Goal: Information Seeking & Learning: Check status

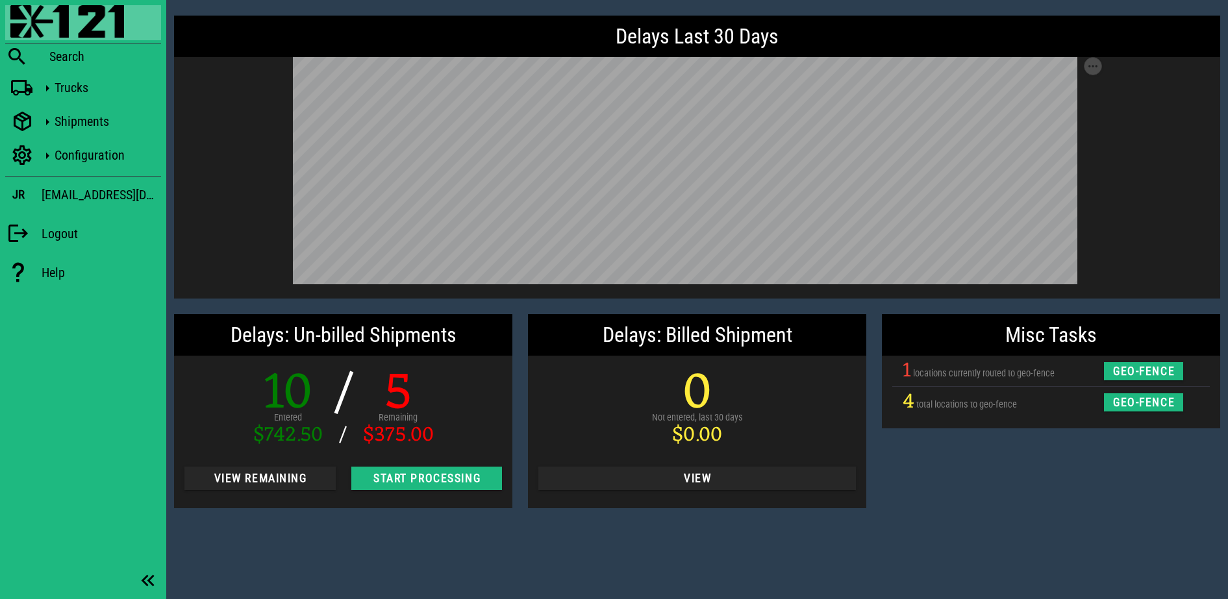
click at [1131, 441] on div "Misc Tasks 1 locations currently routed to geo-fence geo-fence 4 total location…" at bounding box center [1051, 411] width 354 height 210
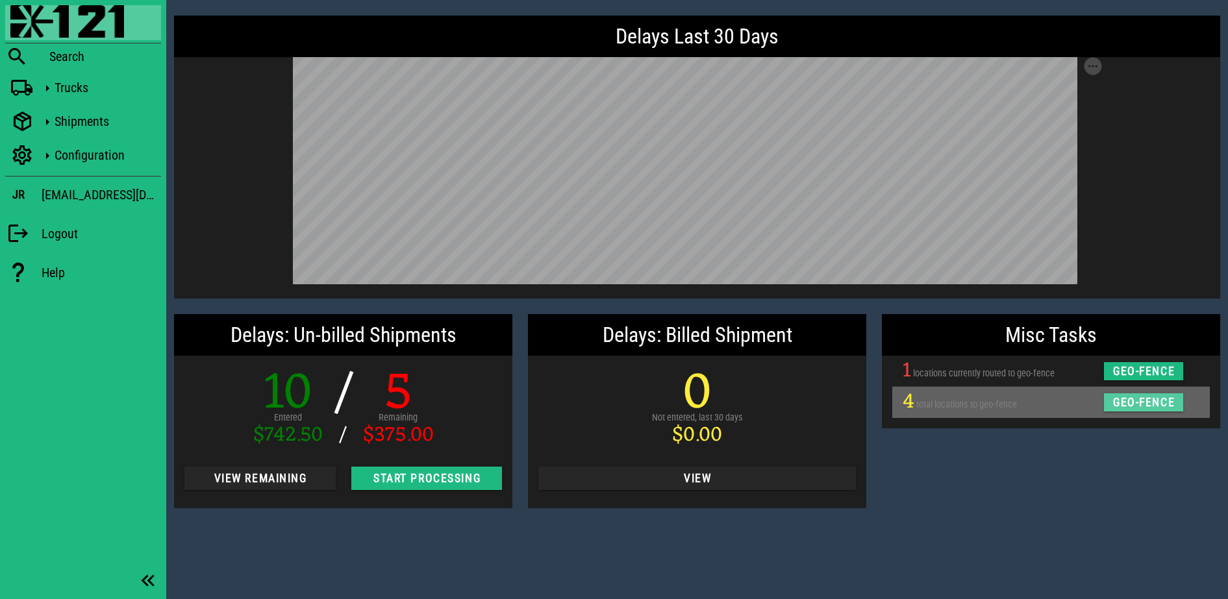
click at [1145, 403] on span "geo-fence" at bounding box center [1142, 402] width 63 height 13
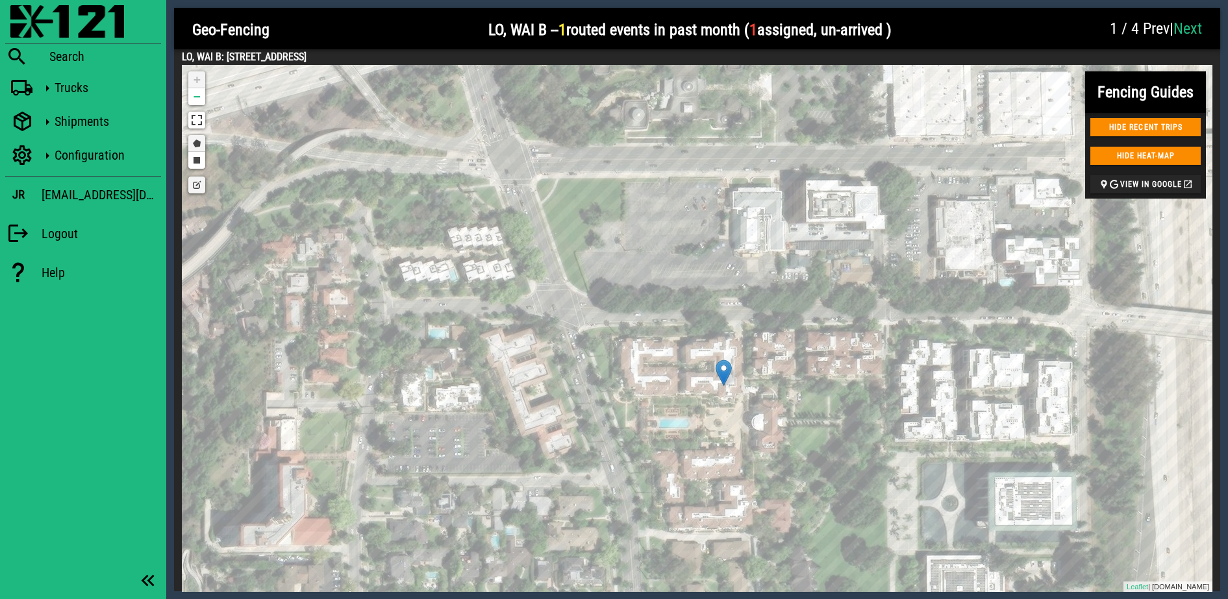
click at [199, 140] on link "Draw a polygon" at bounding box center [196, 143] width 17 height 17
click at [575, 290] on div at bounding box center [575, 290] width 26 height 26
click at [636, 469] on div at bounding box center [636, 468] width 26 height 26
click at [802, 473] on div at bounding box center [802, 473] width 26 height 26
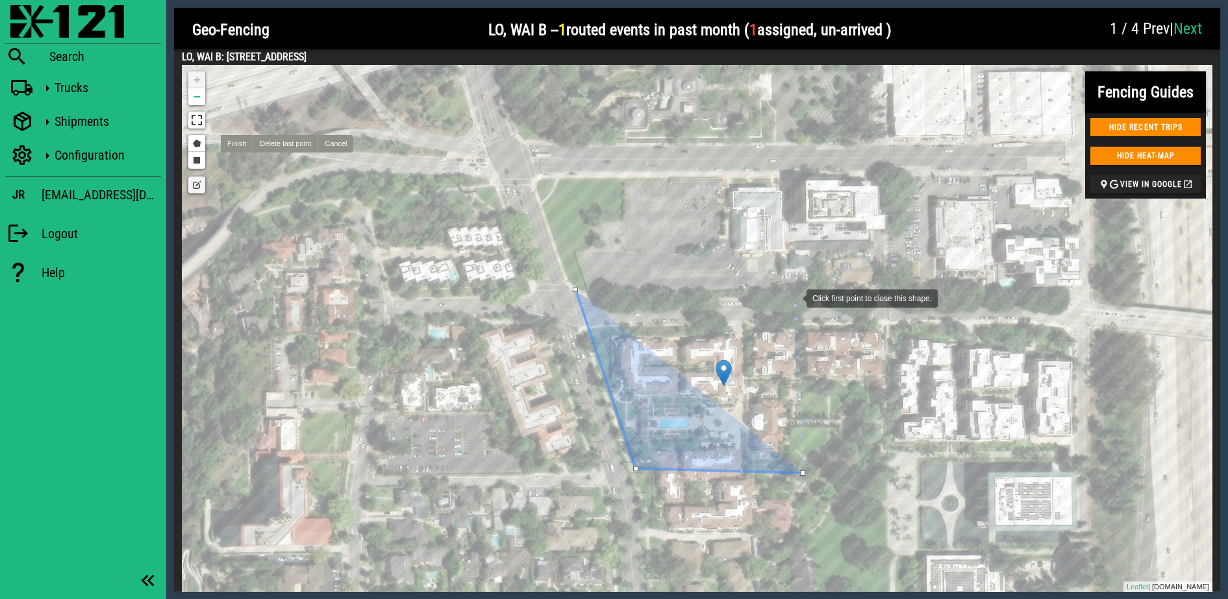
click at [793, 297] on div at bounding box center [793, 297] width 26 height 26
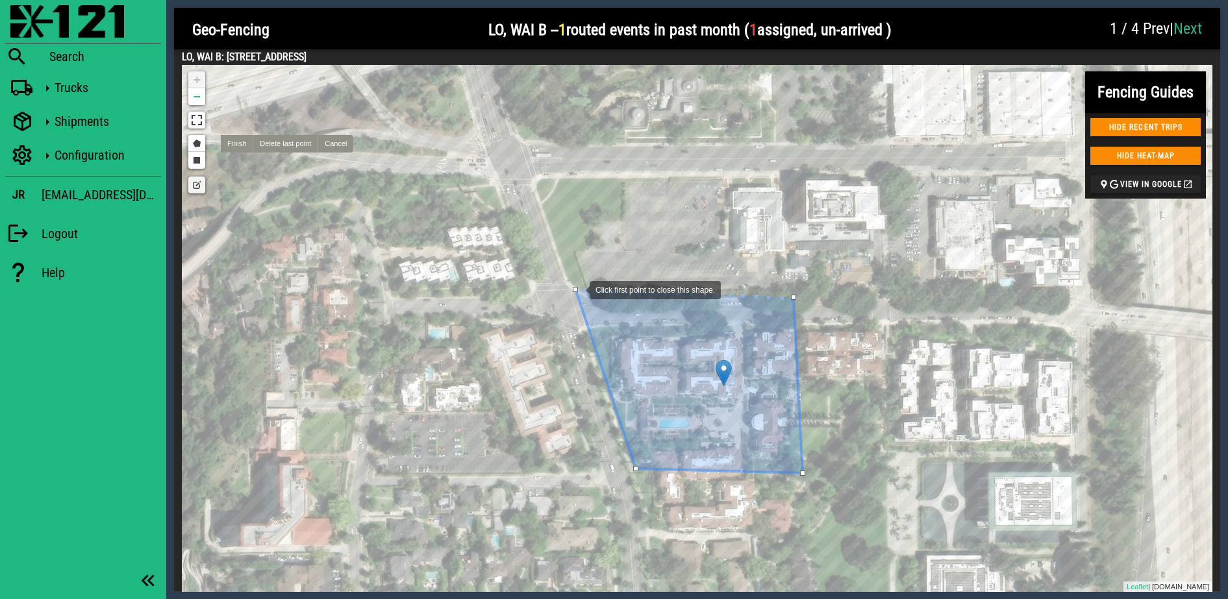
click at [577, 289] on div at bounding box center [575, 289] width 5 height 5
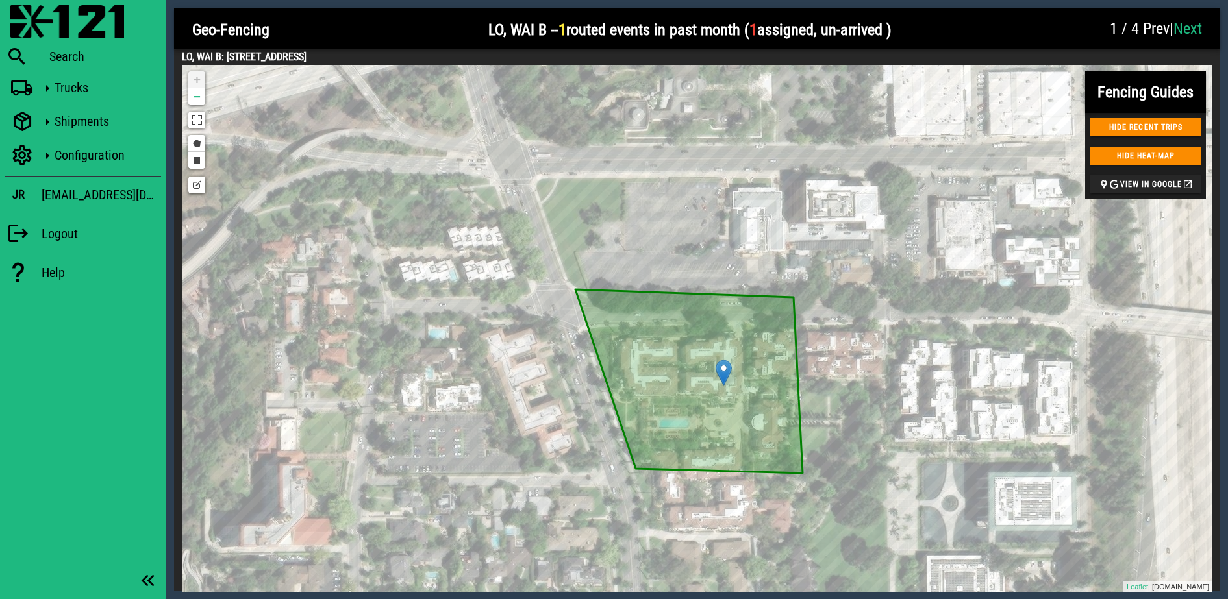
drag, startPoint x: 182, startPoint y: 54, endPoint x: 474, endPoint y: 52, distance: 291.5
click at [474, 52] on h4 "LO, WAI B: 100 S ORANGE GROVE BLVD #203 PASADENA, CA 91105 US" at bounding box center [697, 57] width 1030 height 16
copy h4 "LO, WAI B: 100 S ORANGE GROVE BLVD #203 PASADENA, CA 91105 US"
click at [1177, 34] on link "Next" at bounding box center [1187, 28] width 29 height 18
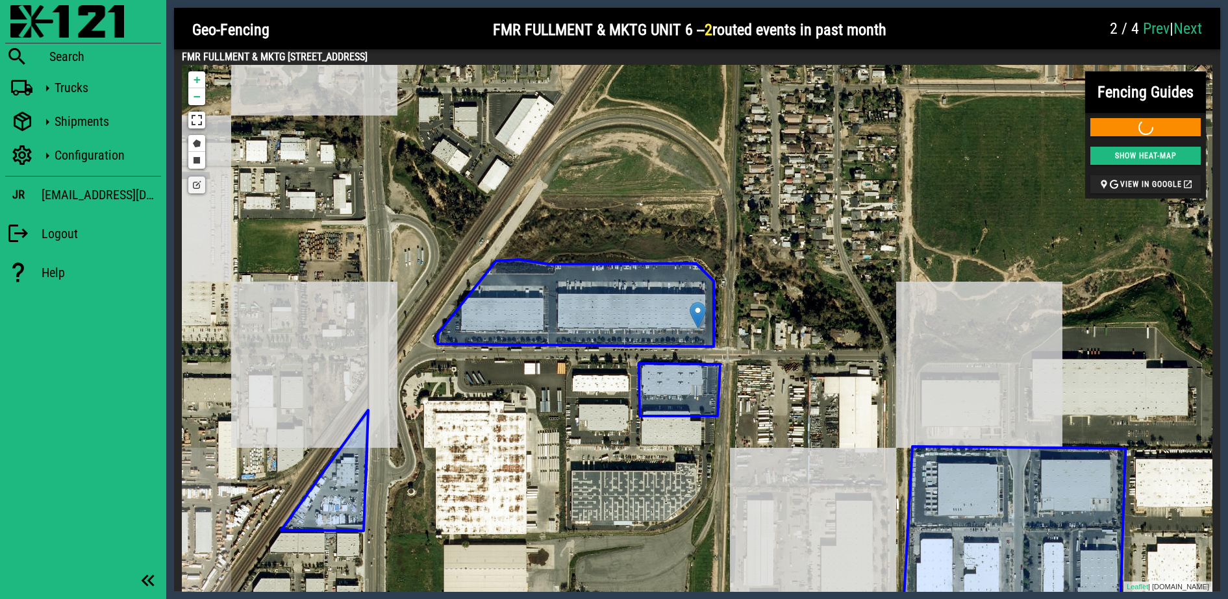
click at [589, 300] on icon at bounding box center [575, 303] width 277 height 87
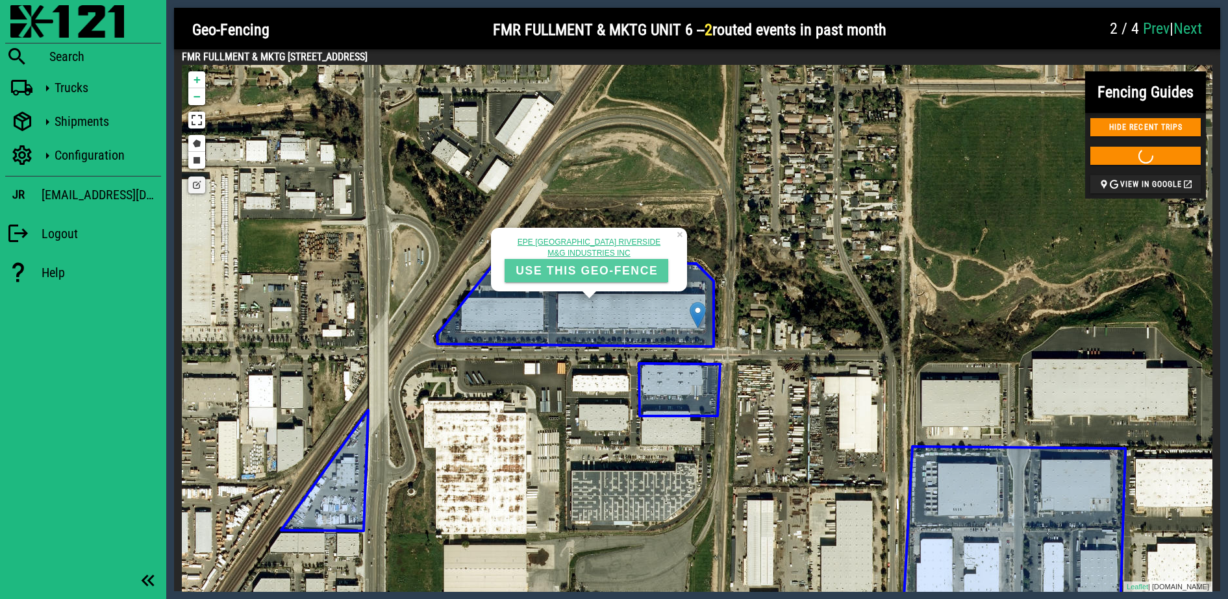
click at [621, 270] on span "USE THIS GEO-FENCE" at bounding box center [586, 271] width 143 height 14
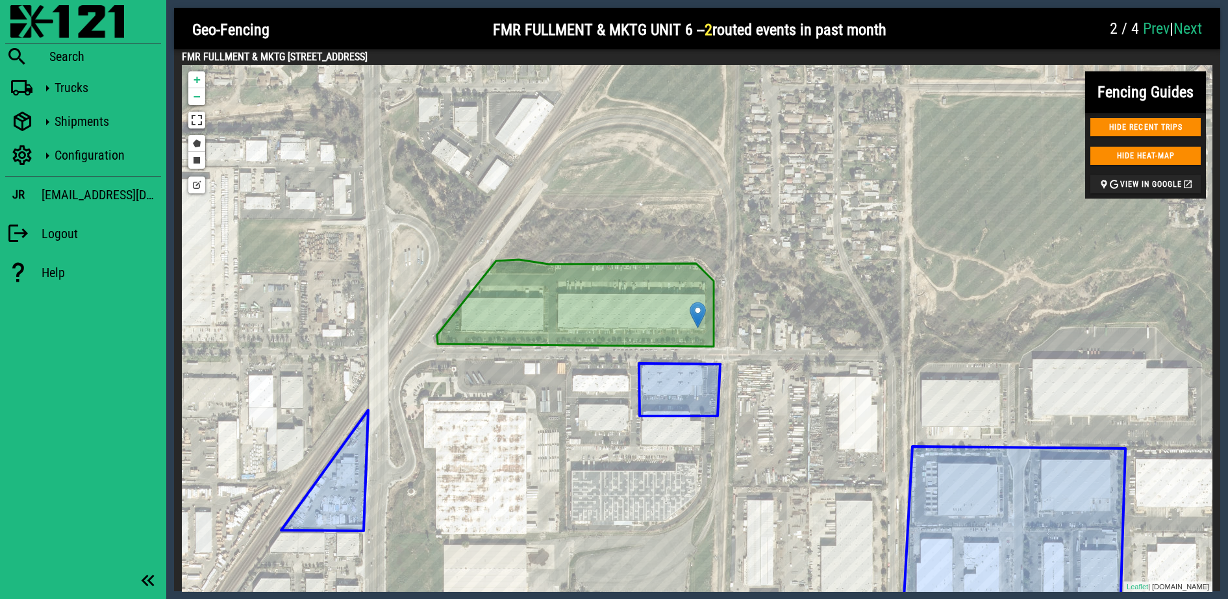
drag, startPoint x: 181, startPoint y: 57, endPoint x: 534, endPoint y: 55, distance: 352.5
click at [534, 55] on div "FMR FULLMENT & MKTG UNIT 6: 1111 EAST CITRUS STREET RIVERSIDE, CA 92507 US Fenc…" at bounding box center [697, 320] width 1046 height 543
copy h4 "FMR FULLMENT & MKTG UNIT 6: 1111 EAST CITRUS STREET RIVERSIDE, CA 92507 US"
click at [1200, 28] on link "Next" at bounding box center [1187, 28] width 29 height 18
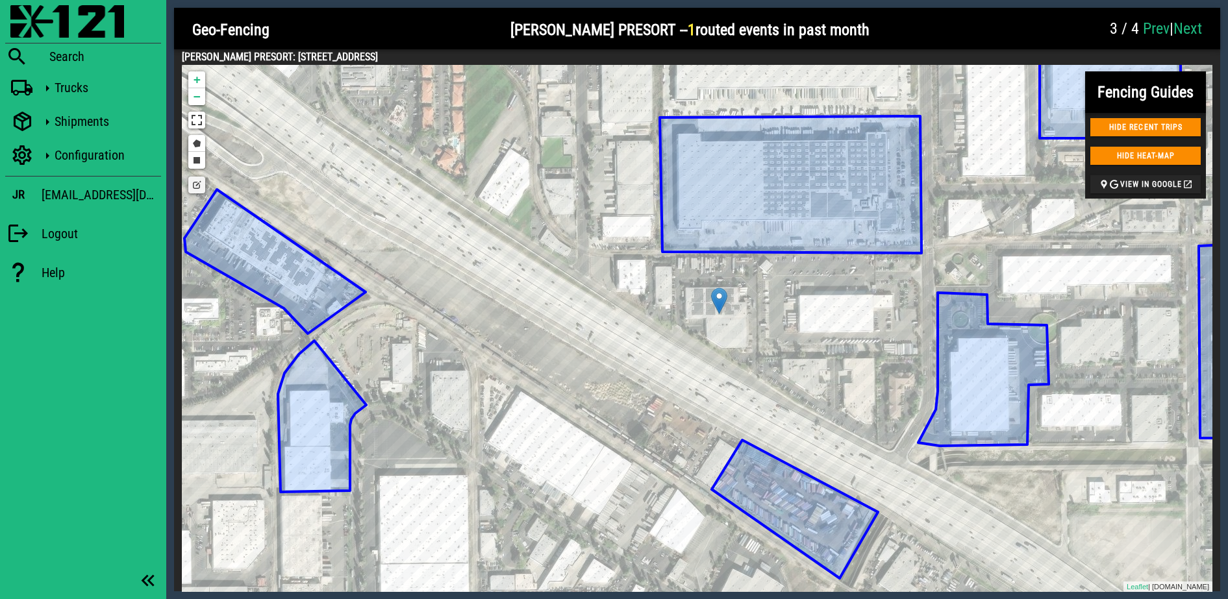
click at [757, 220] on icon at bounding box center [791, 184] width 262 height 137
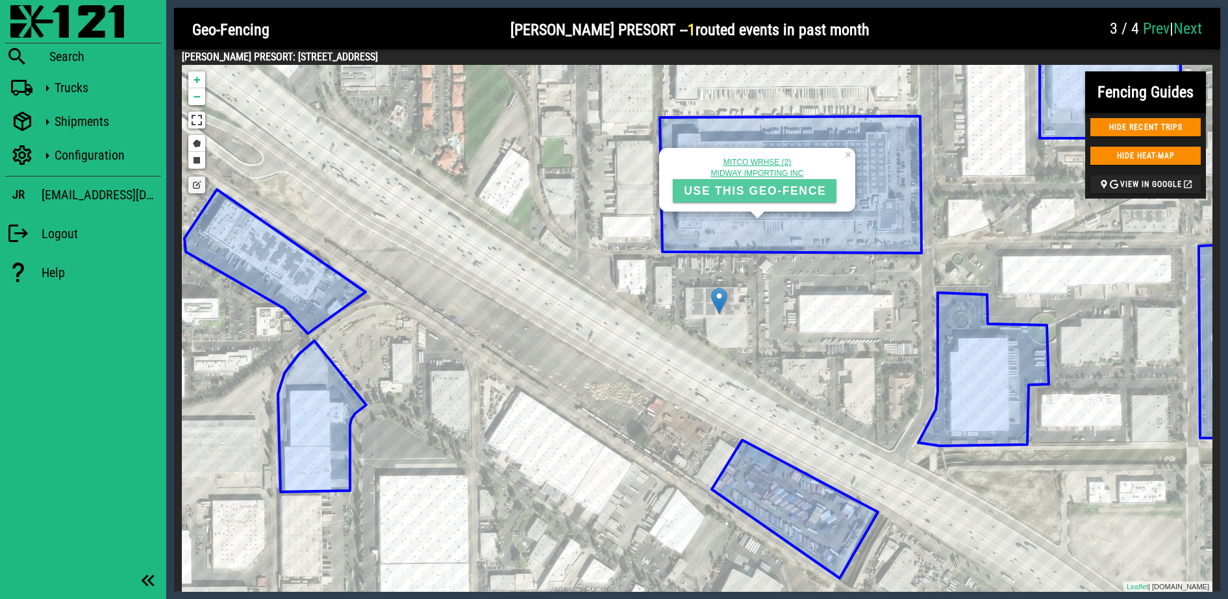
click at [759, 186] on span "USE THIS GEO-FENCE" at bounding box center [754, 191] width 143 height 14
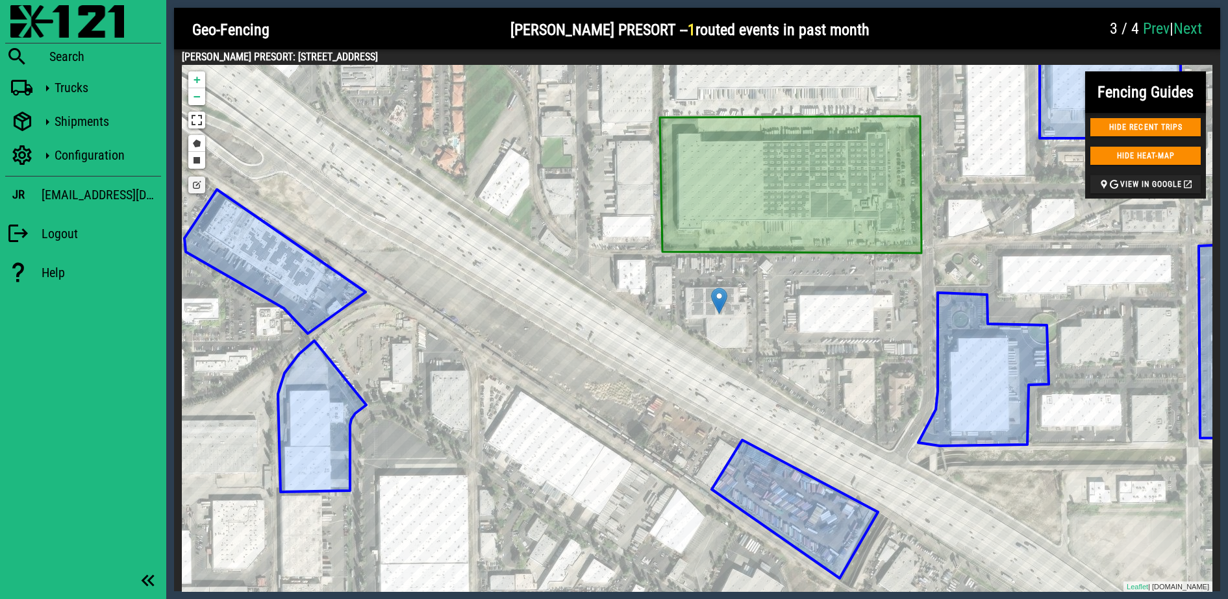
click at [199, 180] on link "Edit layers" at bounding box center [196, 185] width 17 height 17
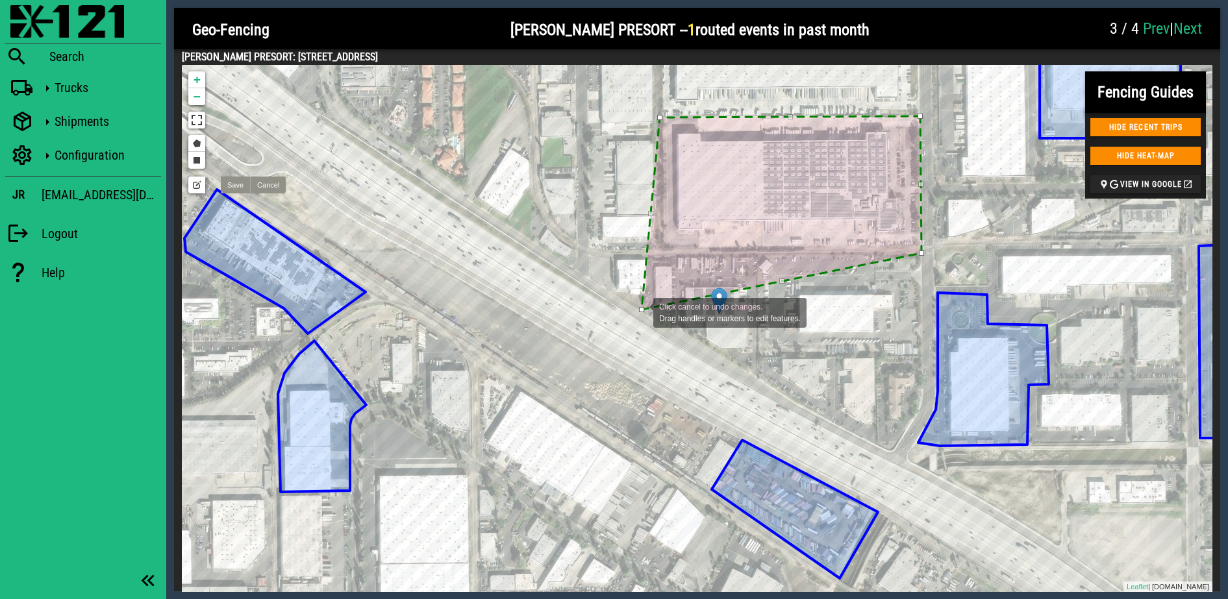
drag, startPoint x: 663, startPoint y: 250, endPoint x: 641, endPoint y: 310, distance: 63.5
click at [640, 312] on div at bounding box center [641, 309] width 5 height 5
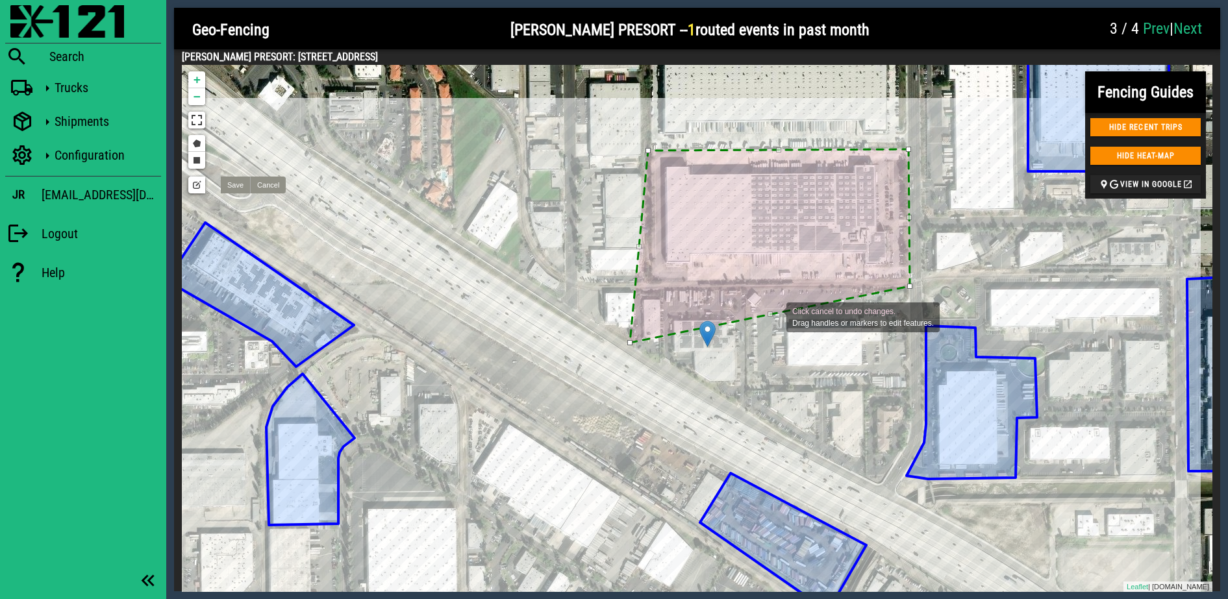
click at [170, 98] on div at bounding box center [170, 98] width 0 height 0
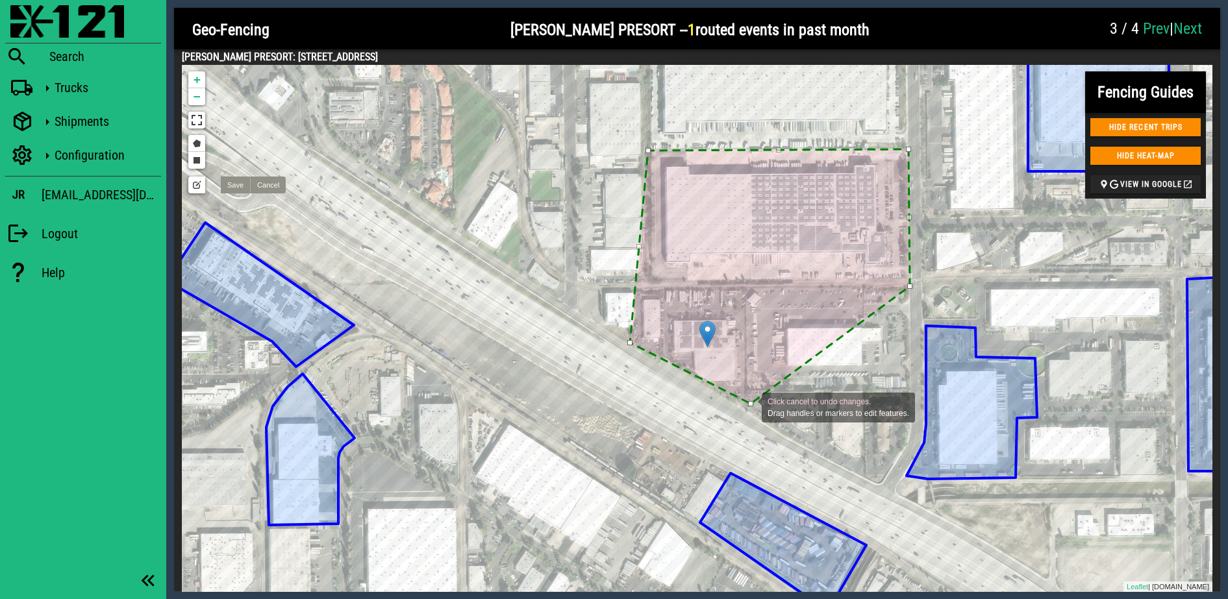
click at [170, 98] on div "Click cancel to undo changes. Drag handles or markers to edit features." at bounding box center [170, 98] width 0 height 0
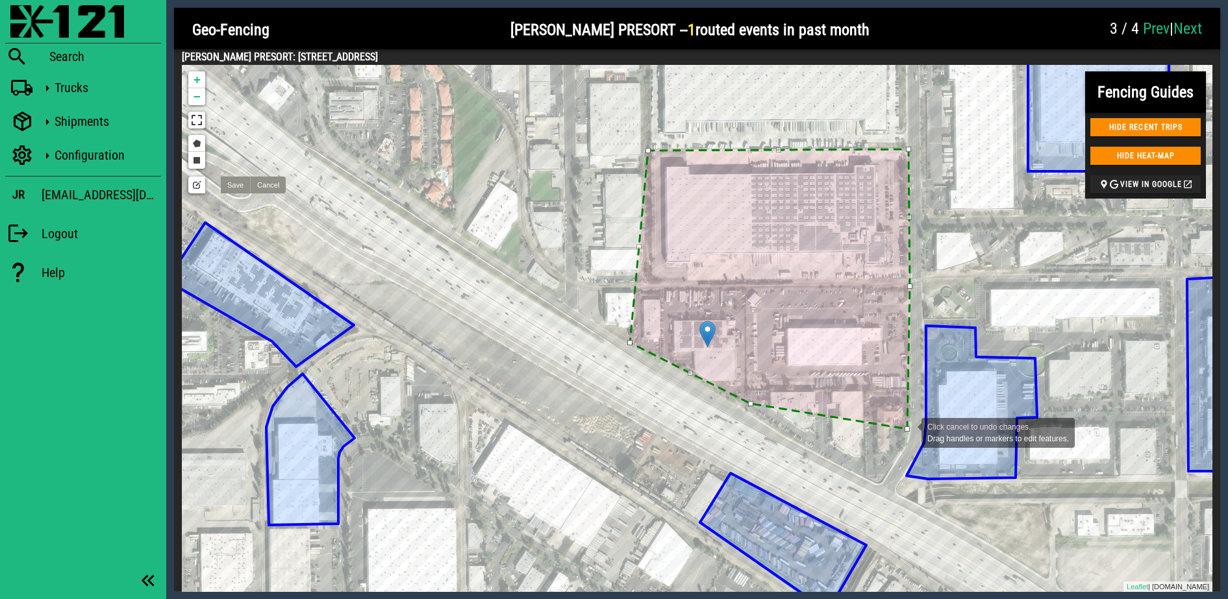
click at [170, 98] on div "Click cancel to undo changes. Drag handles or markers to edit features." at bounding box center [170, 98] width 0 height 0
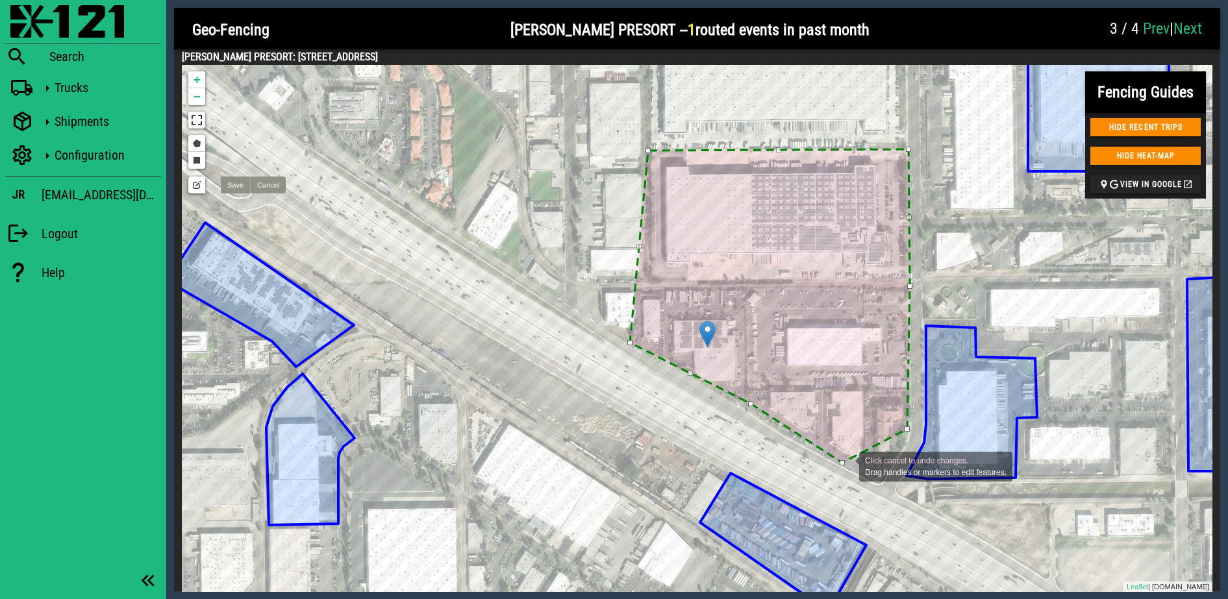
click at [170, 98] on div "Click cancel to undo changes. Drag handles or markers to edit features." at bounding box center [170, 98] width 0 height 0
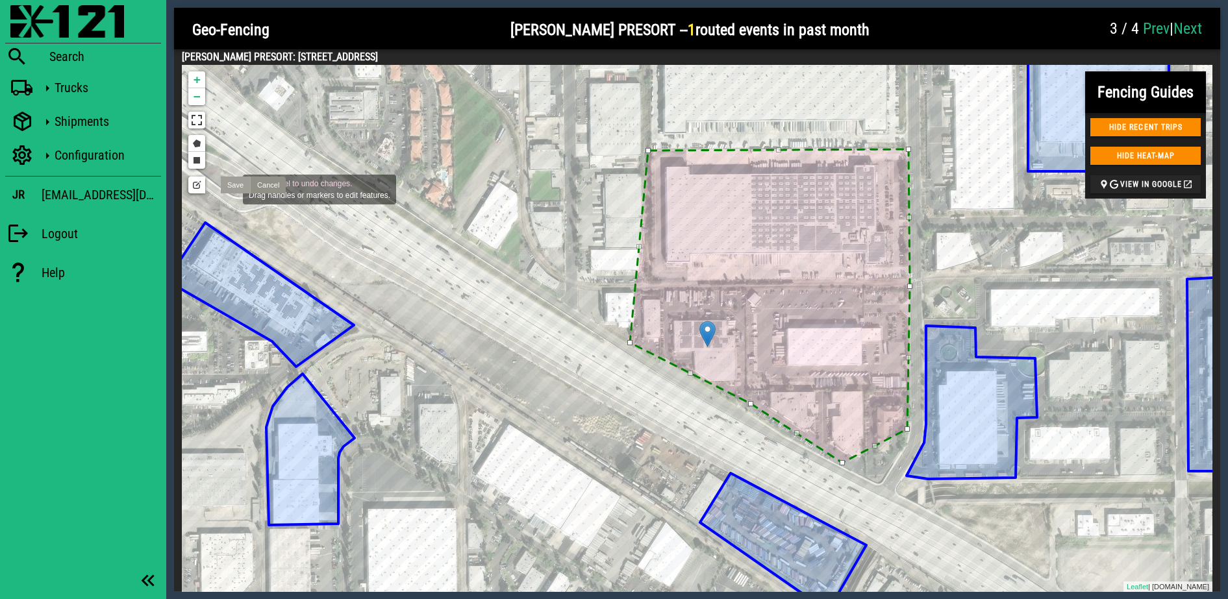
click at [230, 188] on link "Save" at bounding box center [235, 185] width 29 height 17
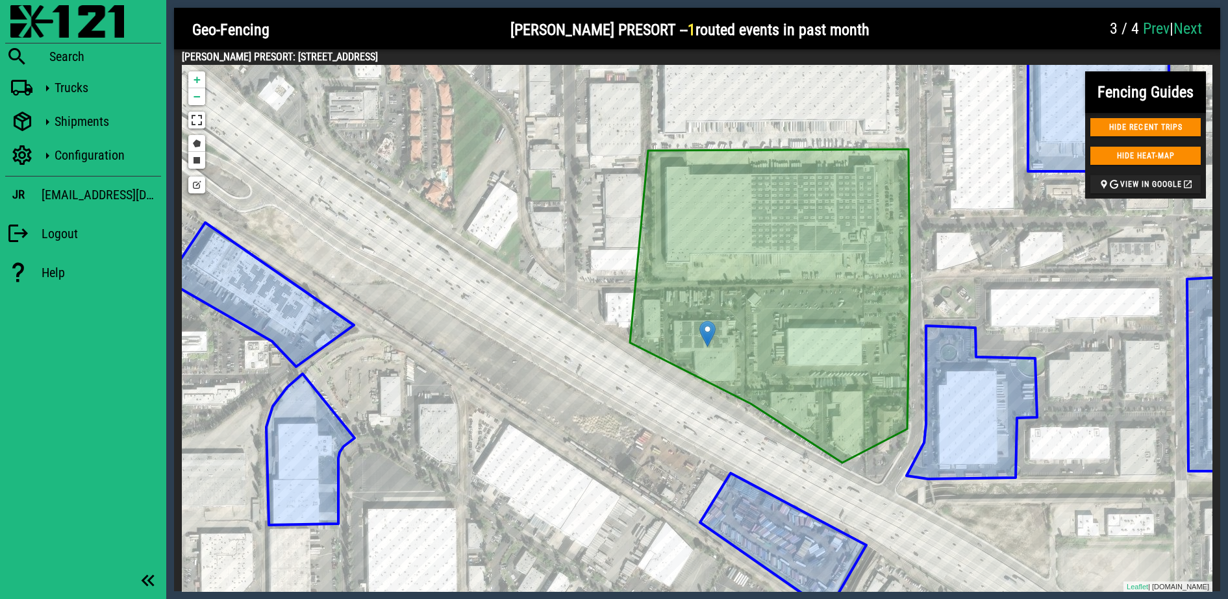
drag, startPoint x: 179, startPoint y: 57, endPoint x: 524, endPoint y: 52, distance: 345.4
click at [524, 52] on div "PITNEY BOWES PRESORT: 14655 FIRESTONE BOULEVARD LA MIRADA, CA 90638 US Fencing …" at bounding box center [697, 320] width 1046 height 543
copy h4 "PITNEY BOWES PRESORT: 14655 FIRESTONE BOULEVARD LA MIRADA, CA 90638 US"
click at [1205, 32] on div "3 / 4 Prev | Next" at bounding box center [1156, 29] width 108 height 39
click at [1185, 28] on link "Next" at bounding box center [1187, 28] width 29 height 18
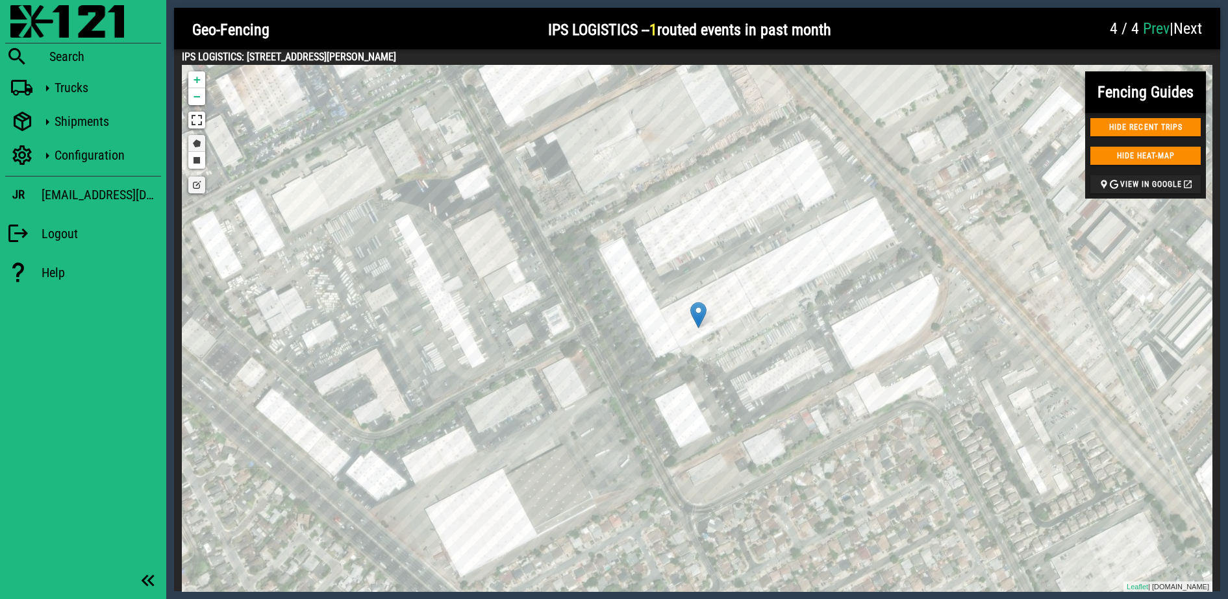
click at [194, 148] on link "Draw a polygon" at bounding box center [196, 143] width 17 height 17
click at [551, 244] on div at bounding box center [551, 244] width 26 height 26
click at [671, 460] on div at bounding box center [671, 460] width 26 height 26
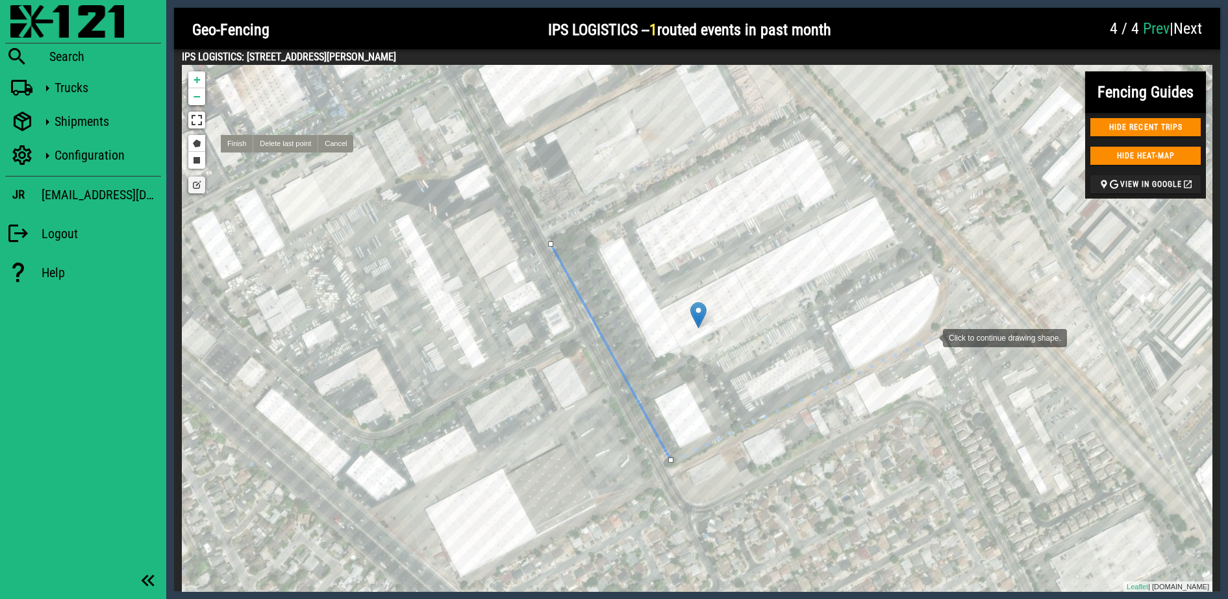
click at [930, 337] on div at bounding box center [930, 337] width 26 height 26
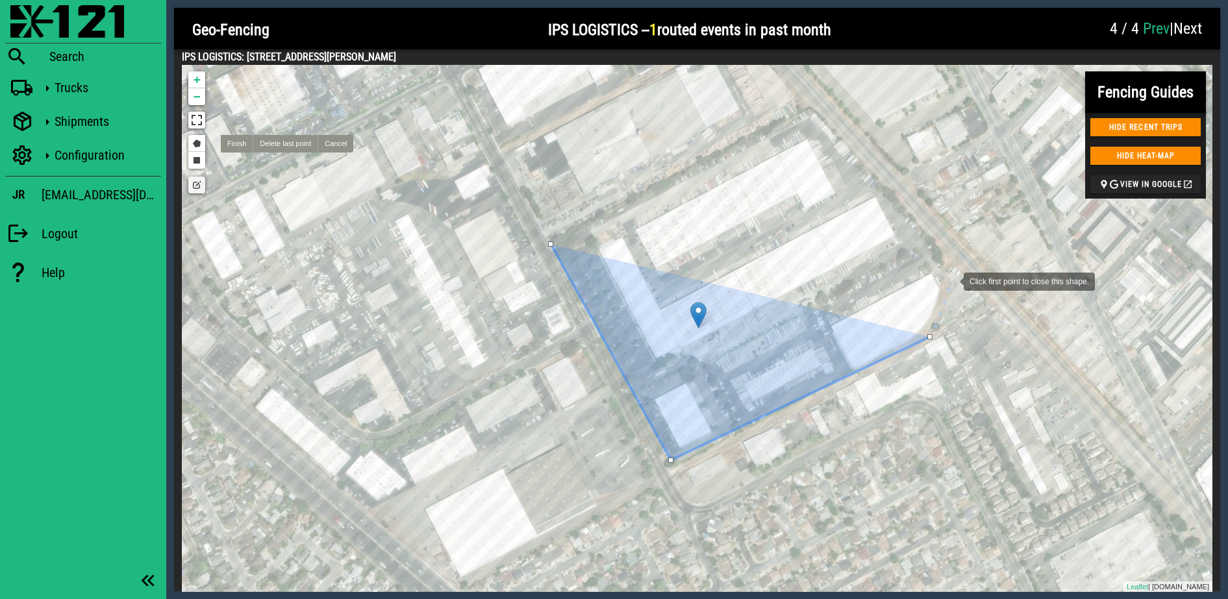
click at [950, 280] on div at bounding box center [950, 280] width 26 height 26
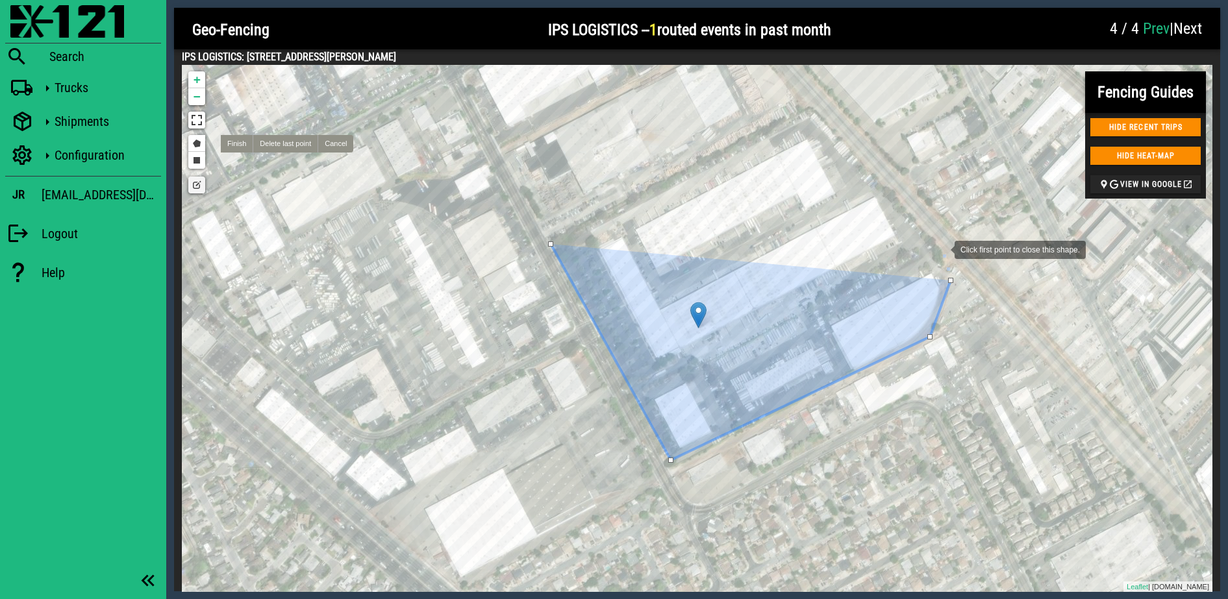
click at [941, 249] on div at bounding box center [941, 249] width 26 height 26
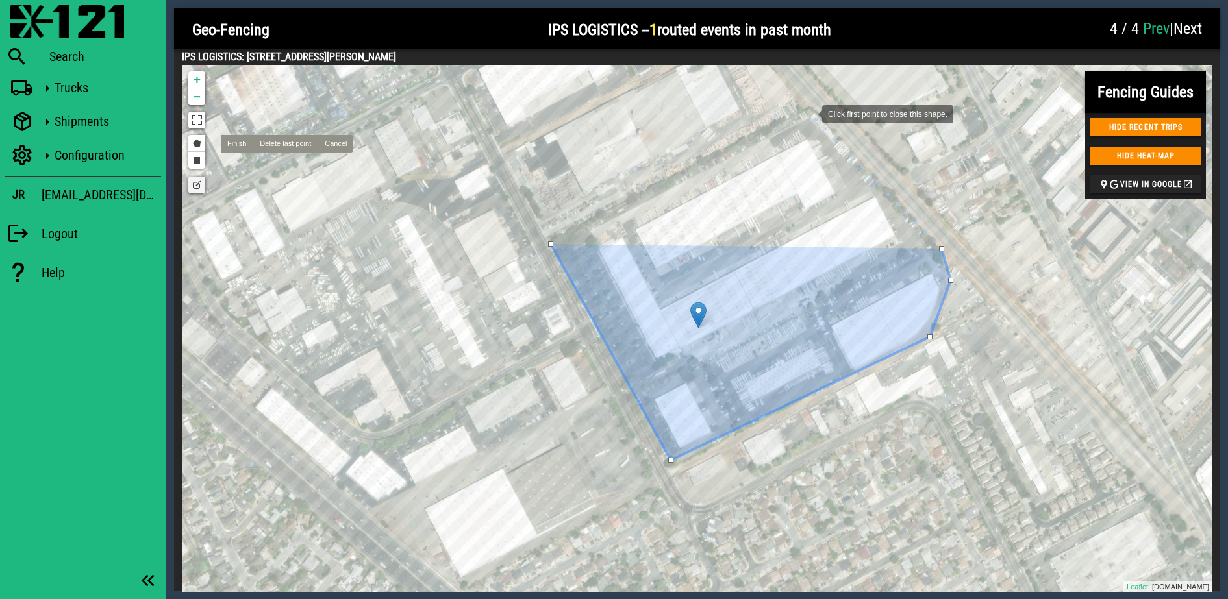
click at [808, 113] on div at bounding box center [809, 113] width 26 height 26
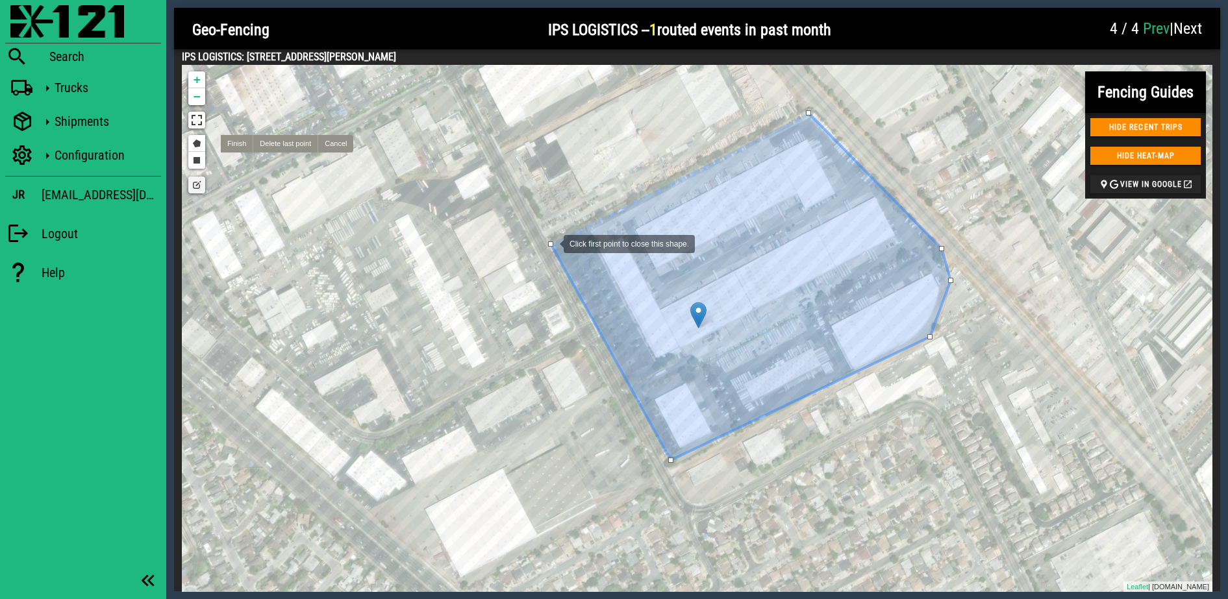
click at [551, 243] on div at bounding box center [550, 244] width 5 height 5
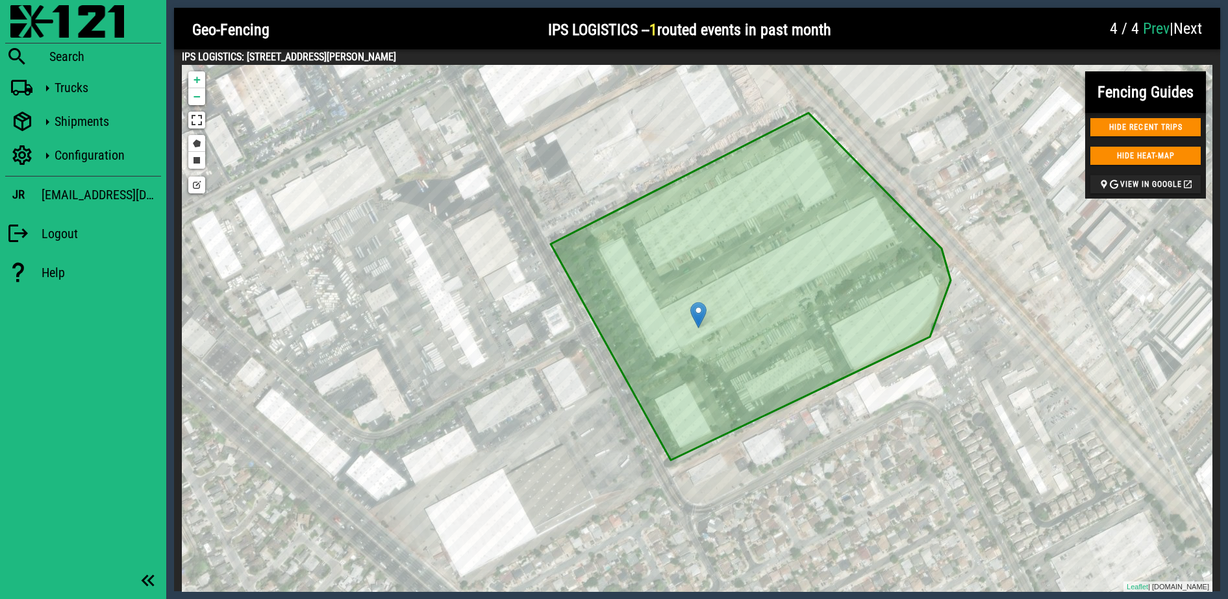
drag, startPoint x: 180, startPoint y: 57, endPoint x: 499, endPoint y: 53, distance: 318.8
click at [499, 53] on div "IPS LOGISTICS: 2992 ALVARADO STREET UNIT D SAN LEANDRO, CA 94577 US Fencing Gui…" at bounding box center [697, 320] width 1046 height 543
copy h4 "IPS LOGISTICS: 2992 ALVARADO STREET UNIT D SAN LEANDRO, CA 94577 US"
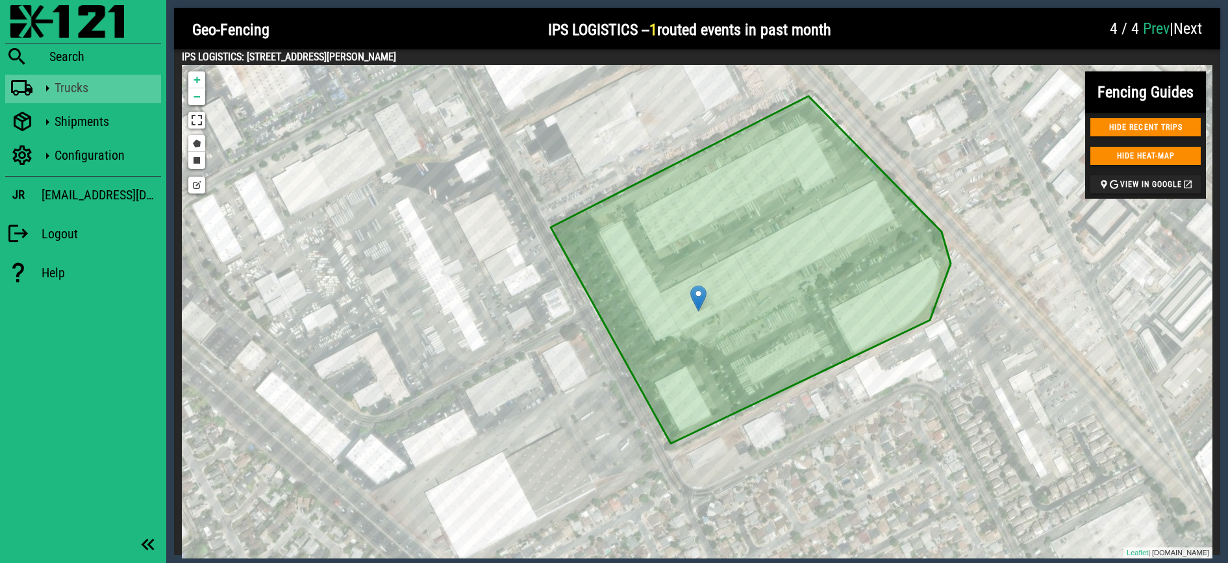
click at [93, 79] on div "Trucks" at bounding box center [105, 88] width 101 height 26
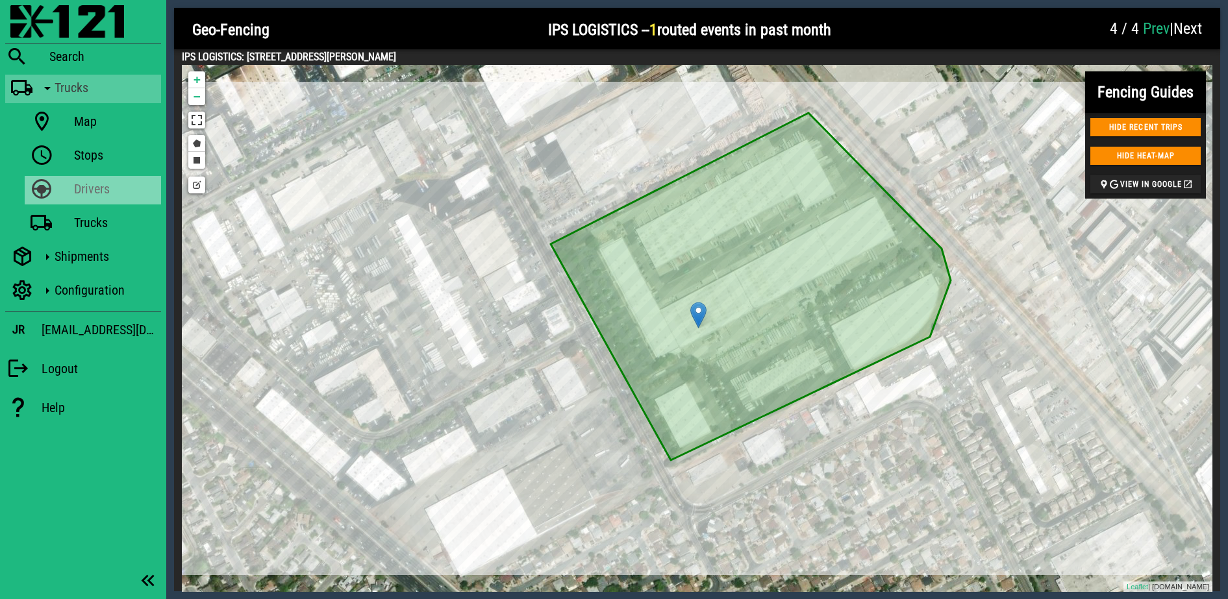
click at [72, 188] on link "Drivers" at bounding box center [93, 190] width 136 height 29
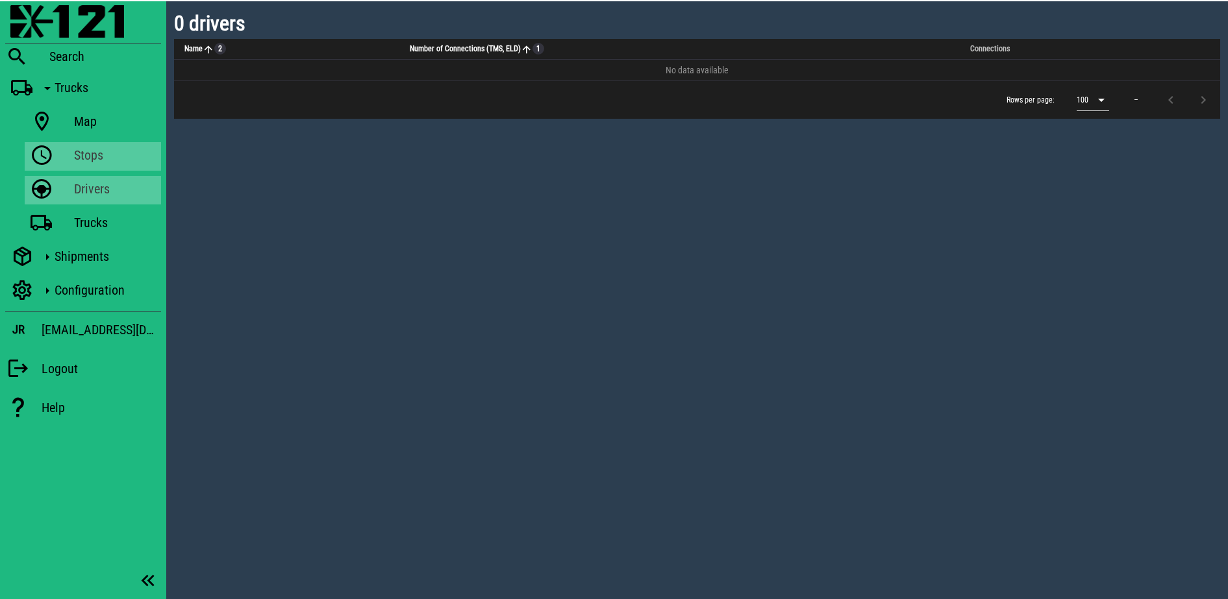
click at [92, 156] on div "Stops" at bounding box center [115, 155] width 82 height 16
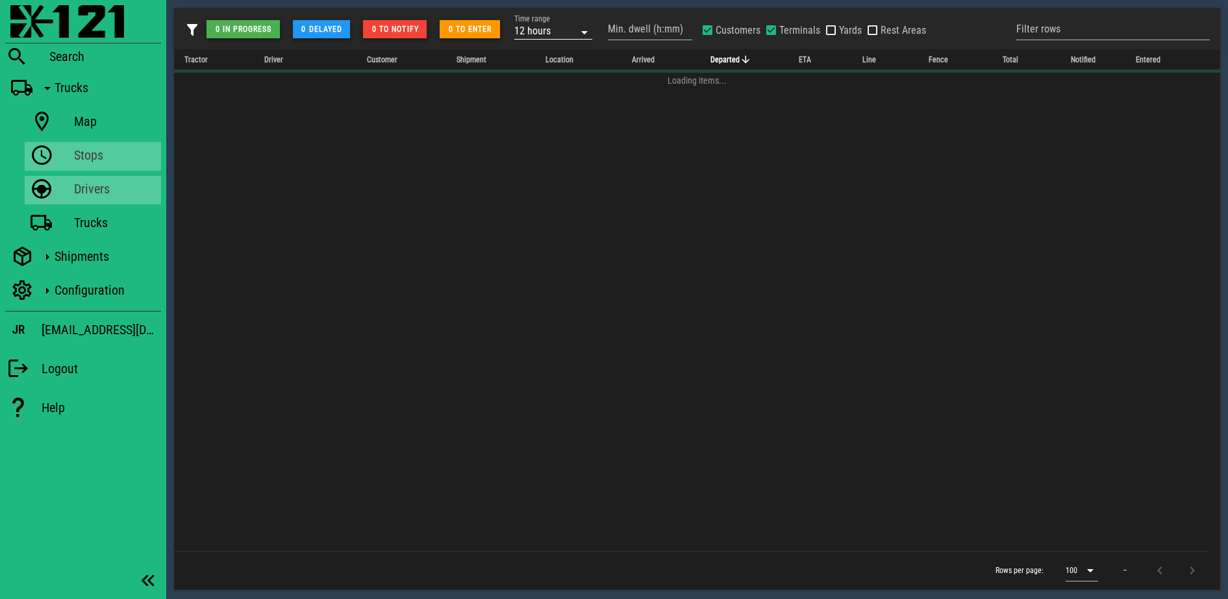
click at [567, 30] on div "12 hours" at bounding box center [544, 30] width 60 height 17
click at [541, 179] on div "2 weeks" at bounding box center [553, 175] width 57 height 10
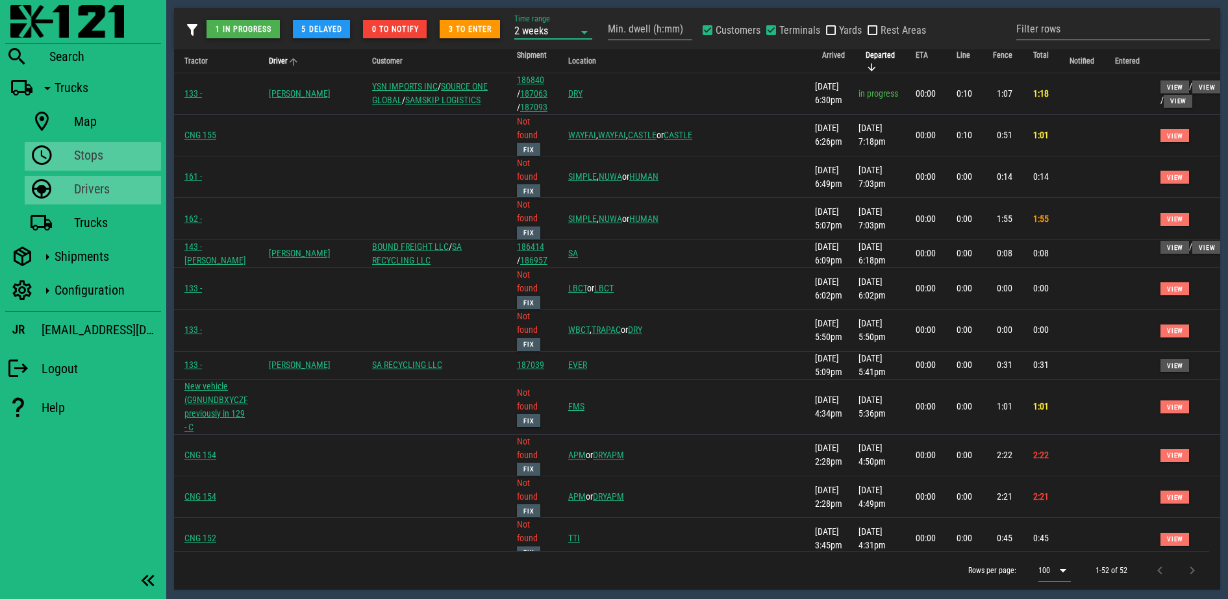
click at [288, 58] on span "Driver" at bounding box center [278, 60] width 19 height 9
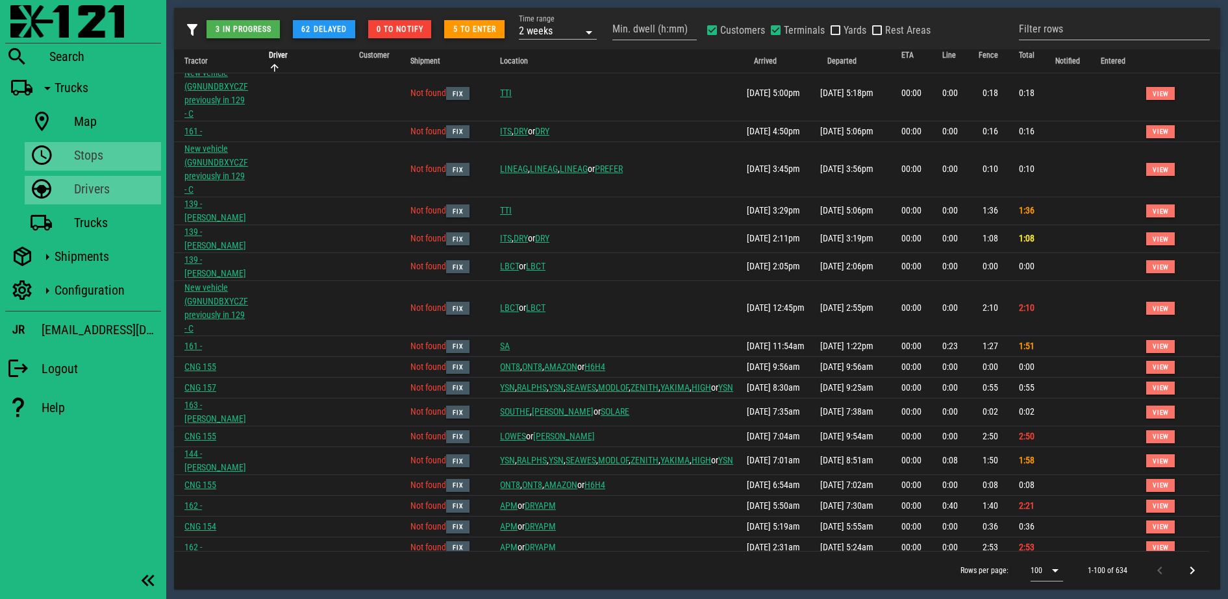
scroll to position [1728, 0]
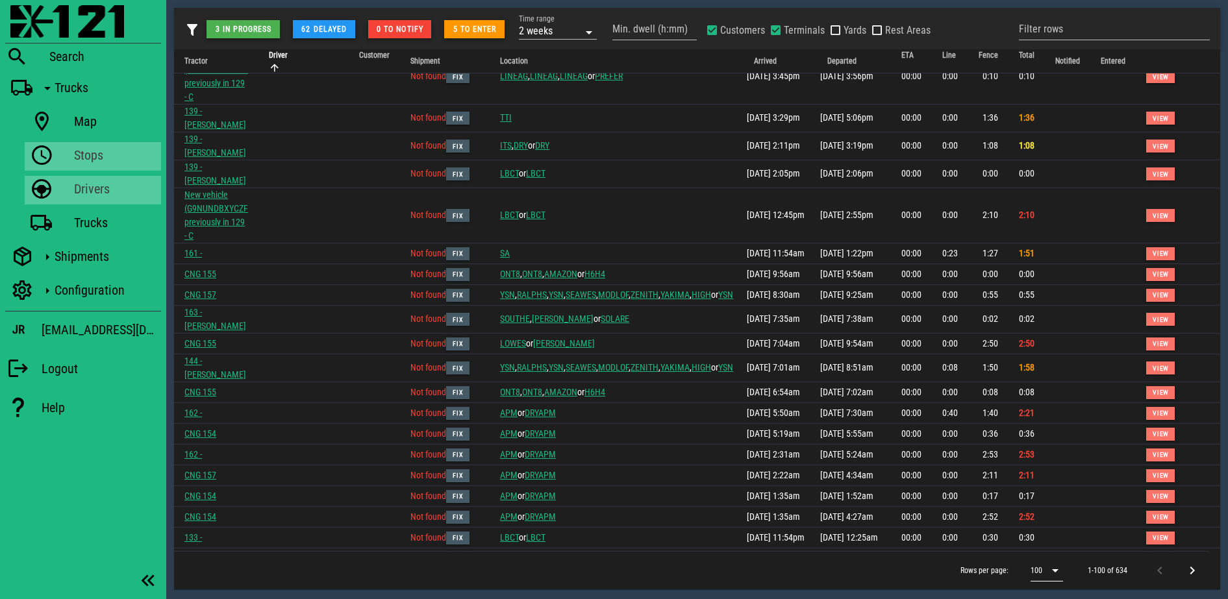
click at [1057, 562] on icon at bounding box center [1055, 571] width 16 height 16
click at [1054, 562] on div "500" at bounding box center [1049, 570] width 16 height 12
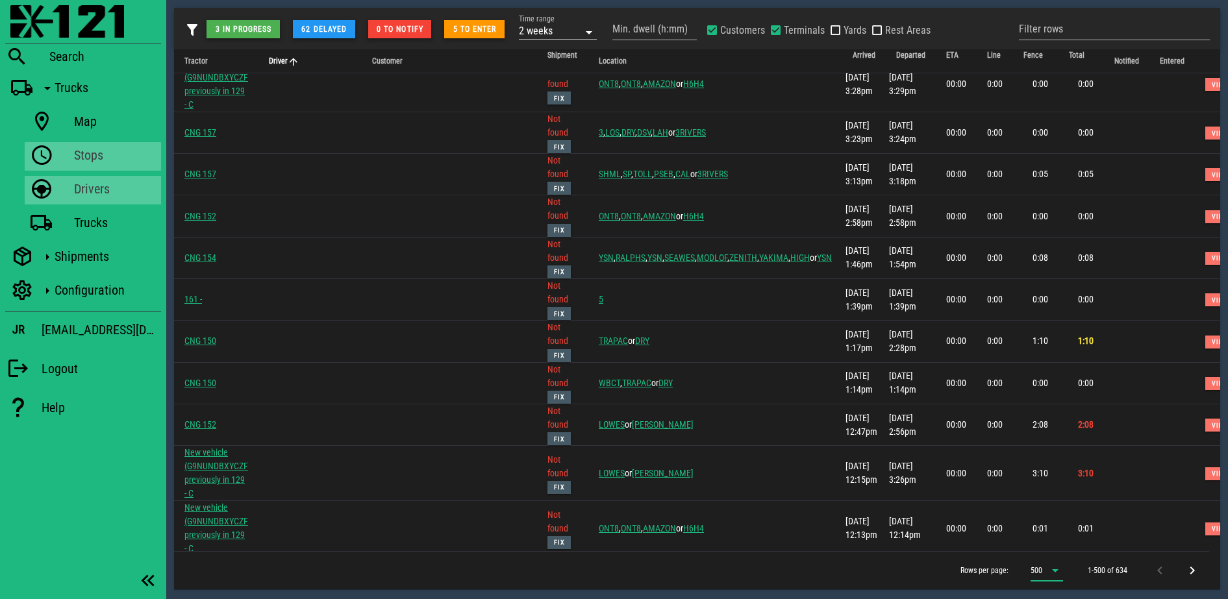
scroll to position [9275, 0]
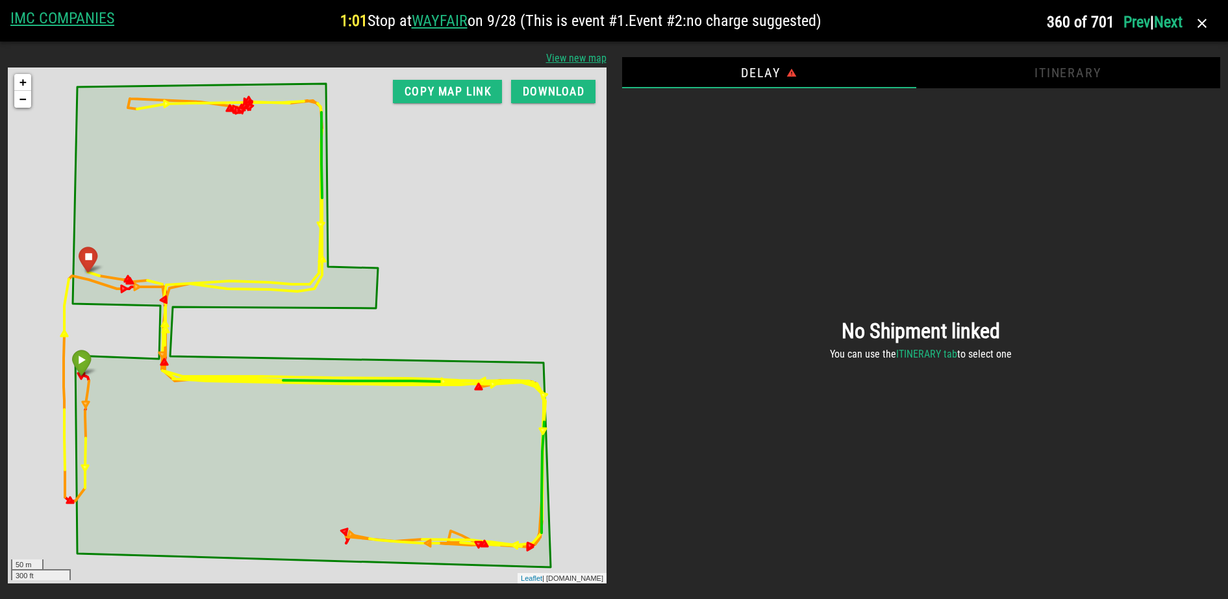
scroll to position [0, 0]
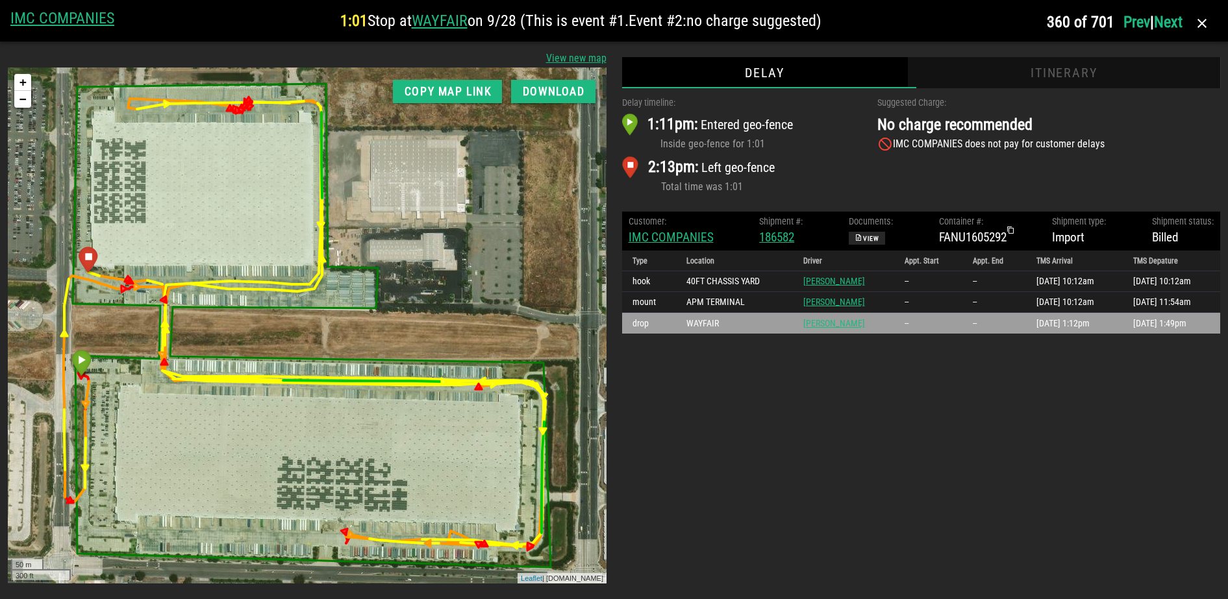
click at [1102, 72] on div "Itinerary" at bounding box center [1064, 72] width 312 height 31
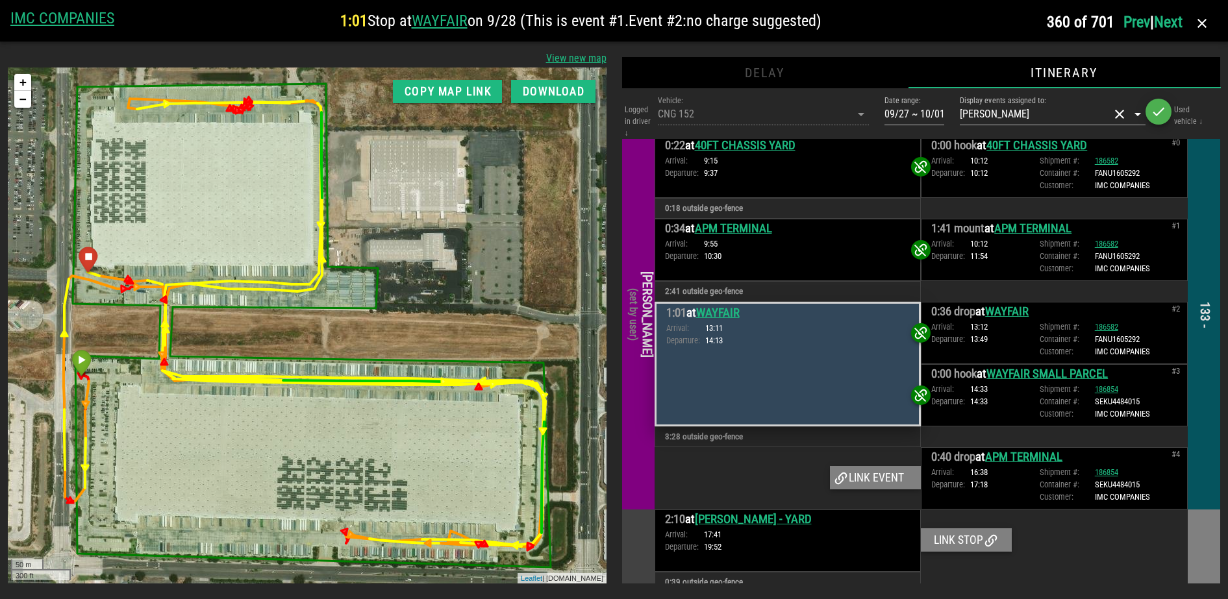
scroll to position [43, 0]
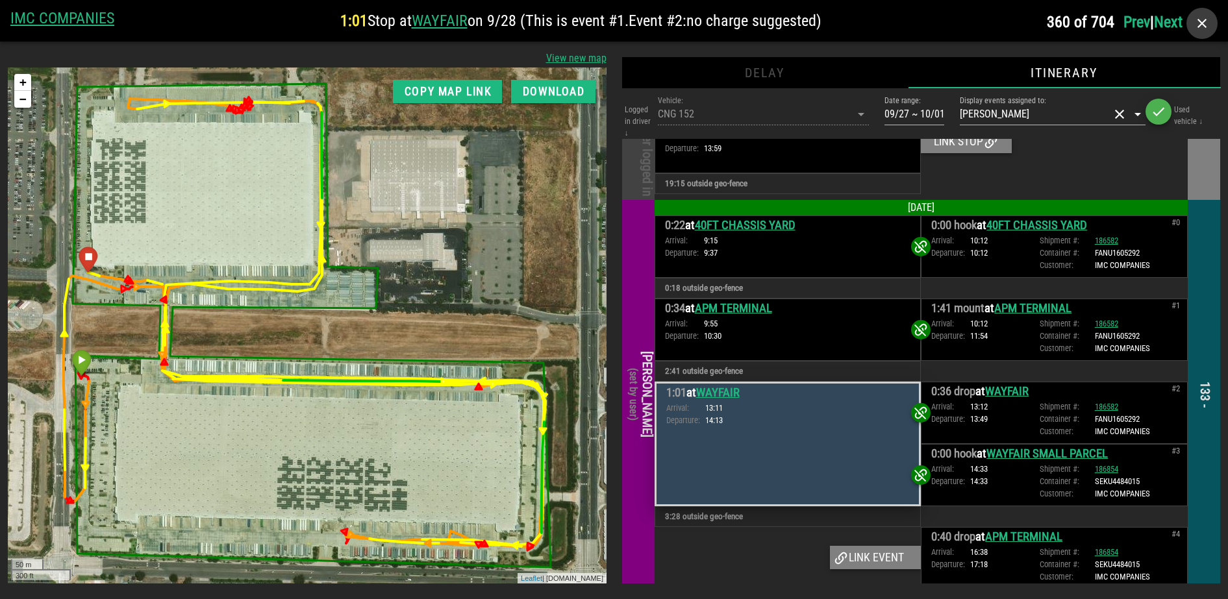
click at [1204, 29] on icon "button" at bounding box center [1202, 24] width 16 height 16
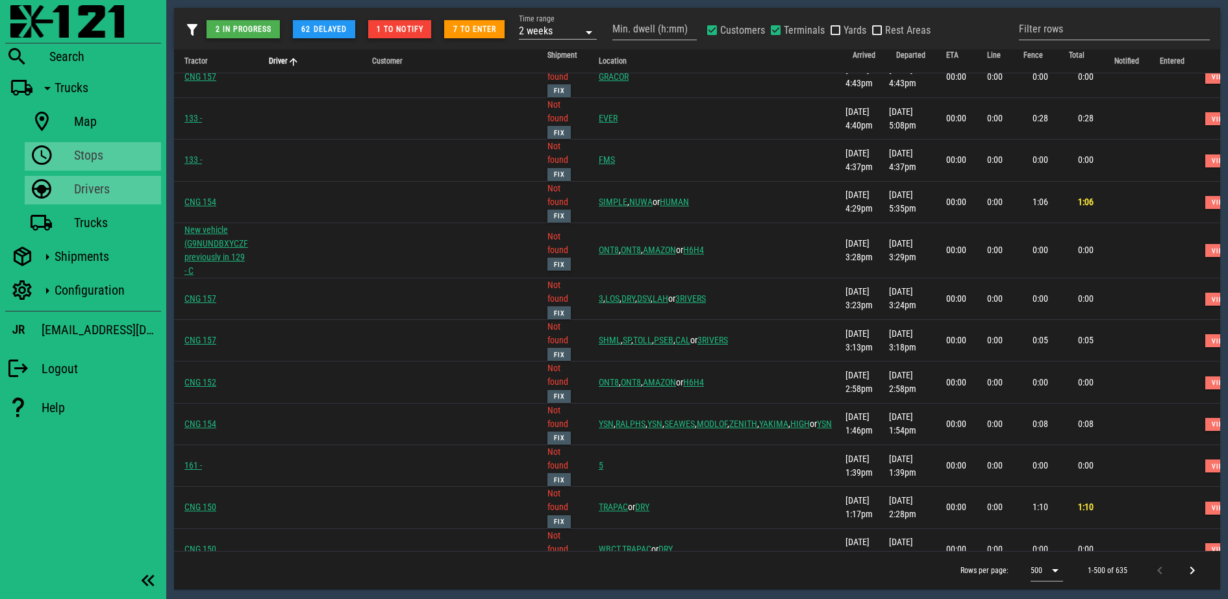
scroll to position [9357, 0]
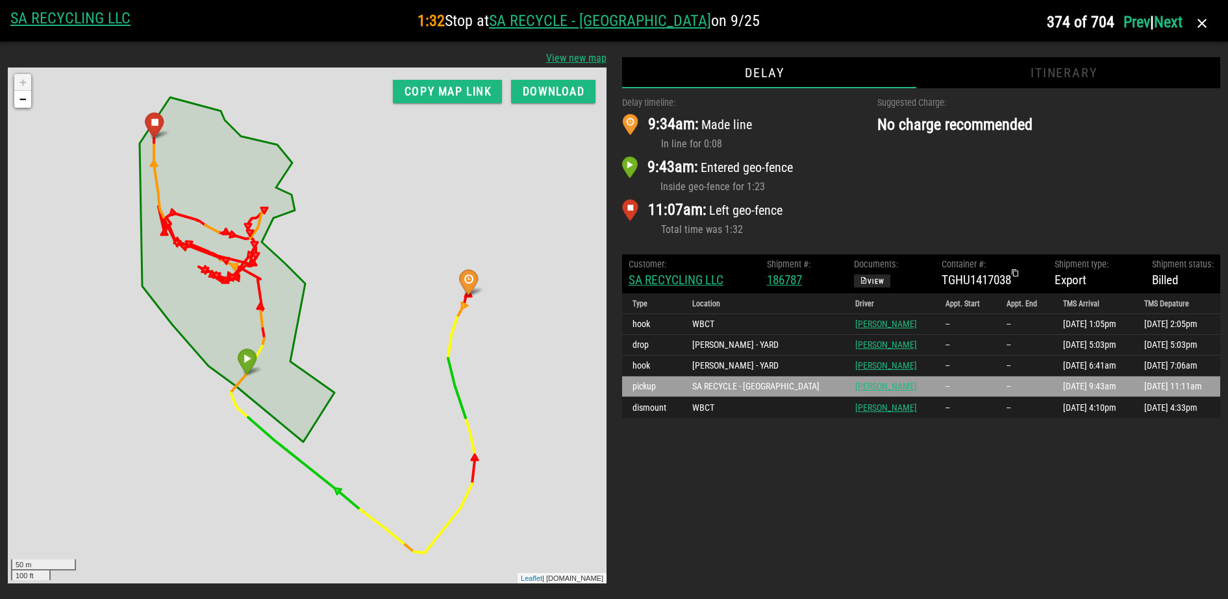
scroll to position [0, 0]
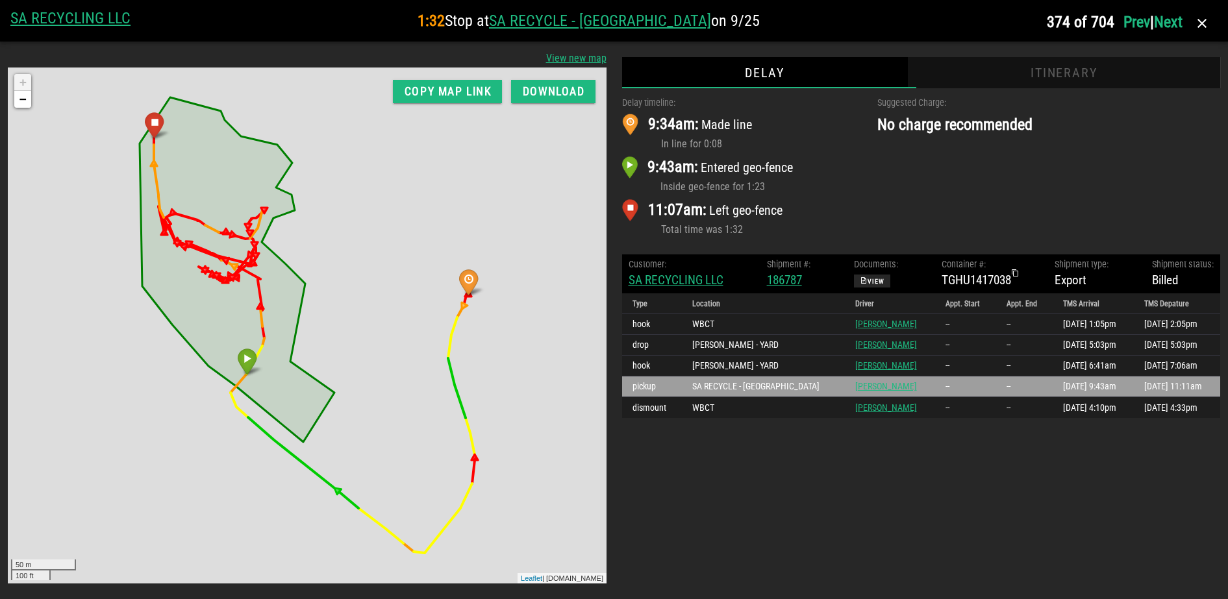
click at [1087, 81] on div "Itinerary" at bounding box center [1064, 72] width 312 height 31
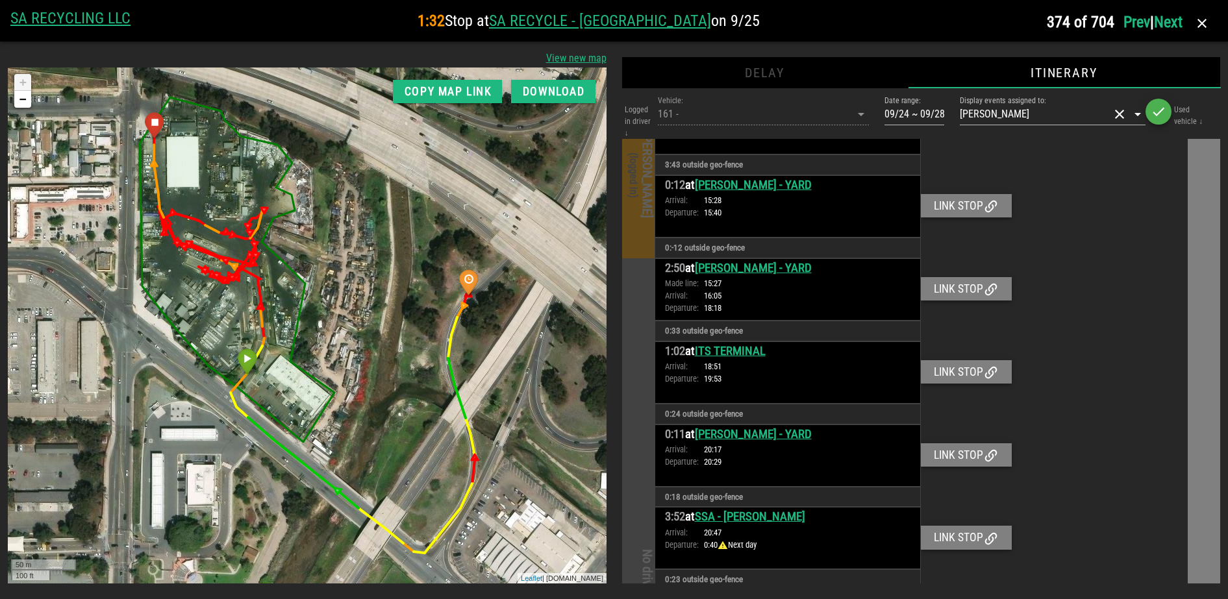
scroll to position [4526, 0]
click at [1204, 31] on button "button" at bounding box center [1201, 23] width 31 height 31
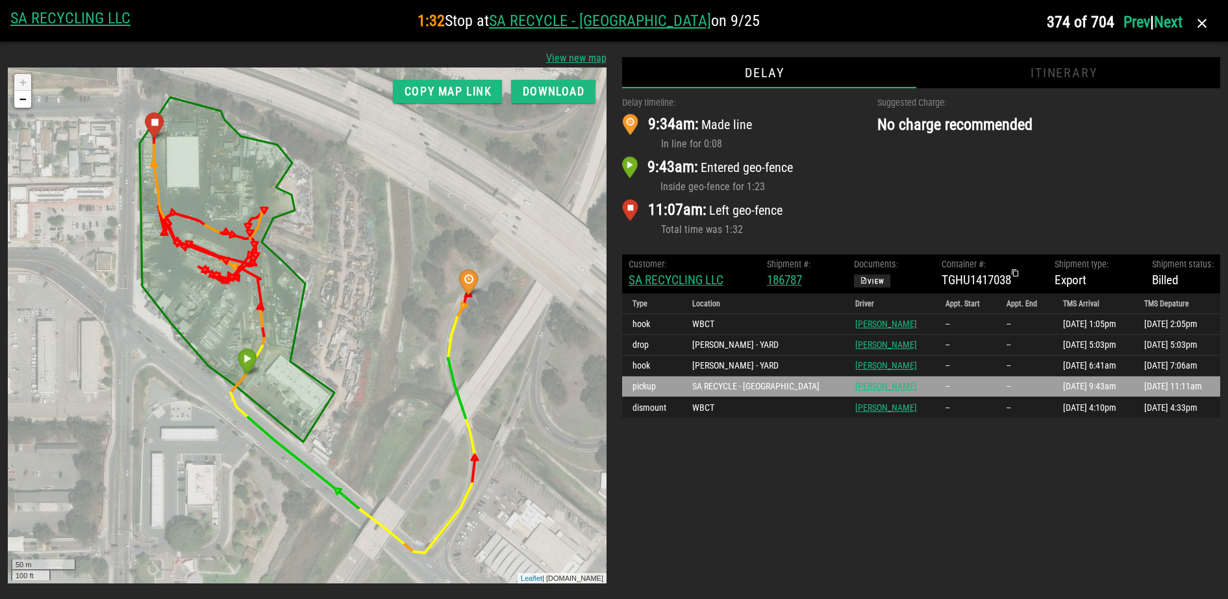
scroll to position [0, 0]
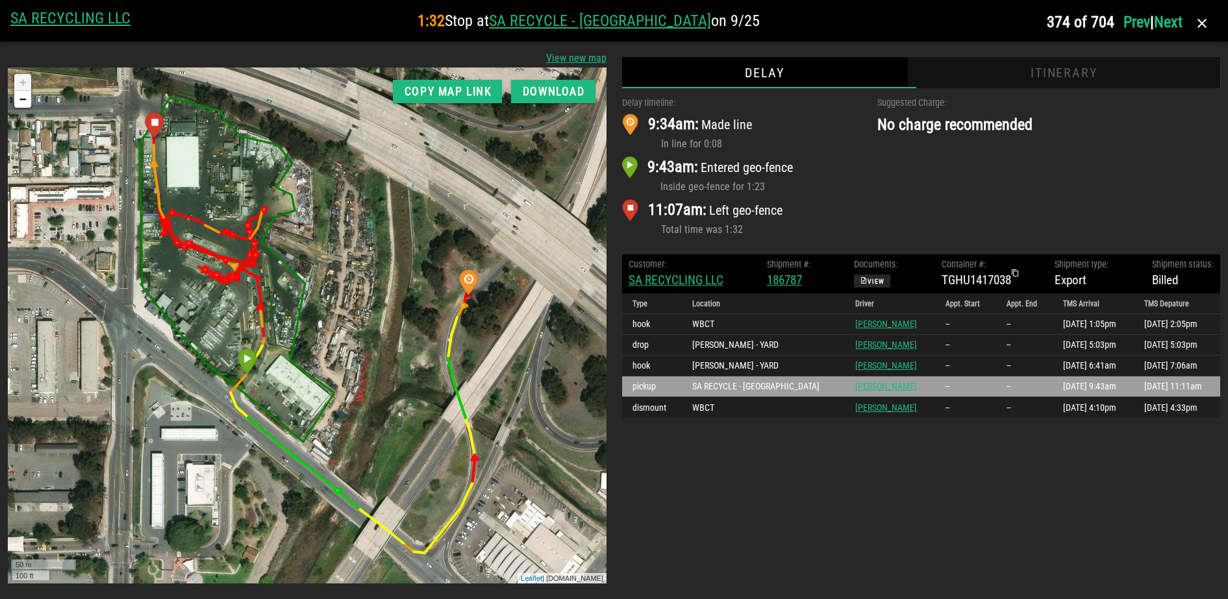
click at [1091, 69] on div "Itinerary" at bounding box center [1064, 72] width 312 height 31
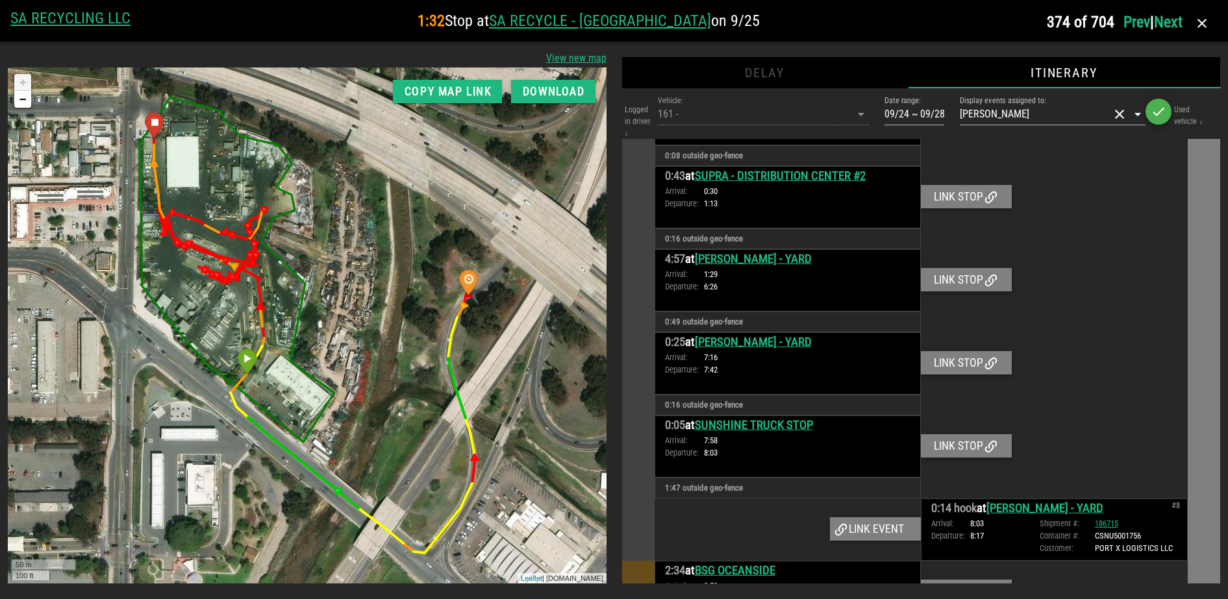
scroll to position [2903, 0]
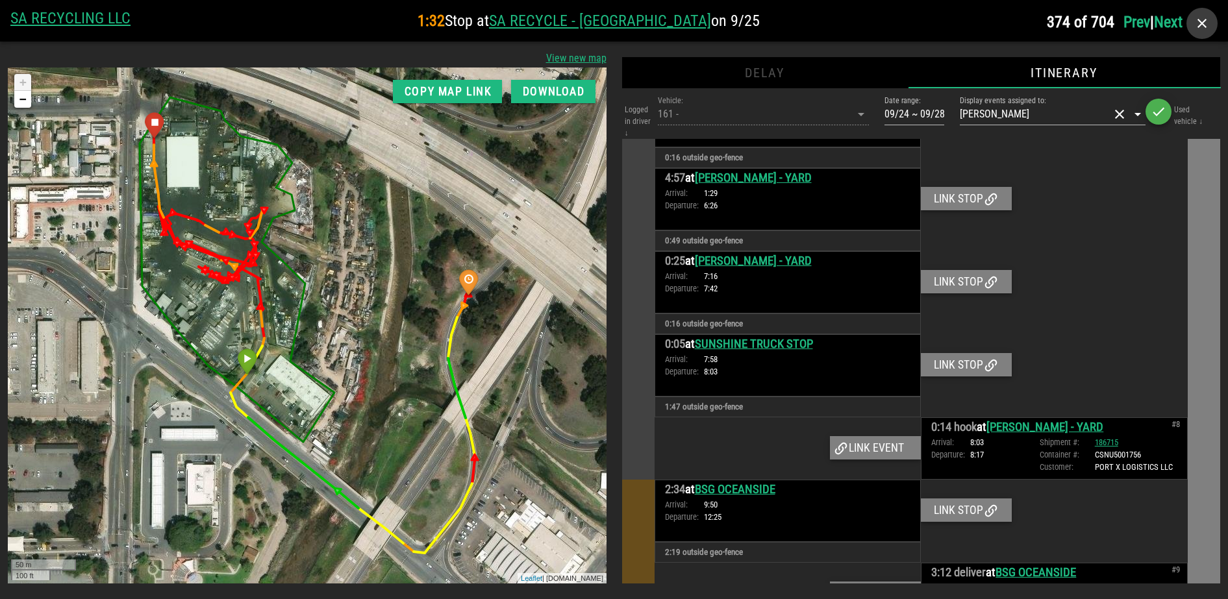
click at [1211, 17] on span "button" at bounding box center [1201, 24] width 31 height 16
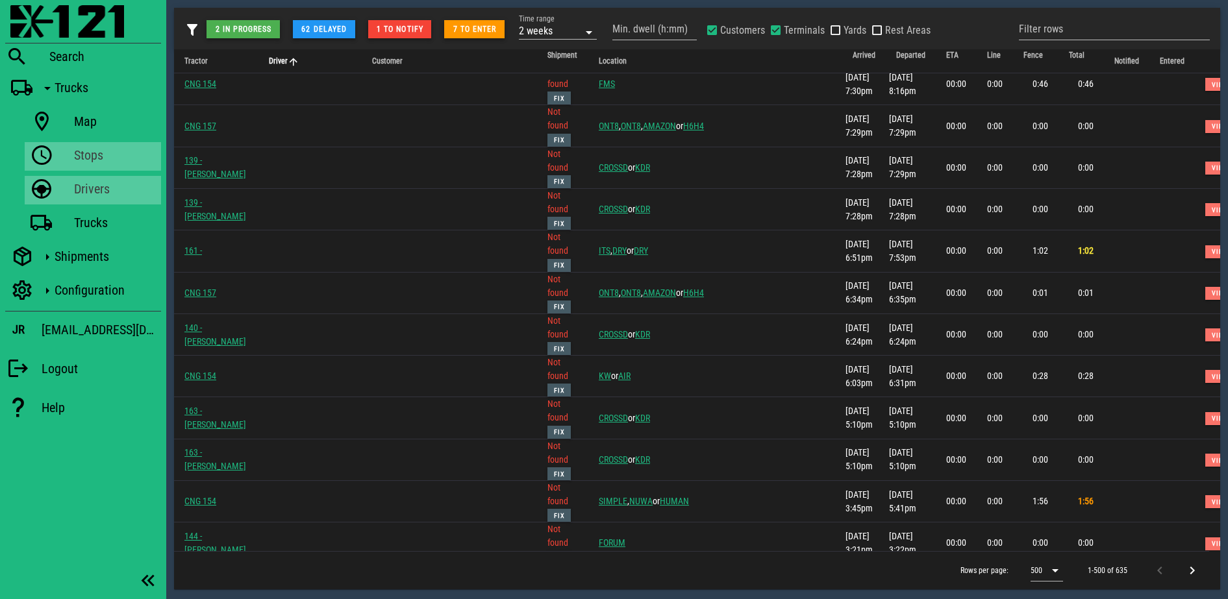
scroll to position [11304, 0]
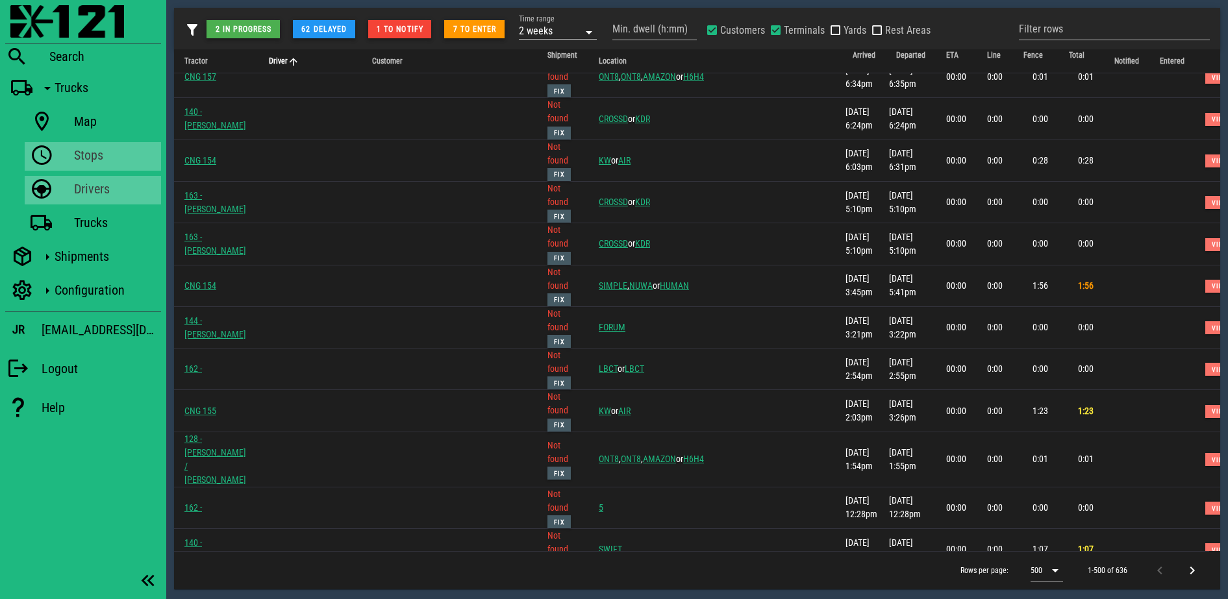
click at [463, 562] on div "Rows per page: 500 1-500 of 636" at bounding box center [691, 570] width 1035 height 38
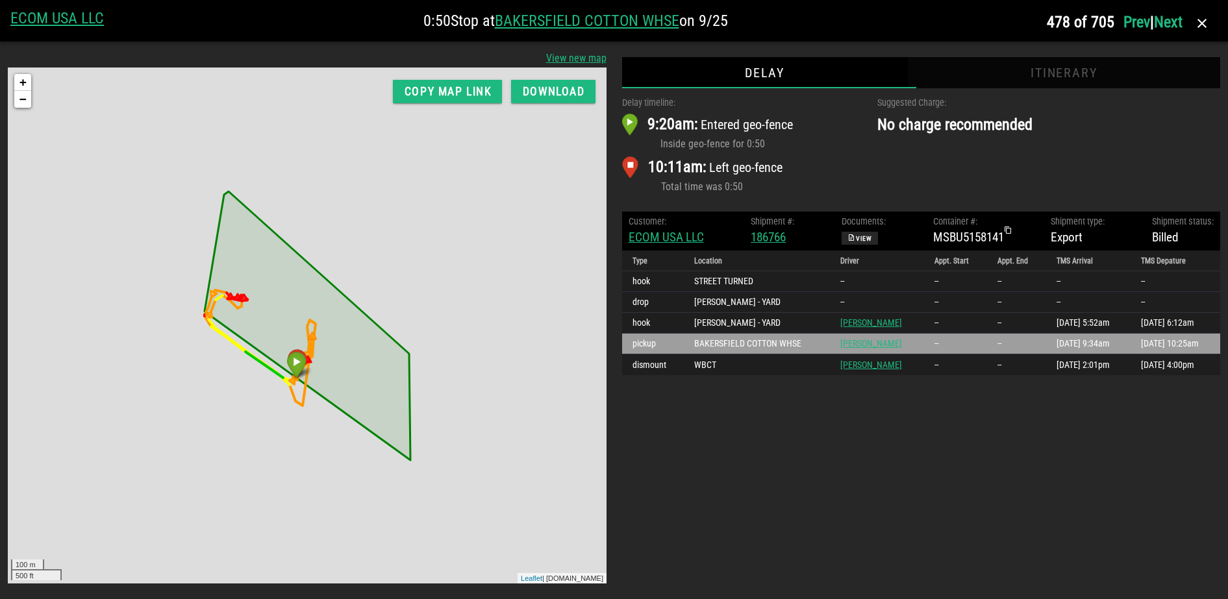
scroll to position [0, 0]
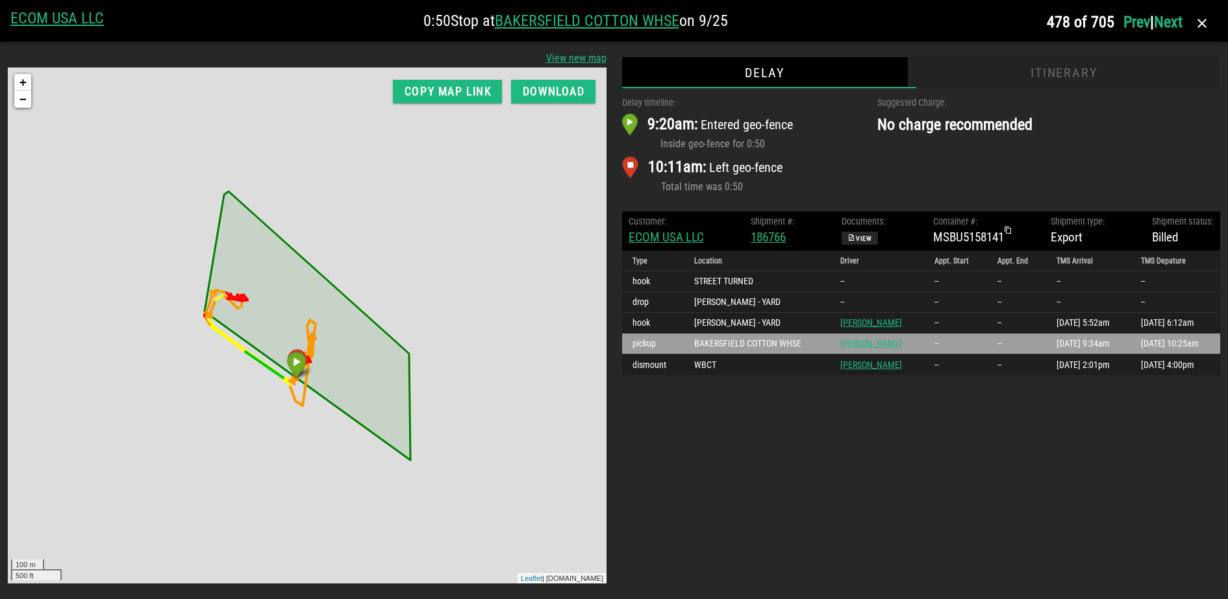
click at [1066, 76] on div "Itinerary" at bounding box center [1064, 72] width 312 height 31
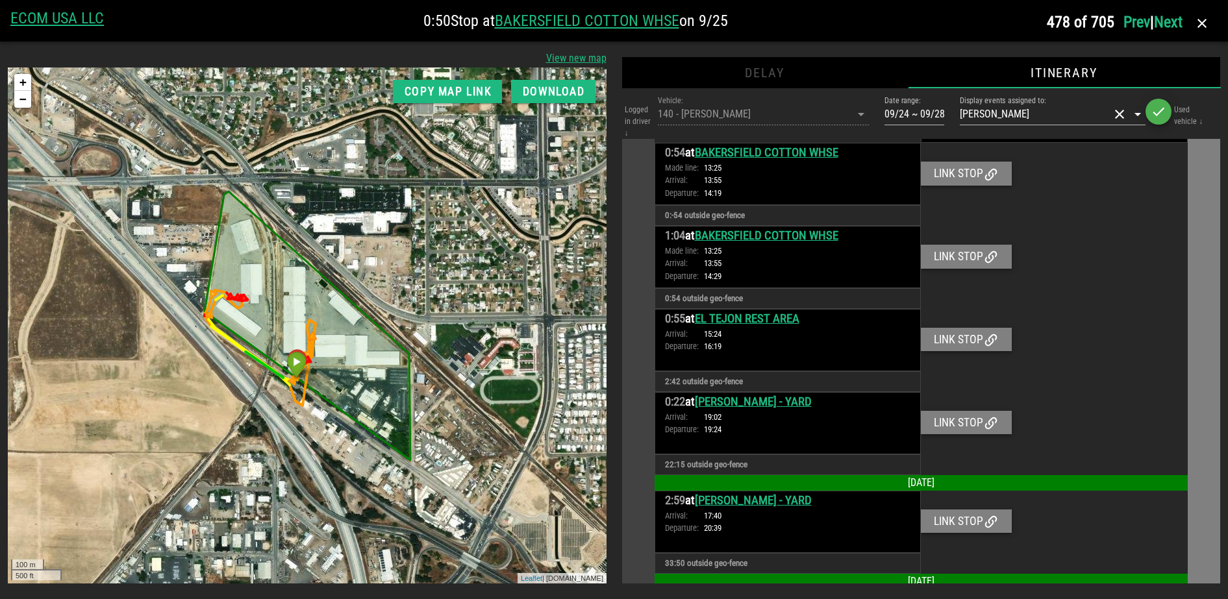
scroll to position [1503, 0]
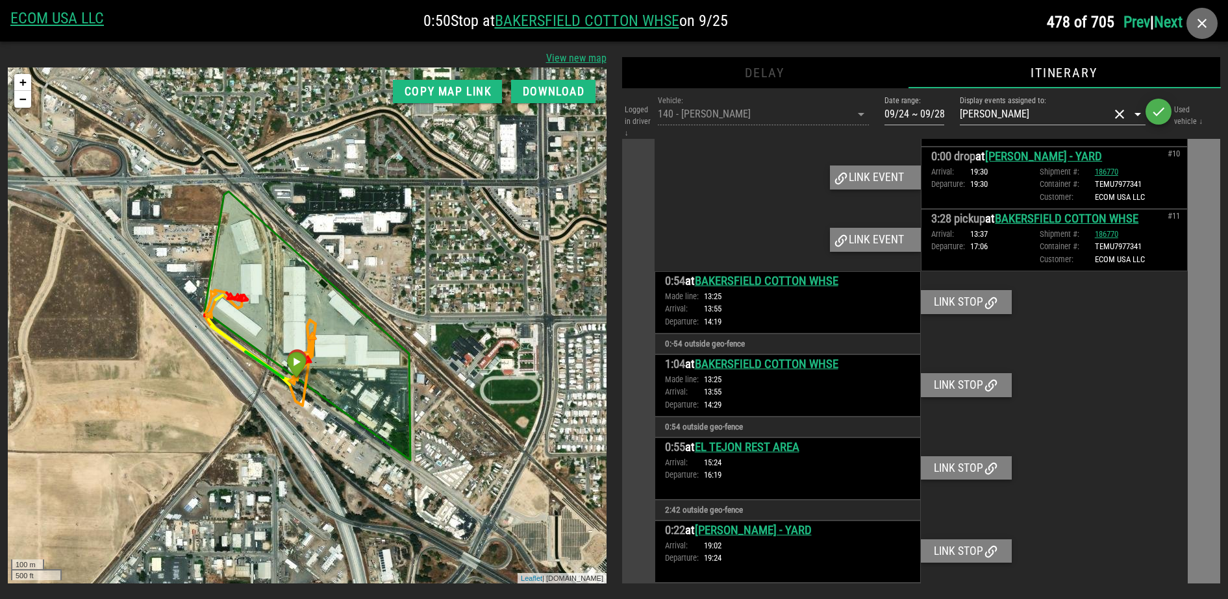
click at [1202, 16] on icon "button" at bounding box center [1202, 24] width 16 height 16
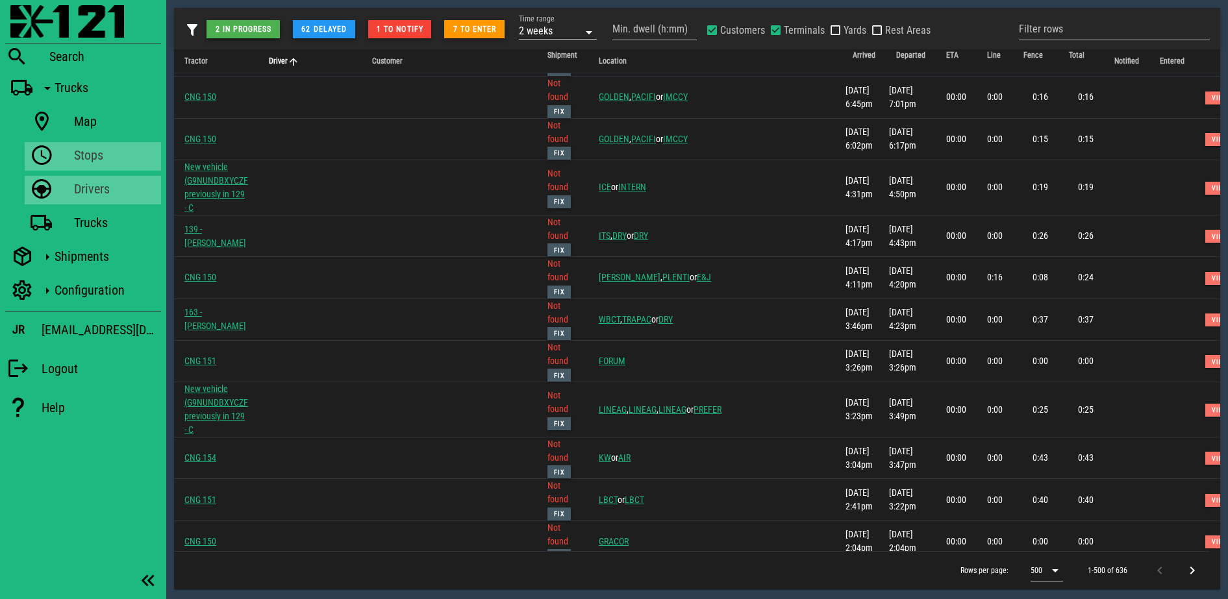
scroll to position [12440, 0]
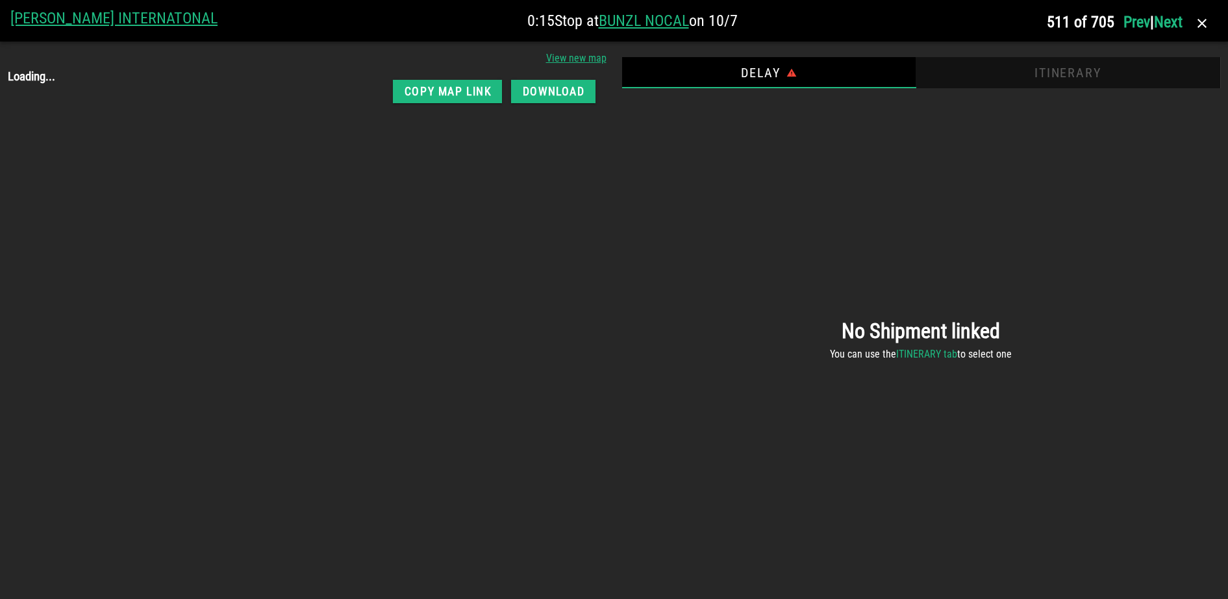
click at [1061, 77] on div "Itinerary" at bounding box center [1067, 72] width 304 height 31
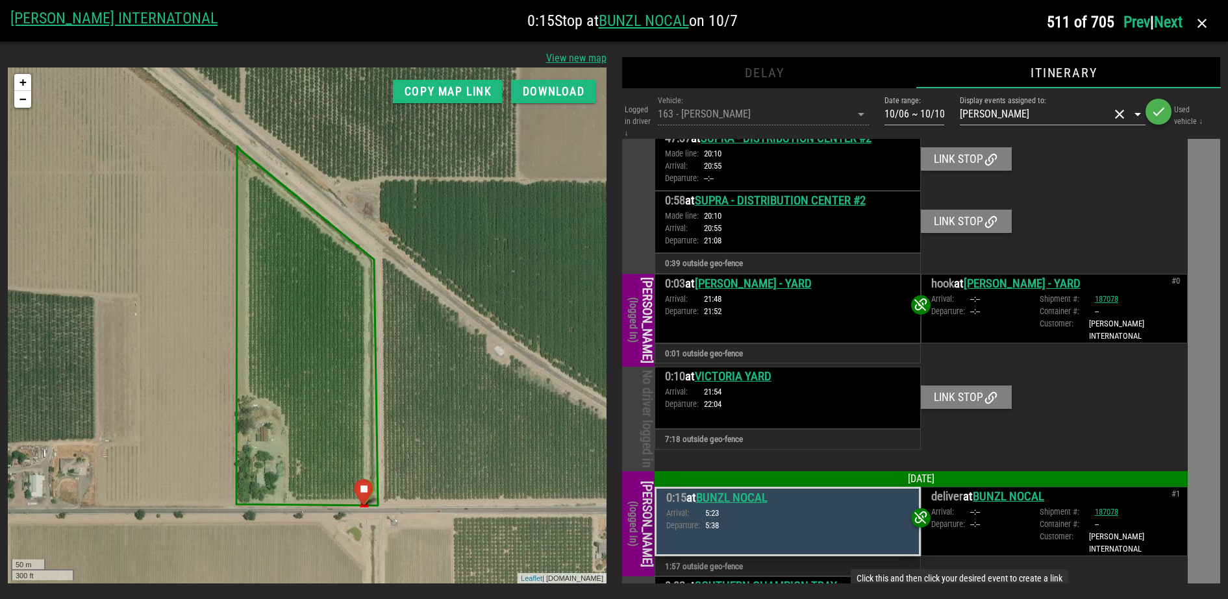
scroll to position [431, 0]
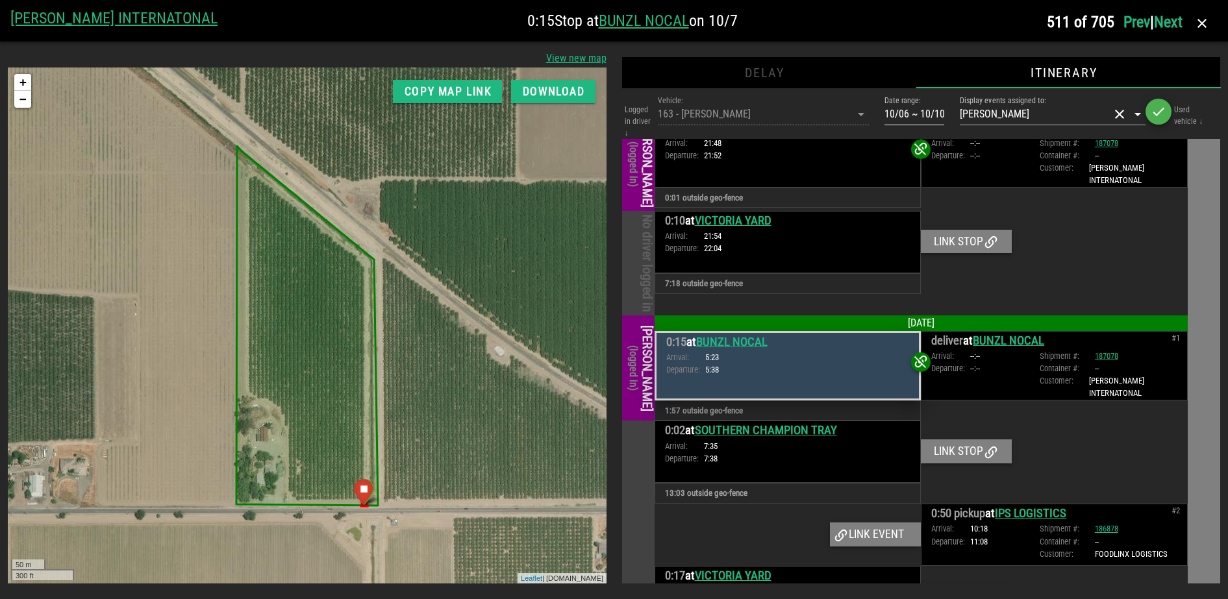
click at [904, 103] on div "Date range: 10/06 ~ 10/10" at bounding box center [914, 117] width 60 height 43
click at [899, 115] on input "10/06 ~ 10/10" at bounding box center [914, 114] width 60 height 21
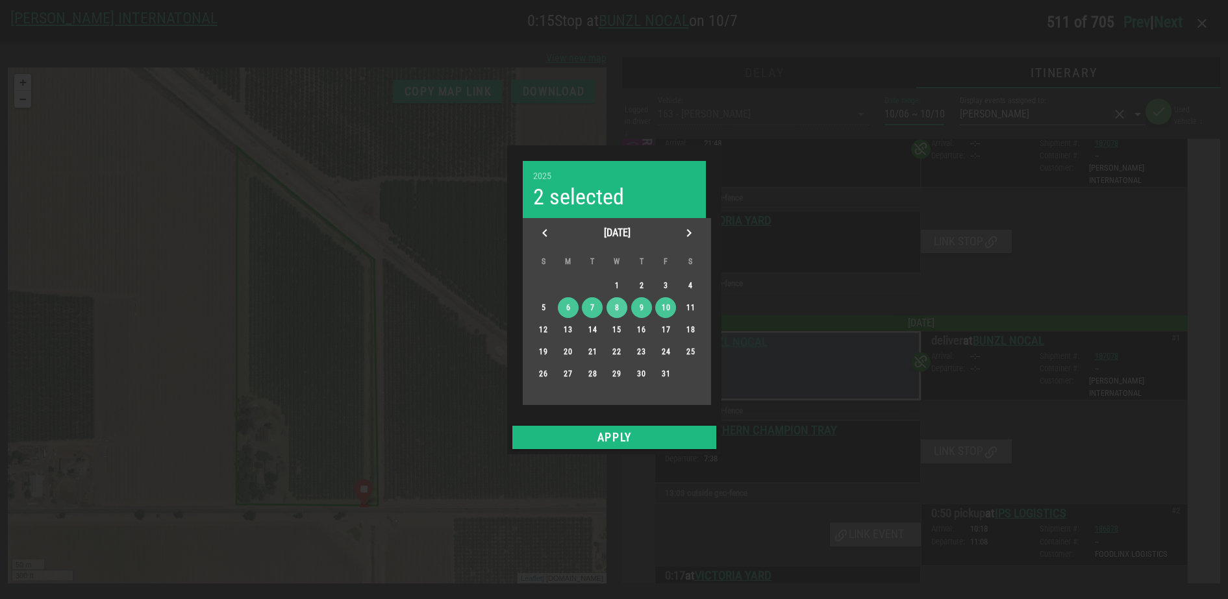
click at [531, 232] on div "October 2025" at bounding box center [617, 233] width 188 height 30
click at [544, 232] on icon "Previous month" at bounding box center [545, 233] width 16 height 16
click at [548, 372] on div "28" at bounding box center [542, 373] width 21 height 9
click at [689, 232] on icon "Next month" at bounding box center [689, 233] width 16 height 16
click at [693, 277] on button "4" at bounding box center [690, 285] width 21 height 21
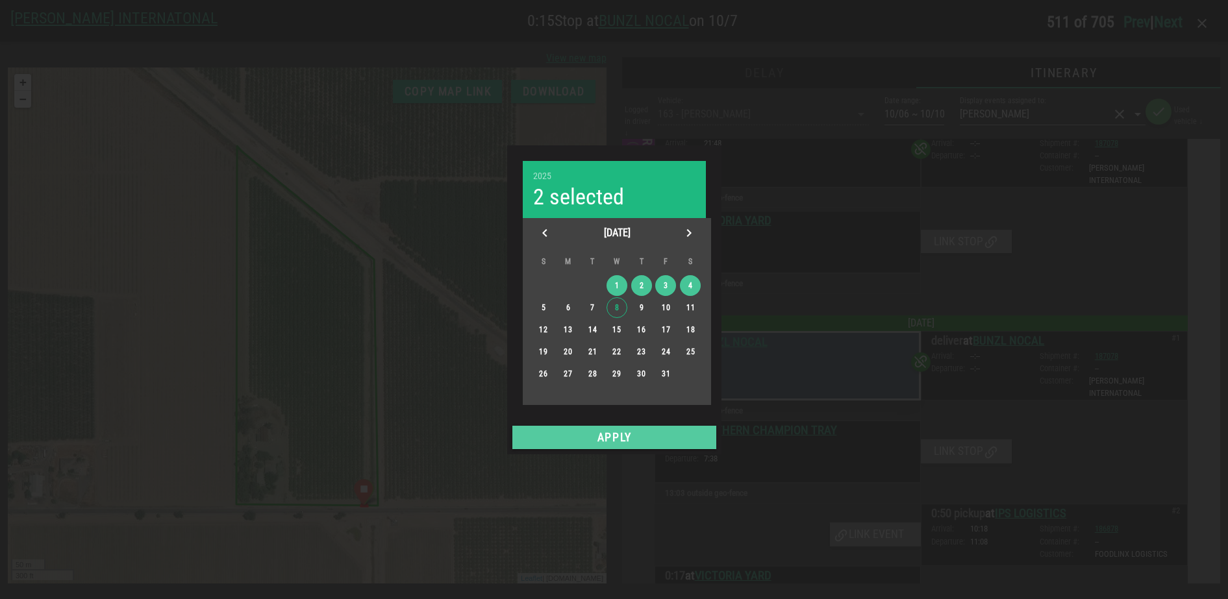
click at [658, 427] on button "Apply" at bounding box center [614, 437] width 204 height 23
type input "09/28 ~ 10/04"
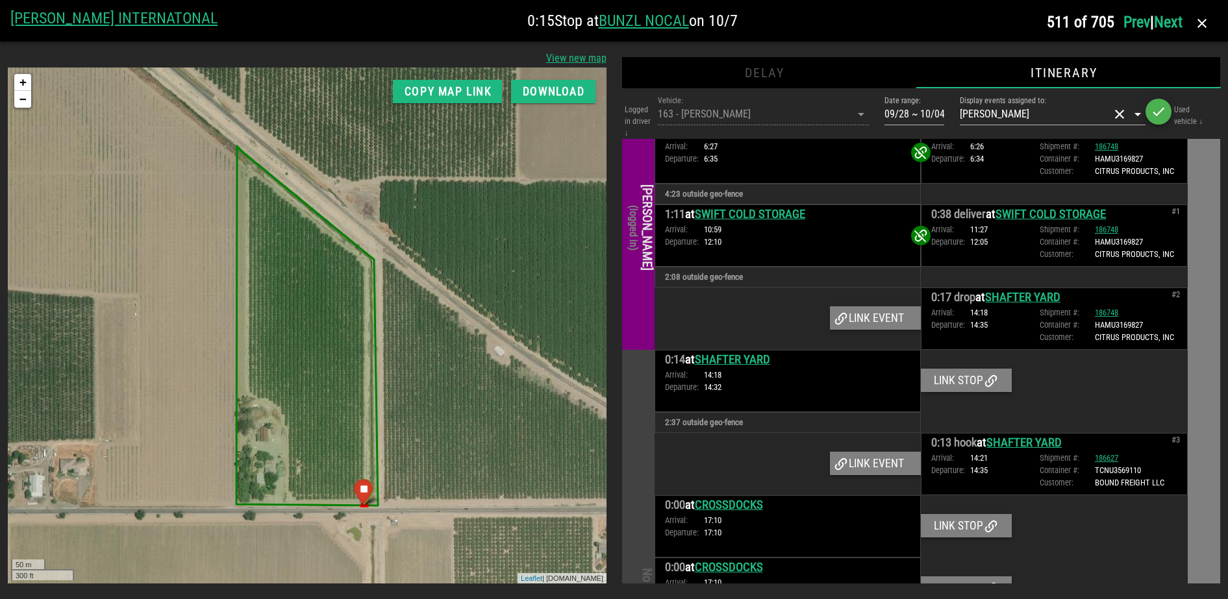
scroll to position [81, 0]
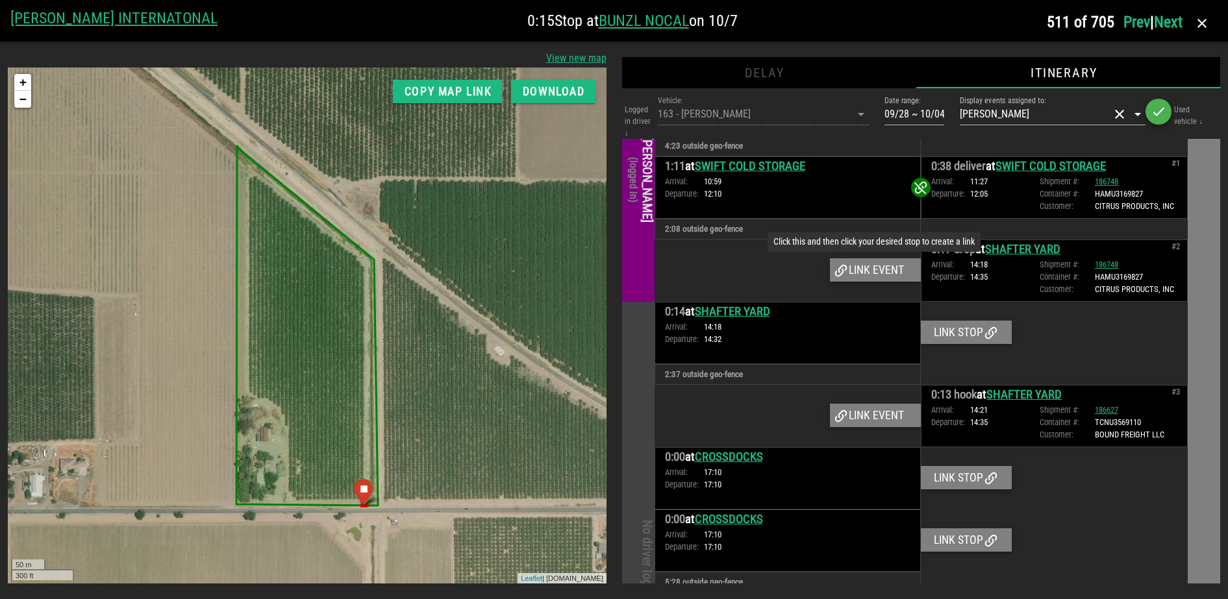
click at [869, 273] on div "Link event" at bounding box center [875, 269] width 91 height 23
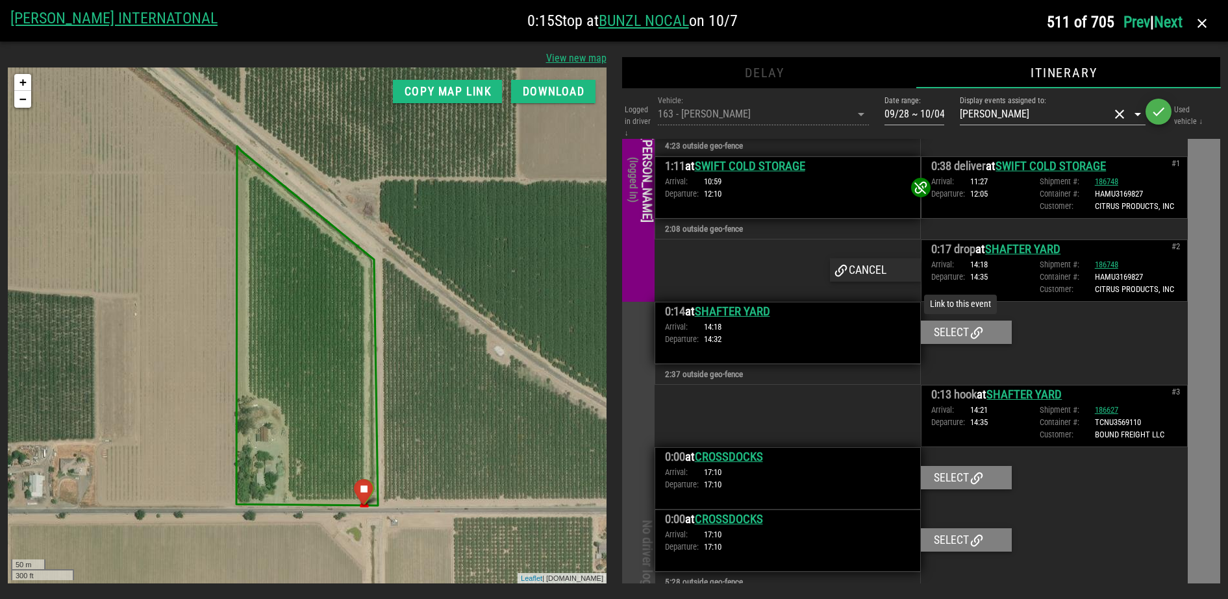
click at [943, 329] on div "Select" at bounding box center [966, 332] width 91 height 23
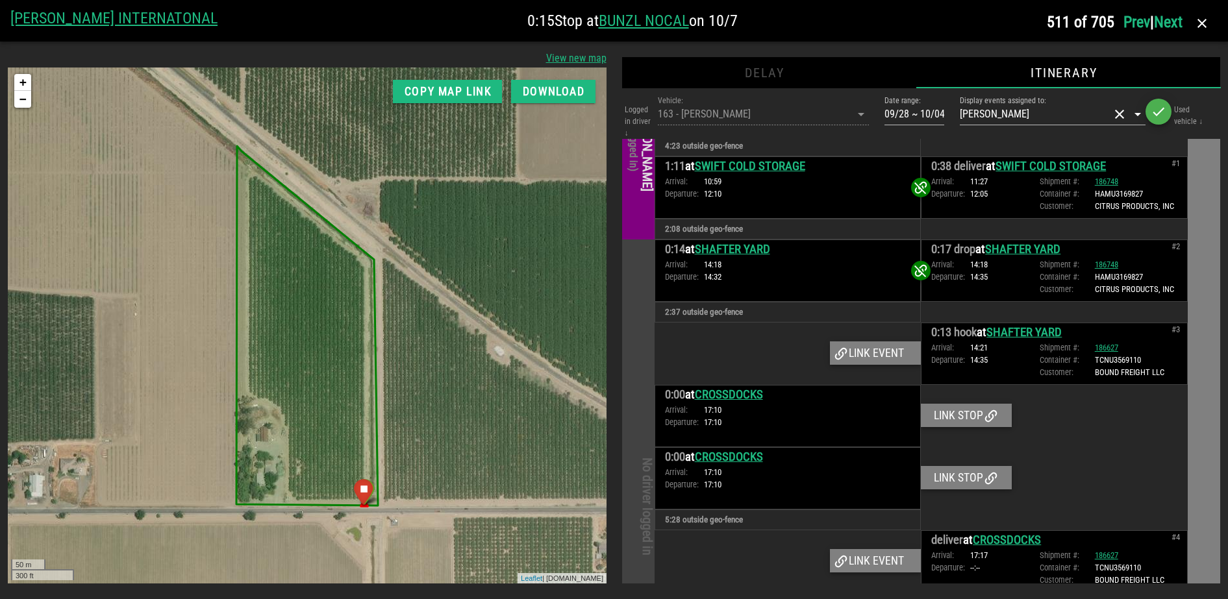
scroll to position [50, 0]
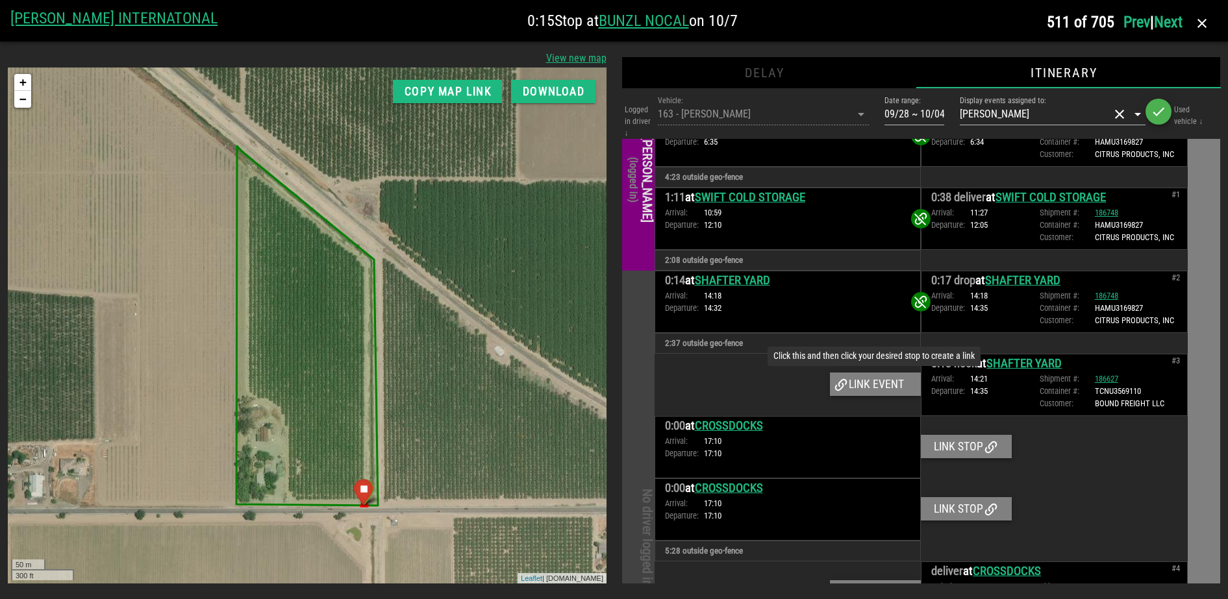
click at [864, 386] on div "Link event" at bounding box center [875, 384] width 91 height 23
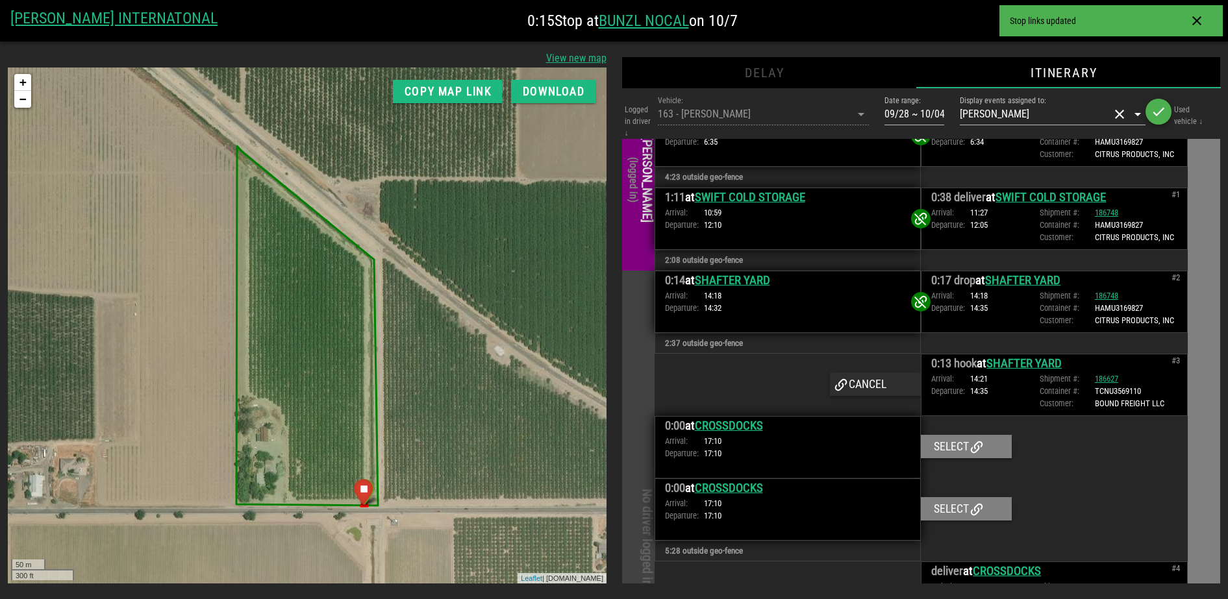
click at [873, 298] on div "Arrival: 14:18 Departure: 14:32" at bounding box center [788, 302] width 246 height 25
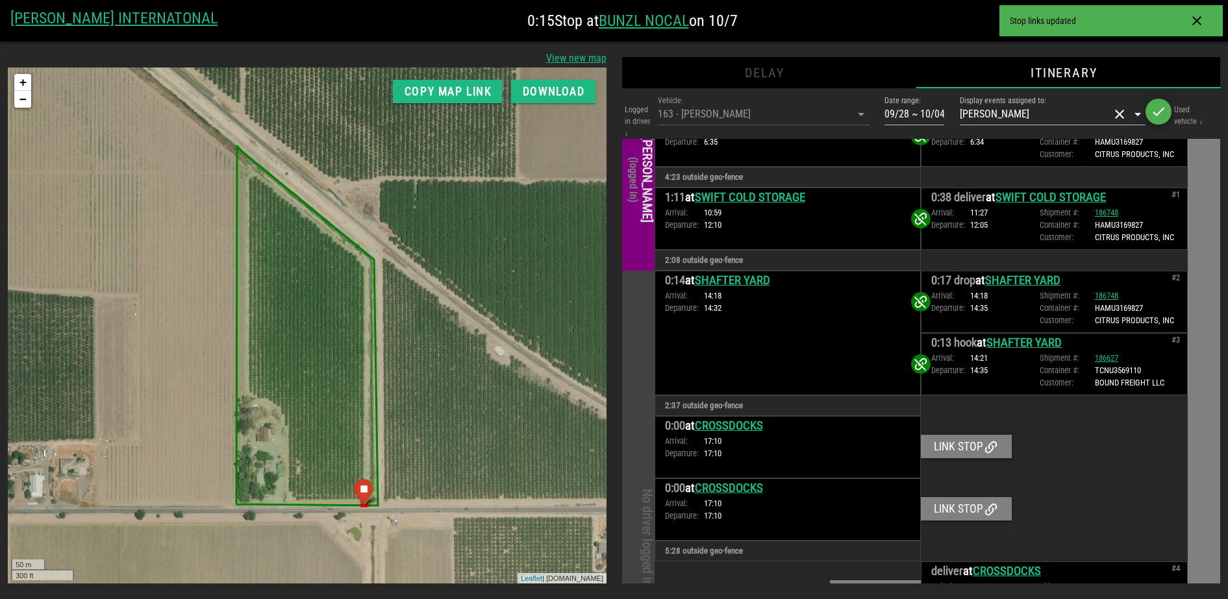
scroll to position [212, 0]
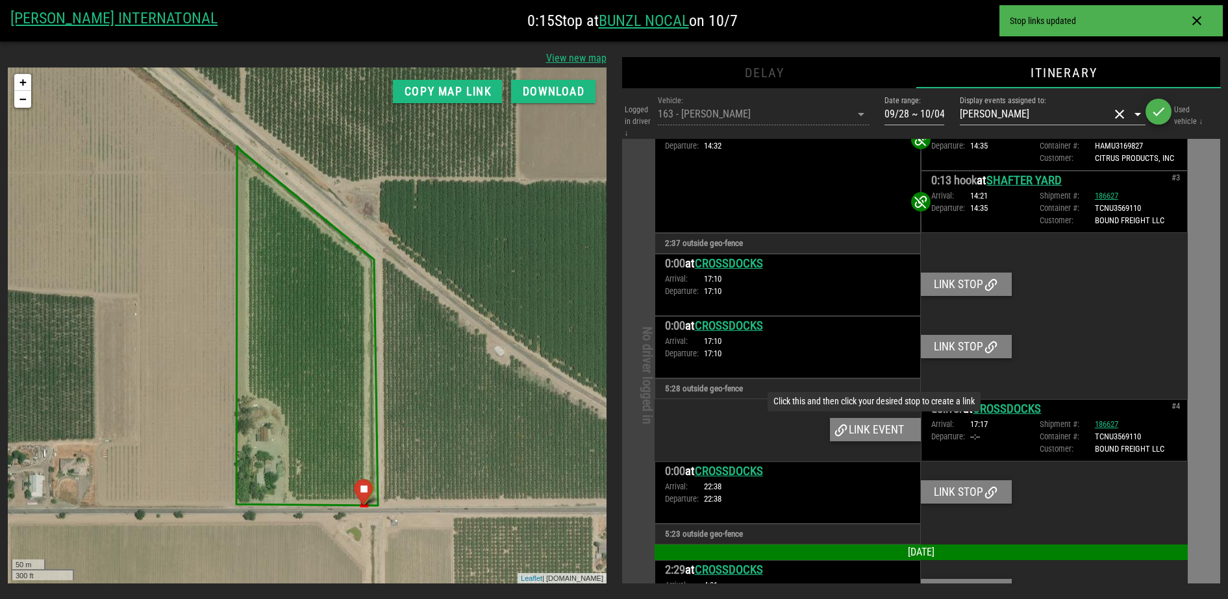
click at [868, 428] on div "Link event" at bounding box center [875, 429] width 91 height 23
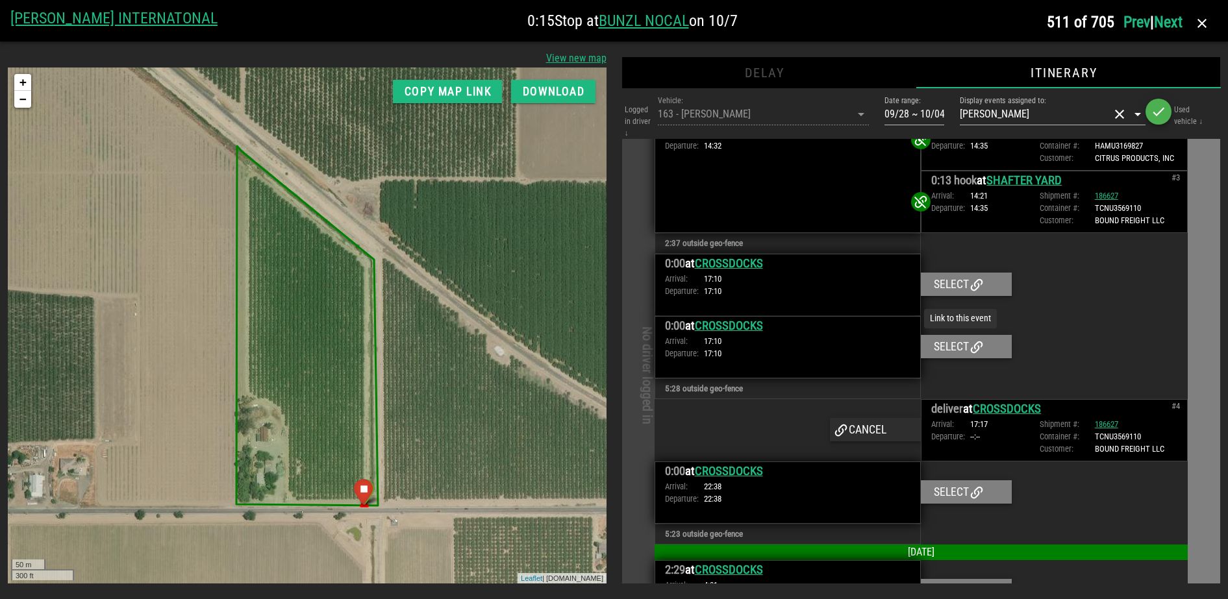
click at [945, 341] on div "Select" at bounding box center [966, 346] width 91 height 23
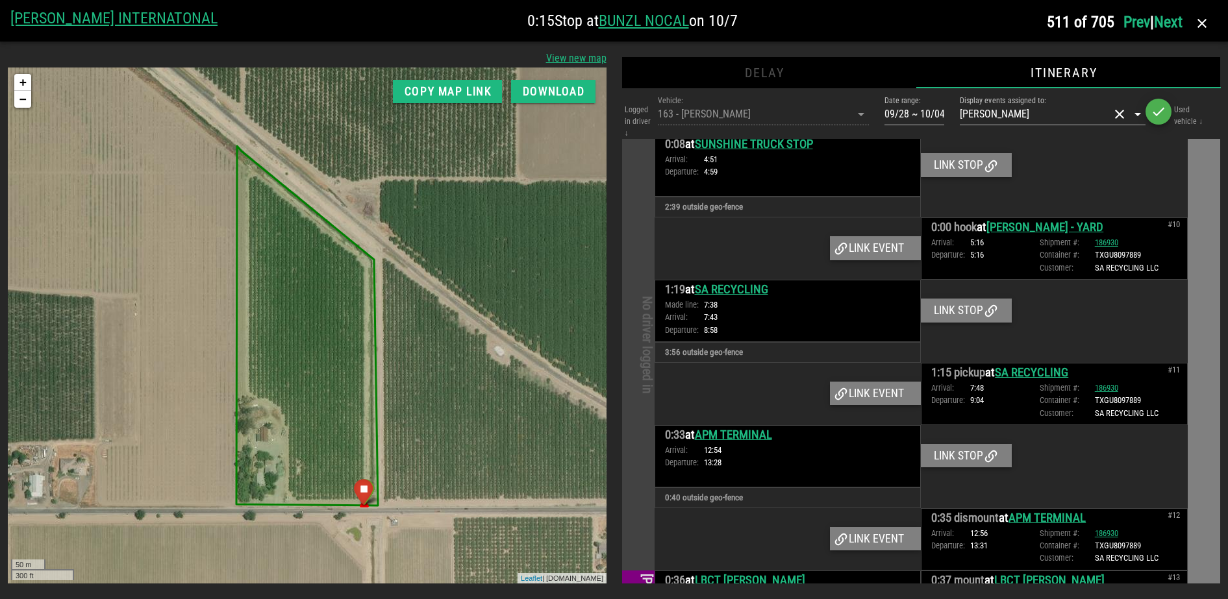
scroll to position [1074, 0]
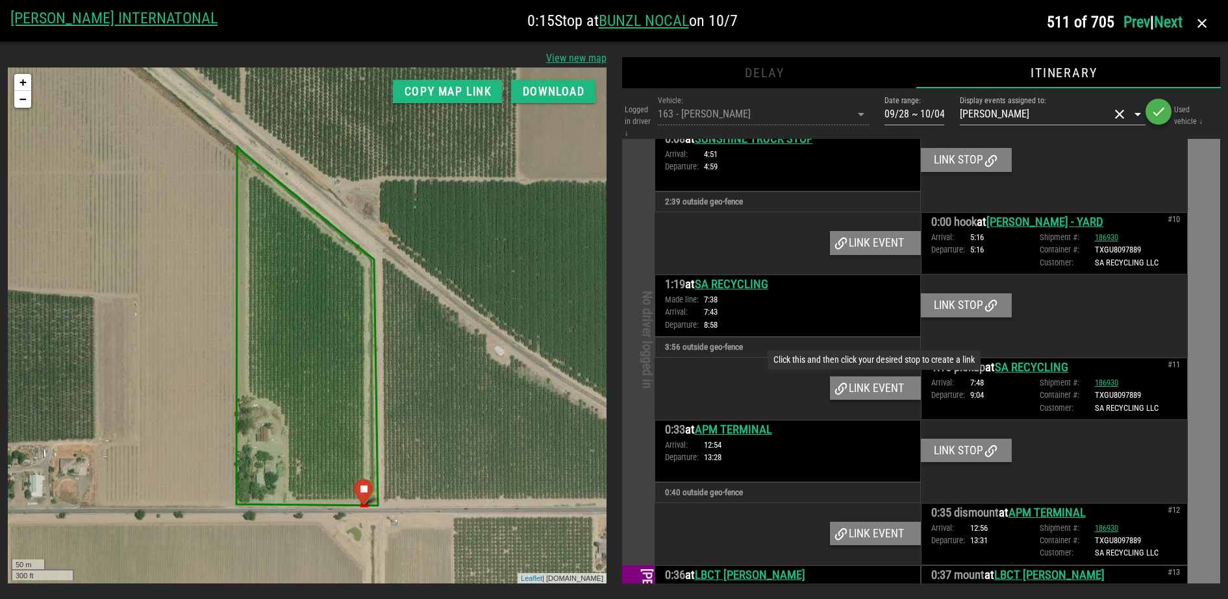
click at [873, 400] on div "Link event" at bounding box center [875, 388] width 91 height 23
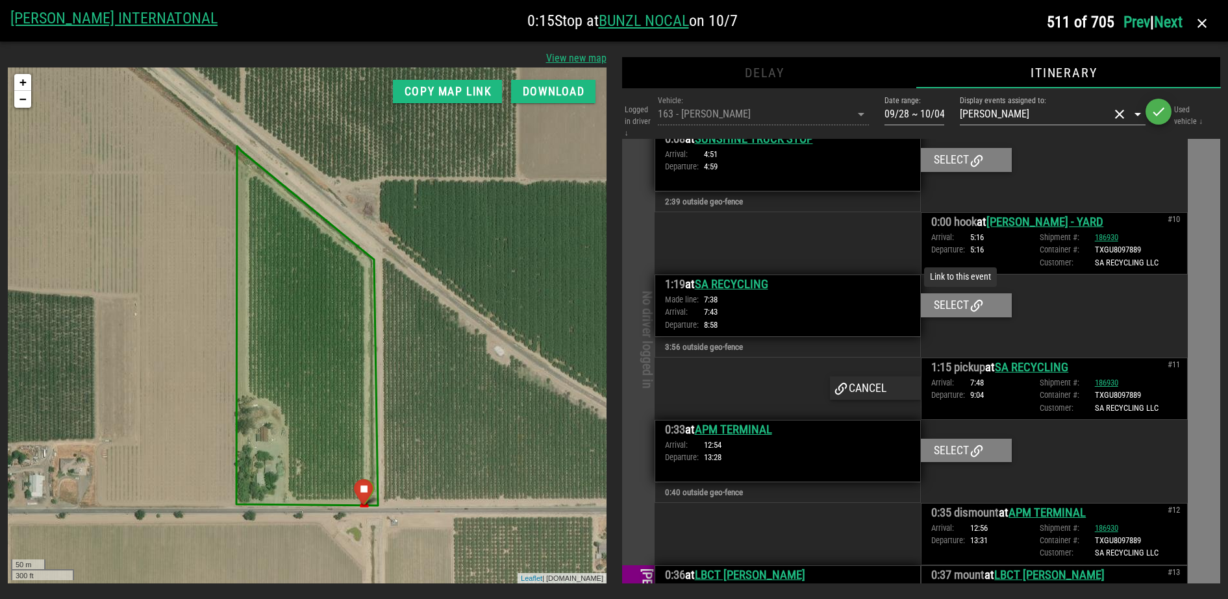
click at [949, 315] on div "Select" at bounding box center [966, 304] width 91 height 23
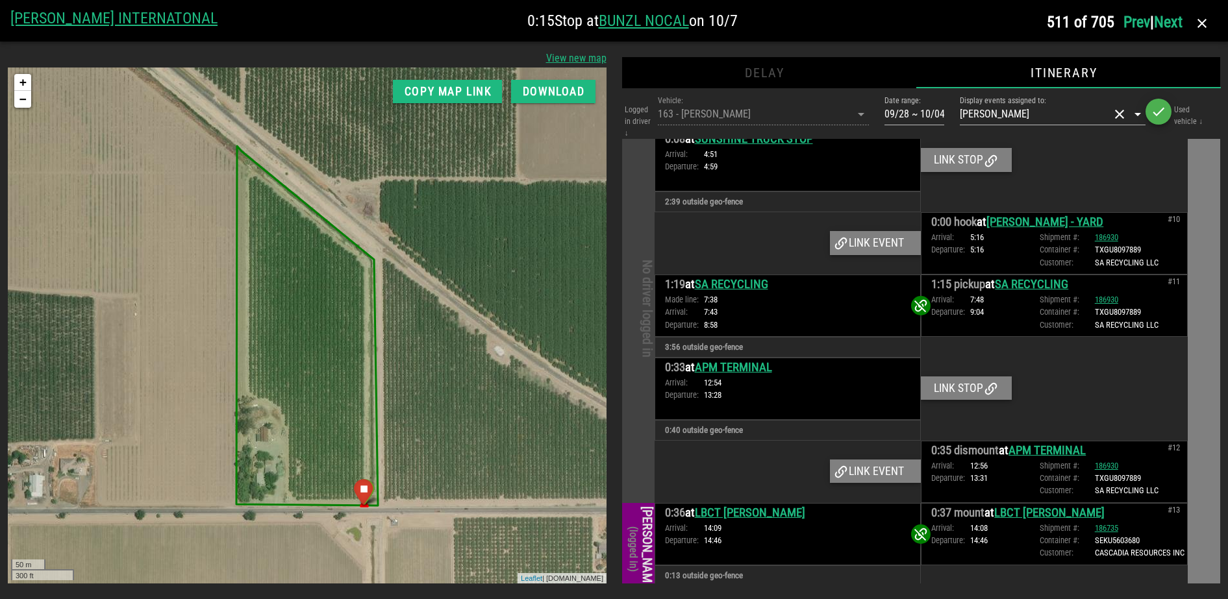
scroll to position [1043, 0]
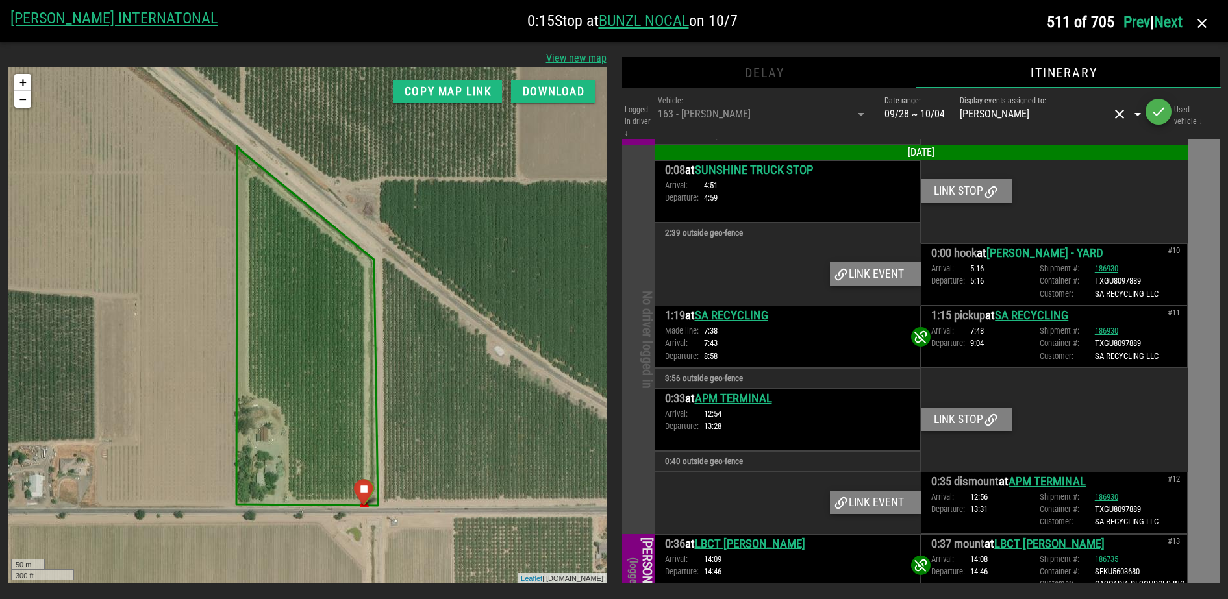
click at [888, 512] on div "Link event" at bounding box center [875, 502] width 91 height 23
click at [940, 431] on div "Link stop" at bounding box center [966, 419] width 91 height 23
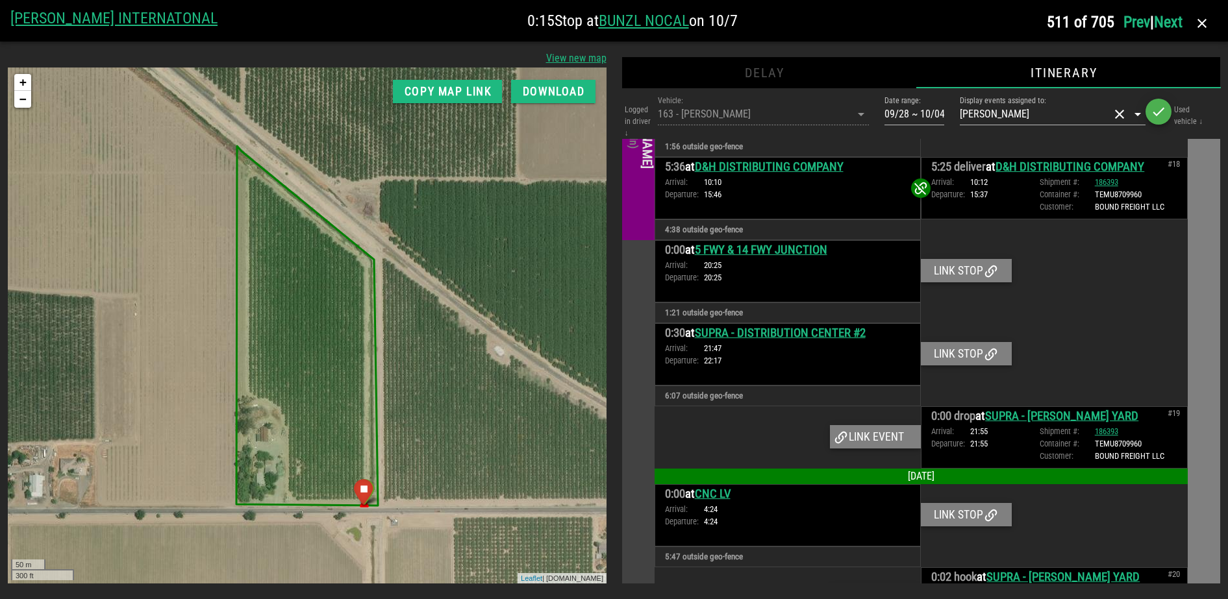
scroll to position [2098, 0]
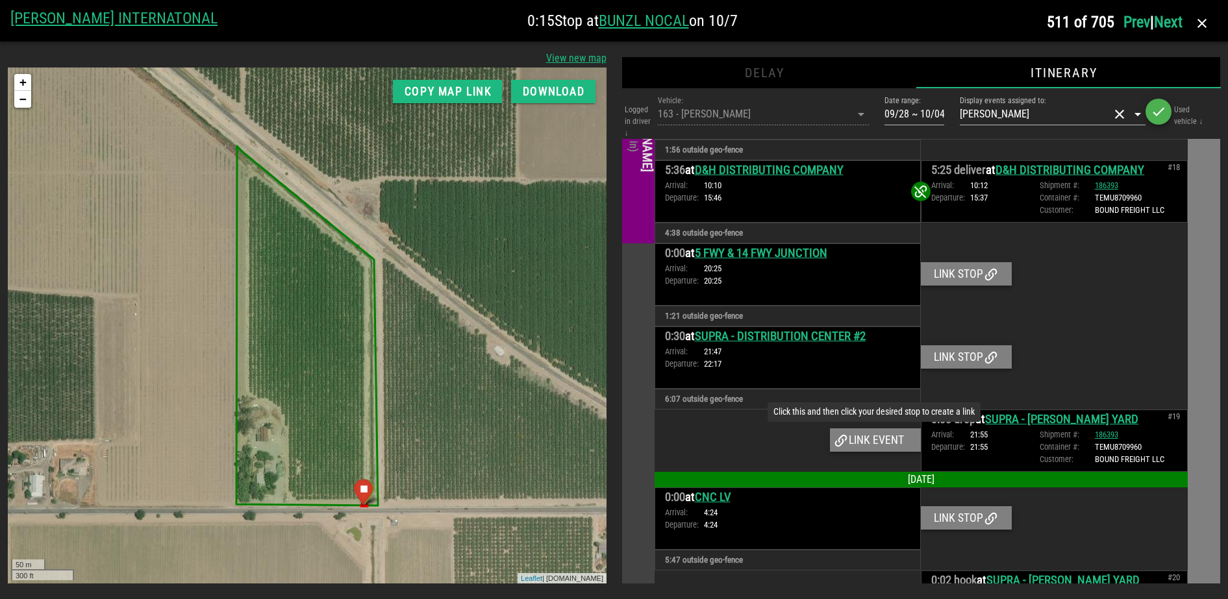
click at [887, 444] on div "Link event" at bounding box center [875, 439] width 91 height 23
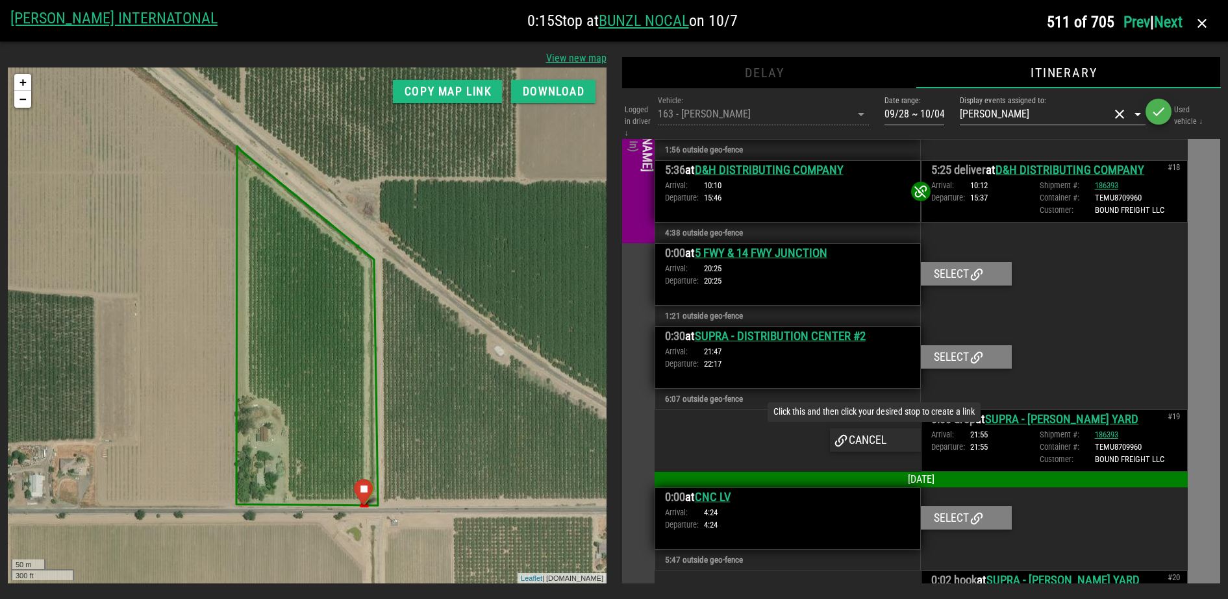
click at [862, 438] on div "Cancel" at bounding box center [875, 439] width 91 height 23
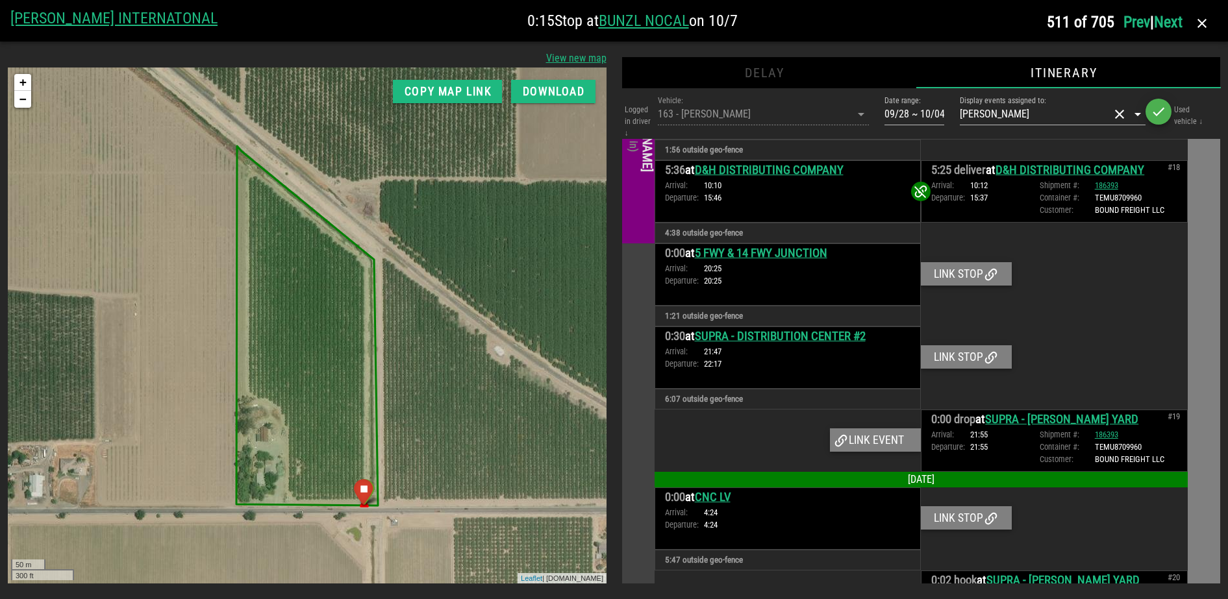
click at [1004, 421] on link "SUPRA - DOMINGUEZ YARD" at bounding box center [1061, 419] width 153 height 14
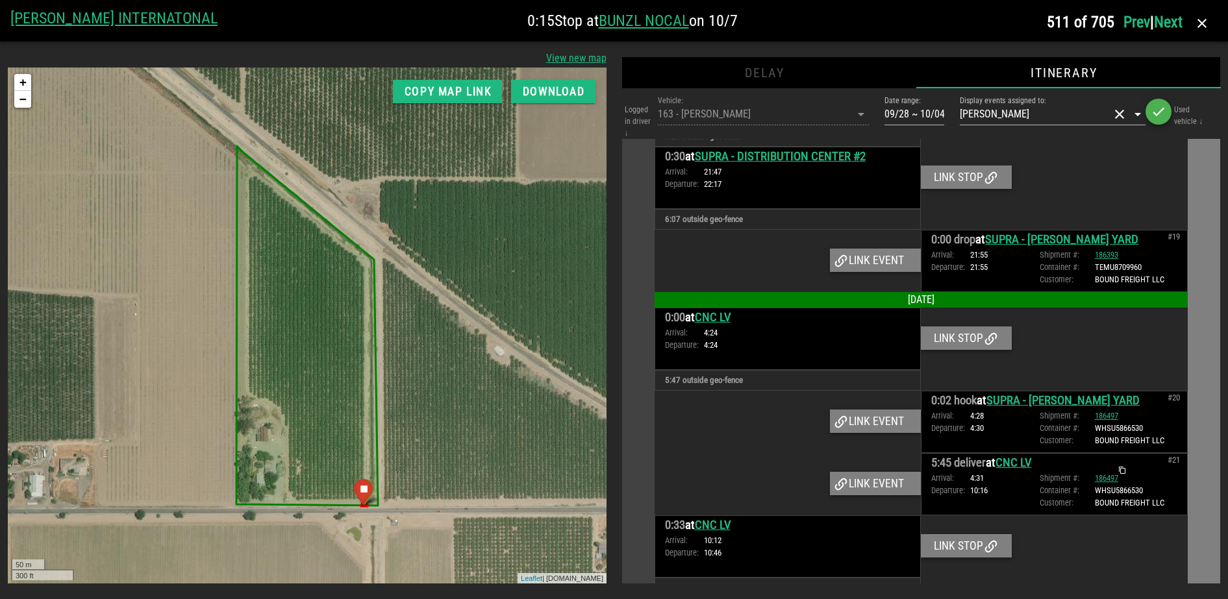
scroll to position [2341, 0]
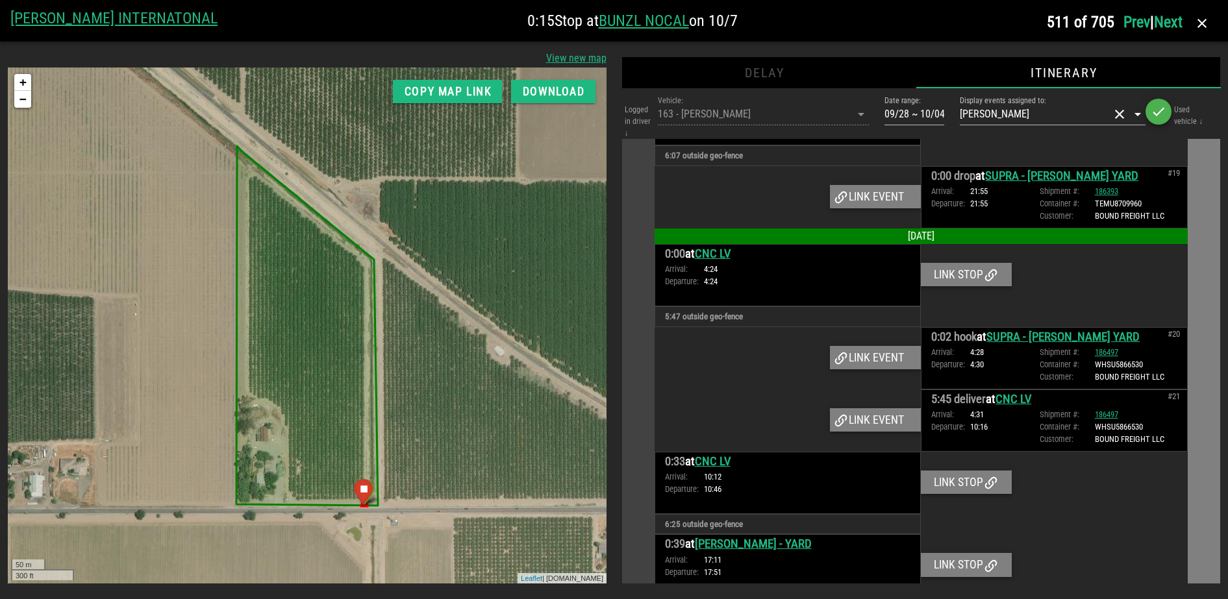
click at [723, 256] on link "CNC LV" at bounding box center [713, 254] width 36 height 14
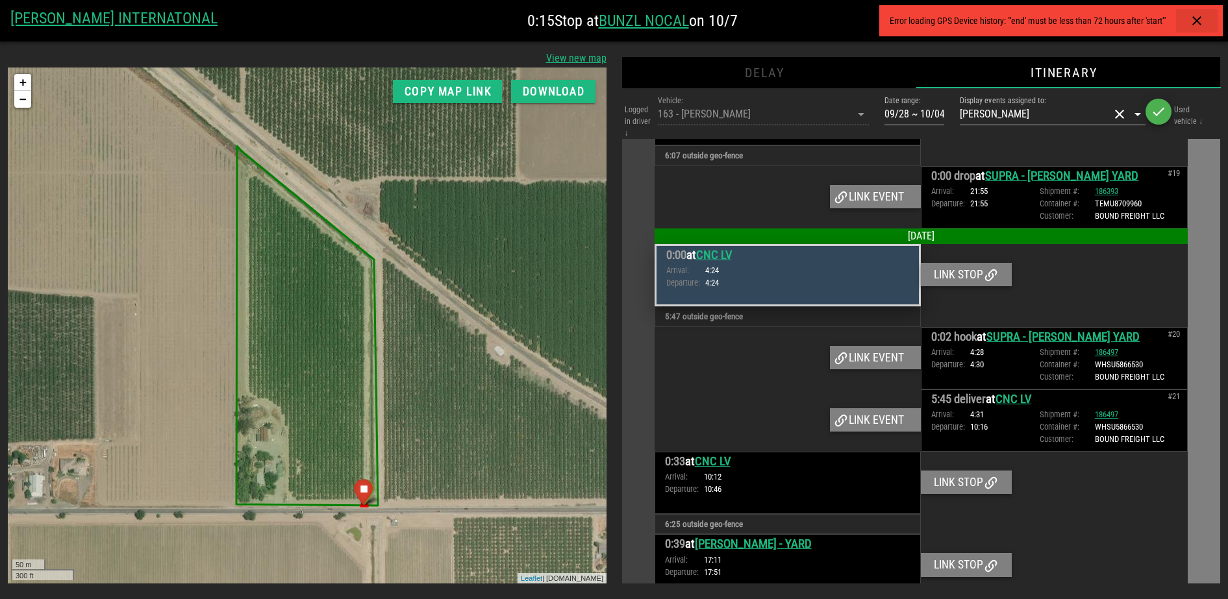
click at [1195, 19] on icon "button" at bounding box center [1197, 21] width 16 height 16
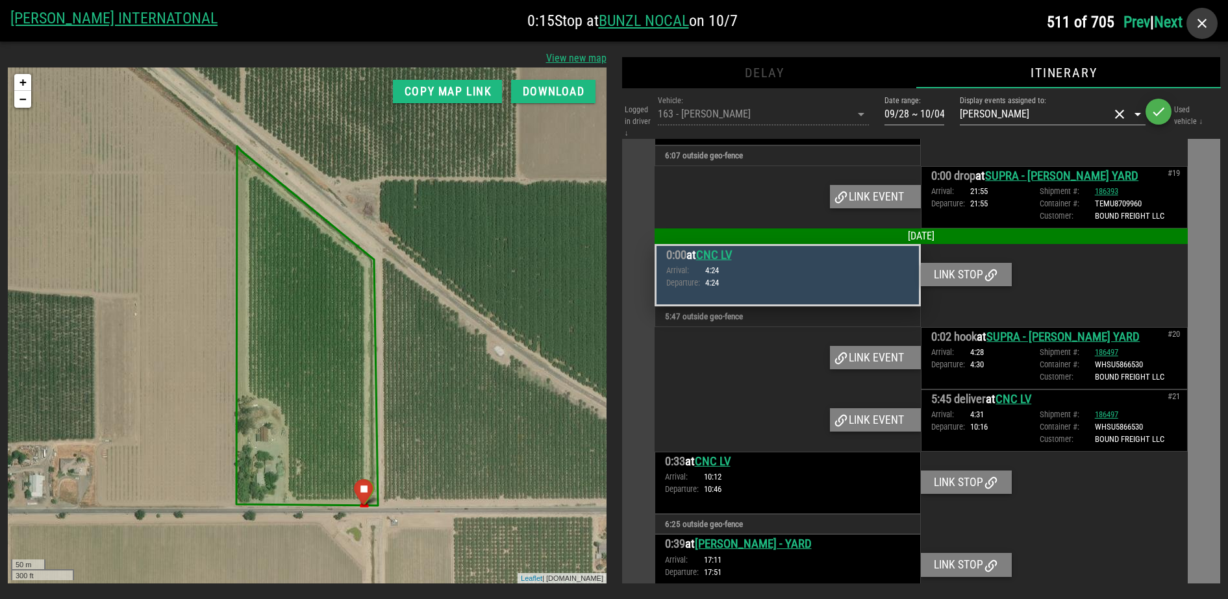
click at [1195, 19] on icon "button" at bounding box center [1202, 24] width 16 height 16
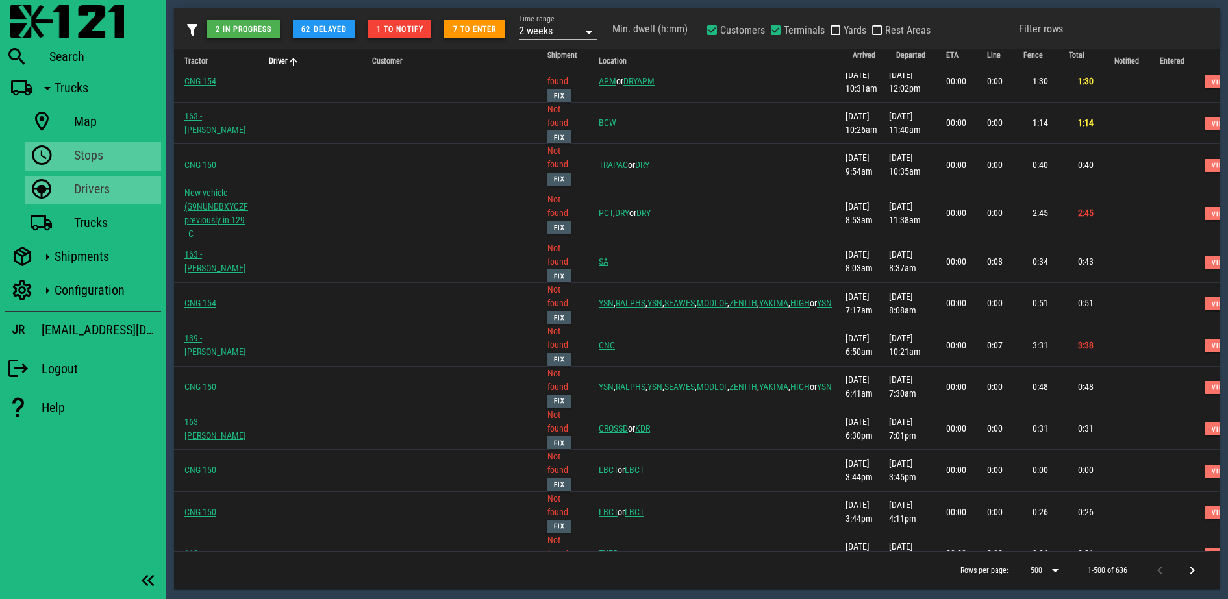
scroll to position [13064, 0]
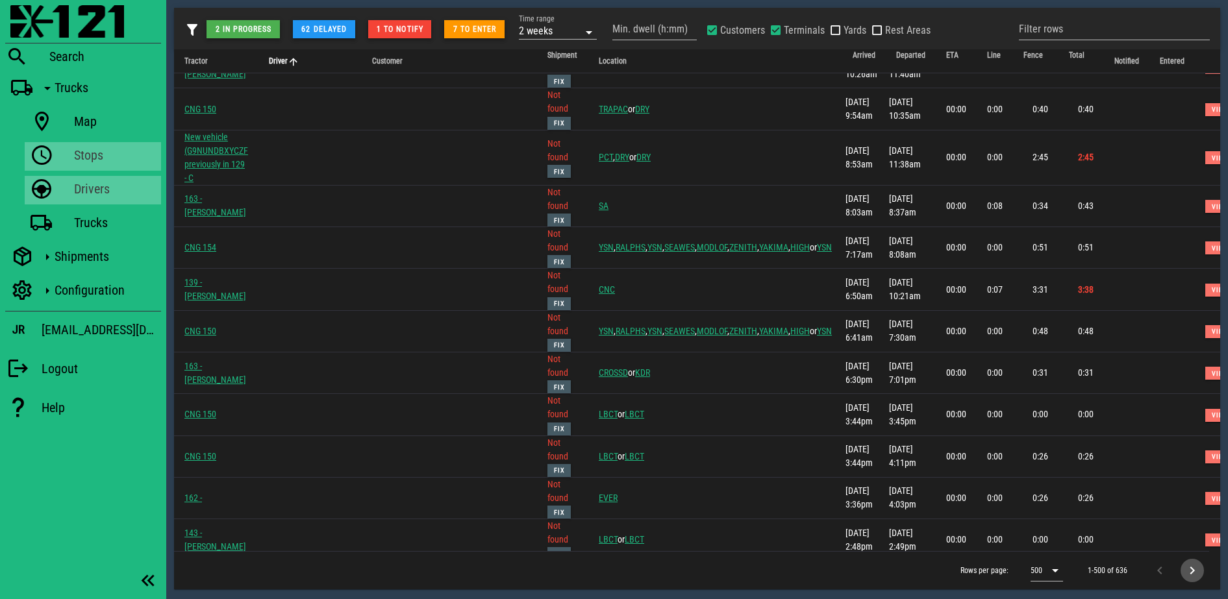
click at [1195, 562] on icon "Next page" at bounding box center [1192, 571] width 16 height 16
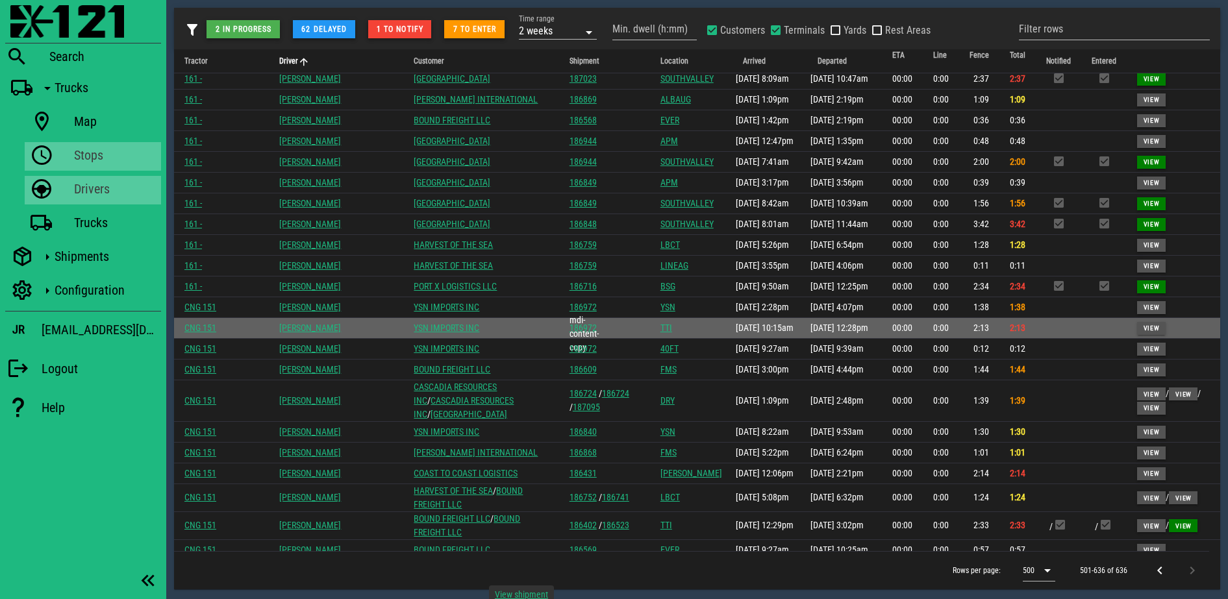
scroll to position [1785, 0]
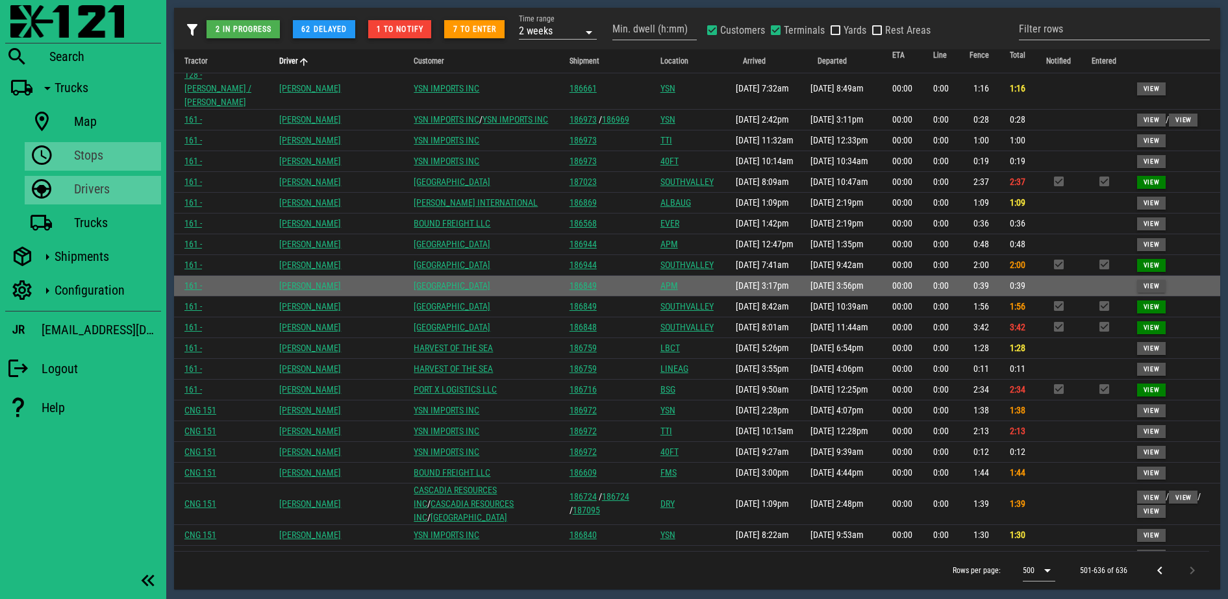
click at [462, 291] on link "SOUTH VALLEY ALMONDS" at bounding box center [452, 285] width 77 height 10
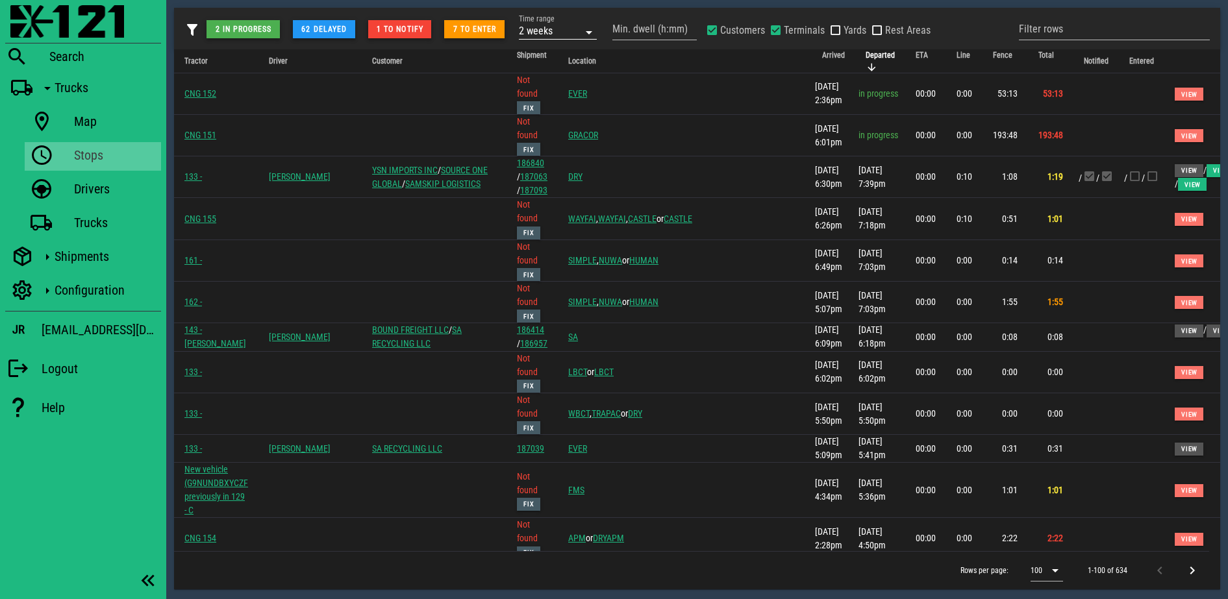
click at [569, 34] on div "2 weeks" at bounding box center [549, 30] width 60 height 17
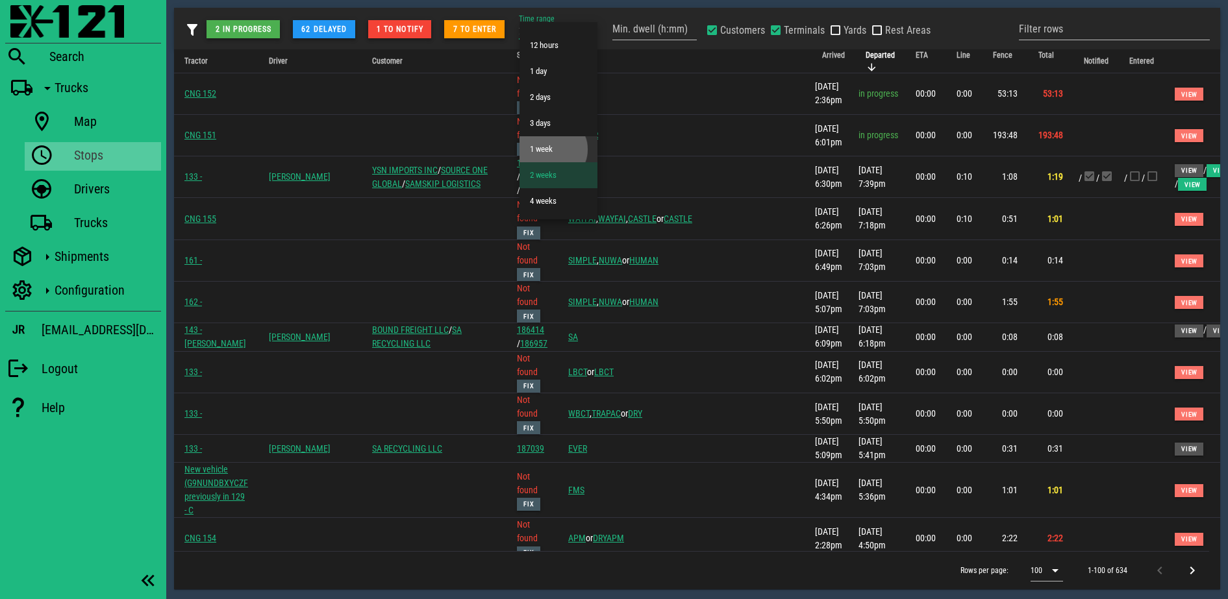
click at [549, 155] on div "1 week" at bounding box center [558, 149] width 57 height 21
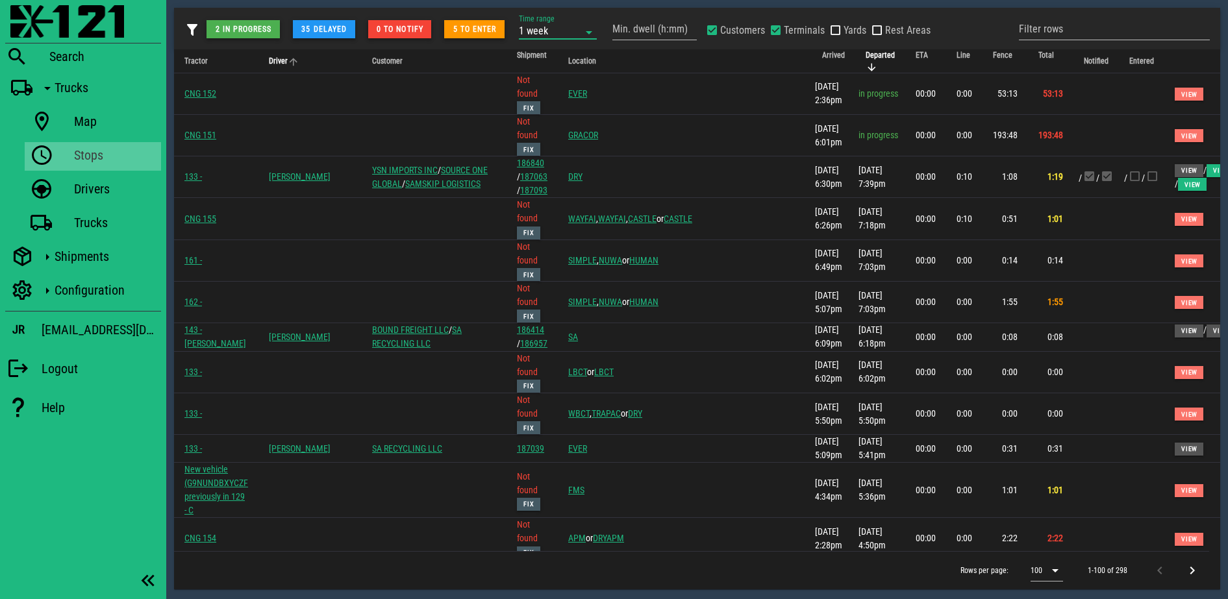
click at [299, 62] on icon "Driver: Not sorted. Activate to sort ascending." at bounding box center [294, 62] width 12 height 12
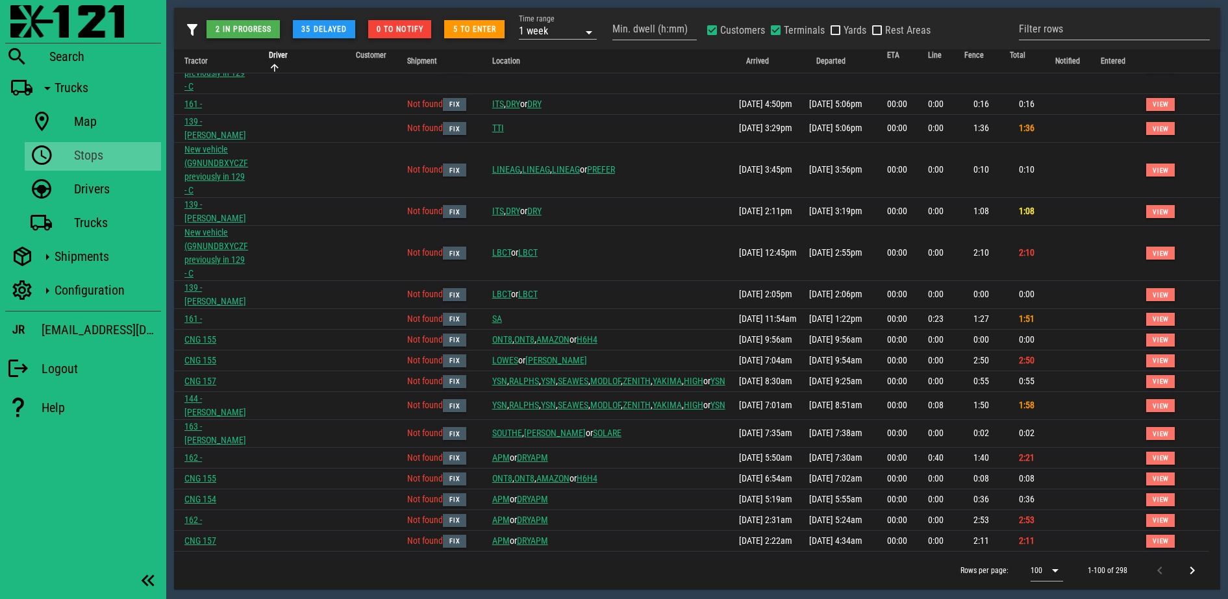
scroll to position [1810, 0]
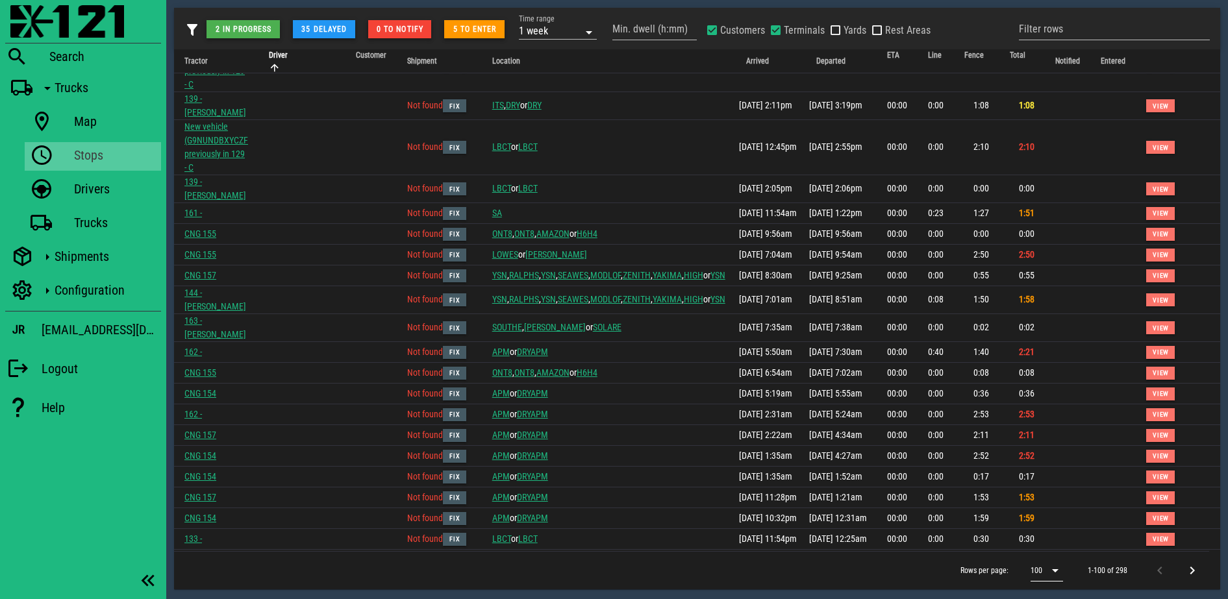
click at [1060, 562] on icon at bounding box center [1055, 571] width 16 height 16
click at [1048, 562] on div "500" at bounding box center [1049, 570] width 16 height 28
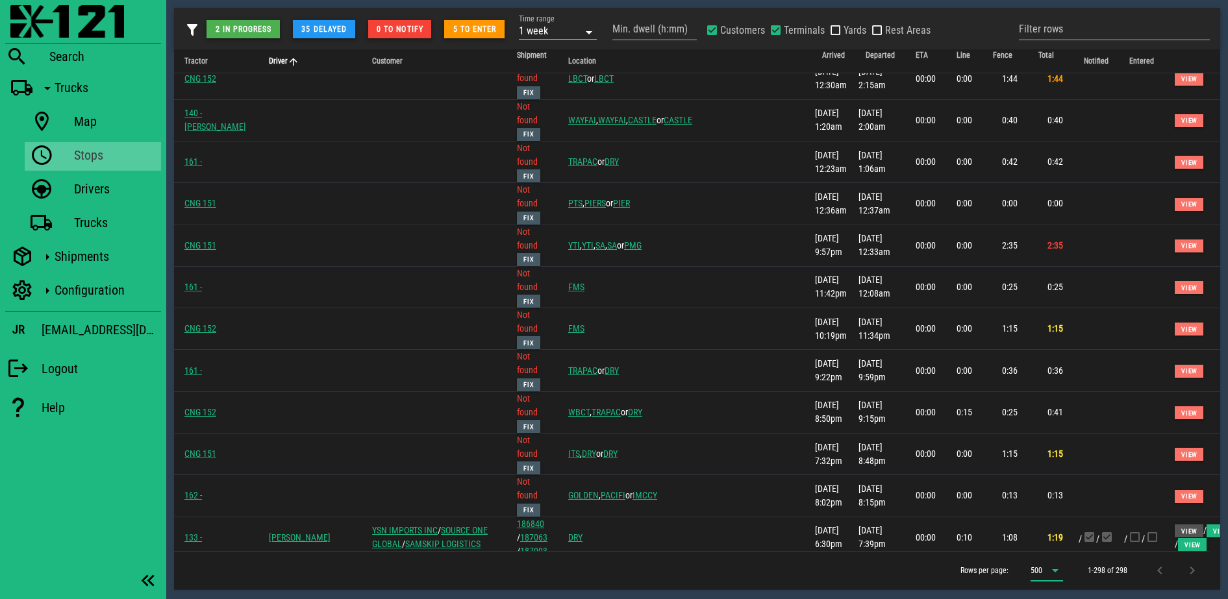
scroll to position [7166, 0]
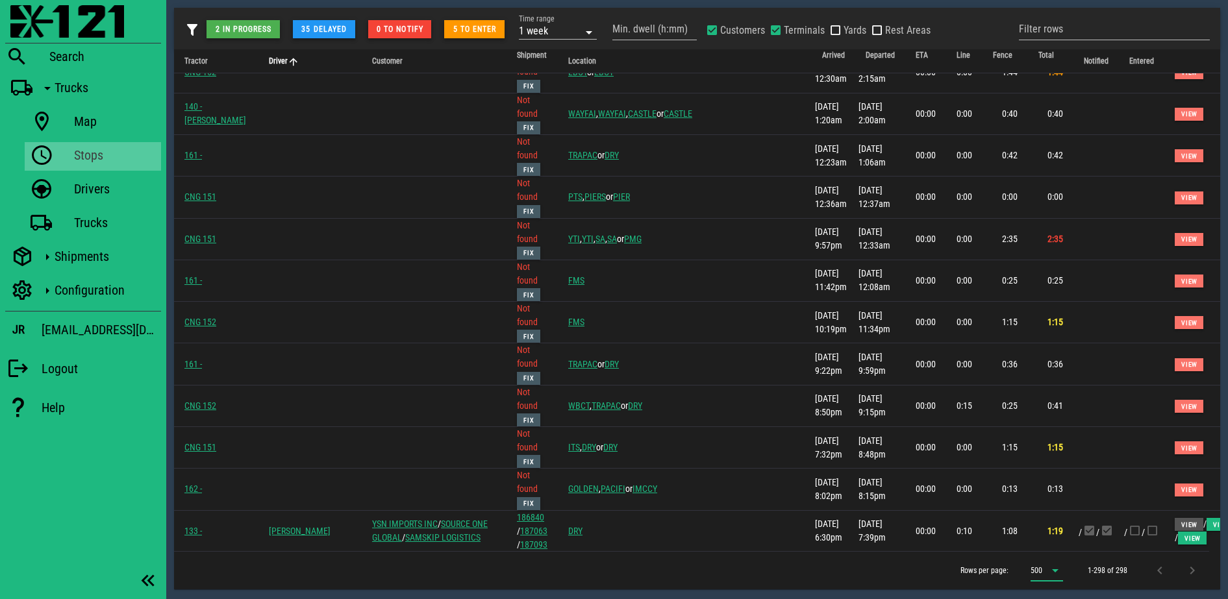
drag, startPoint x: 749, startPoint y: 56, endPoint x: 758, endPoint y: 179, distance: 123.0
click at [822, 62] on icon "Arrived: Not sorted. Activate to sort ascending." at bounding box center [828, 68] width 12 height 12
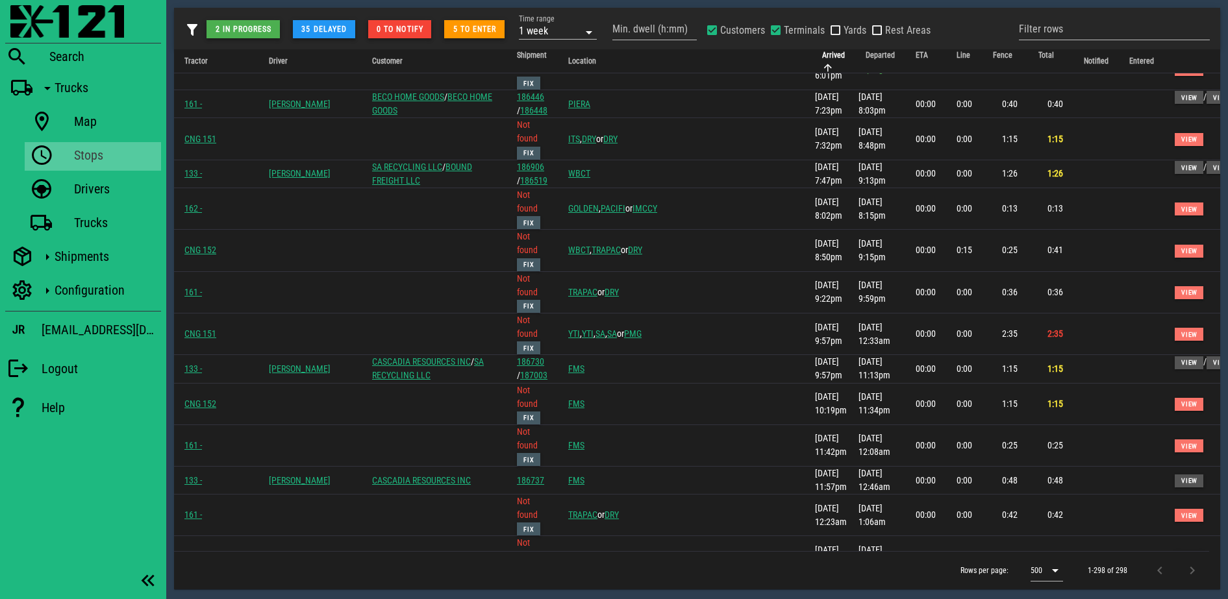
scroll to position [0, 0]
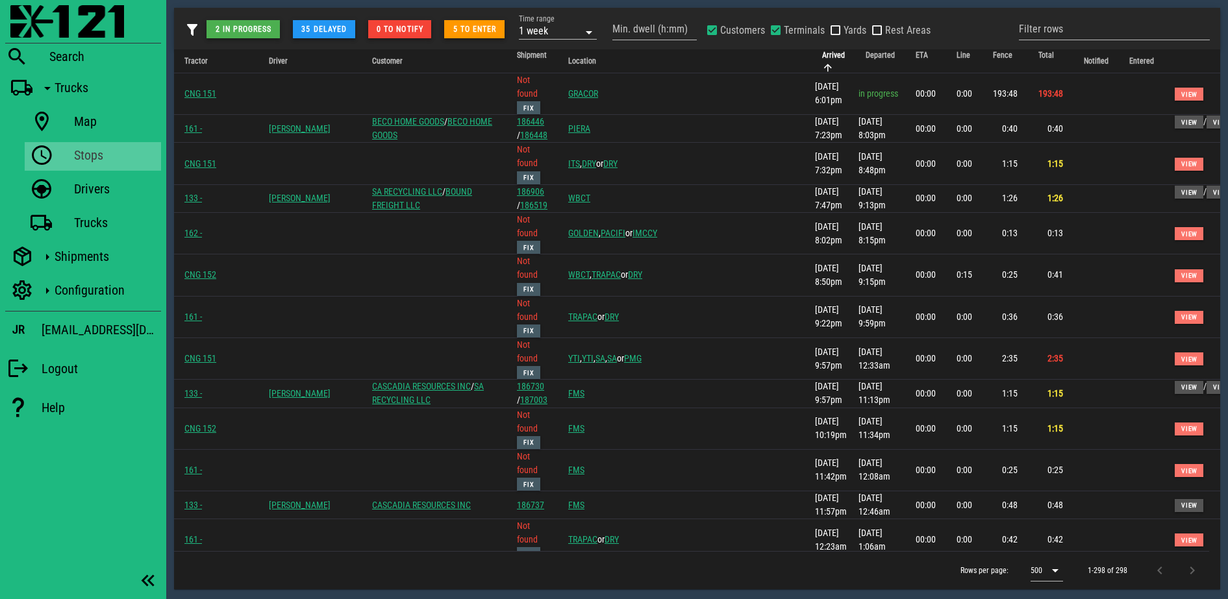
click at [822, 62] on icon "Arrived: Sorted ascending. Activate to sort descending." at bounding box center [828, 68] width 12 height 12
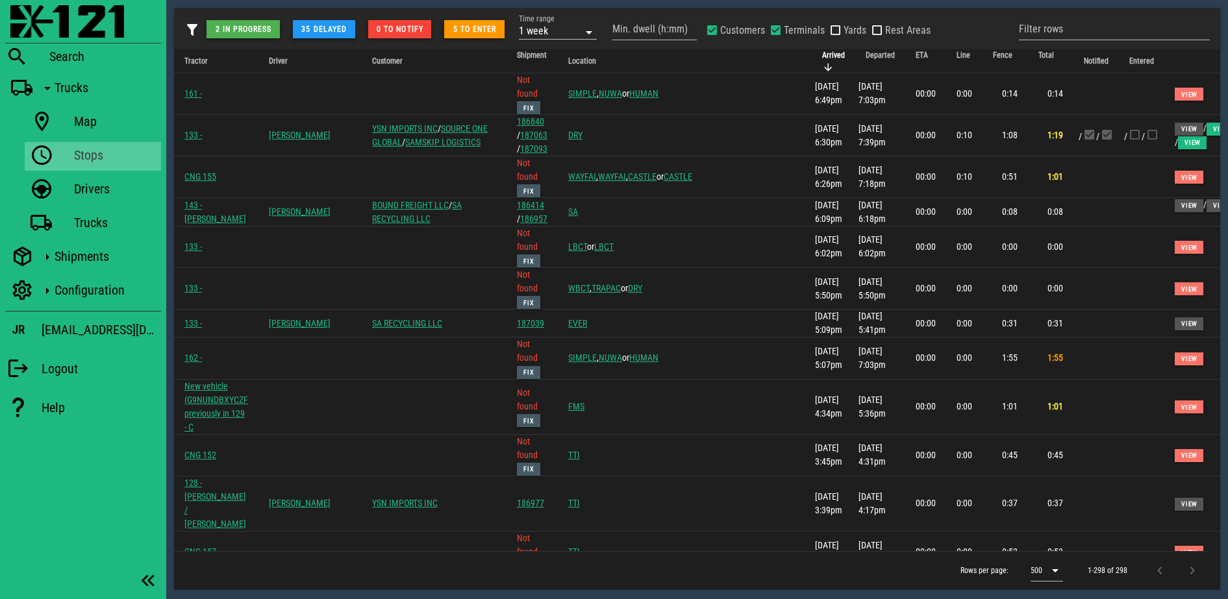
click at [822, 62] on icon "Arrived: Sorted descending. Activate to sort ascending." at bounding box center [828, 68] width 12 height 12
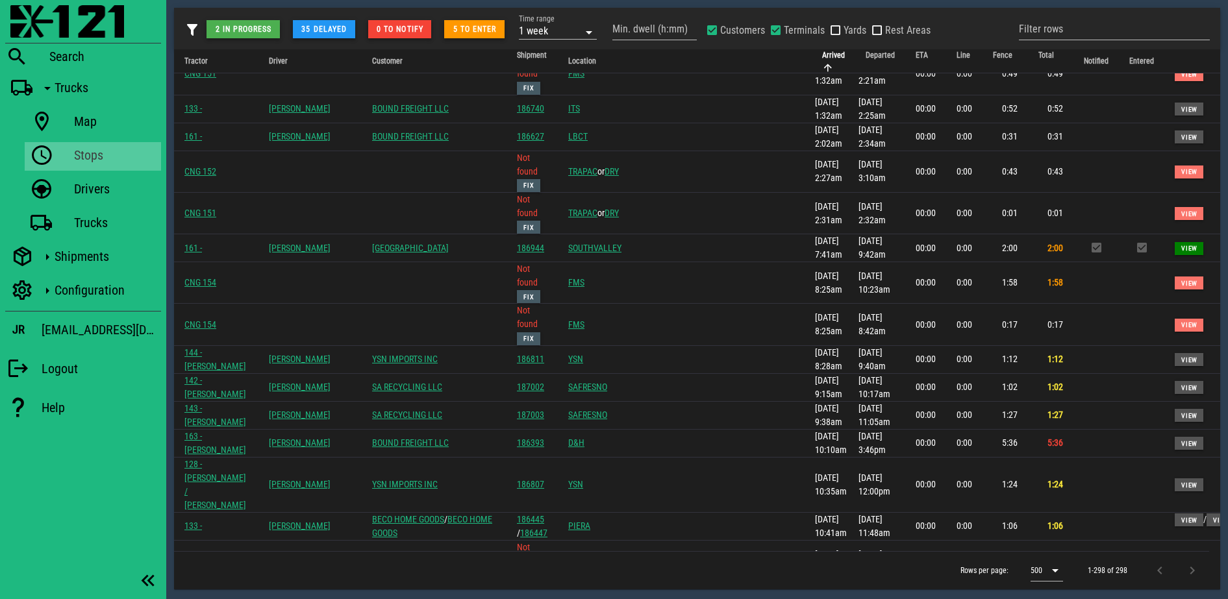
scroll to position [649, 0]
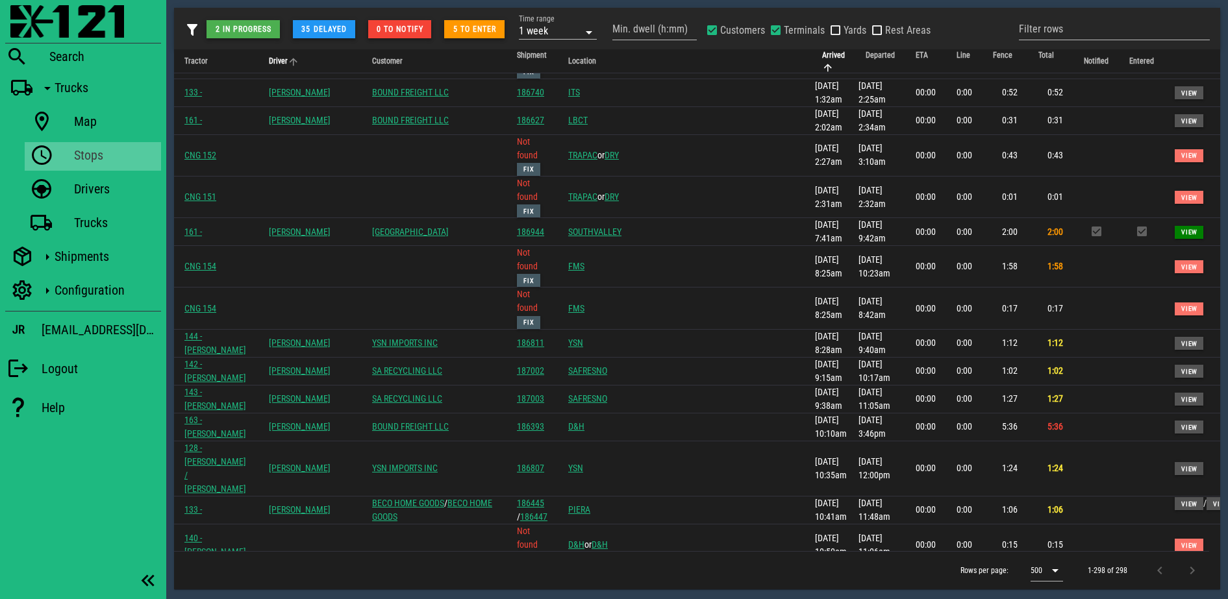
click at [306, 55] on th "Driver" at bounding box center [299, 61] width 82 height 24
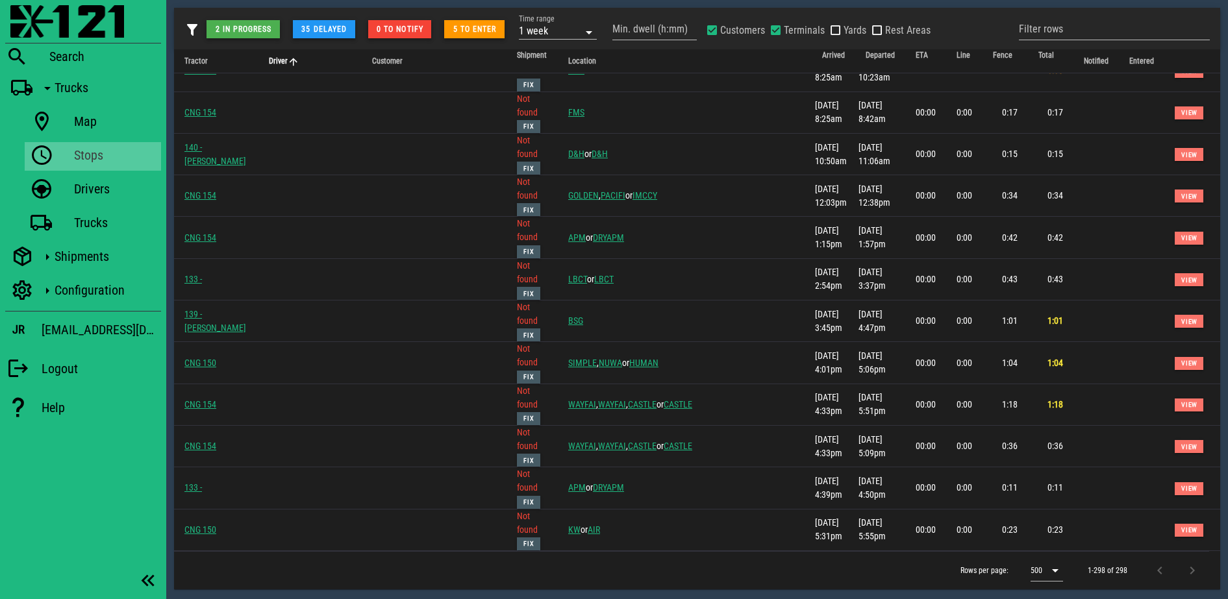
click at [298, 51] on th "Driver" at bounding box center [299, 61] width 82 height 24
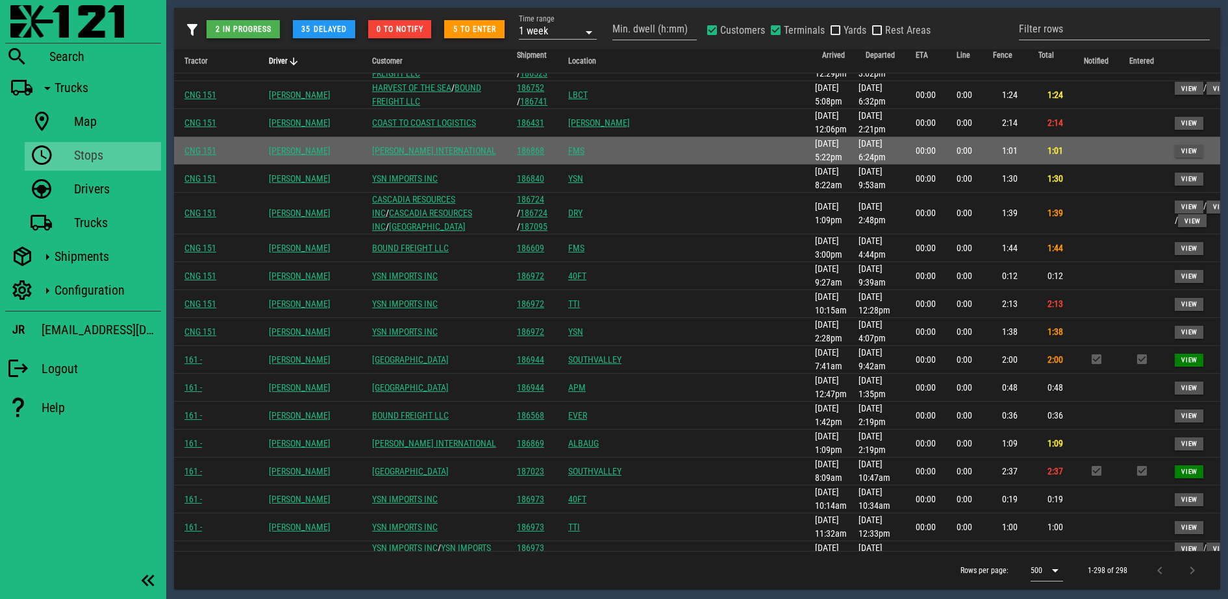
scroll to position [0, 0]
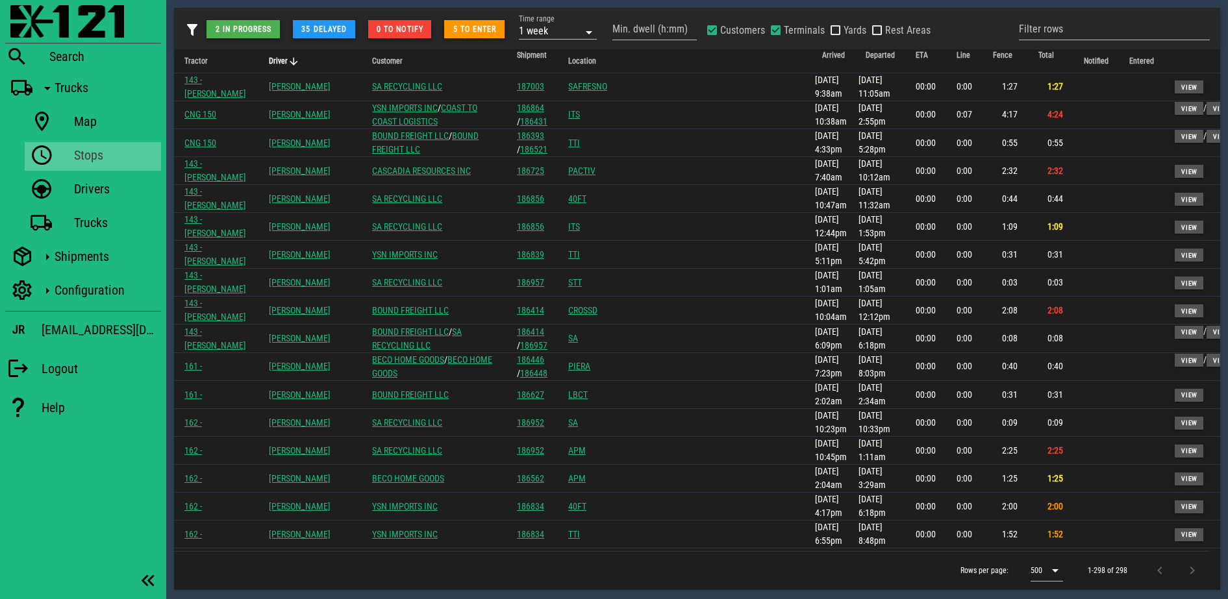
drag, startPoint x: 1220, startPoint y: 90, endPoint x: 1218, endPoint y: 84, distance: 6.8
click at [1218, 84] on div "2 in progress 35 delayed 0 to notify 5 to enter Time range 1 week Min. dwell (h…" at bounding box center [696, 298] width 1061 height 597
drag, startPoint x: 296, startPoint y: 61, endPoint x: 380, endPoint y: 170, distance: 137.5
click at [288, 61] on span "Driver" at bounding box center [278, 60] width 19 height 9
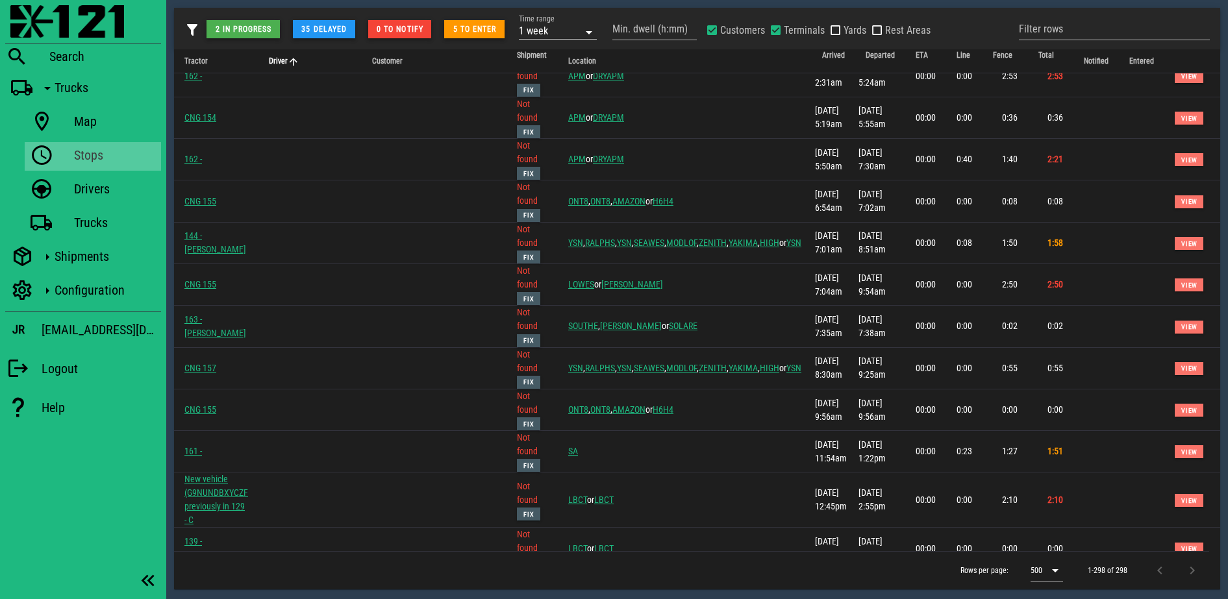
scroll to position [4463, 0]
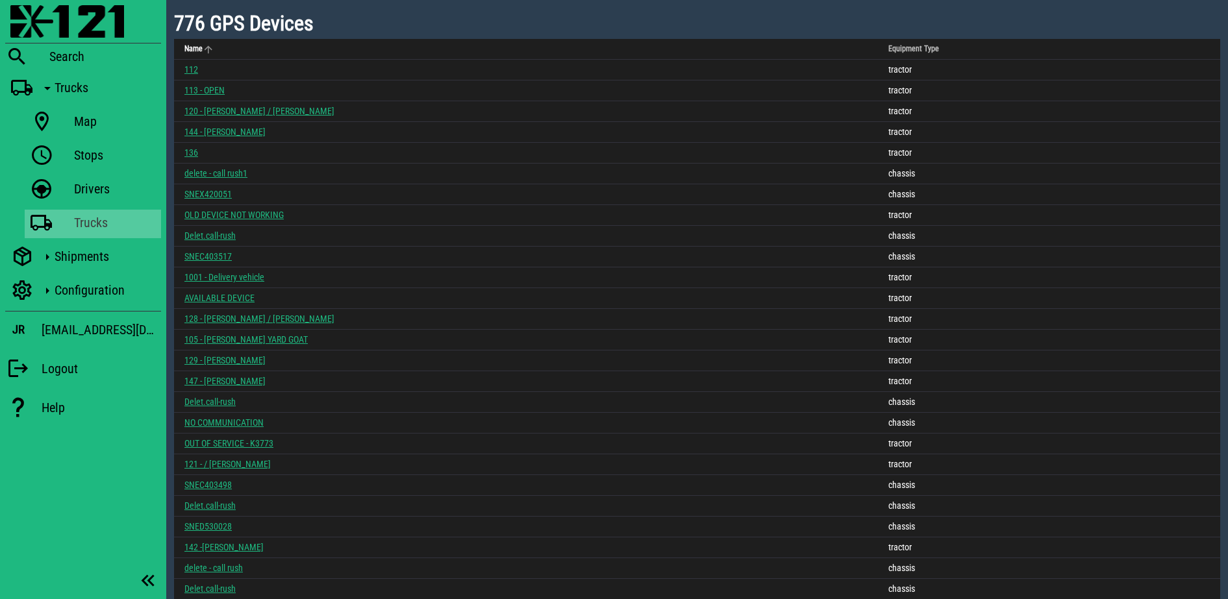
click at [199, 44] on span "Name" at bounding box center [193, 48] width 18 height 9
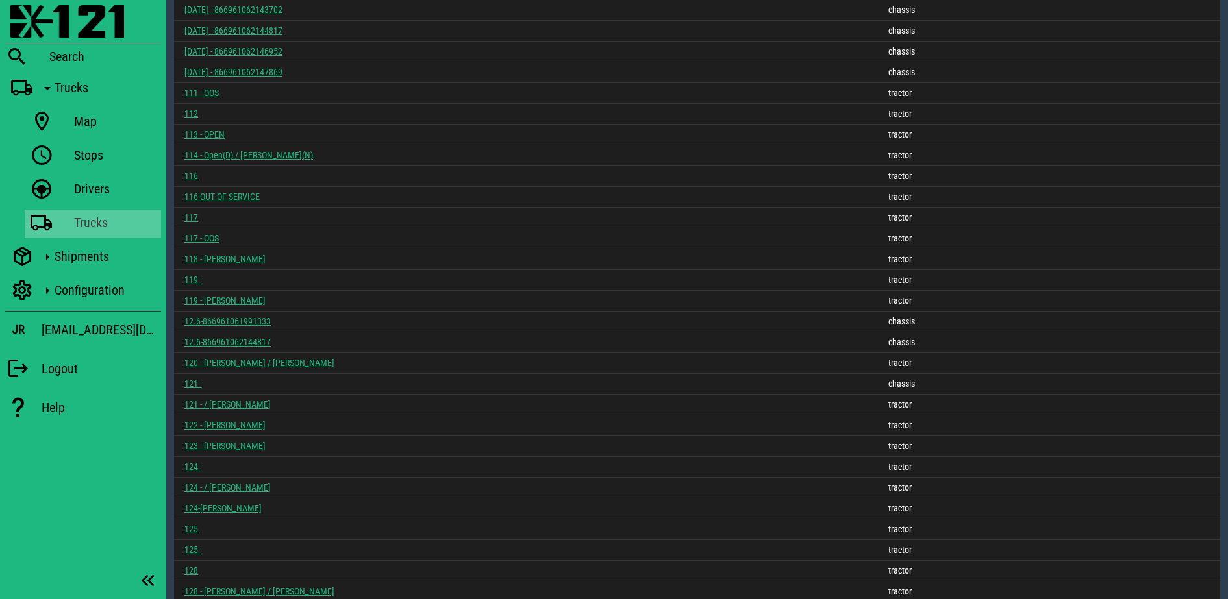
scroll to position [1584, 0]
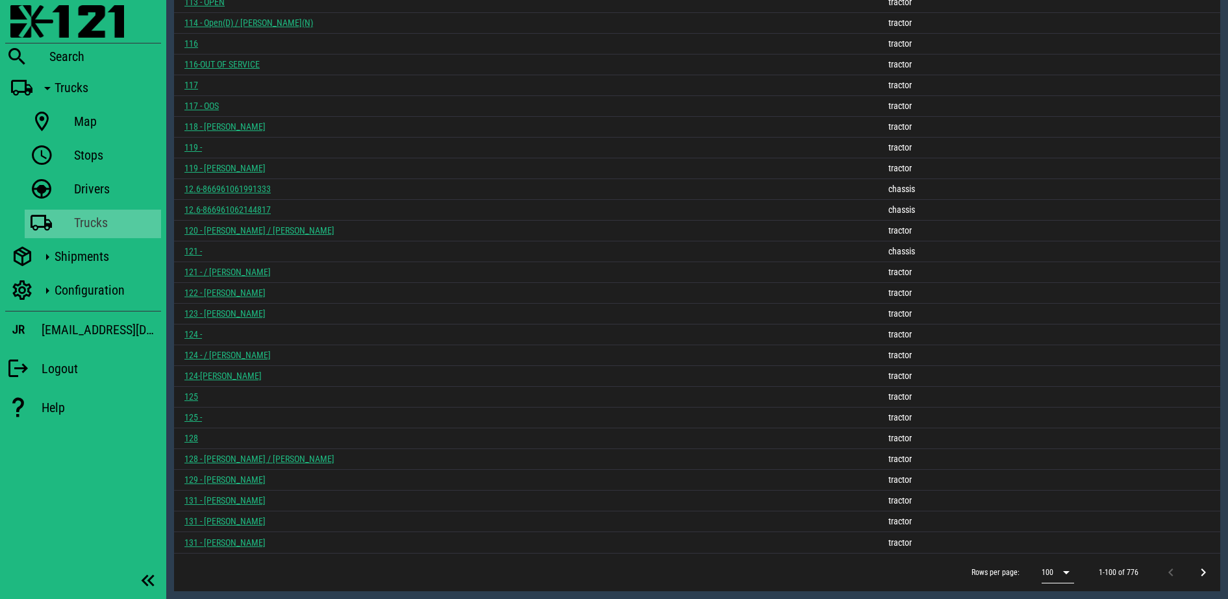
click at [1050, 563] on div "100" at bounding box center [1048, 572] width 14 height 21
click at [1050, 563] on div "500" at bounding box center [1060, 570] width 36 height 31
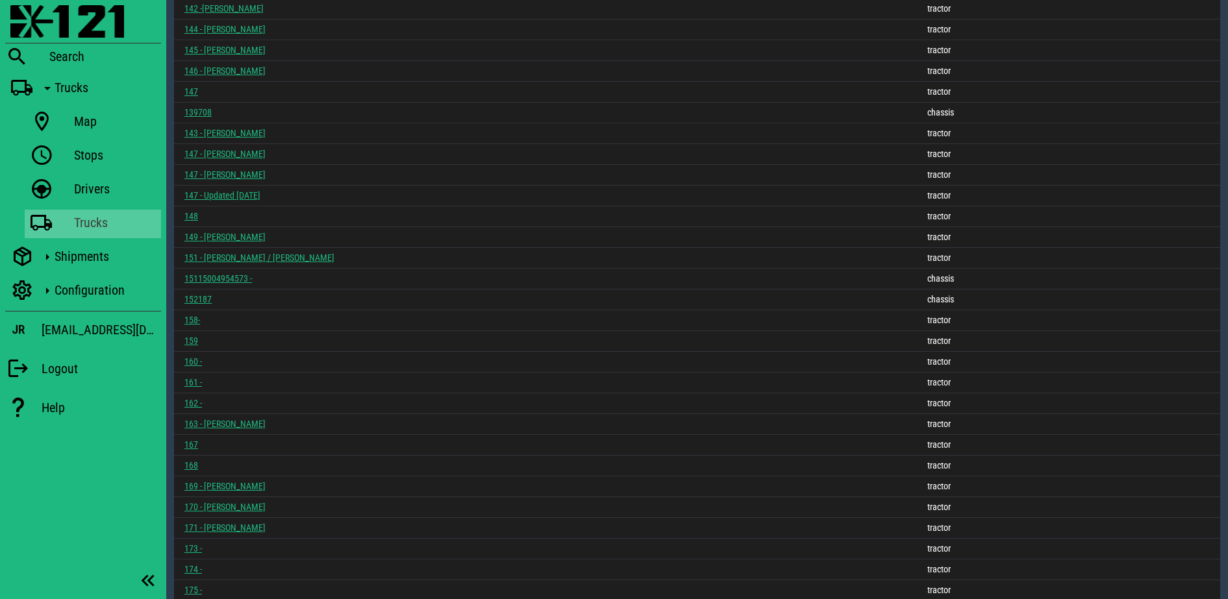
scroll to position [4445, 0]
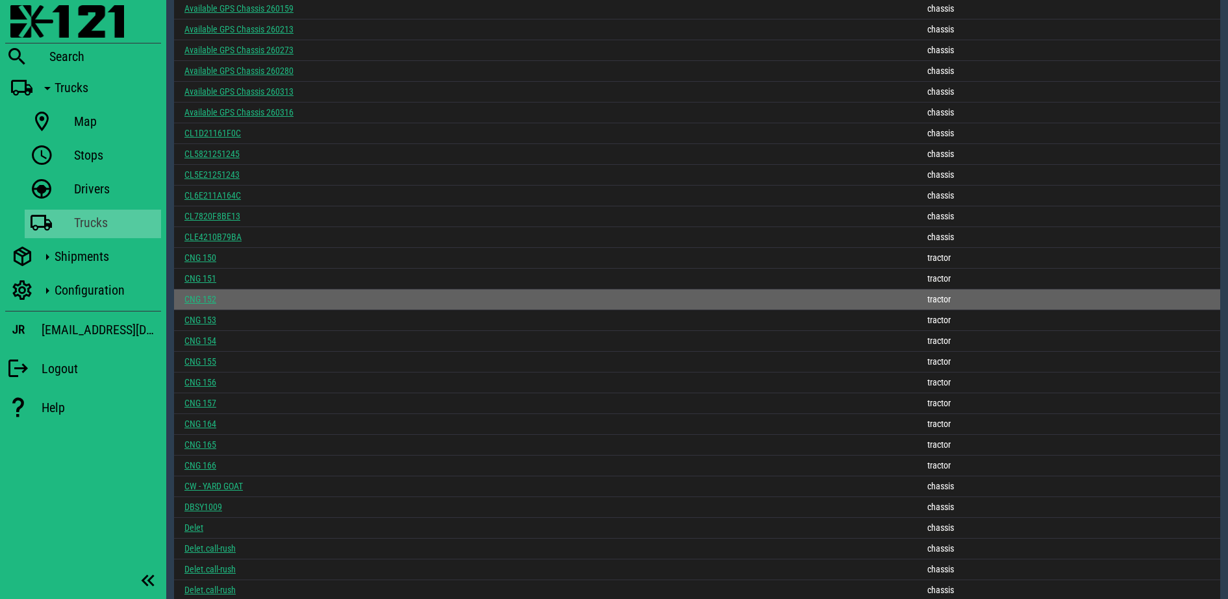
click at [200, 297] on link "CNG 152" at bounding box center [200, 299] width 32 height 10
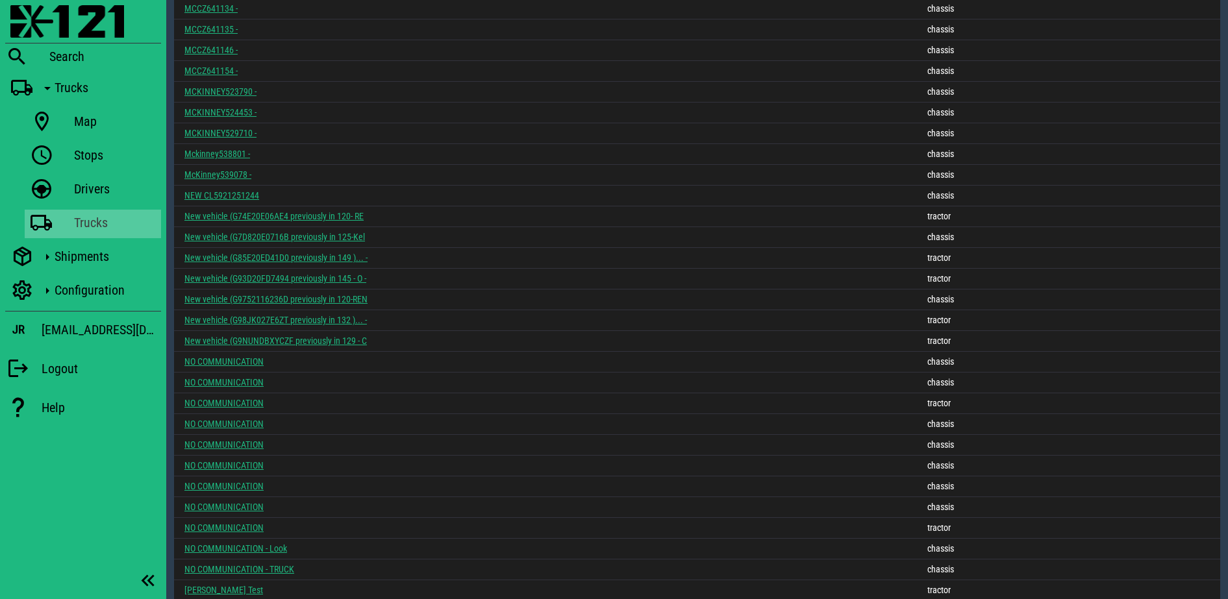
scroll to position [2388, 0]
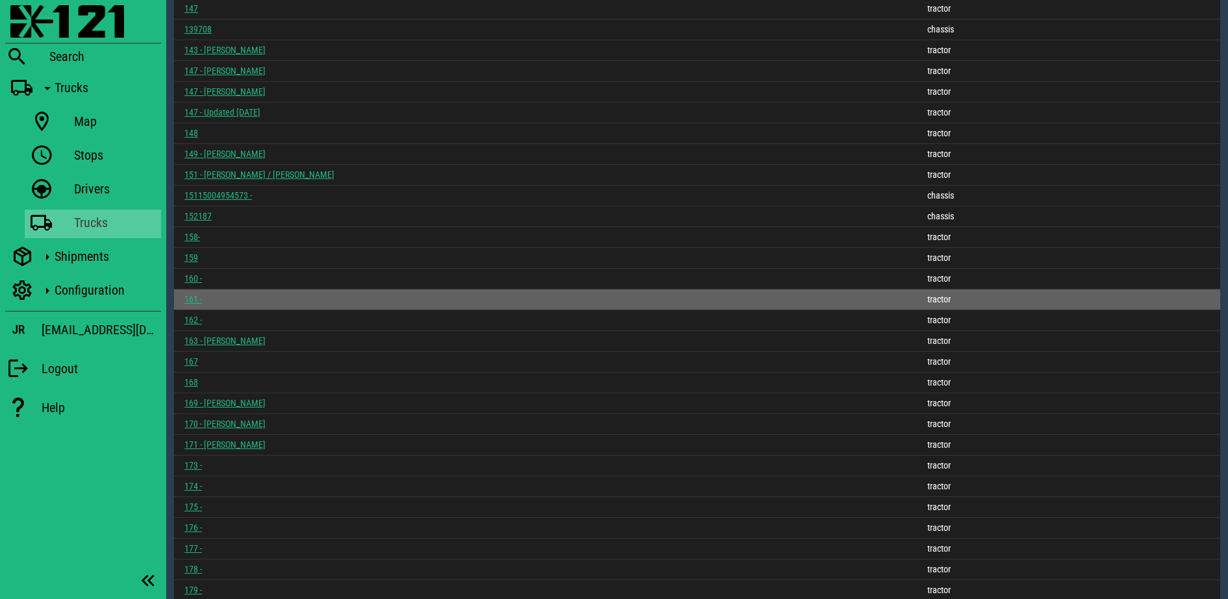
click at [190, 302] on link "161 -" at bounding box center [193, 299] width 18 height 10
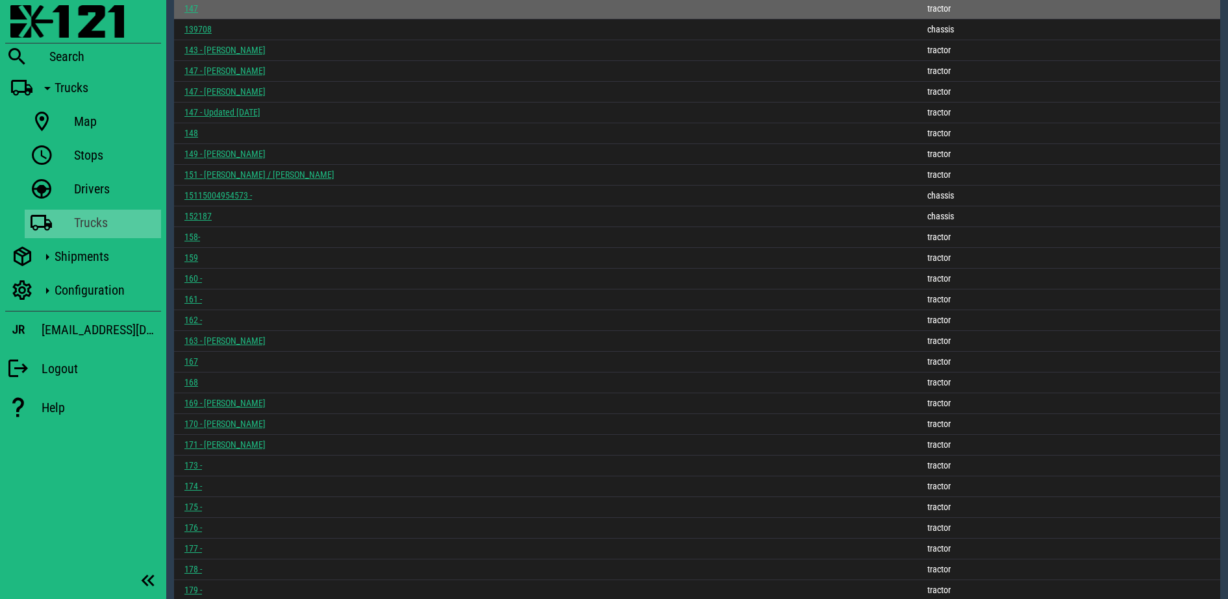
scroll to position [1723, 0]
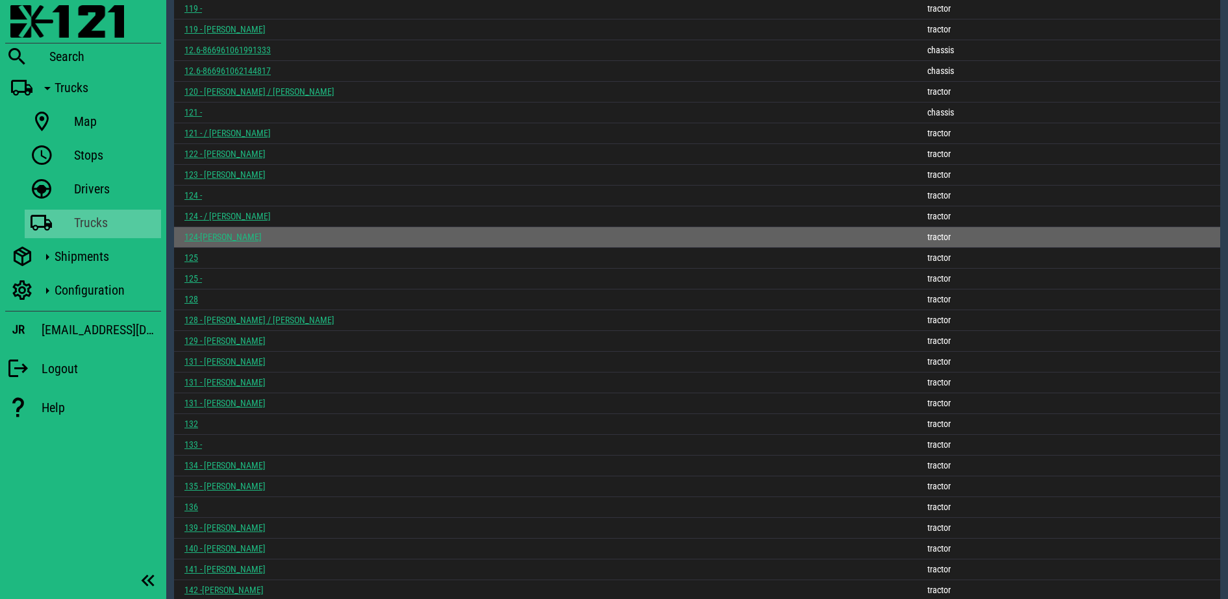
drag, startPoint x: 196, startPoint y: 297, endPoint x: 305, endPoint y: 234, distance: 125.6
click at [196, 297] on link "128" at bounding box center [191, 299] width 14 height 10
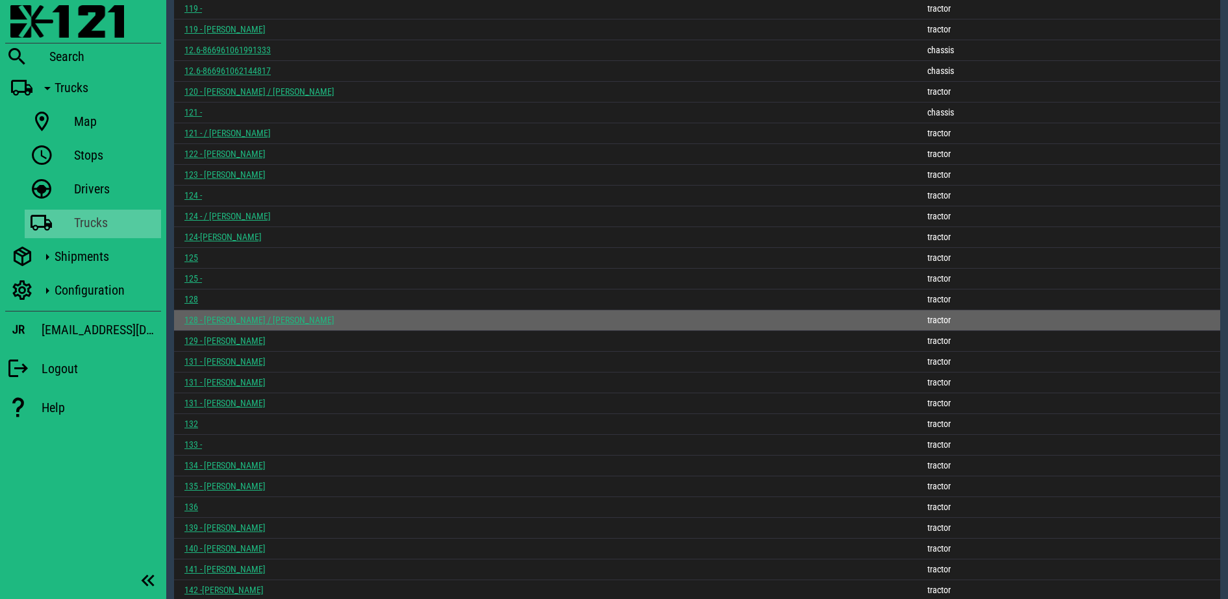
click at [269, 315] on link "128 - FROILAN JIMENEZ / REYMUNDO GARCIA" at bounding box center [259, 320] width 150 height 10
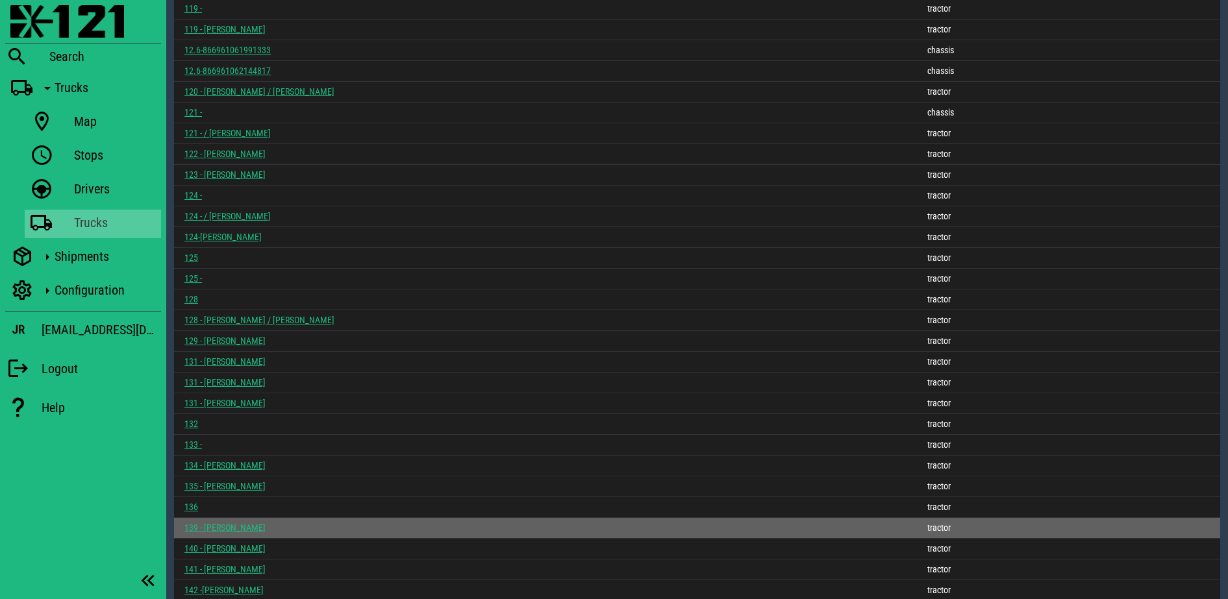
click at [249, 529] on link "139 - JAVIER ALVARADO" at bounding box center [224, 528] width 81 height 10
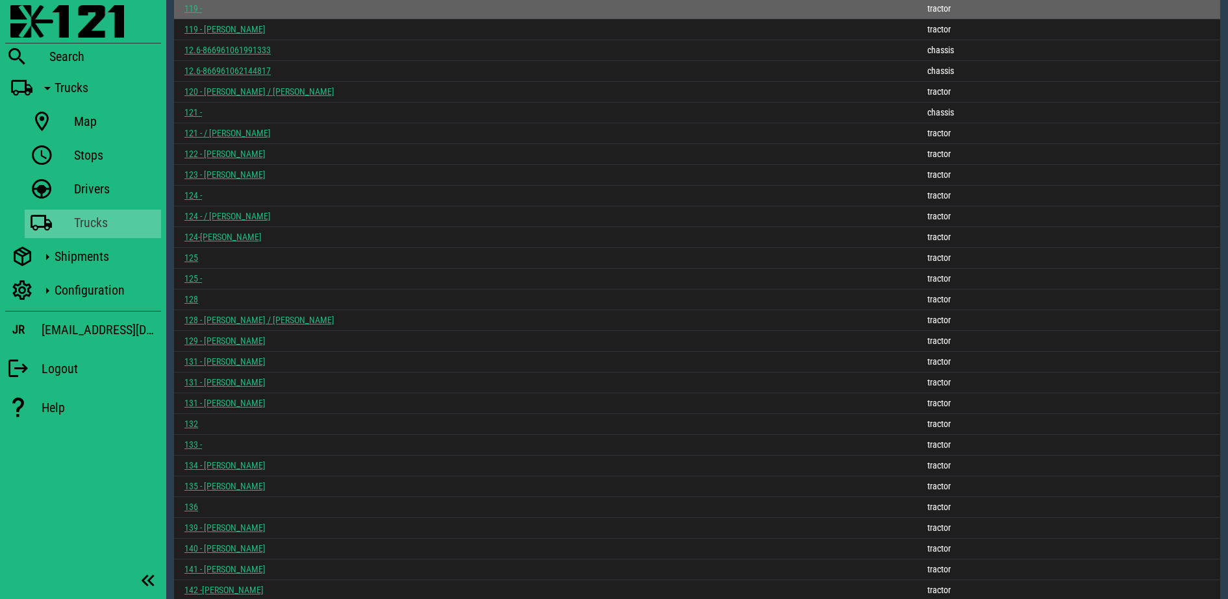
scroll to position [2118, 0]
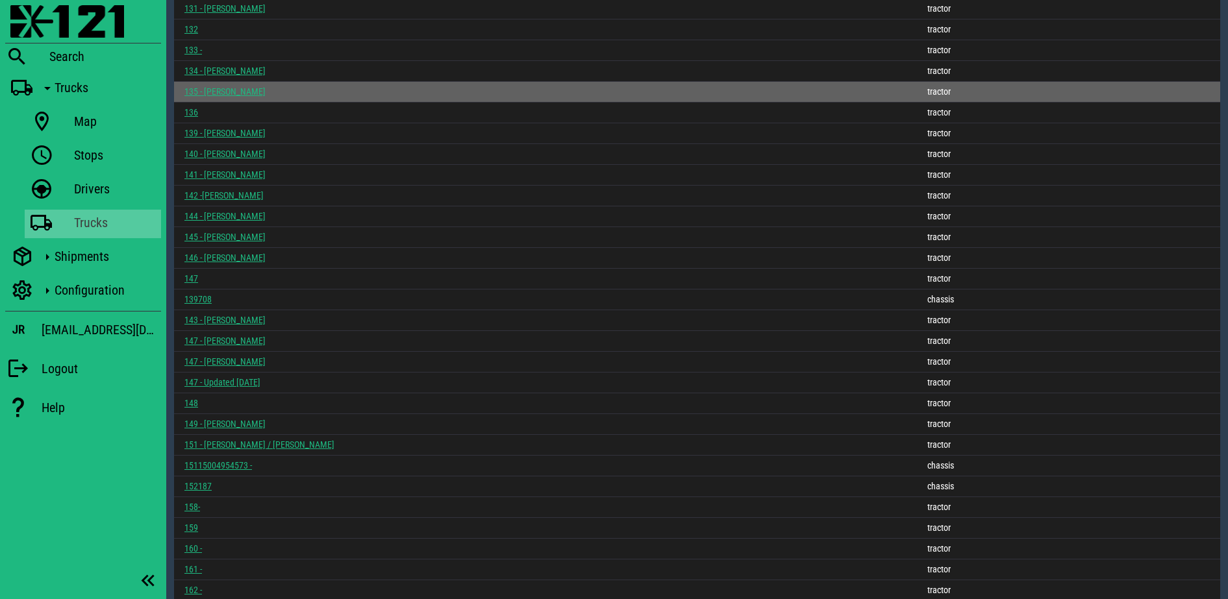
drag, startPoint x: 225, startPoint y: 131, endPoint x: 323, endPoint y: 97, distance: 103.1
click at [225, 131] on link "139 - JAVIER ALVARADO" at bounding box center [224, 133] width 81 height 10
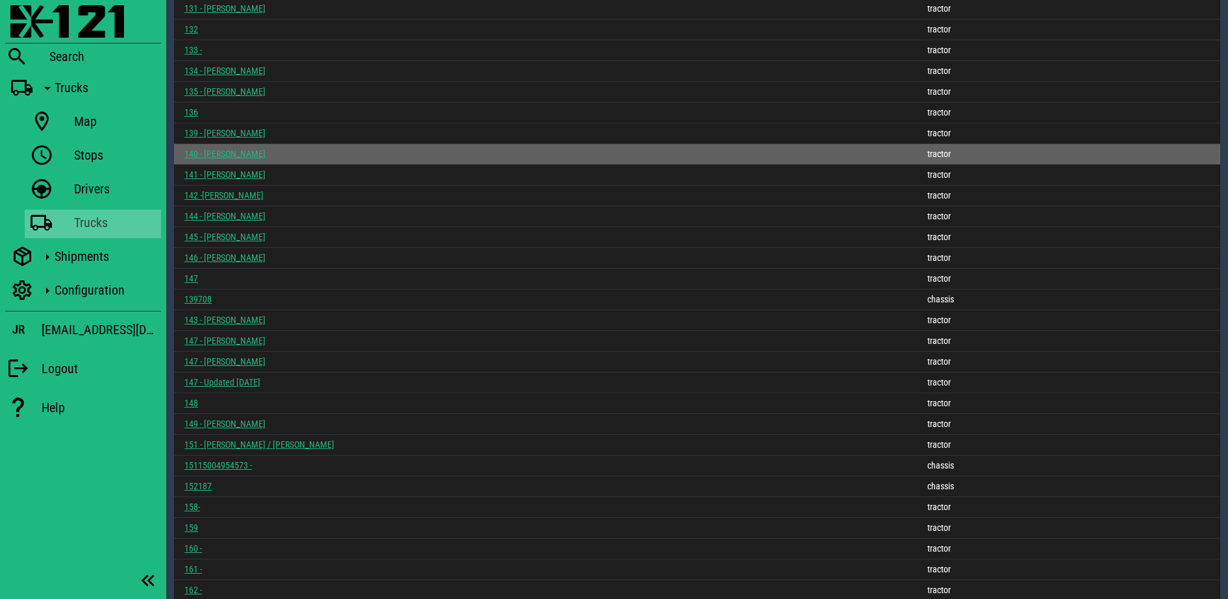
click at [207, 155] on link "140 - LUIS H" at bounding box center [224, 154] width 81 height 10
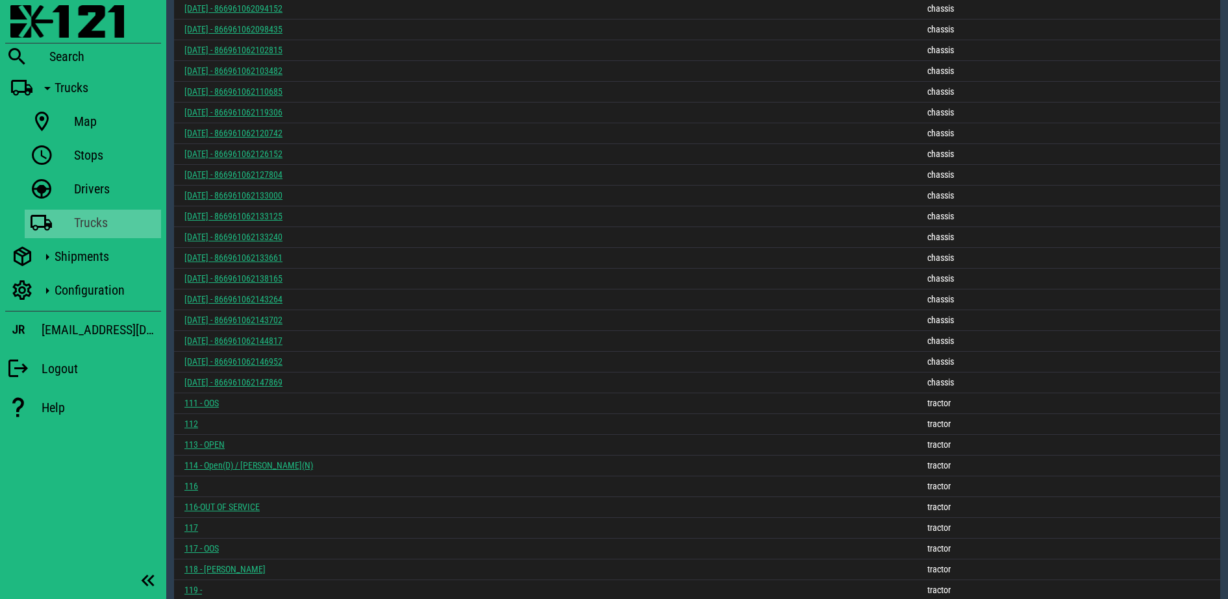
scroll to position [2139, 0]
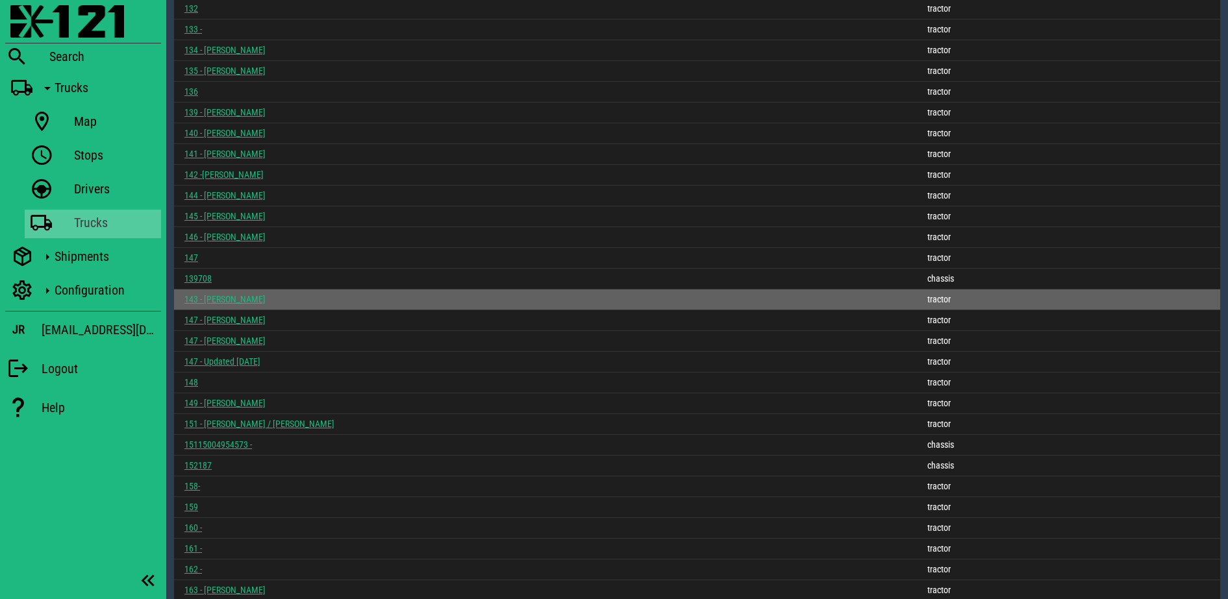
click at [218, 294] on link "143 - ROBERTO HERNANDEZ" at bounding box center [224, 299] width 81 height 10
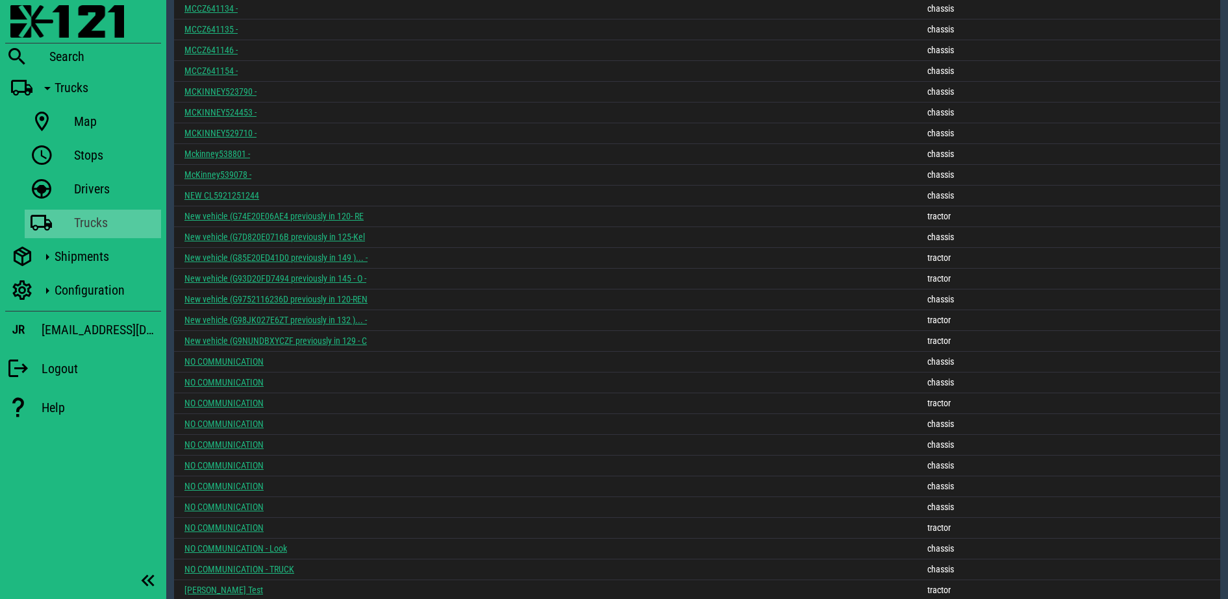
scroll to position [2409, 0]
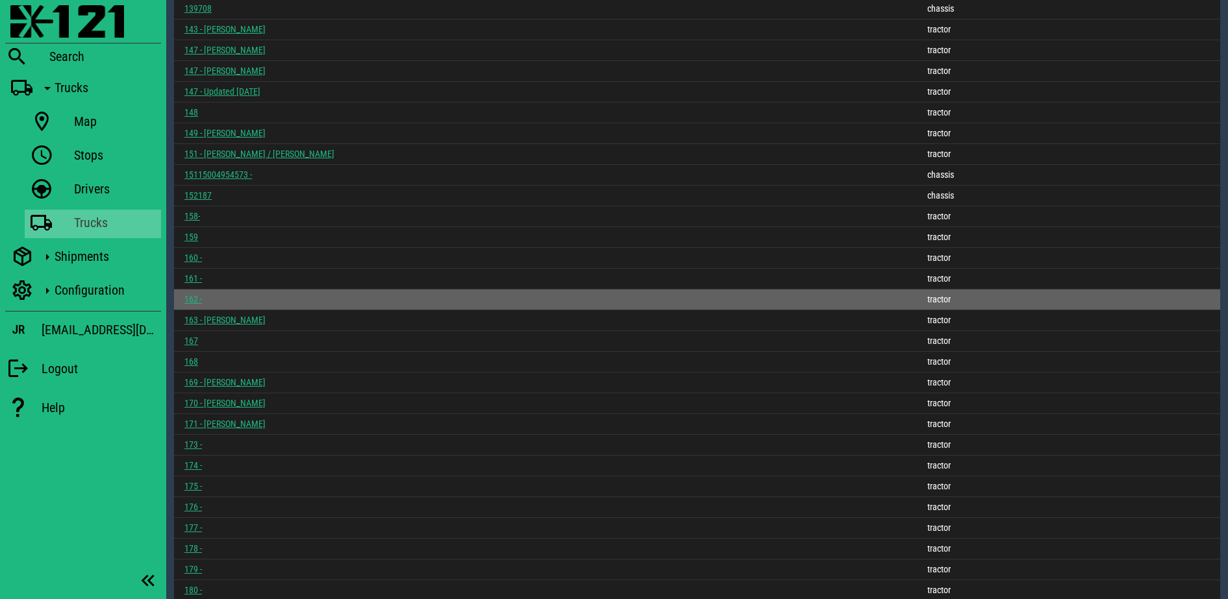
click at [190, 301] on link "162 -" at bounding box center [193, 299] width 18 height 10
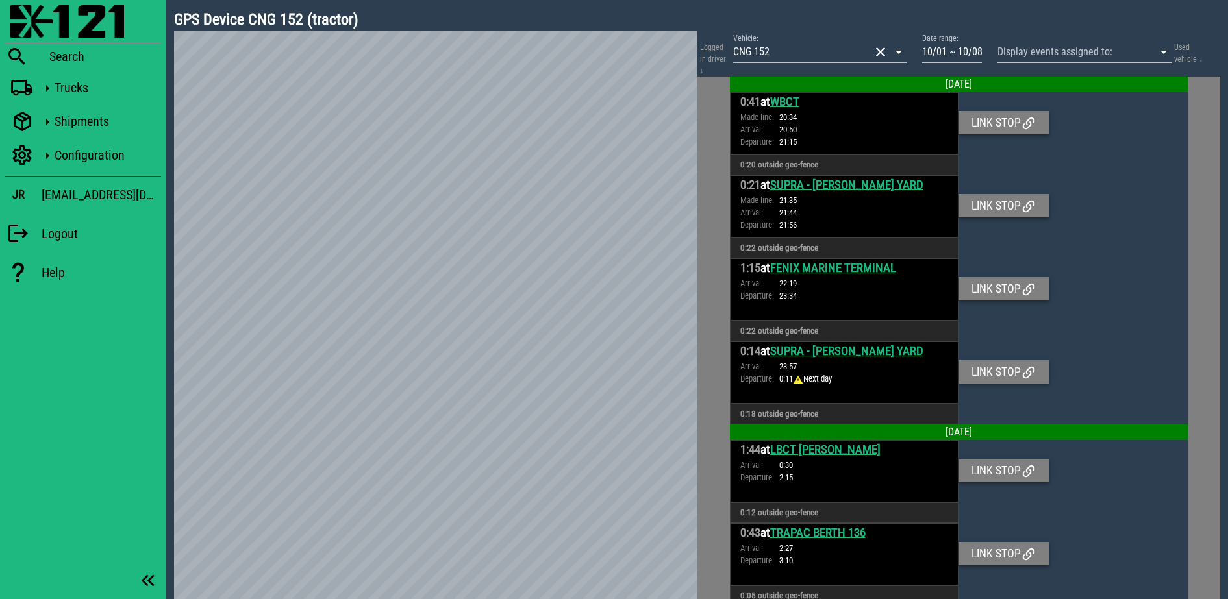
scroll to position [2254, 0]
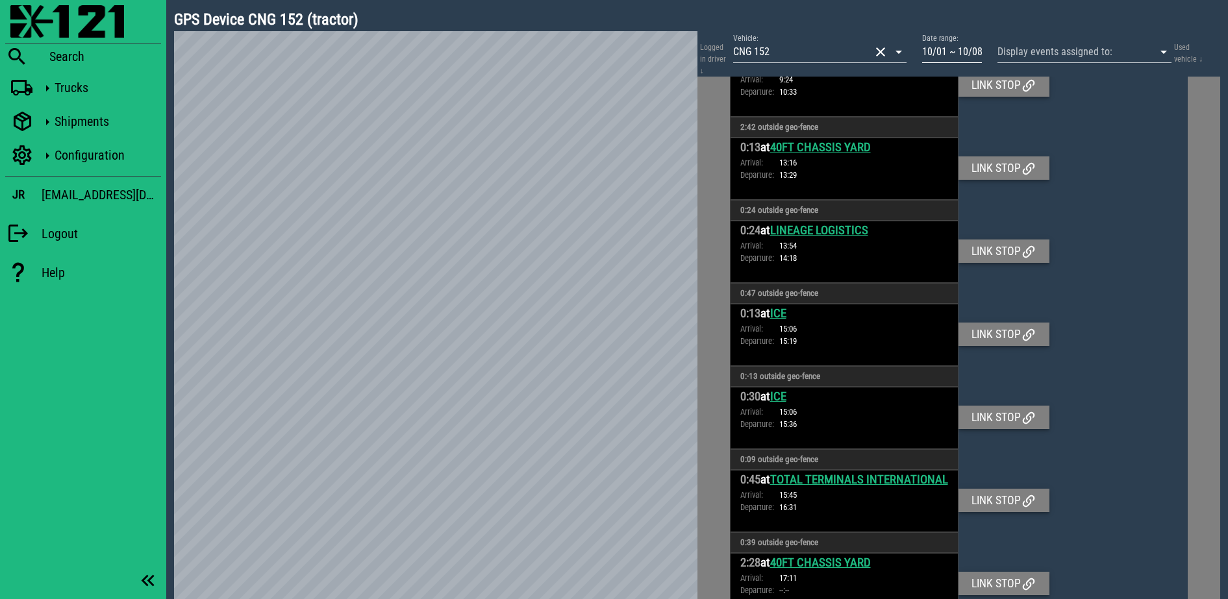
click at [949, 49] on input "10/01 ~ 10/08" at bounding box center [952, 52] width 60 height 21
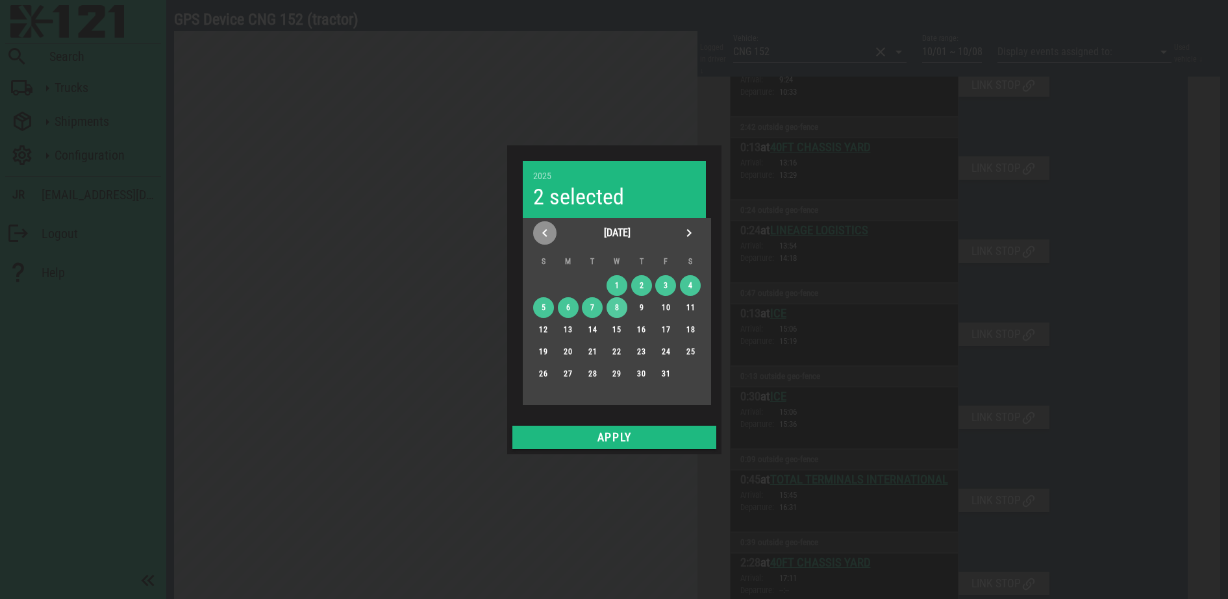
click at [545, 229] on icon "Previous month" at bounding box center [545, 233] width 16 height 16
click at [542, 377] on div "28" at bounding box center [542, 373] width 21 height 9
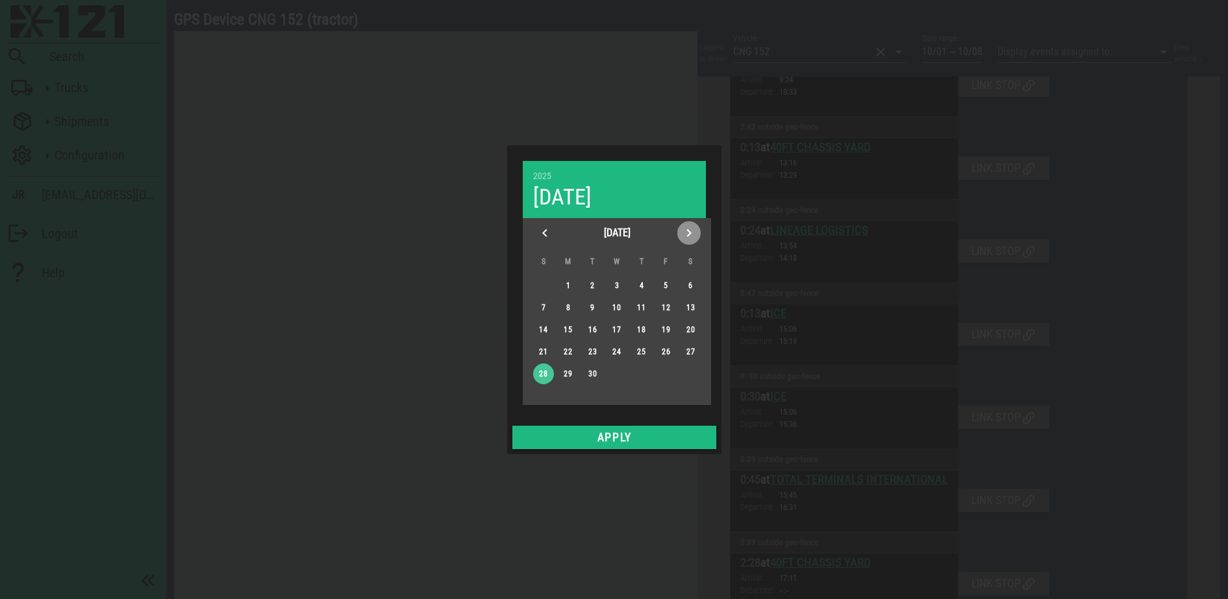
click at [685, 234] on icon "Next month" at bounding box center [689, 233] width 16 height 16
click at [688, 283] on div "4" at bounding box center [690, 285] width 21 height 9
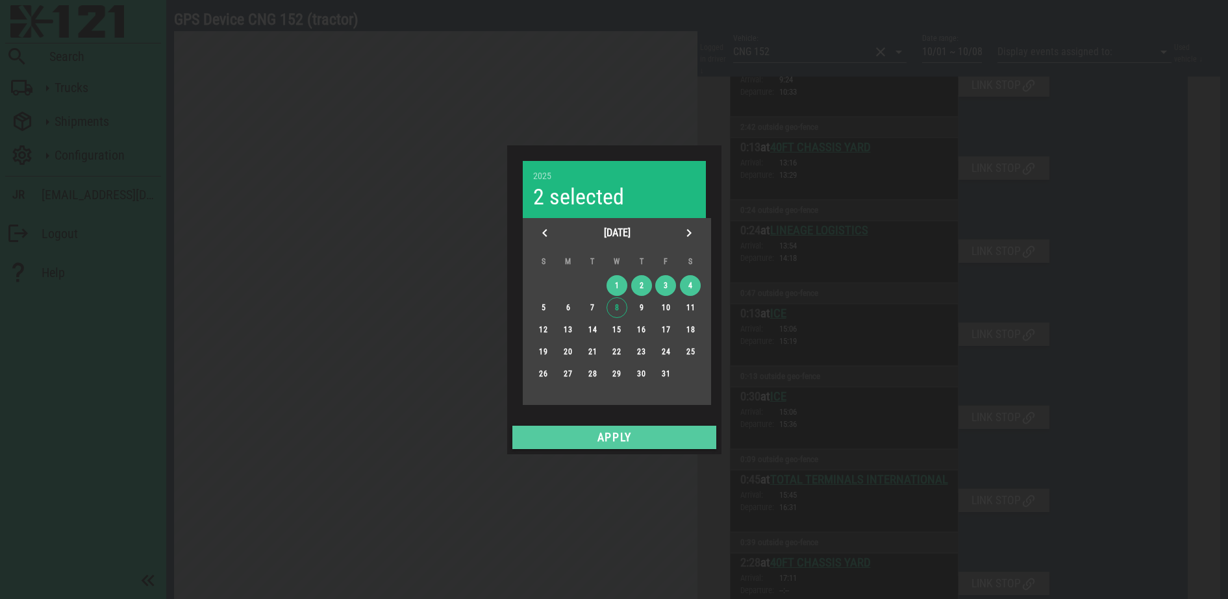
click at [628, 436] on span "Apply" at bounding box center [613, 437] width 193 height 13
type input "09/28 ~ 10/04"
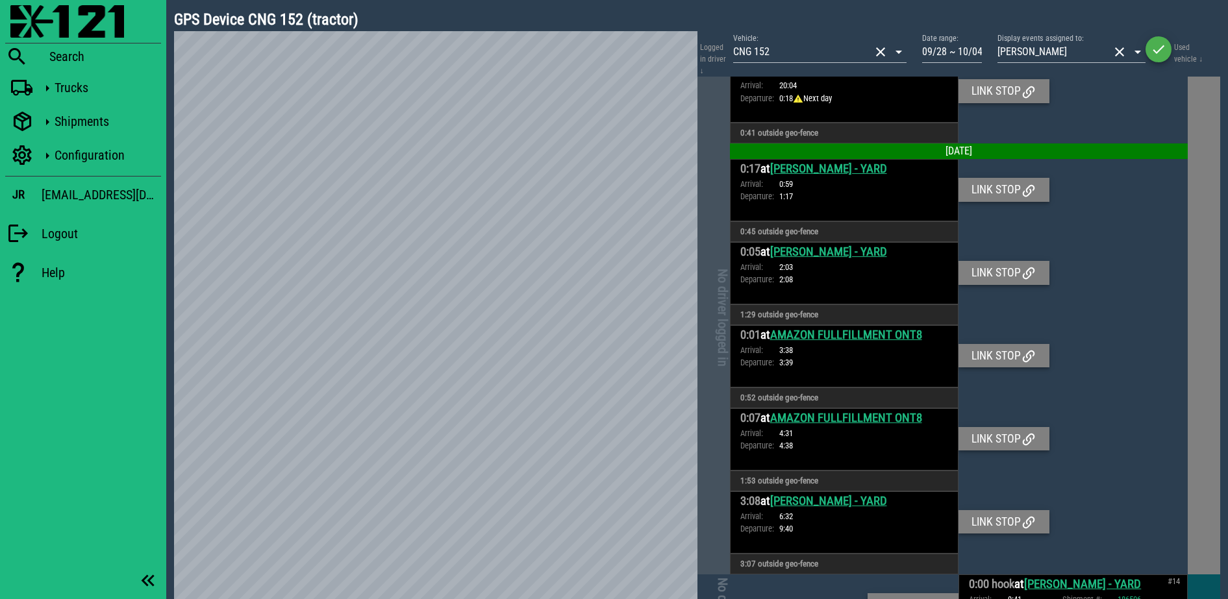
scroll to position [6725, 0]
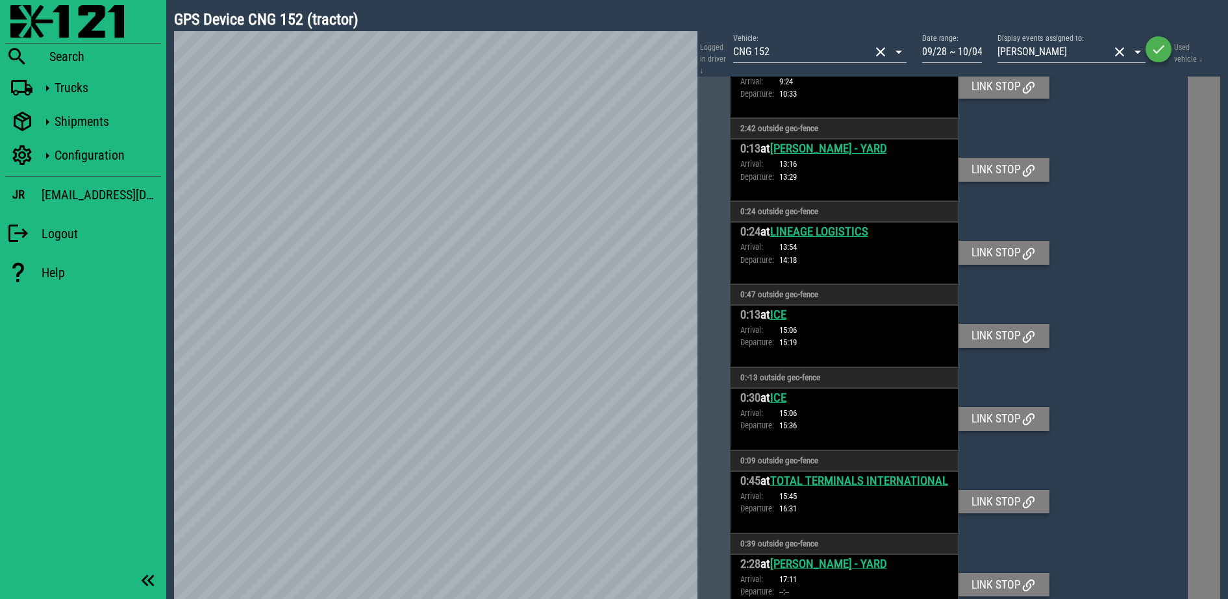
click at [1173, 262] on div at bounding box center [1072, 253] width 229 height 62
click at [1160, 56] on icon "button" at bounding box center [1158, 50] width 16 height 16
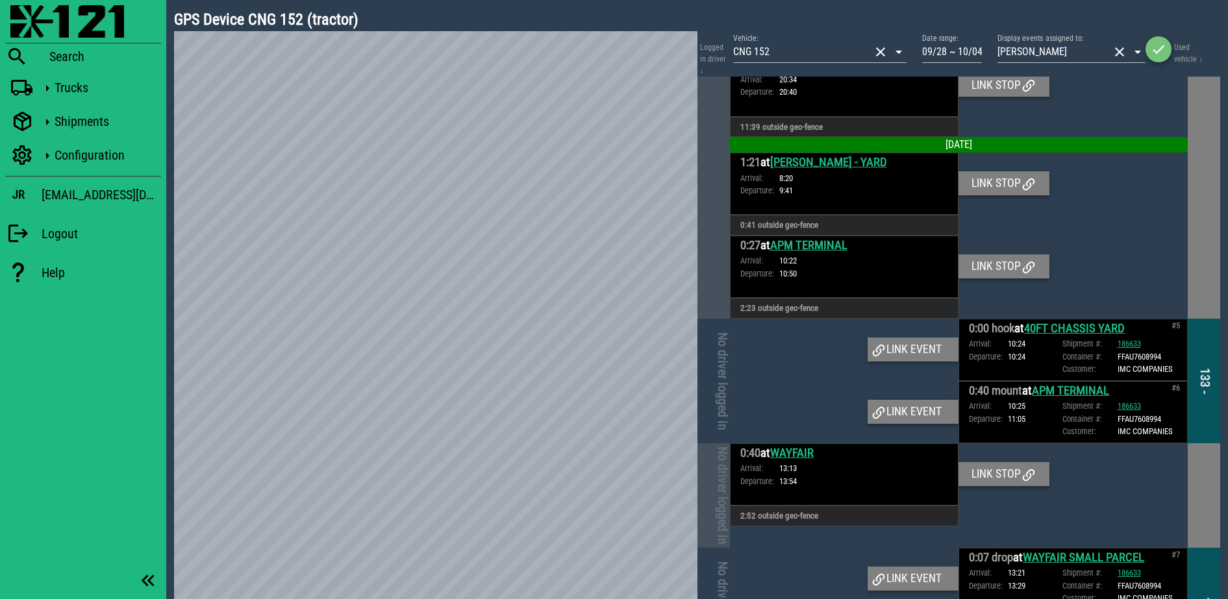
scroll to position [812, 0]
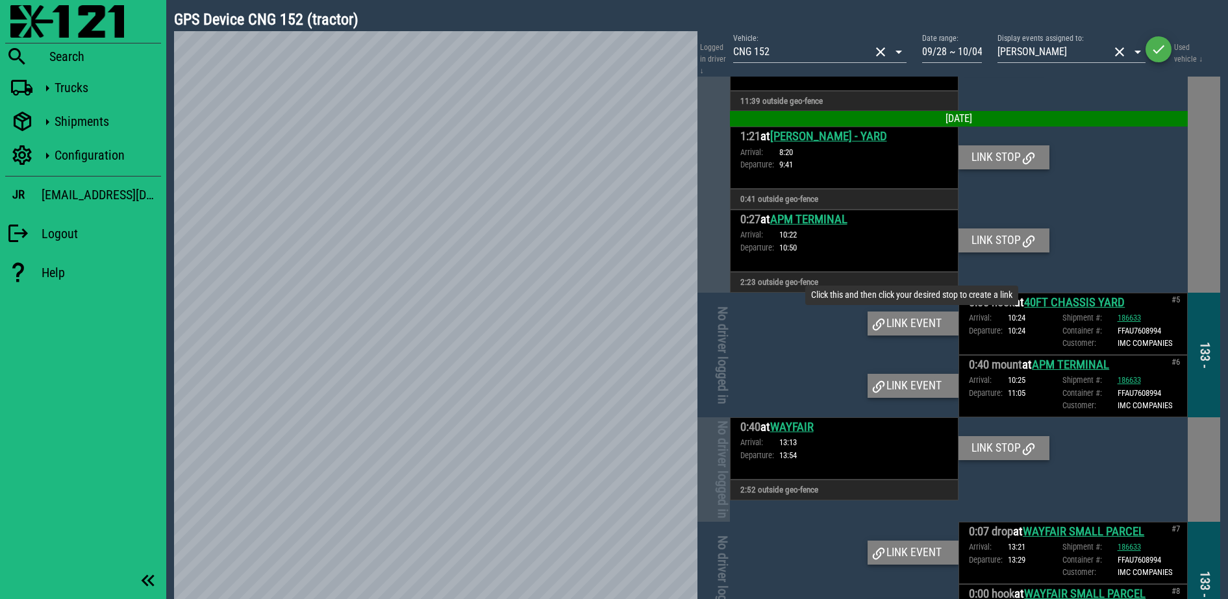
click at [908, 319] on div "Link event" at bounding box center [912, 323] width 91 height 23
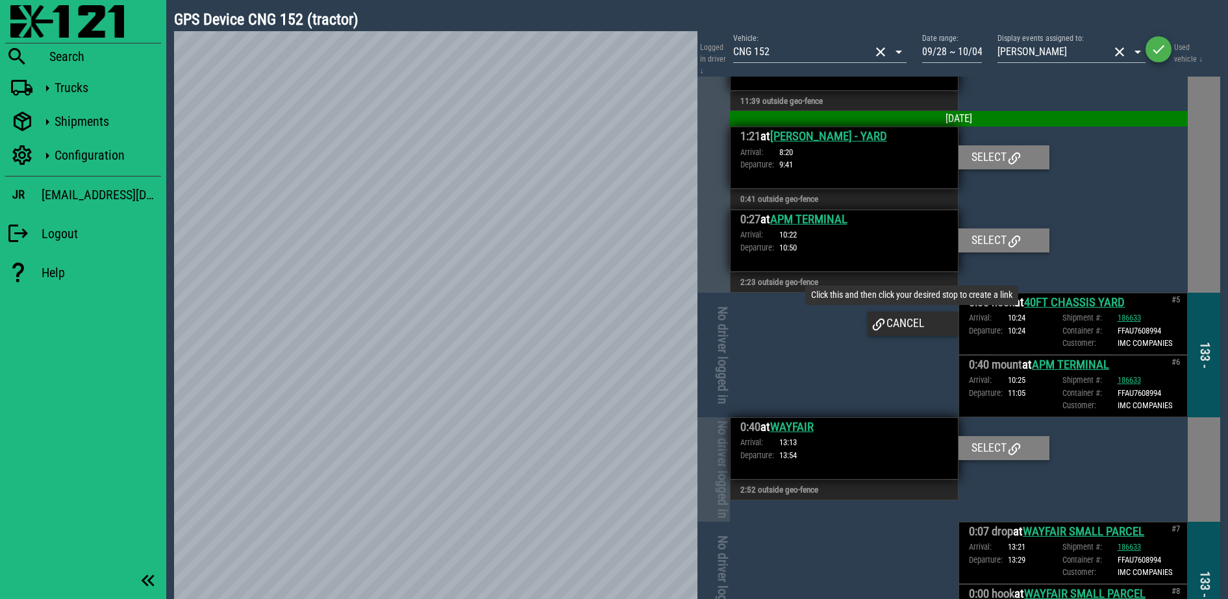
click at [913, 320] on div "Cancel" at bounding box center [912, 323] width 91 height 23
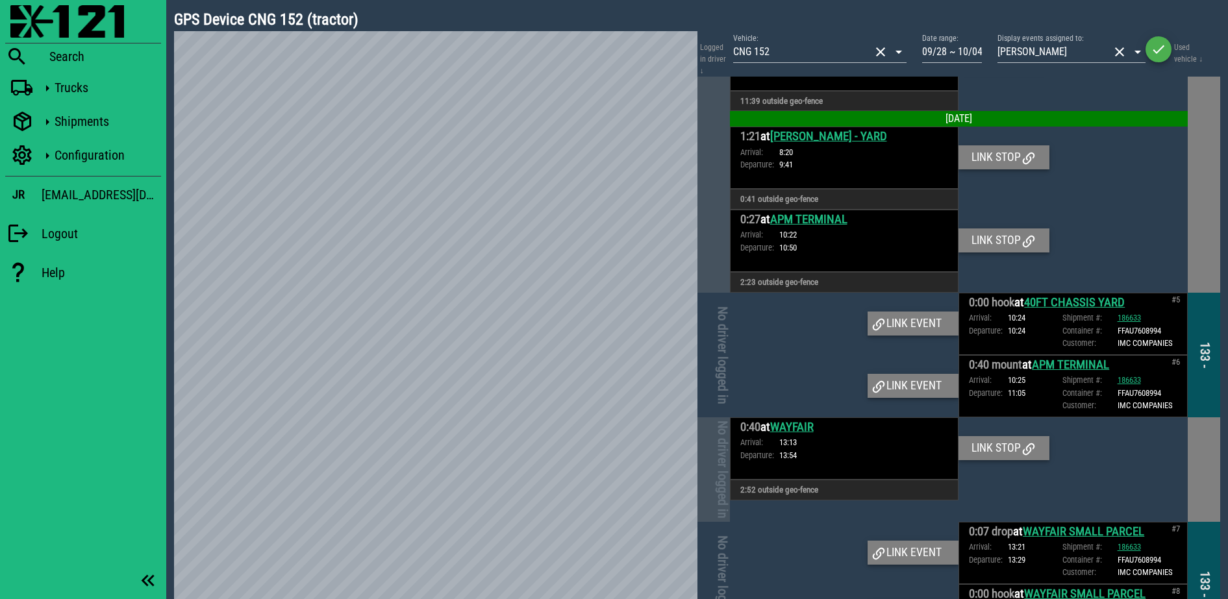
click at [1063, 301] on link "40FT CHASSIS YARD" at bounding box center [1074, 302] width 101 height 14
click at [889, 323] on div "Link event" at bounding box center [912, 323] width 91 height 23
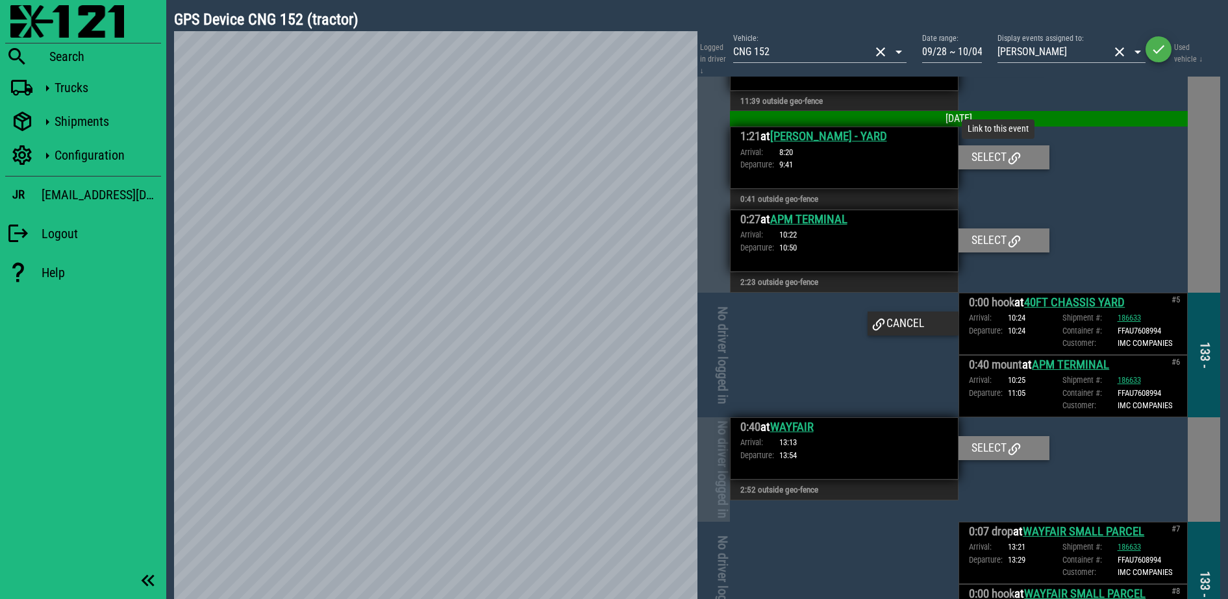
click at [990, 149] on div "Select" at bounding box center [1003, 156] width 91 height 23
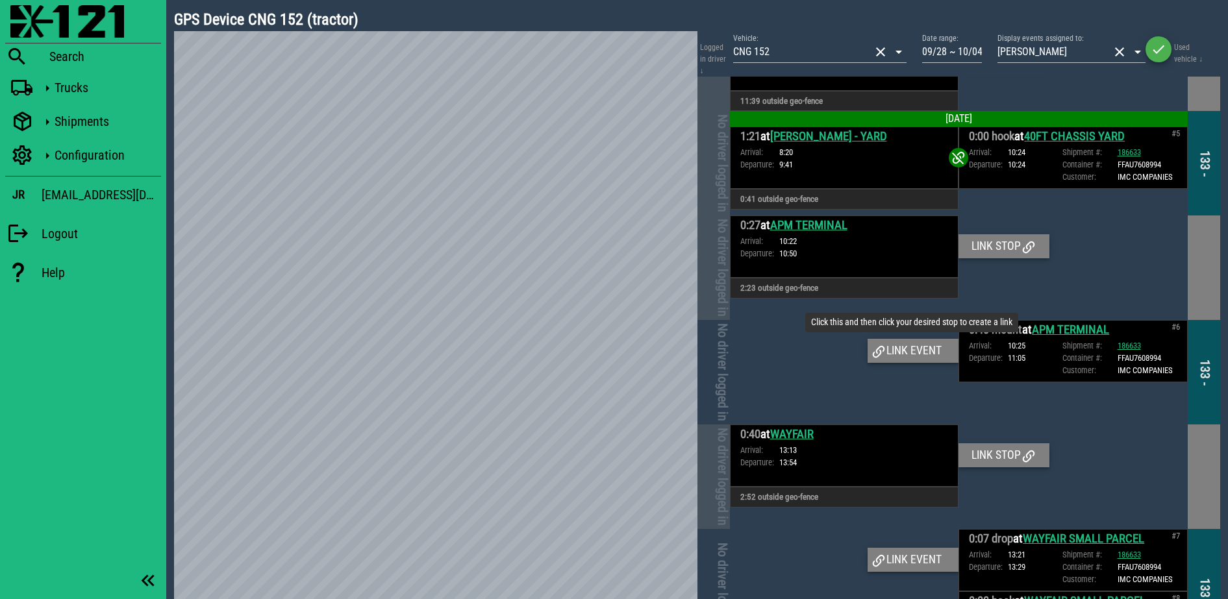
click at [922, 350] on div "Link event" at bounding box center [912, 350] width 91 height 23
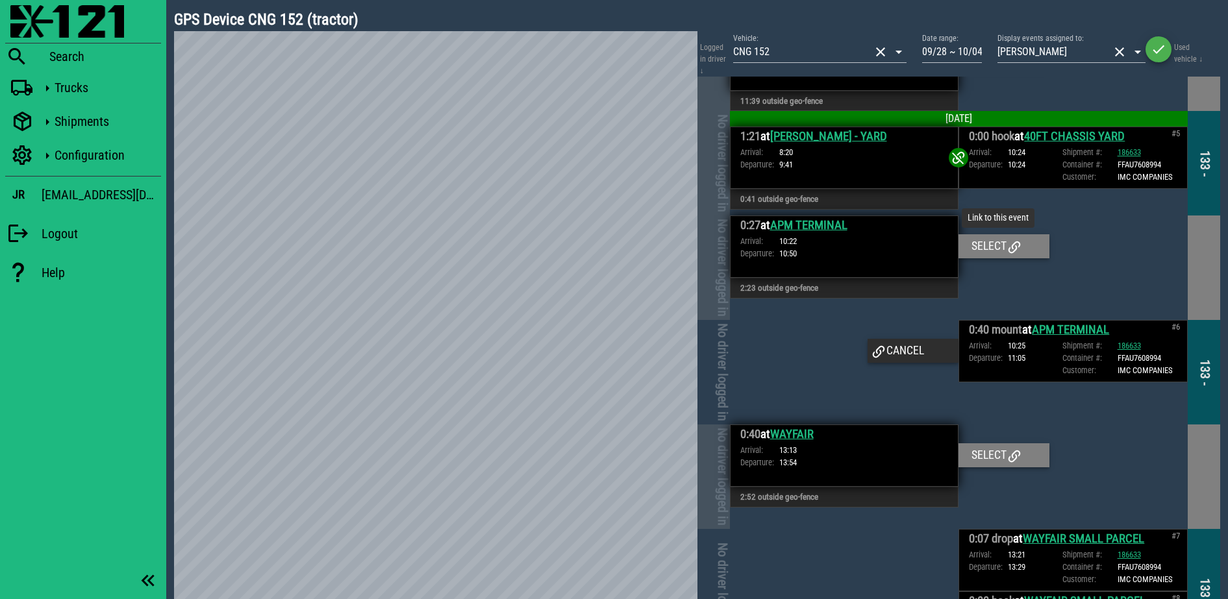
click at [988, 243] on div "Select" at bounding box center [1003, 245] width 91 height 23
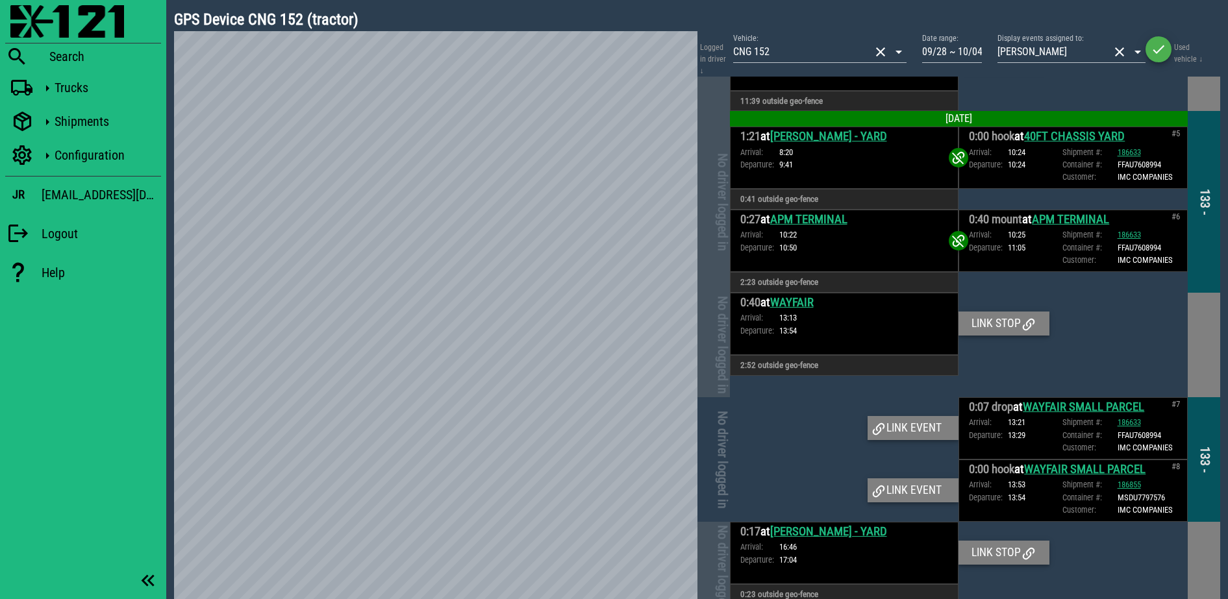
drag, startPoint x: 799, startPoint y: 304, endPoint x: 820, endPoint y: 316, distance: 24.4
click at [799, 304] on link "WAYFAIR" at bounding box center [791, 302] width 43 height 14
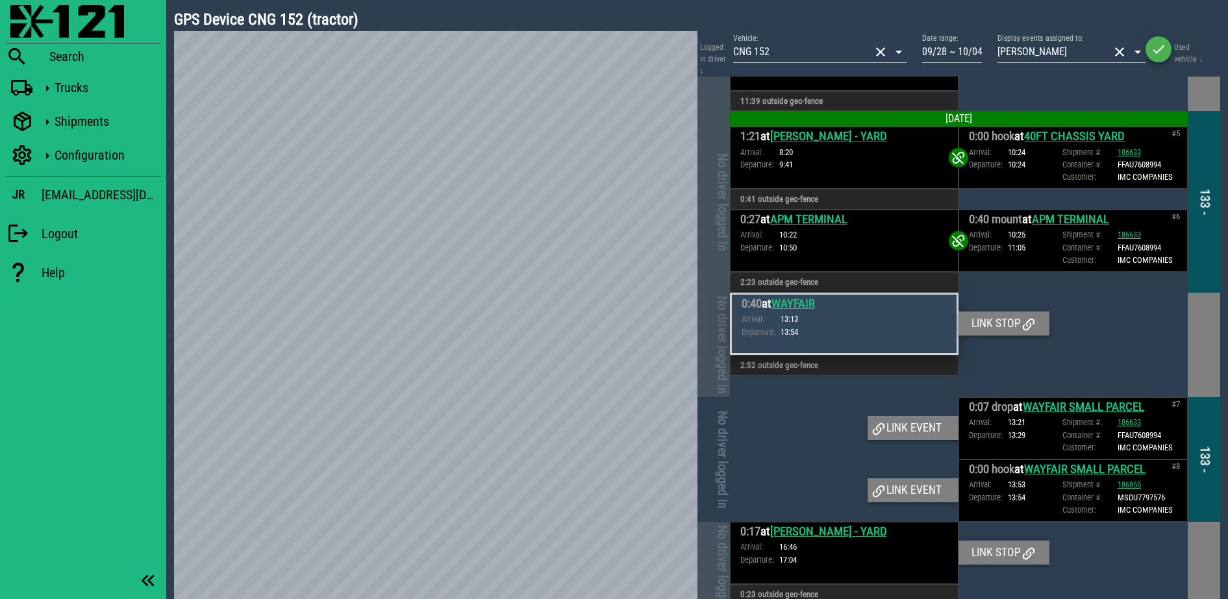
click at [1050, 403] on link "WAYFAIR SMALL PARCEL" at bounding box center [1083, 407] width 121 height 14
click at [913, 425] on div "Link event" at bounding box center [912, 427] width 91 height 23
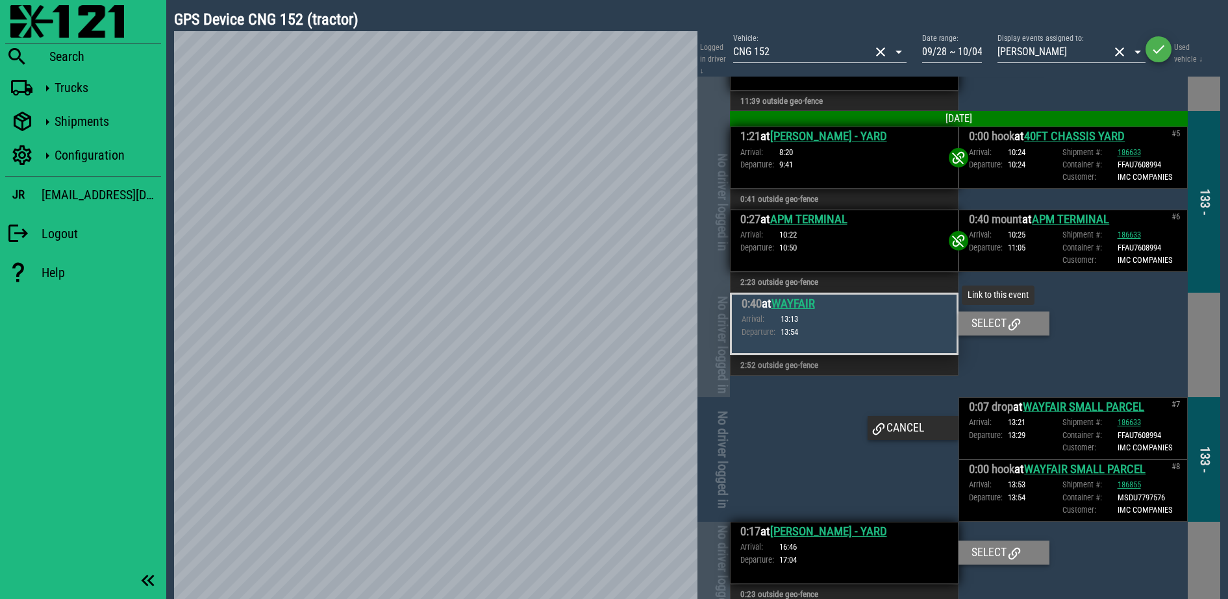
click at [985, 320] on div "Select" at bounding box center [1003, 323] width 91 height 23
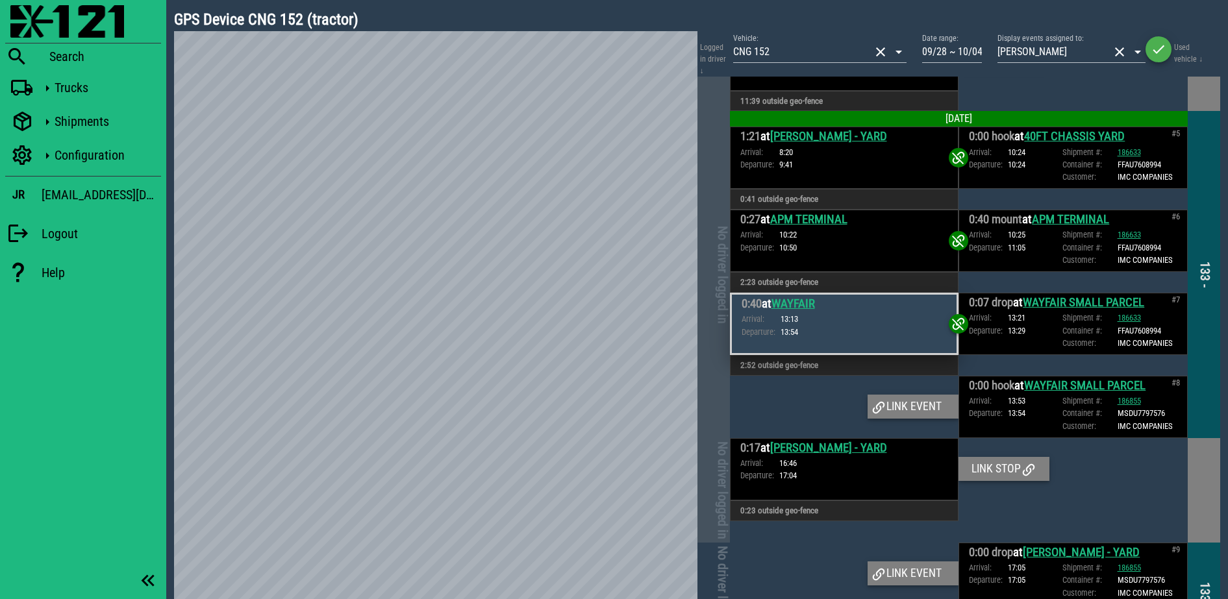
click at [886, 413] on div "Link event" at bounding box center [912, 406] width 91 height 23
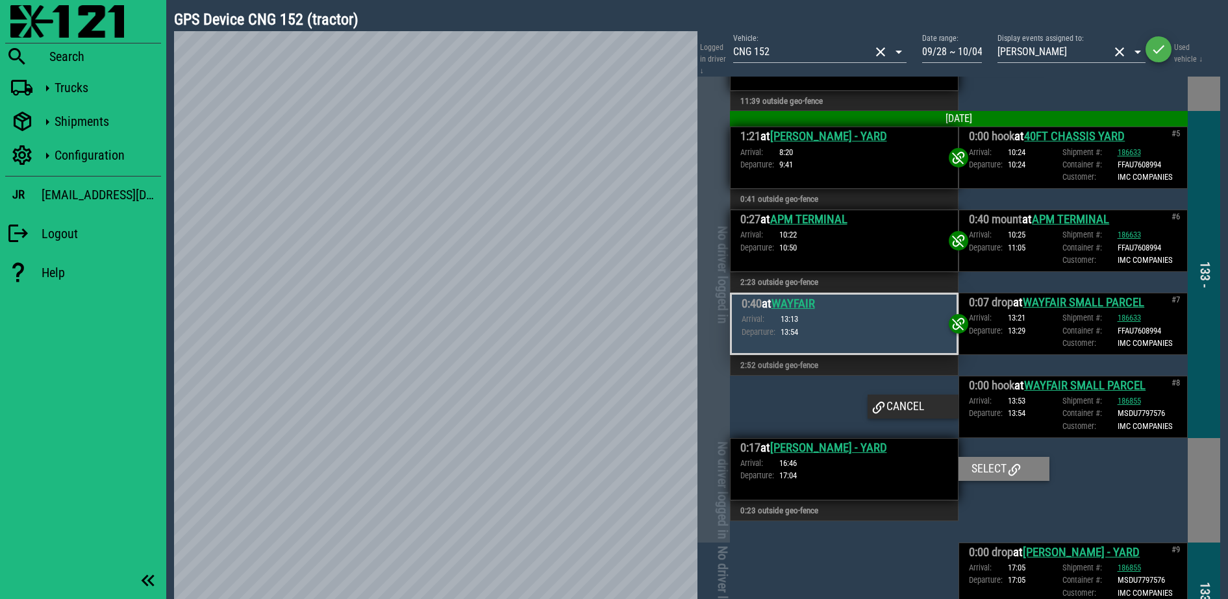
click at [891, 306] on h3 "0:40 at WAYFAIR" at bounding box center [844, 304] width 206 height 18
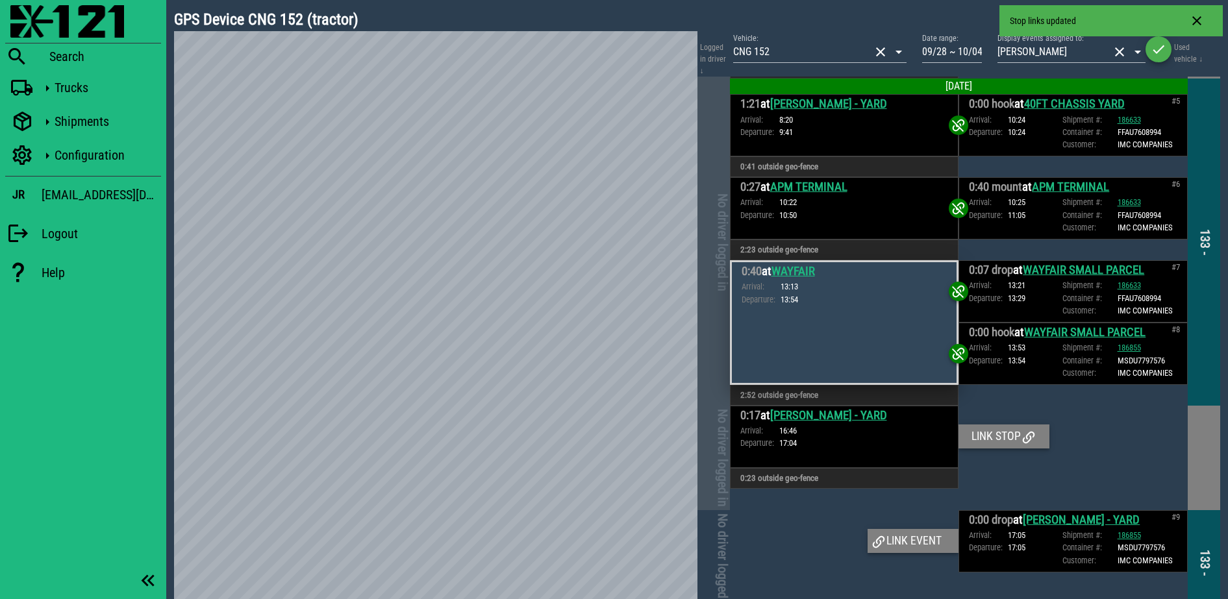
scroll to position [893, 0]
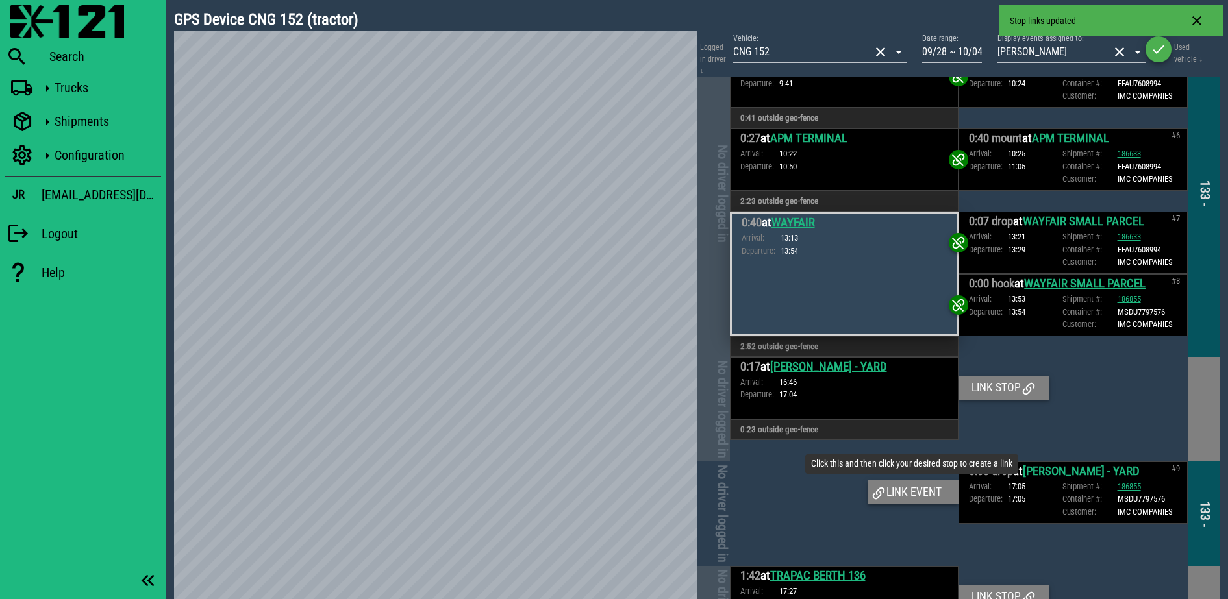
click at [899, 491] on div "Link event" at bounding box center [912, 491] width 91 height 23
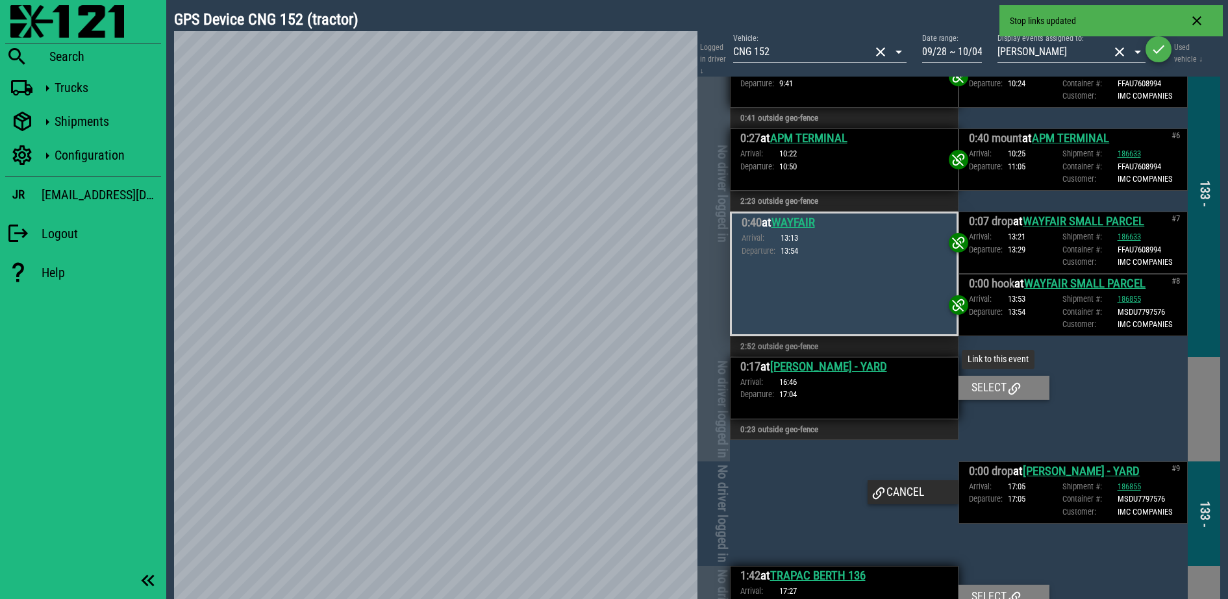
click at [991, 377] on div "Select" at bounding box center [1003, 387] width 91 height 23
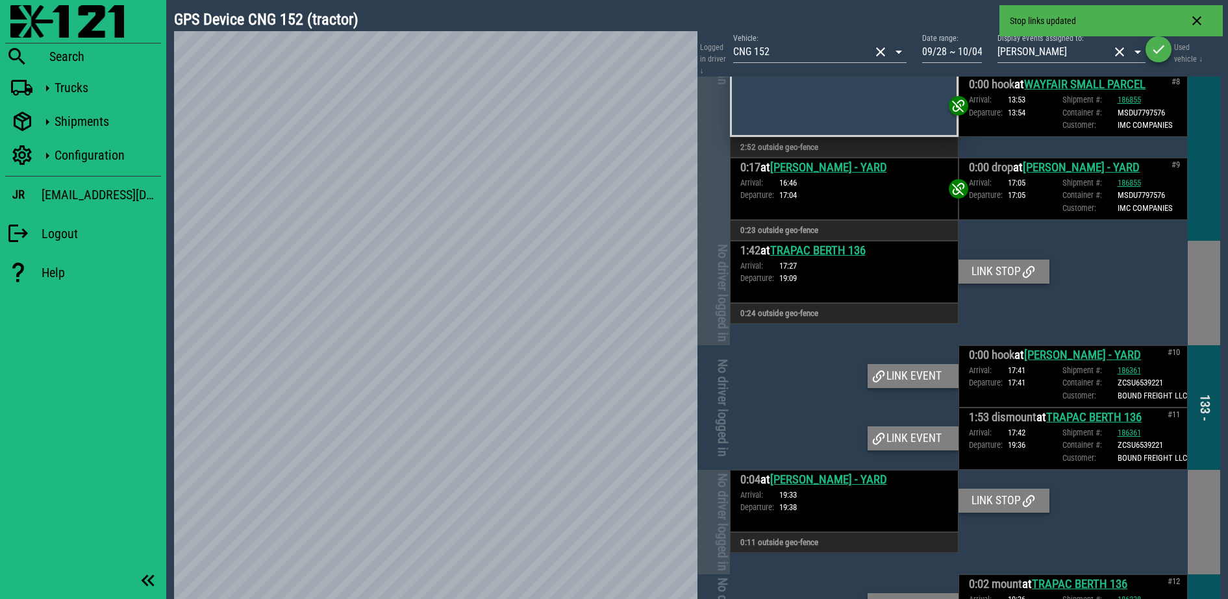
scroll to position [1097, 0]
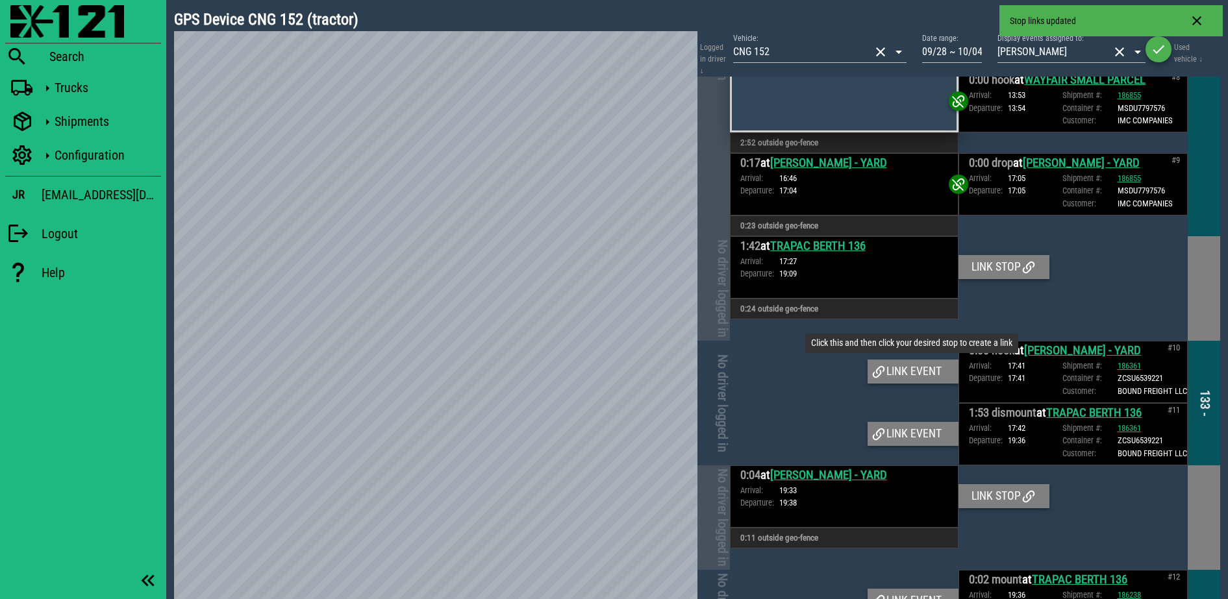
click at [884, 369] on div "Link event" at bounding box center [912, 371] width 91 height 23
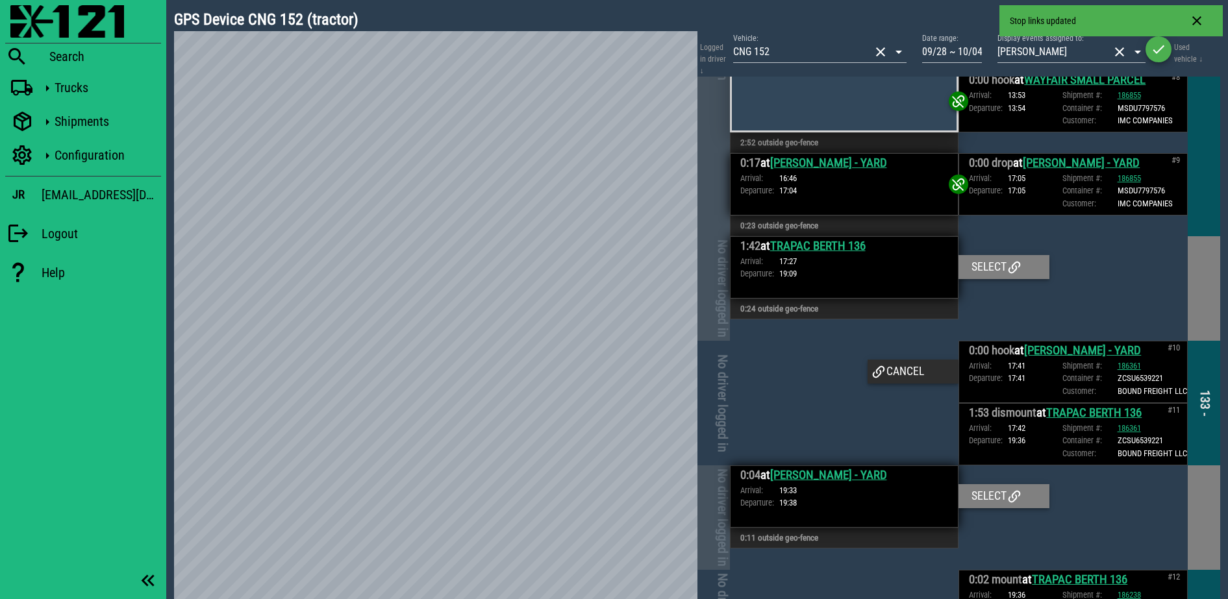
click at [934, 208] on div "0:17 at CHARLES WILLARD - YARD Arrival: 16:46 Departure: 17:04" at bounding box center [844, 184] width 229 height 62
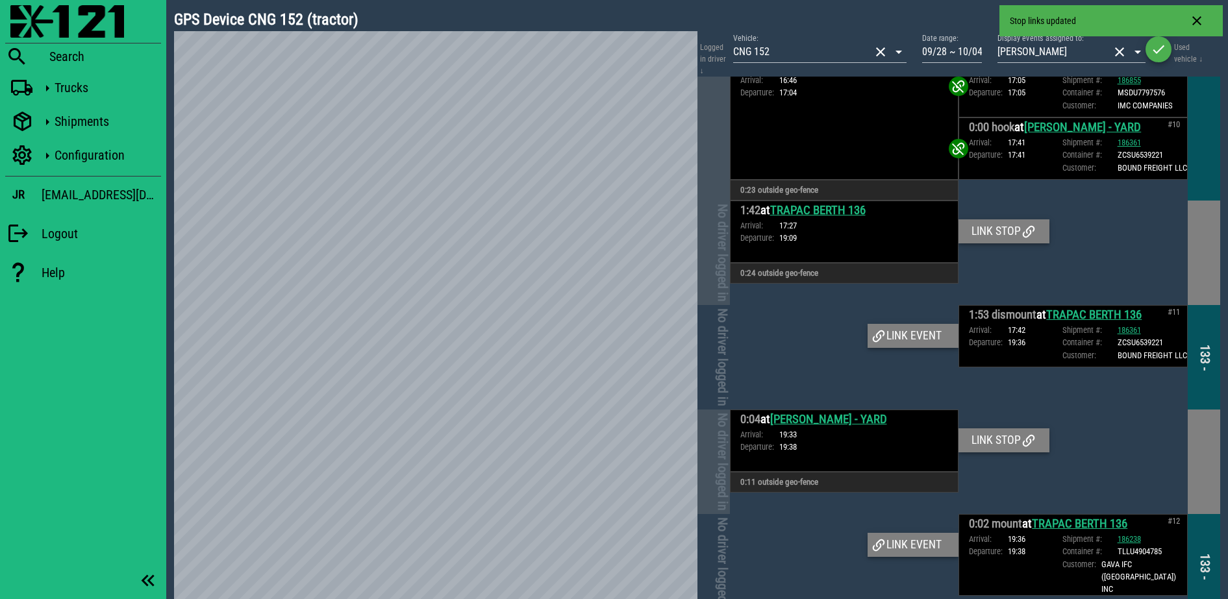
scroll to position [1212, 0]
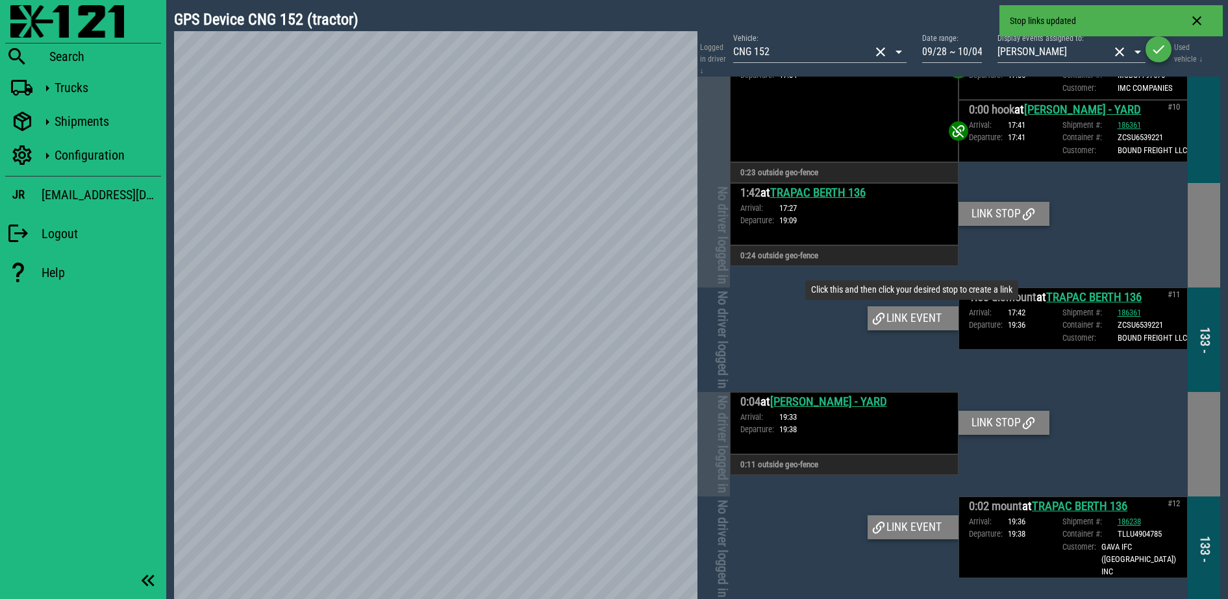
click at [910, 328] on div "Link event" at bounding box center [912, 317] width 91 height 23
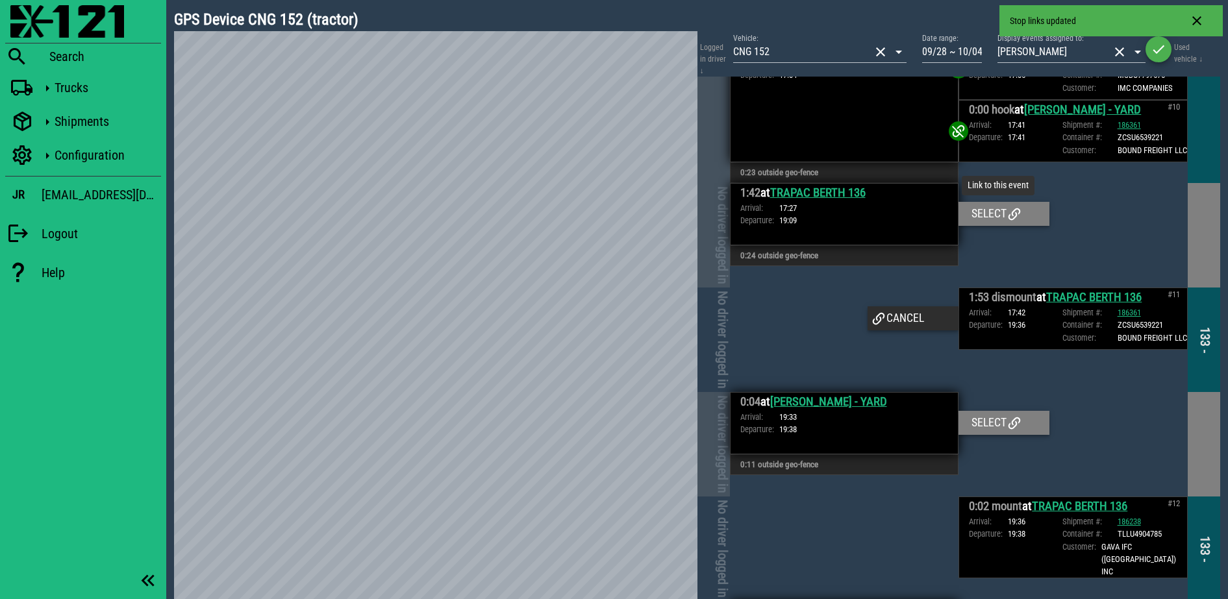
click at [968, 225] on div "Select" at bounding box center [1003, 213] width 91 height 23
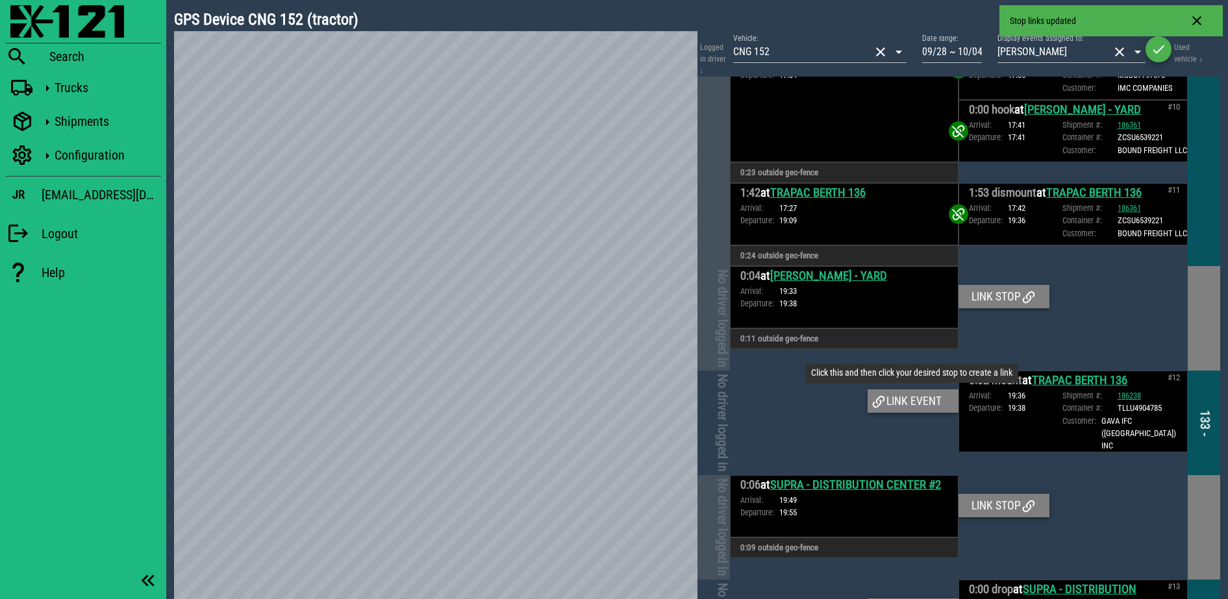
click at [904, 413] on div "Link event" at bounding box center [912, 401] width 91 height 23
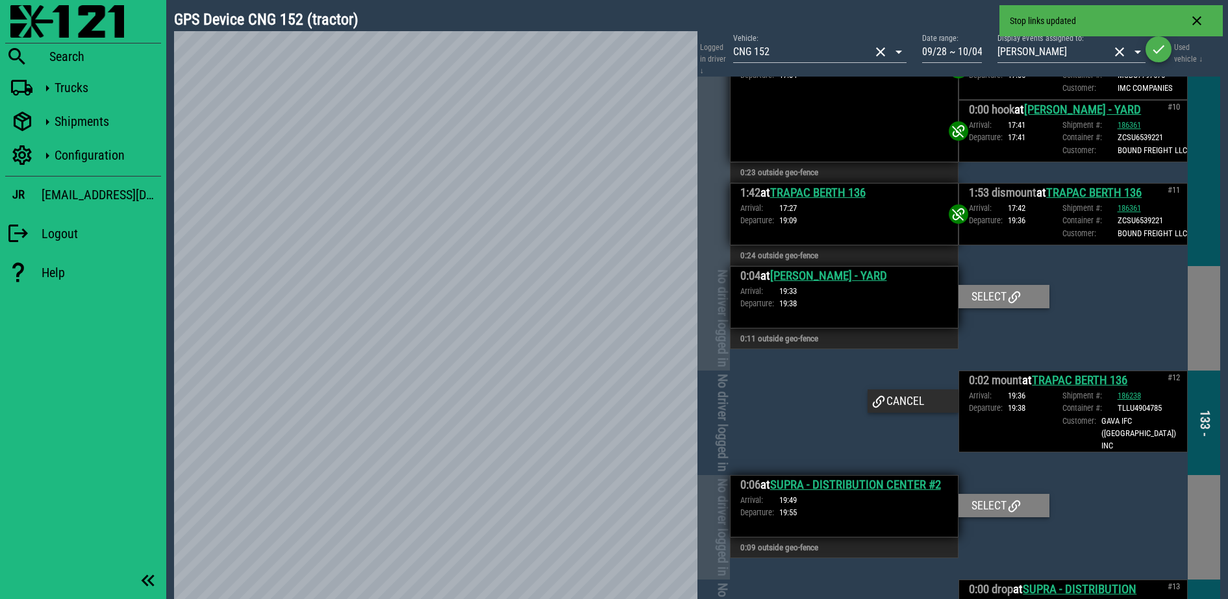
click at [900, 245] on div "1:42 at TRAPAC BERTH 136 Arrival: 17:27 Departure: 19:09" at bounding box center [844, 214] width 229 height 62
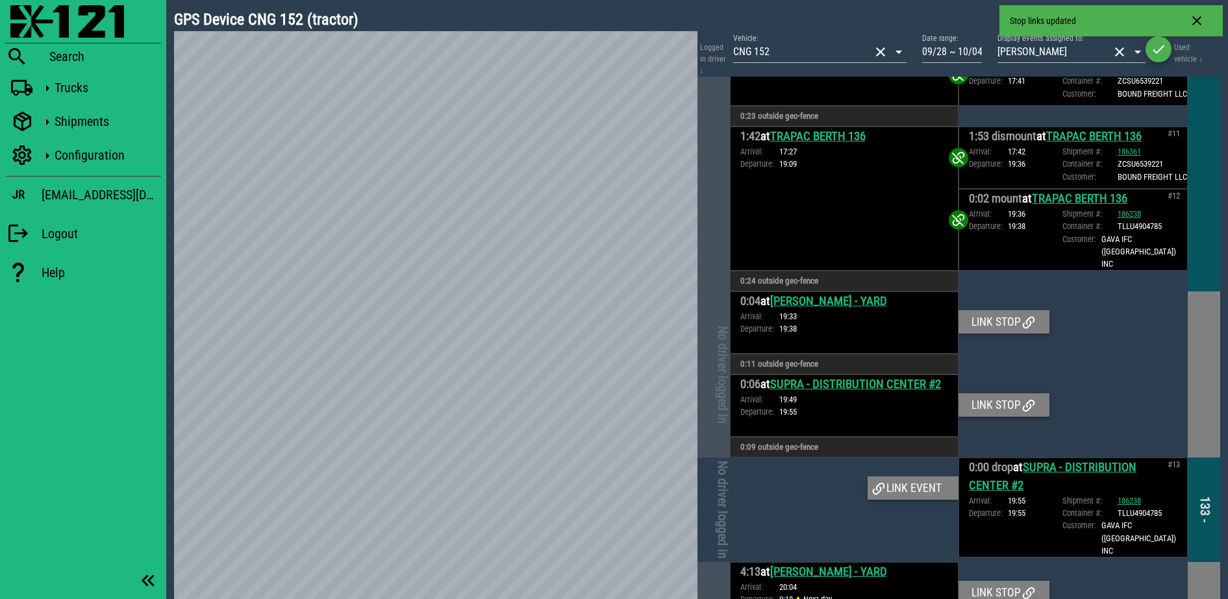
scroll to position [1293, 0]
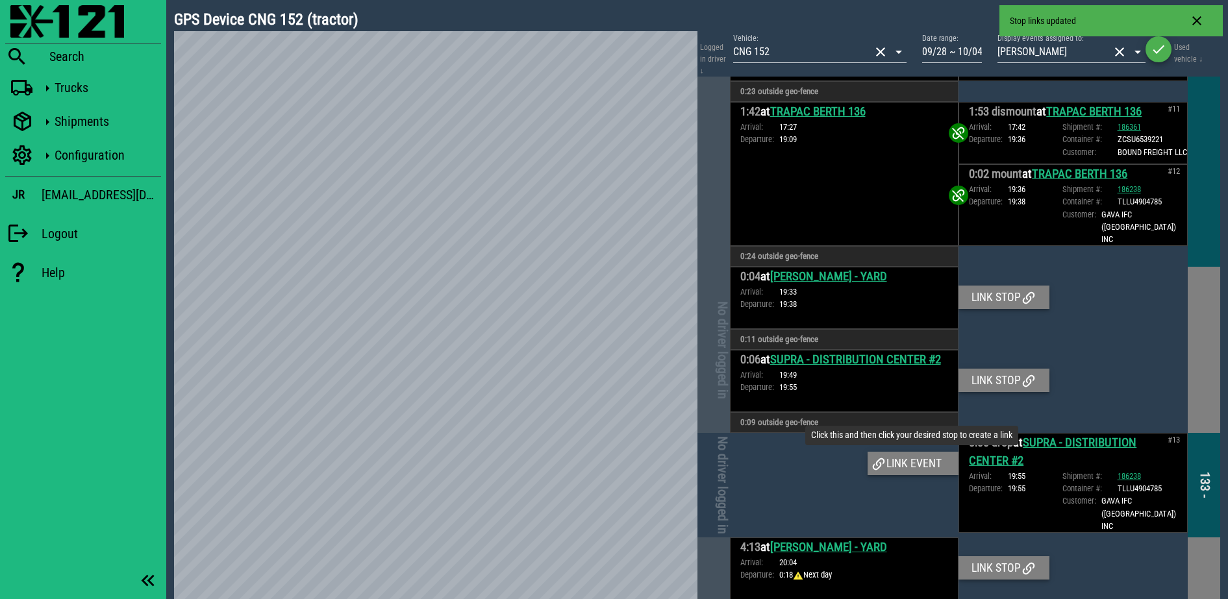
click at [923, 454] on div "Link event" at bounding box center [912, 463] width 91 height 23
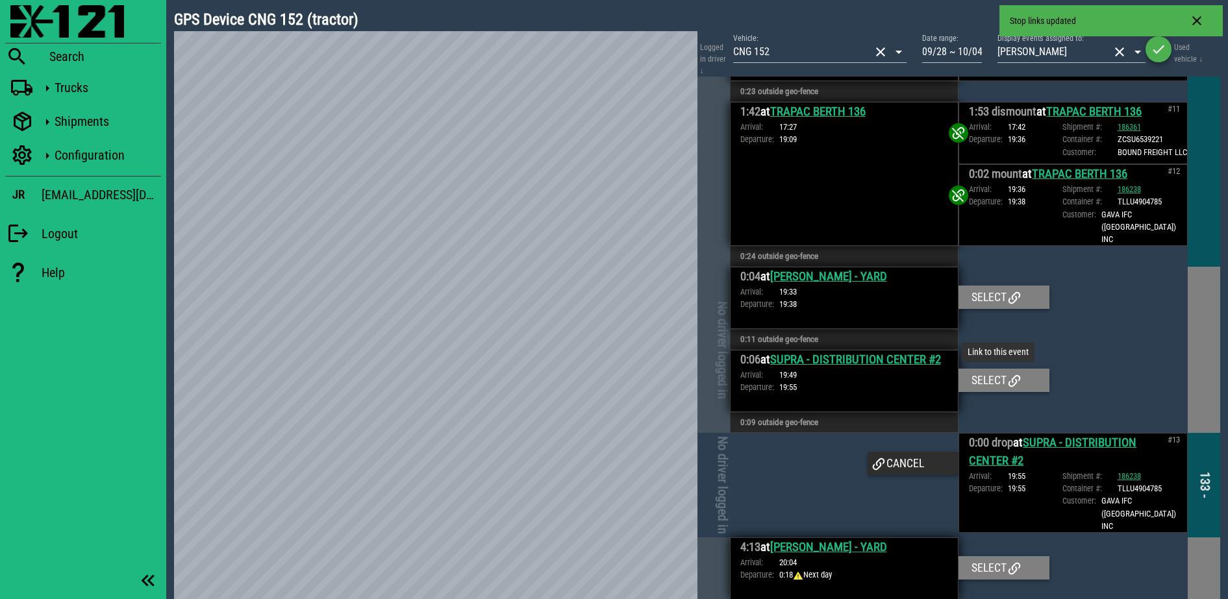
click at [982, 375] on div "Select" at bounding box center [1003, 380] width 91 height 23
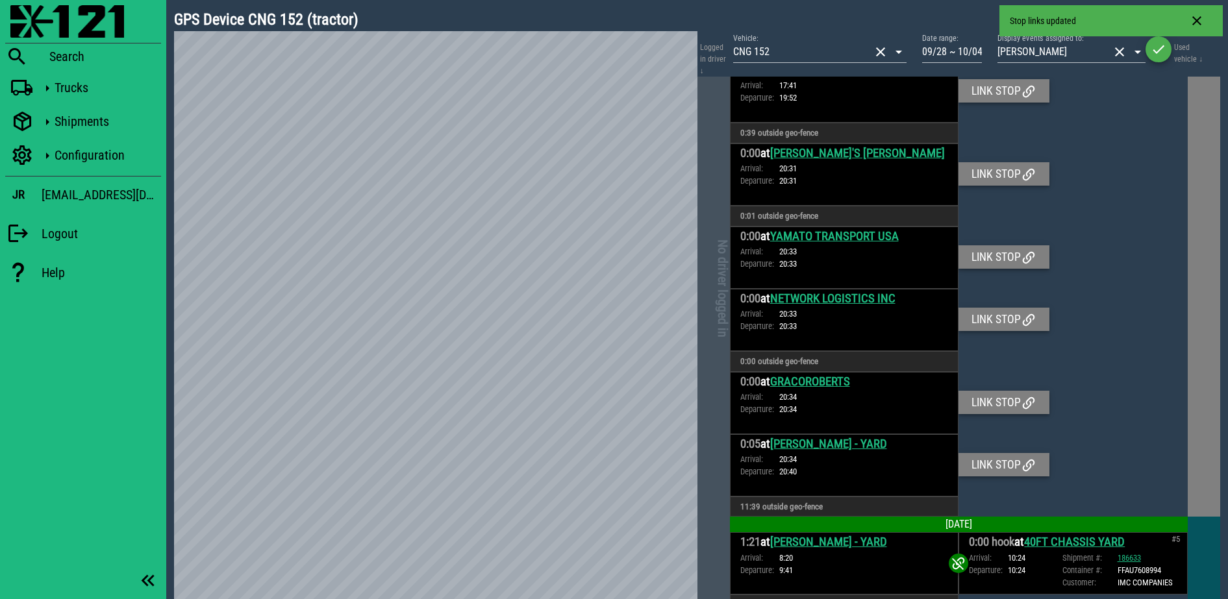
scroll to position [812, 0]
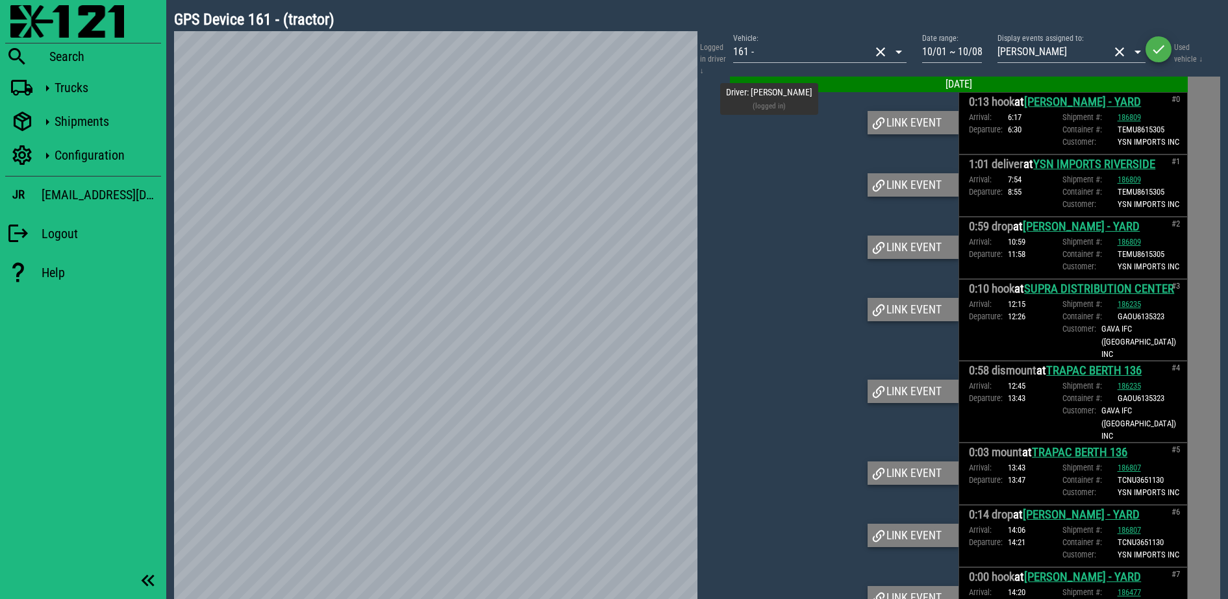
scroll to position [6250, 0]
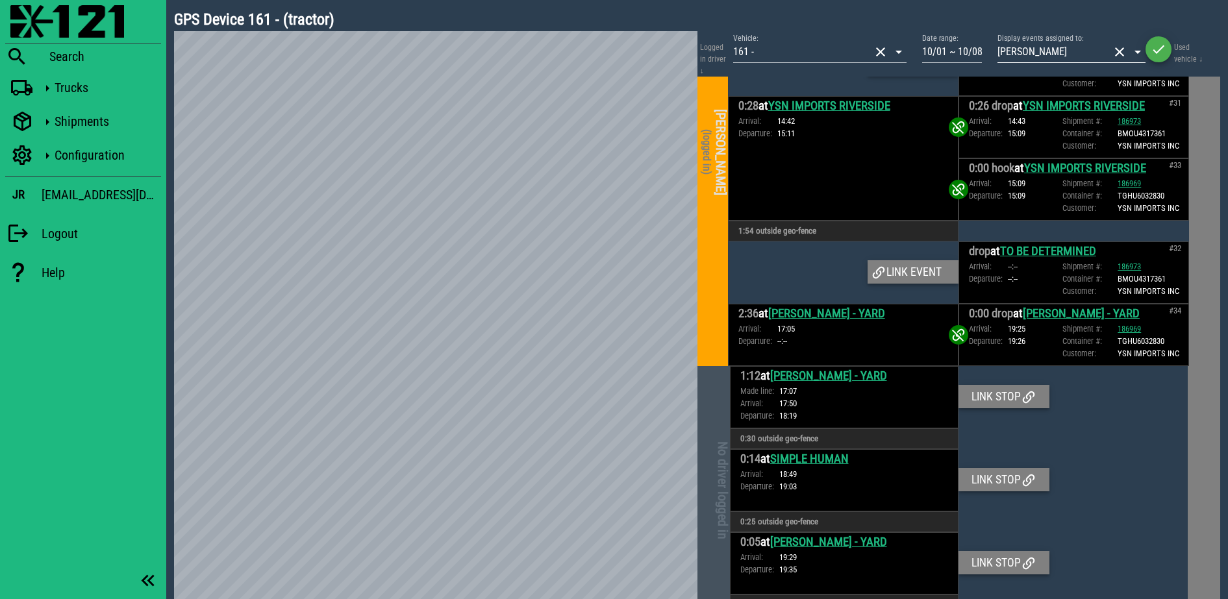
click at [1125, 49] on button "clear icon" at bounding box center [1119, 52] width 16 height 16
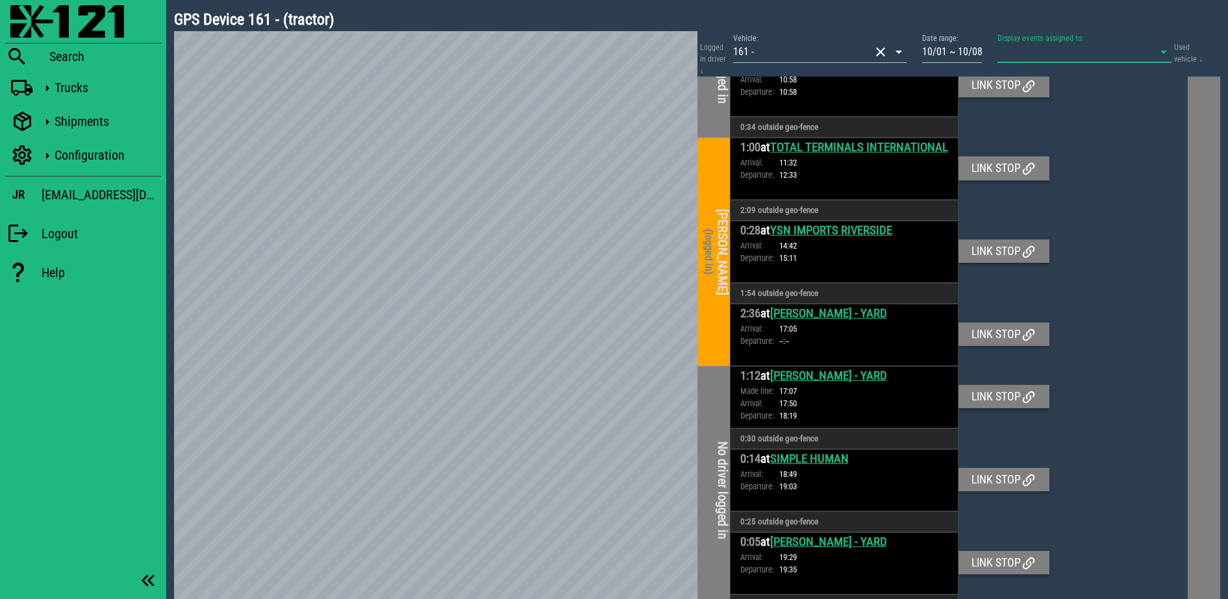
scroll to position [4707, 0]
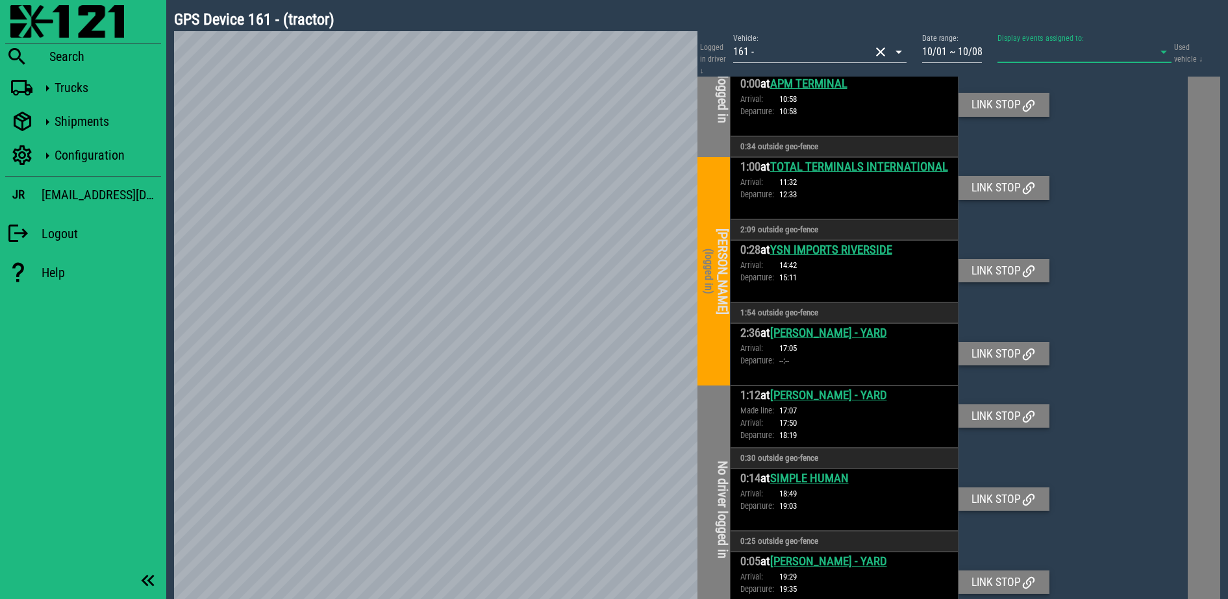
type input "n"
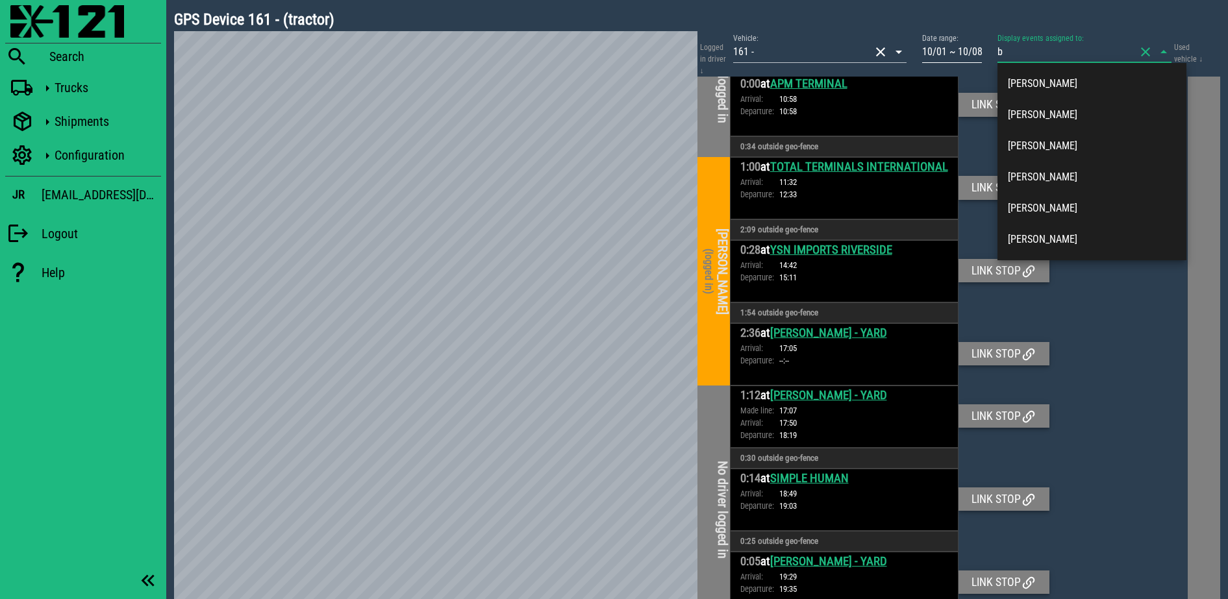
type input "b"
click at [961, 55] on input "10/01 ~ 10/08" at bounding box center [952, 52] width 60 height 21
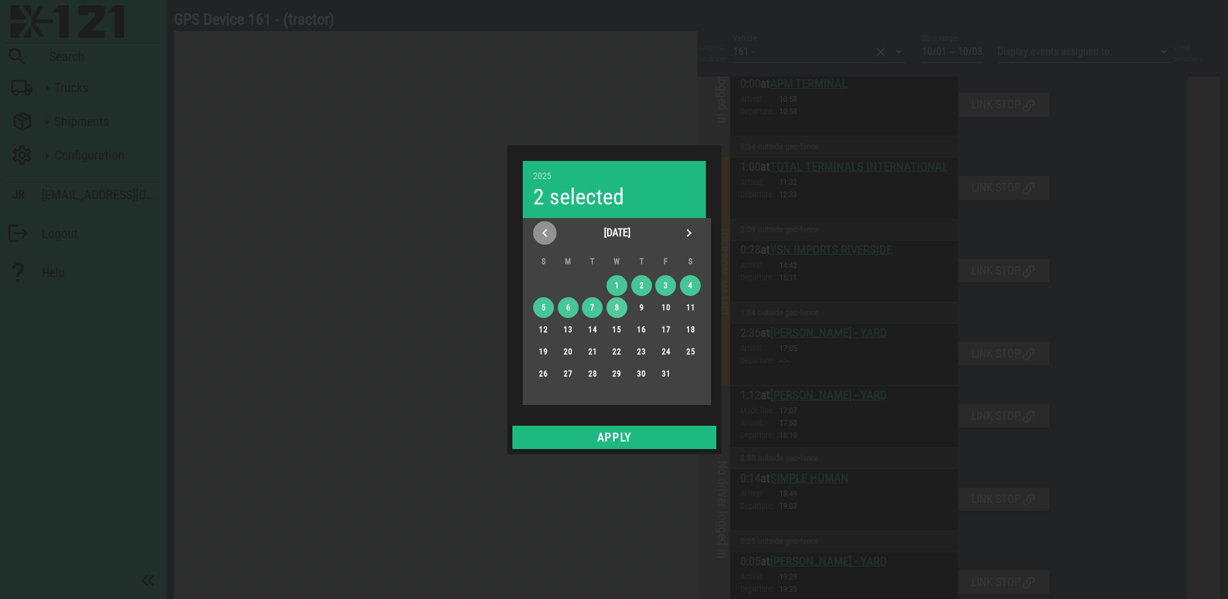
click at [551, 230] on icon "Previous month" at bounding box center [545, 233] width 16 height 16
click at [546, 367] on button "28" at bounding box center [542, 374] width 21 height 21
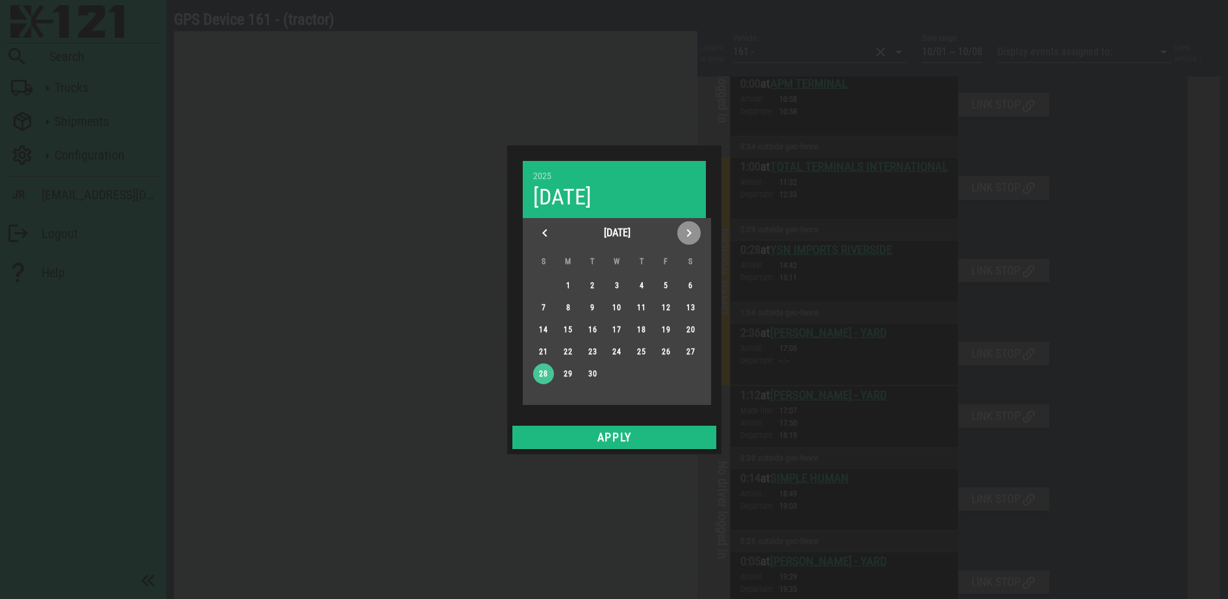
click at [689, 226] on icon "Next month" at bounding box center [689, 233] width 16 height 16
click at [688, 283] on div "4" at bounding box center [690, 285] width 21 height 9
click at [621, 423] on div "Apply" at bounding box center [614, 438] width 214 height 34
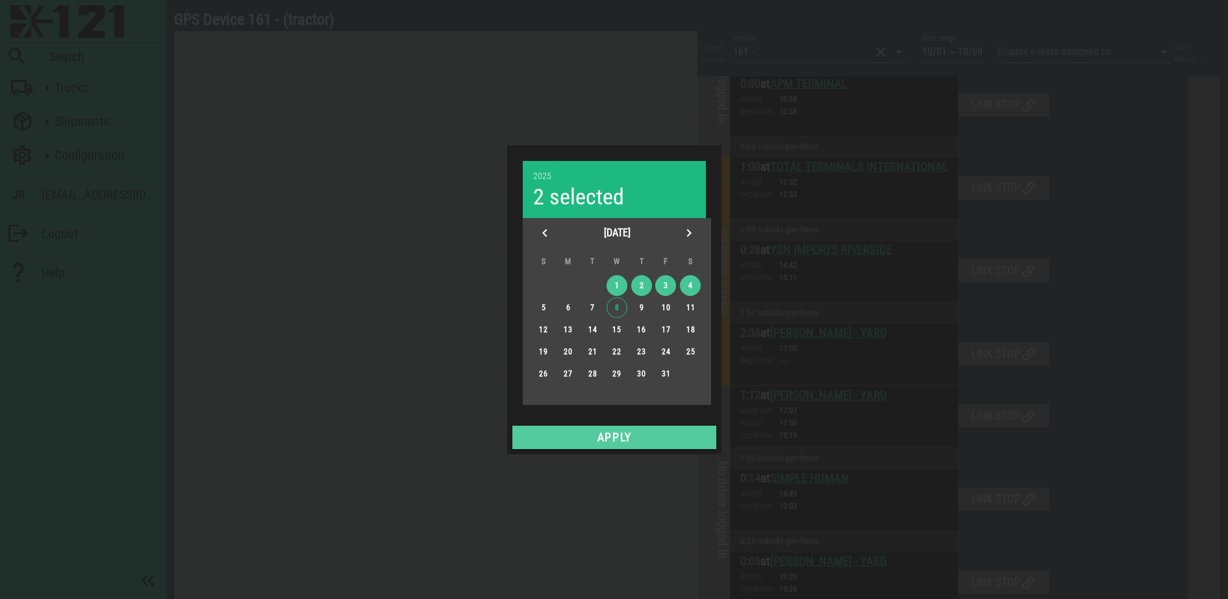
click at [618, 431] on span "Apply" at bounding box center [613, 437] width 193 height 13
type input "09/28 ~ 10/04"
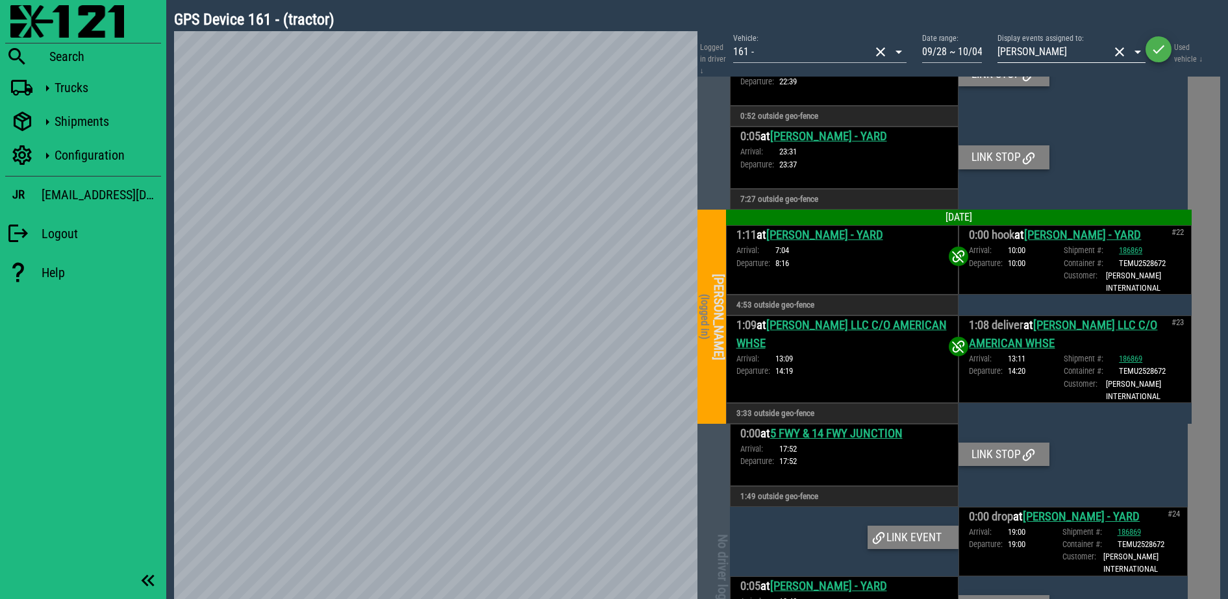
scroll to position [8469, 0]
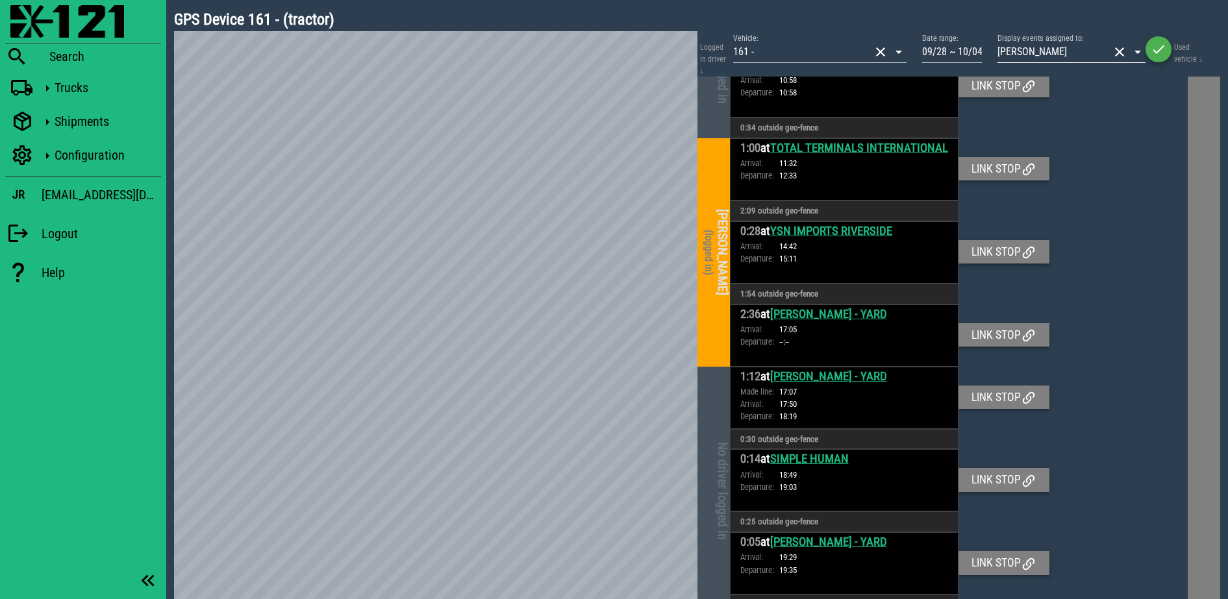
click at [1115, 52] on button "clear icon" at bounding box center [1119, 52] width 16 height 16
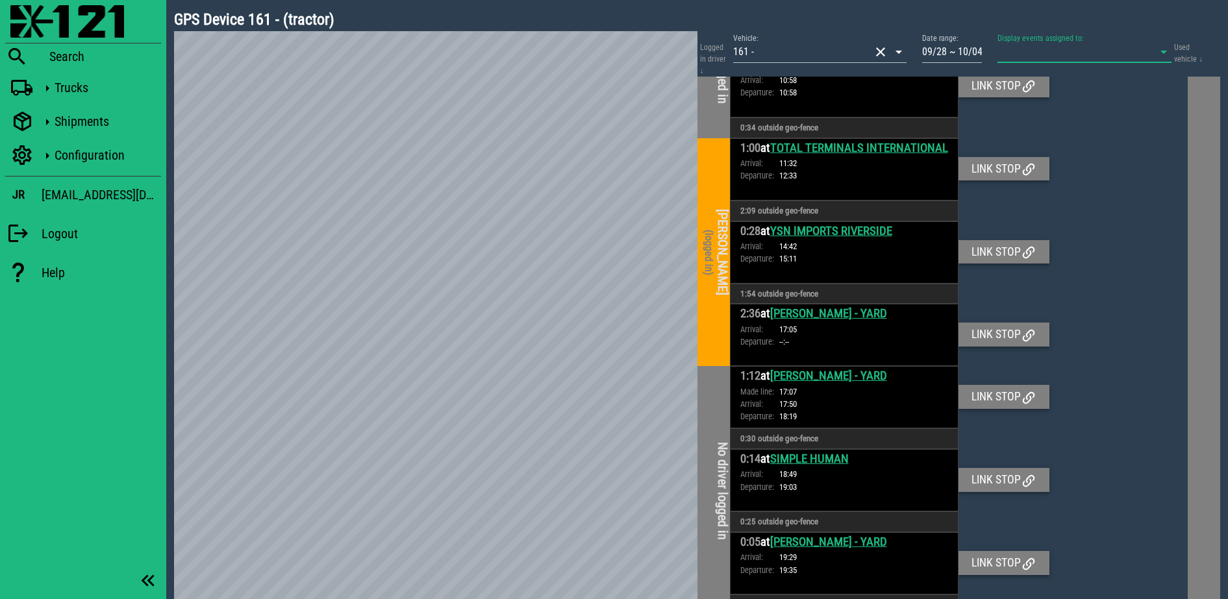
scroll to position [7519, 0]
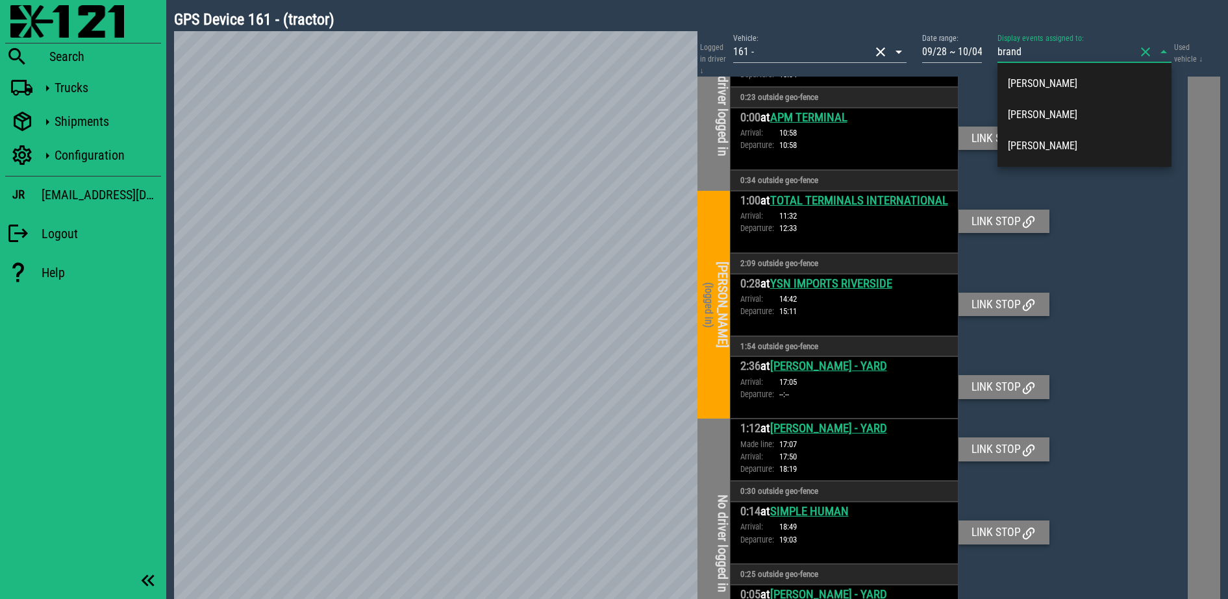
type input "brande"
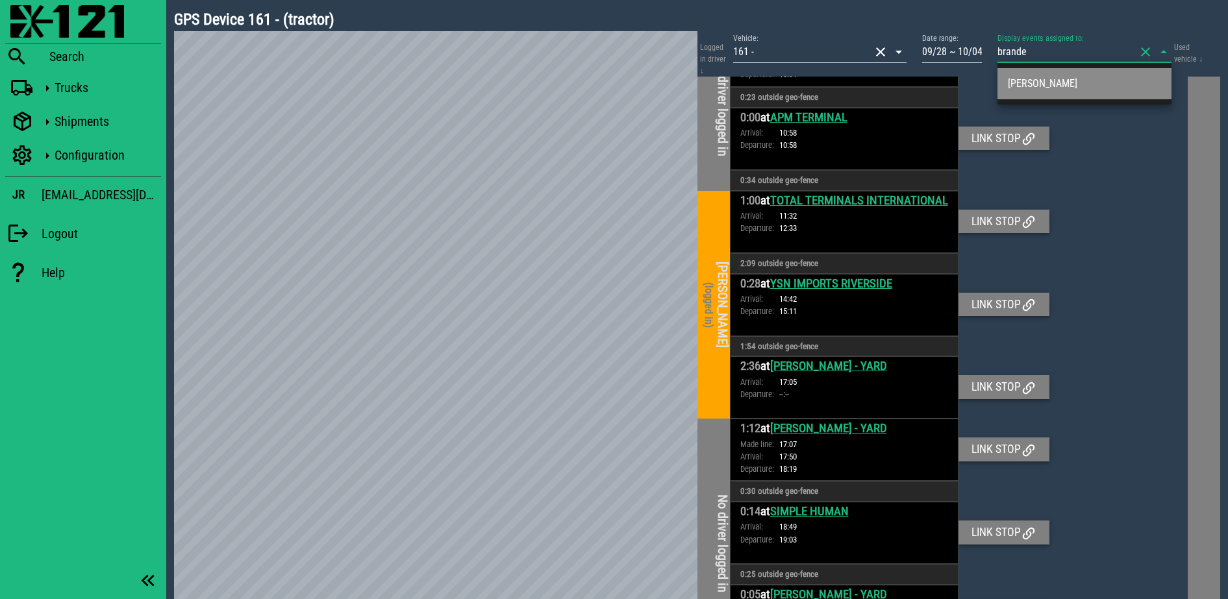
click at [1077, 75] on div "Branden Strong" at bounding box center [1084, 83] width 153 height 28
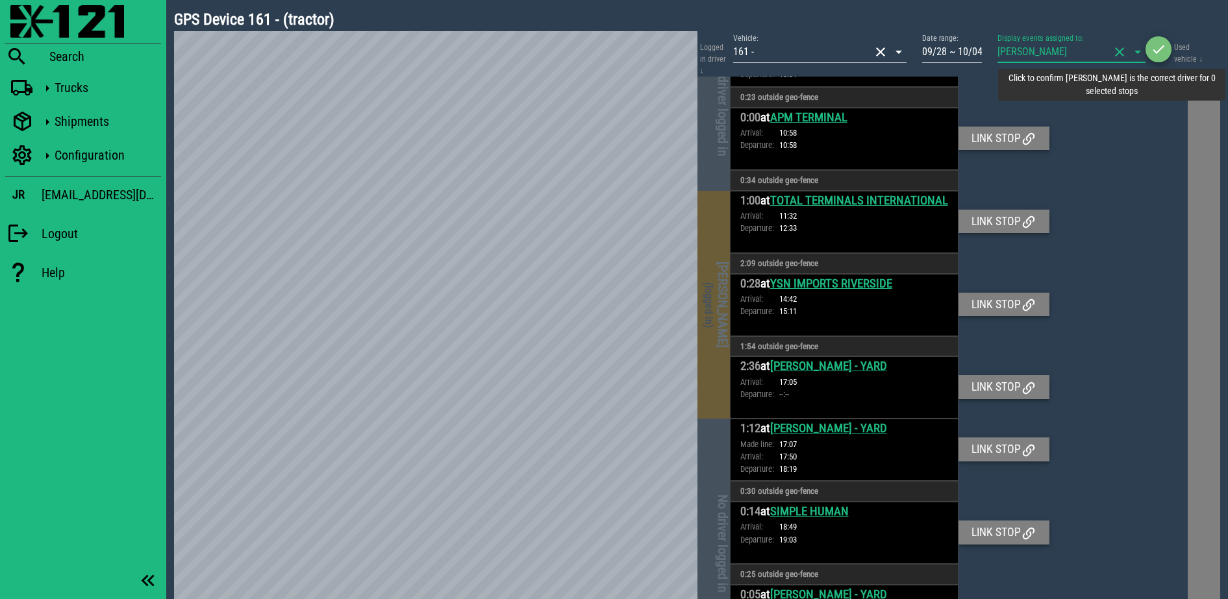
click at [1165, 44] on icon "button" at bounding box center [1158, 50] width 16 height 16
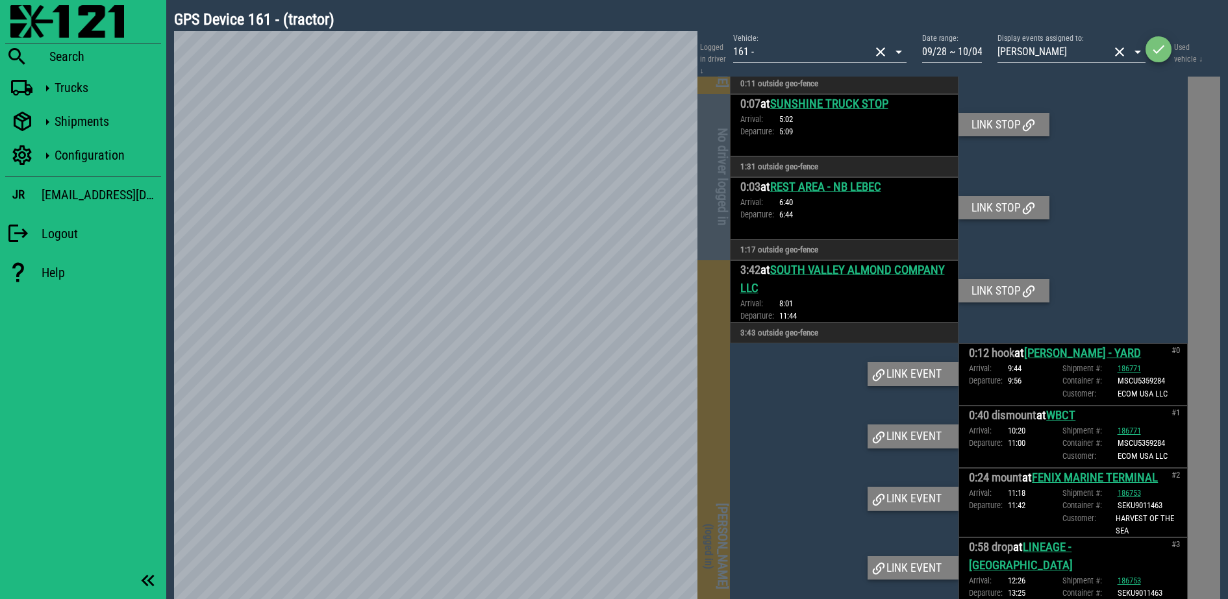
scroll to position [0, 0]
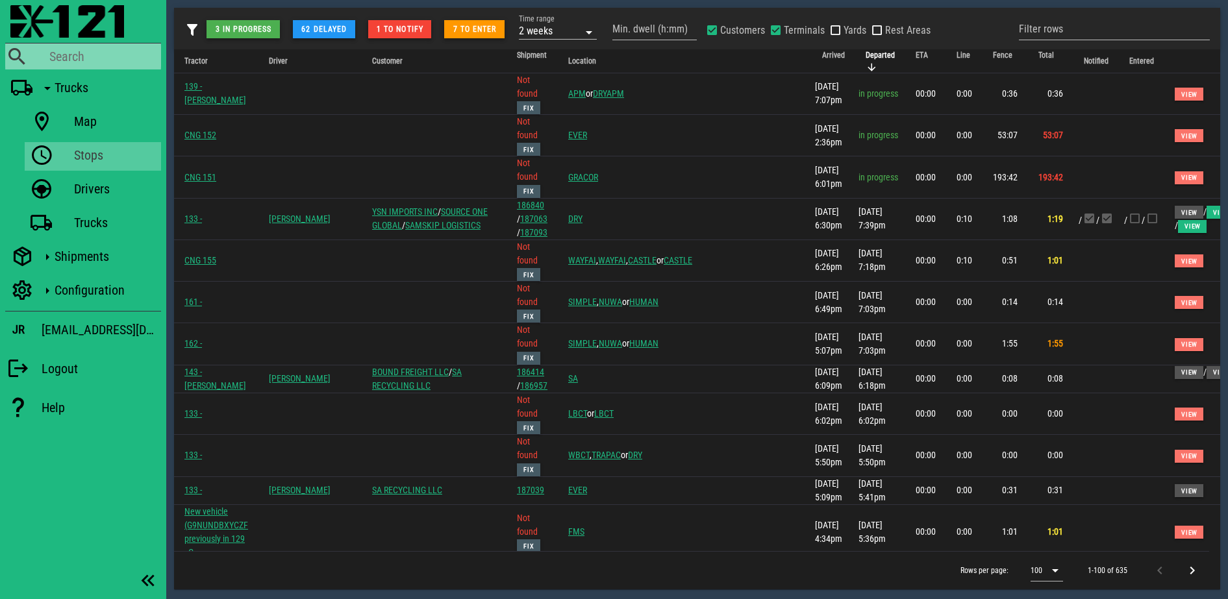
click at [77, 56] on div "Search" at bounding box center [105, 57] width 112 height 16
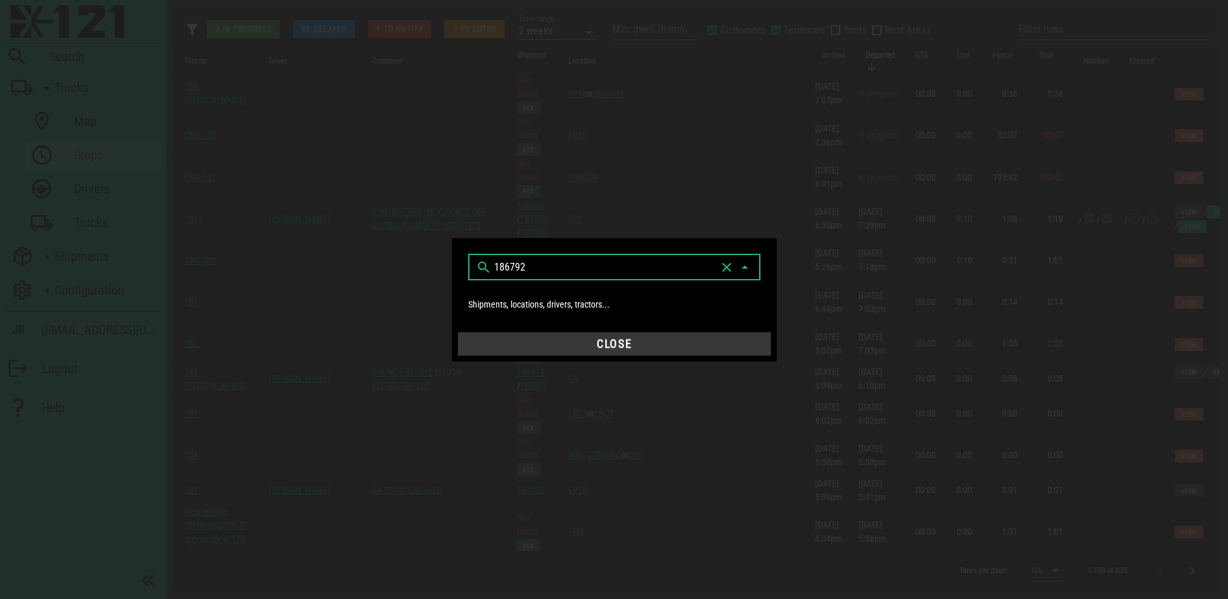
type input "186792"
click at [672, 351] on button "Close" at bounding box center [614, 343] width 313 height 23
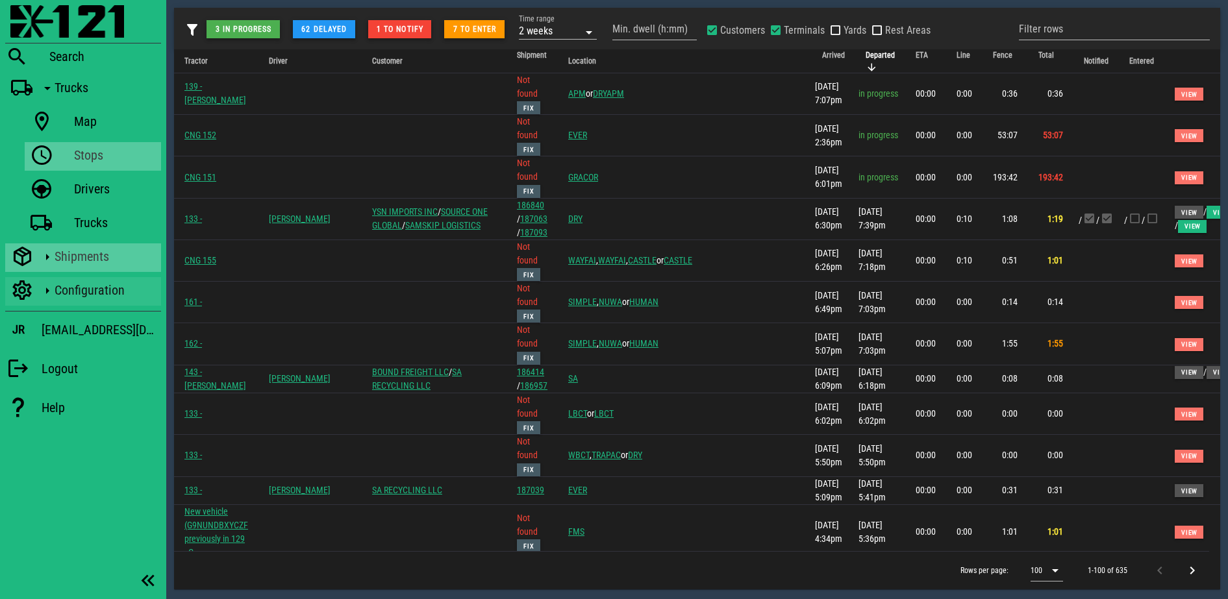
click at [91, 254] on div "Shipments" at bounding box center [105, 257] width 101 height 16
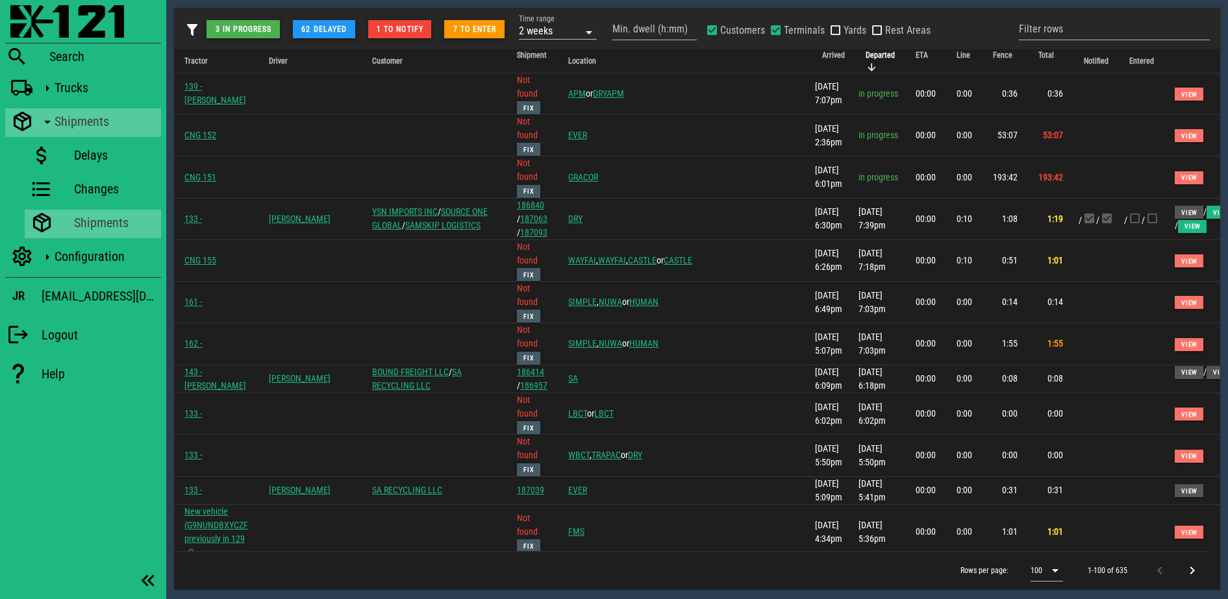
click at [108, 213] on div "Shipments" at bounding box center [115, 223] width 82 height 26
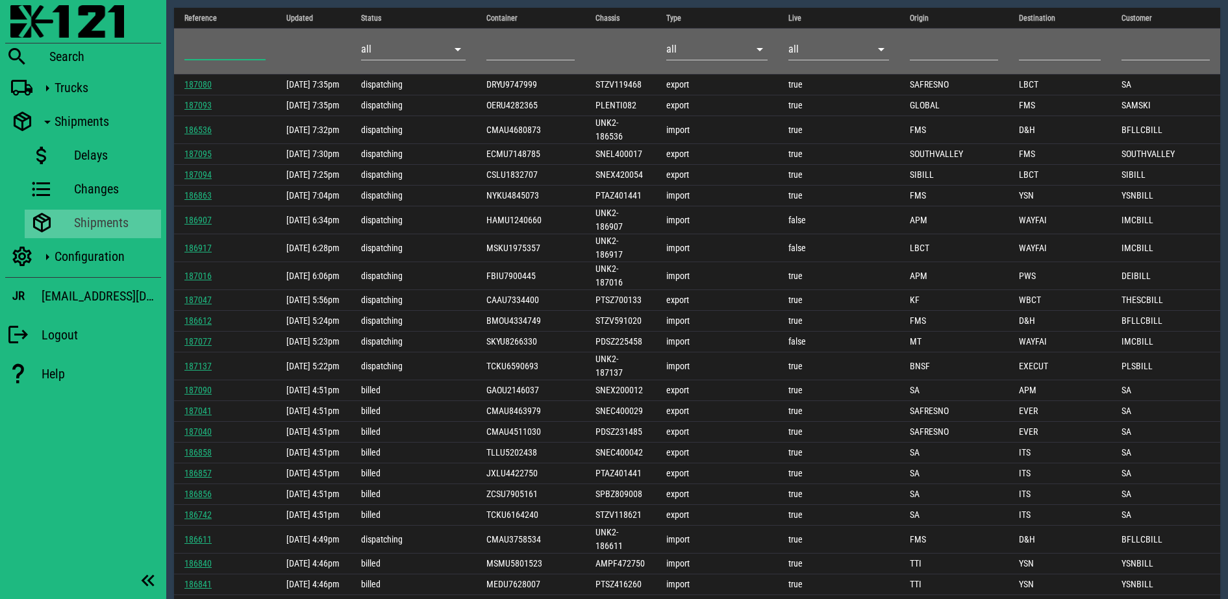
click at [242, 45] on input "number" at bounding box center [224, 49] width 81 height 21
paste input "186792"
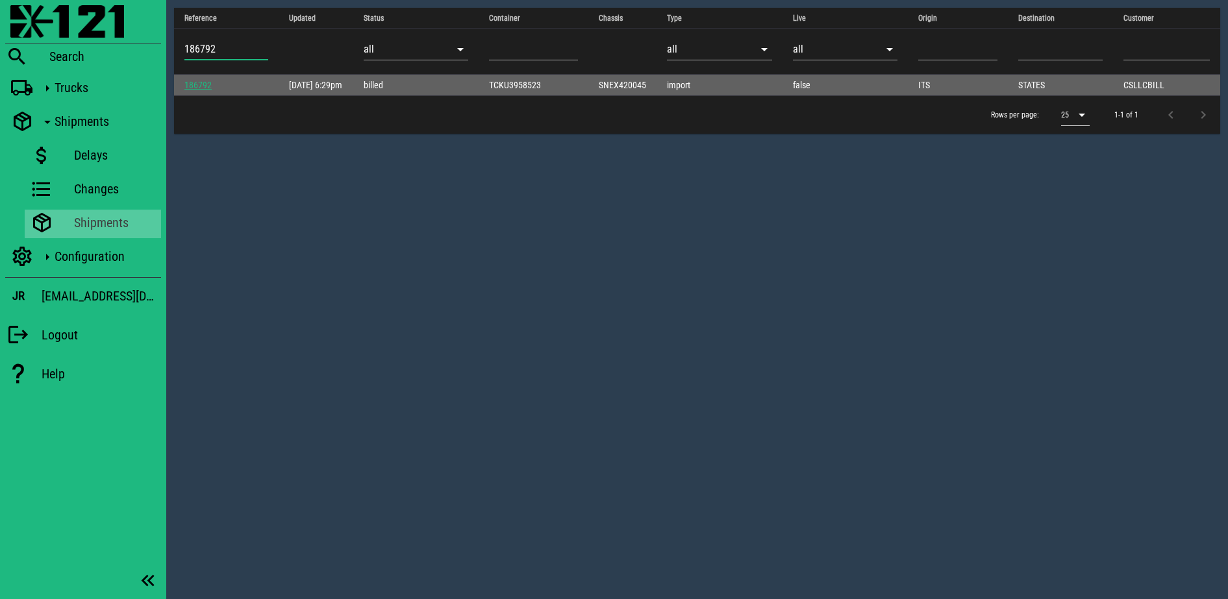
type input "186792"
click at [203, 83] on link "186792" at bounding box center [197, 85] width 27 height 10
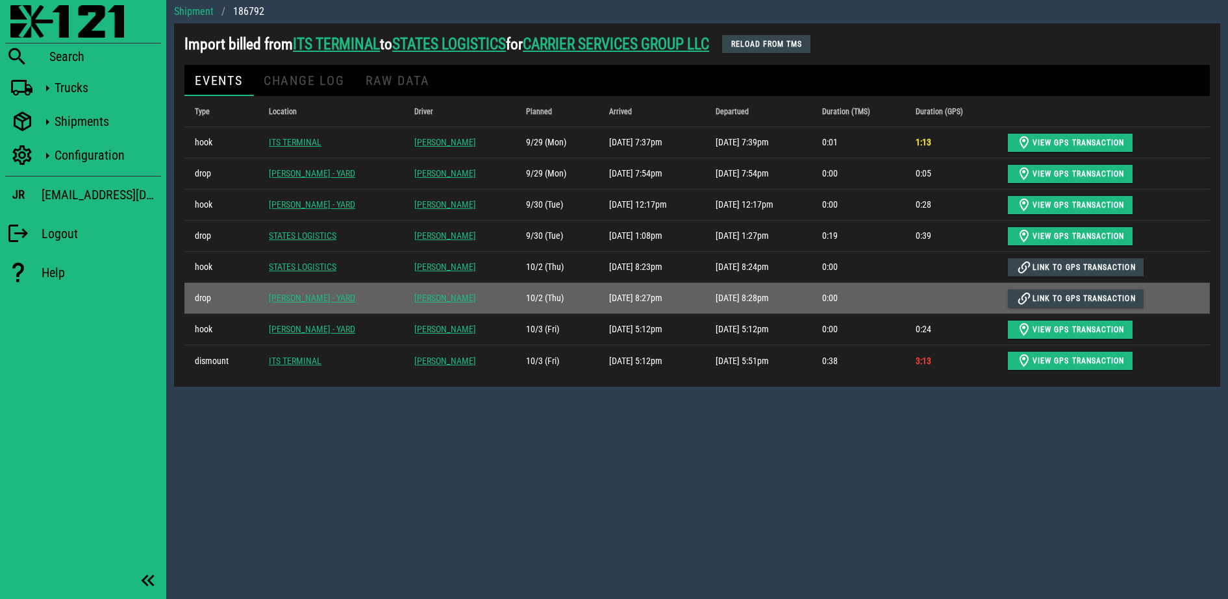
drag, startPoint x: 527, startPoint y: 266, endPoint x: 704, endPoint y: 308, distance: 182.2
click at [704, 308] on tbody "hook ITS TERMINAL [PERSON_NAME] 9/29 (Mon) [DATE] 7:37pm [DATE] 7:39pm 0:01 1:1…" at bounding box center [696, 251] width 1025 height 249
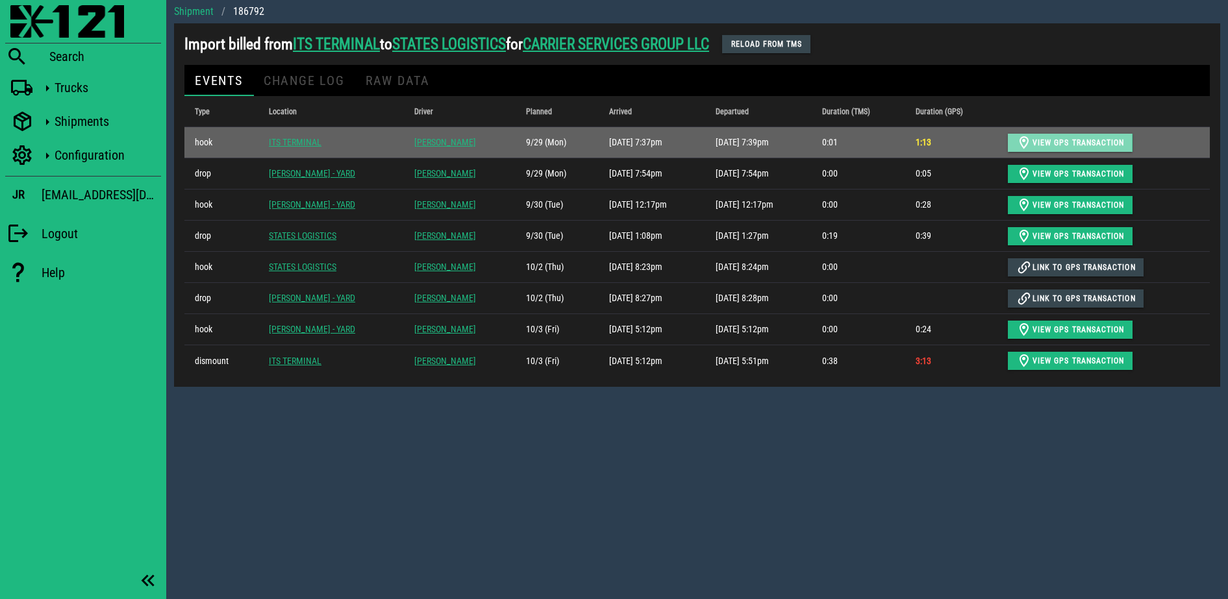
click at [1071, 147] on span "View GPS transaction" at bounding box center [1070, 143] width 108 height 16
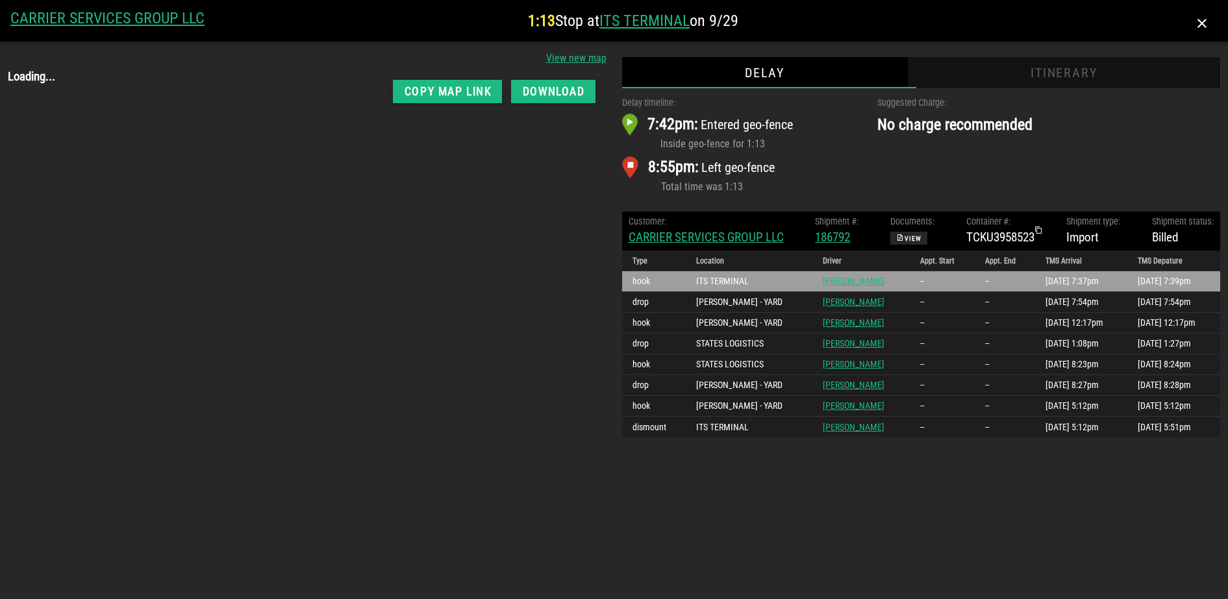
click at [1115, 69] on div "Itinerary" at bounding box center [1064, 72] width 312 height 31
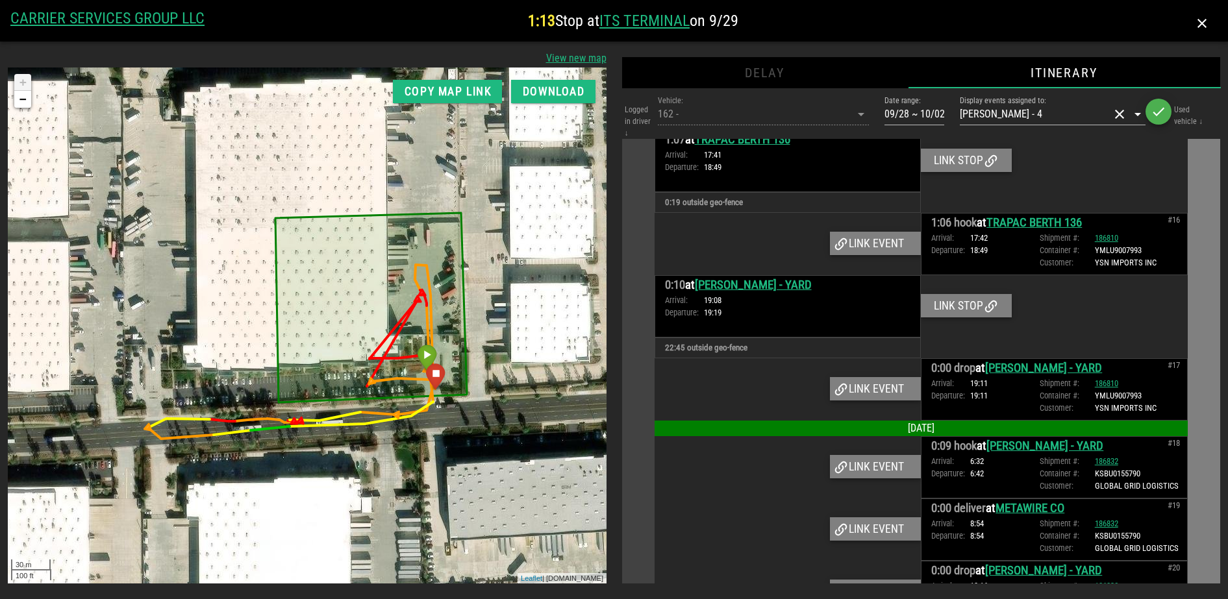
scroll to position [2374, 0]
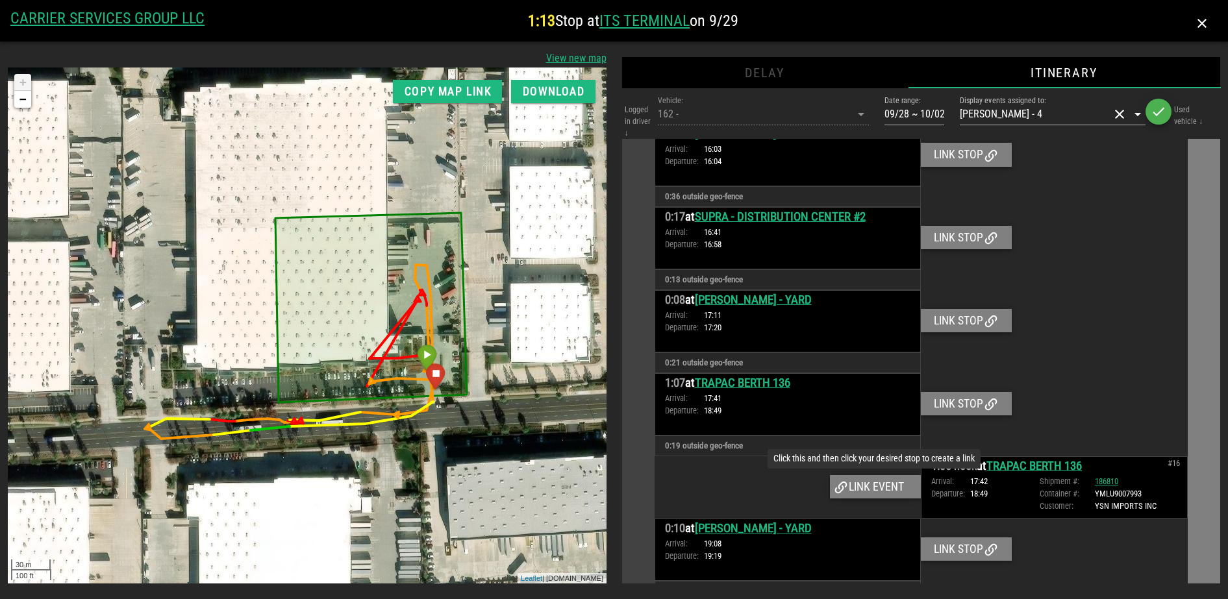
click at [889, 475] on div "Link event" at bounding box center [875, 486] width 91 height 23
click at [952, 373] on div at bounding box center [1054, 404] width 267 height 62
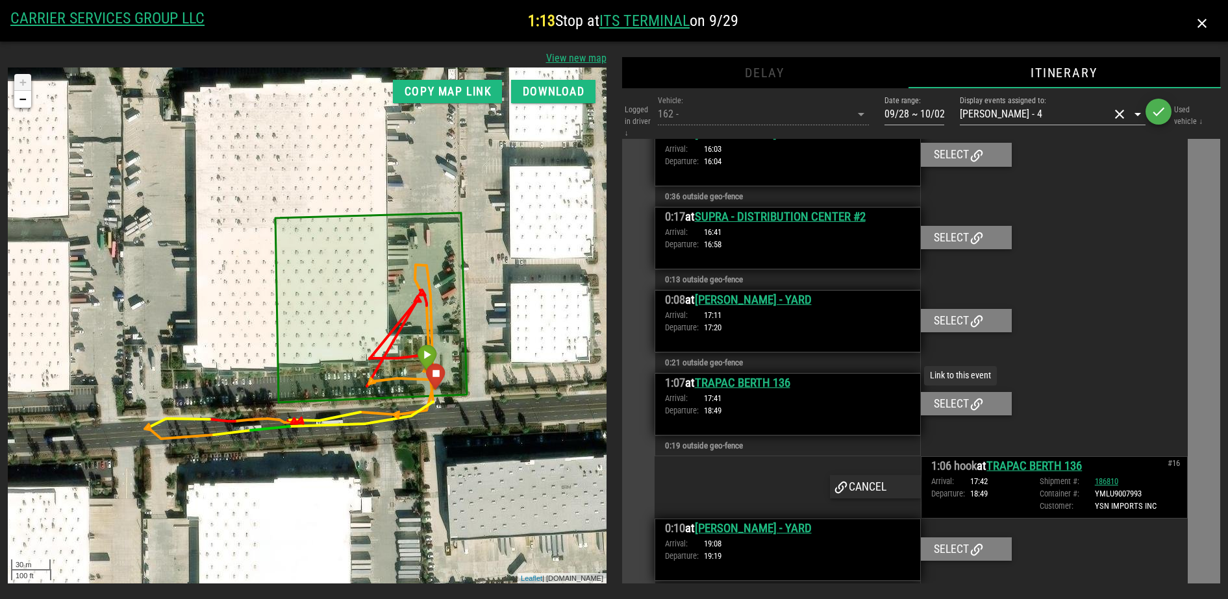
click at [953, 392] on div "Select" at bounding box center [966, 403] width 91 height 23
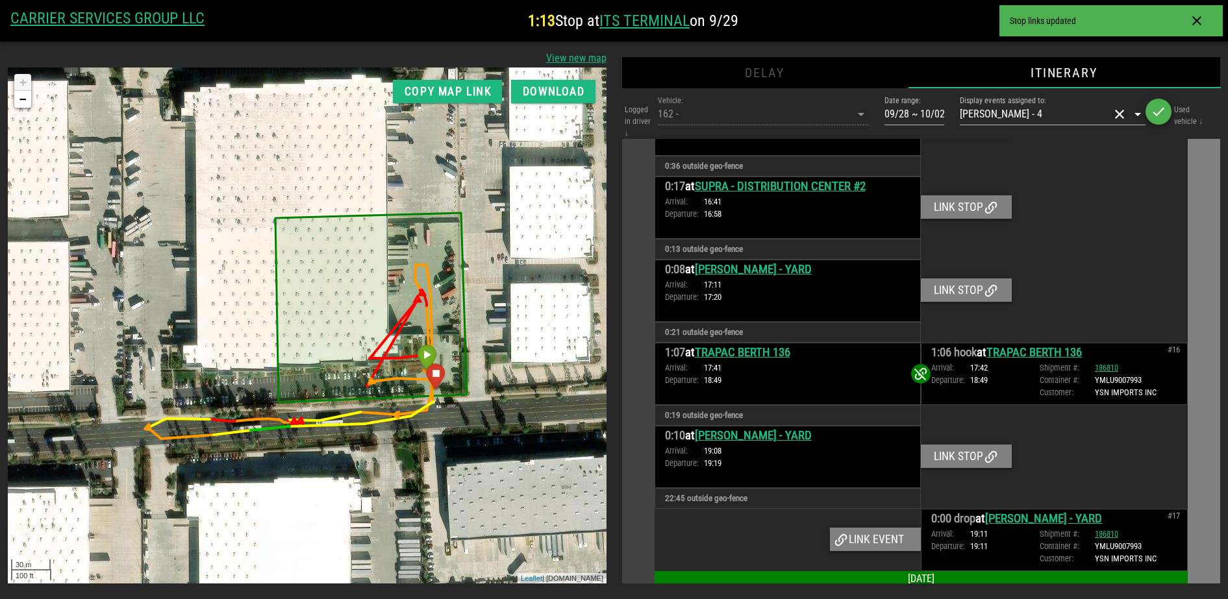
scroll to position [2455, 0]
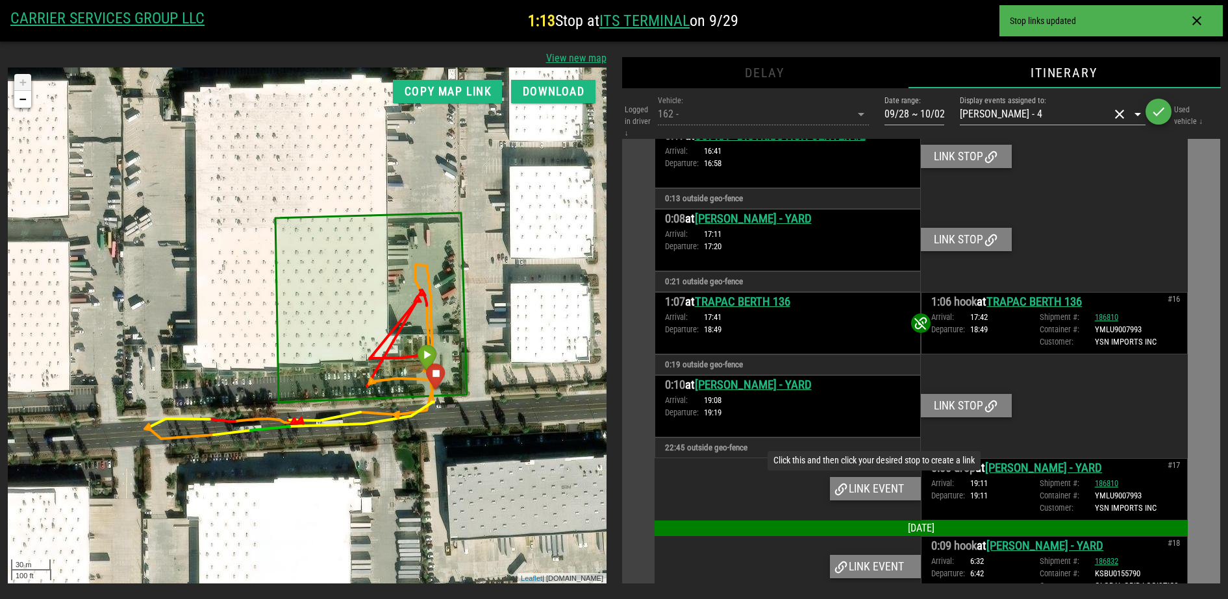
click at [893, 477] on div "Link event" at bounding box center [875, 488] width 91 height 23
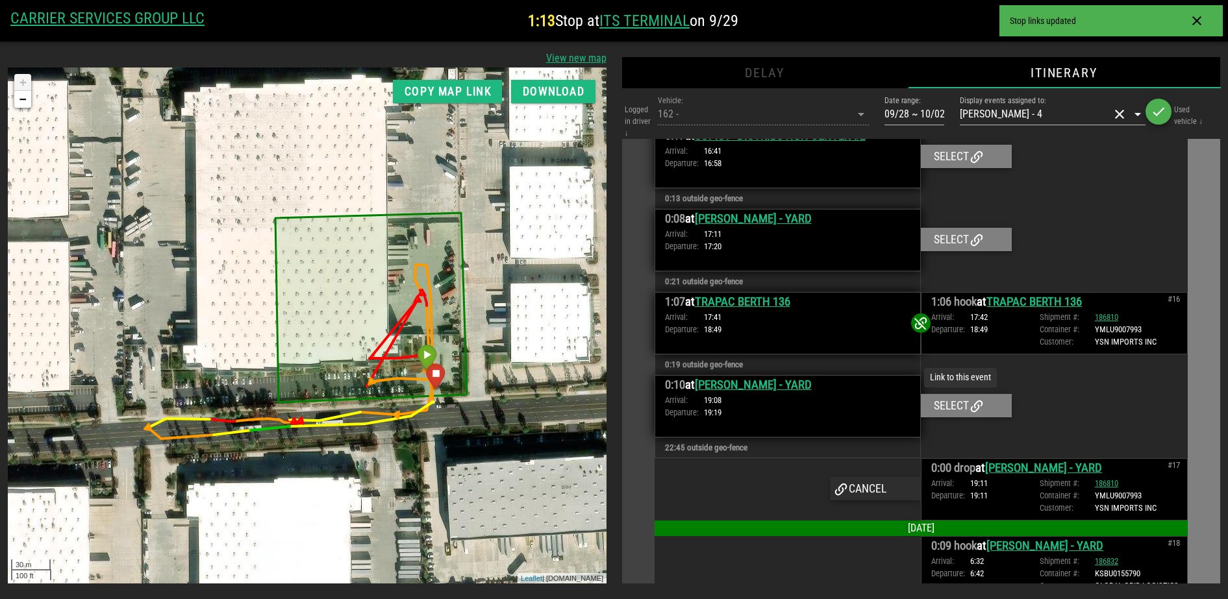
click at [953, 394] on div "Select" at bounding box center [966, 405] width 91 height 23
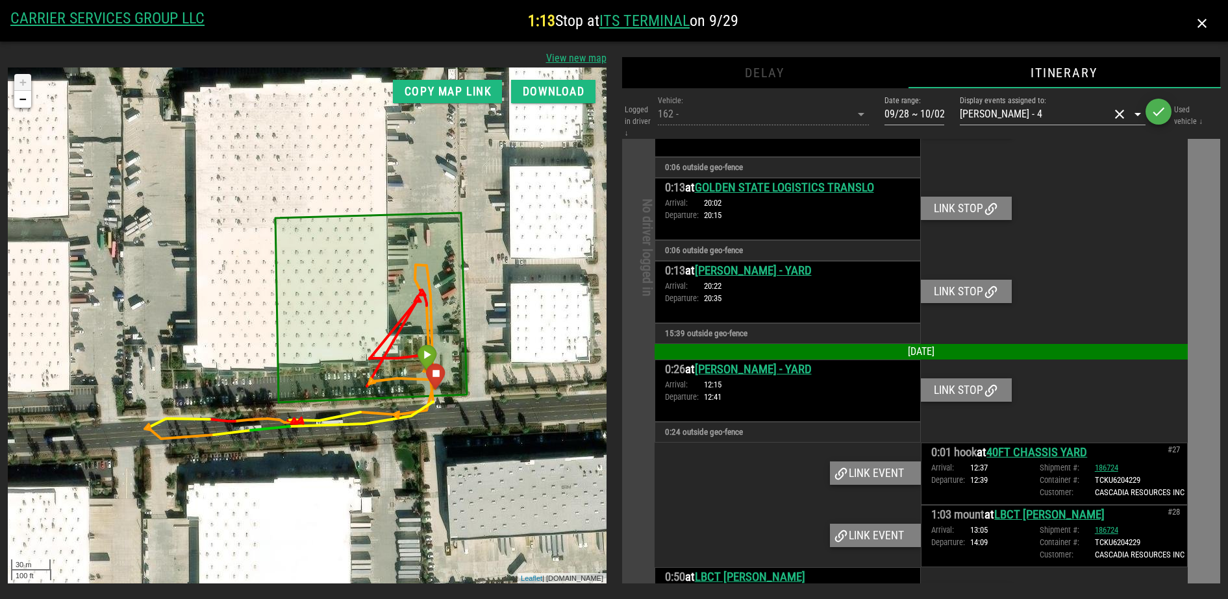
scroll to position [3753, 0]
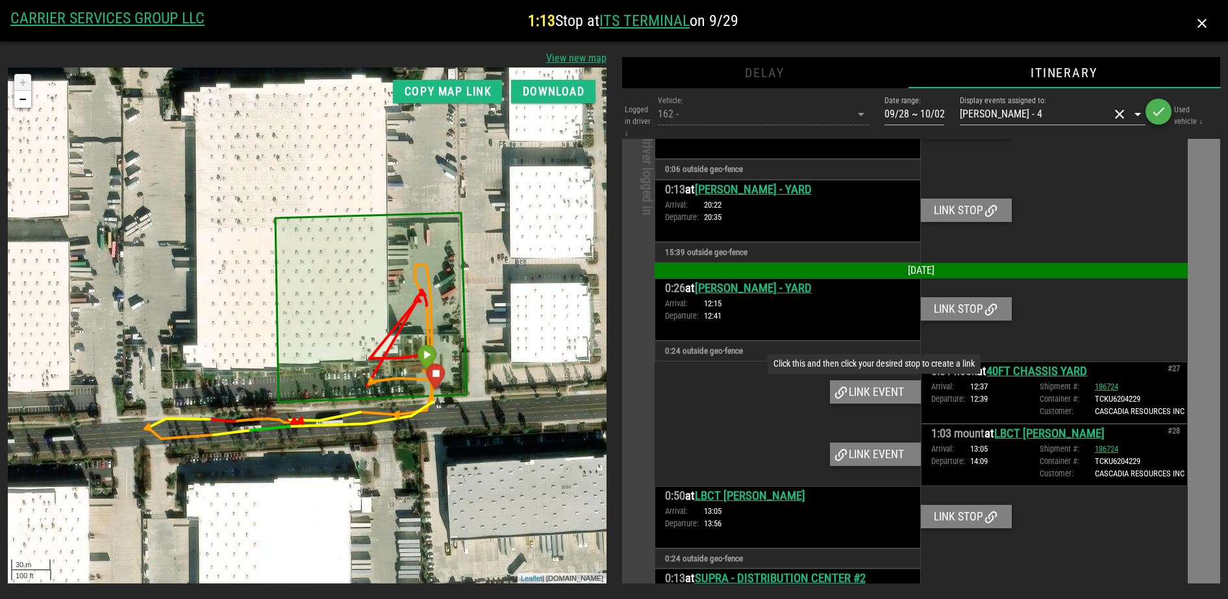
click at [881, 380] on div "Link event" at bounding box center [875, 391] width 91 height 23
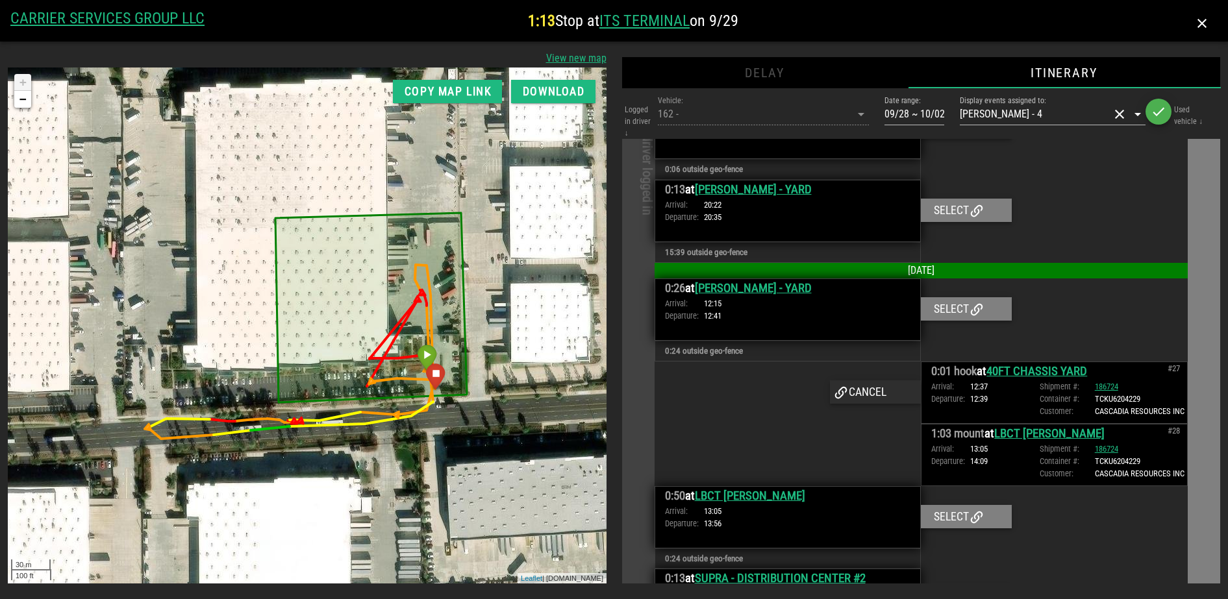
click at [938, 297] on div "Select" at bounding box center [966, 308] width 91 height 23
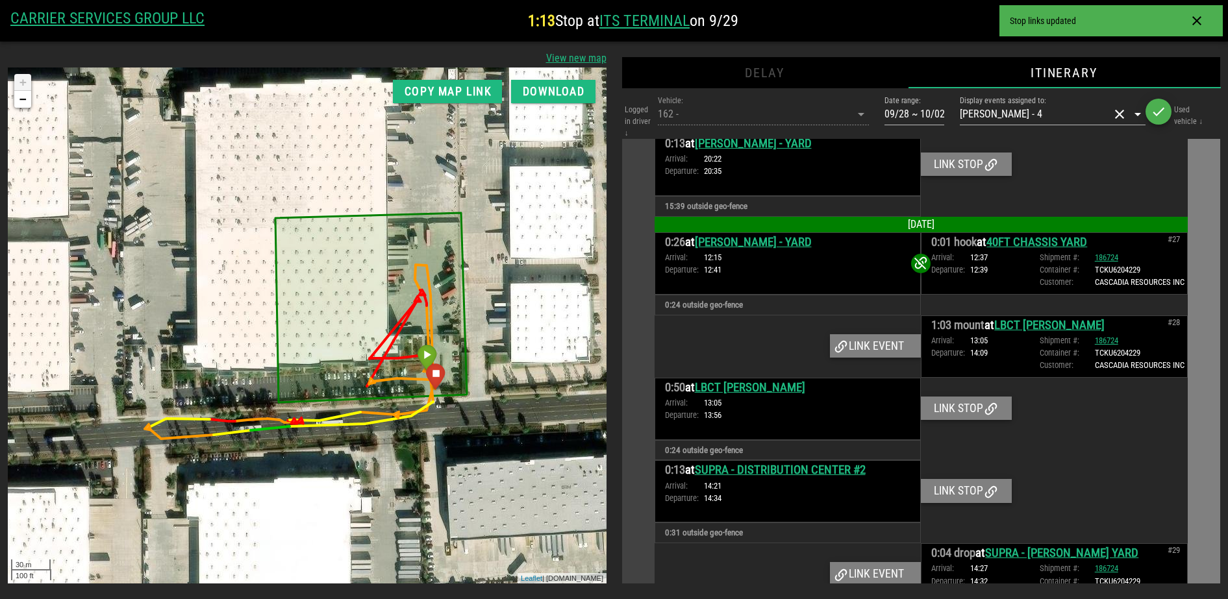
scroll to position [3884, 0]
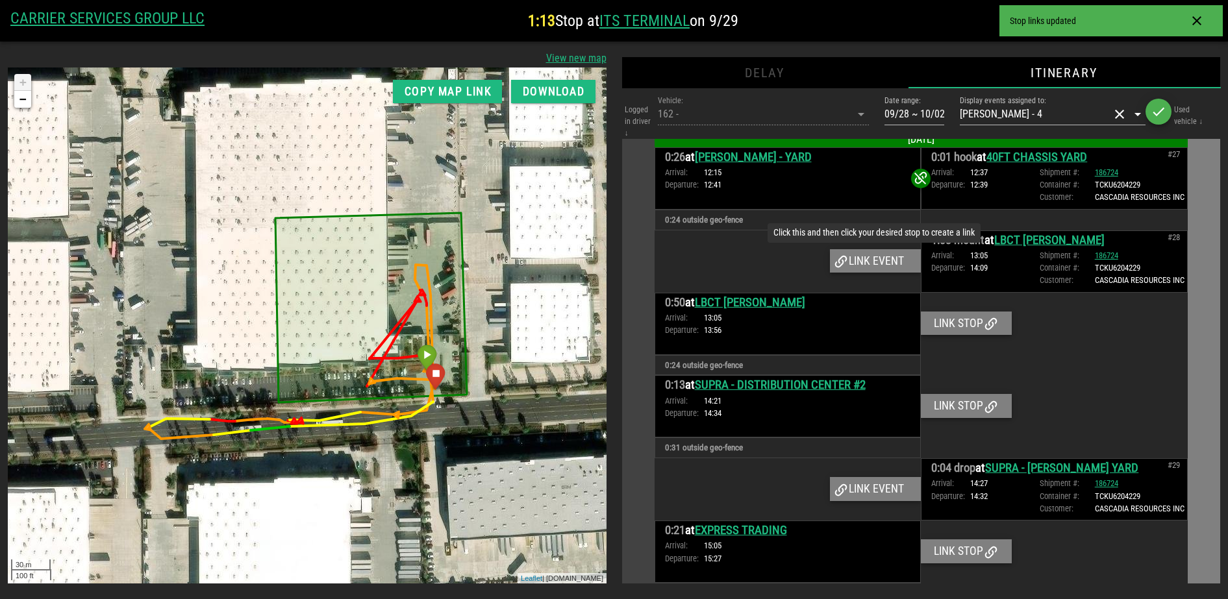
click at [850, 249] on div "Link event" at bounding box center [875, 260] width 91 height 23
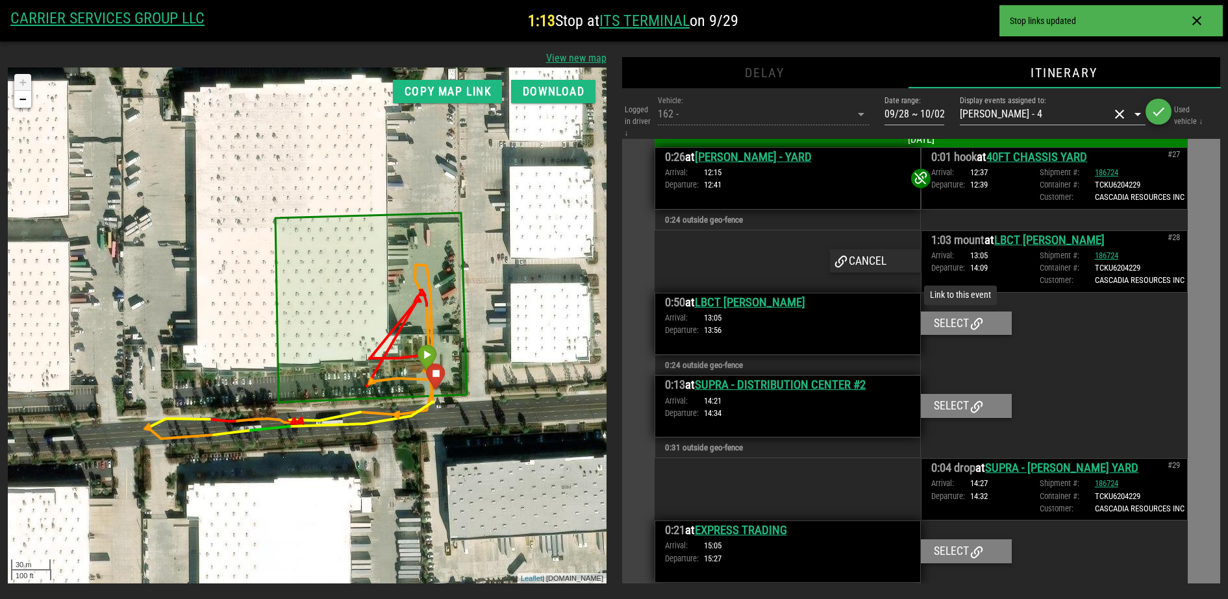
click at [933, 312] on div "Select" at bounding box center [966, 323] width 91 height 23
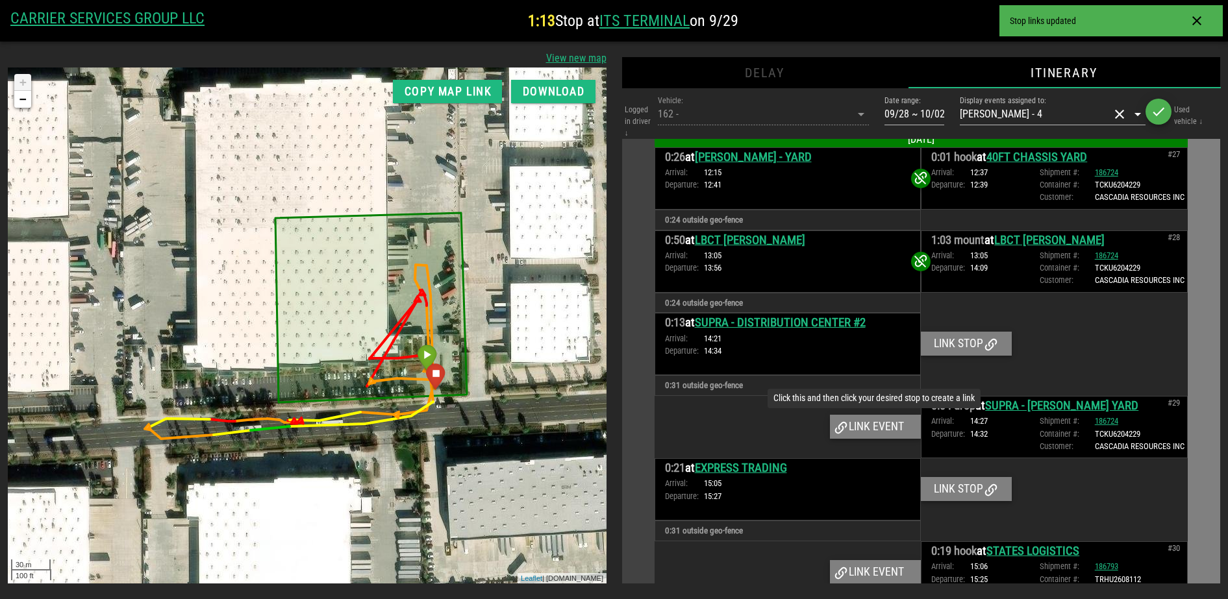
click at [882, 415] on div "Link event" at bounding box center [875, 426] width 91 height 23
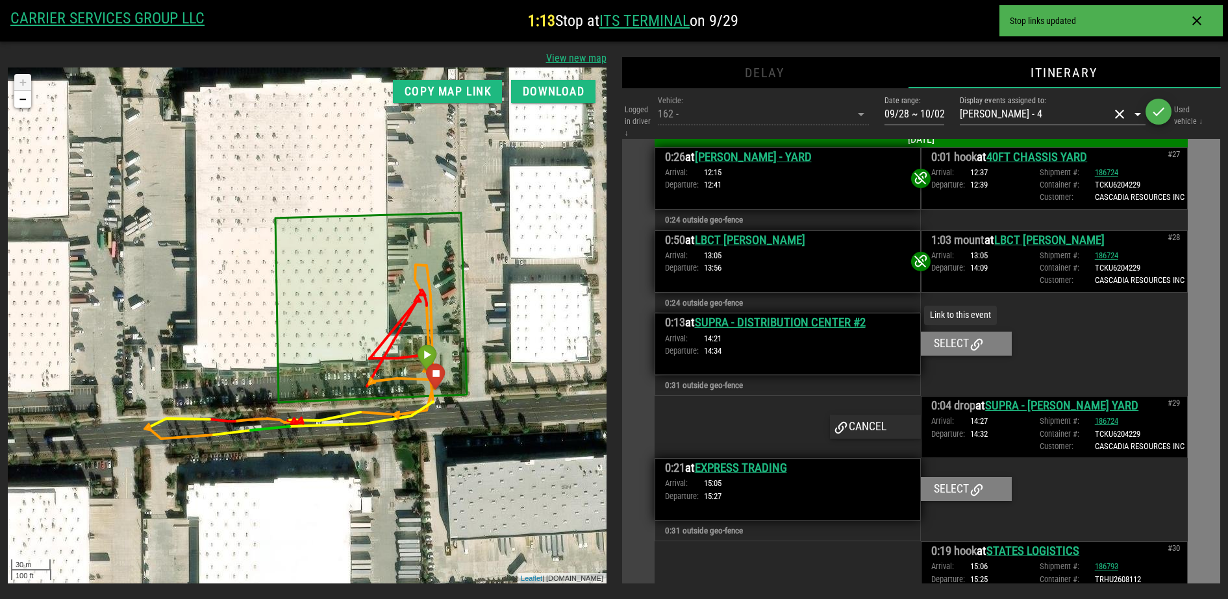
click at [956, 313] on div at bounding box center [1054, 344] width 267 height 62
click at [952, 332] on div "Select" at bounding box center [966, 343] width 91 height 23
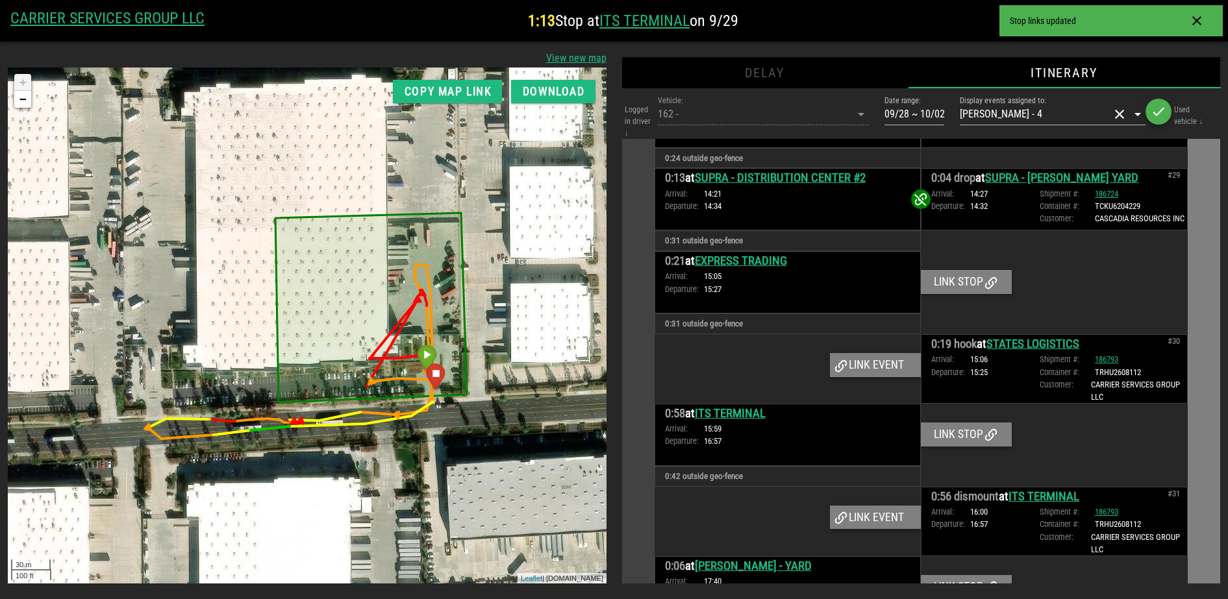
scroll to position [4047, 0]
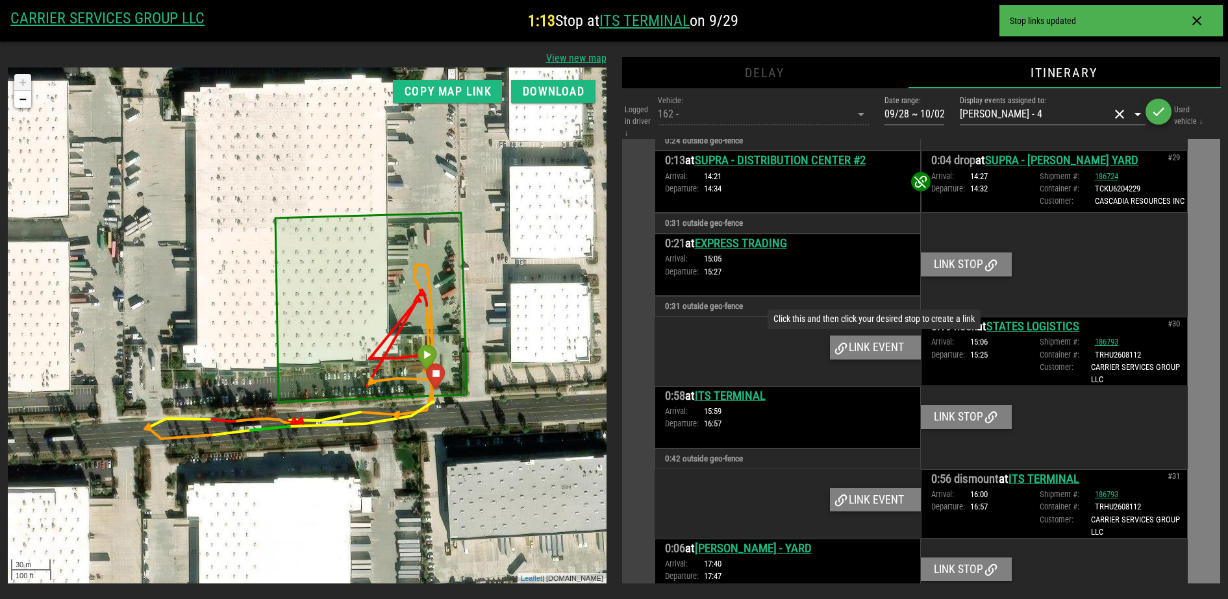
click at [897, 336] on div "Link event" at bounding box center [875, 347] width 91 height 23
click at [881, 336] on div "Cancel" at bounding box center [875, 347] width 91 height 23
click at [748, 236] on link "EXPRESS TRADING" at bounding box center [741, 243] width 92 height 14
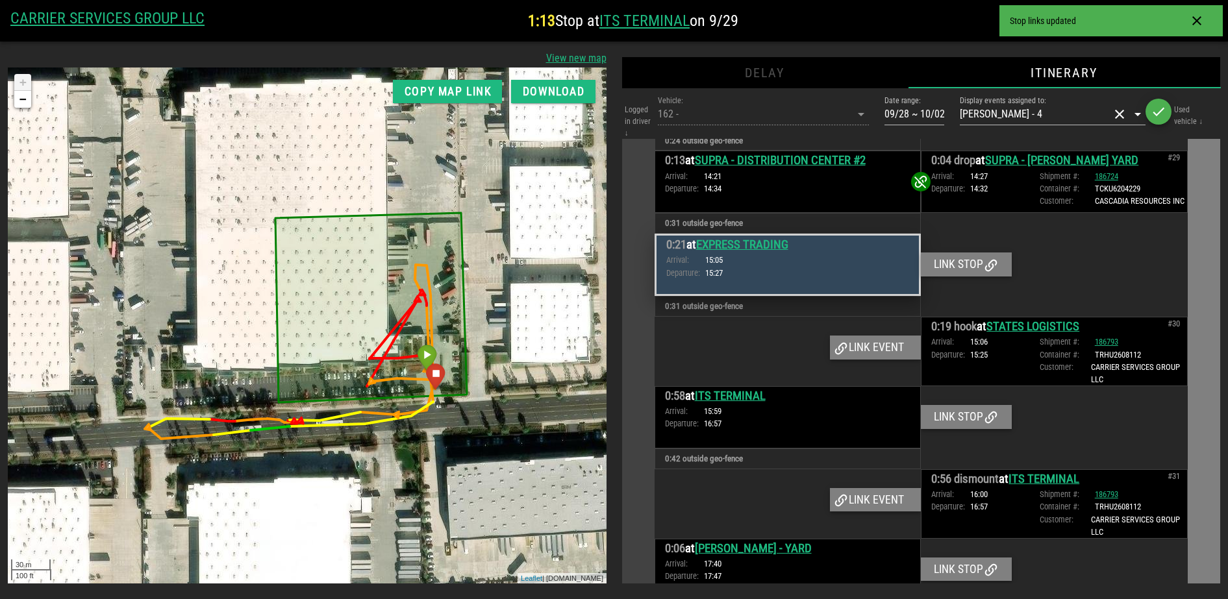
click at [1013, 319] on link "STATES LOGISTICS" at bounding box center [1032, 326] width 93 height 14
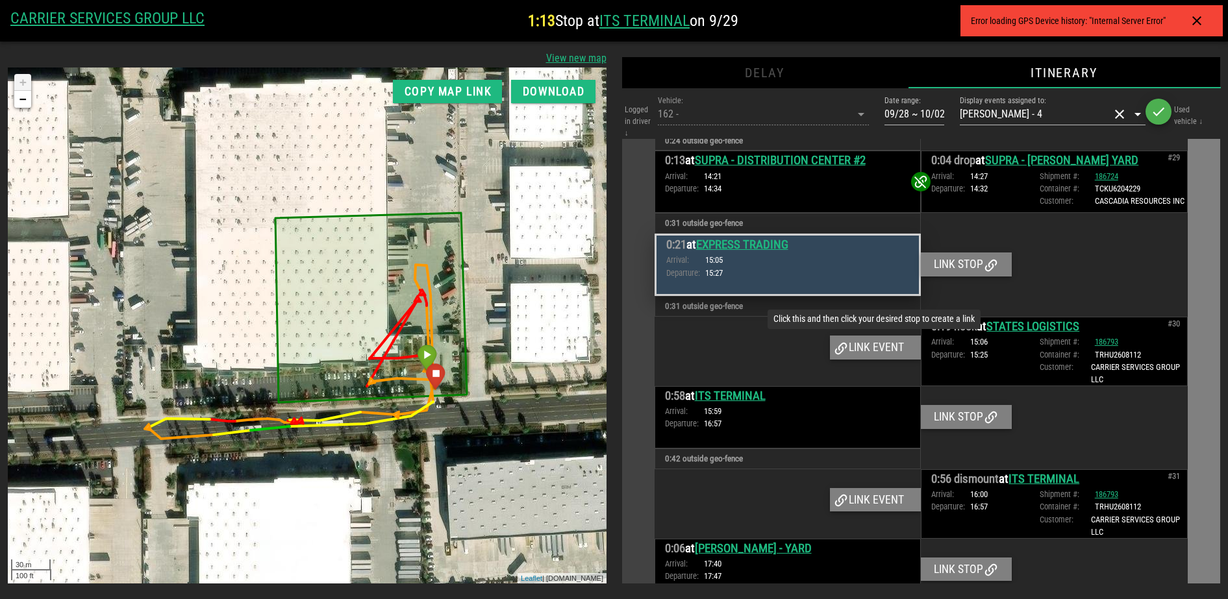
click at [882, 336] on div "Link event" at bounding box center [875, 347] width 91 height 23
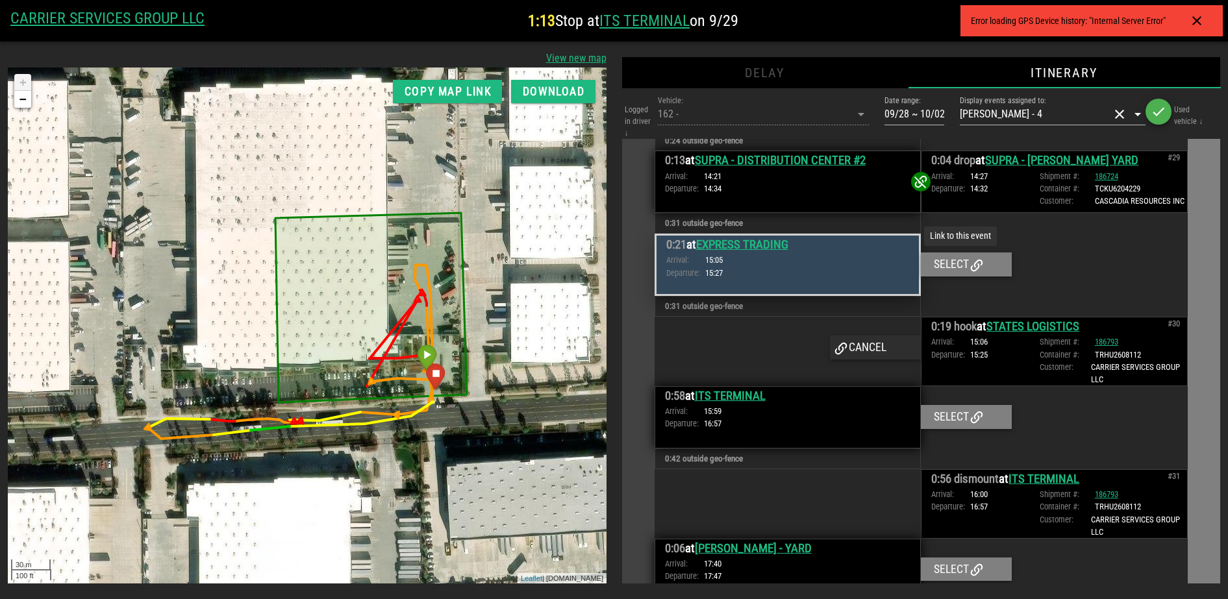
click at [942, 253] on div "Select" at bounding box center [966, 264] width 91 height 23
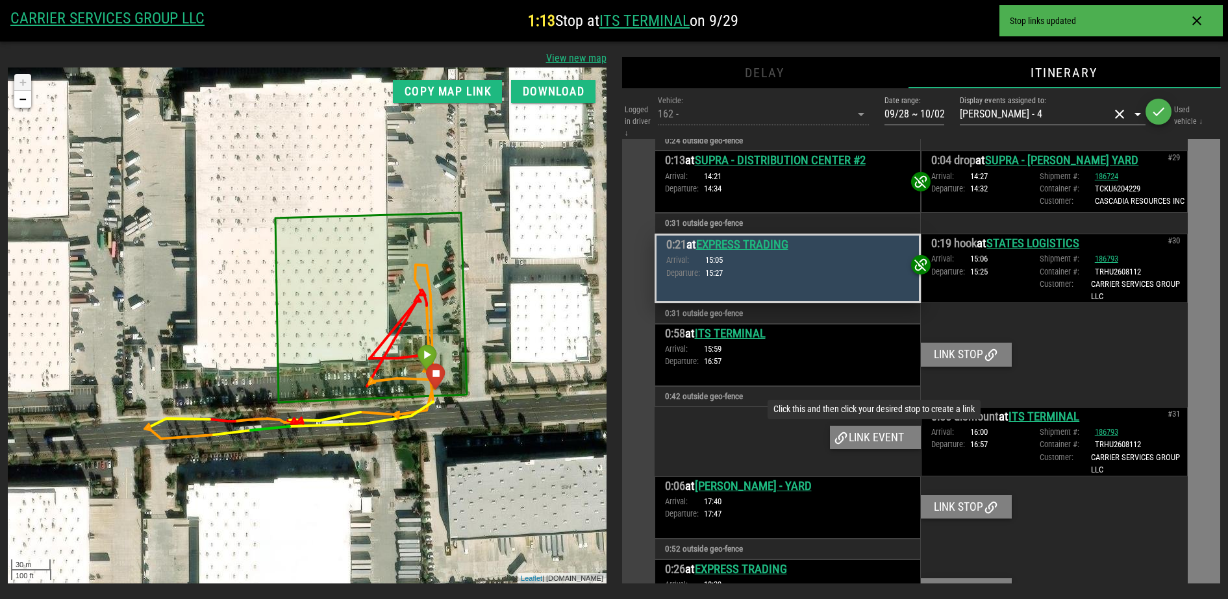
click at [887, 426] on div "Link event" at bounding box center [875, 437] width 91 height 23
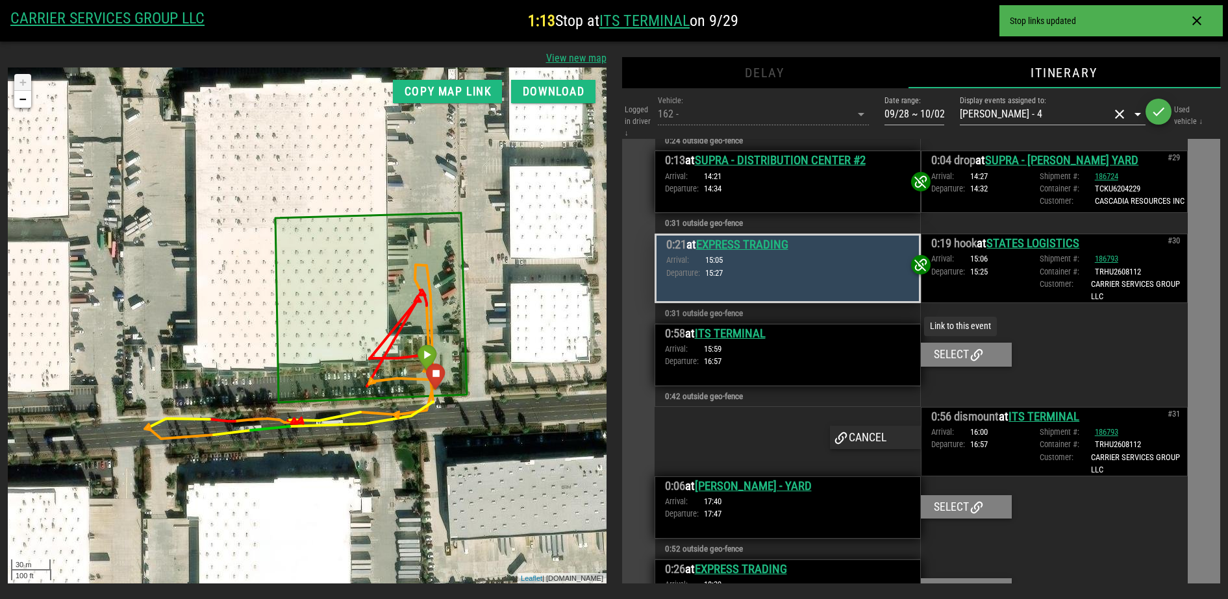
click at [955, 343] on div "Select" at bounding box center [966, 354] width 91 height 23
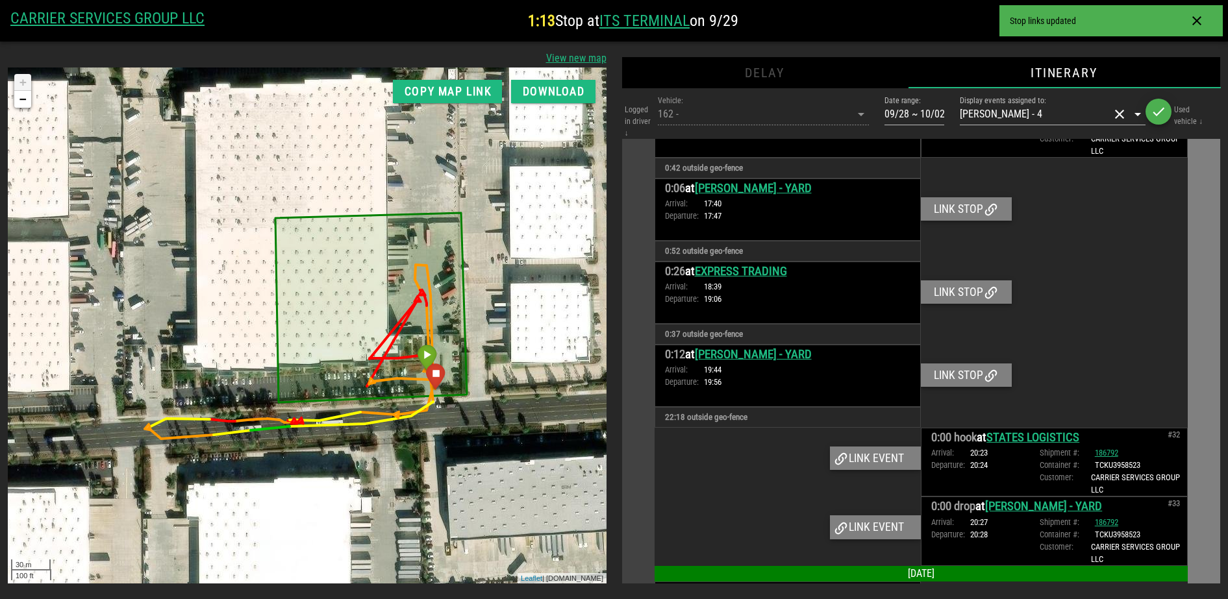
scroll to position [4290, 0]
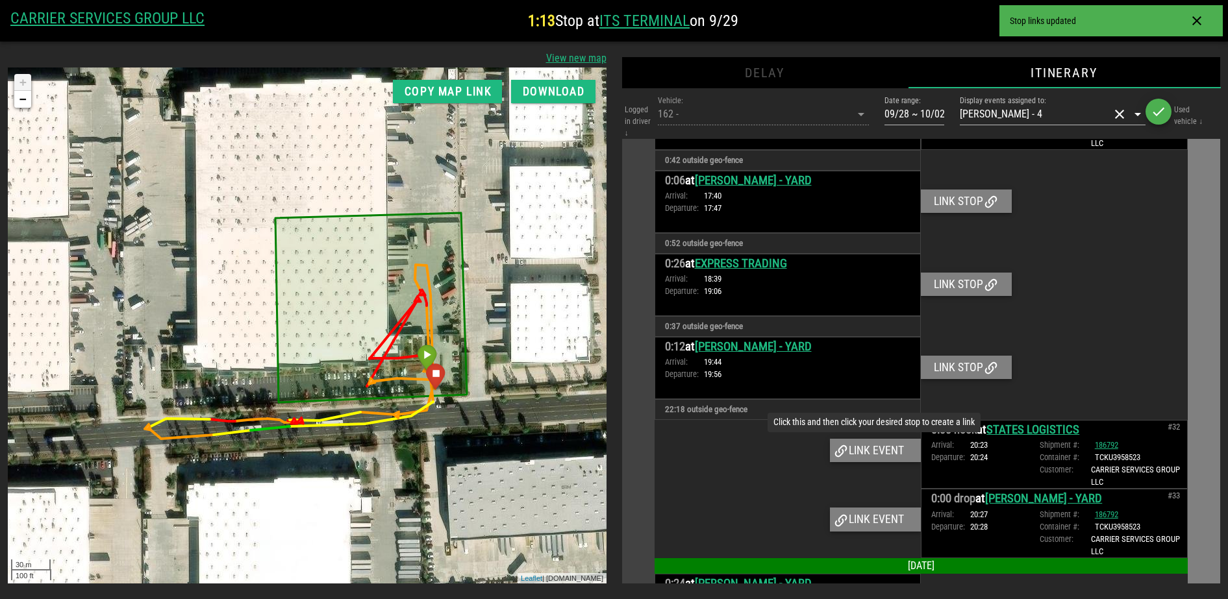
click at [869, 439] on div "Link event" at bounding box center [875, 450] width 91 height 23
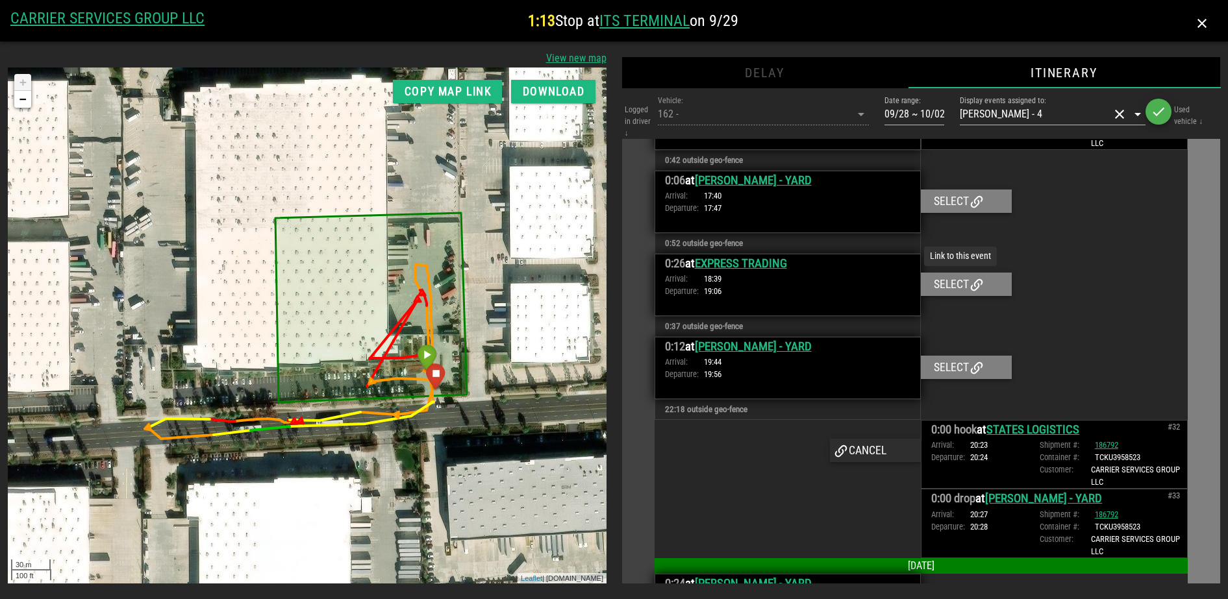
click at [961, 273] on div "Select" at bounding box center [966, 284] width 91 height 23
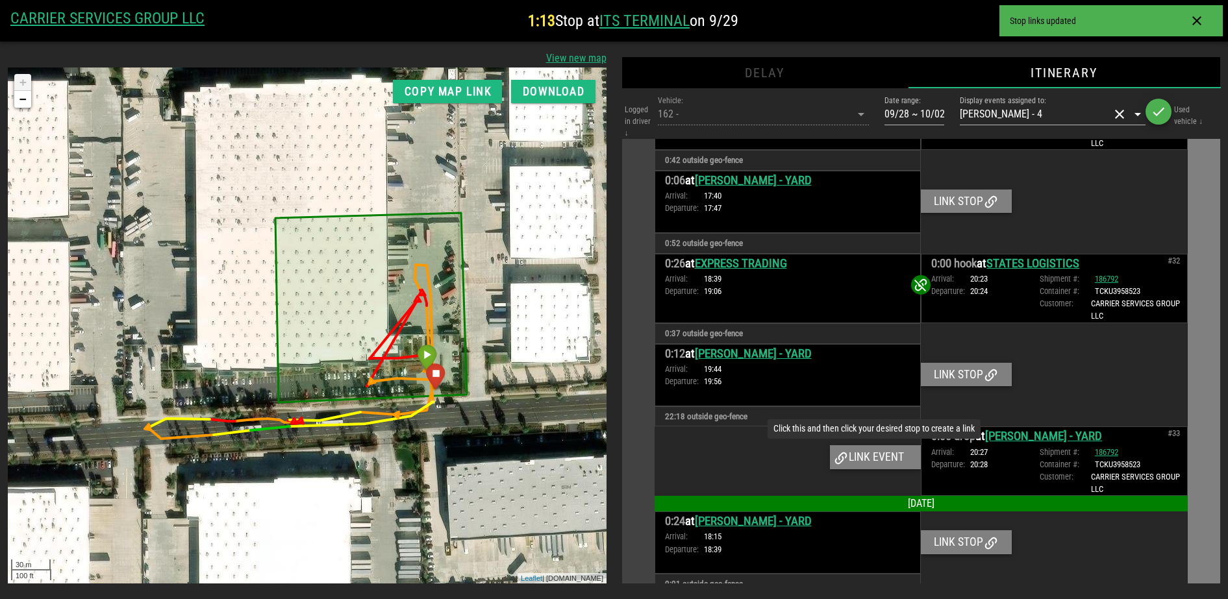
click at [887, 445] on div "Link event" at bounding box center [875, 456] width 91 height 23
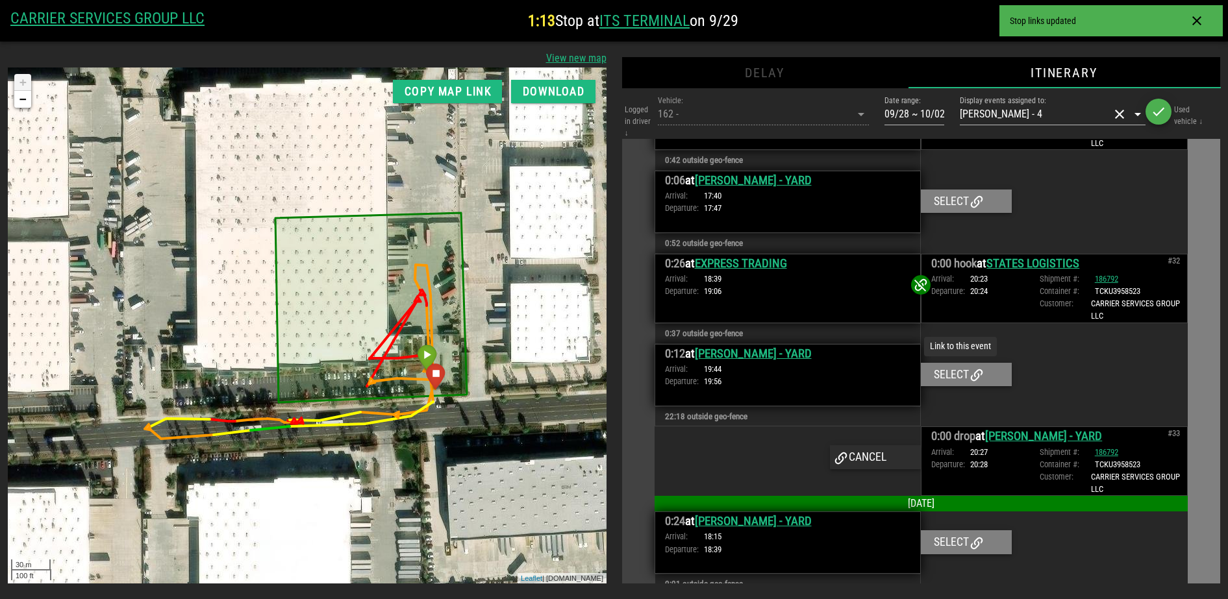
click at [945, 363] on div "Select" at bounding box center [966, 374] width 91 height 23
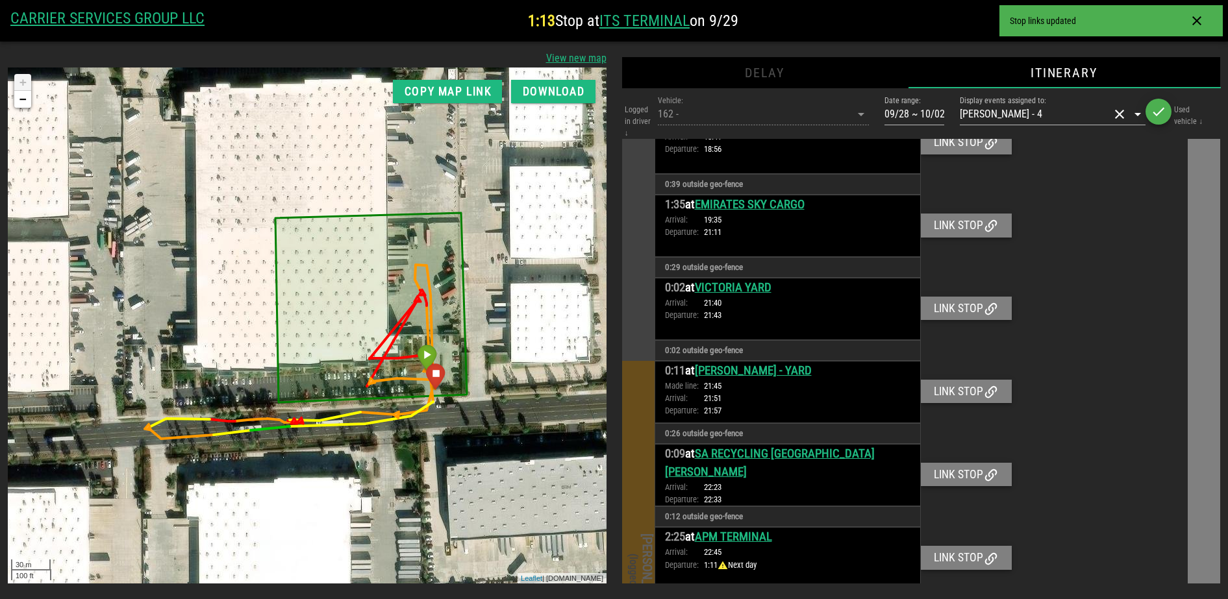
scroll to position [4696, 0]
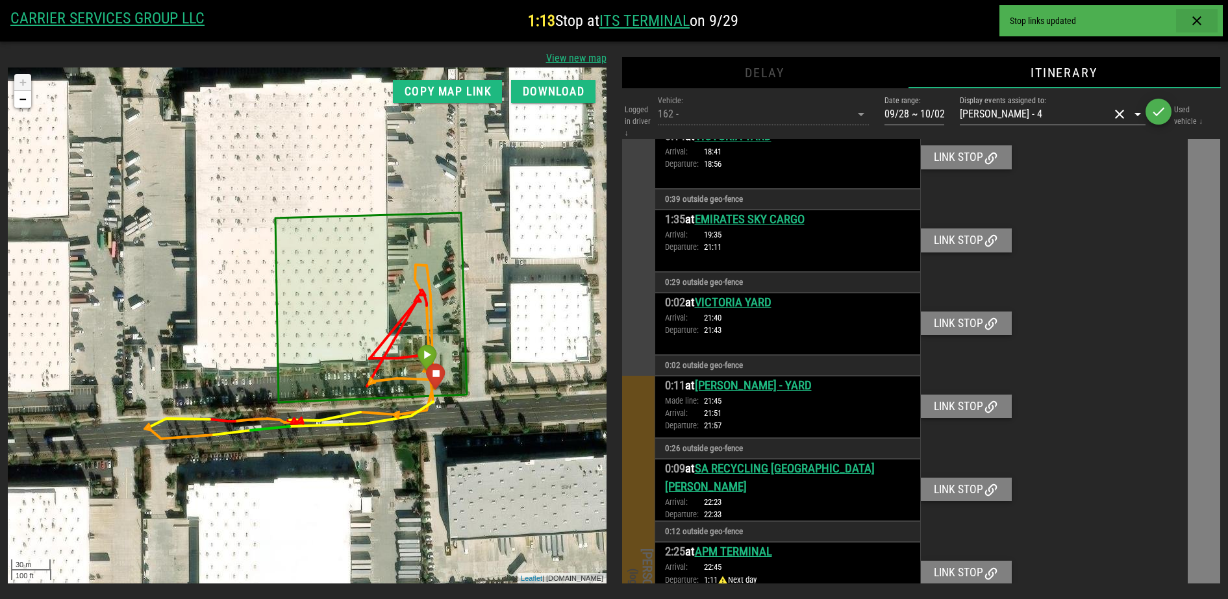
click at [1204, 16] on icon "button" at bounding box center [1197, 21] width 16 height 16
click at [1201, 19] on icon "button" at bounding box center [1197, 21] width 16 height 16
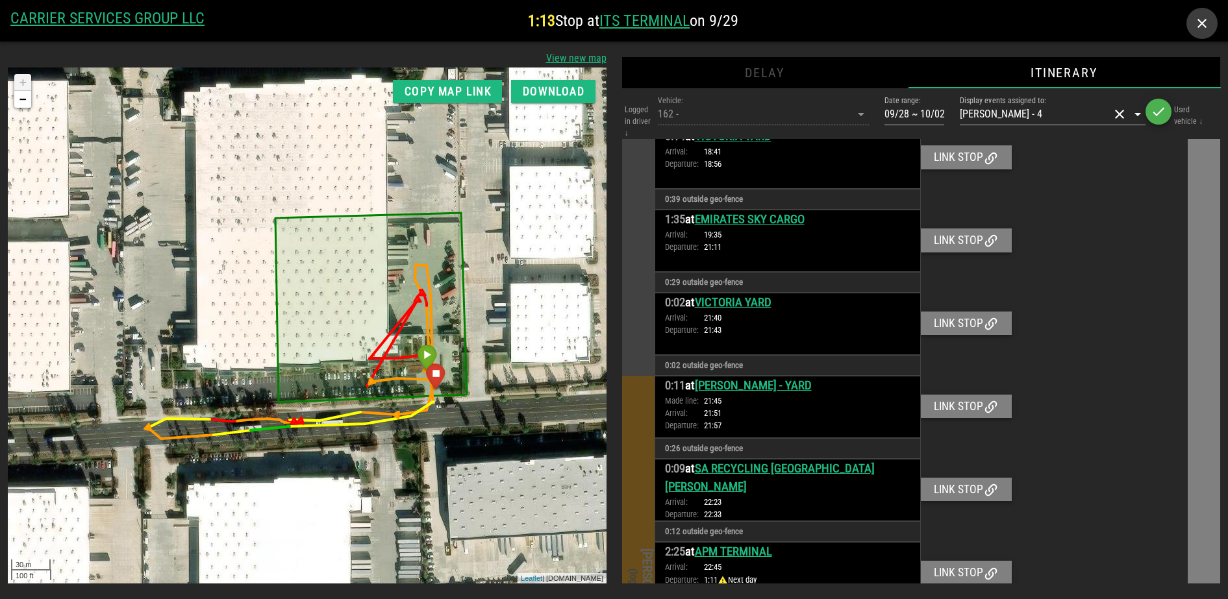
click at [1201, 19] on icon "button" at bounding box center [1202, 24] width 16 height 16
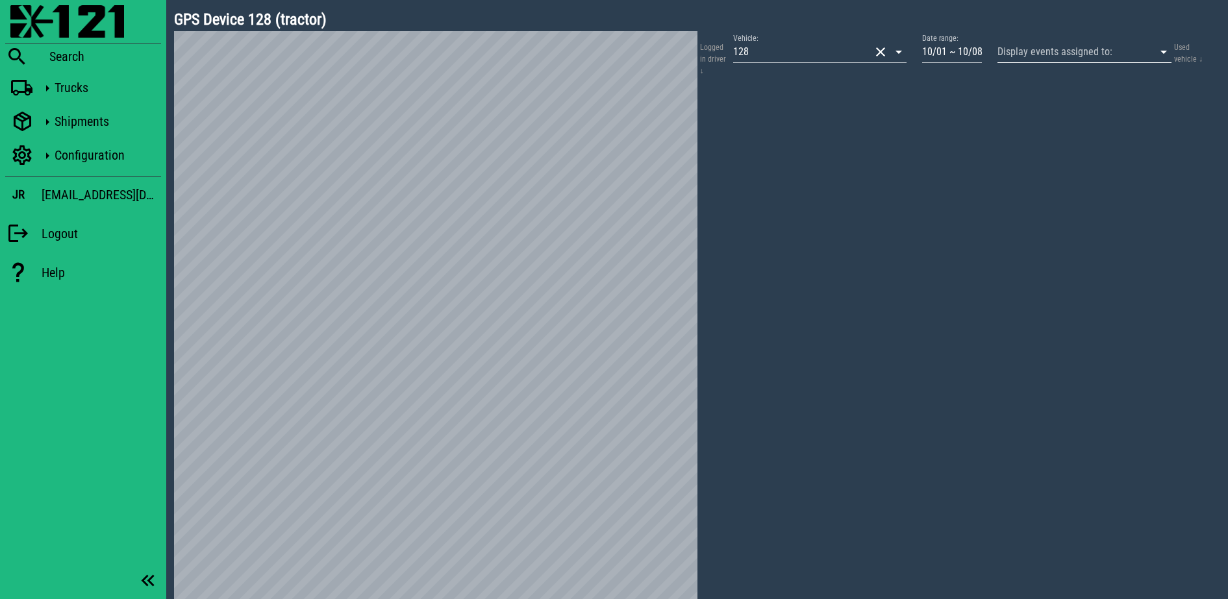
click at [1023, 51] on input "Display events assigned to:" at bounding box center [1066, 52] width 138 height 21
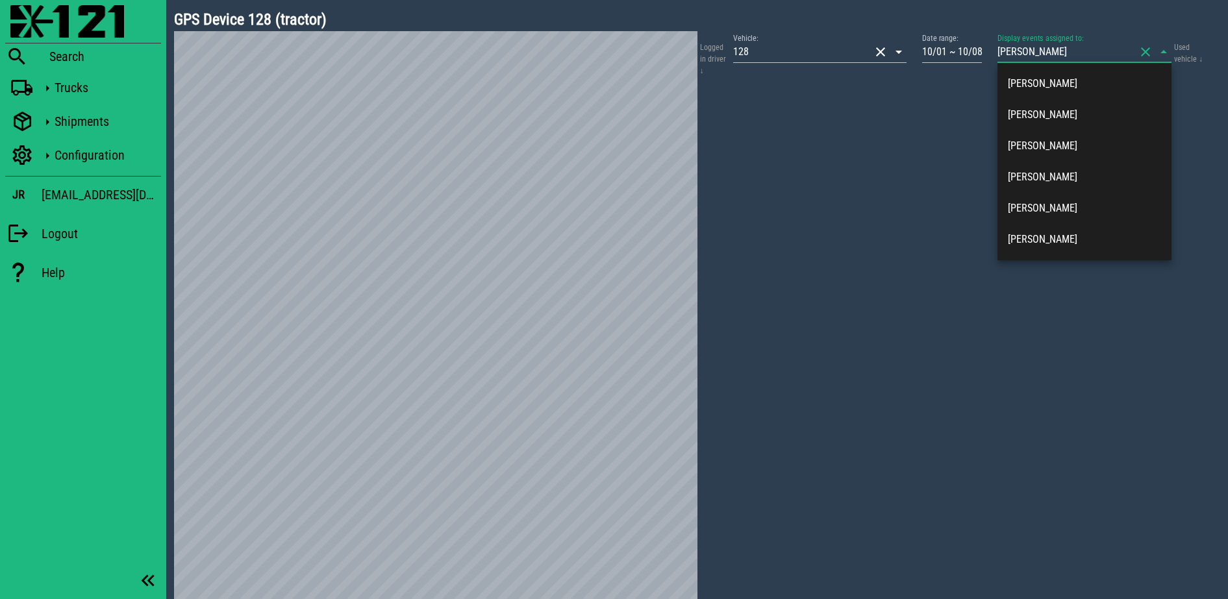
type input "[PERSON_NAME]"
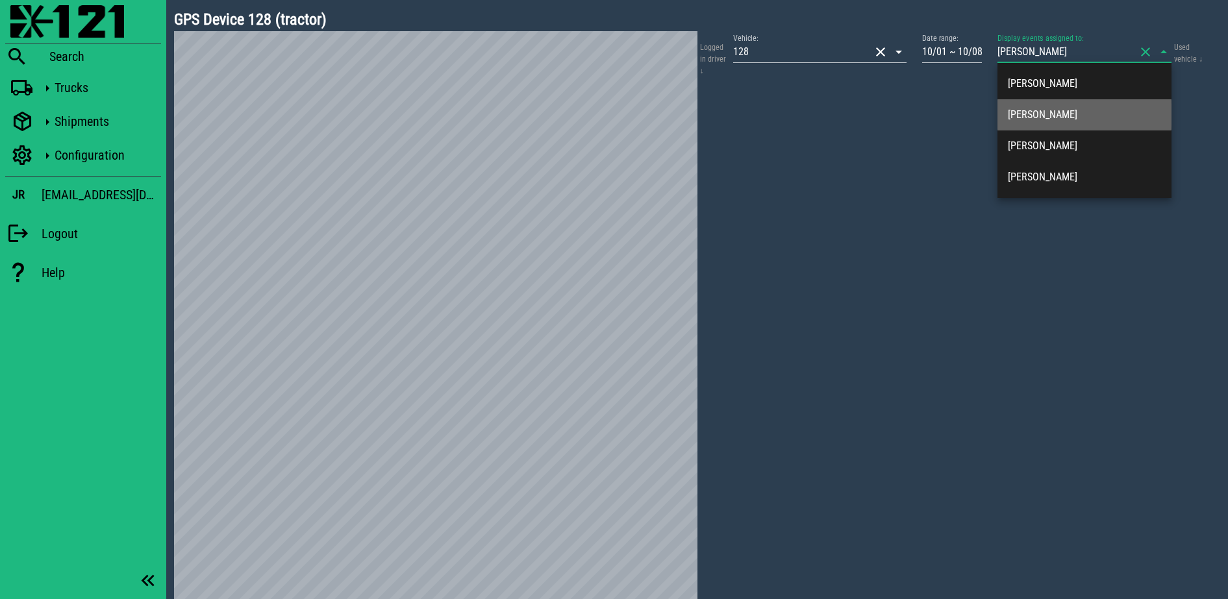
click at [1041, 99] on div "Jose Capuchino" at bounding box center [1084, 114] width 174 height 31
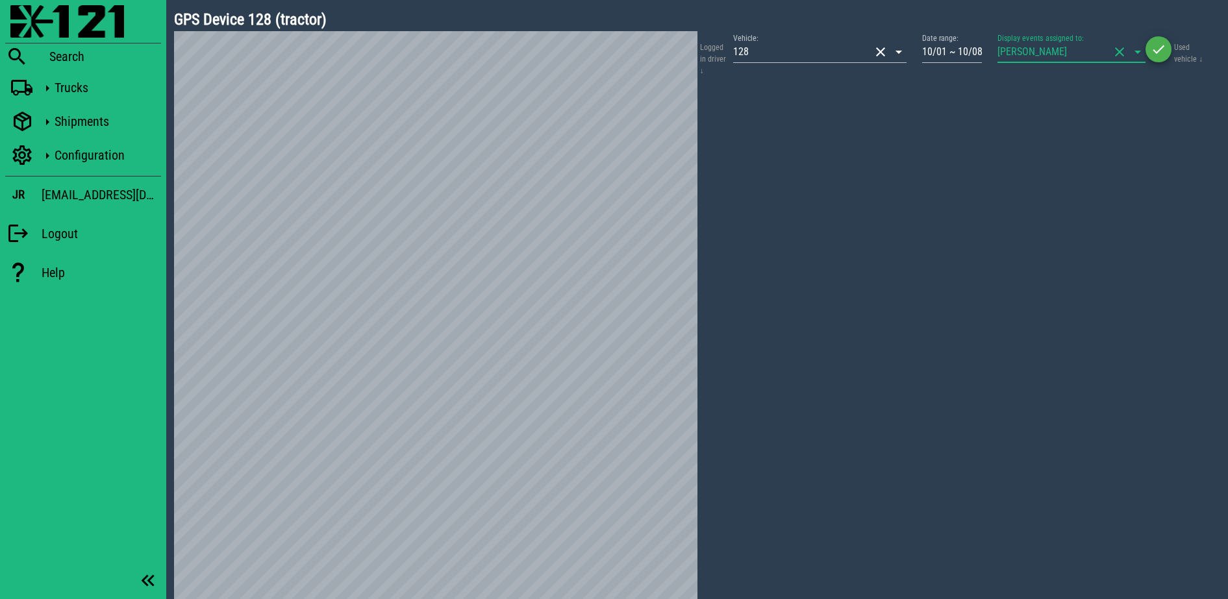
drag, startPoint x: 1041, startPoint y: 99, endPoint x: 1085, endPoint y: 65, distance: 56.5
click at [1055, 86] on div at bounding box center [958, 346] width 523 height 539
click at [1119, 55] on button "clear icon" at bounding box center [1119, 52] width 16 height 16
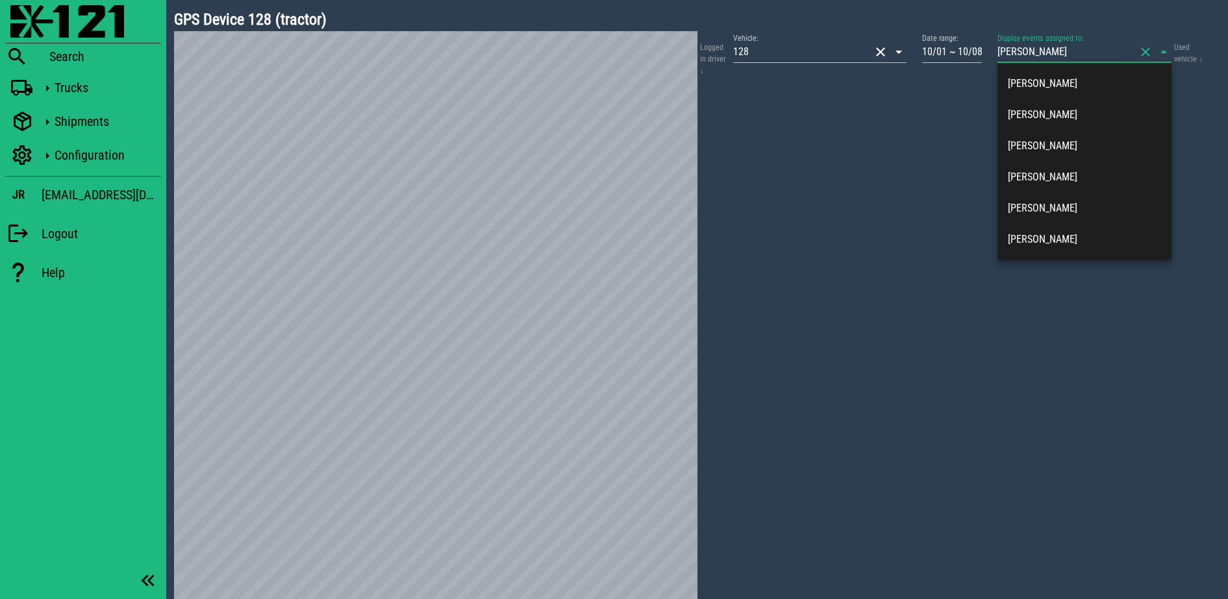
type input "jose c"
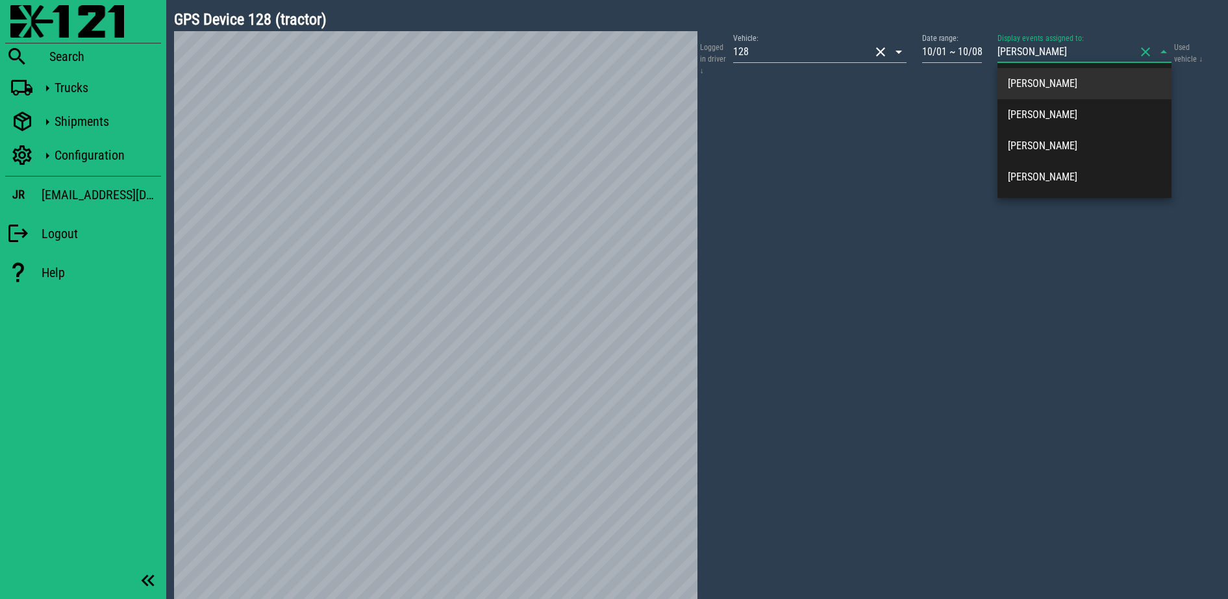
click at [1080, 81] on div "[PERSON_NAME]" at bounding box center [1084, 83] width 153 height 12
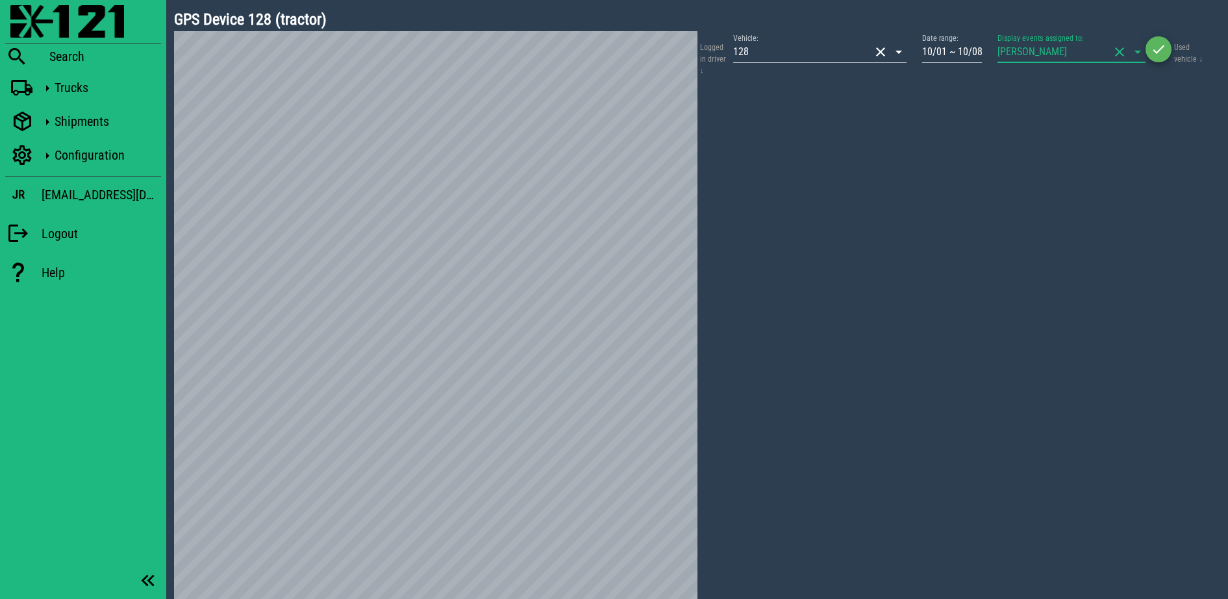
click at [1141, 55] on icon at bounding box center [1138, 52] width 16 height 16
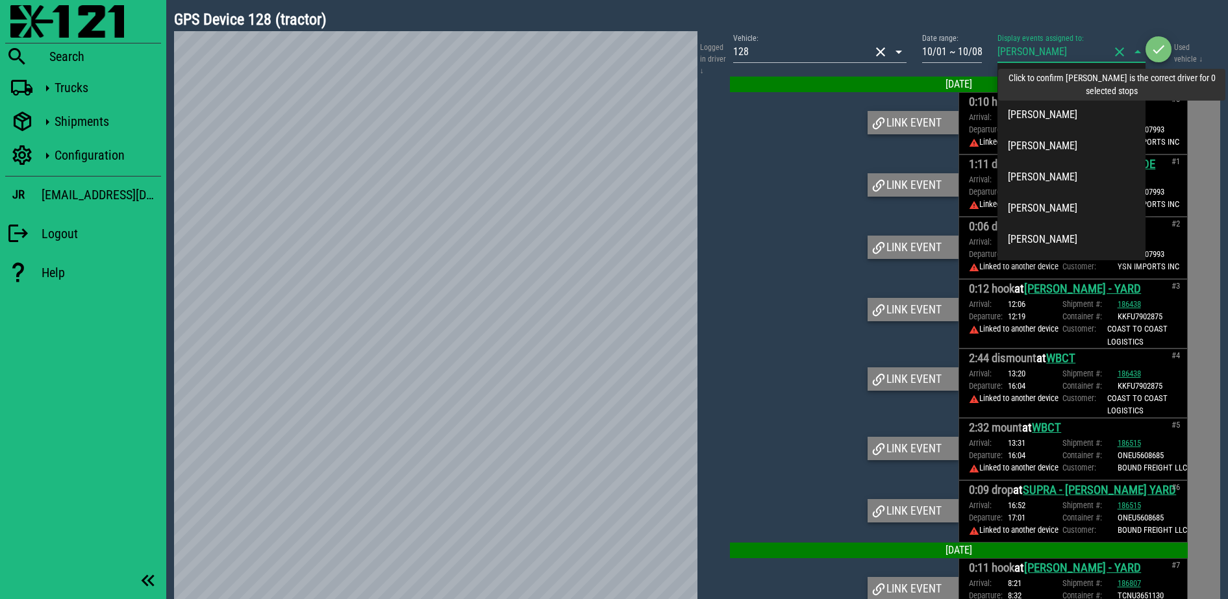
click at [1165, 51] on icon "button" at bounding box center [1158, 50] width 16 height 16
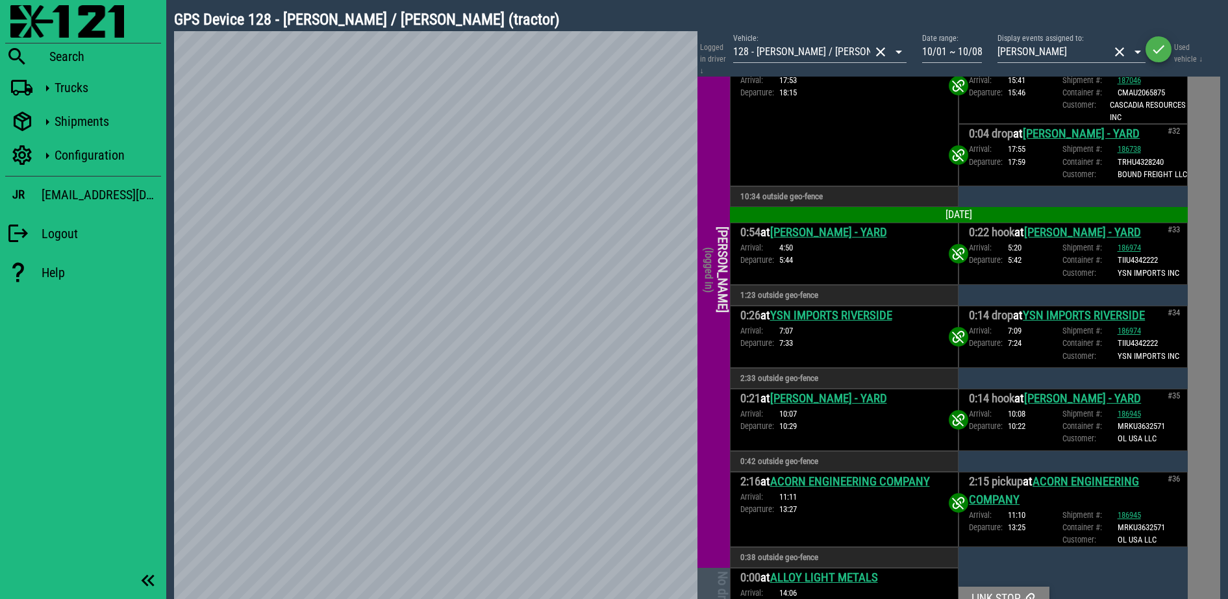
scroll to position [3320, 0]
click at [965, 60] on input "10/01 ~ 10/08" at bounding box center [952, 52] width 60 height 21
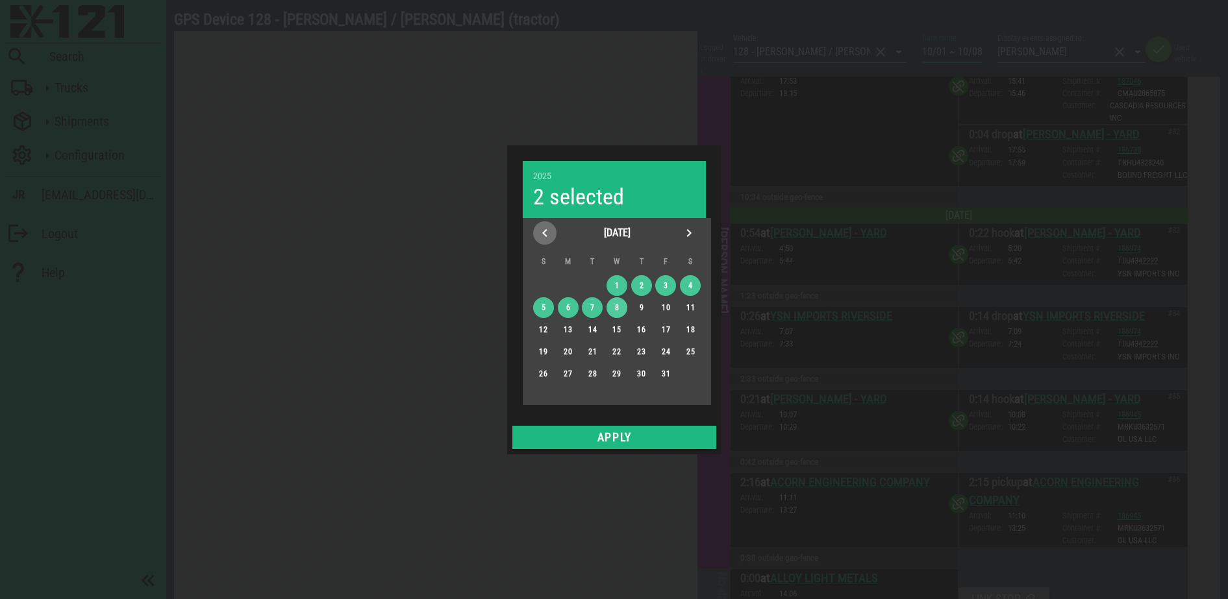
click at [553, 229] on span "Previous month" at bounding box center [544, 233] width 23 height 16
click at [539, 381] on button "28" at bounding box center [542, 374] width 21 height 21
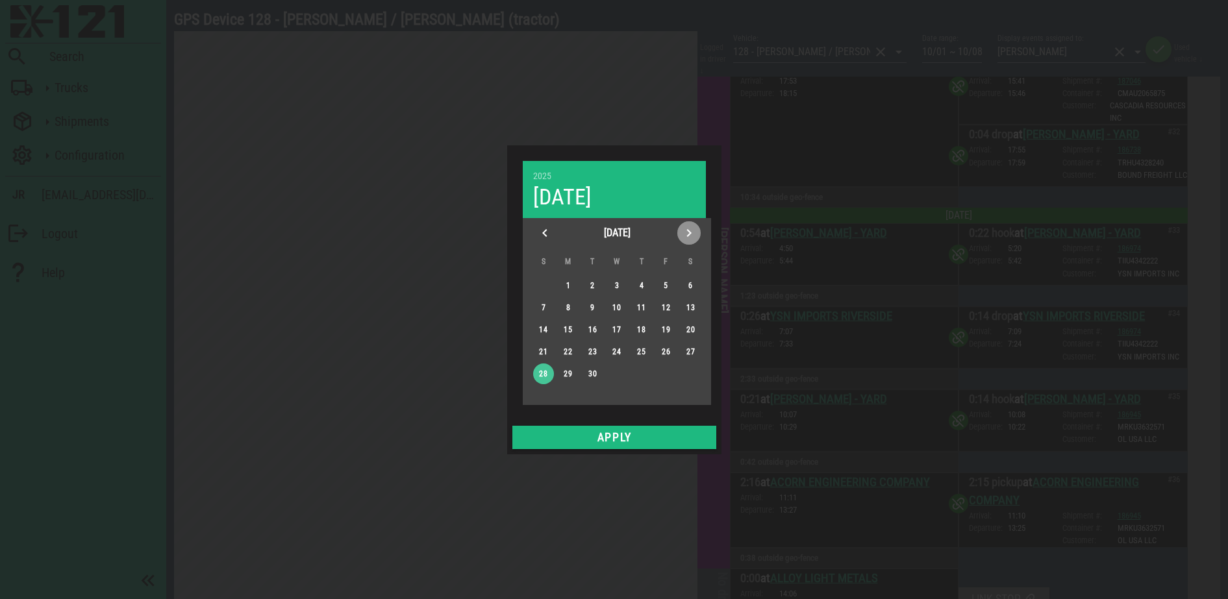
click at [686, 230] on icon "Next month" at bounding box center [689, 233] width 16 height 16
click at [695, 284] on div "4" at bounding box center [690, 285] width 21 height 9
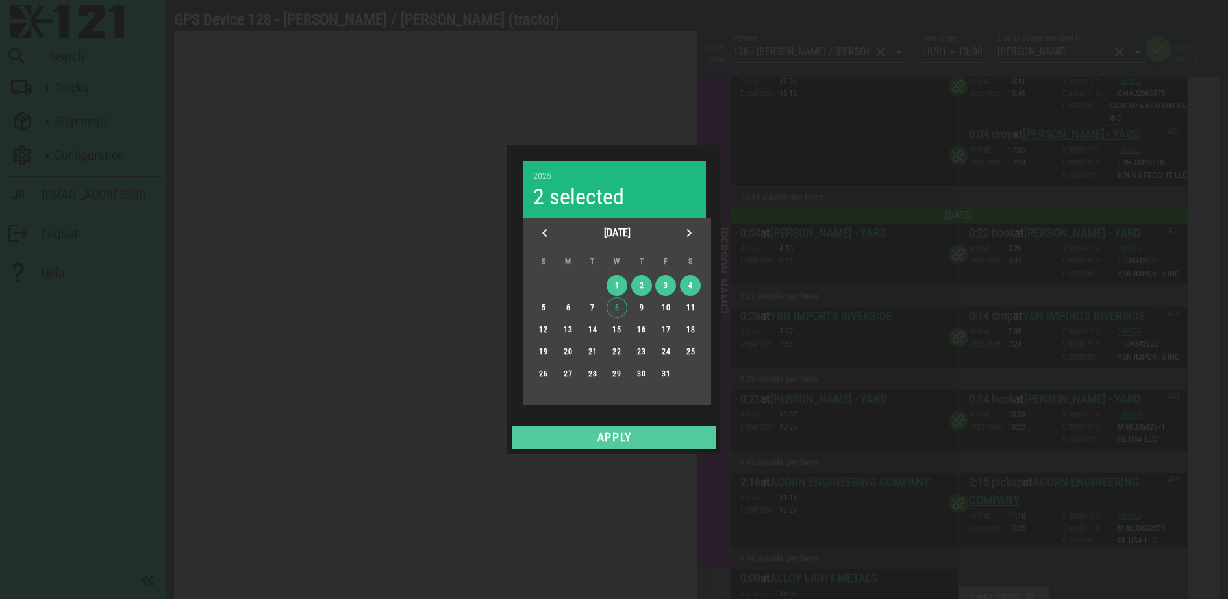
click at [667, 431] on span "Apply" at bounding box center [613, 437] width 193 height 13
type input "09/28 ~ 10/04"
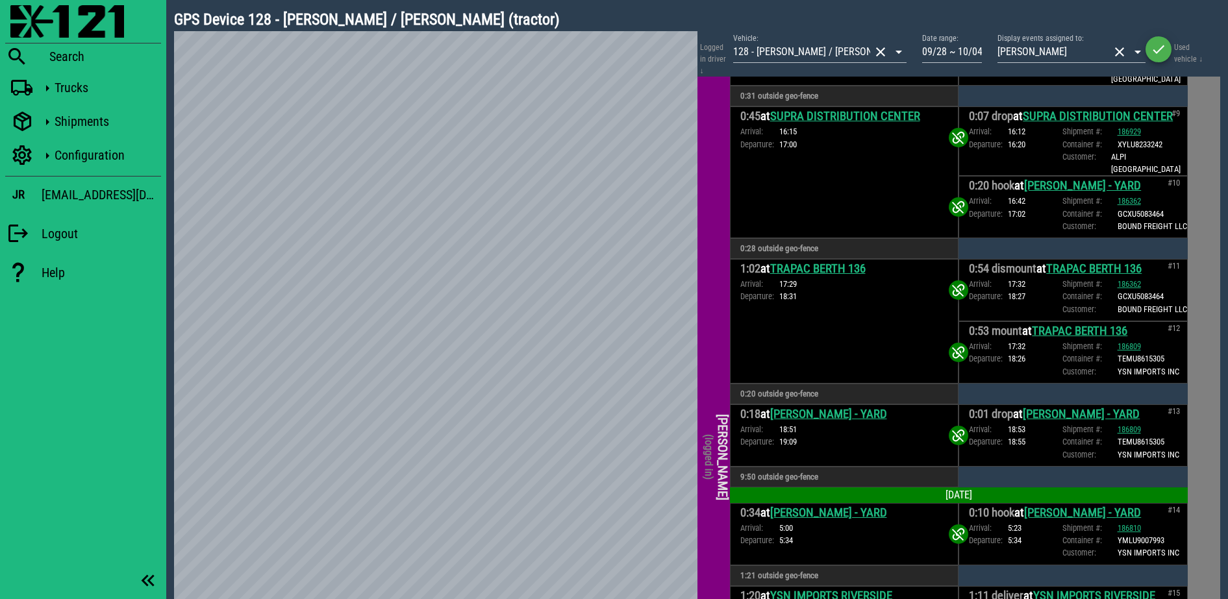
scroll to position [1785, 0]
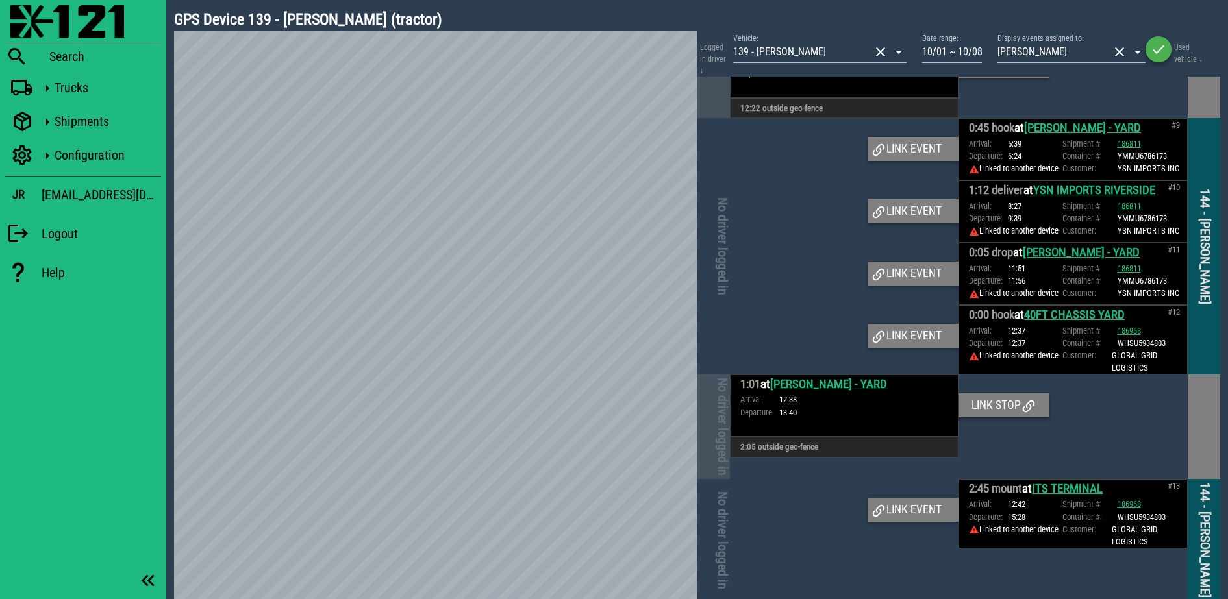
scroll to position [684, 0]
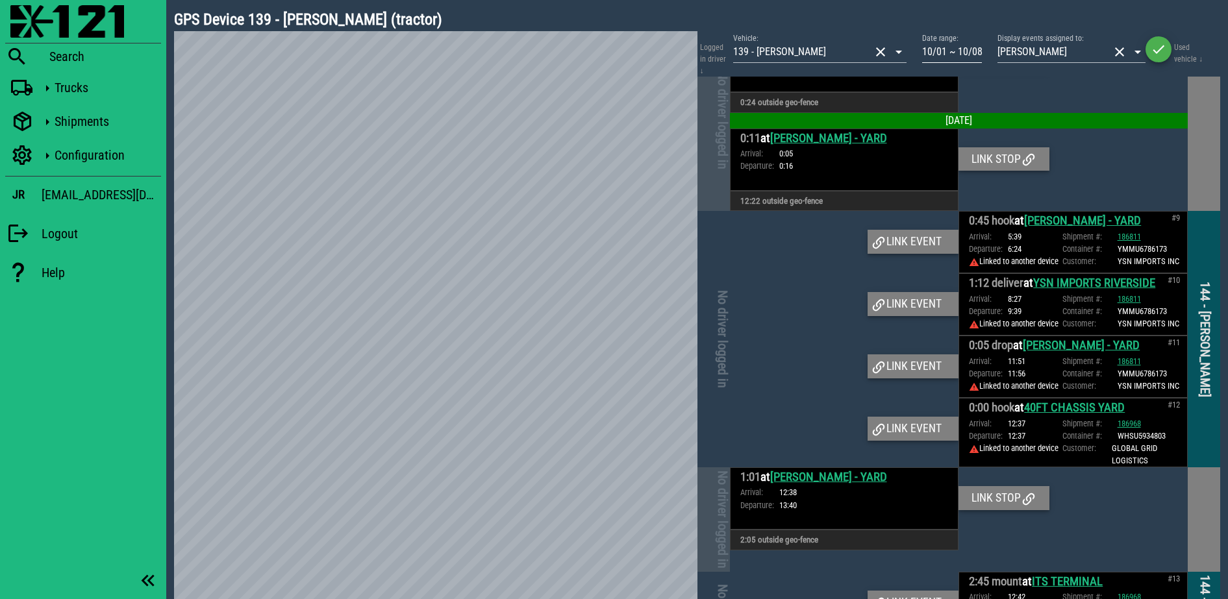
click at [950, 42] on input "10/01 ~ 10/08" at bounding box center [952, 52] width 60 height 21
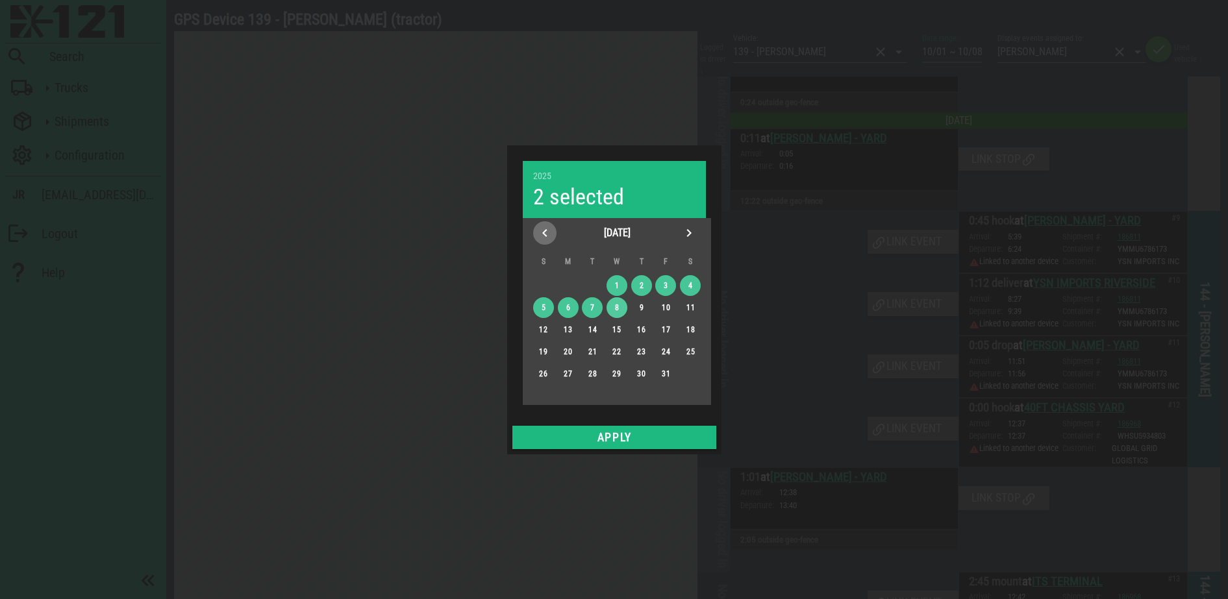
click at [545, 243] on button "Previous month" at bounding box center [544, 232] width 23 height 23
click at [533, 379] on td "28" at bounding box center [543, 374] width 23 height 21
click at [548, 371] on div "28" at bounding box center [542, 373] width 21 height 9
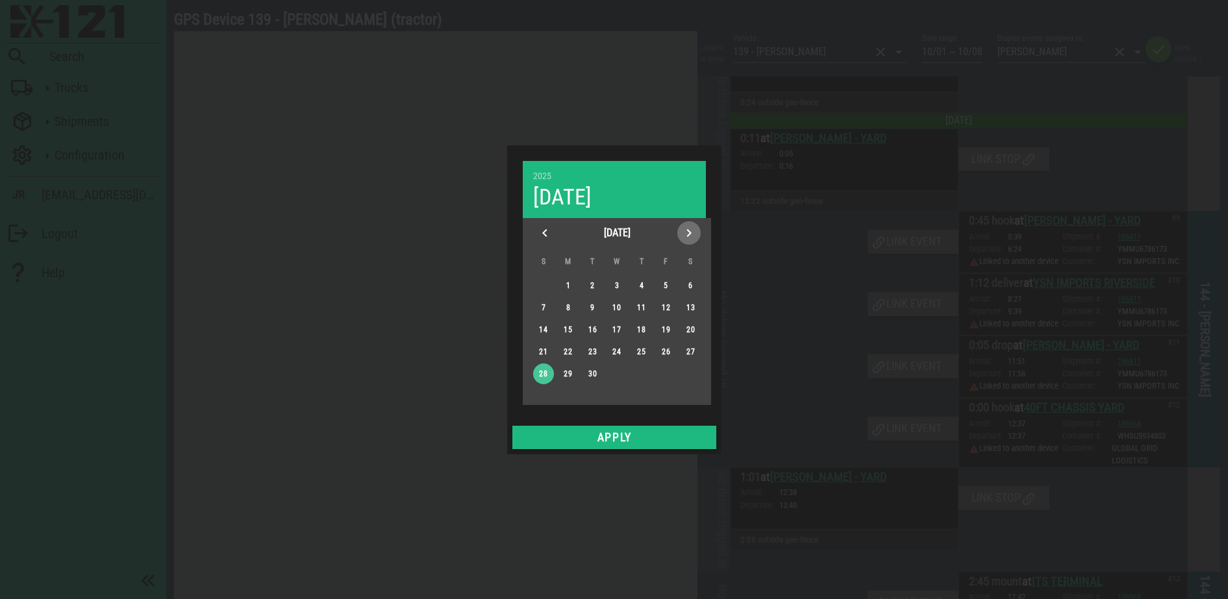
click at [681, 229] on icon "Next month" at bounding box center [689, 233] width 16 height 16
click at [690, 282] on div "4" at bounding box center [690, 285] width 21 height 9
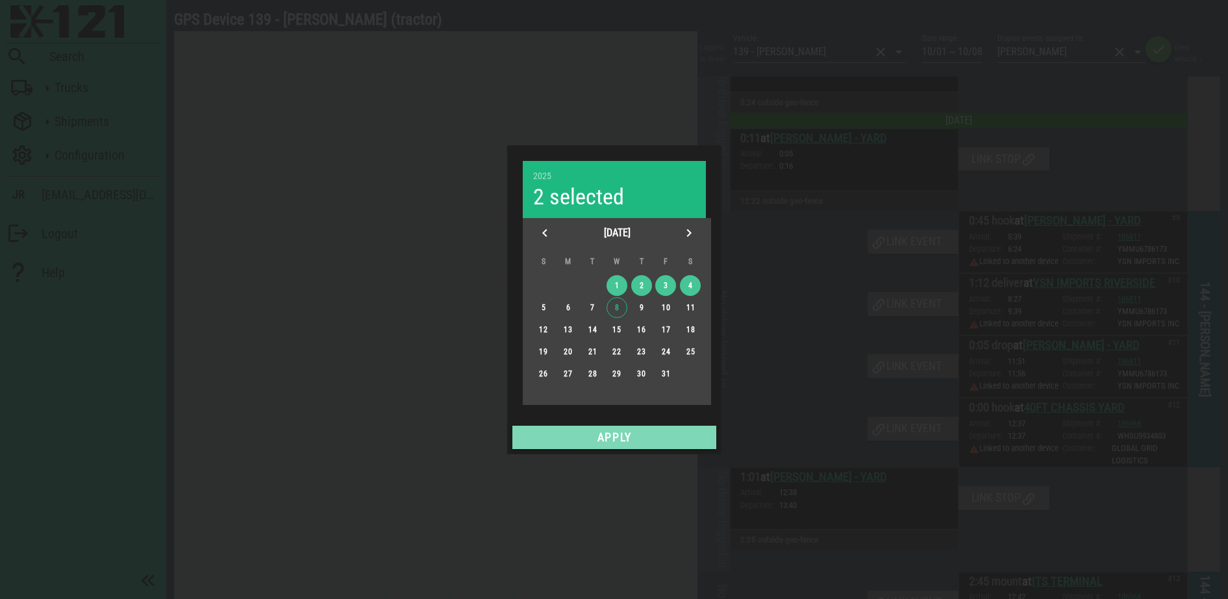
click at [636, 431] on span "Apply" at bounding box center [613, 437] width 193 height 13
type input "09/28 ~ 10/04"
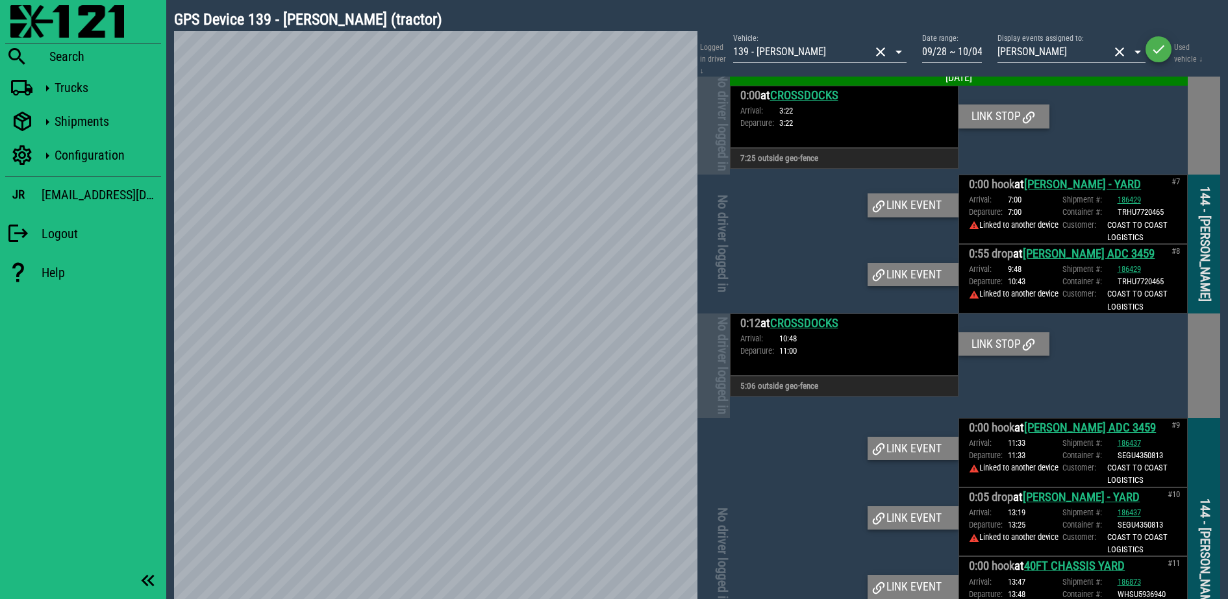
scroll to position [649, 0]
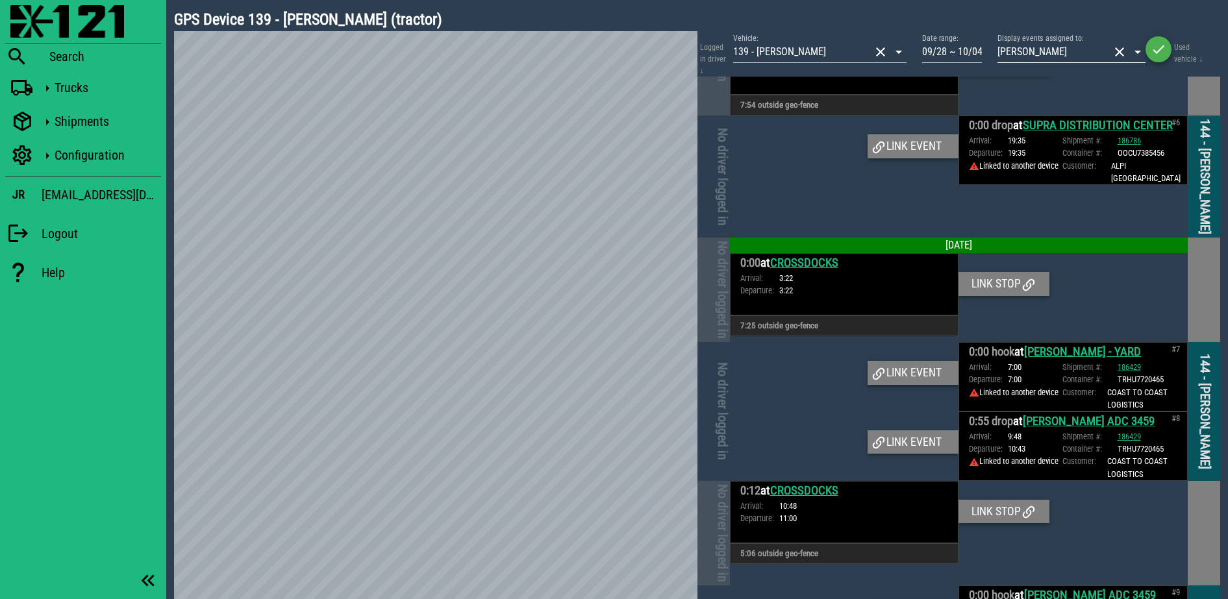
click at [1124, 49] on button "clear icon" at bounding box center [1119, 52] width 16 height 16
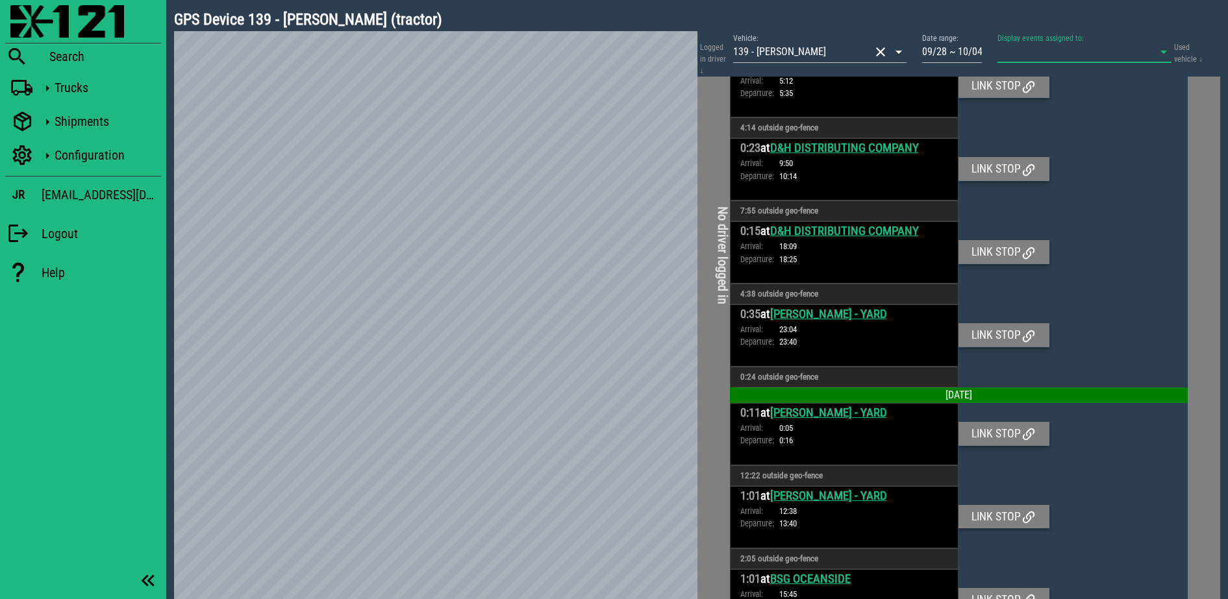
scroll to position [2244, 0]
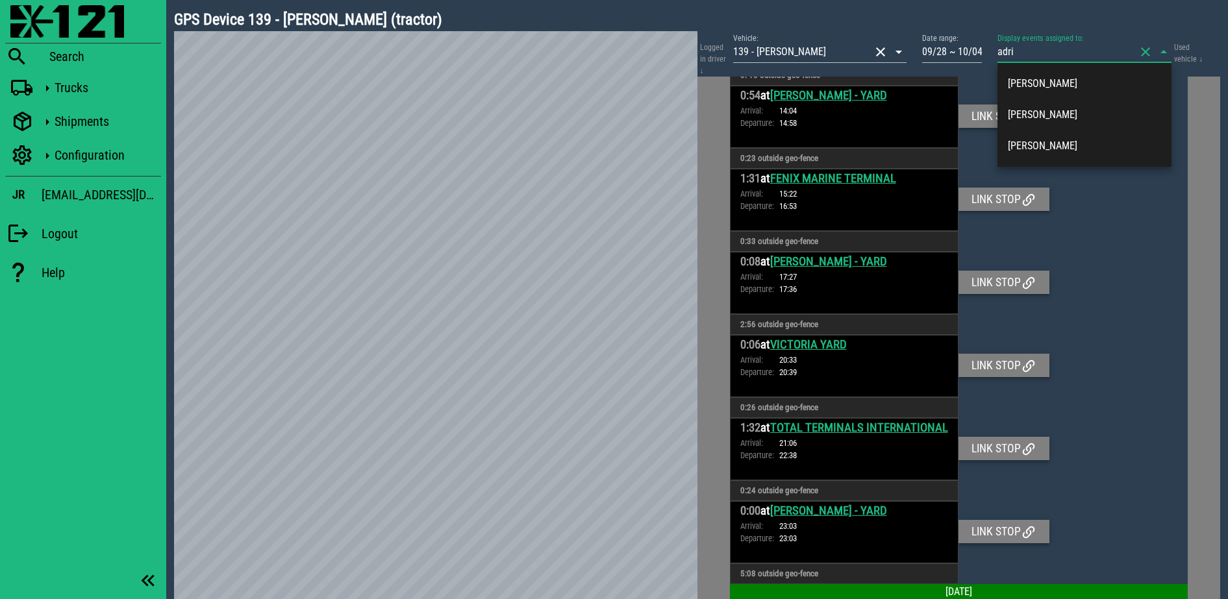
type input "adria"
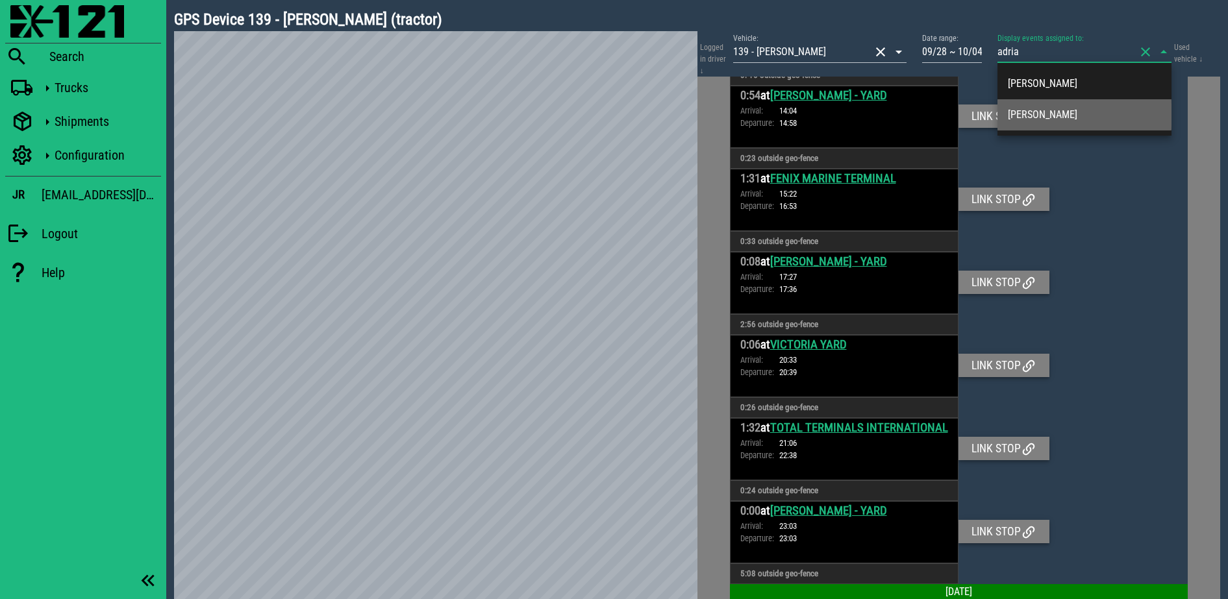
click at [1078, 121] on div "[PERSON_NAME]" at bounding box center [1084, 115] width 153 height 28
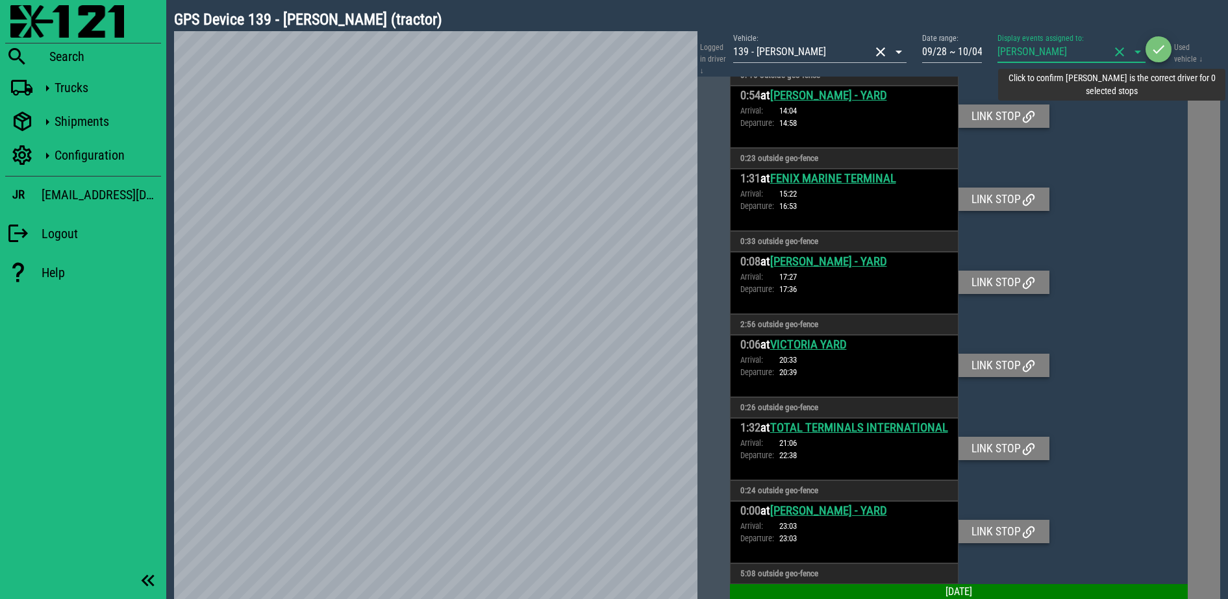
click at [1162, 47] on icon "button" at bounding box center [1158, 50] width 16 height 16
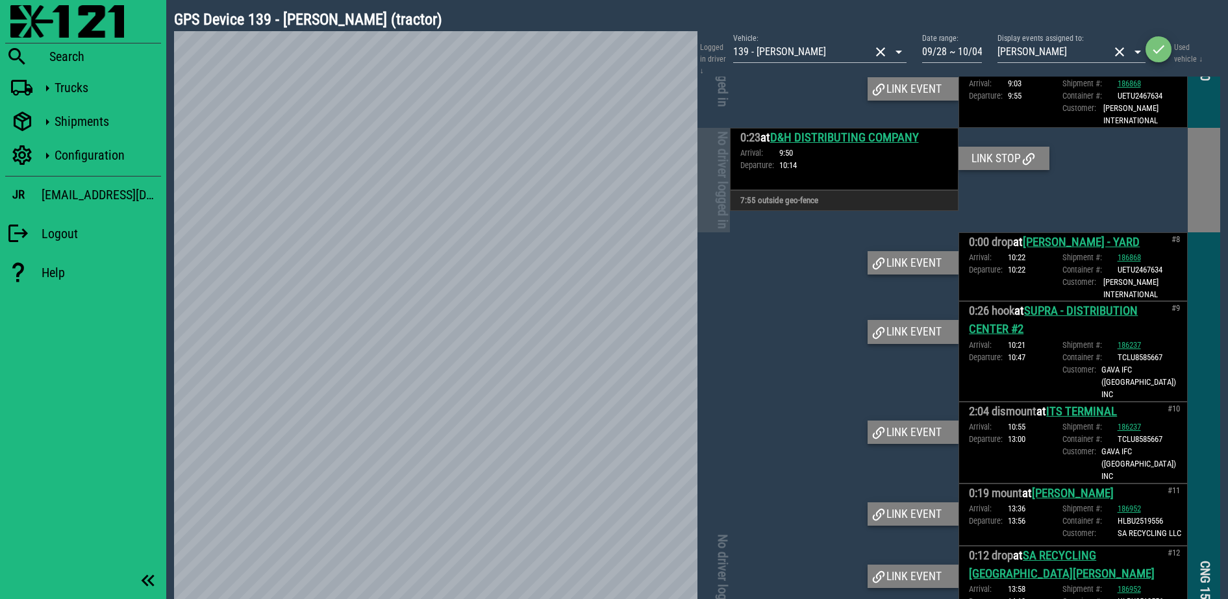
scroll to position [1461, 0]
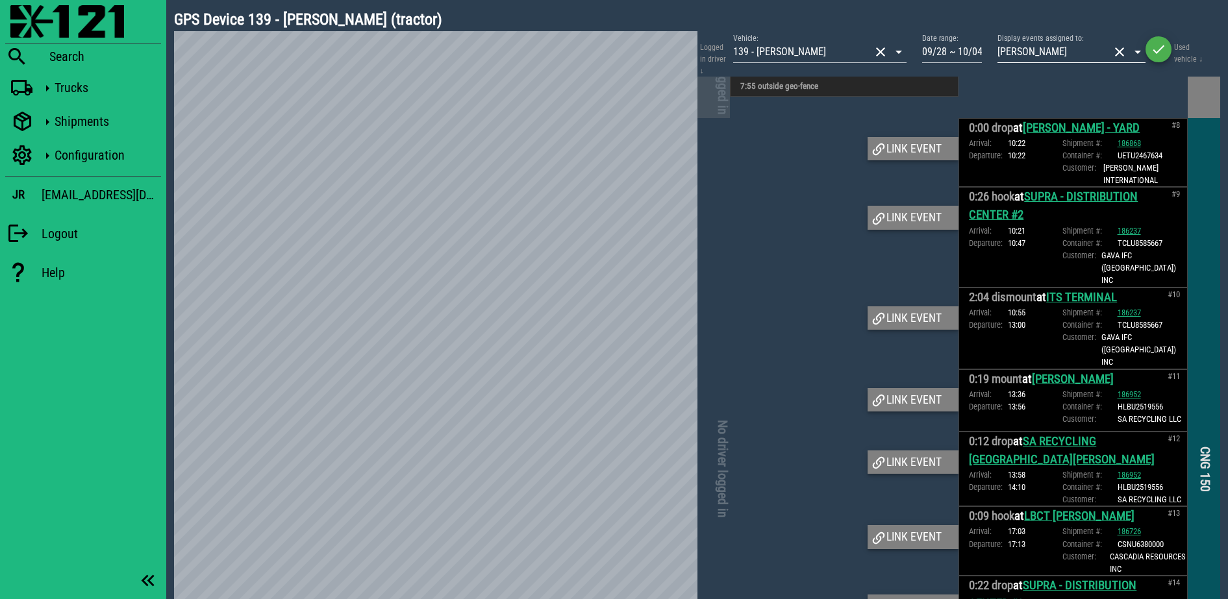
click at [1119, 47] on button "clear icon" at bounding box center [1119, 52] width 16 height 16
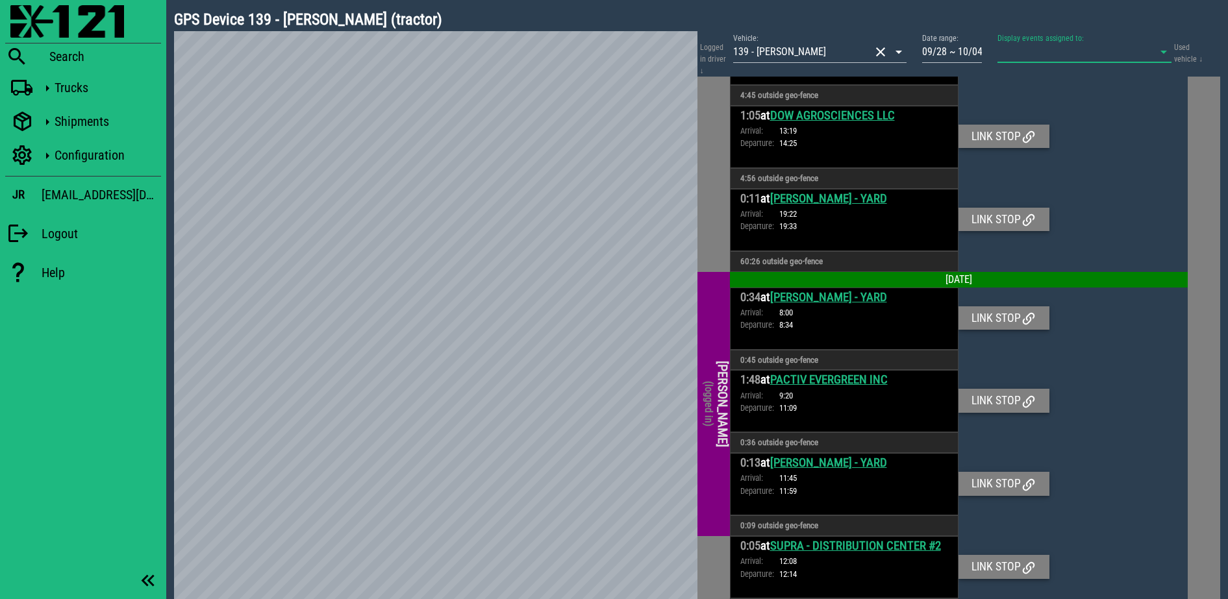
scroll to position [2916, 0]
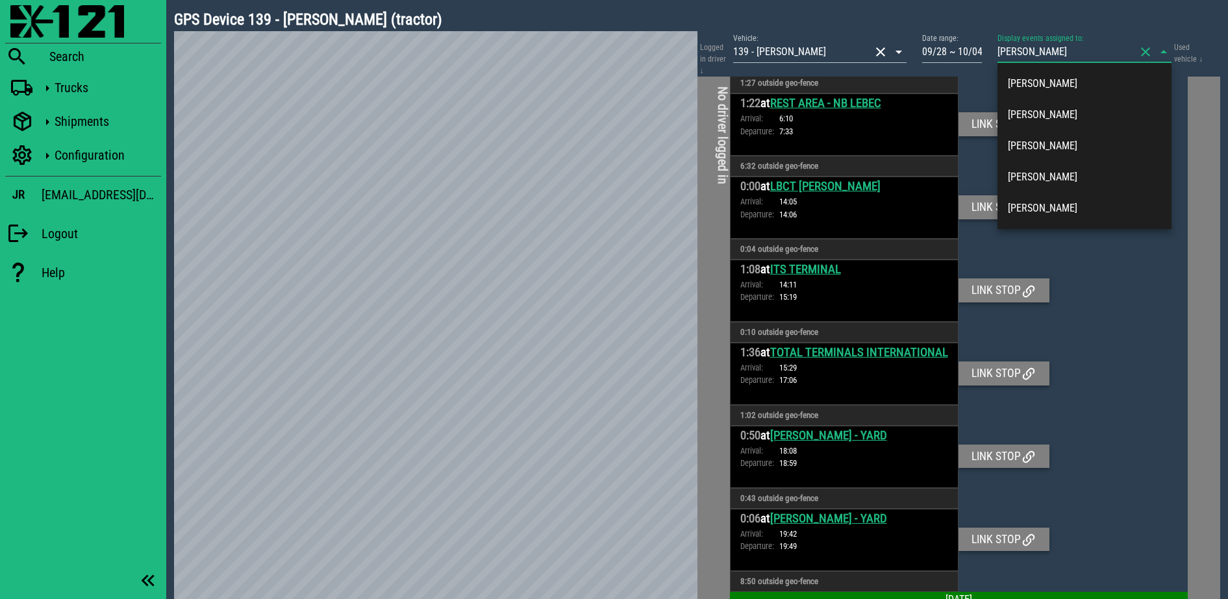
type input "[PERSON_NAME]"
click at [1051, 166] on div "[PERSON_NAME]" at bounding box center [1084, 177] width 153 height 28
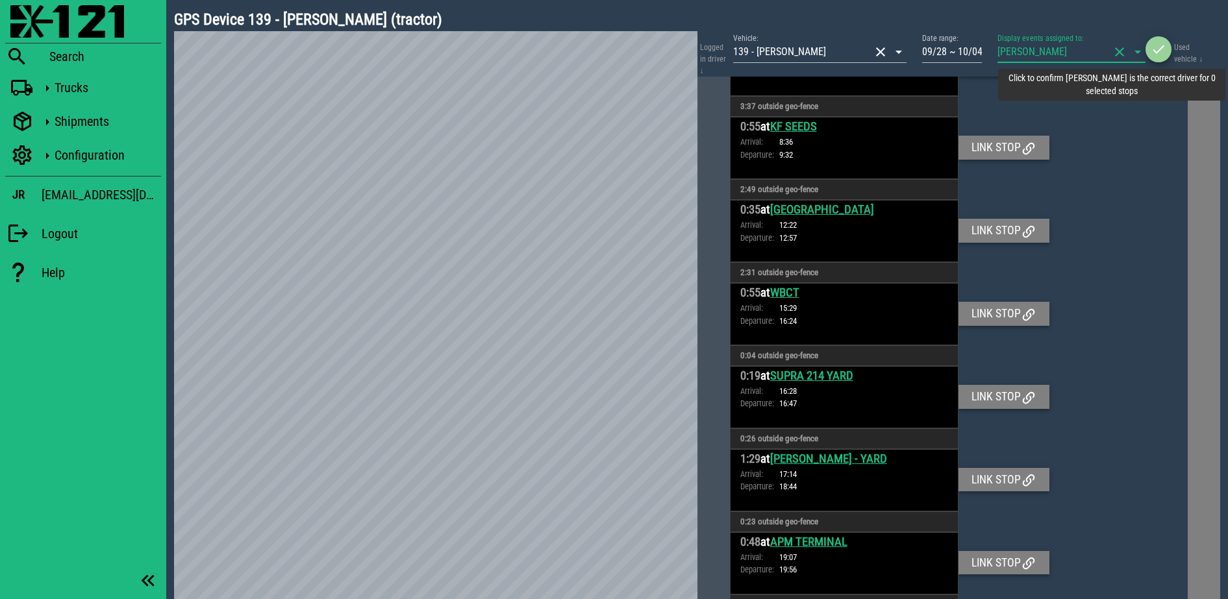
click at [1162, 46] on icon "button" at bounding box center [1158, 50] width 16 height 16
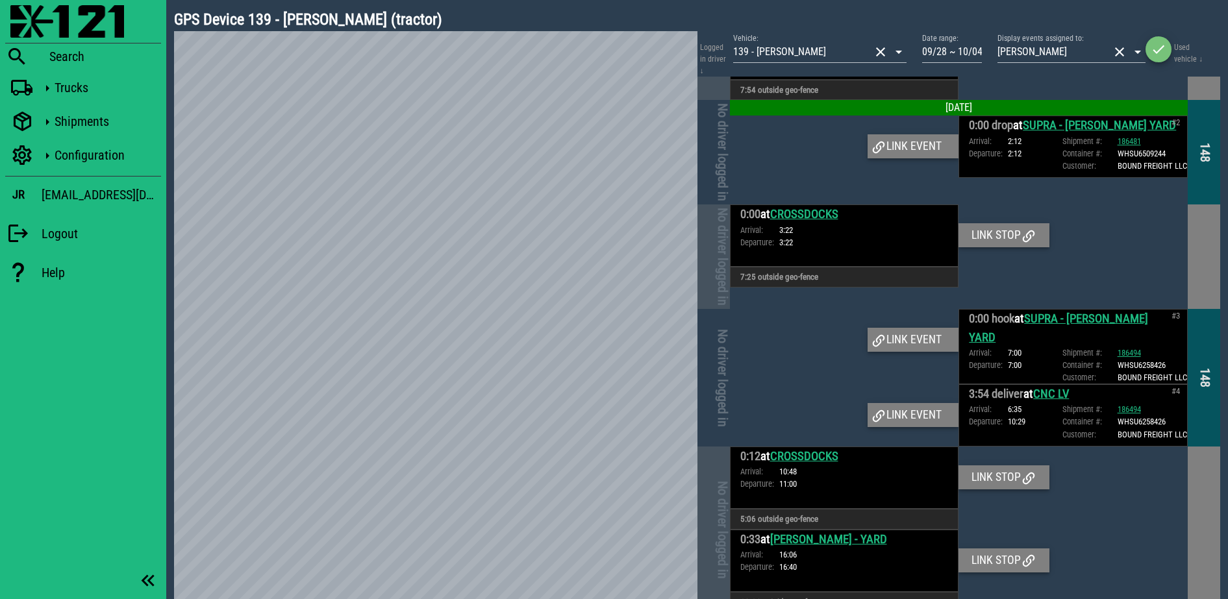
scroll to position [162, 0]
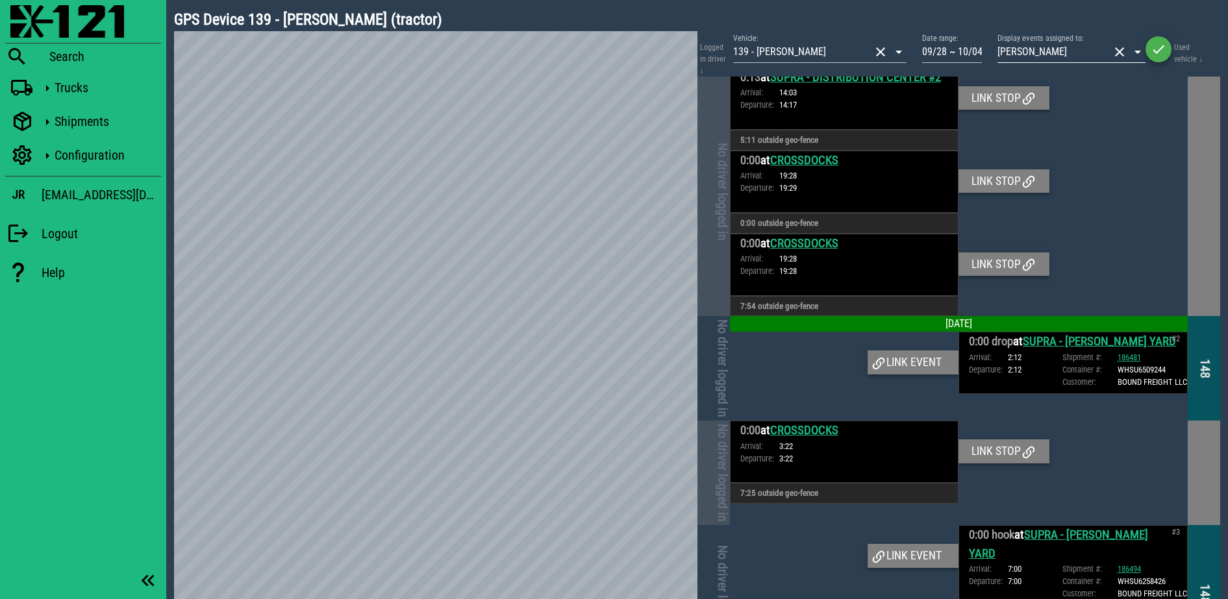
click at [1113, 52] on button "clear icon" at bounding box center [1119, 52] width 16 height 16
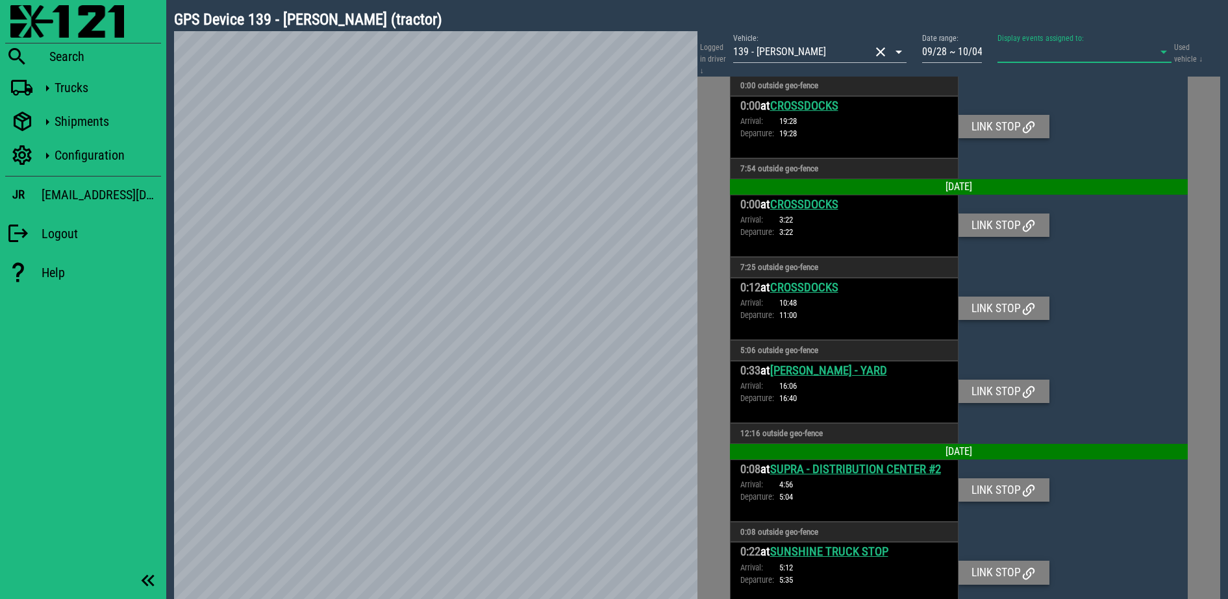
scroll to position [1665, 0]
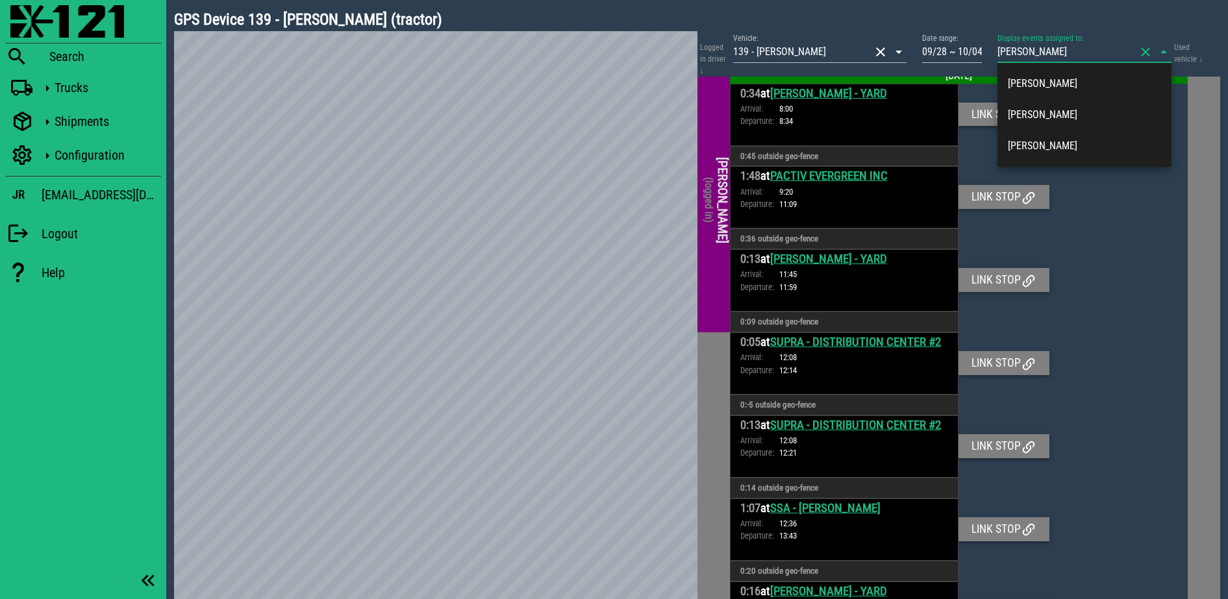
type input "[PERSON_NAME]"
click at [1062, 130] on div "[PERSON_NAME]" at bounding box center [1084, 145] width 174 height 31
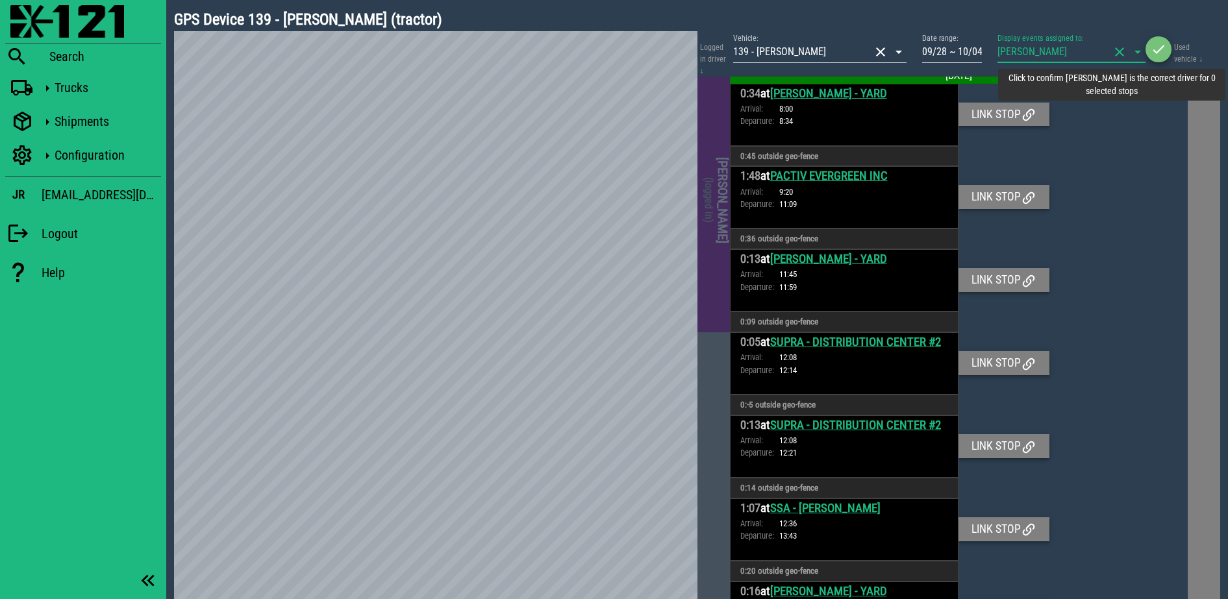
click at [1161, 48] on icon "button" at bounding box center [1158, 50] width 16 height 16
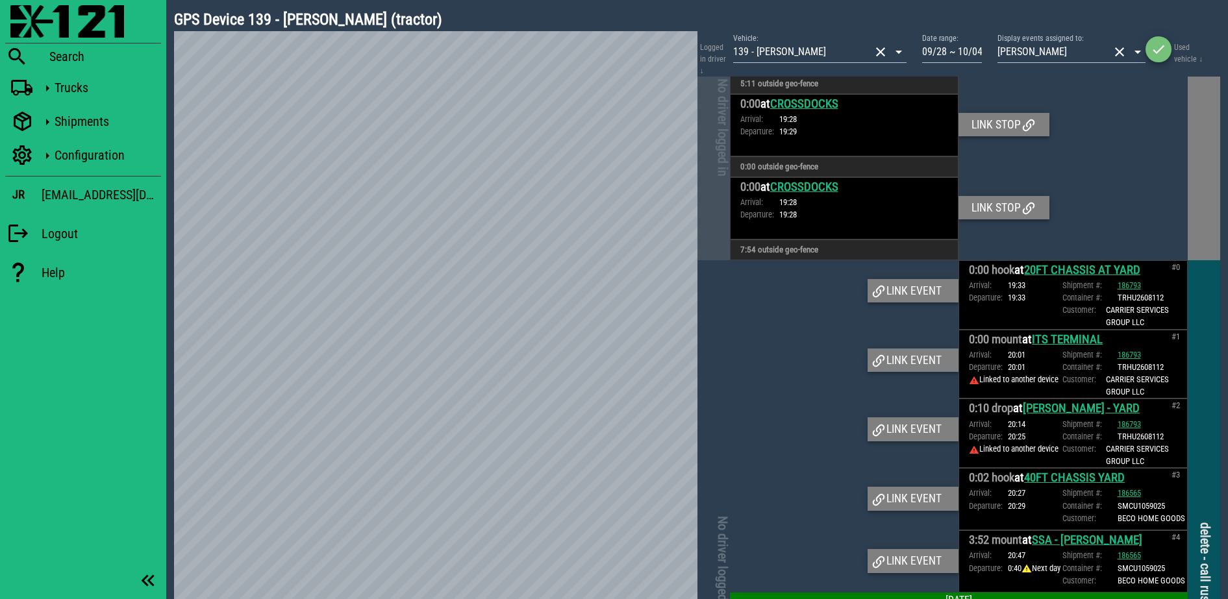
scroll to position [0, 0]
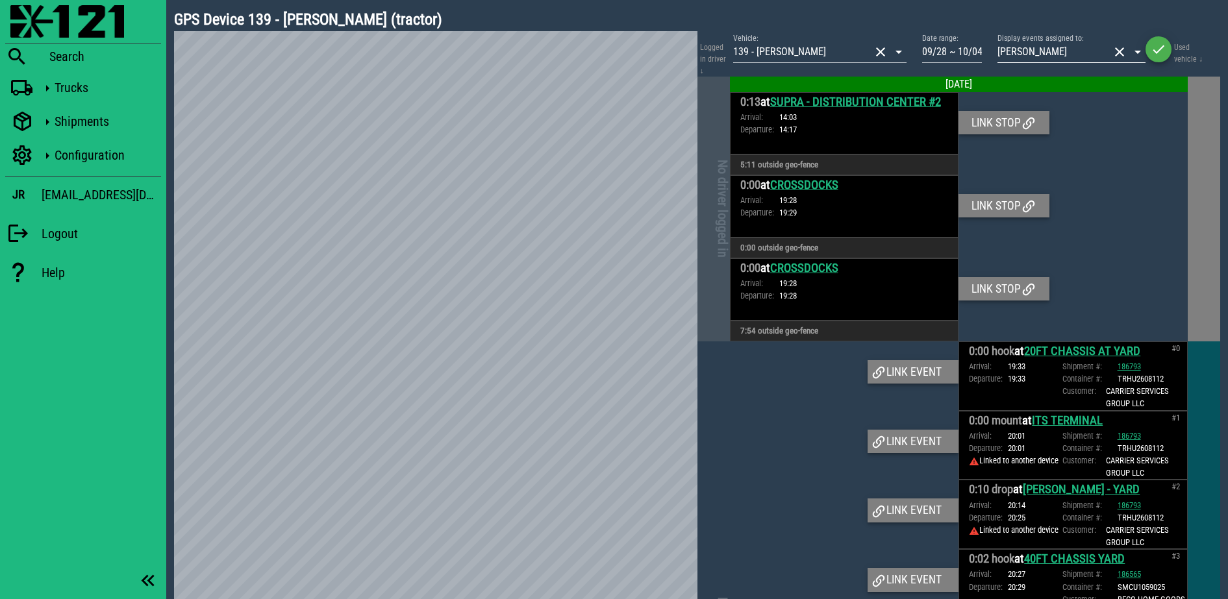
click at [1116, 55] on button "clear icon" at bounding box center [1119, 52] width 16 height 16
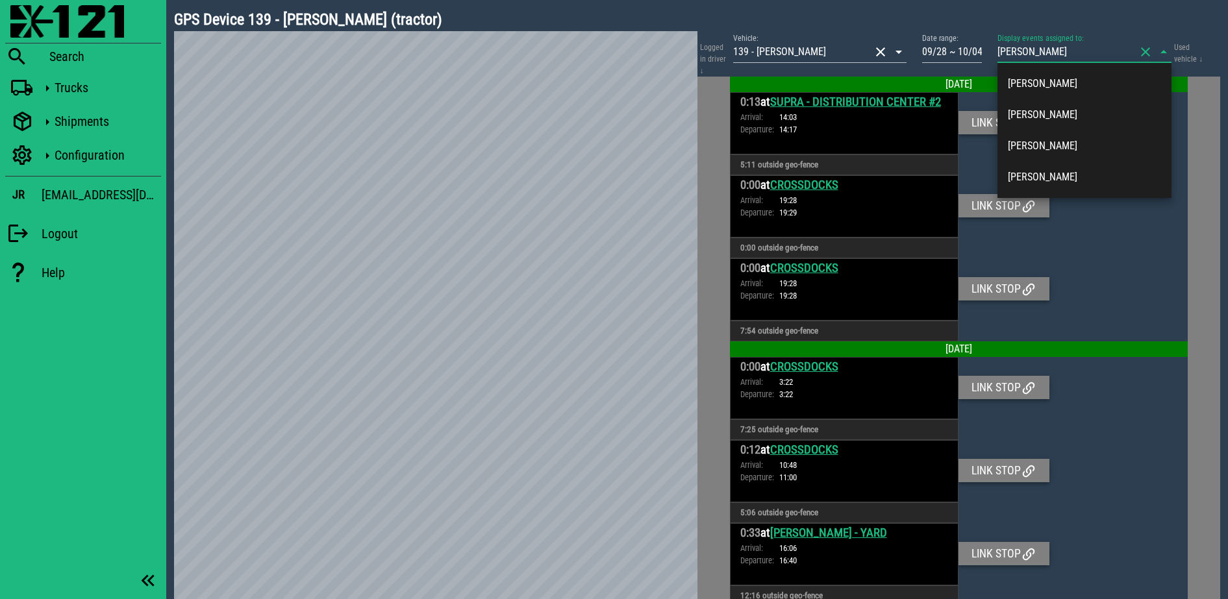
type input "[PERSON_NAME]"
click at [1057, 182] on div "[PERSON_NAME]" at bounding box center [1084, 177] width 153 height 12
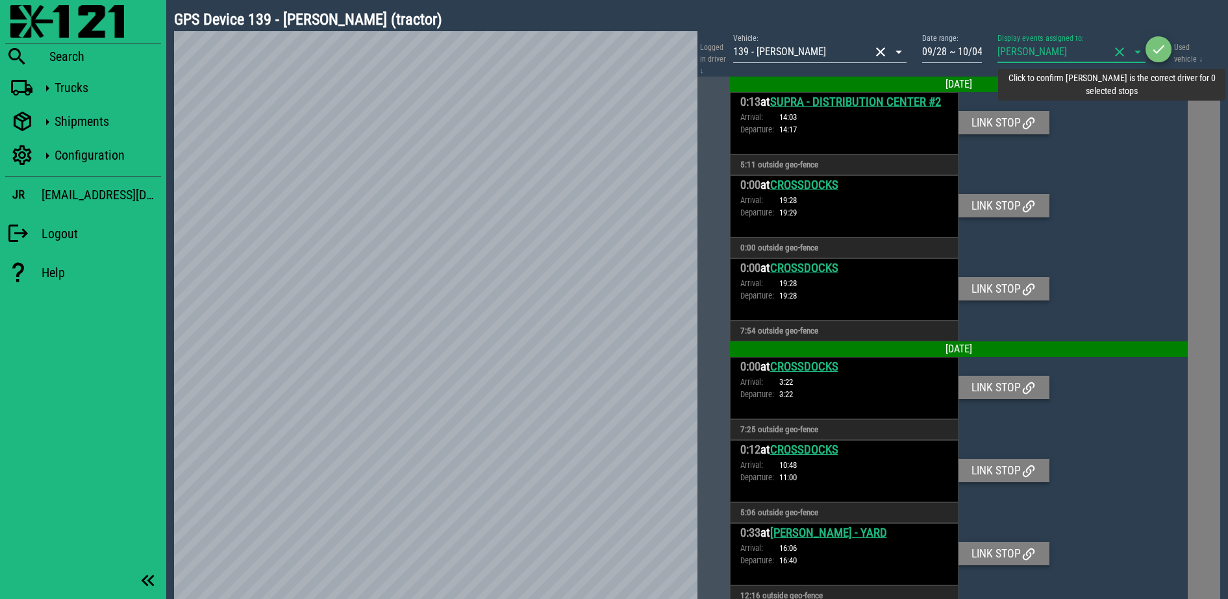
click at [1170, 52] on span "button" at bounding box center [1158, 50] width 26 height 16
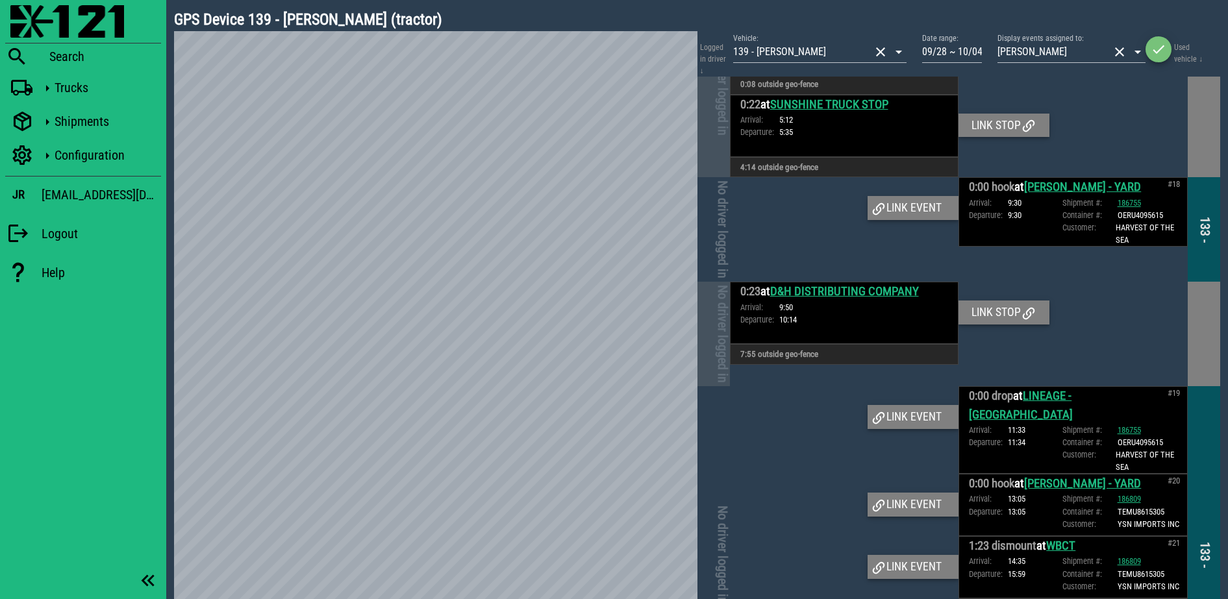
scroll to position [2070, 0]
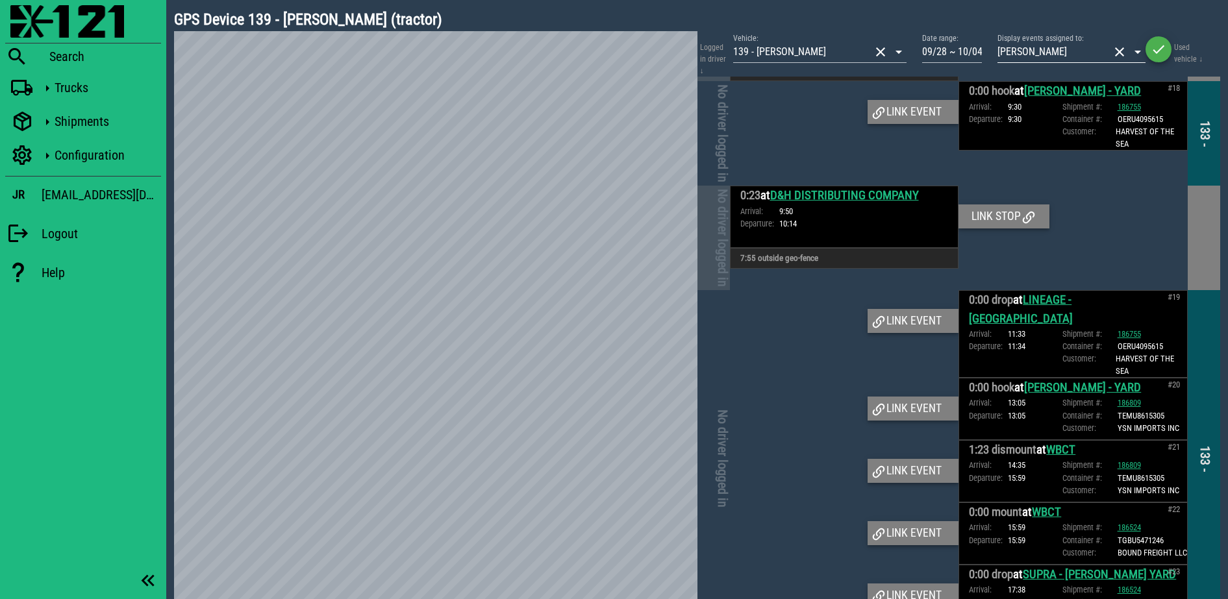
click at [1123, 53] on button "clear icon" at bounding box center [1119, 52] width 16 height 16
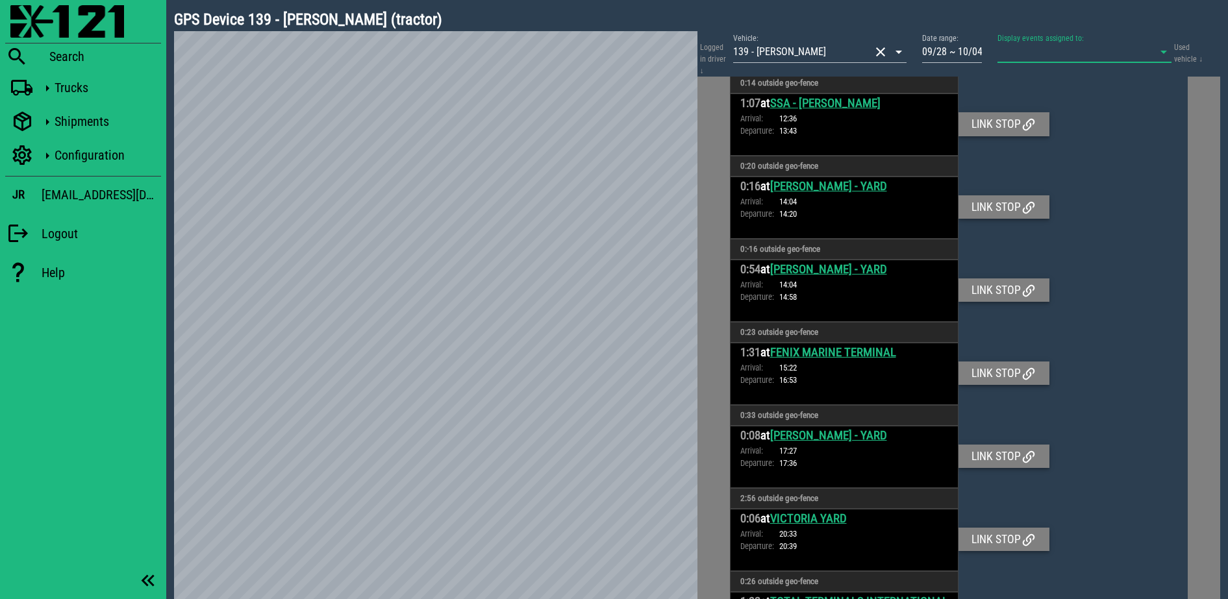
scroll to position [3296, 0]
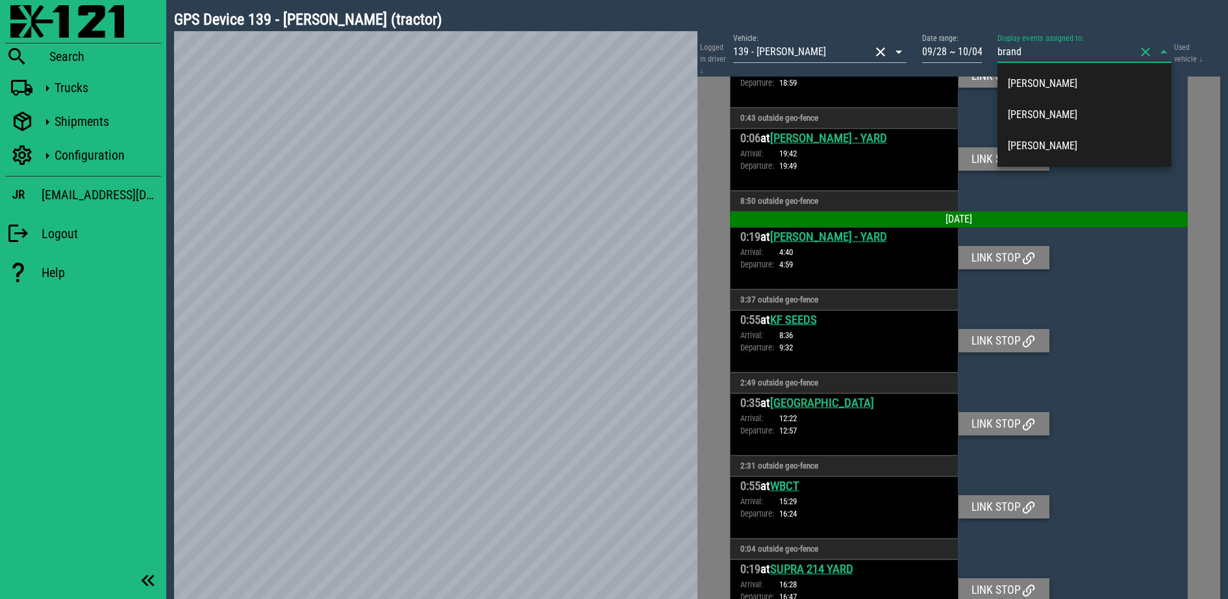
type input "brande"
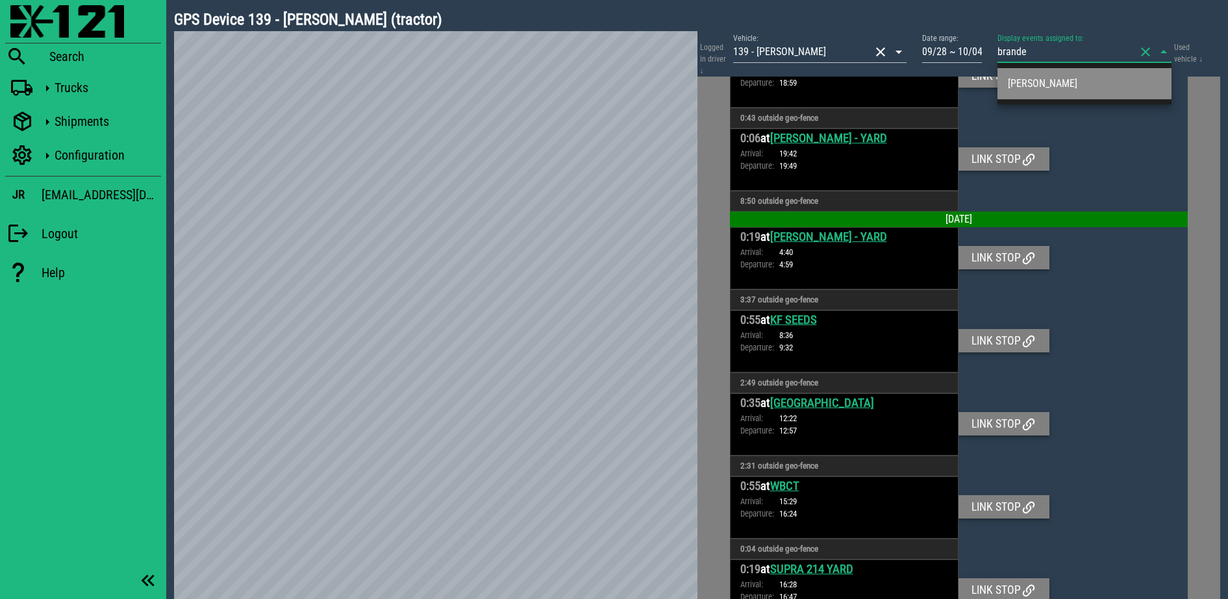
click at [1097, 71] on div "Branden Strong" at bounding box center [1084, 83] width 153 height 28
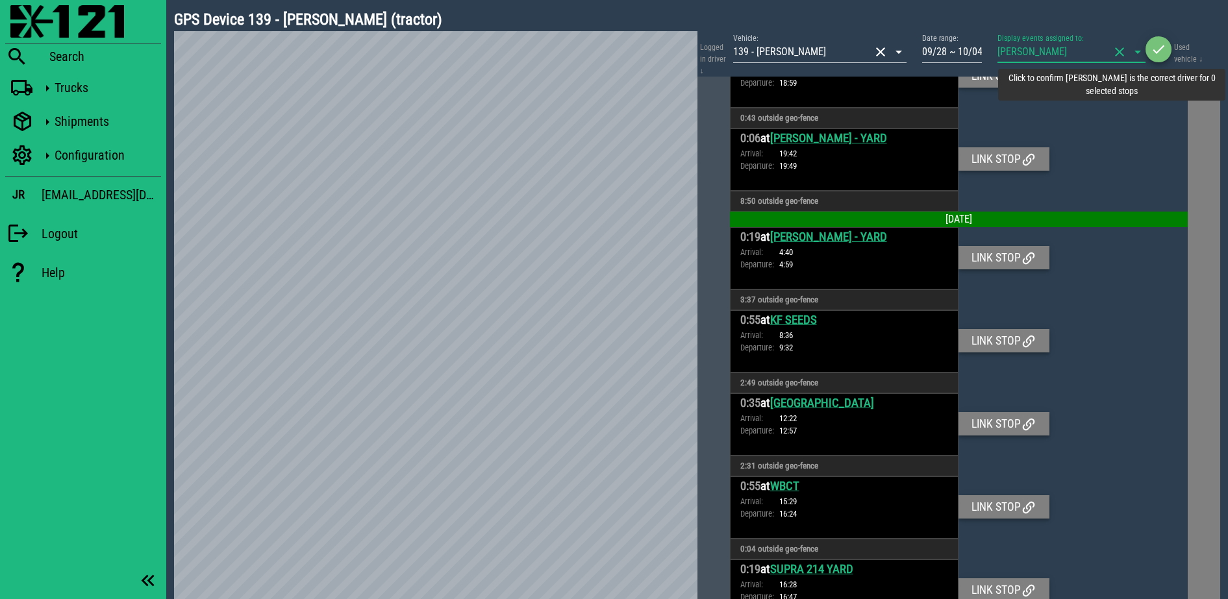
click at [1155, 52] on icon "button" at bounding box center [1158, 50] width 16 height 16
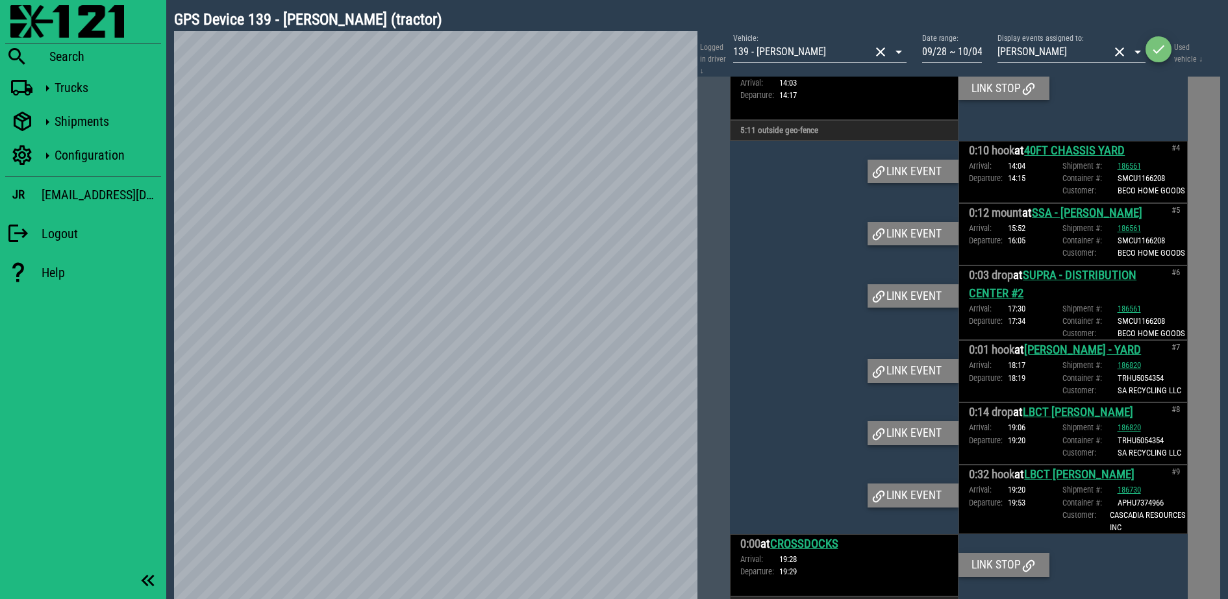
scroll to position [0, 0]
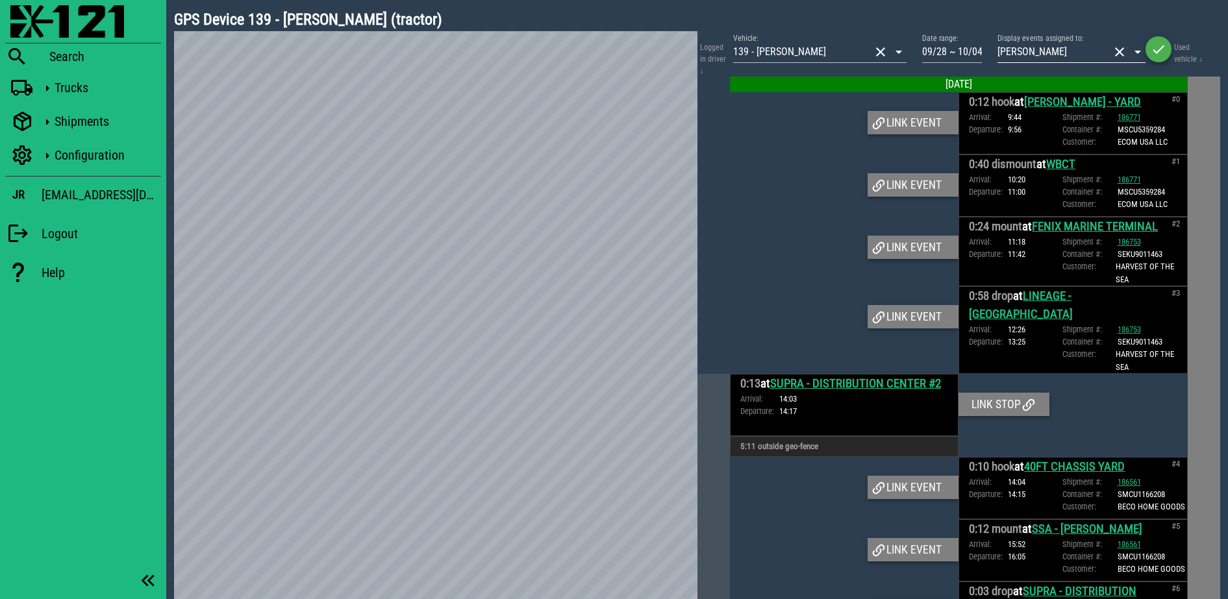
click at [1119, 49] on button "clear icon" at bounding box center [1119, 52] width 16 height 16
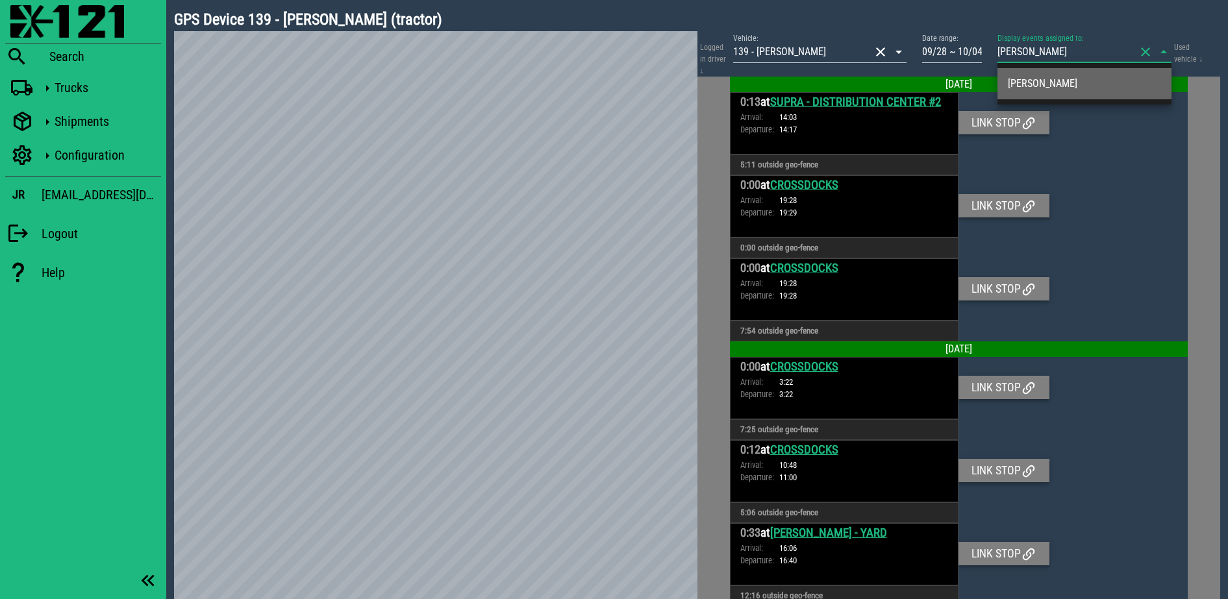
type input "joana m"
click at [1052, 93] on div "Joana Munoz" at bounding box center [1084, 83] width 153 height 28
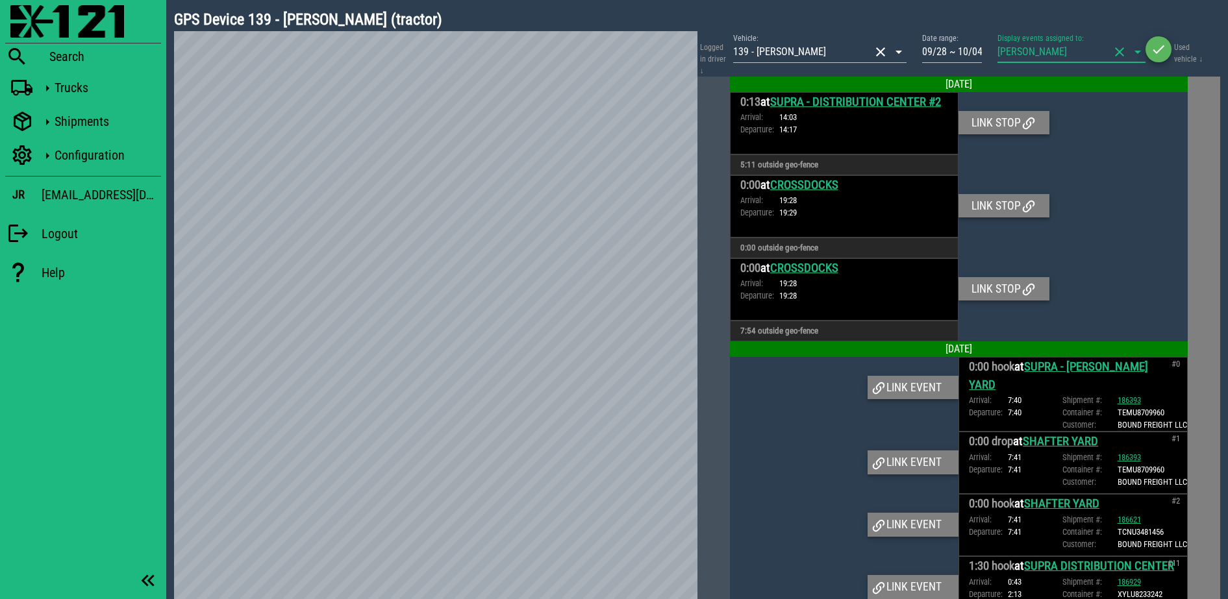
scroll to position [5675, 0]
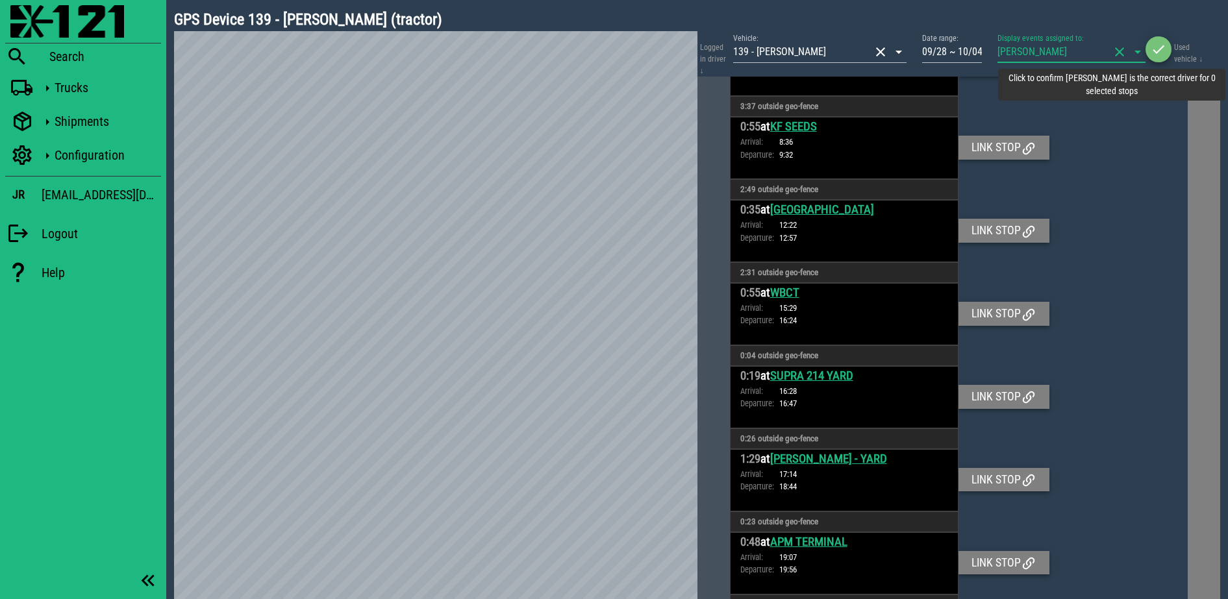
click at [1152, 44] on icon "button" at bounding box center [1158, 50] width 16 height 16
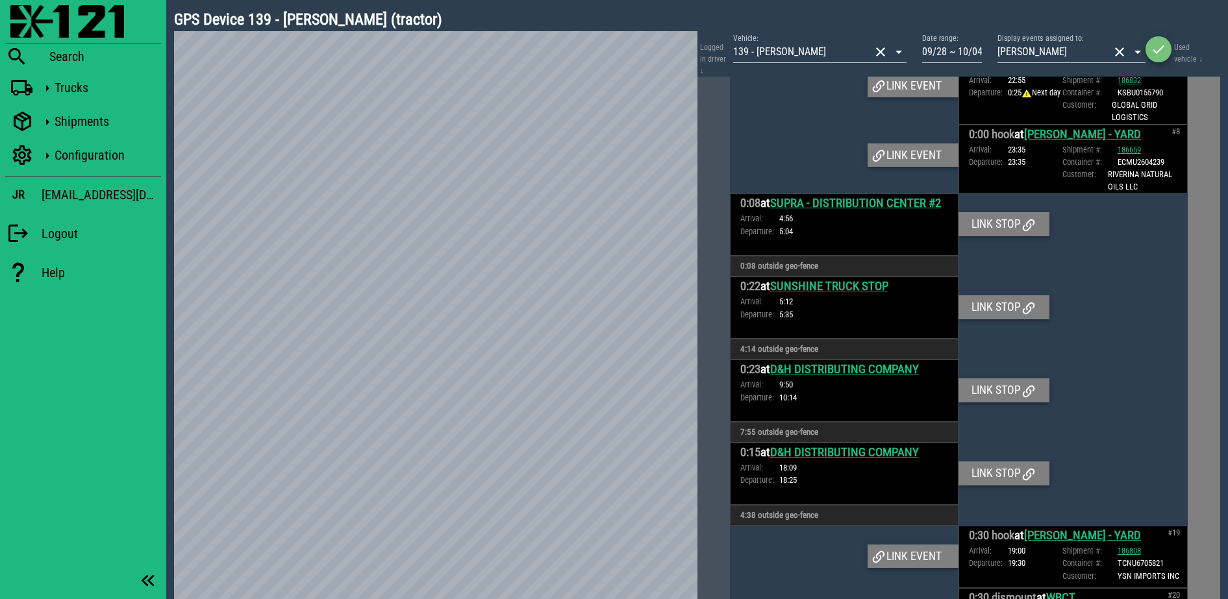
scroll to position [1461, 0]
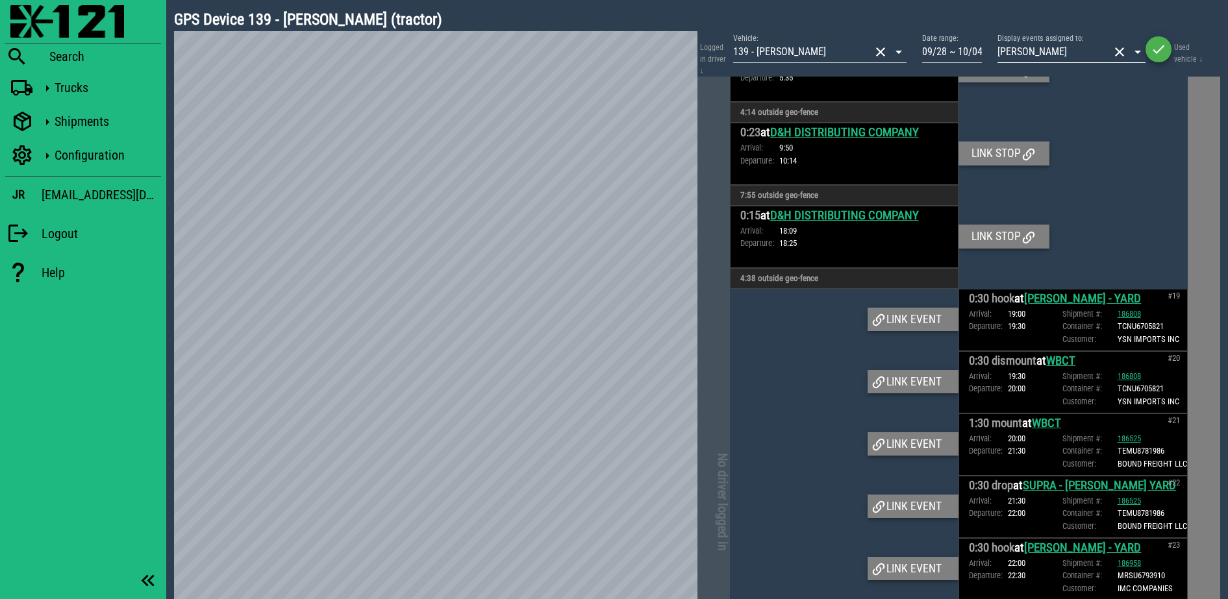
click at [1114, 55] on button "clear icon" at bounding box center [1119, 52] width 16 height 16
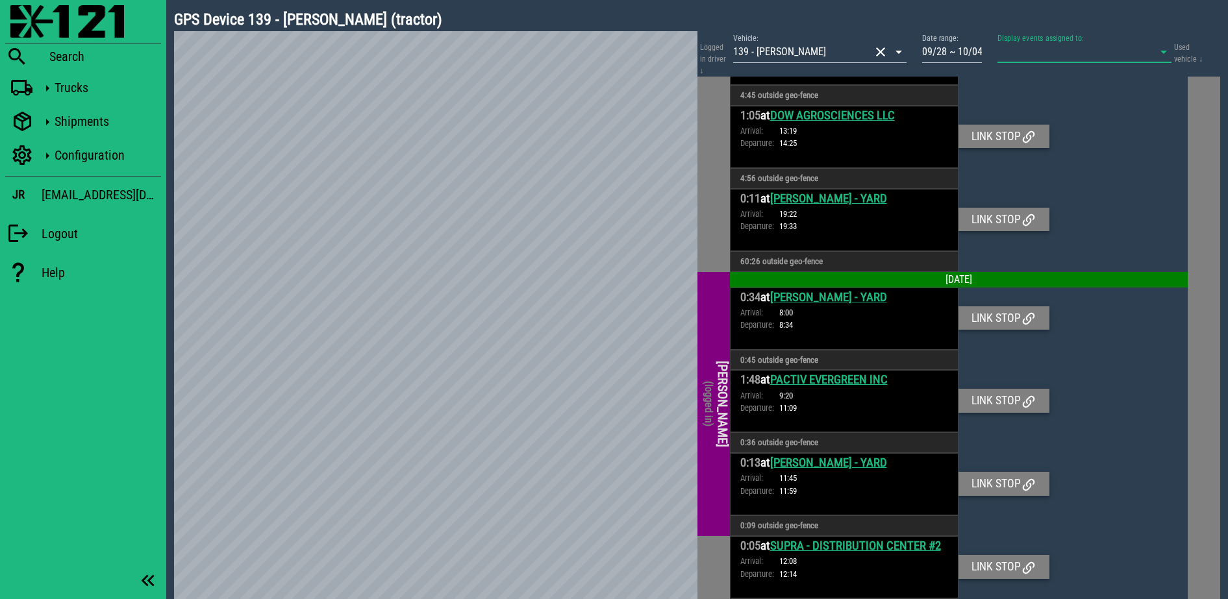
scroll to position [368, 0]
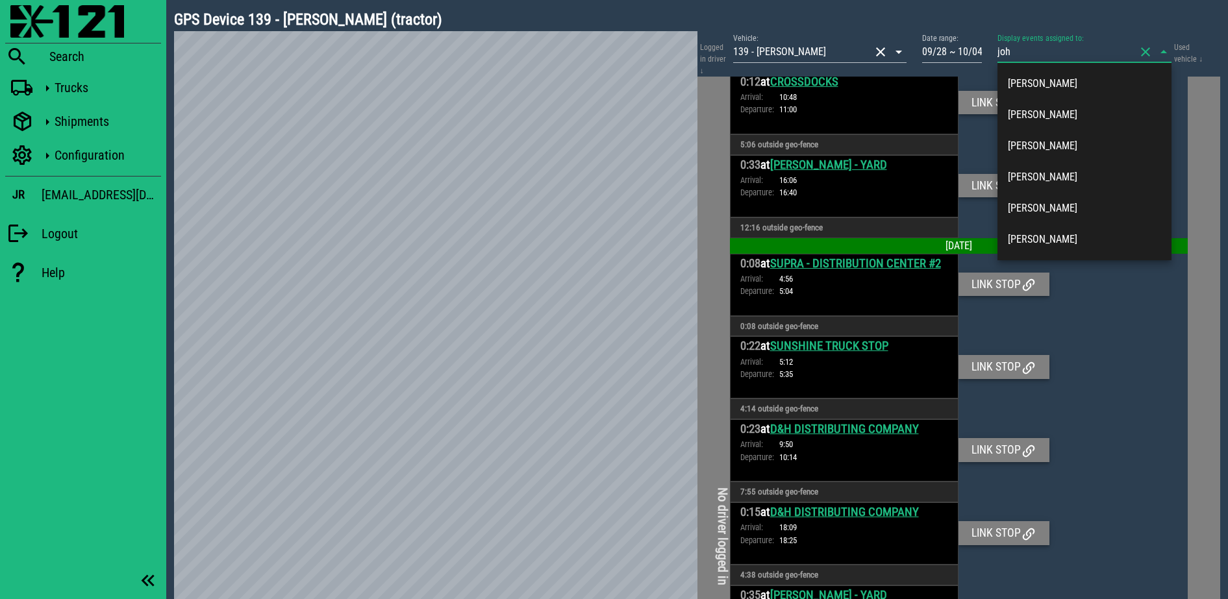
type input "john"
click at [1044, 175] on div "John Doe" at bounding box center [1084, 177] width 153 height 12
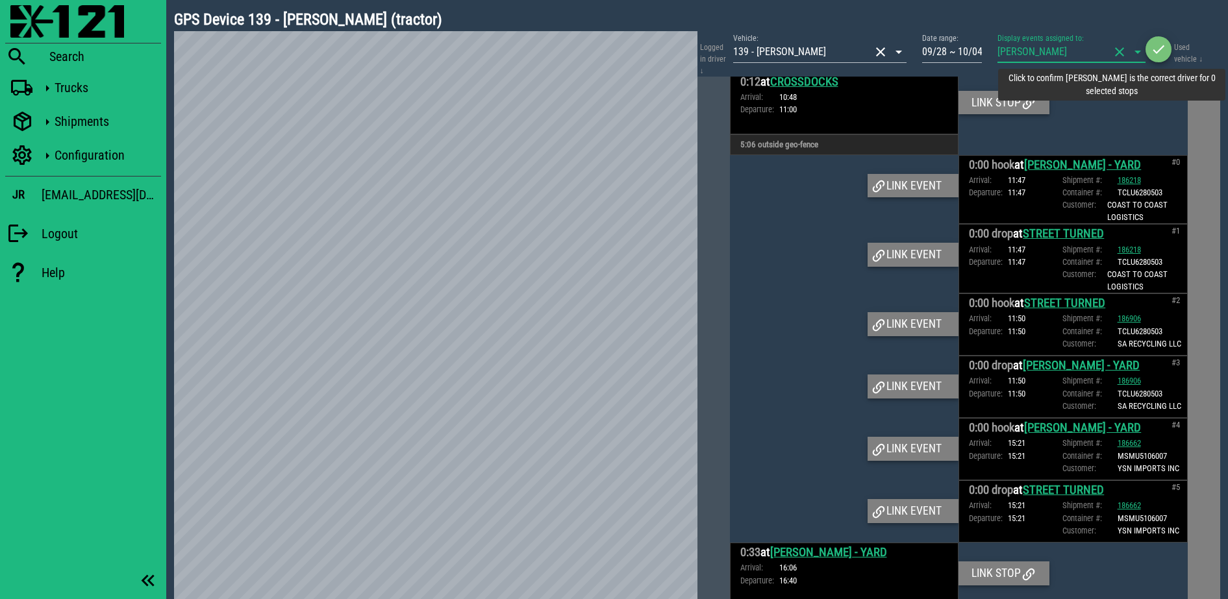
click at [1161, 46] on icon "button" at bounding box center [1158, 50] width 16 height 16
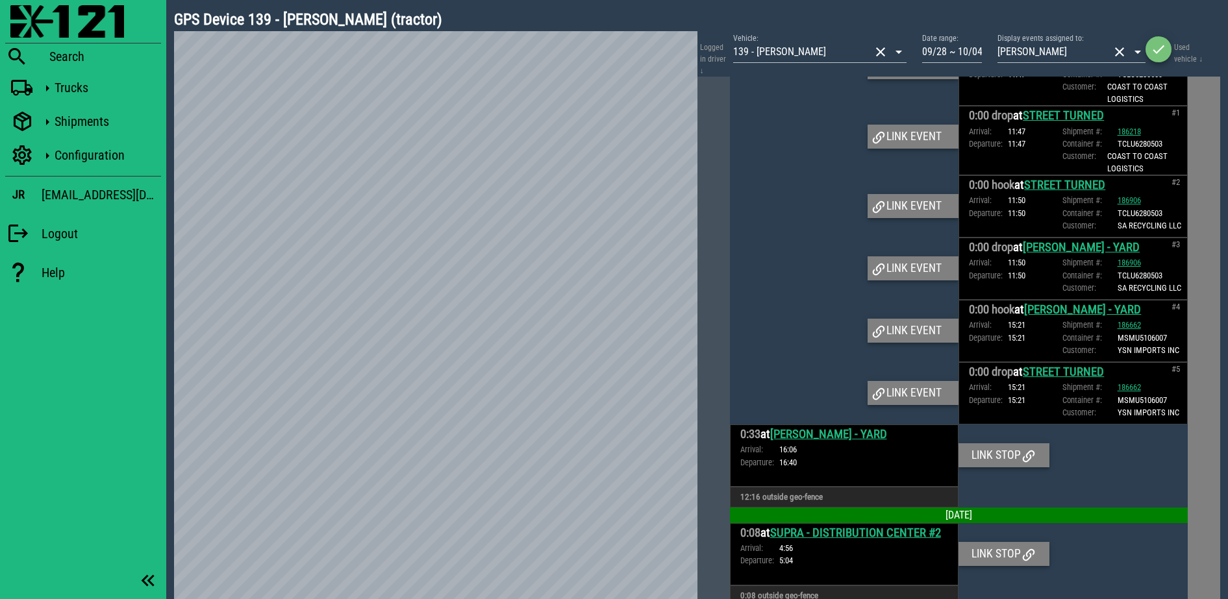
scroll to position [487, 0]
click at [1120, 54] on button "clear icon" at bounding box center [1119, 52] width 16 height 16
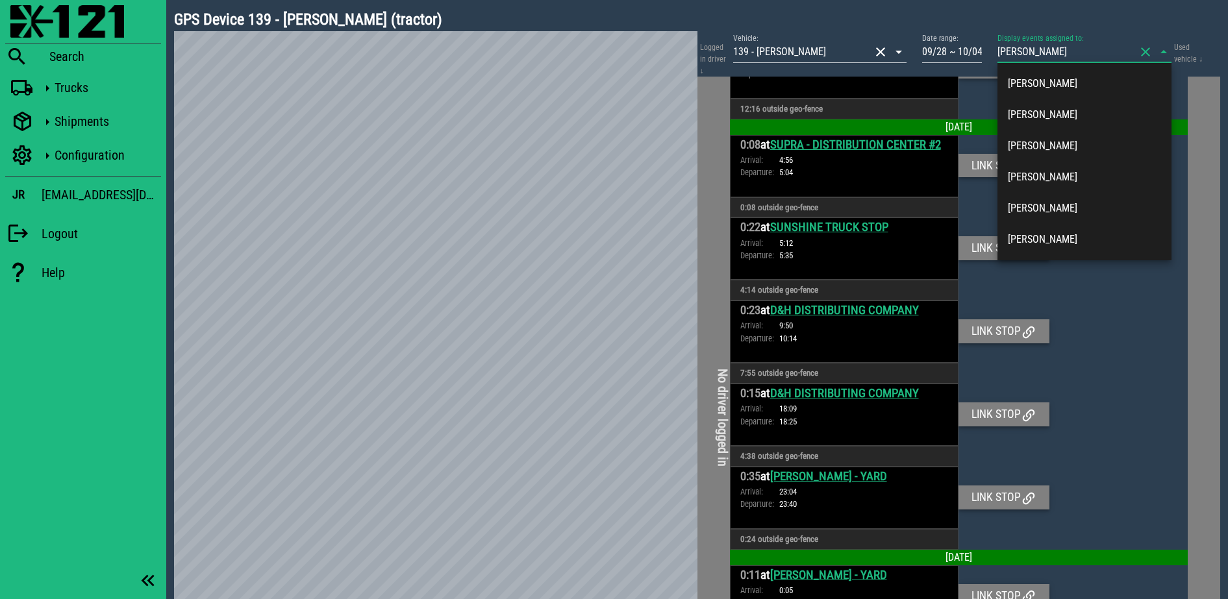
type input "jose p"
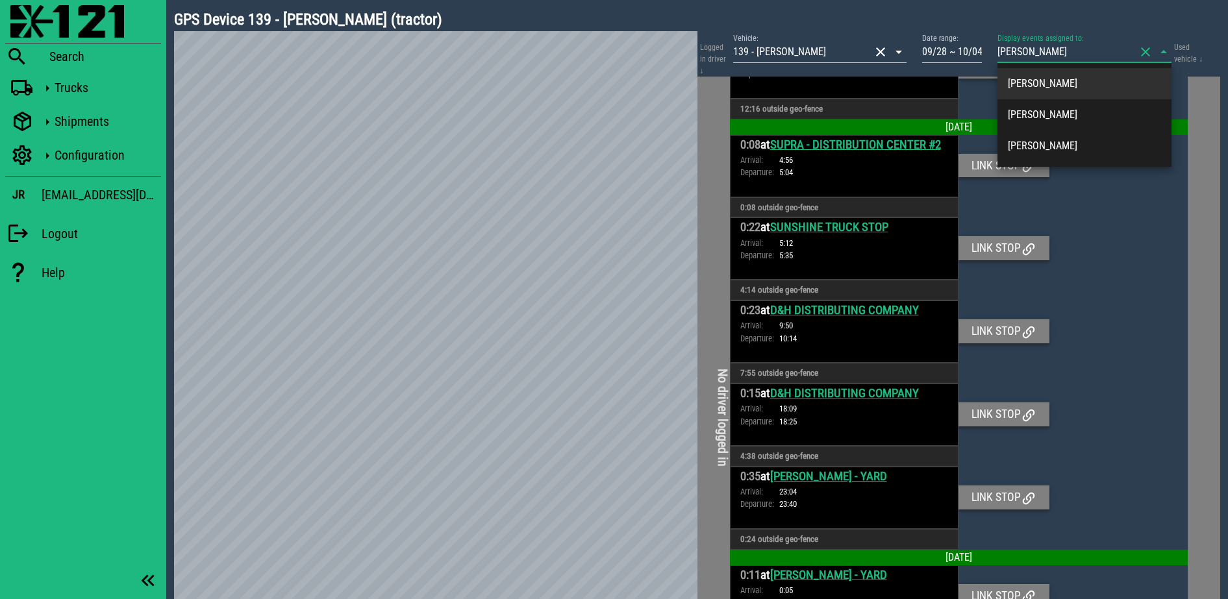
click at [1068, 69] on div "Jose Padilla" at bounding box center [1084, 83] width 153 height 28
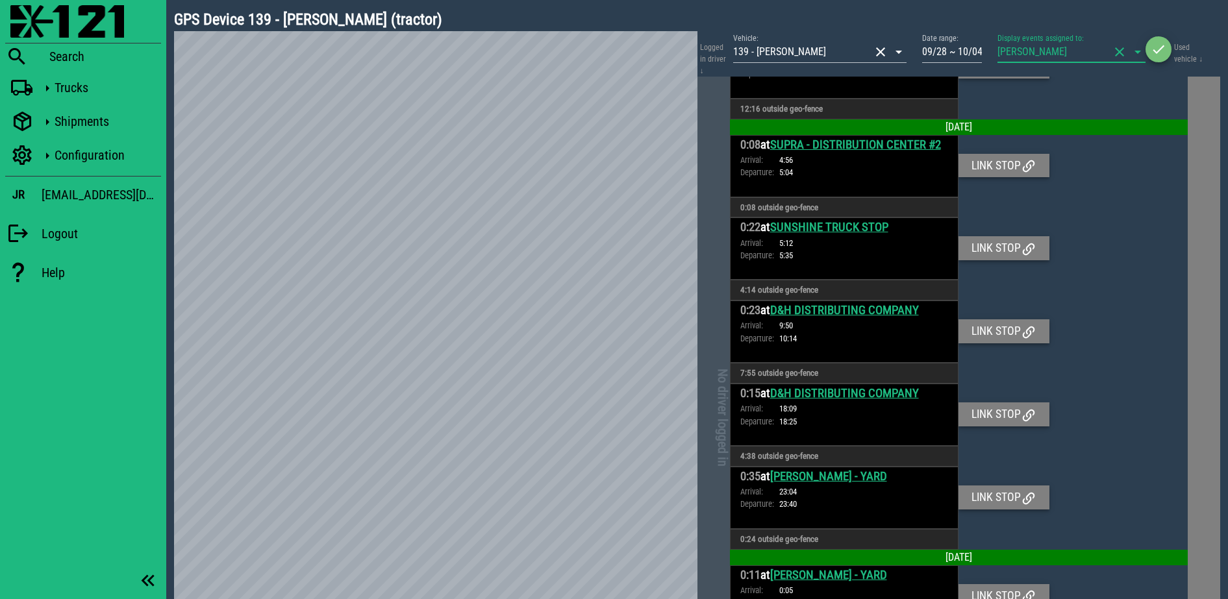
click at [1154, 42] on icon "button" at bounding box center [1158, 50] width 16 height 16
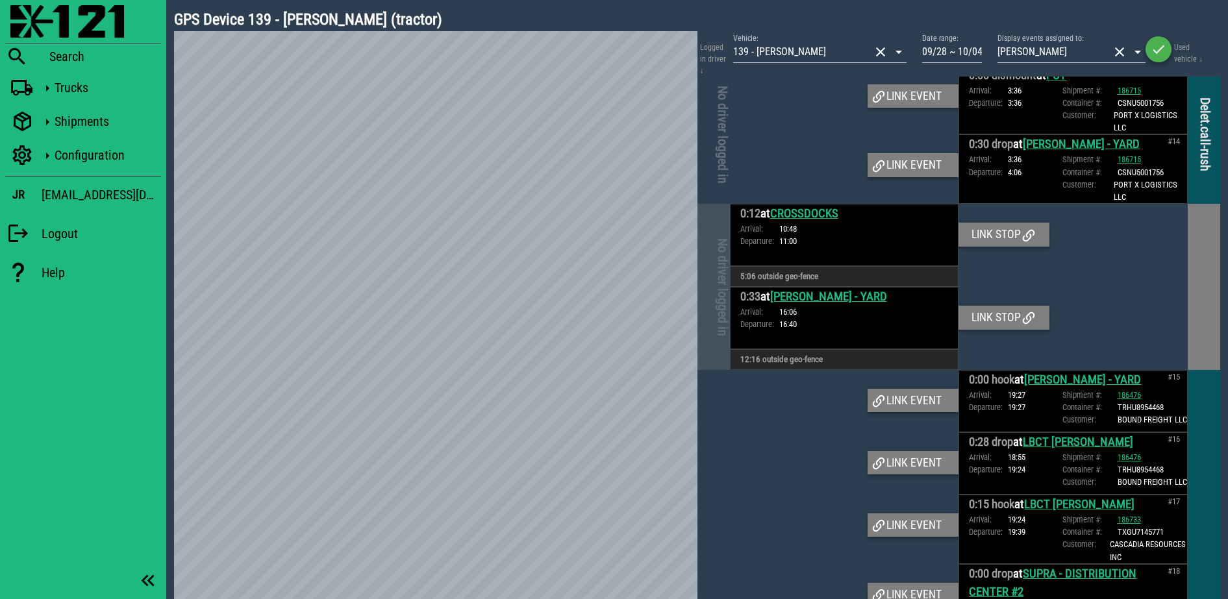
scroll to position [1298, 0]
click at [1117, 53] on button "clear icon" at bounding box center [1119, 52] width 16 height 16
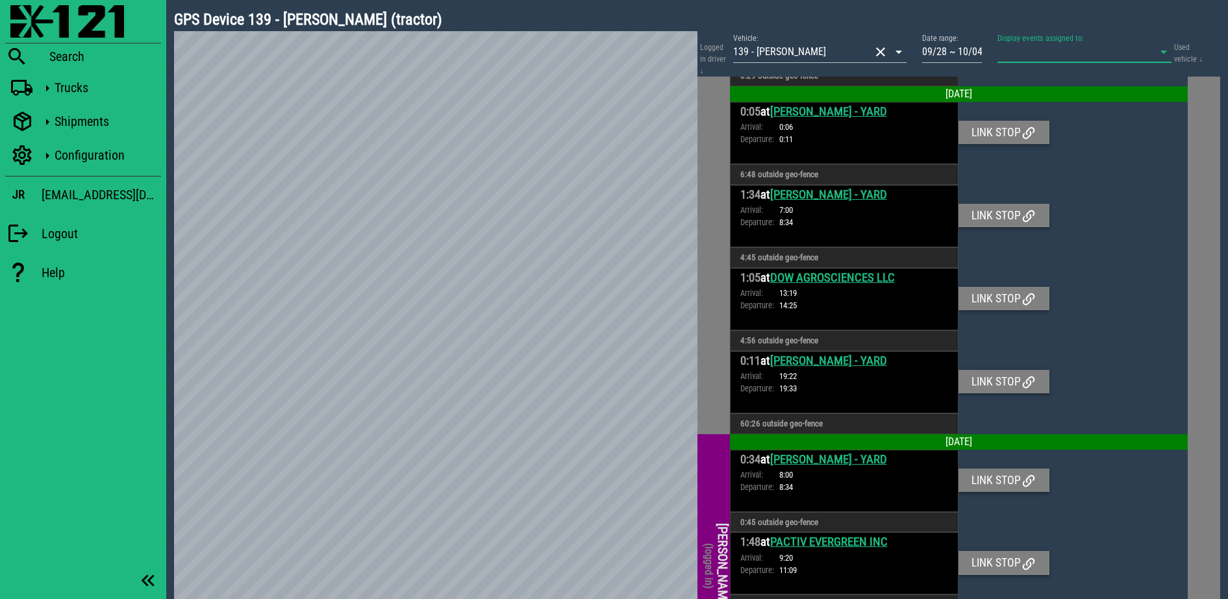
scroll to position [3022, 0]
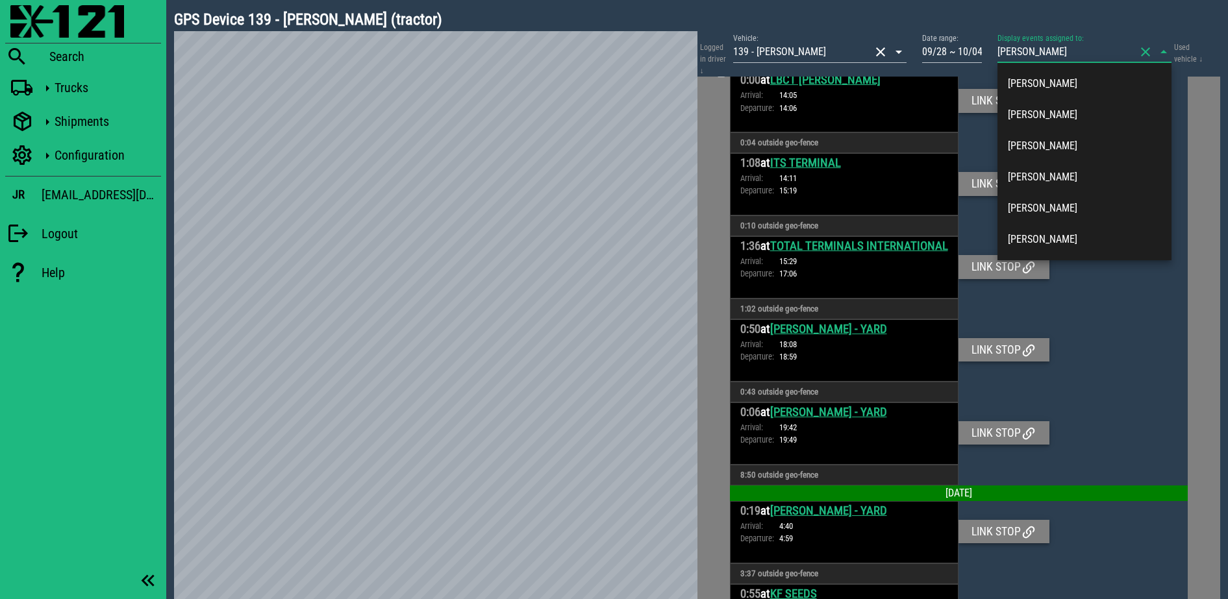
type input "jose z"
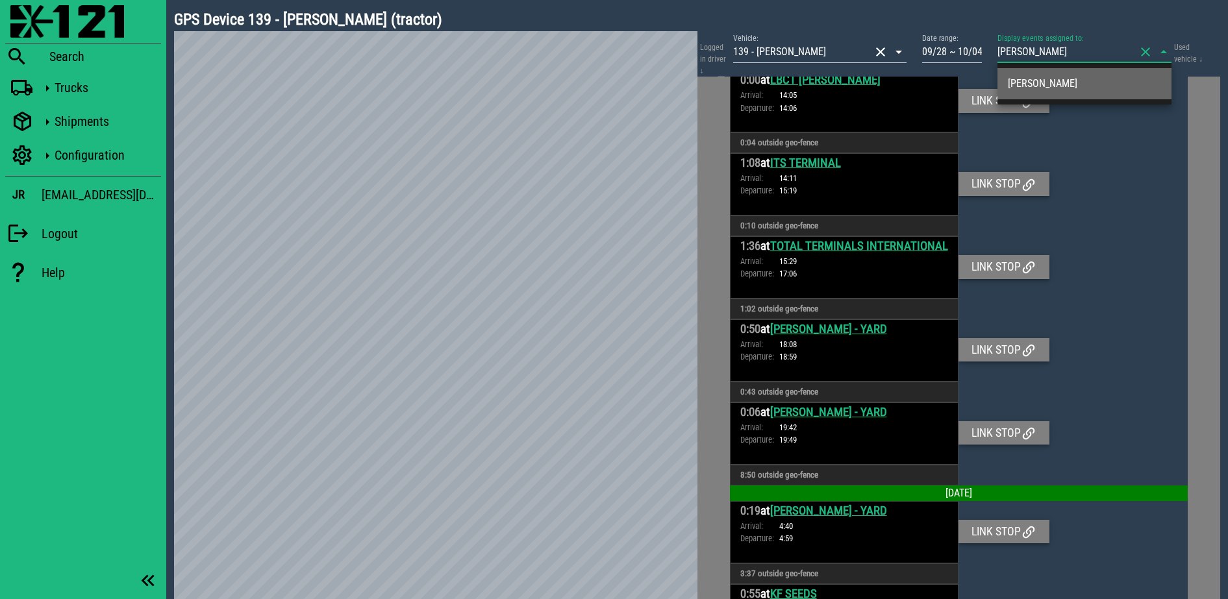
click at [1103, 76] on div "Jose Zelaya" at bounding box center [1084, 83] width 153 height 28
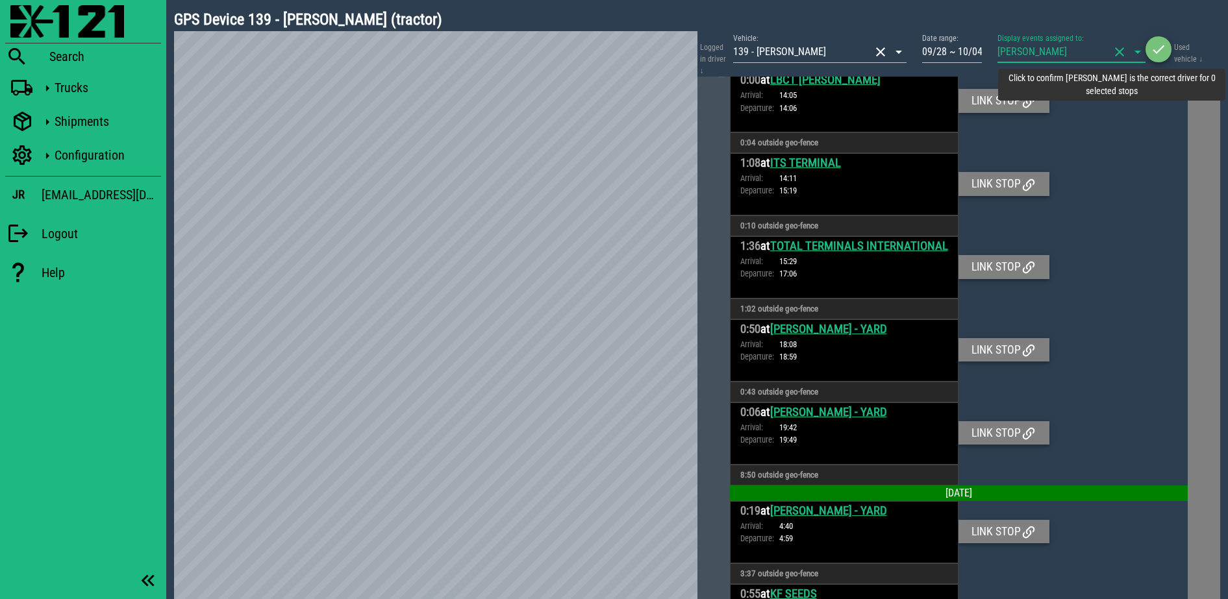
click at [1161, 47] on icon "button" at bounding box center [1158, 50] width 16 height 16
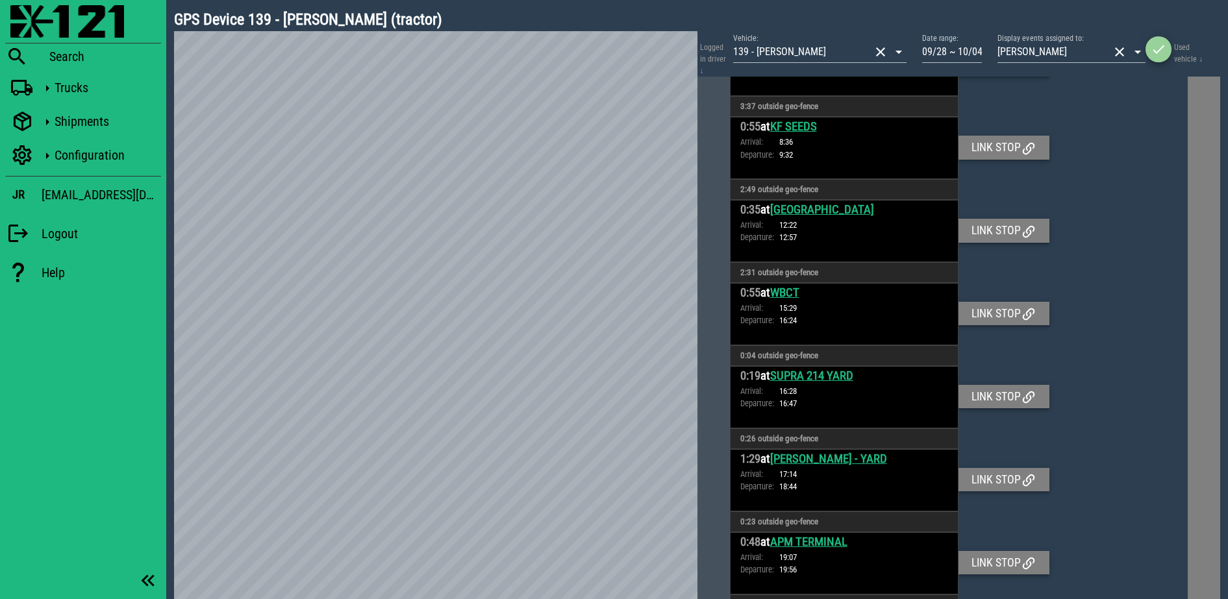
click at [1153, 54] on icon "button" at bounding box center [1158, 50] width 16 height 16
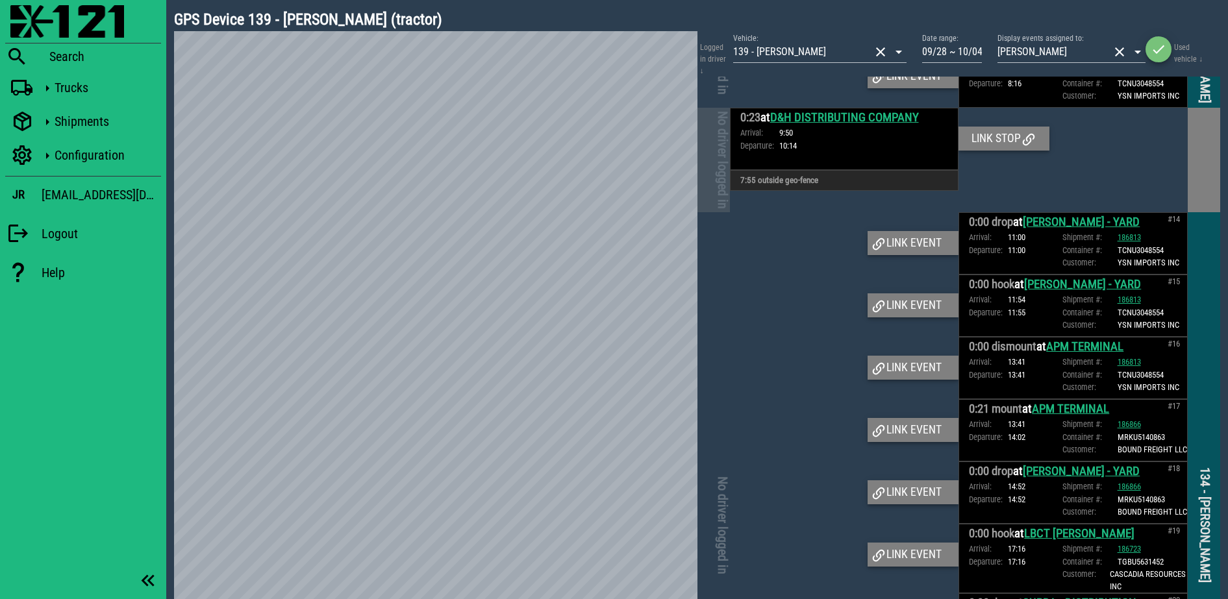
scroll to position [2029, 0]
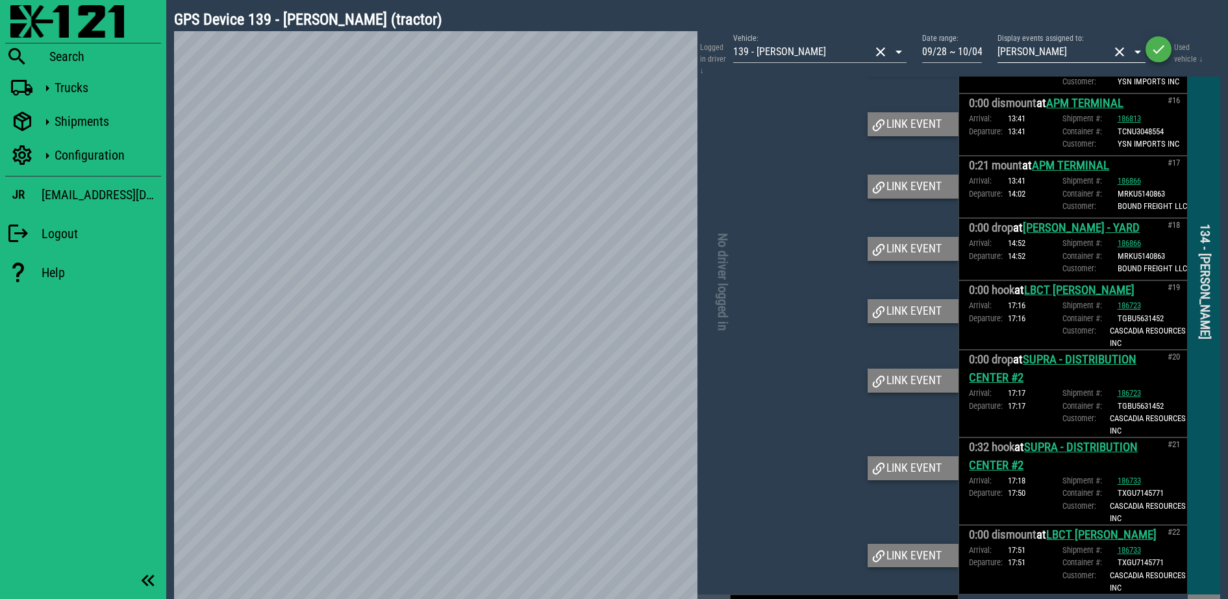
click at [1115, 54] on button "clear icon" at bounding box center [1119, 52] width 16 height 16
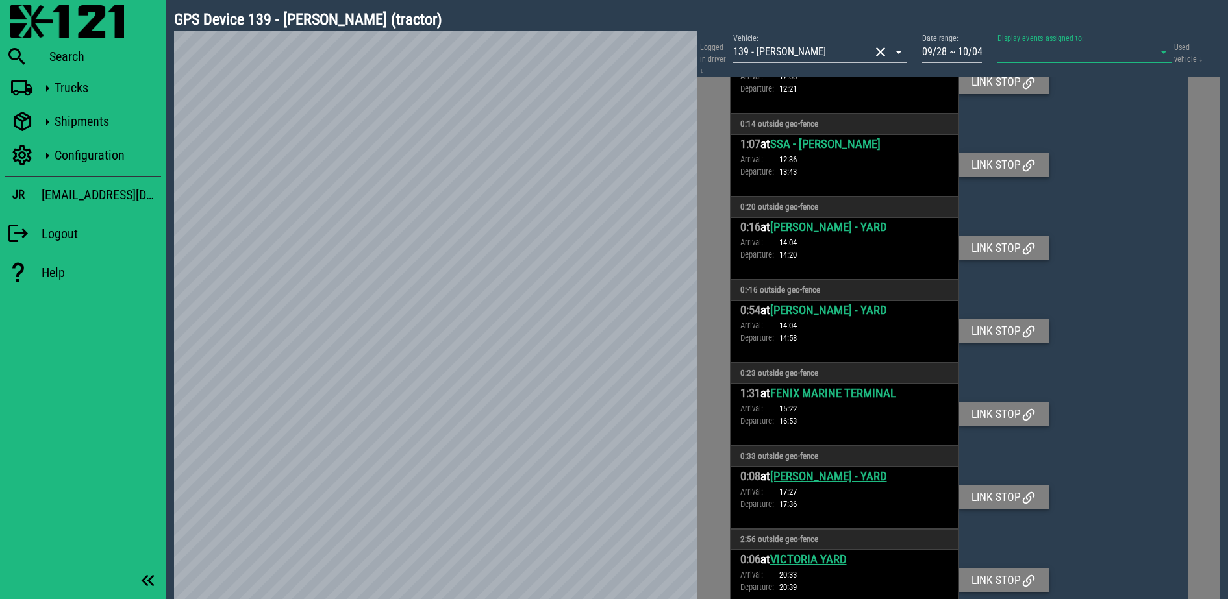
scroll to position [3492, 0]
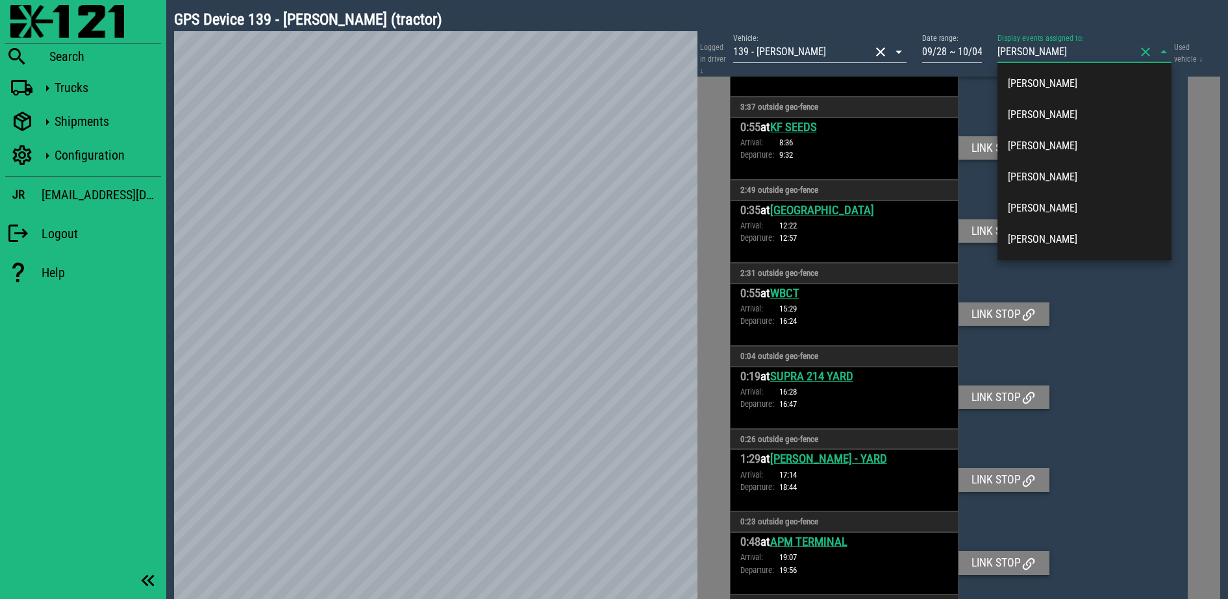
type input "juan z"
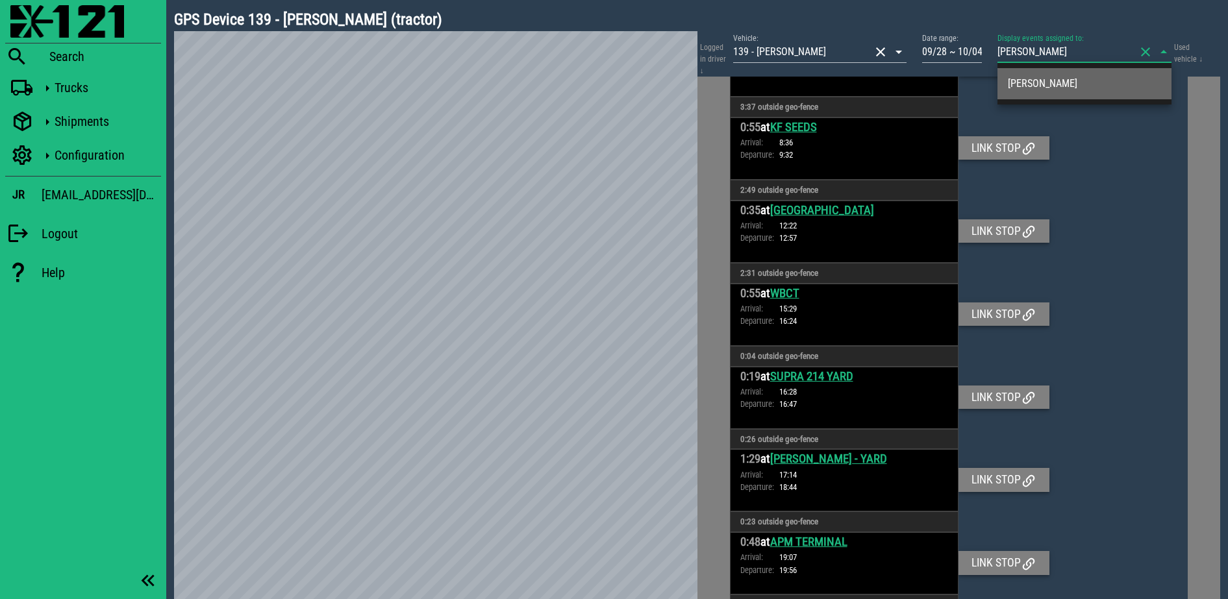
click at [1101, 79] on div "Juan Zalvala" at bounding box center [1084, 83] width 153 height 12
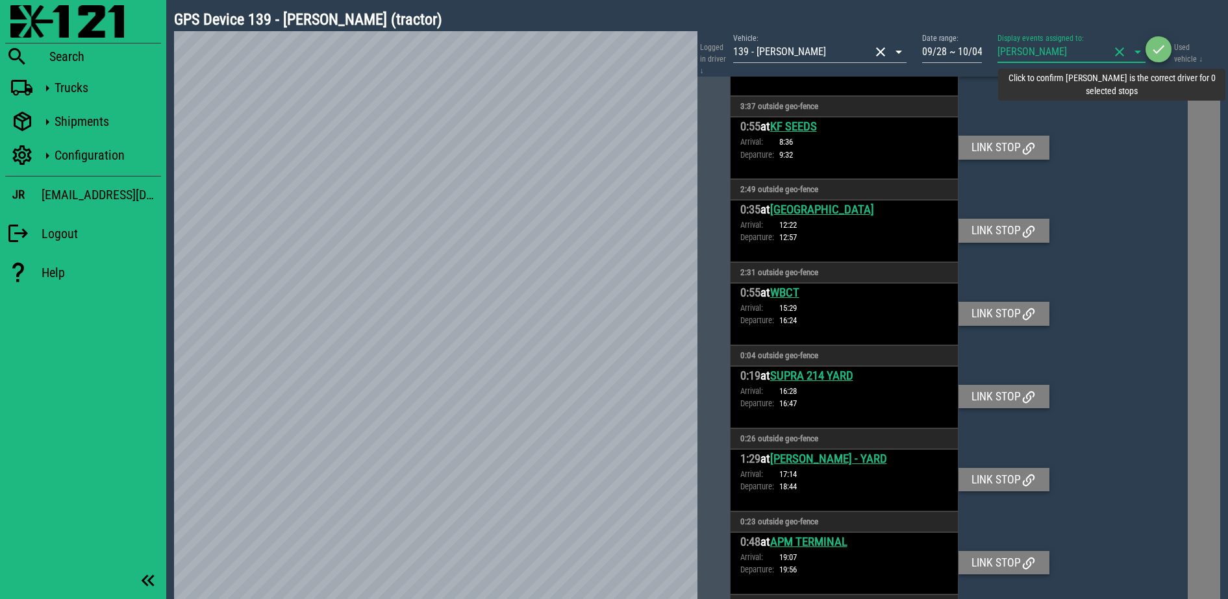
click at [1154, 47] on icon "button" at bounding box center [1158, 50] width 16 height 16
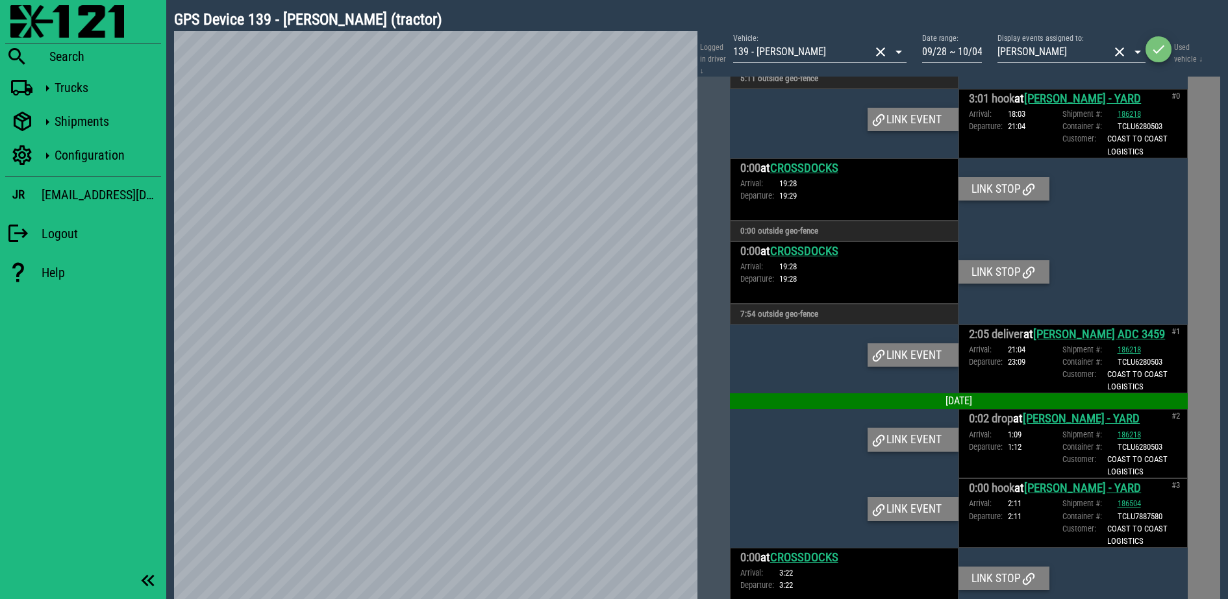
scroll to position [0, 0]
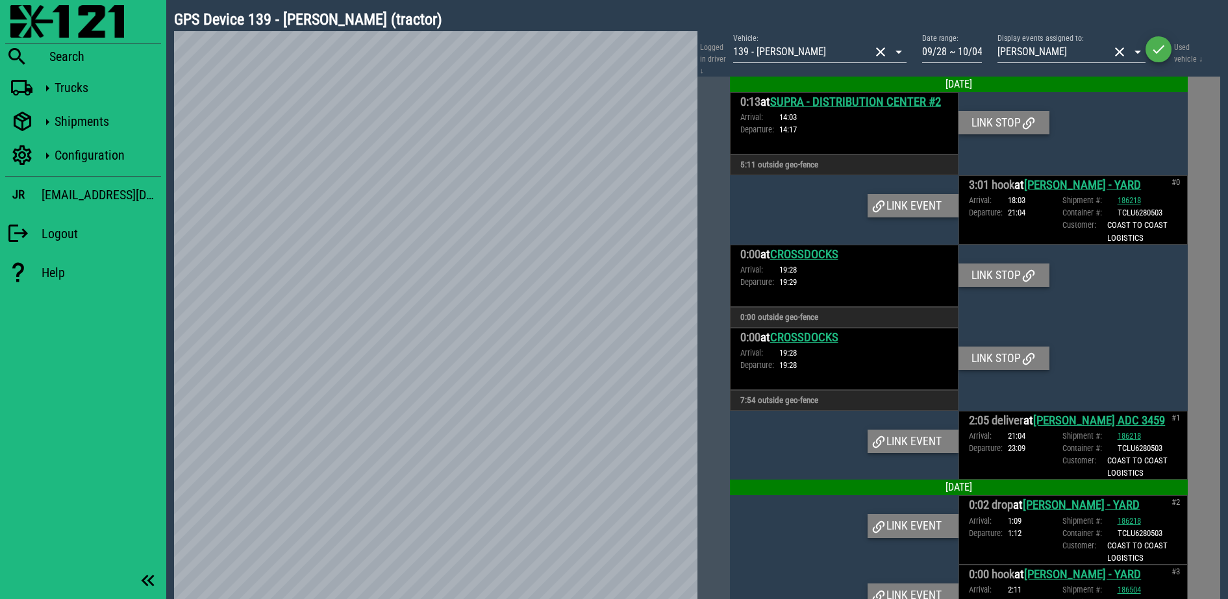
click at [812, 338] on link "CROSSDOCKS" at bounding box center [804, 337] width 68 height 14
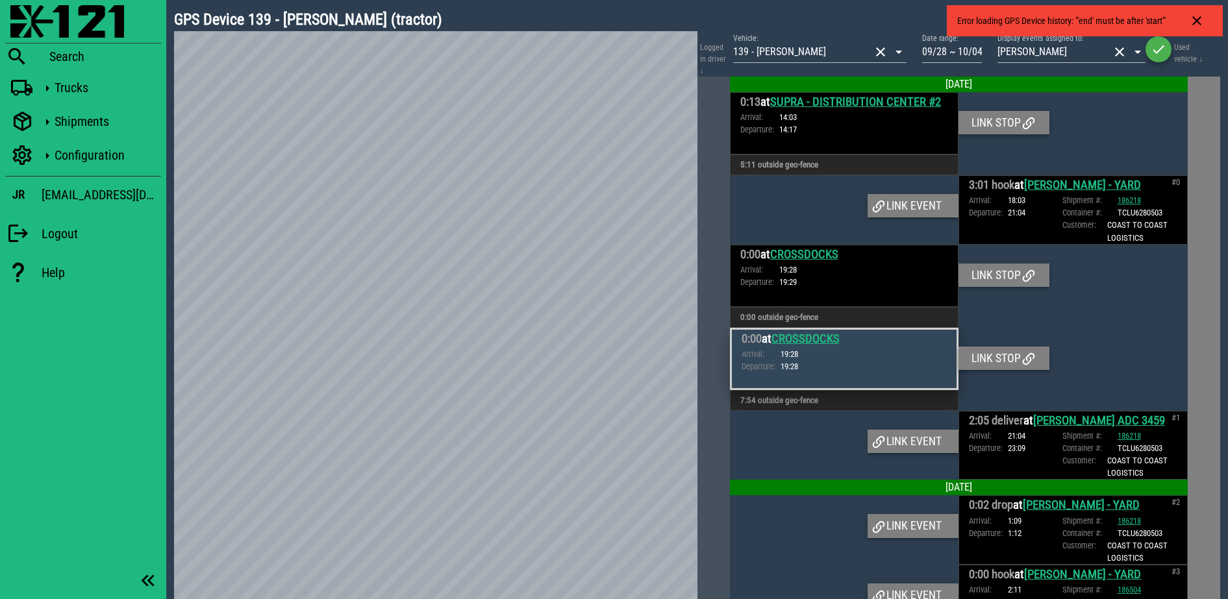
click at [1081, 419] on link "LOWE'S ADC 3459" at bounding box center [1099, 421] width 132 height 14
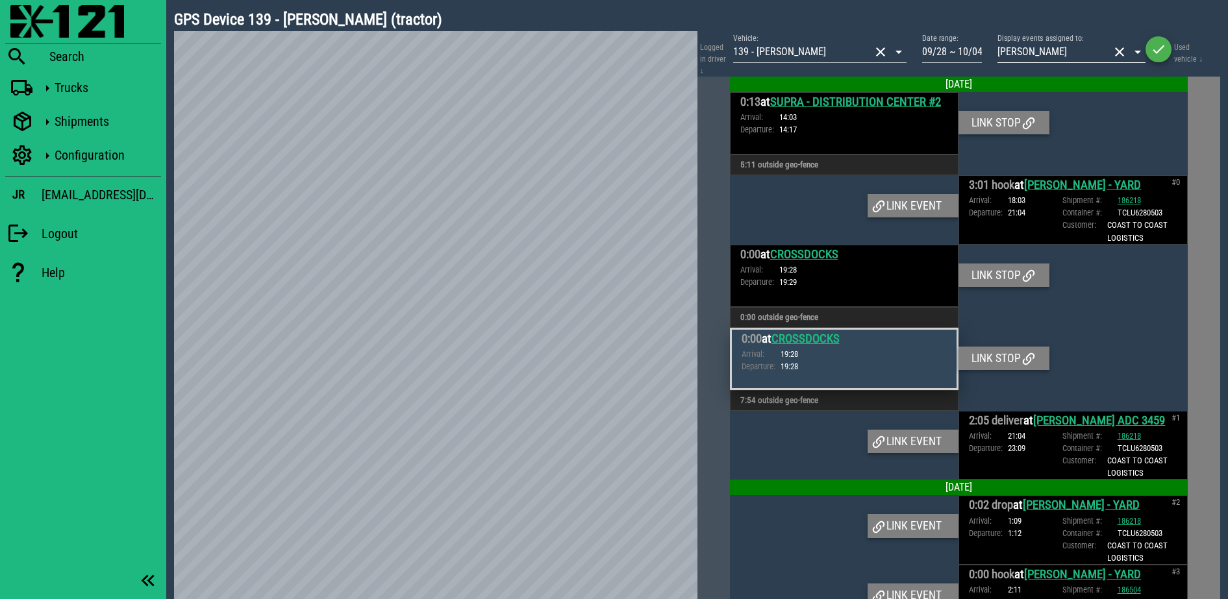
click at [1121, 51] on button "clear icon" at bounding box center [1119, 52] width 16 height 16
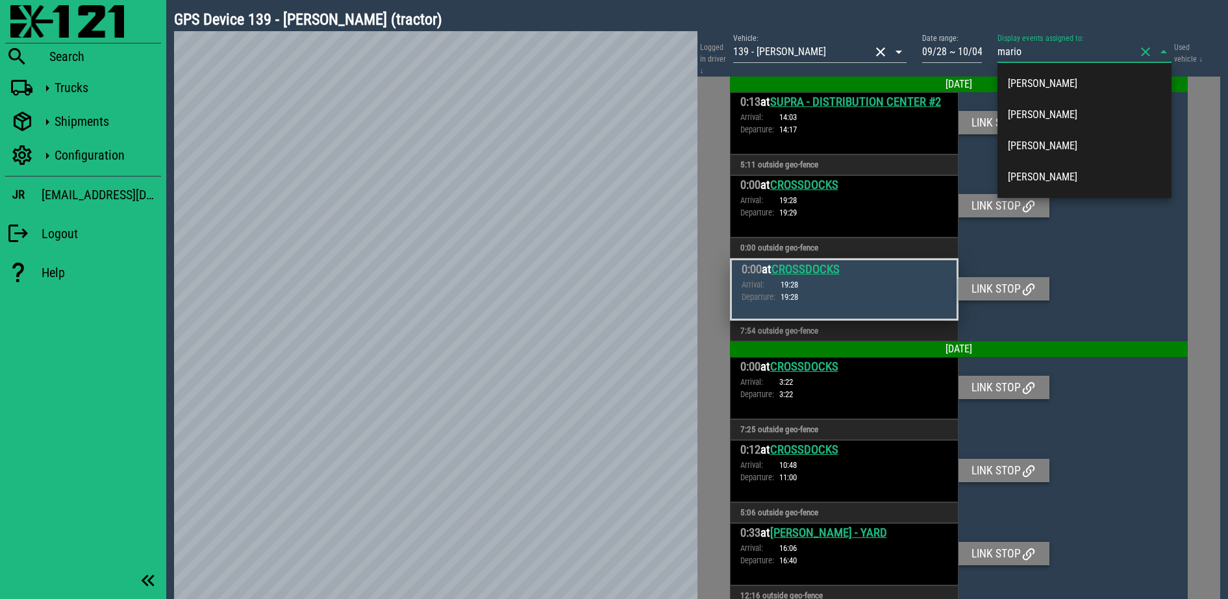
type input "mario a"
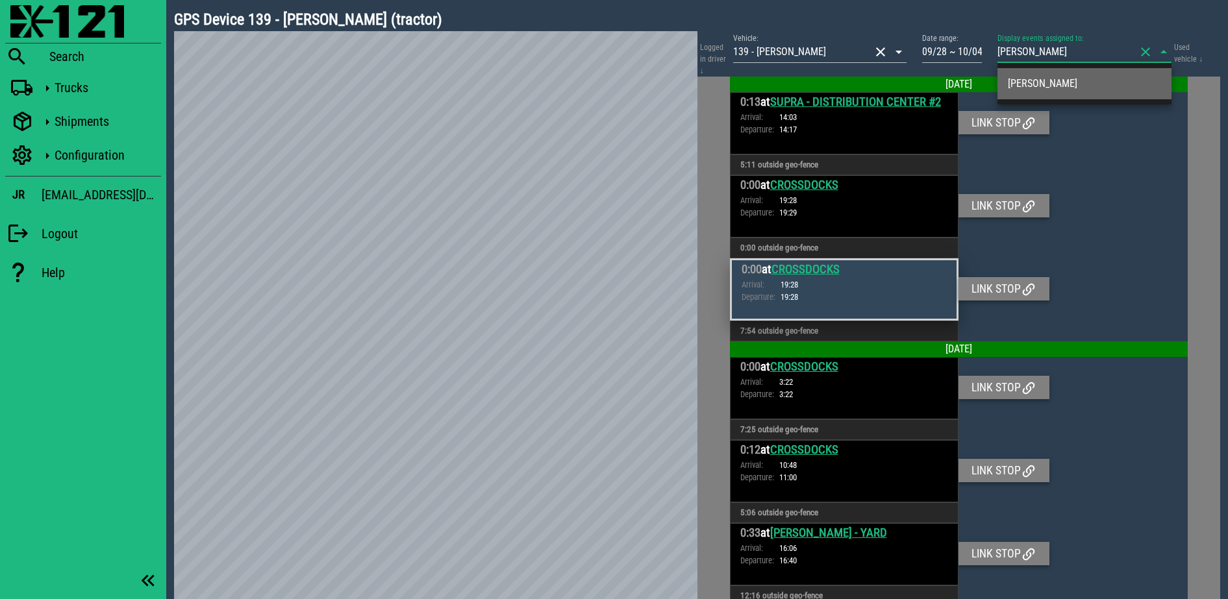
click at [1098, 78] on div "Mario Ayala" at bounding box center [1084, 83] width 153 height 12
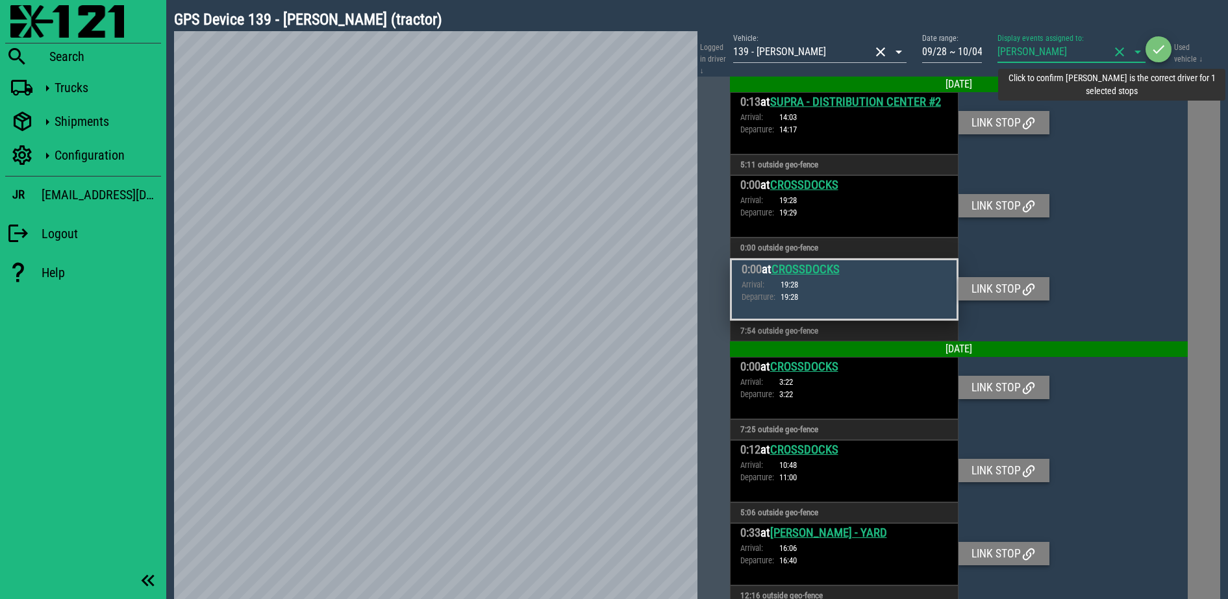
click at [1156, 46] on icon "button" at bounding box center [1158, 50] width 16 height 16
click at [1166, 53] on span "button" at bounding box center [1158, 50] width 26 height 16
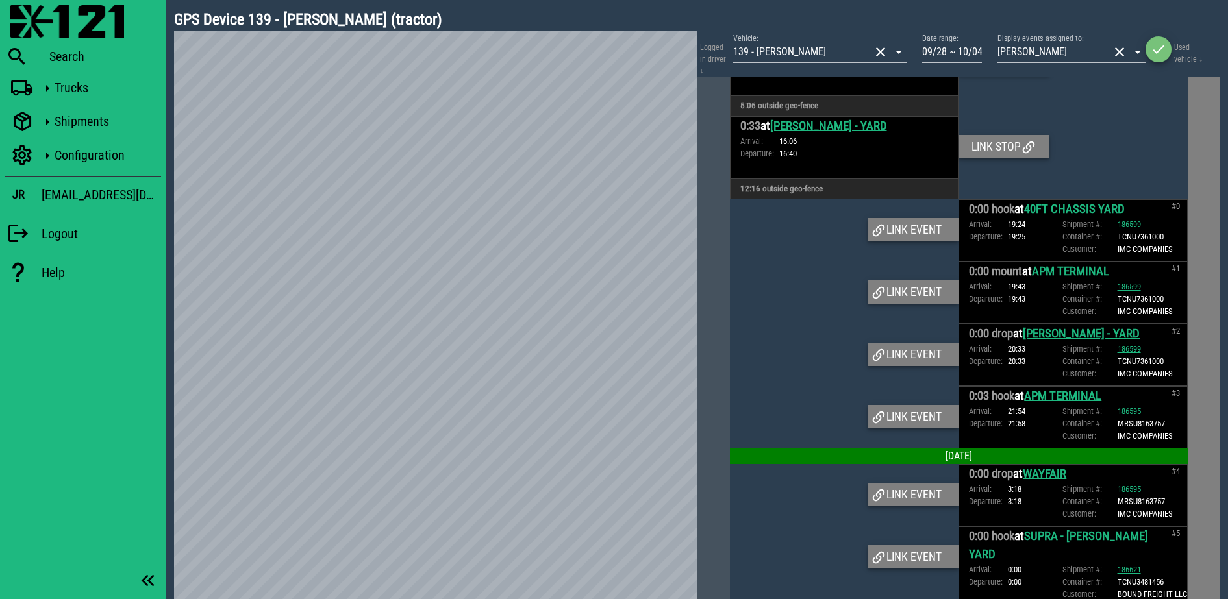
scroll to position [487, 0]
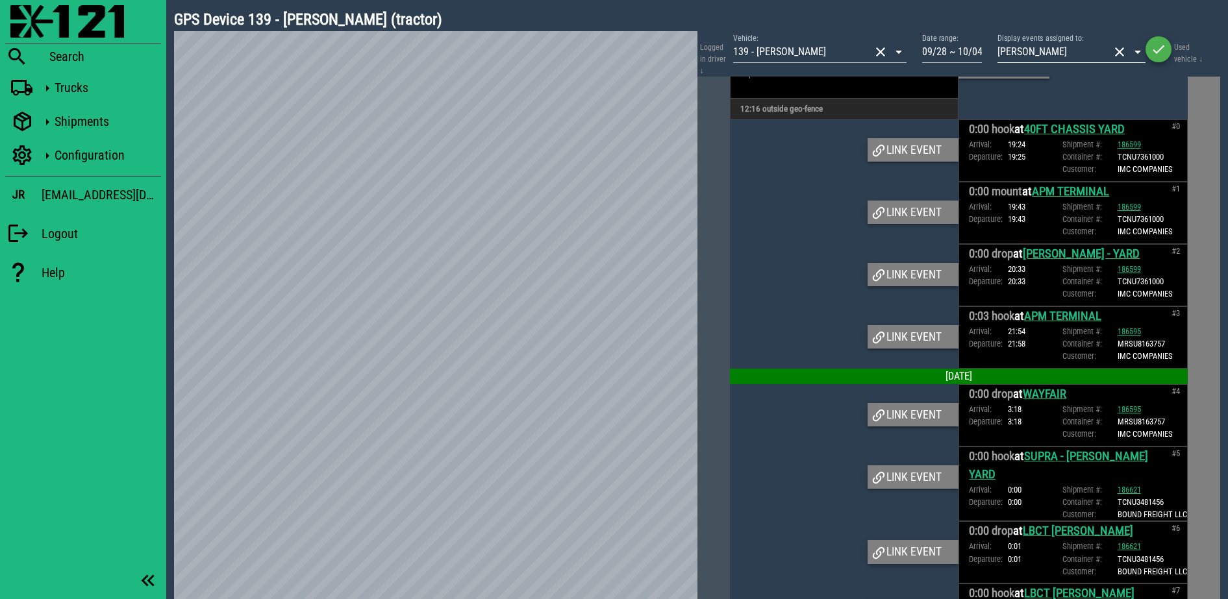
click at [1113, 52] on button "clear icon" at bounding box center [1119, 52] width 16 height 16
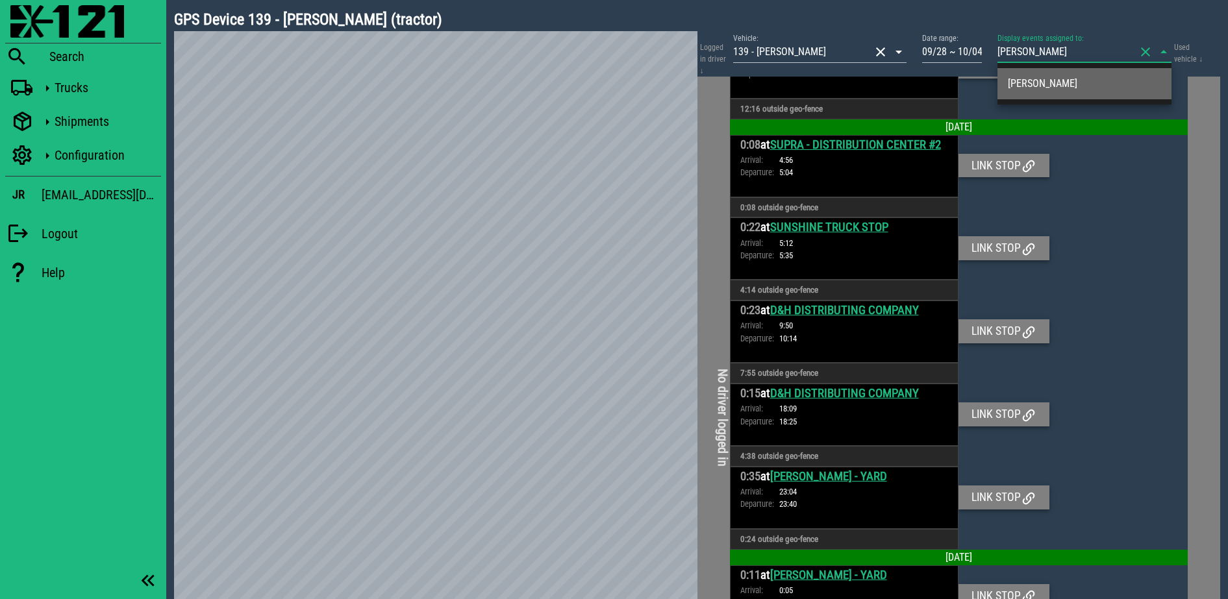
type input "ricardo"
click at [1110, 91] on div "Ricardo Martinez" at bounding box center [1084, 83] width 153 height 28
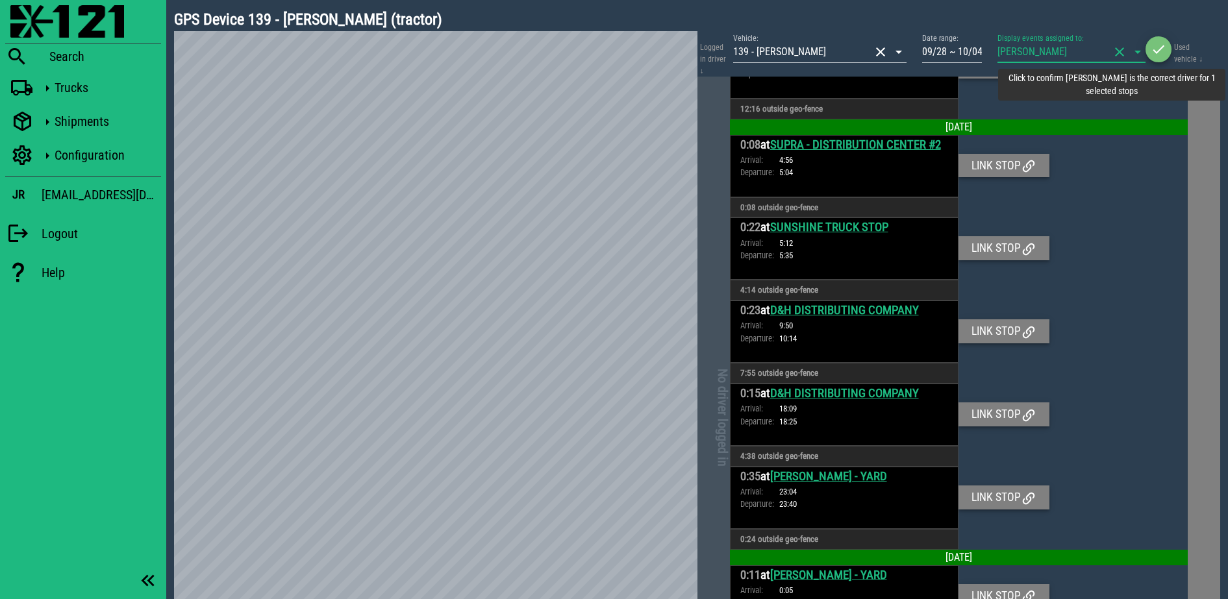
click at [1165, 47] on icon "button" at bounding box center [1158, 50] width 16 height 16
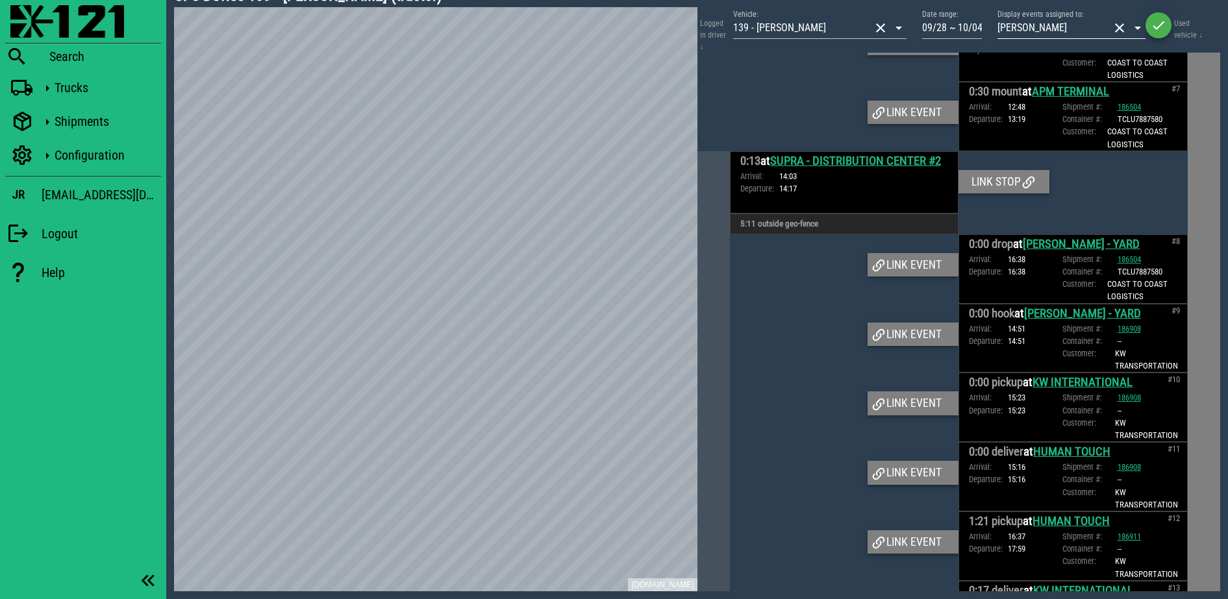
click at [1118, 29] on button "clear icon" at bounding box center [1119, 28] width 16 height 16
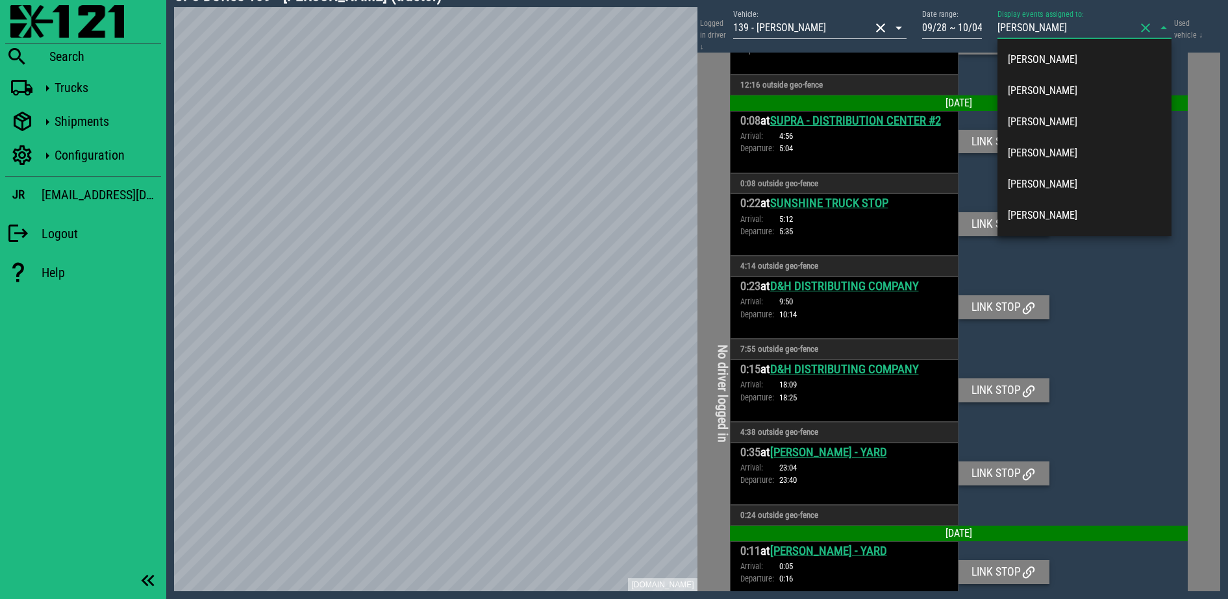
type input "roberto"
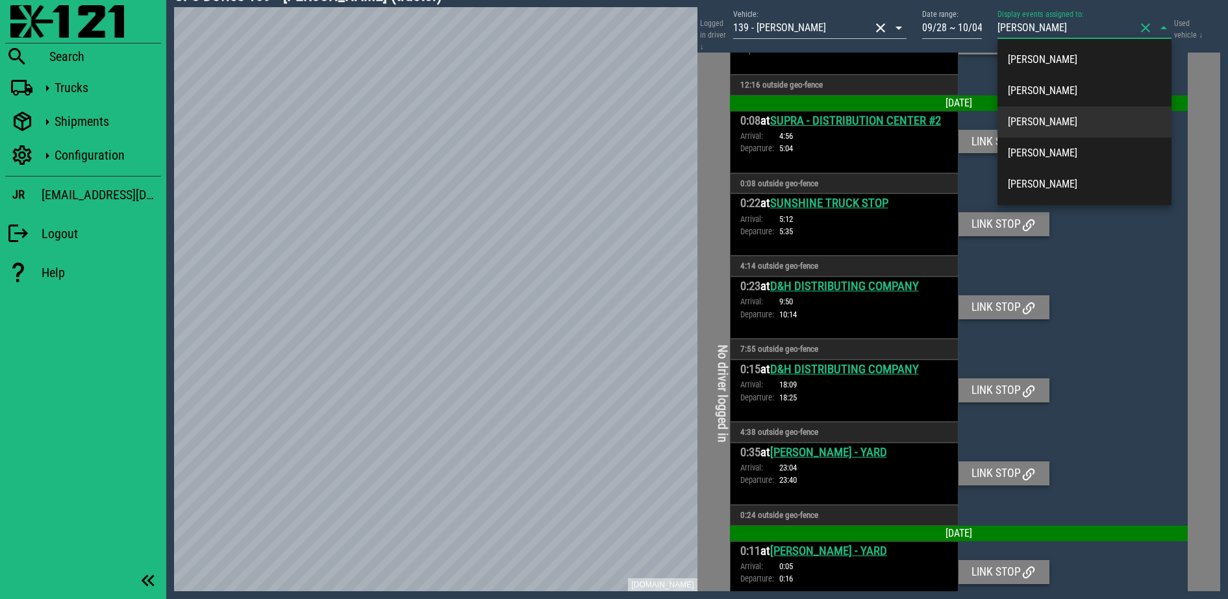
click at [1070, 122] on div "Roberto Hernandez" at bounding box center [1084, 122] width 153 height 12
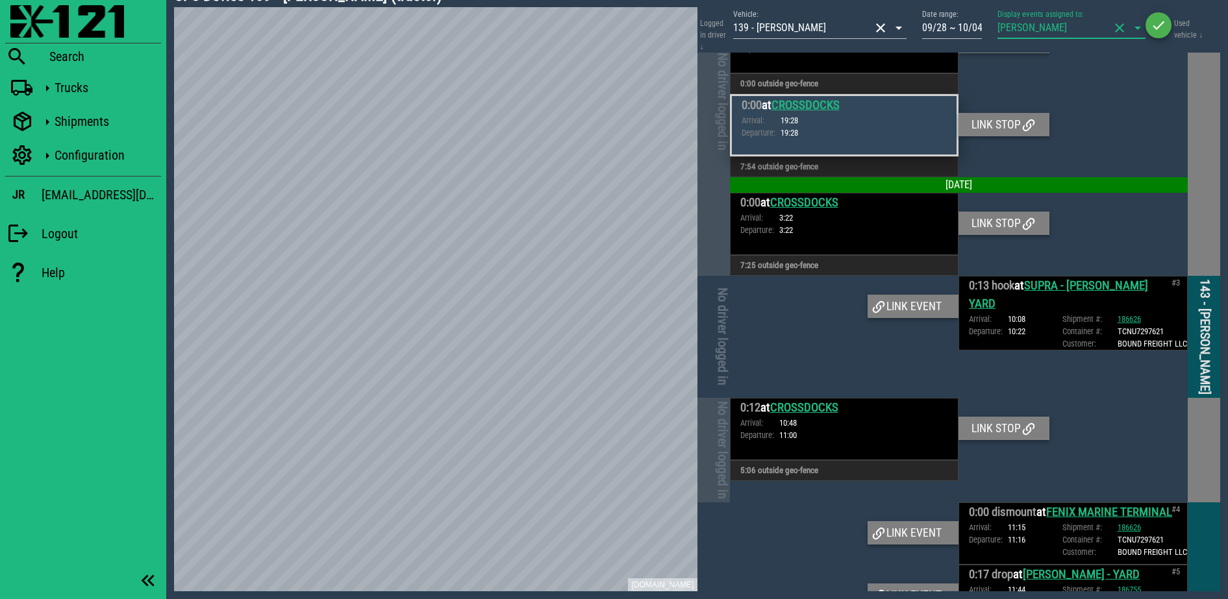
scroll to position [136, 0]
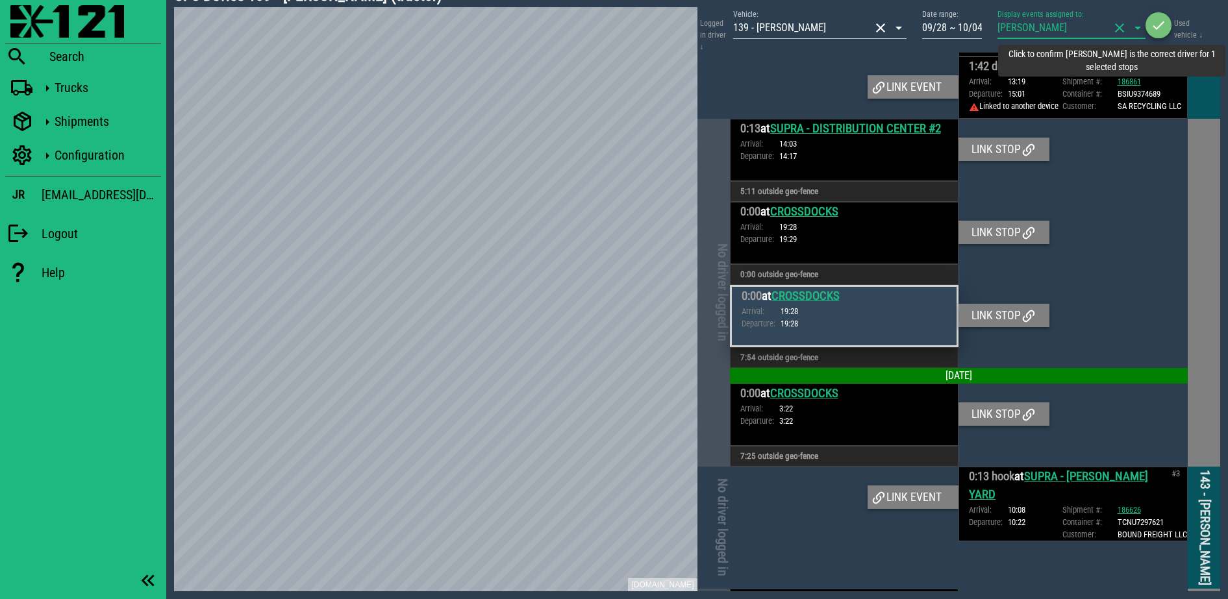
click at [1149, 19] on span "button" at bounding box center [1158, 26] width 26 height 16
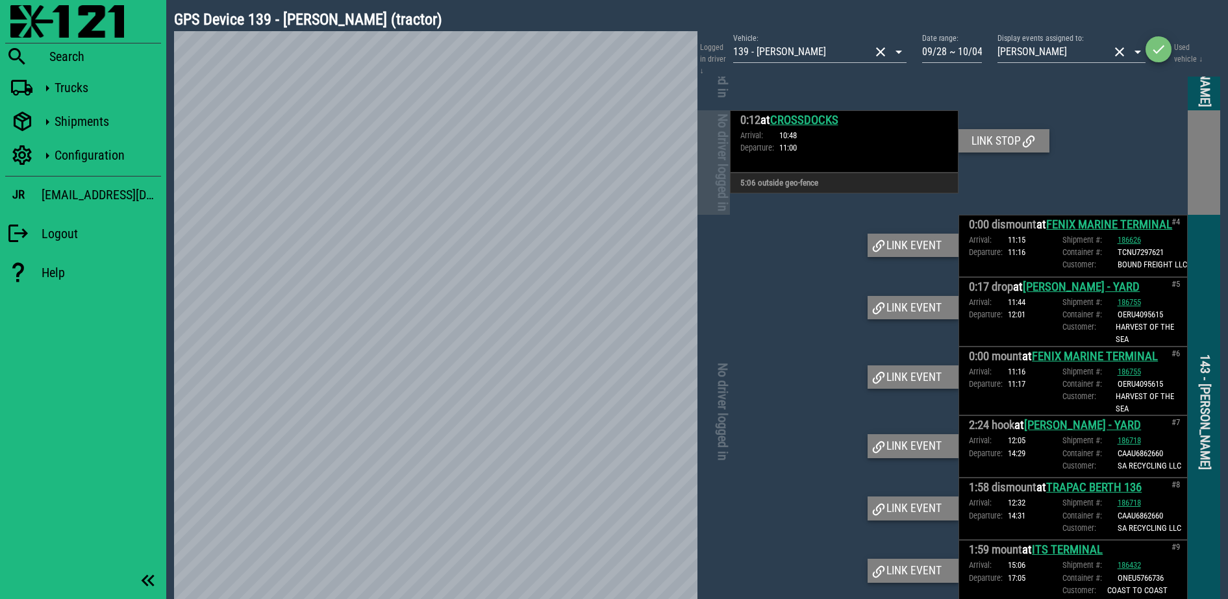
scroll to position [649, 0]
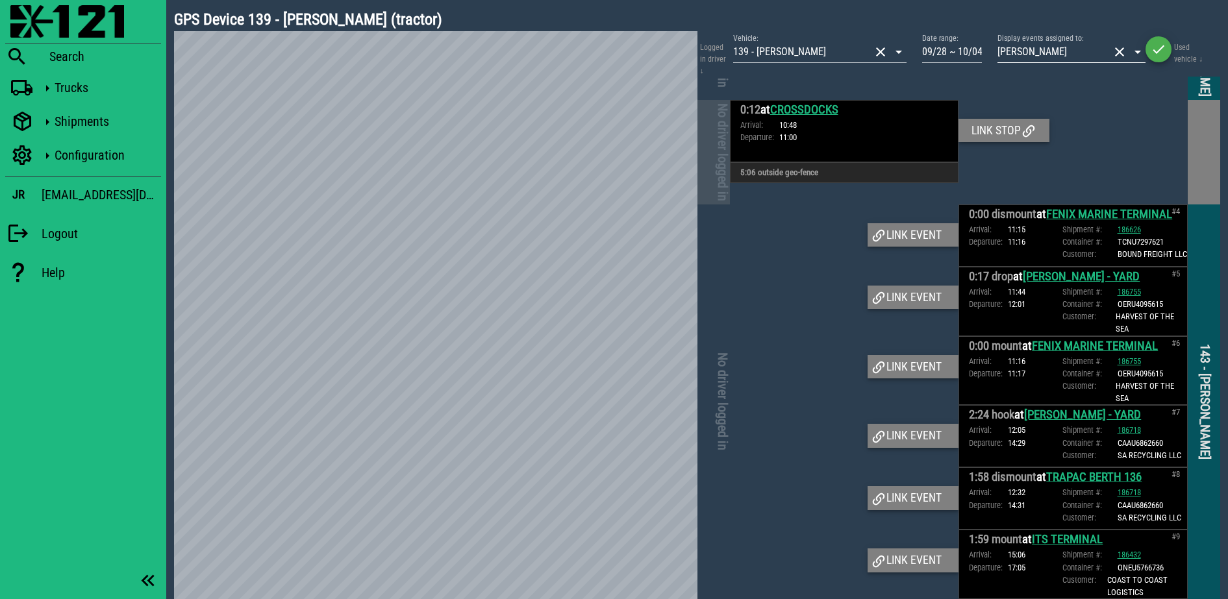
click at [1128, 52] on div at bounding box center [1136, 52] width 18 height 16
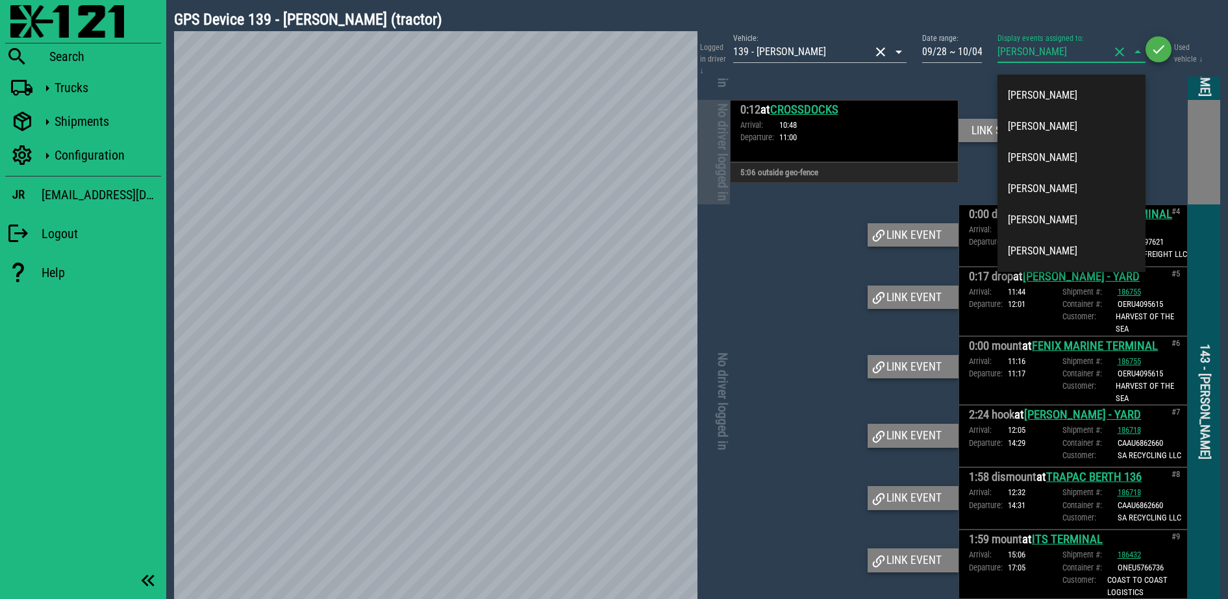
click at [1124, 54] on button "clear icon" at bounding box center [1119, 52] width 16 height 16
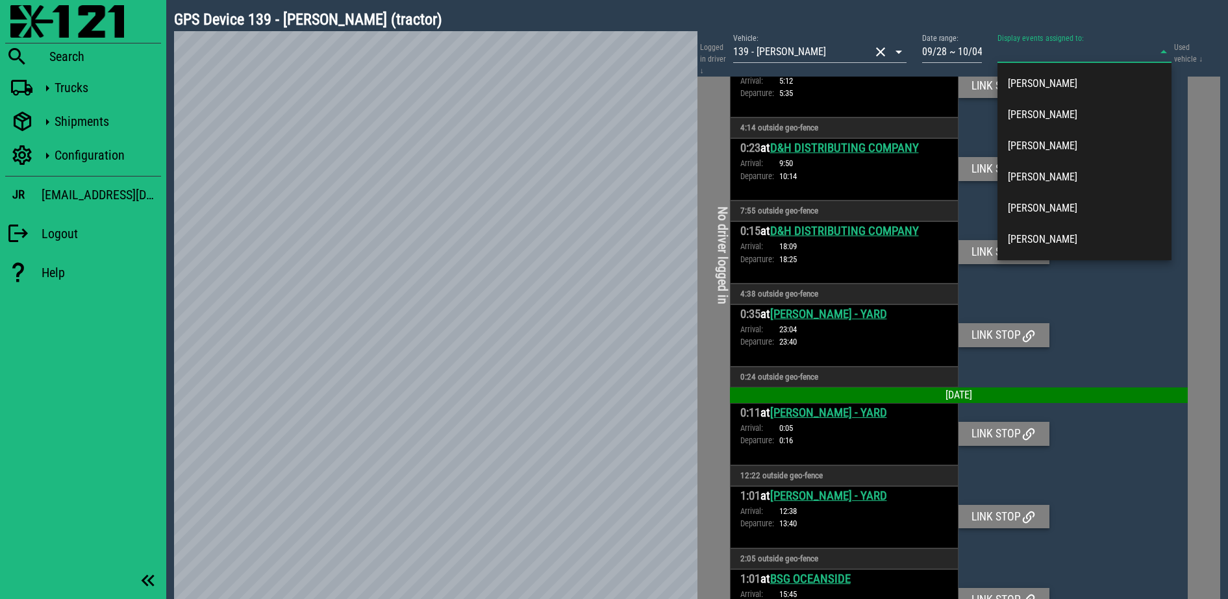
scroll to position [2998, 0]
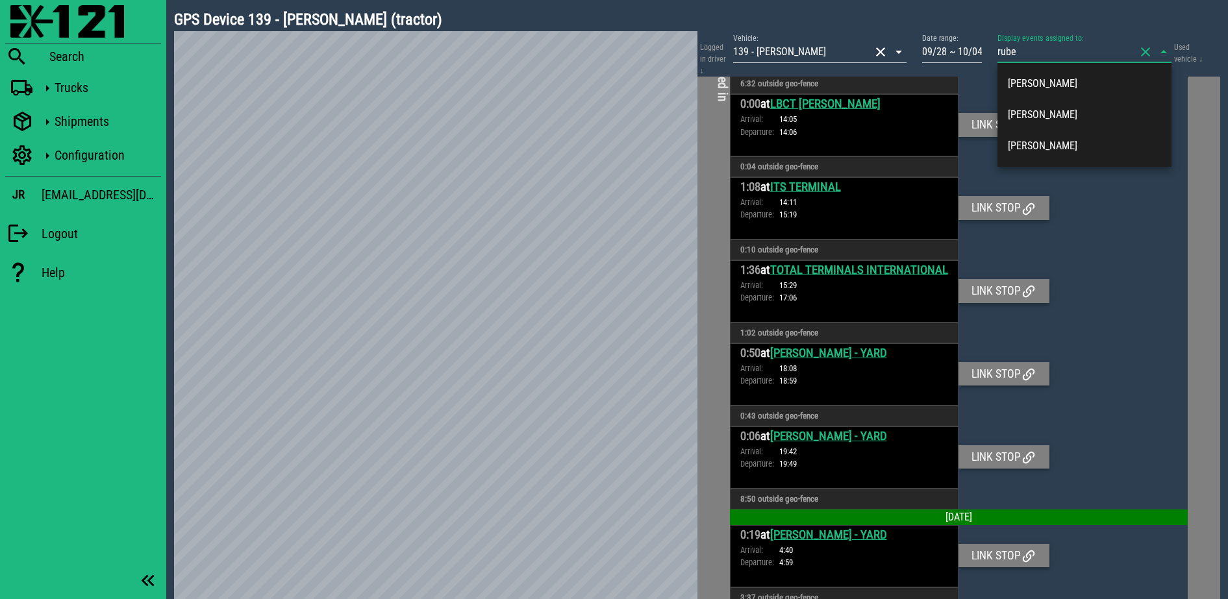
type input "ruben"
drag, startPoint x: 1041, startPoint y: 91, endPoint x: 1054, endPoint y: 112, distance: 24.5
click at [1054, 112] on div "Ruben Cruz Ruben Ortiz Ruben Perez" at bounding box center [1084, 115] width 174 height 104
click at [1054, 112] on div "Ruben Ortiz" at bounding box center [1084, 114] width 153 height 12
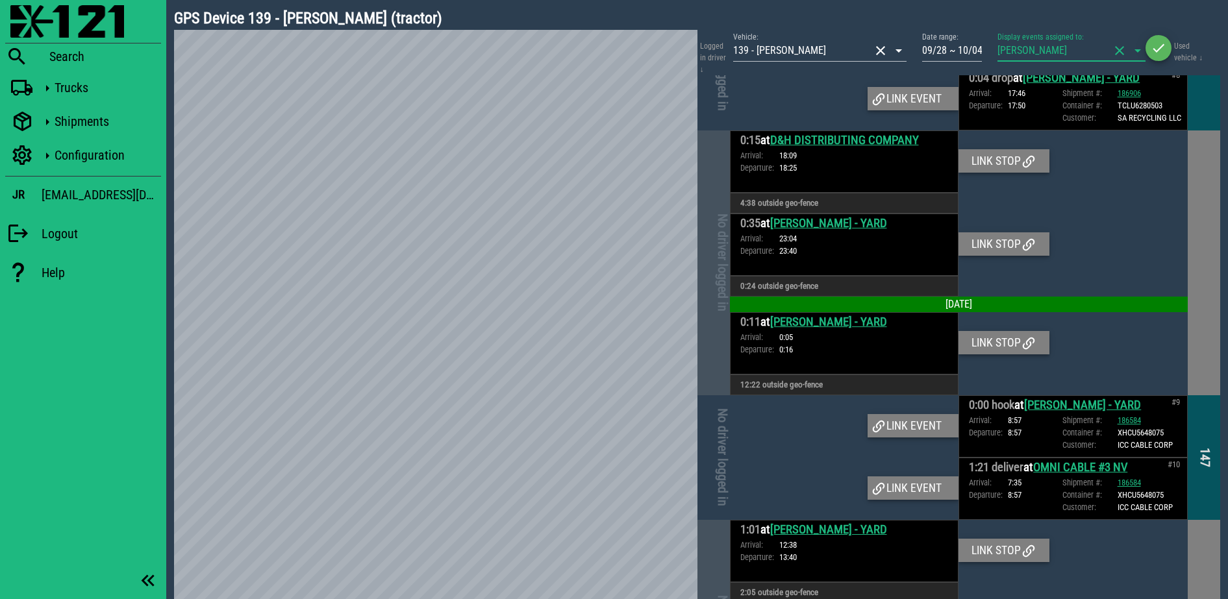
scroll to position [24, 0]
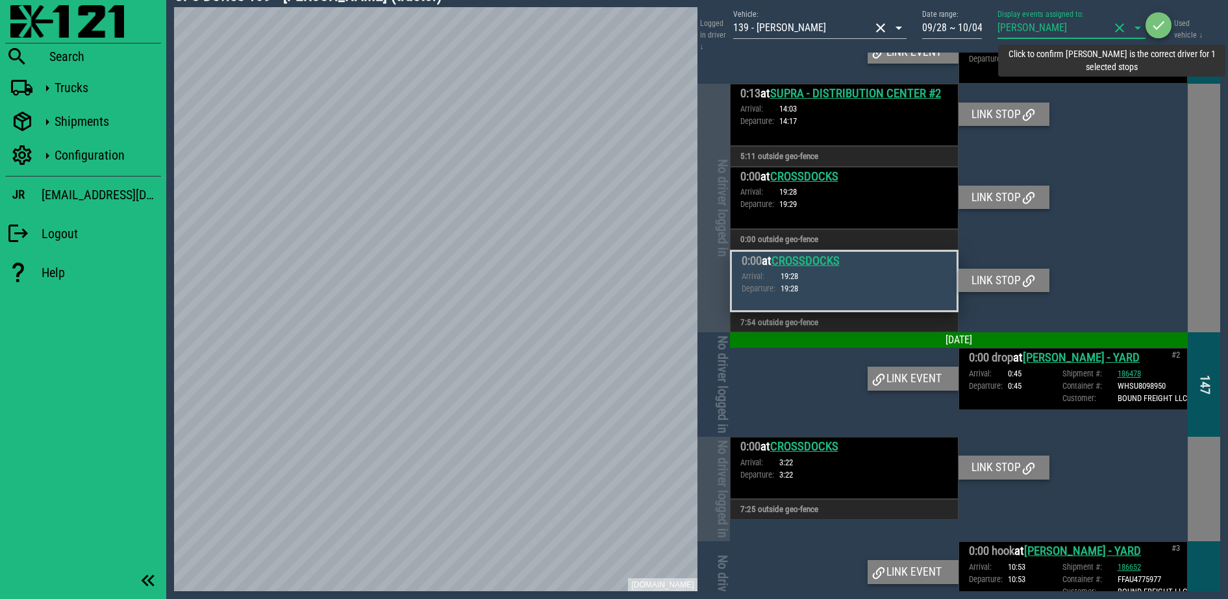
click at [1158, 25] on icon "button" at bounding box center [1158, 26] width 16 height 16
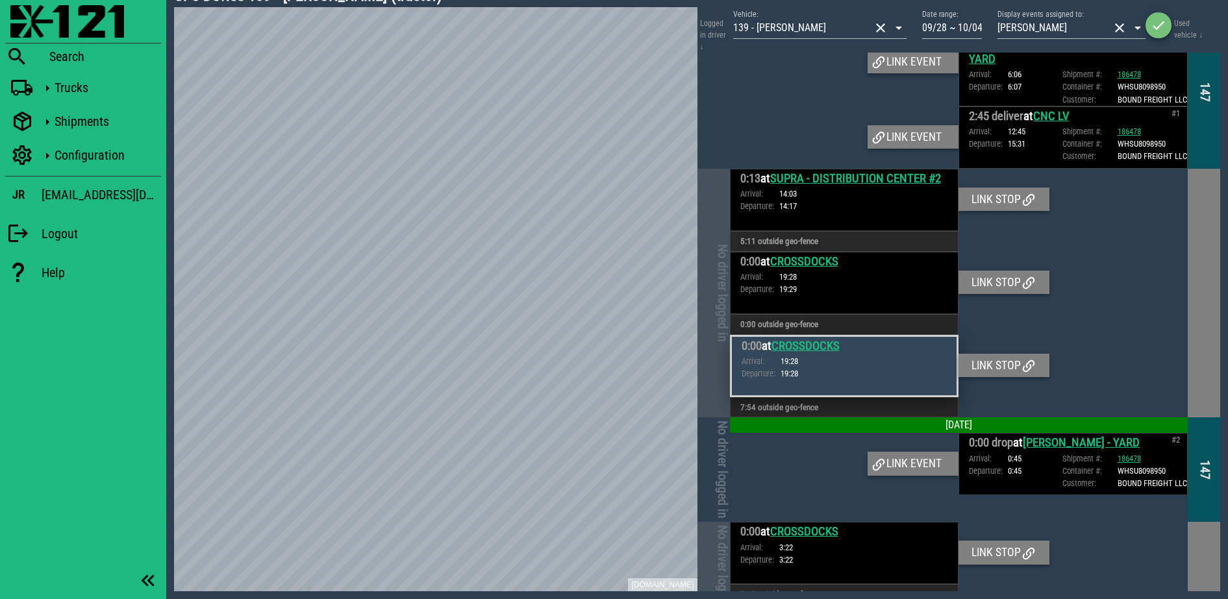
scroll to position [0, 0]
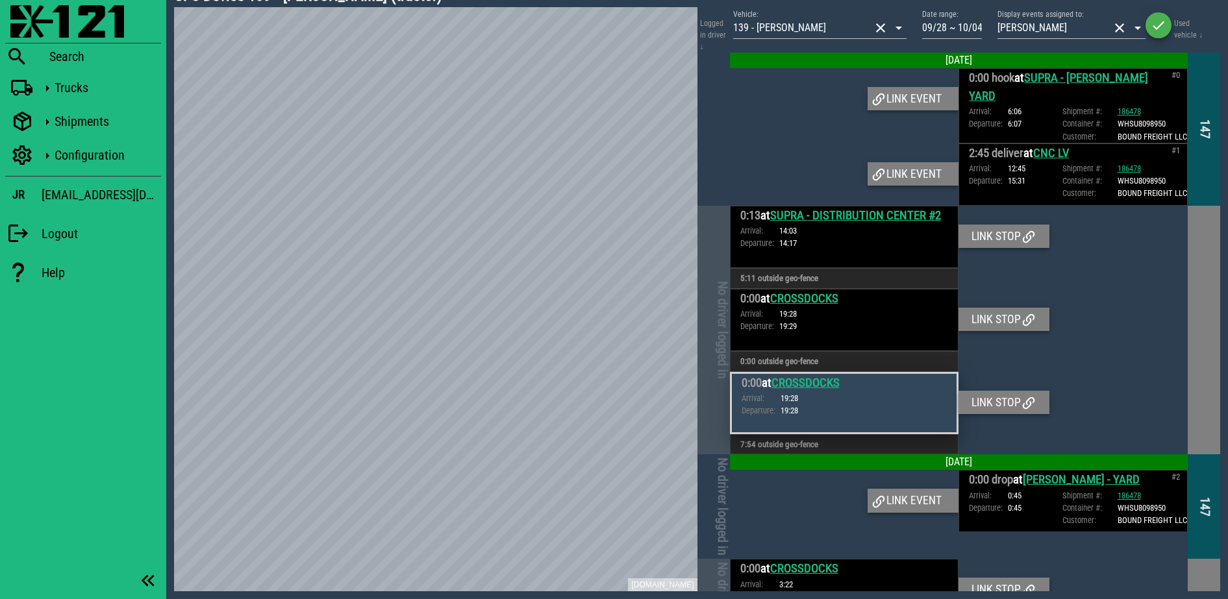
click at [1116, 306] on div at bounding box center [1072, 320] width 229 height 62
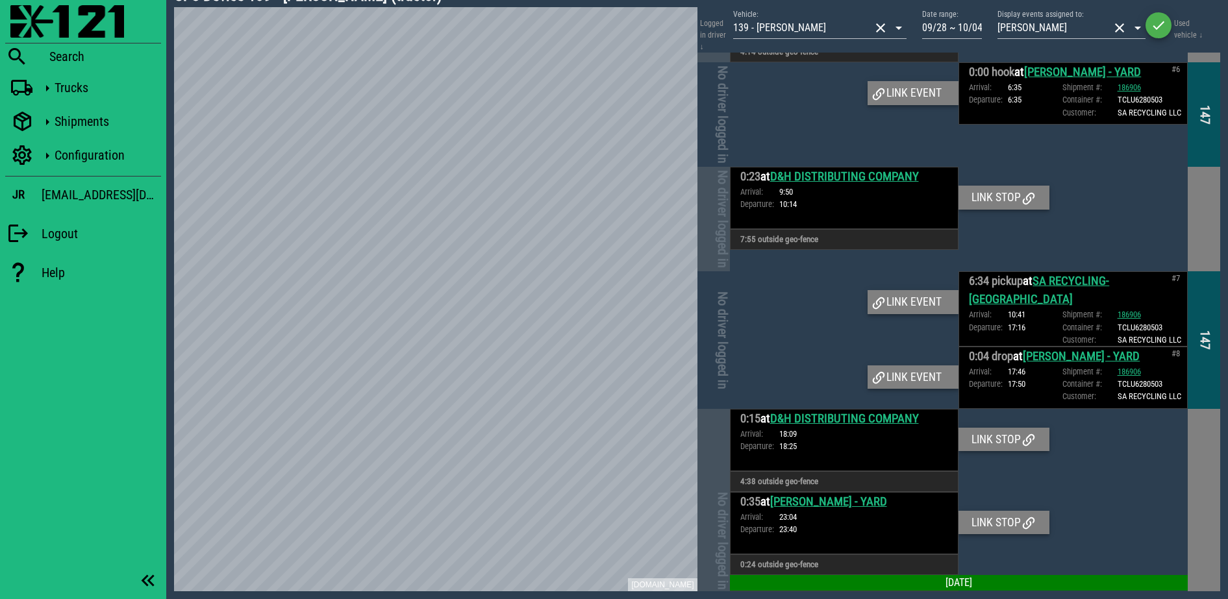
scroll to position [1217, 0]
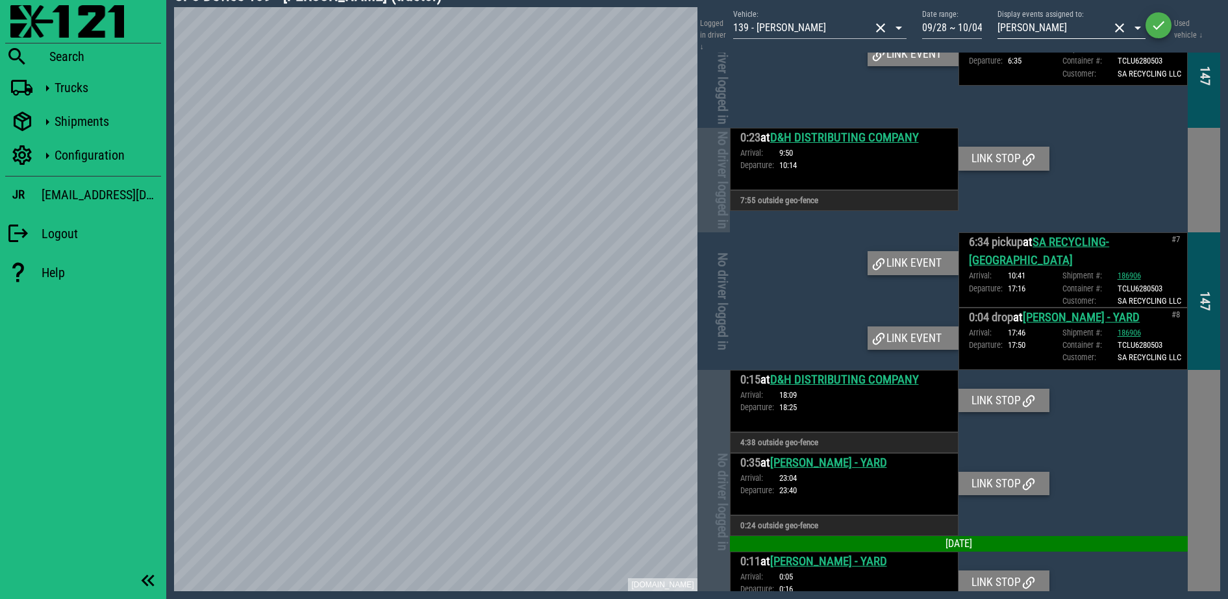
click at [1118, 32] on button "clear icon" at bounding box center [1119, 28] width 16 height 16
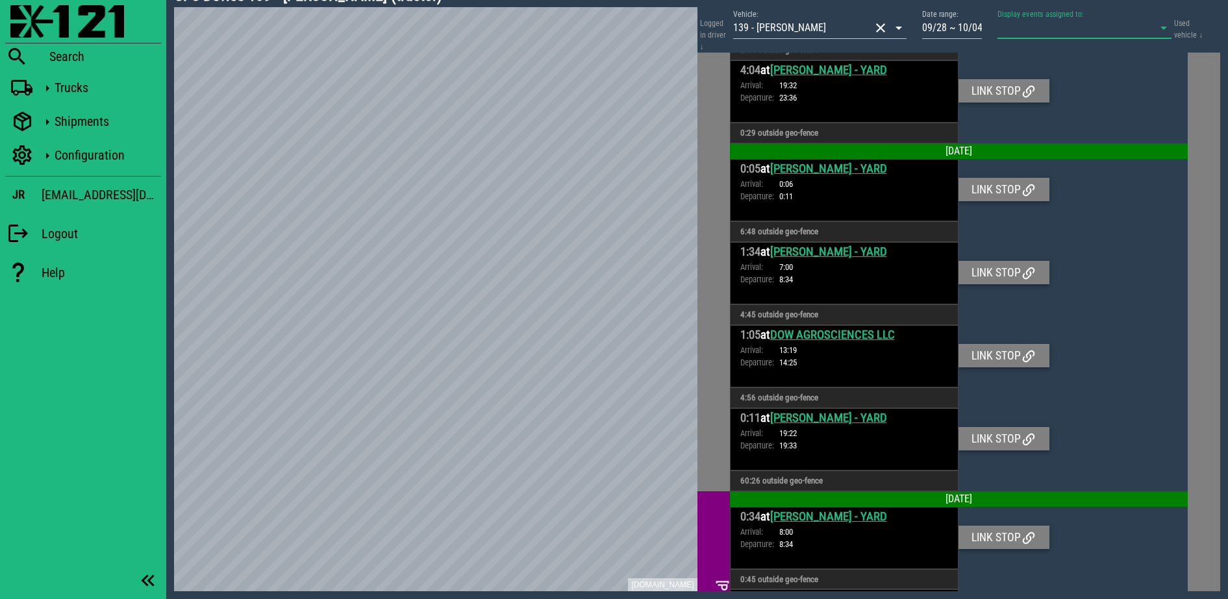
scroll to position [2735, 0]
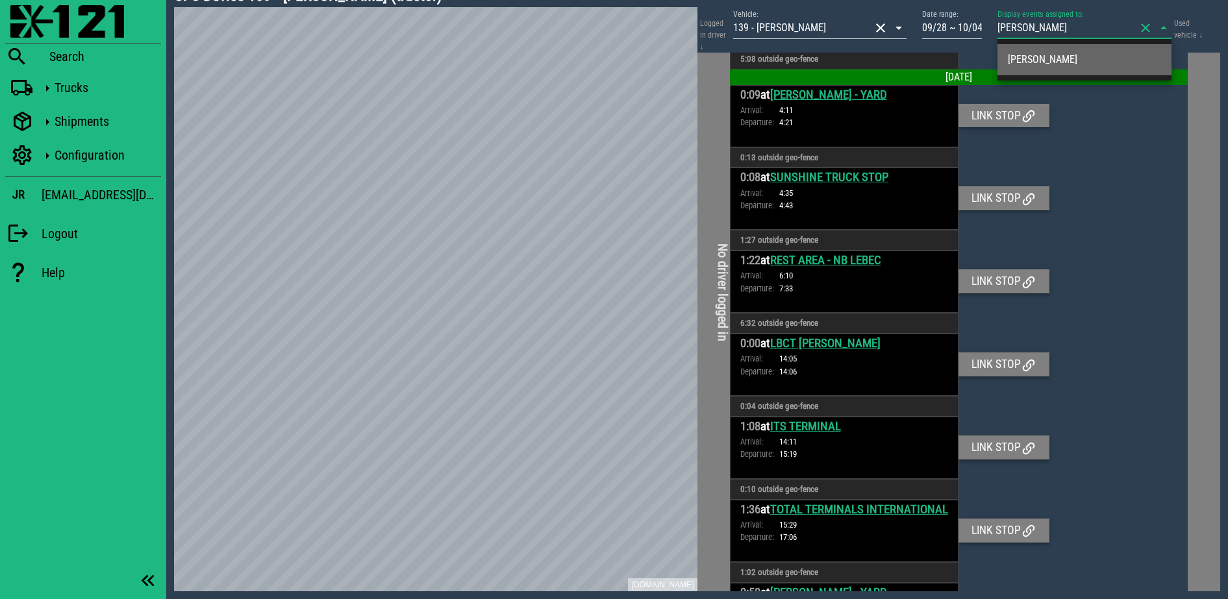
type input "steven"
click at [1071, 72] on div "Steven Sweningsen" at bounding box center [1084, 59] width 153 height 28
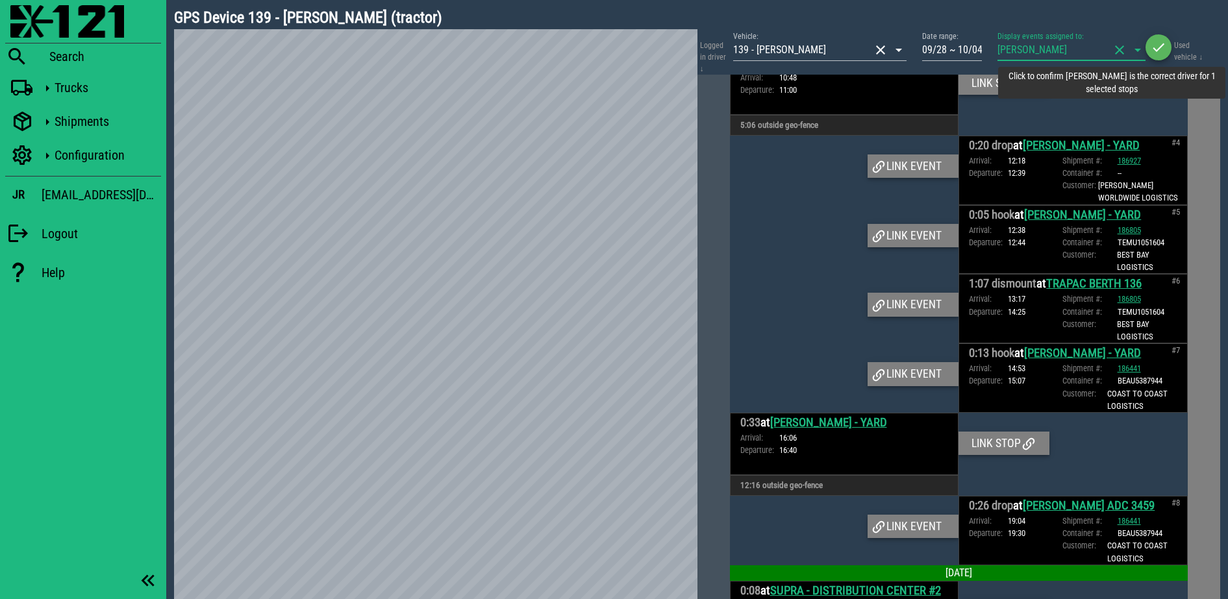
scroll to position [0, 0]
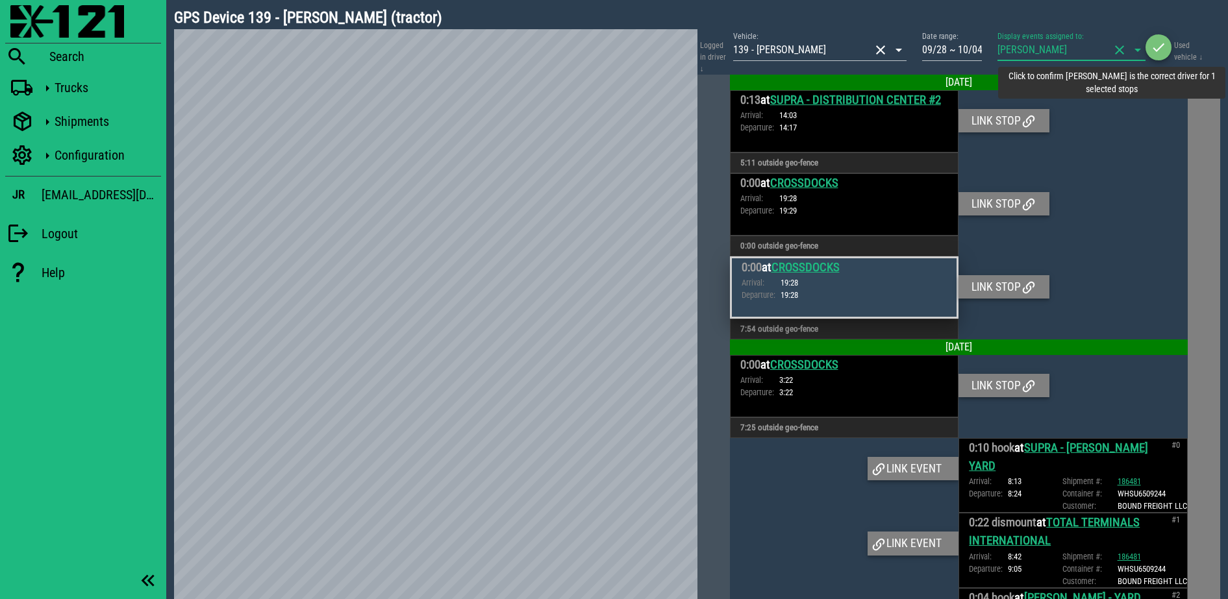
click at [1164, 42] on icon "button" at bounding box center [1158, 48] width 16 height 16
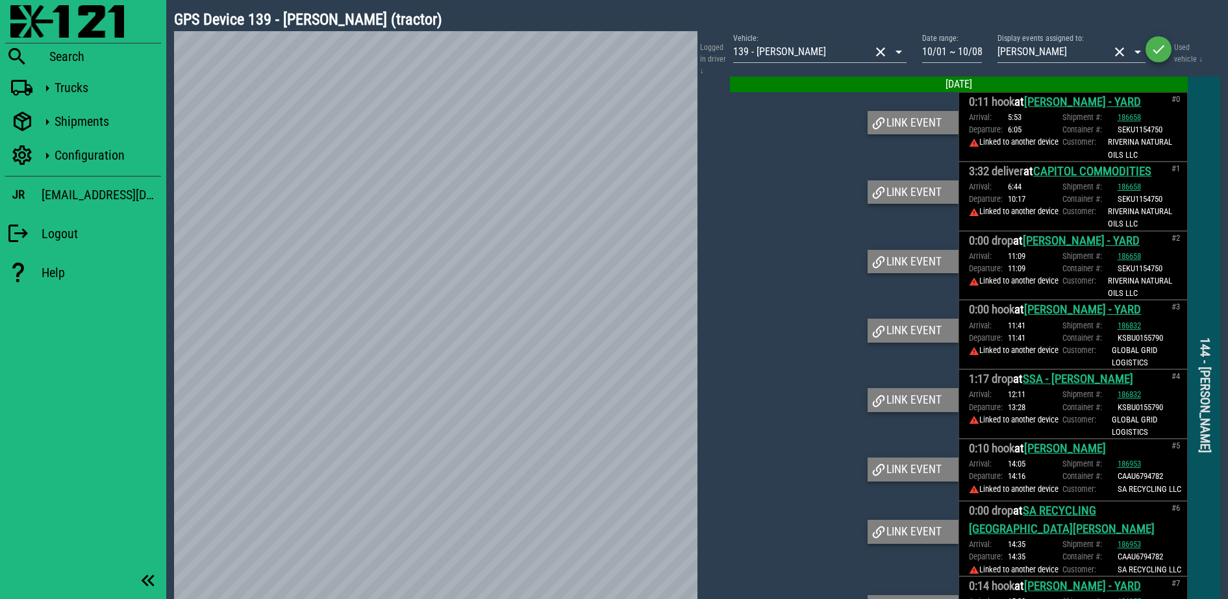
scroll to position [6323, 0]
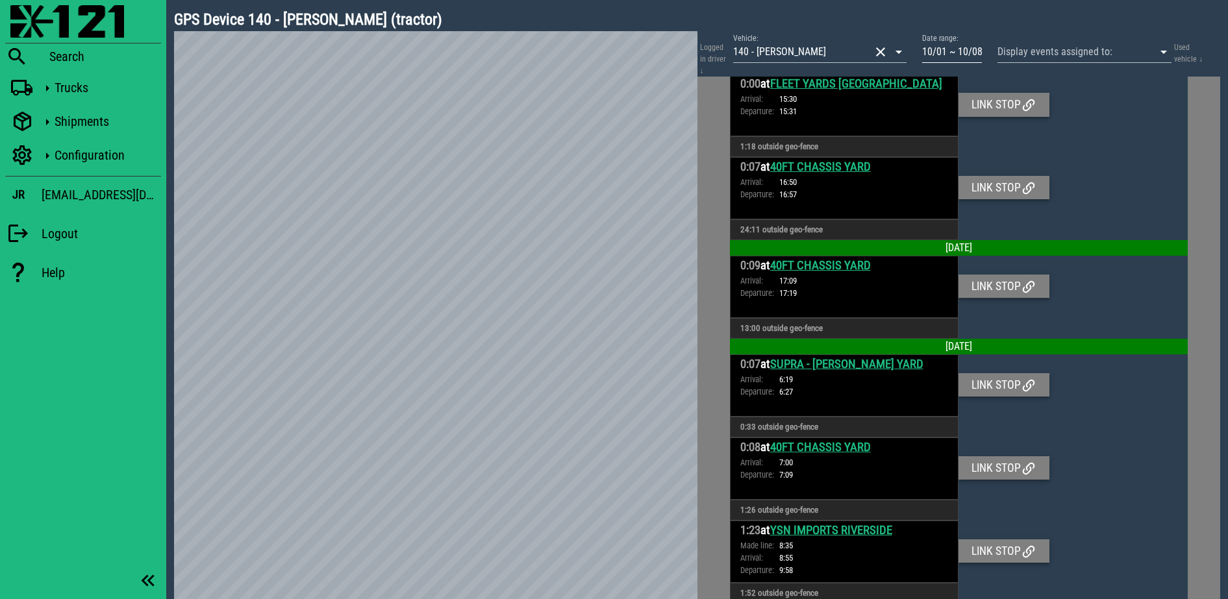
scroll to position [2035, 0]
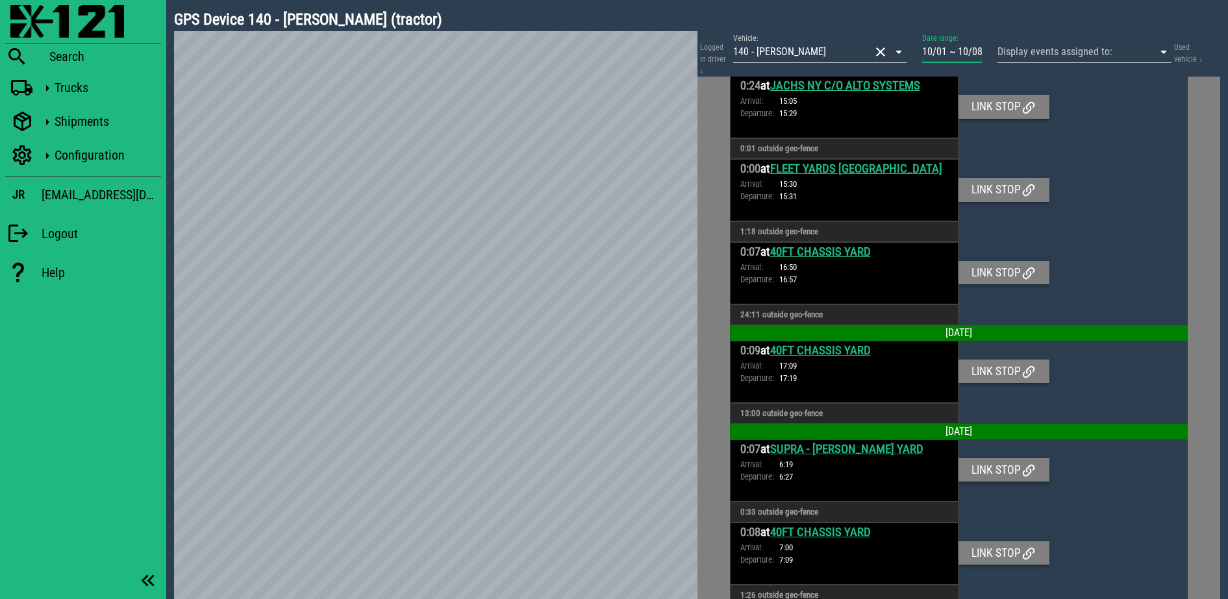
click at [952, 43] on input "10/01 ~ 10/08" at bounding box center [952, 52] width 60 height 21
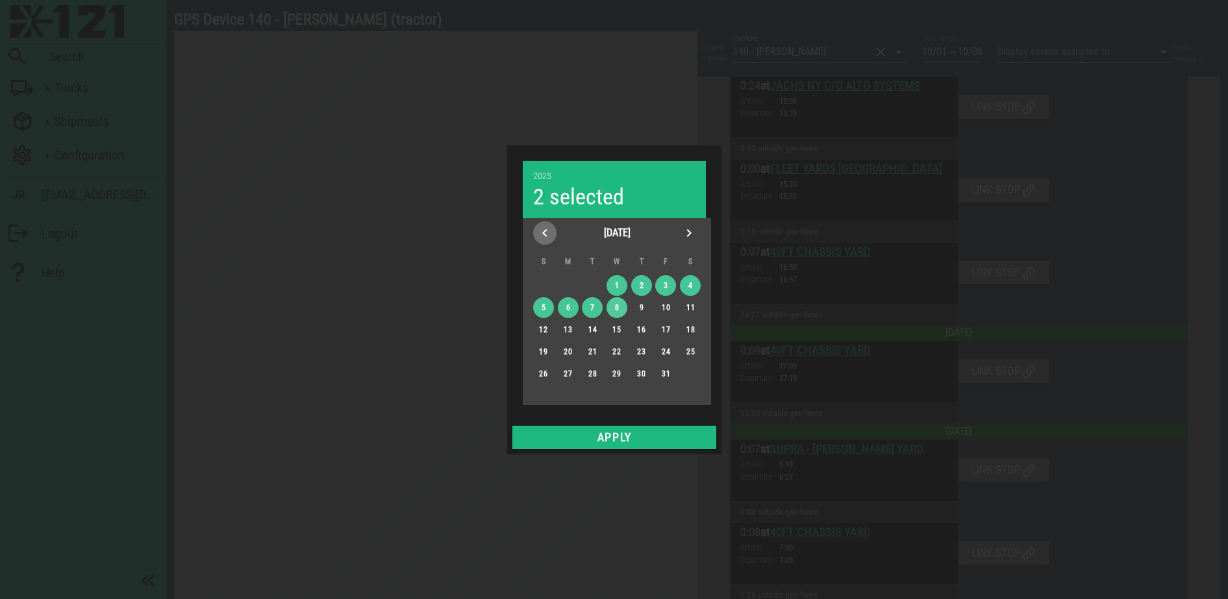
click at [538, 236] on icon "Previous month" at bounding box center [545, 233] width 16 height 16
click at [535, 375] on div "28" at bounding box center [542, 373] width 21 height 9
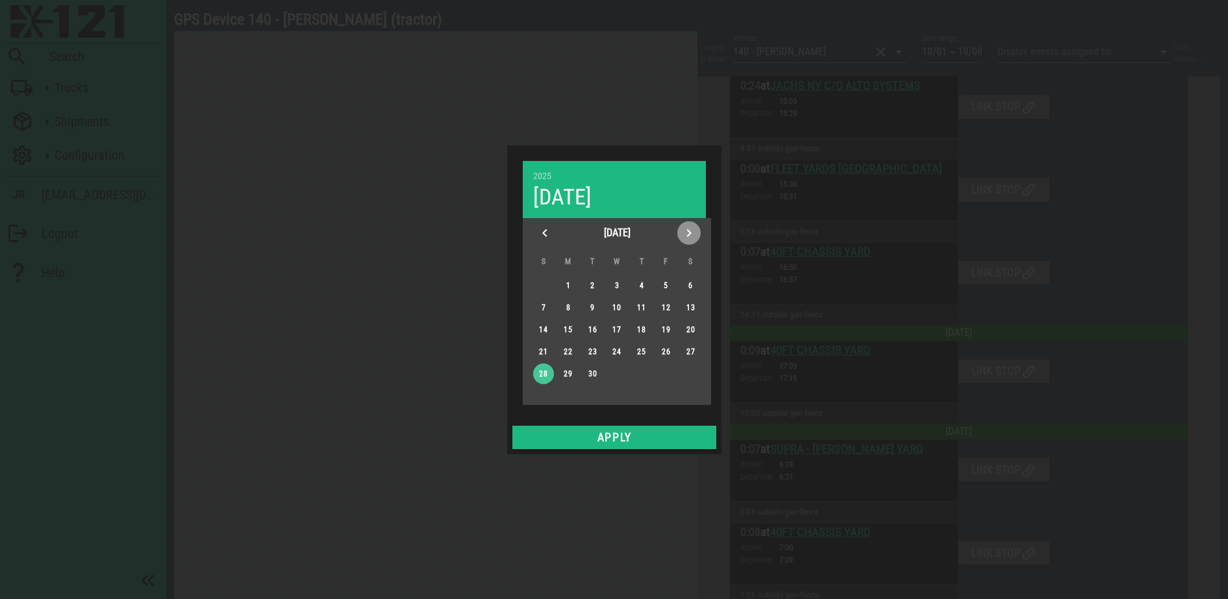
click at [687, 229] on icon "Next month" at bounding box center [689, 233] width 16 height 16
click at [689, 287] on div "4" at bounding box center [690, 285] width 21 height 9
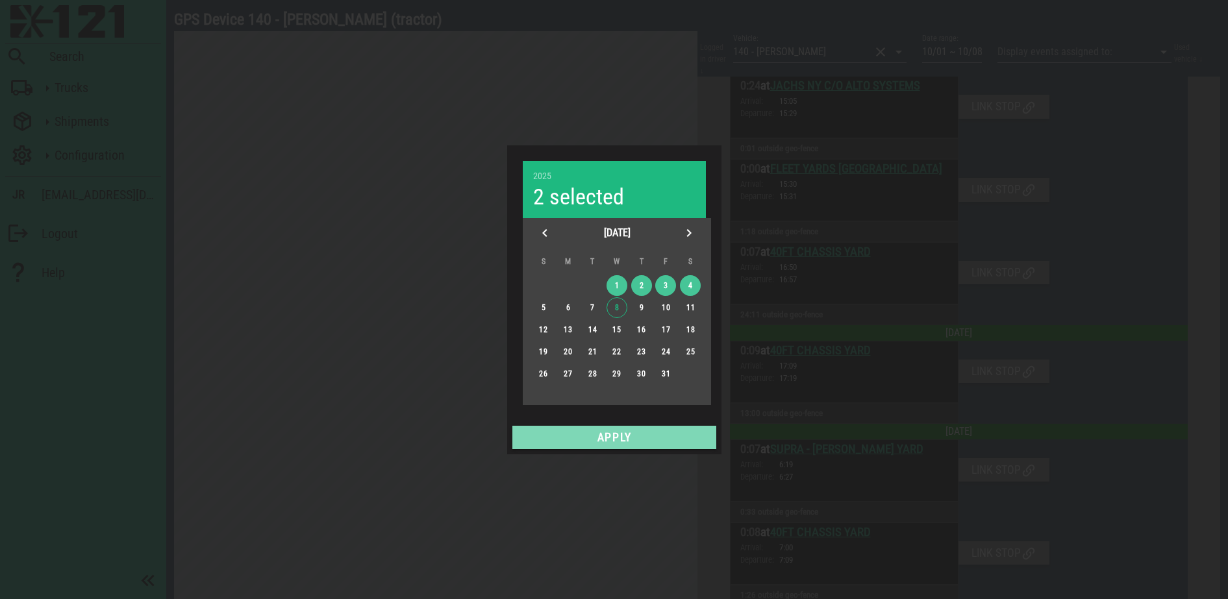
click at [619, 433] on span "Apply" at bounding box center [613, 437] width 193 height 13
type input "09/28 ~ 10/04"
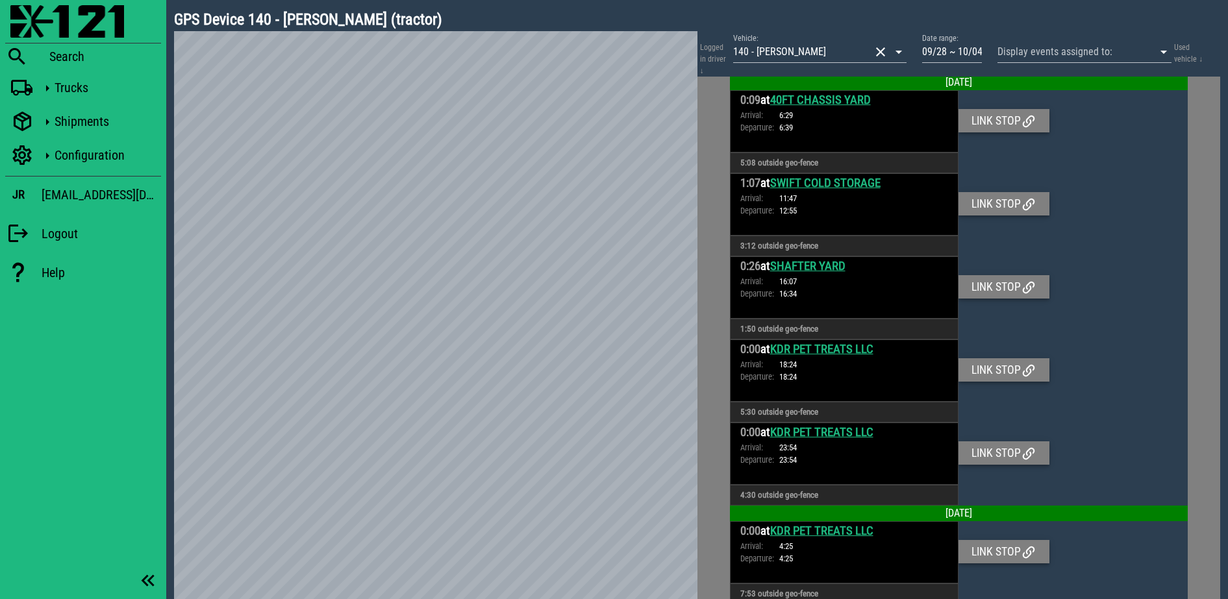
scroll to position [0, 0]
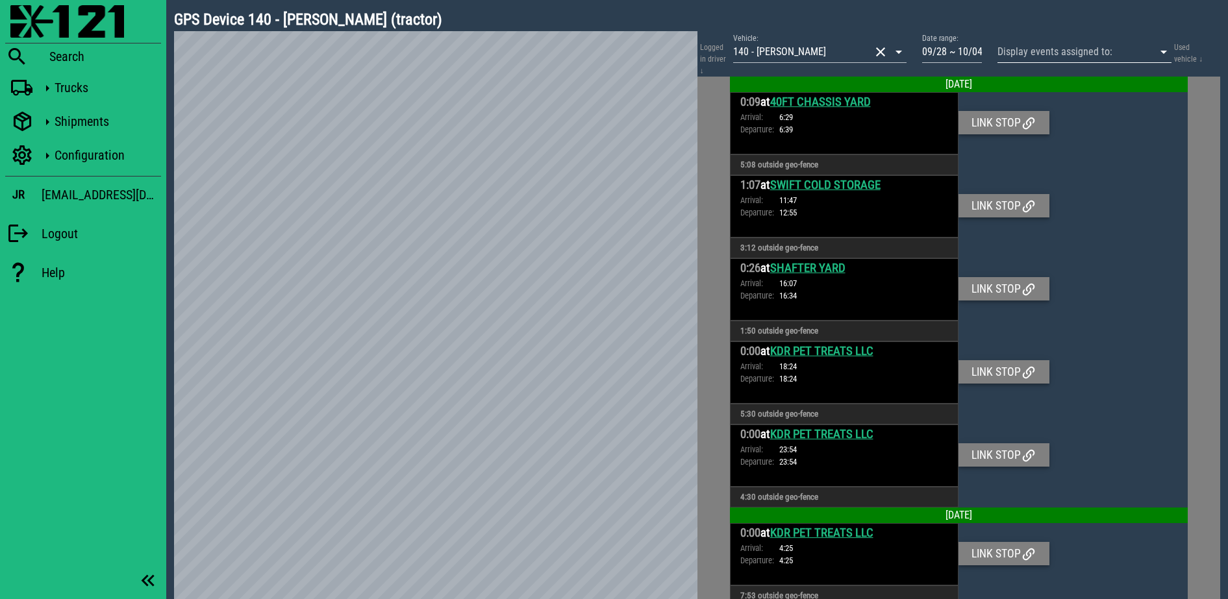
click at [1073, 60] on input "Display events assigned to:" at bounding box center [1066, 52] width 138 height 21
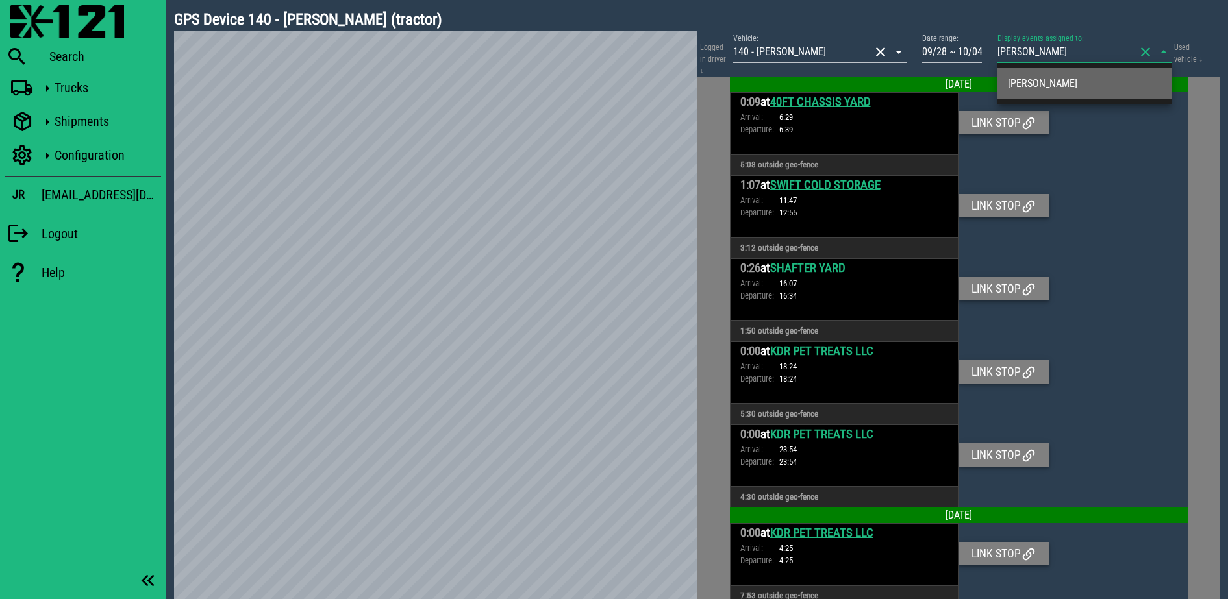
type input "steven"
click at [1067, 73] on div "Steven Sweningsen" at bounding box center [1084, 83] width 153 height 28
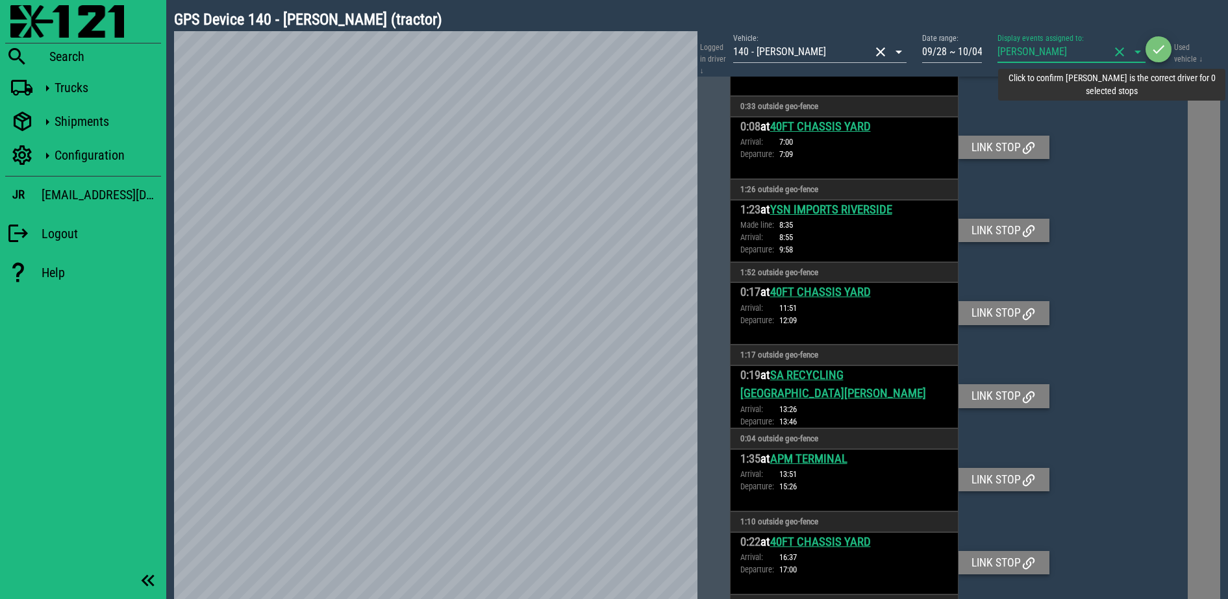
click at [1160, 59] on button "button" at bounding box center [1158, 49] width 26 height 26
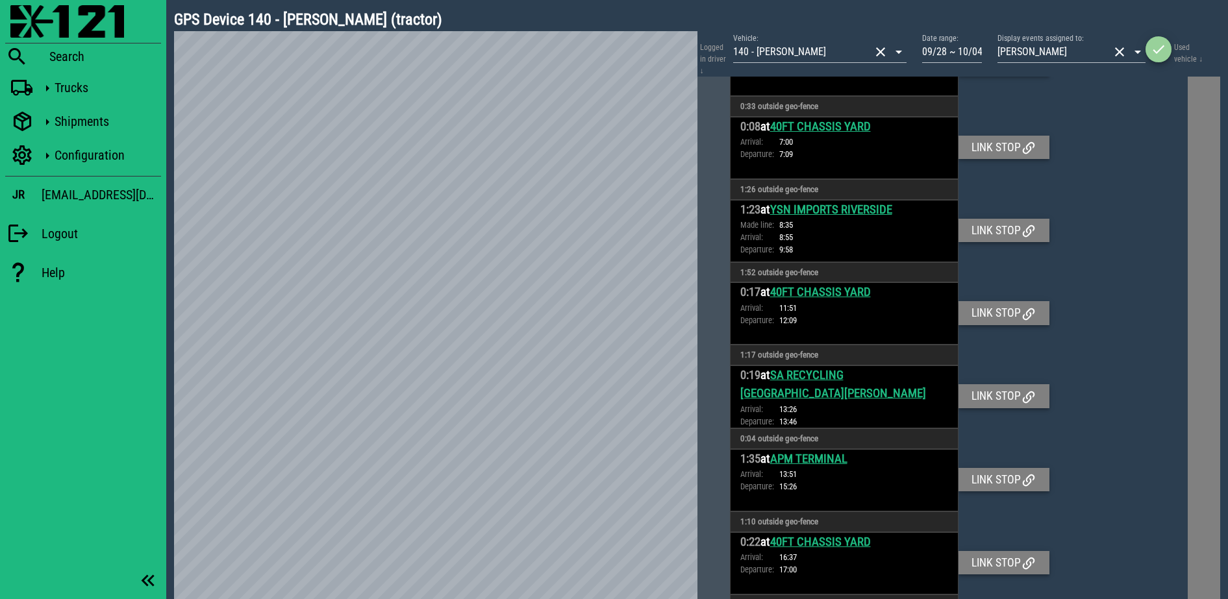
scroll to position [5061, 0]
click at [1162, 59] on button "button" at bounding box center [1158, 49] width 26 height 26
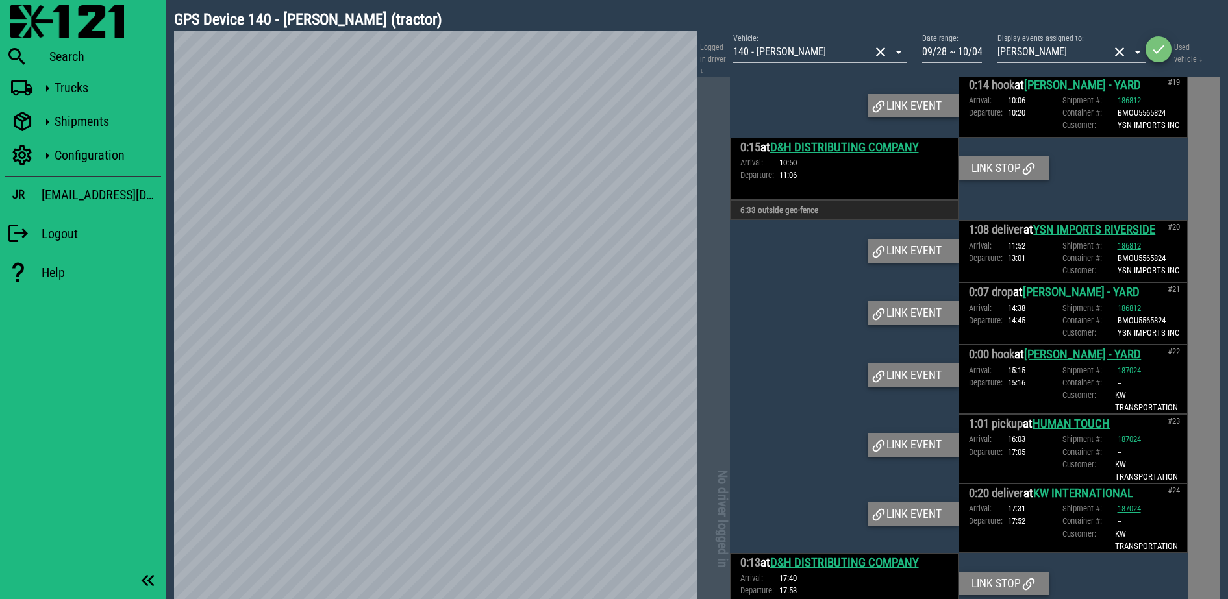
scroll to position [2029, 0]
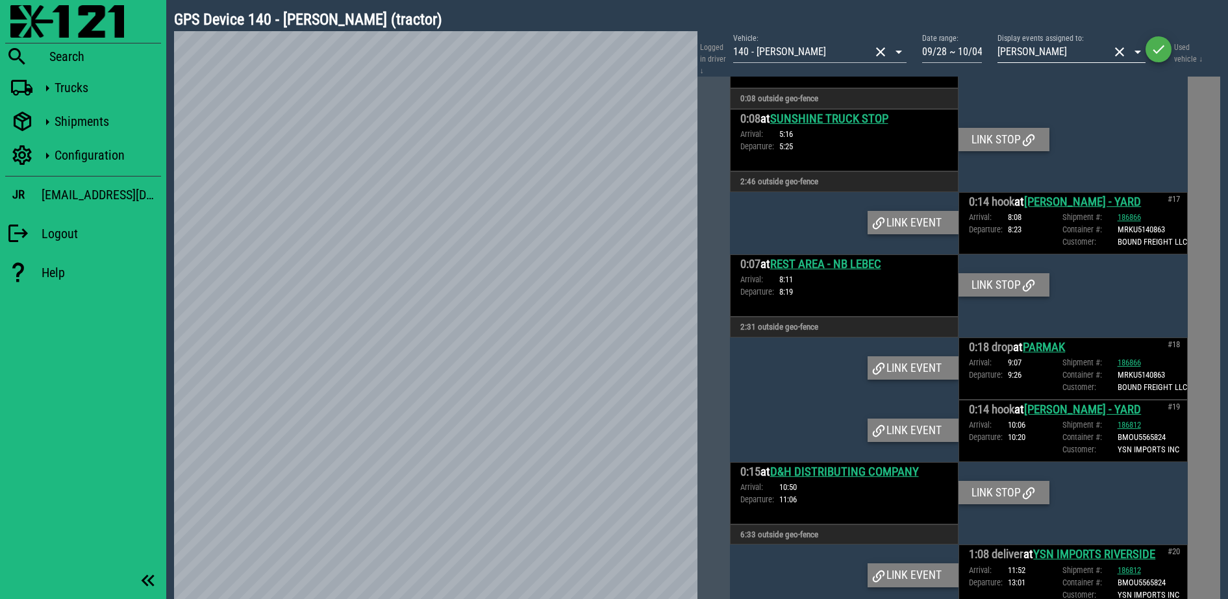
click at [1111, 51] on button "clear icon" at bounding box center [1119, 52] width 16 height 16
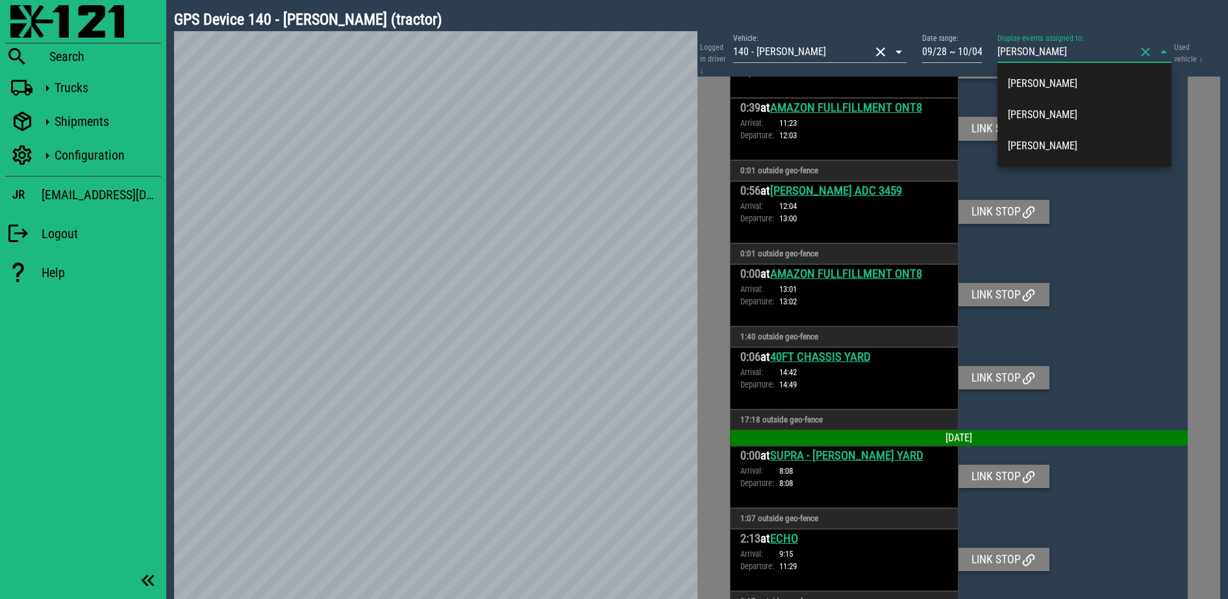
type input "ruben o"
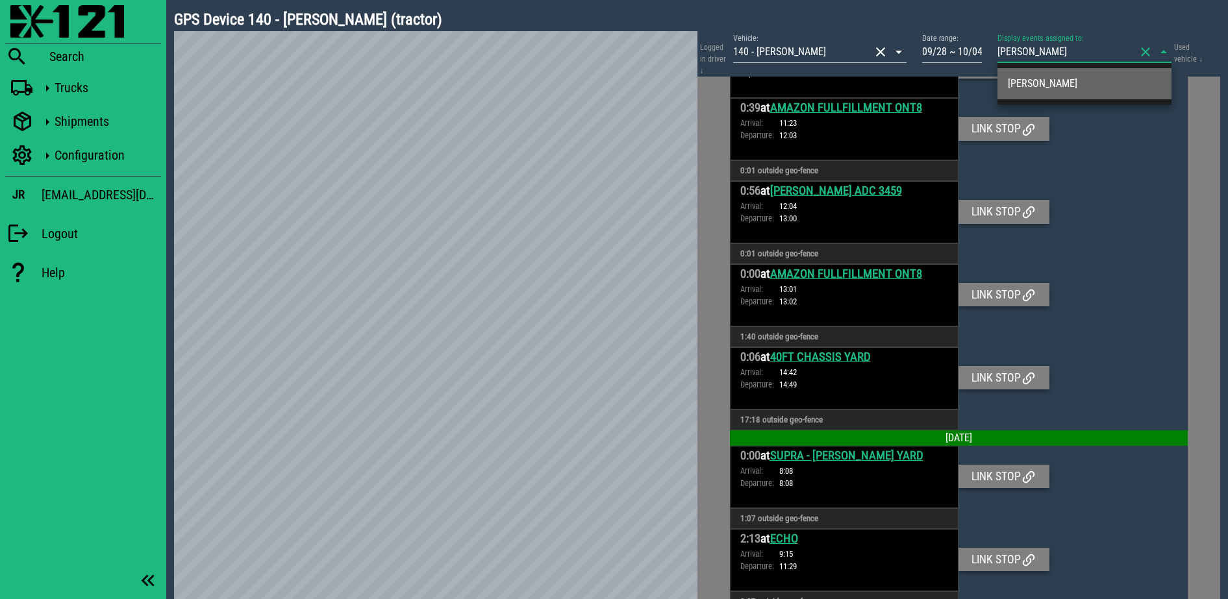
click at [1071, 75] on div "Ruben Ortiz" at bounding box center [1084, 83] width 153 height 28
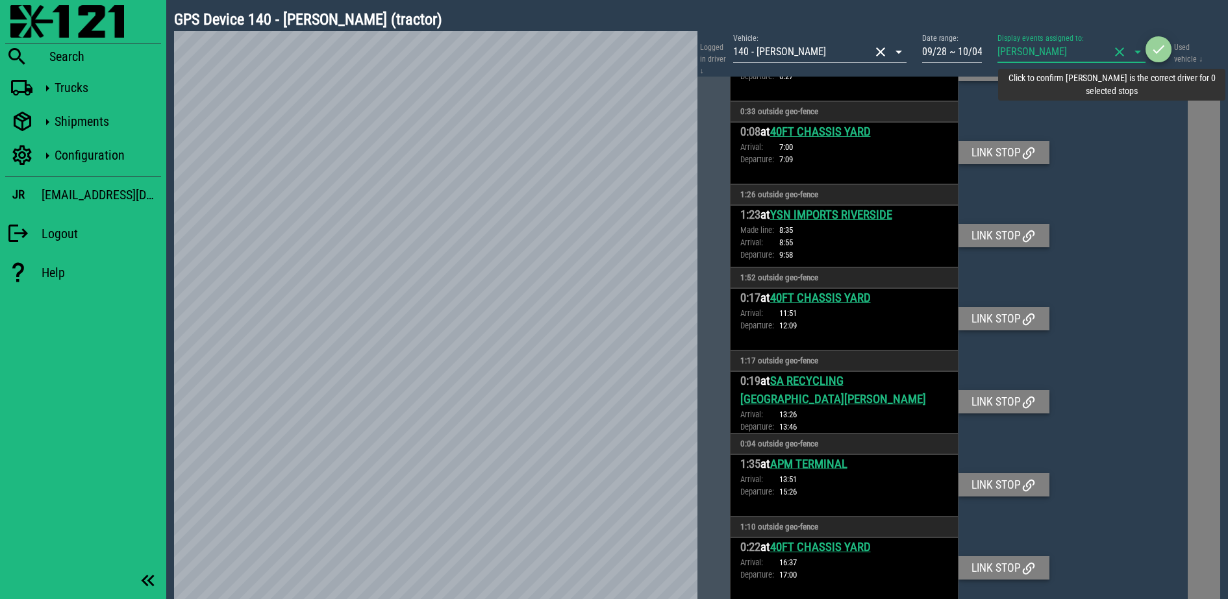
click at [1159, 50] on icon "button" at bounding box center [1158, 50] width 16 height 16
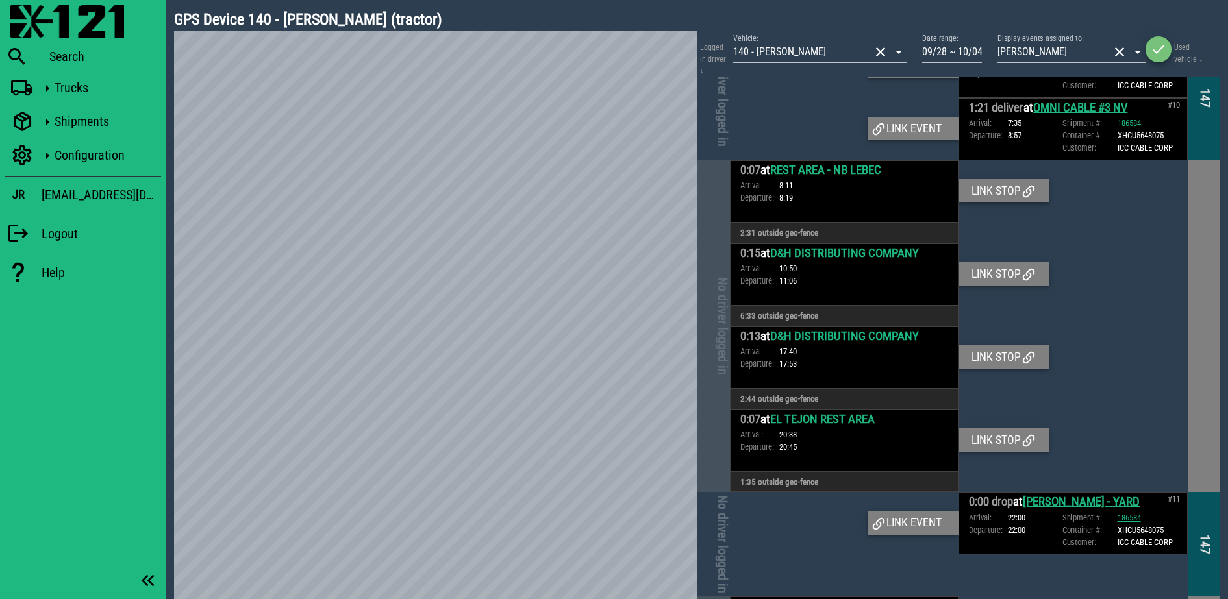
scroll to position [1719, 0]
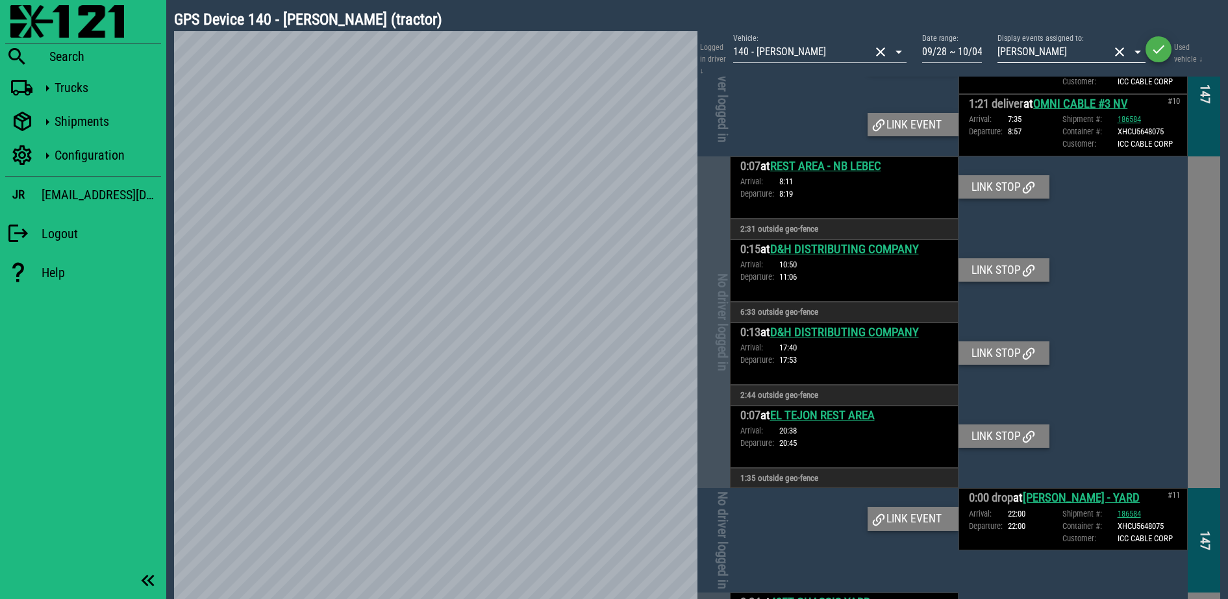
click at [1119, 51] on button "clear icon" at bounding box center [1119, 52] width 16 height 16
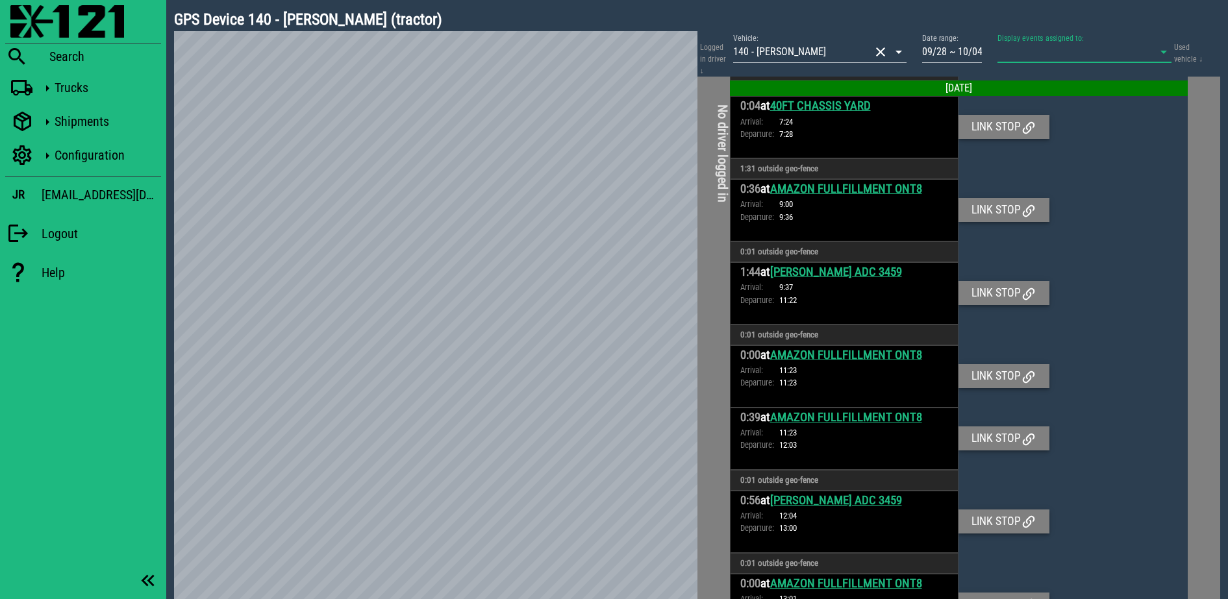
scroll to position [1737, 0]
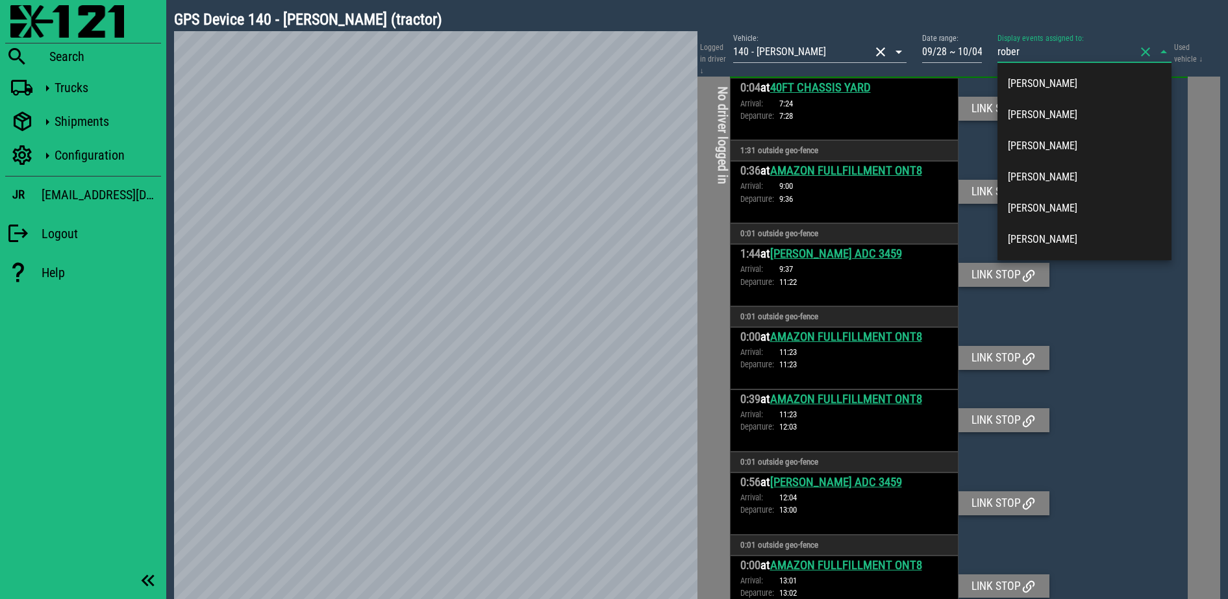
type input "robert"
click at [1089, 202] on div "Roberto Hernandez" at bounding box center [1084, 208] width 153 height 12
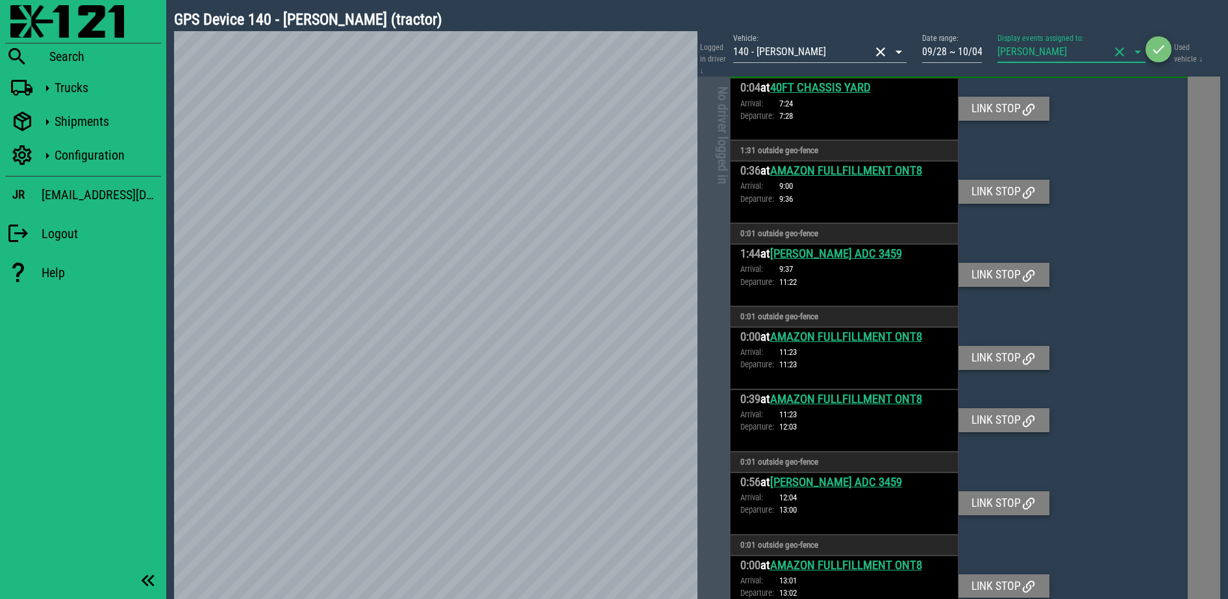
click at [1161, 48] on icon "button" at bounding box center [1158, 50] width 16 height 16
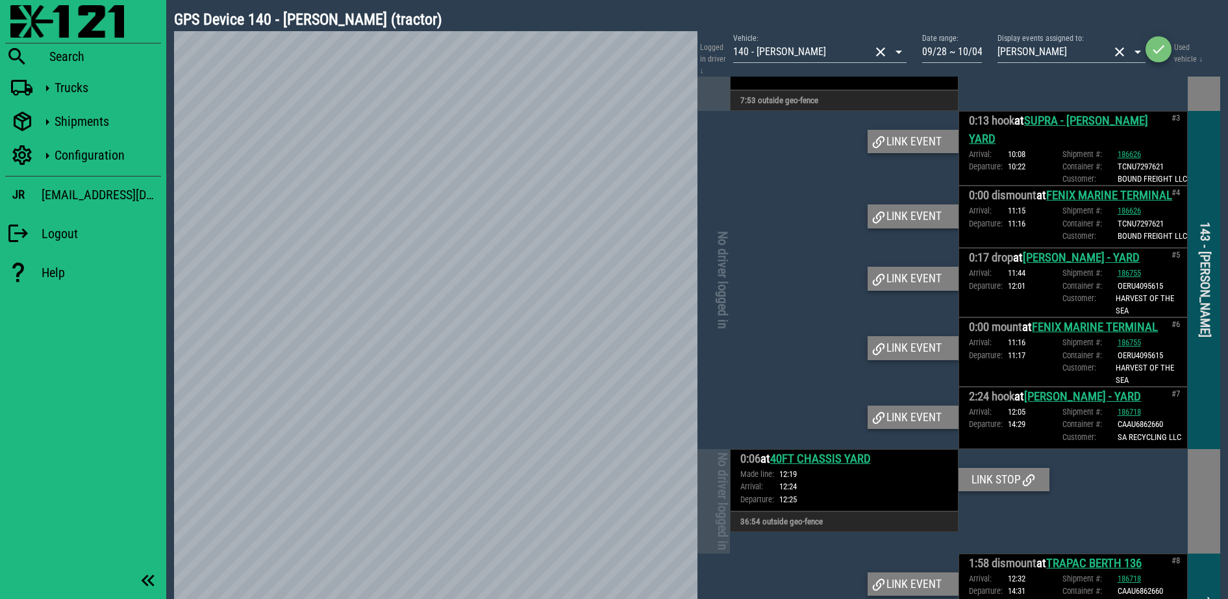
scroll to position [893, 0]
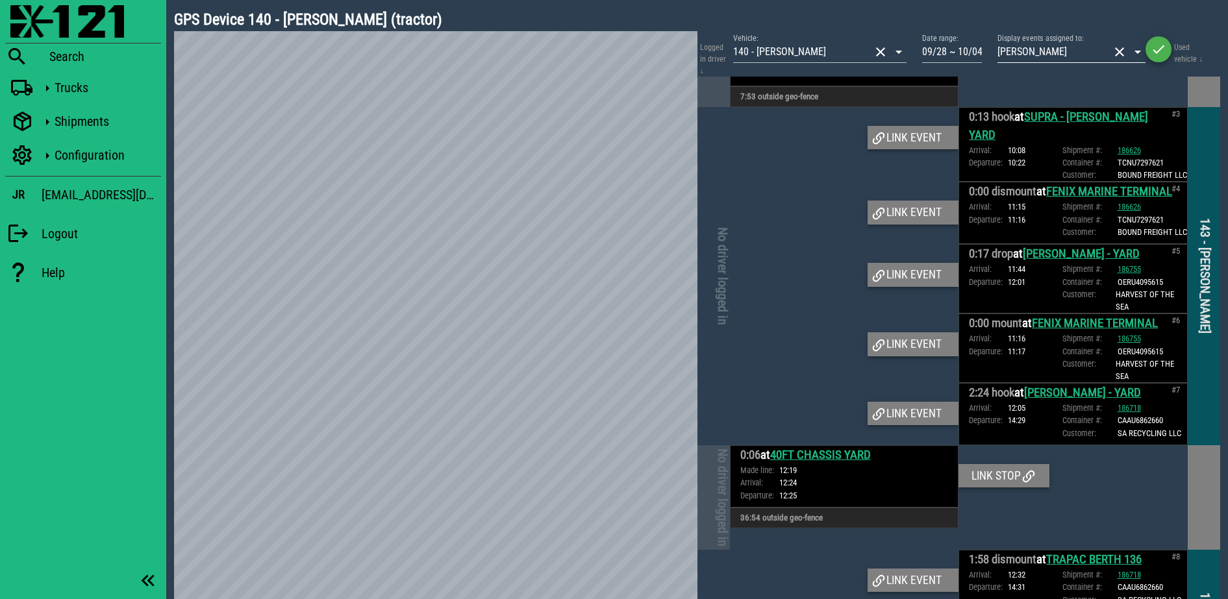
click at [1115, 56] on button "clear icon" at bounding box center [1119, 52] width 16 height 16
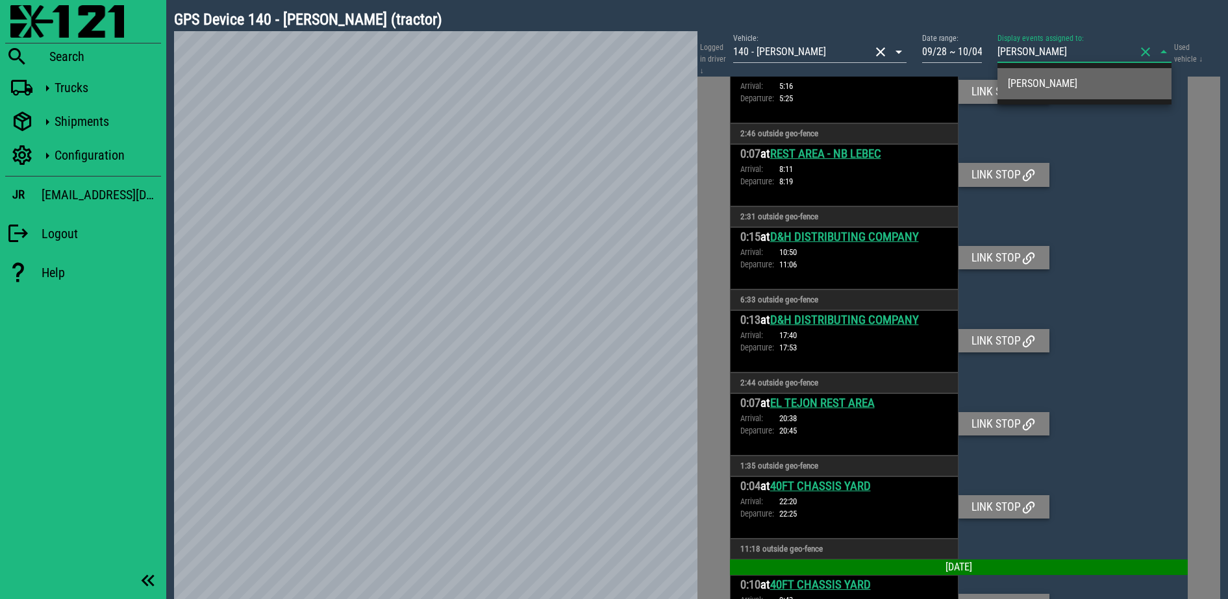
type input "ricardo"
click at [1110, 76] on div "Ricardo Martinez" at bounding box center [1084, 83] width 153 height 28
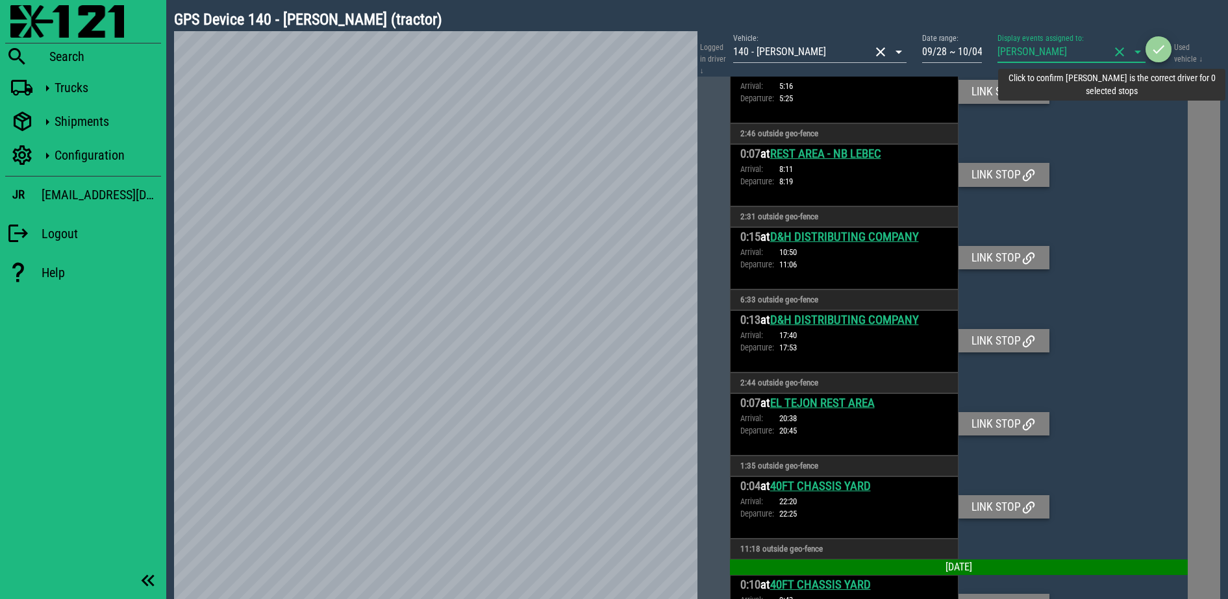
click at [1148, 48] on span "button" at bounding box center [1158, 50] width 26 height 16
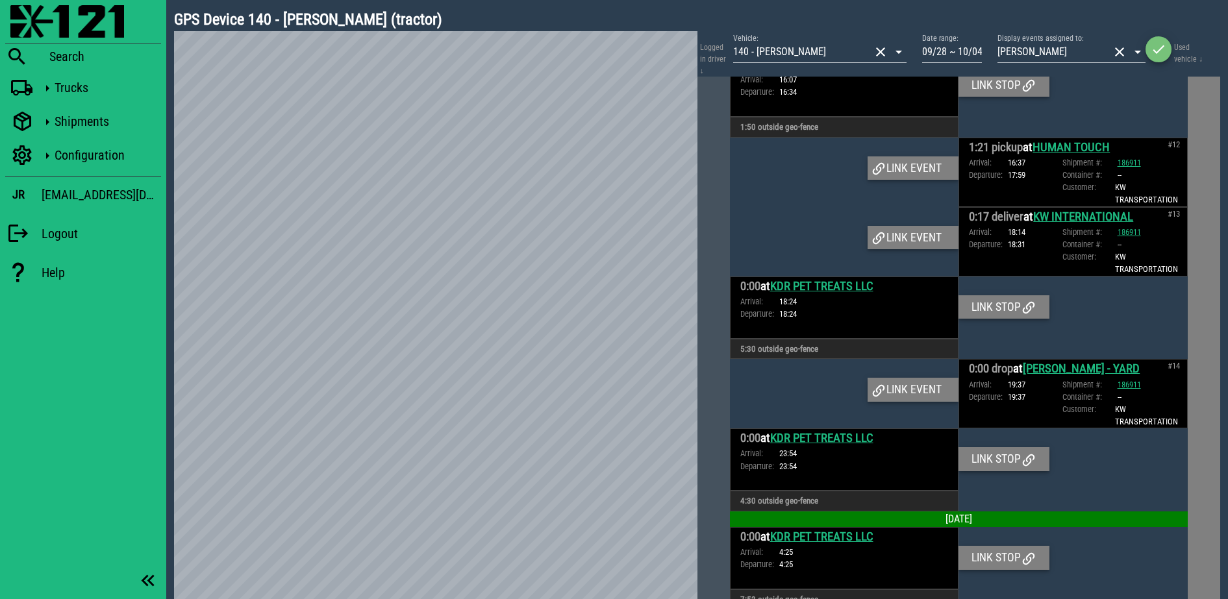
scroll to position [1055, 0]
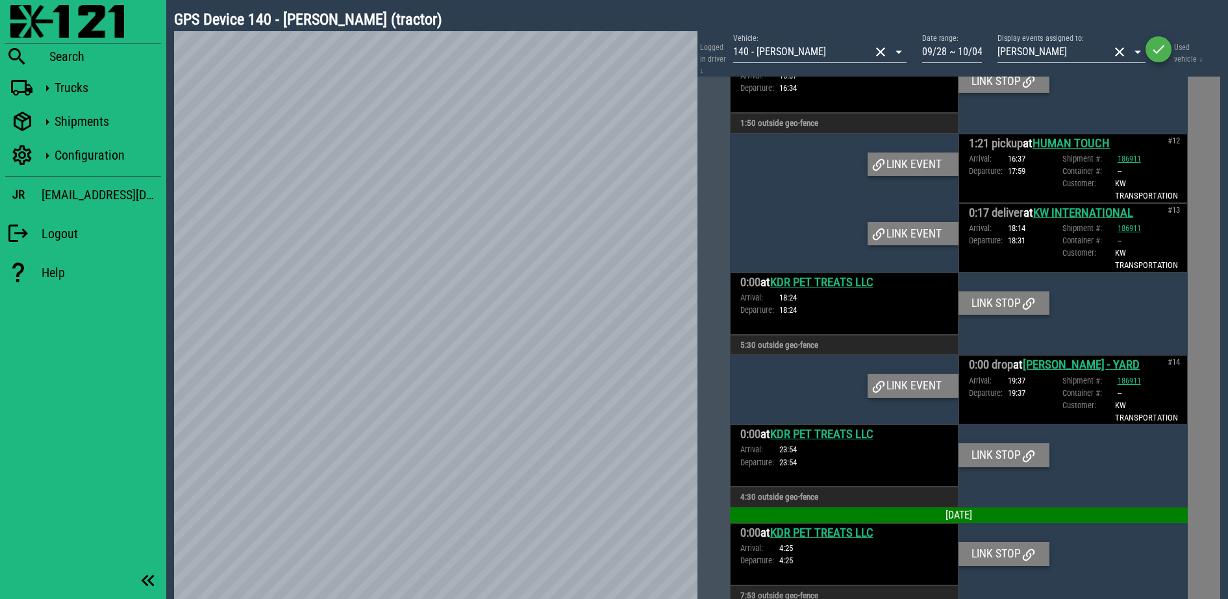
click at [826, 275] on link "KDR PET TREATS LLC" at bounding box center [821, 282] width 103 height 14
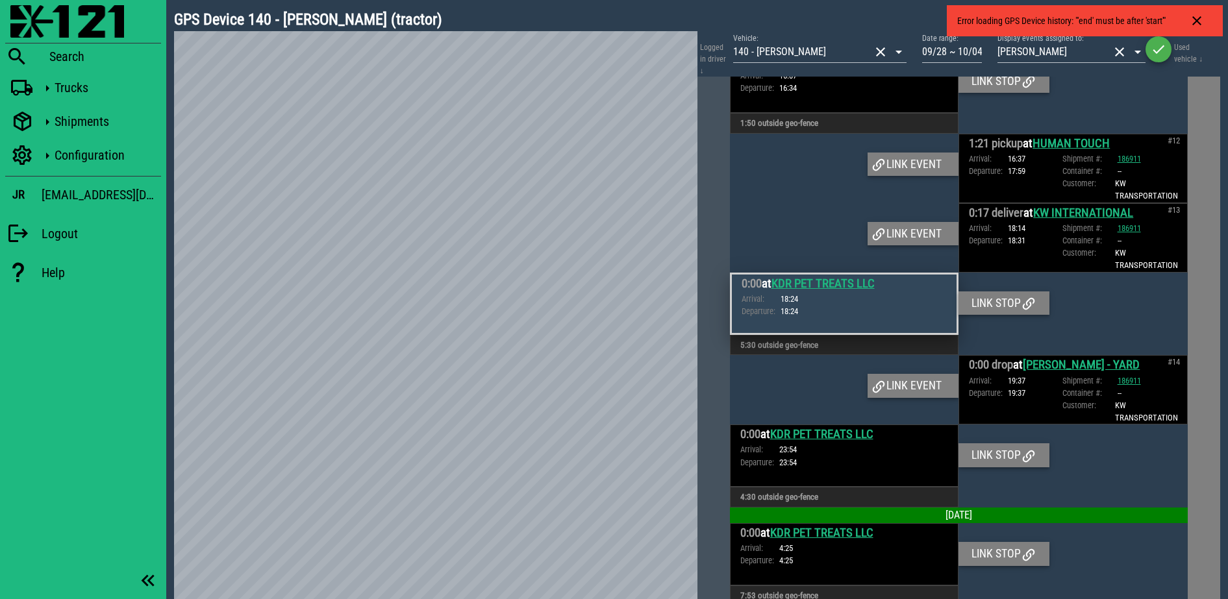
click at [1068, 206] on link "KW INTERNATIONAL" at bounding box center [1083, 213] width 100 height 14
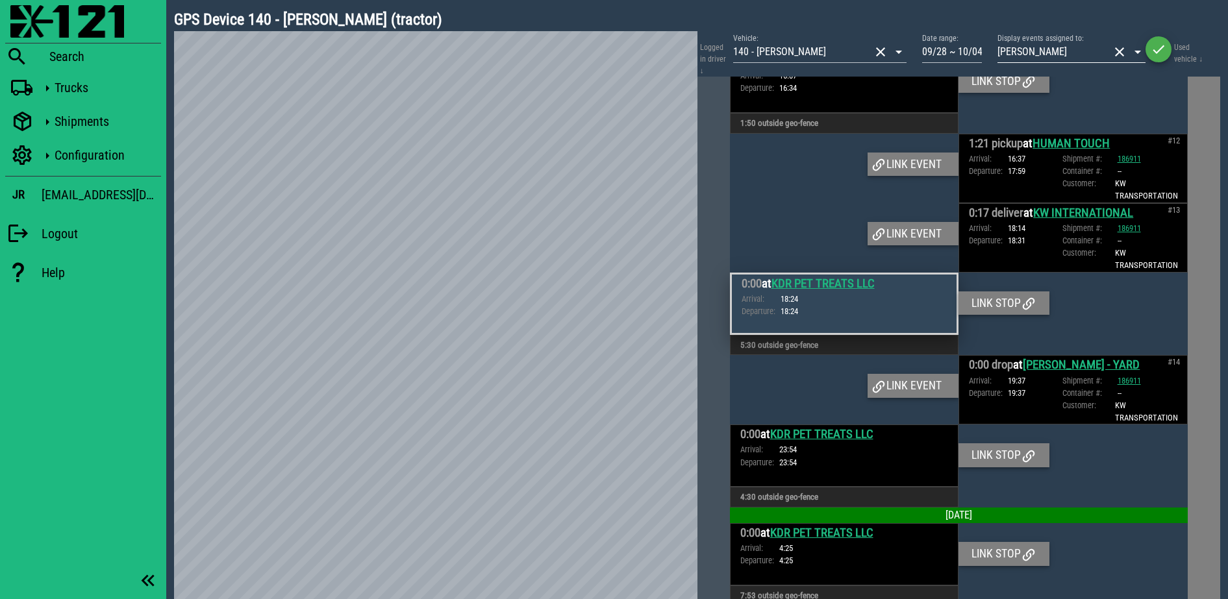
click at [1113, 50] on button "clear icon" at bounding box center [1119, 52] width 16 height 16
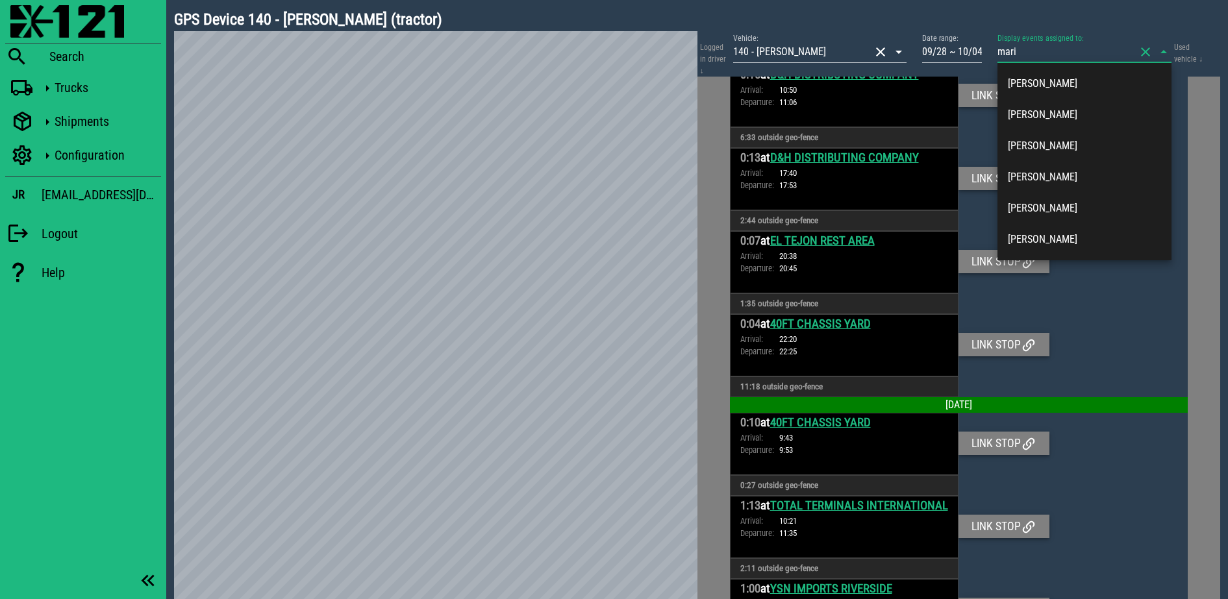
type input "mario"
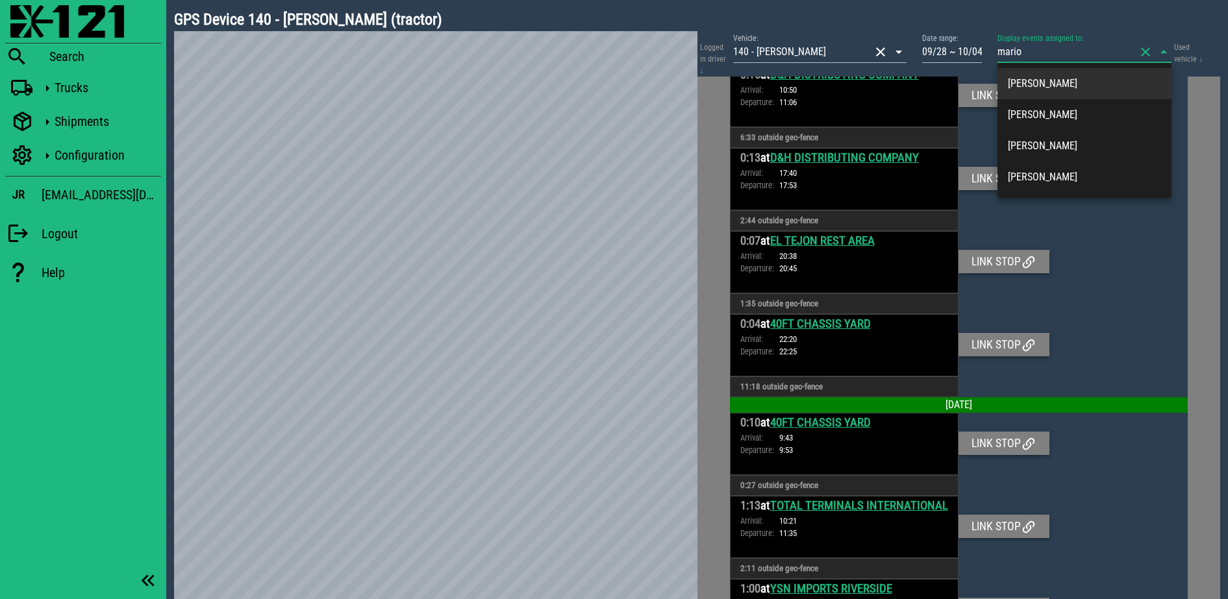
click at [1089, 70] on div "Mario Ayala" at bounding box center [1084, 83] width 153 height 28
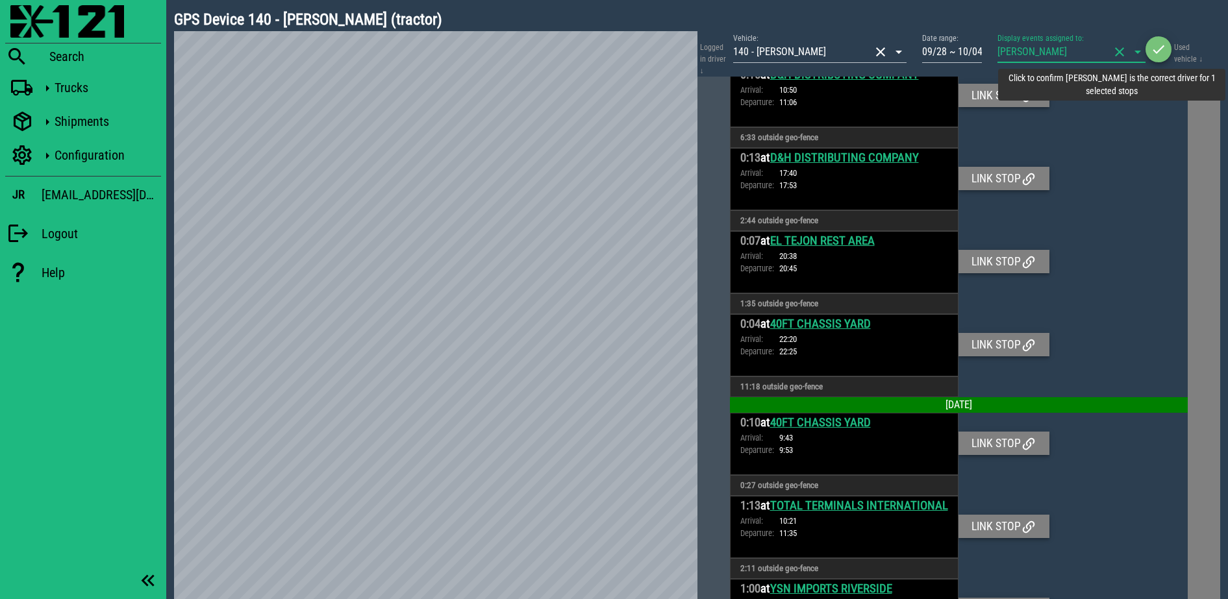
click at [1159, 42] on icon "button" at bounding box center [1158, 50] width 16 height 16
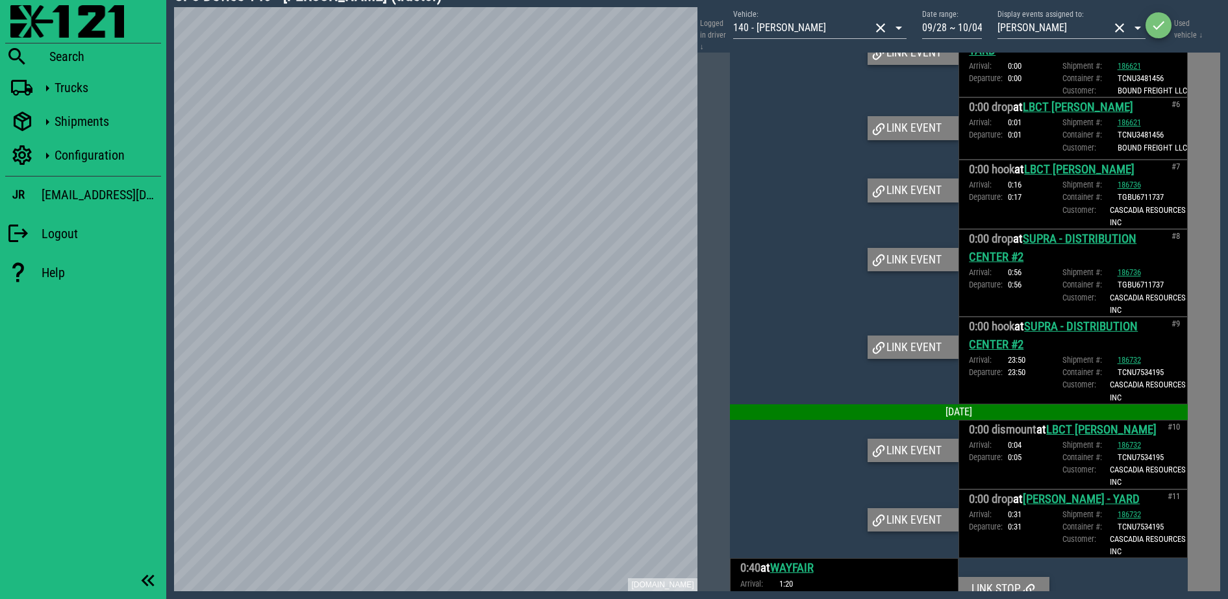
scroll to position [974, 0]
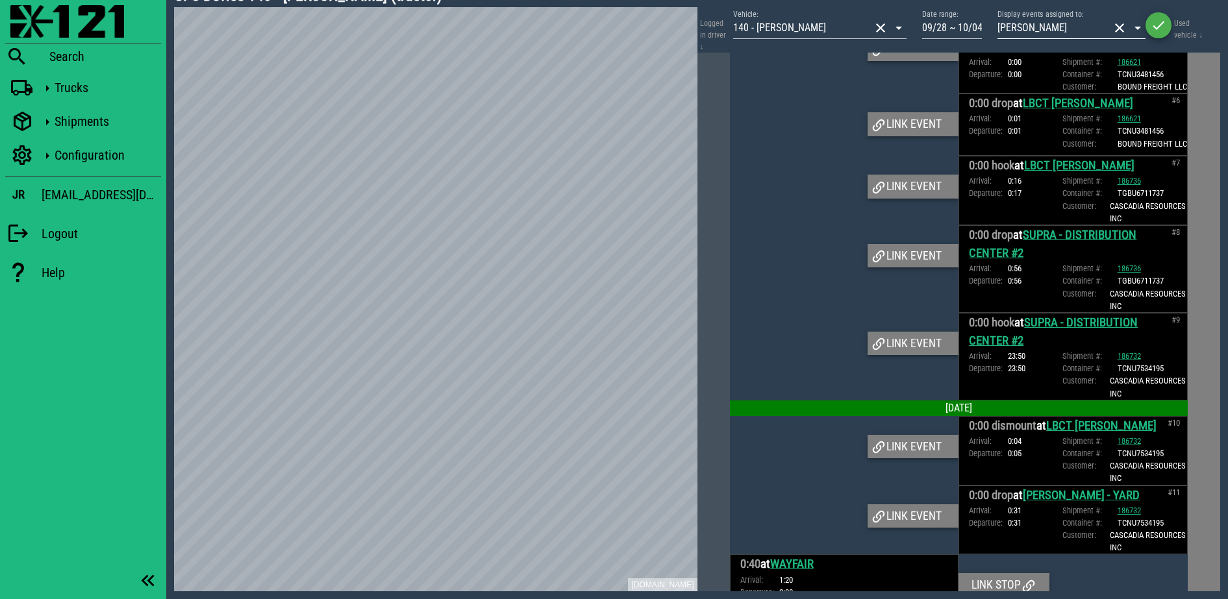
click at [1124, 26] on button "clear icon" at bounding box center [1119, 28] width 16 height 16
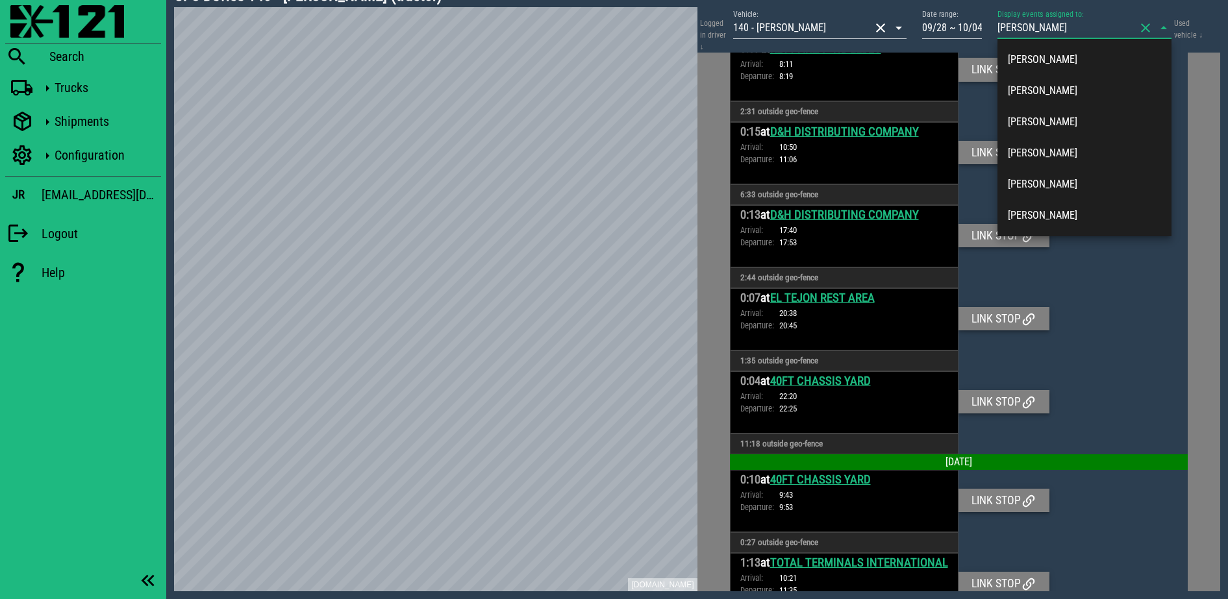
type input "juan z"
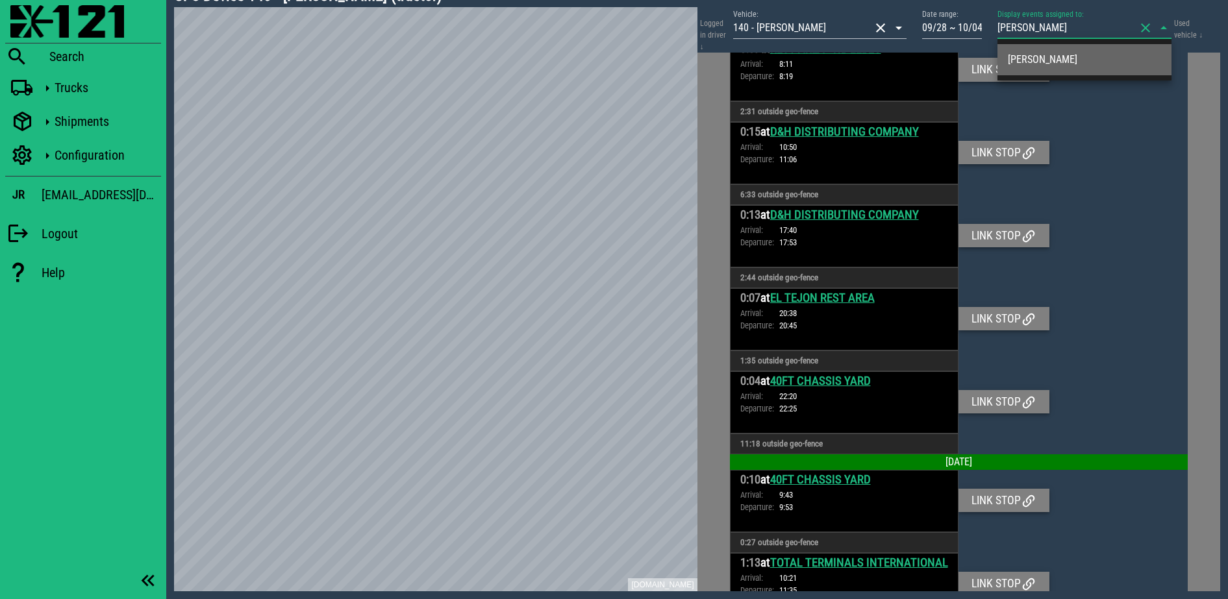
click at [1088, 51] on div "Juan Zalvala" at bounding box center [1084, 59] width 153 height 28
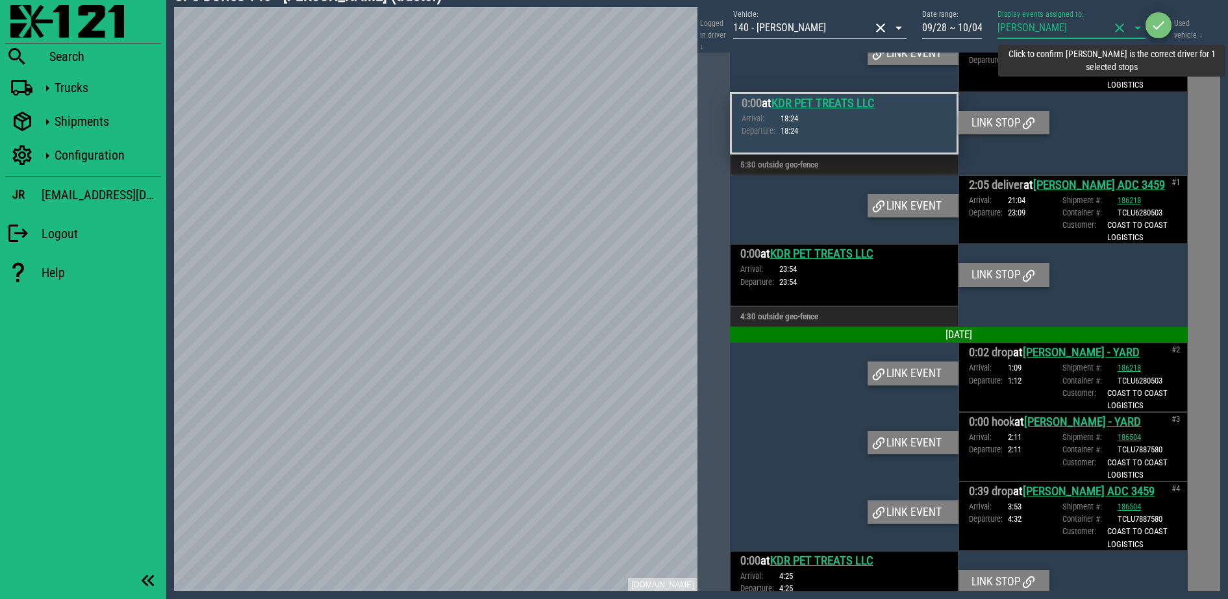
click at [1154, 22] on icon "button" at bounding box center [1158, 26] width 16 height 16
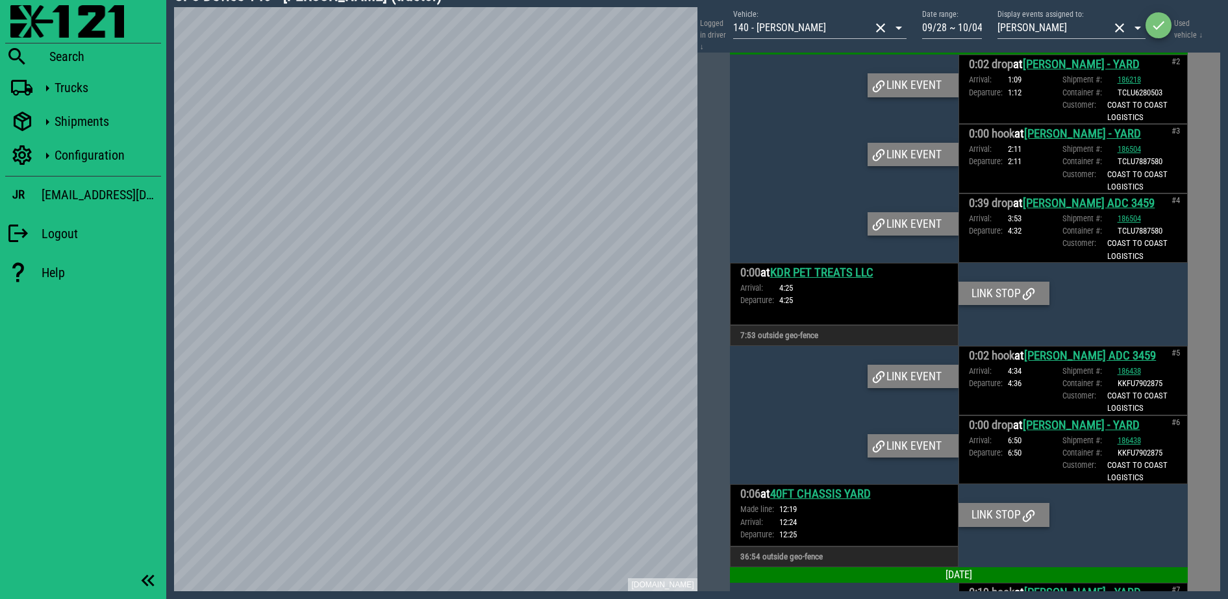
scroll to position [664, 0]
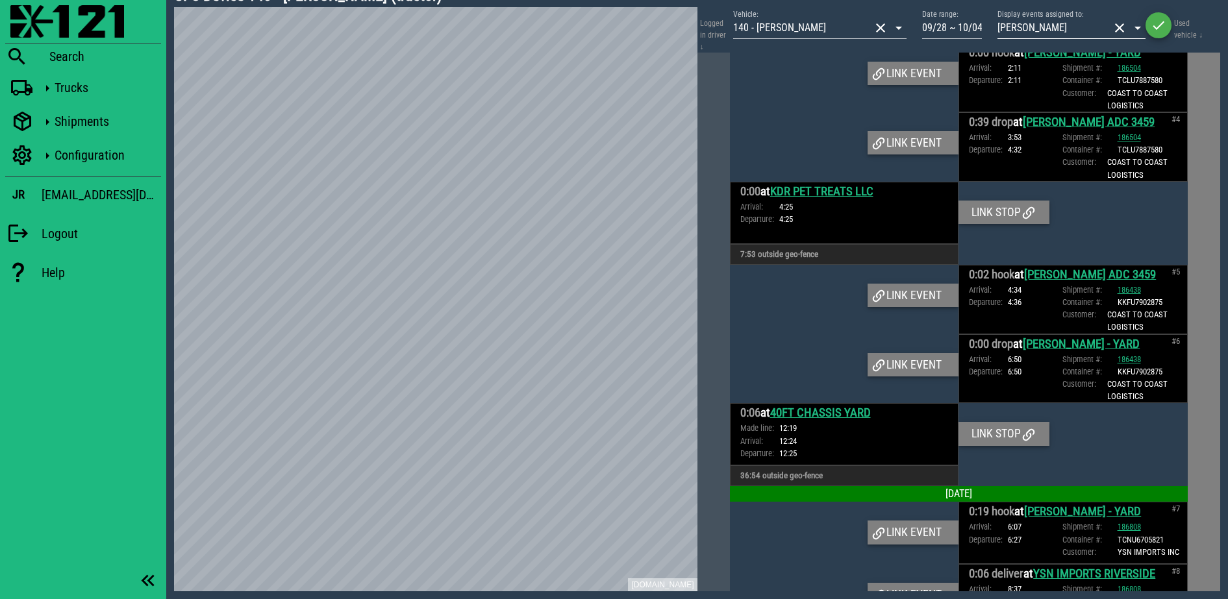
click at [1123, 29] on button "clear icon" at bounding box center [1119, 28] width 16 height 16
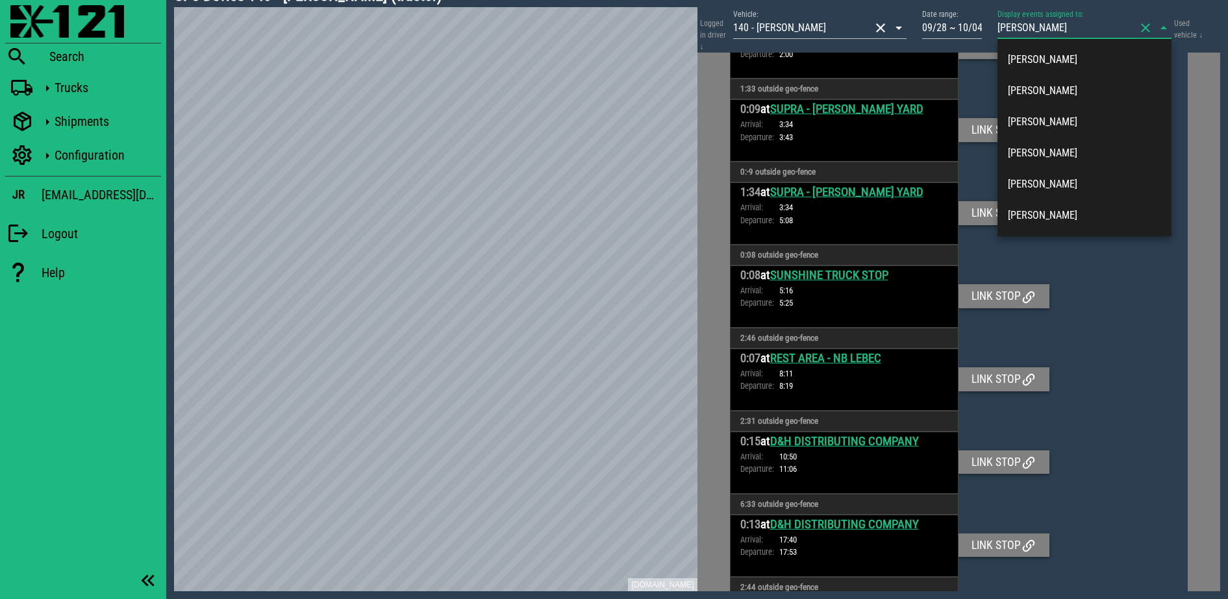
type input "jose z"
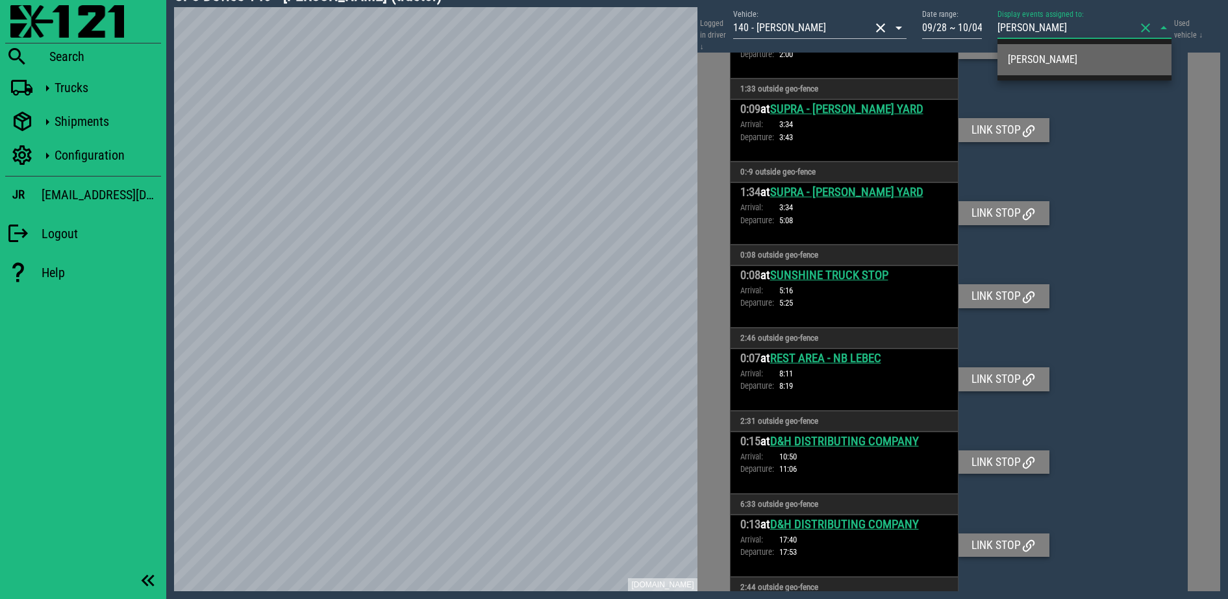
click at [1100, 51] on div "Jose Zelaya" at bounding box center [1084, 59] width 153 height 28
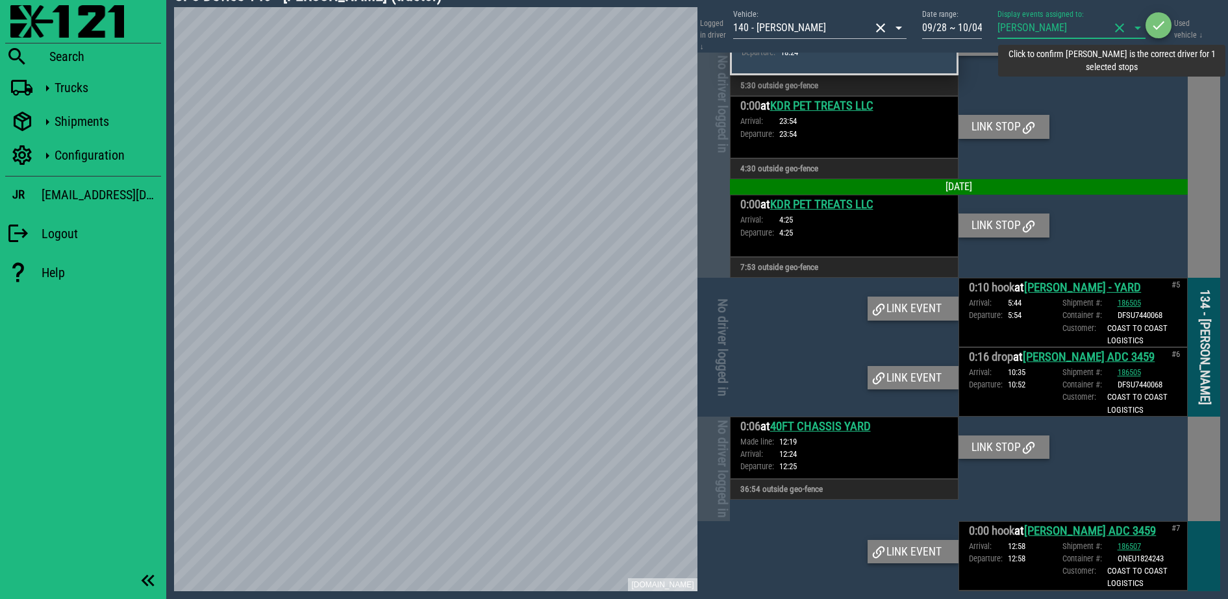
click at [1162, 19] on icon "button" at bounding box center [1158, 26] width 16 height 16
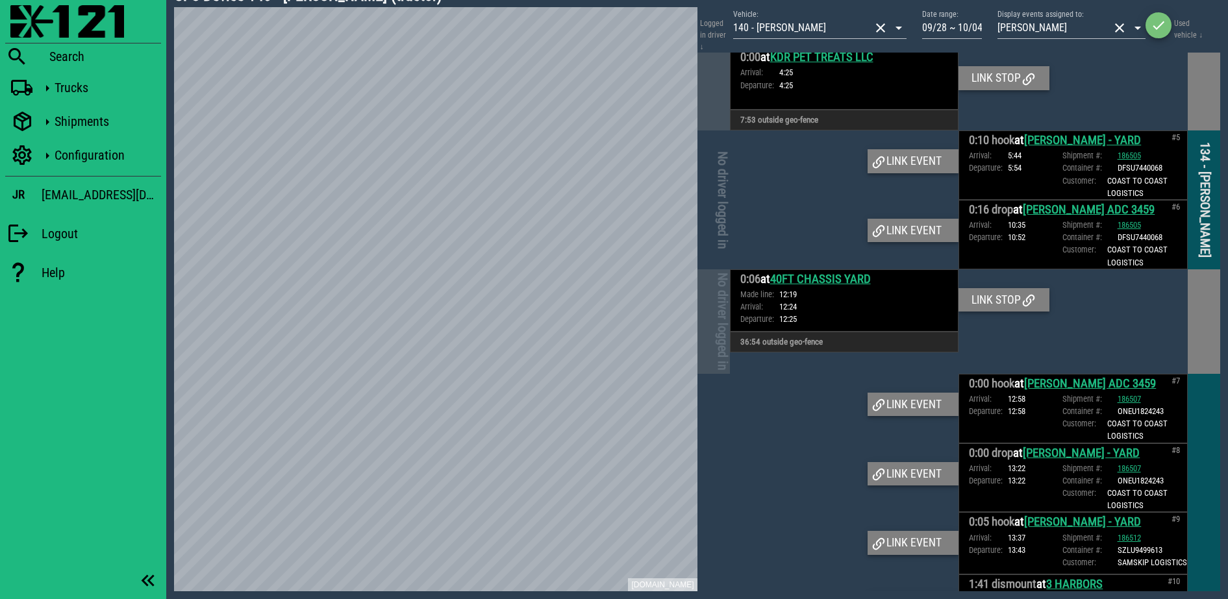
scroll to position [325, 0]
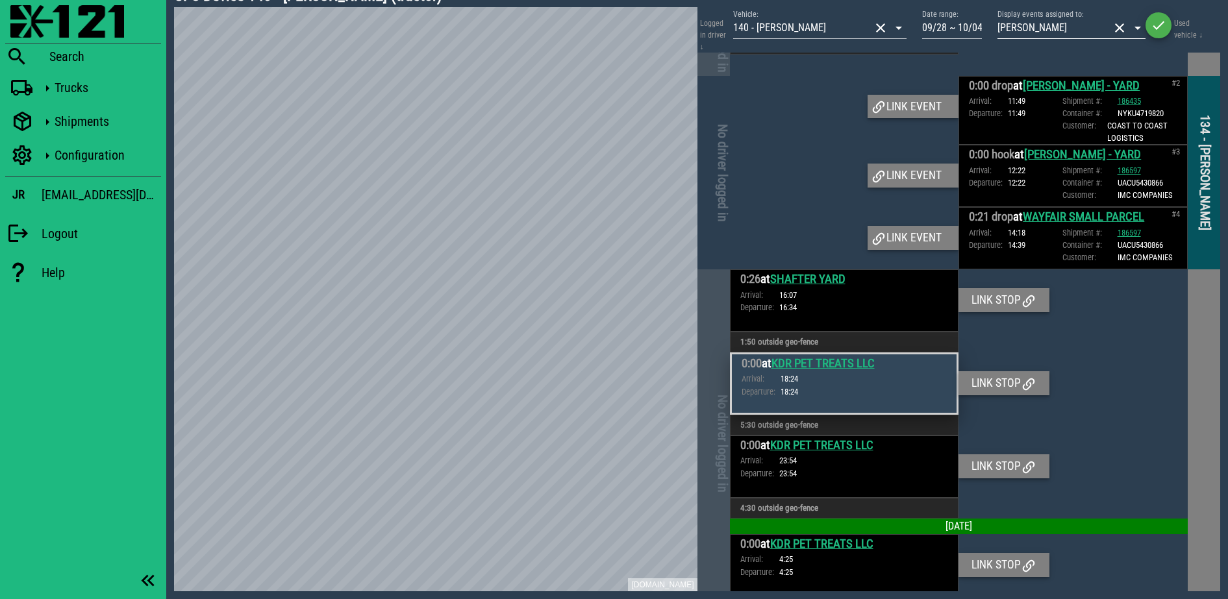
click at [1126, 23] on button "clear icon" at bounding box center [1119, 28] width 16 height 16
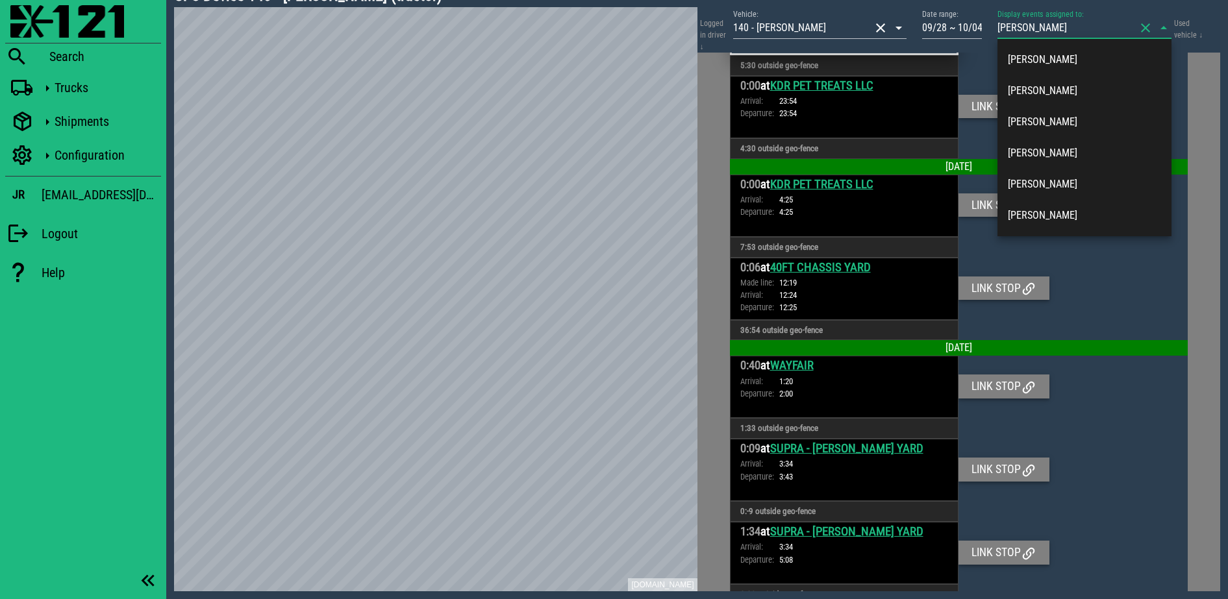
type input "jose p"
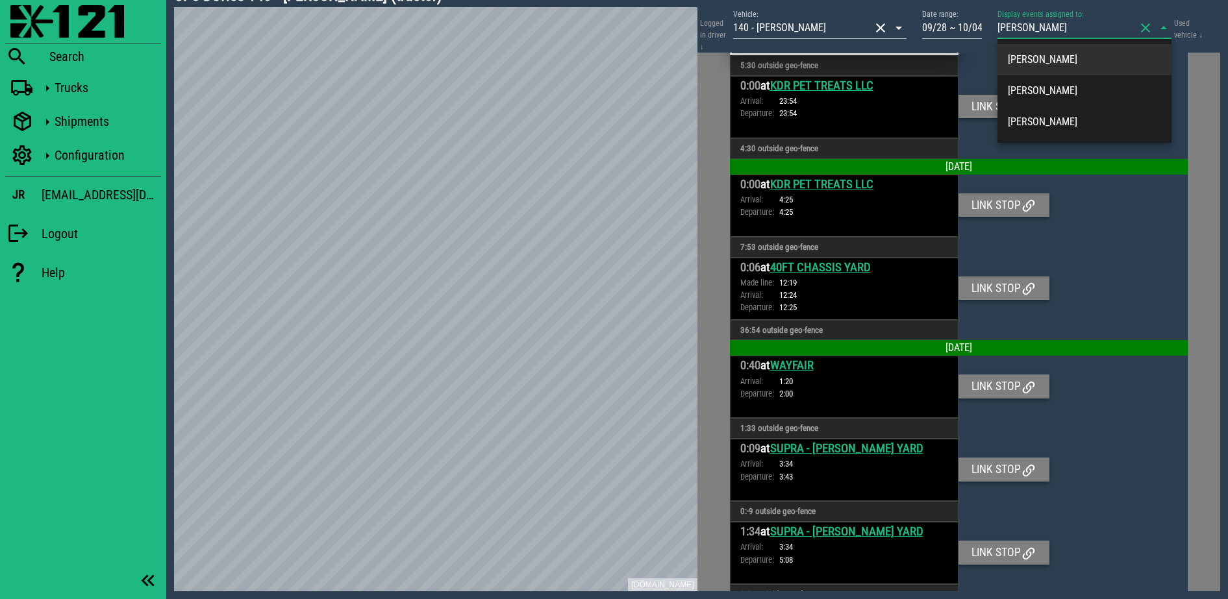
click at [1048, 59] on div "Jose Padilla" at bounding box center [1084, 59] width 153 height 12
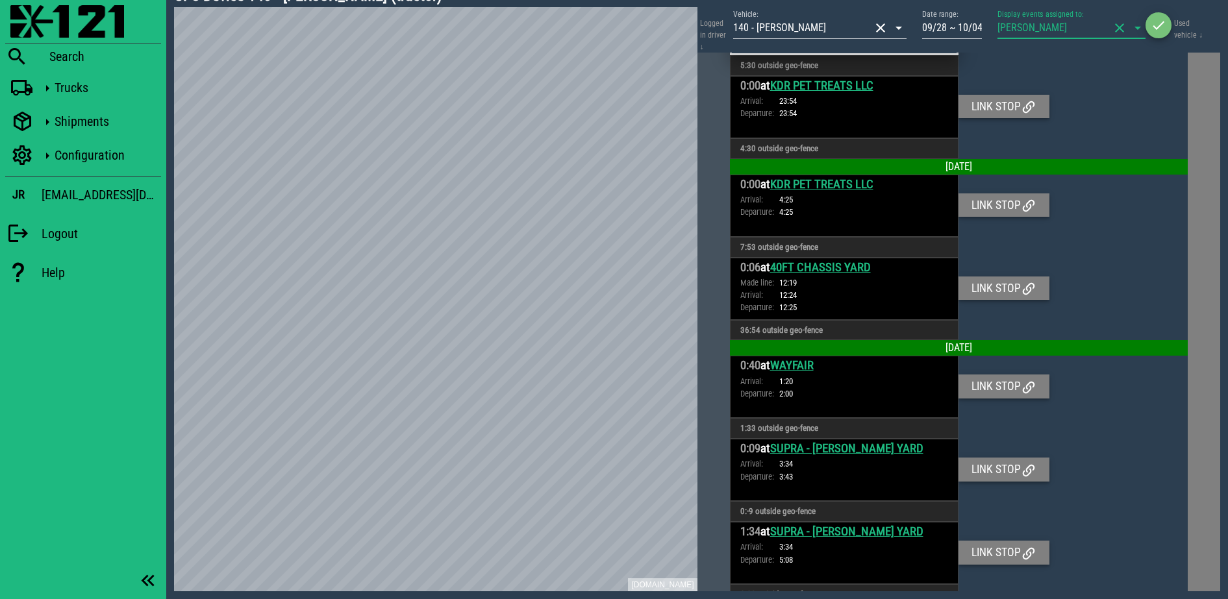
click at [1153, 24] on icon "button" at bounding box center [1158, 26] width 16 height 16
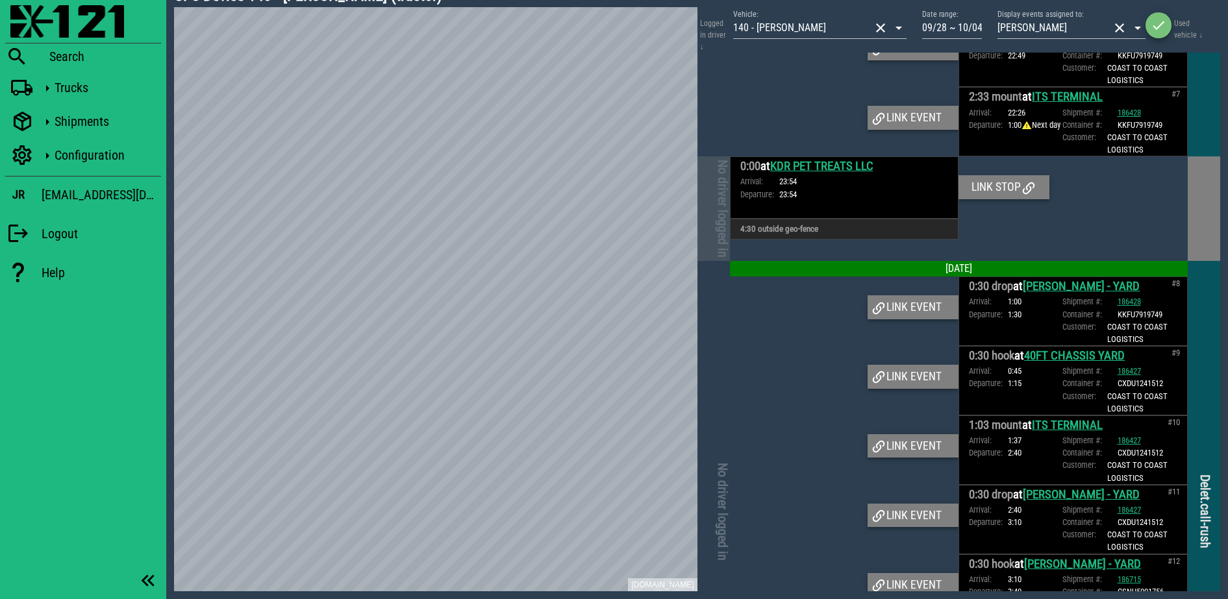
scroll to position [1055, 0]
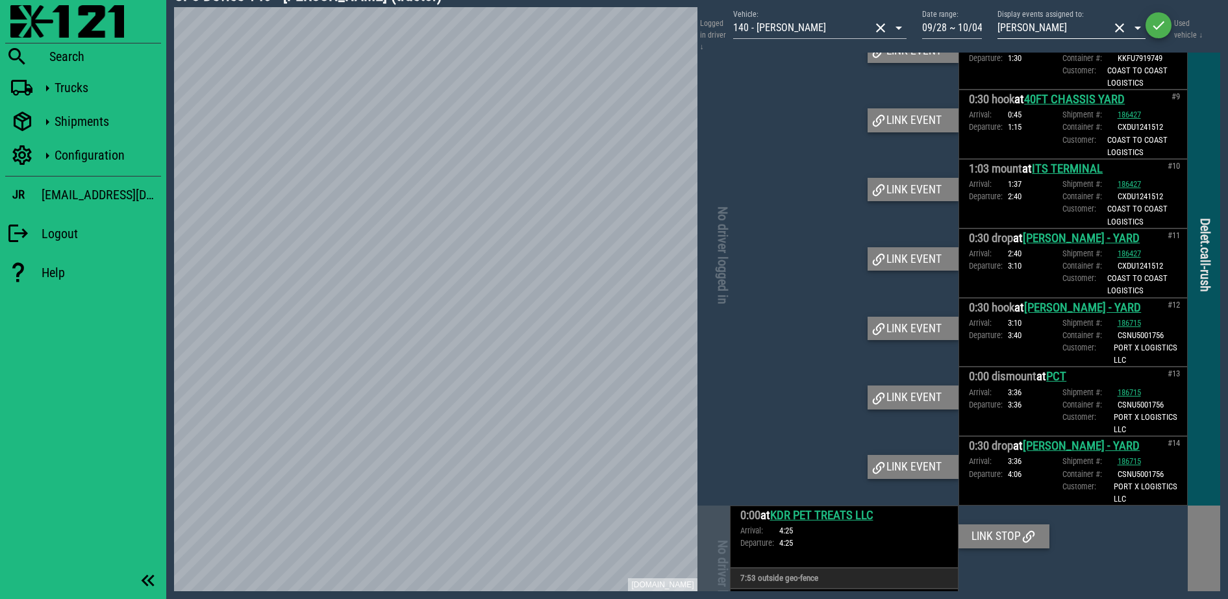
click at [1119, 27] on button "clear icon" at bounding box center [1119, 28] width 16 height 16
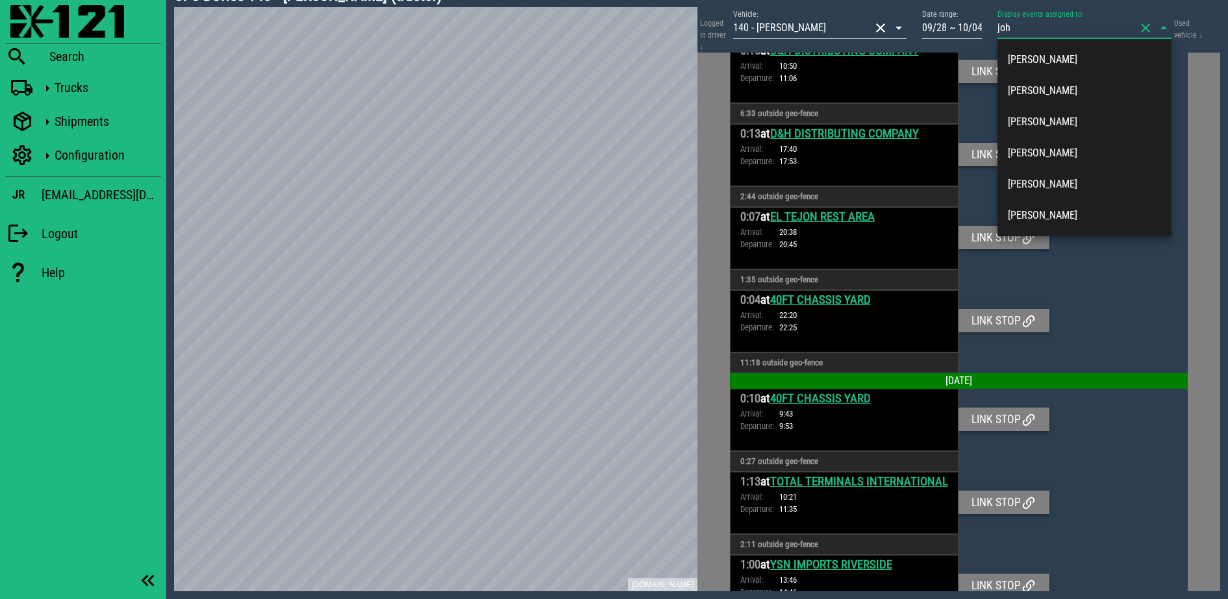
type input "john"
click at [1034, 140] on div "John Doe" at bounding box center [1084, 153] width 153 height 28
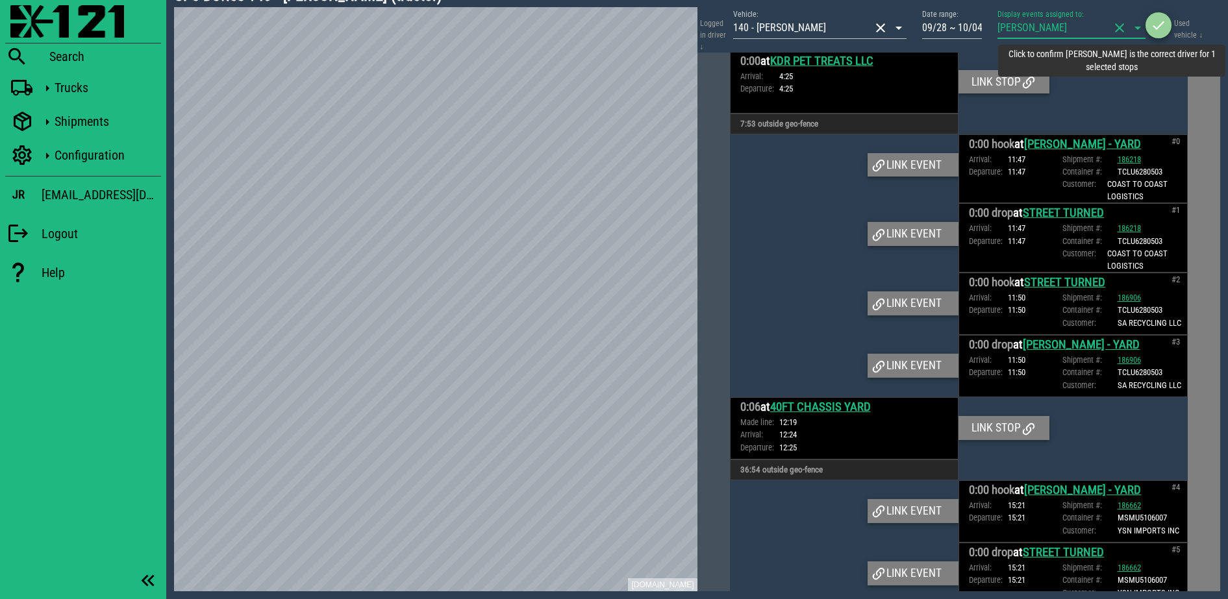
click at [1158, 27] on icon "button" at bounding box center [1158, 26] width 16 height 16
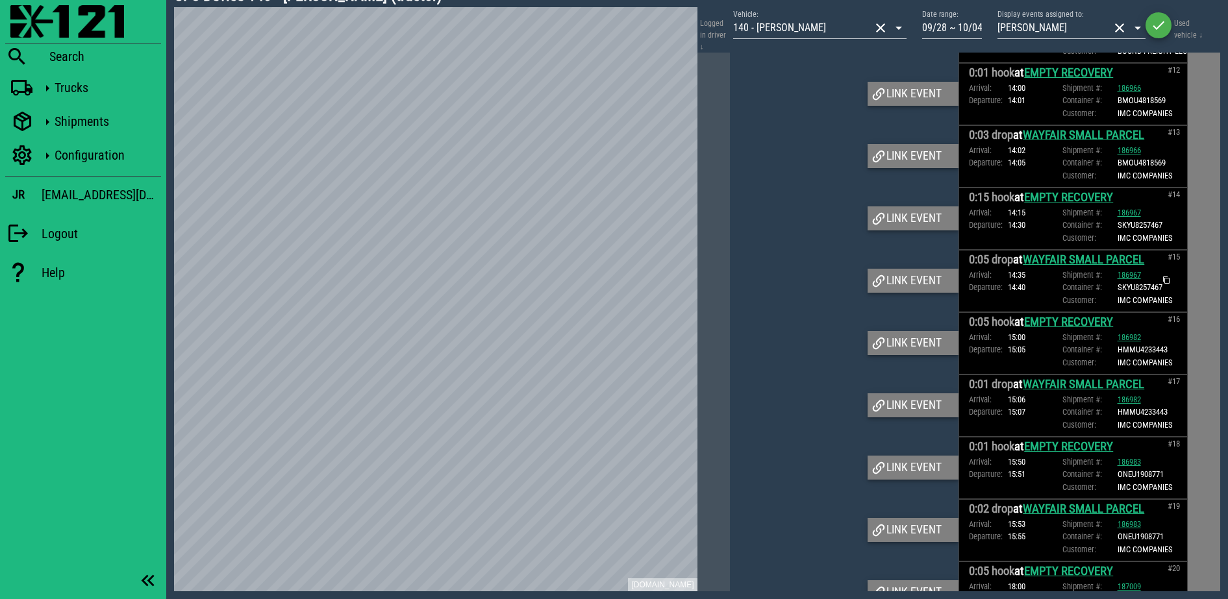
scroll to position [893, 0]
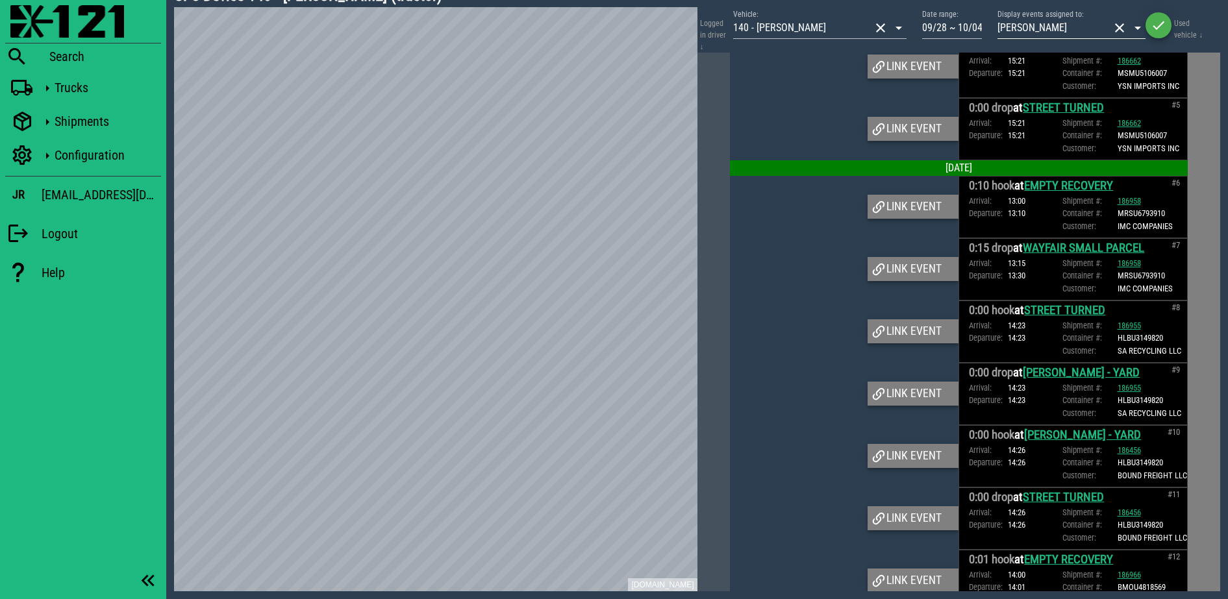
click at [1119, 22] on button "clear icon" at bounding box center [1119, 28] width 16 height 16
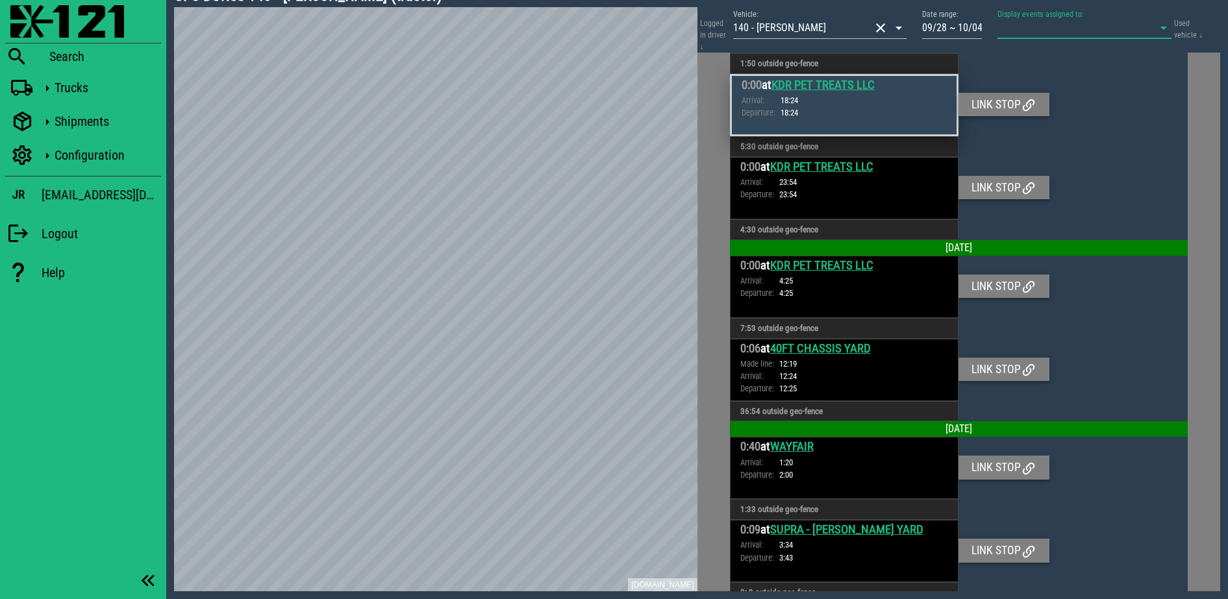
scroll to position [325, 0]
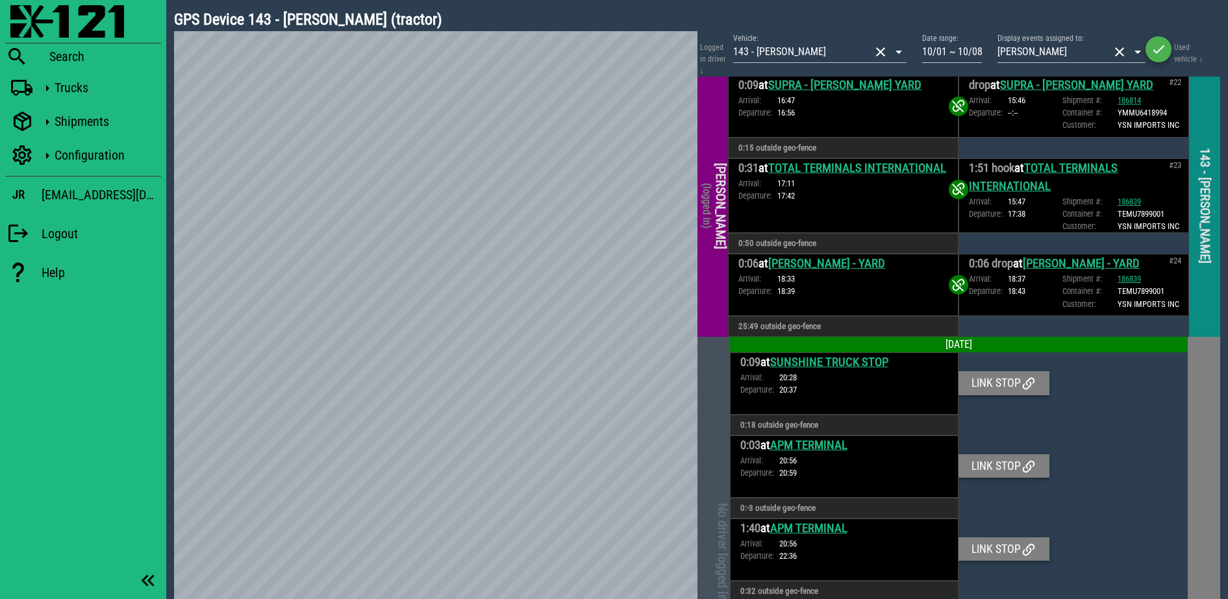
scroll to position [3729, 0]
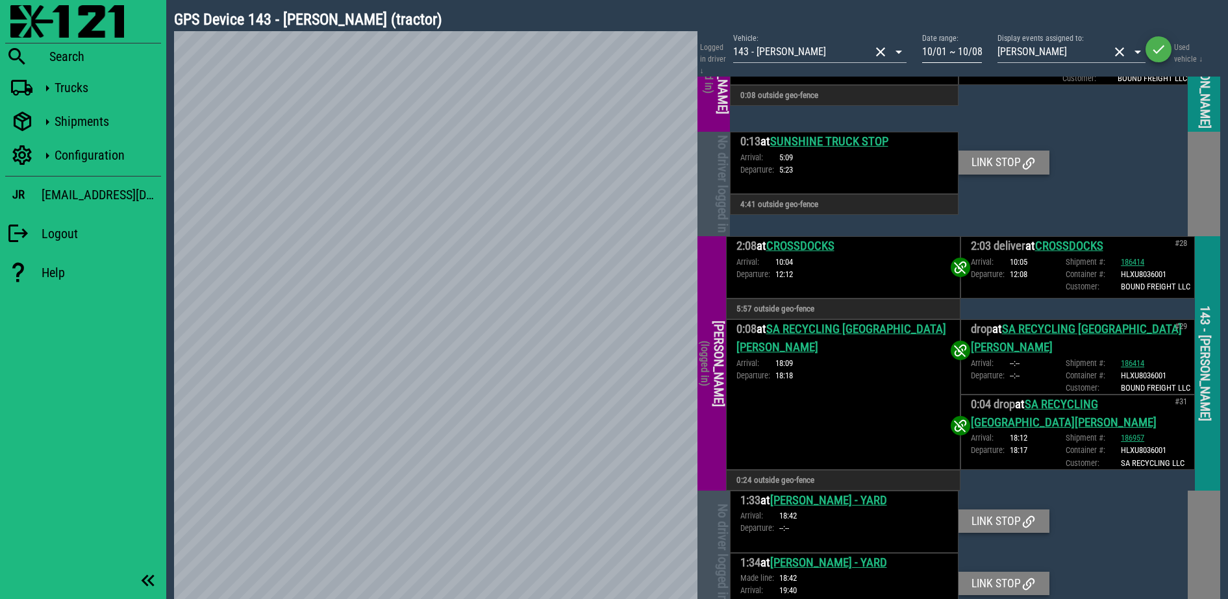
click at [969, 51] on input "10/01 ~ 10/08" at bounding box center [952, 52] width 60 height 21
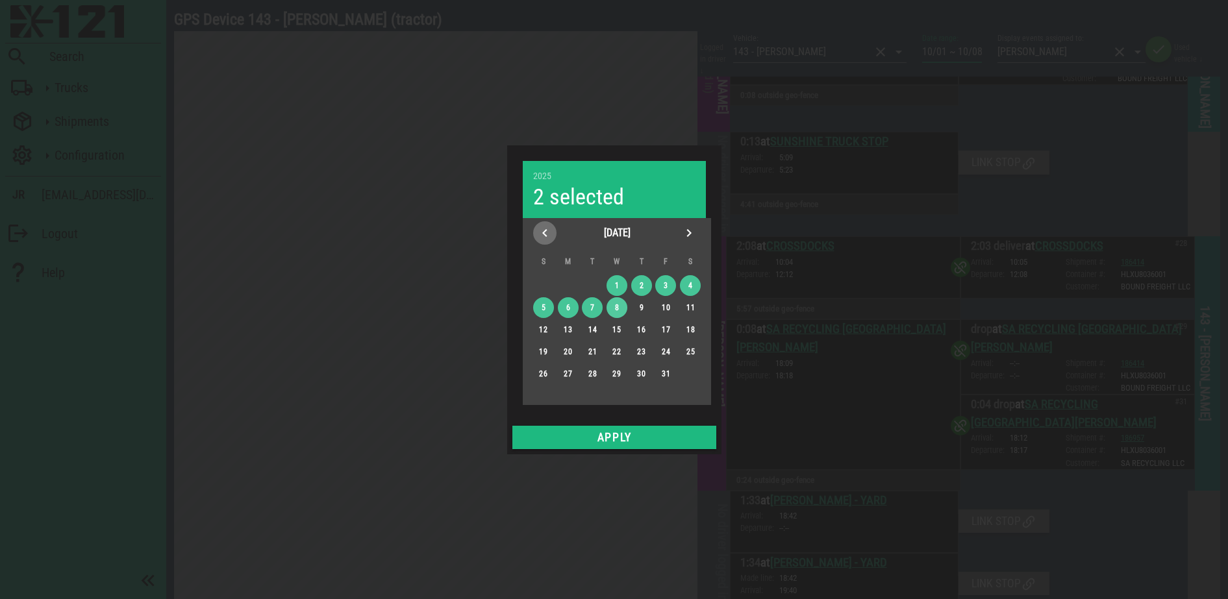
click at [545, 236] on icon "Previous month" at bounding box center [545, 233] width 16 height 16
click at [568, 374] on div "29" at bounding box center [567, 373] width 21 height 9
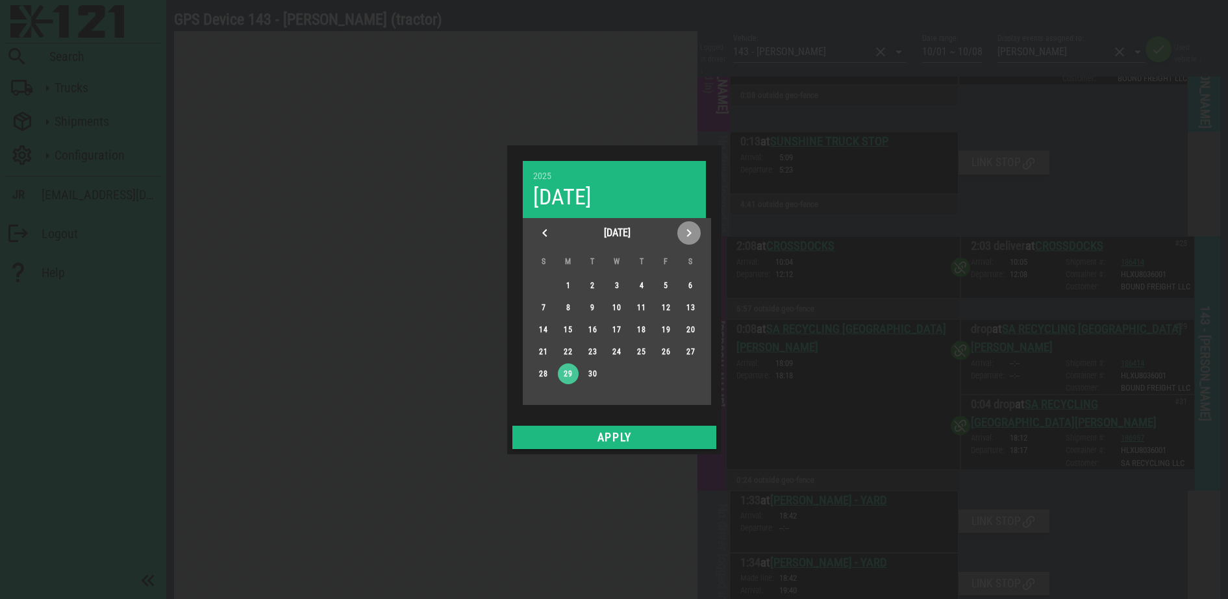
click at [688, 232] on icon "Next month" at bounding box center [689, 233] width 16 height 16
click at [691, 282] on div "4" at bounding box center [690, 285] width 21 height 9
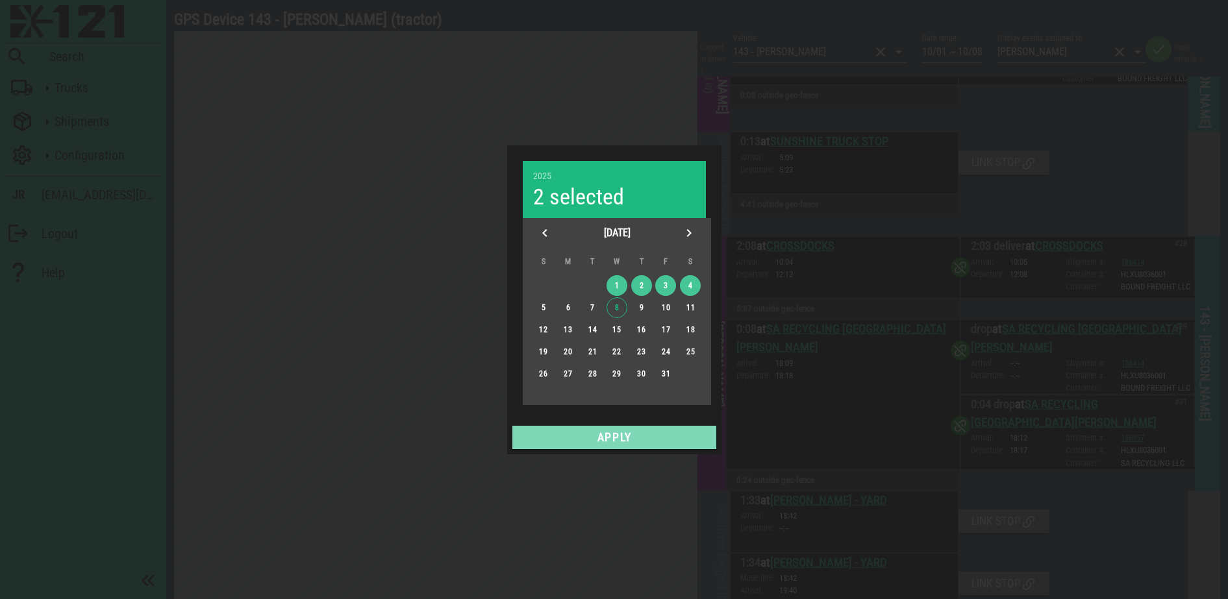
click at [614, 432] on span "Apply" at bounding box center [613, 437] width 193 height 13
type input "09/29 ~ 10/04"
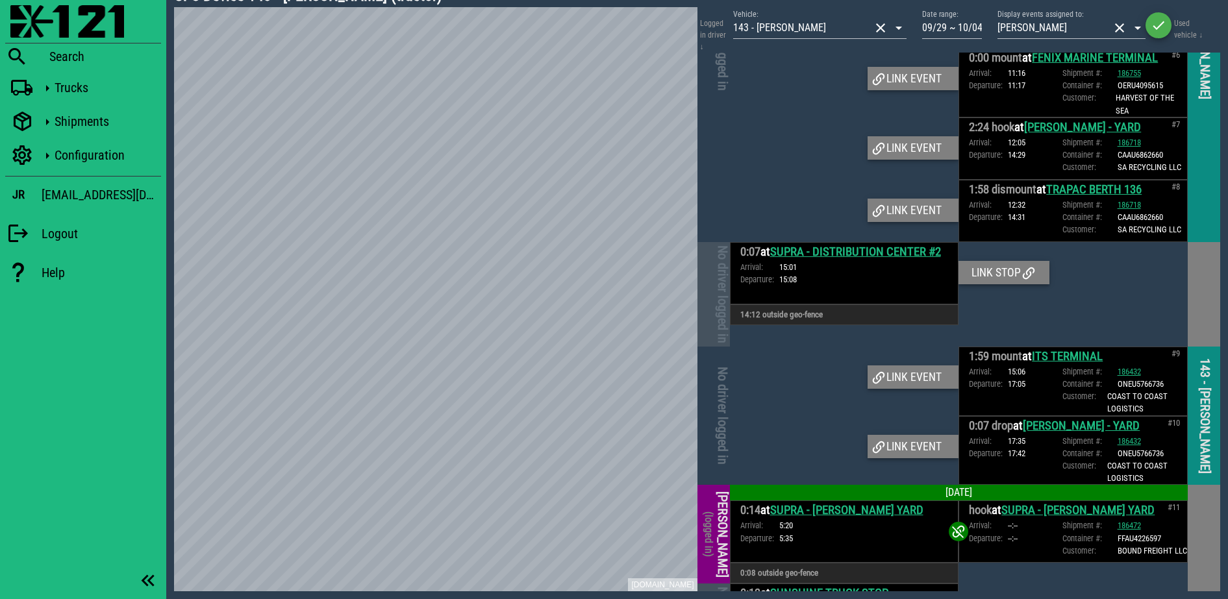
scroll to position [1055, 0]
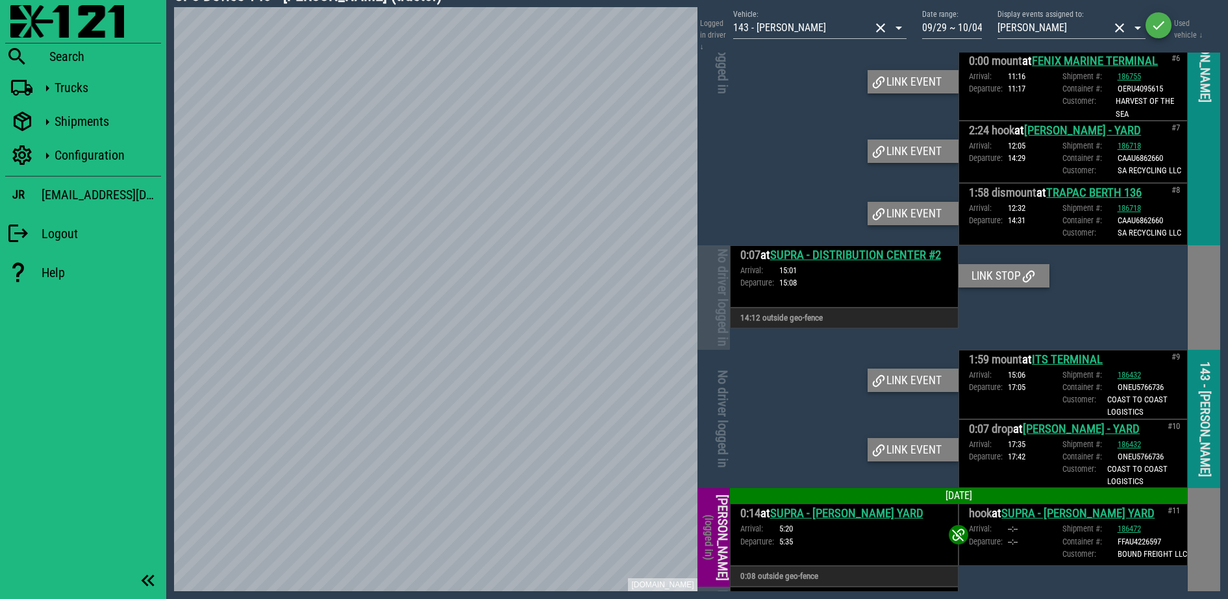
click at [808, 375] on div at bounding box center [844, 384] width 229 height 69
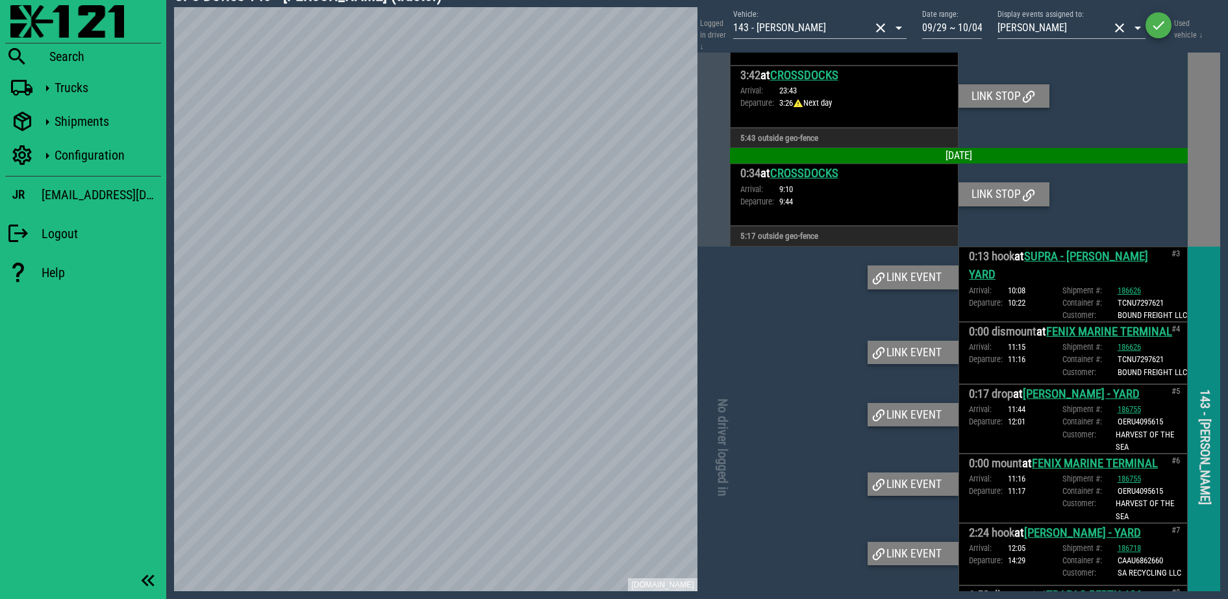
scroll to position [812, 0]
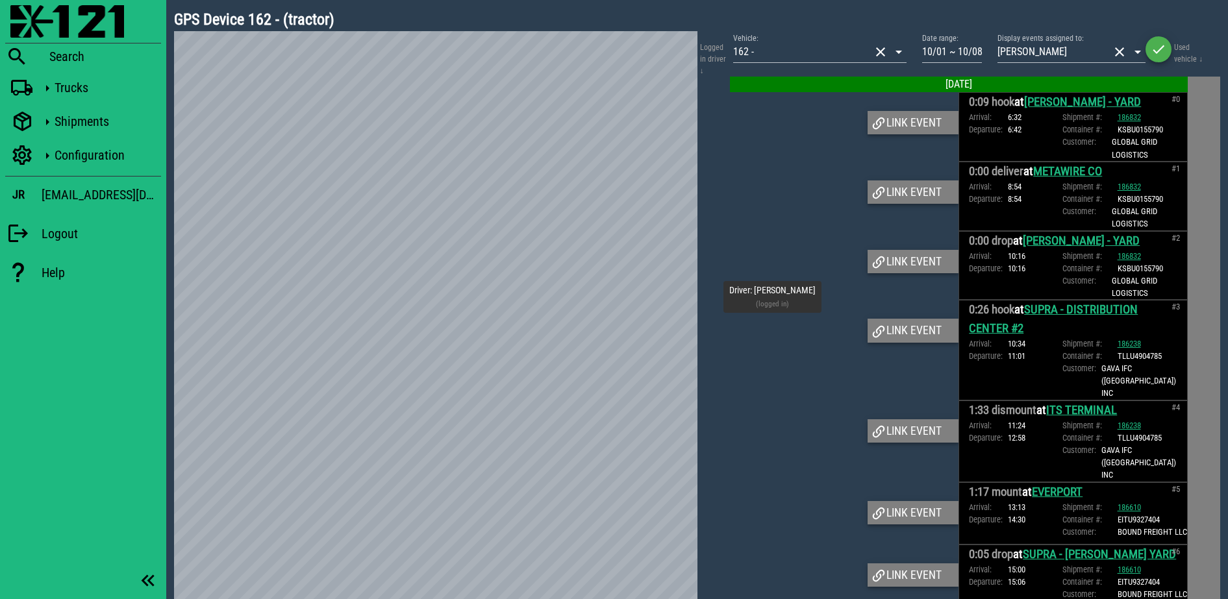
scroll to position [5919, 0]
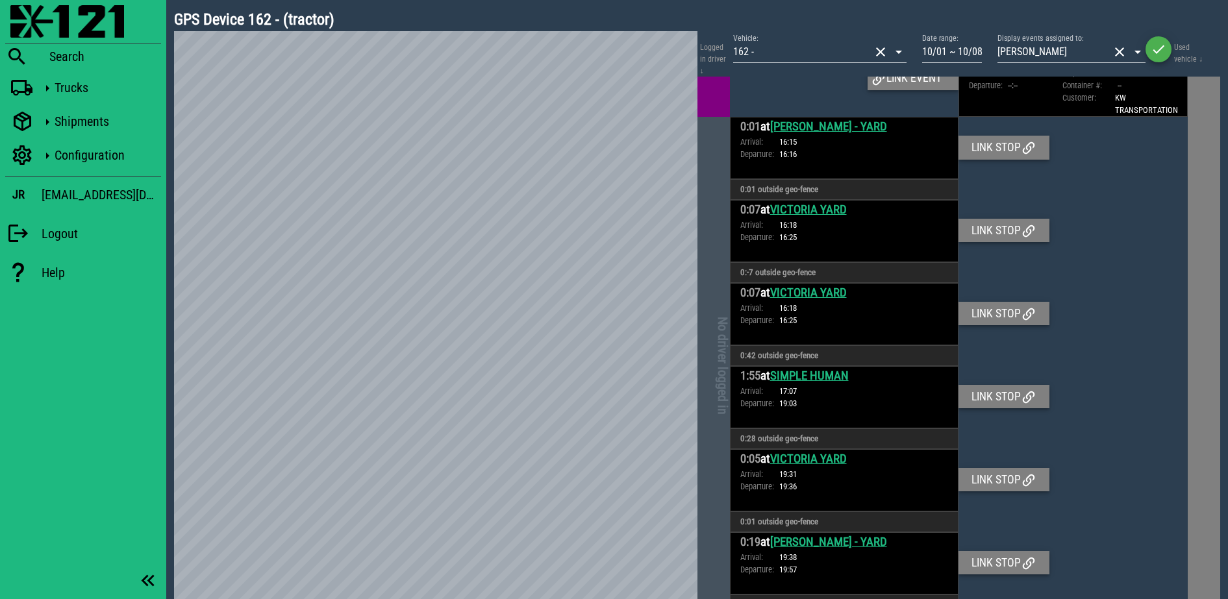
click at [1091, 192] on div "0:01 at [PERSON_NAME] - YARD Arrival: 16:15 Departure: 16:16 Link stop 0:01 out…" at bounding box center [959, 158] width 458 height 83
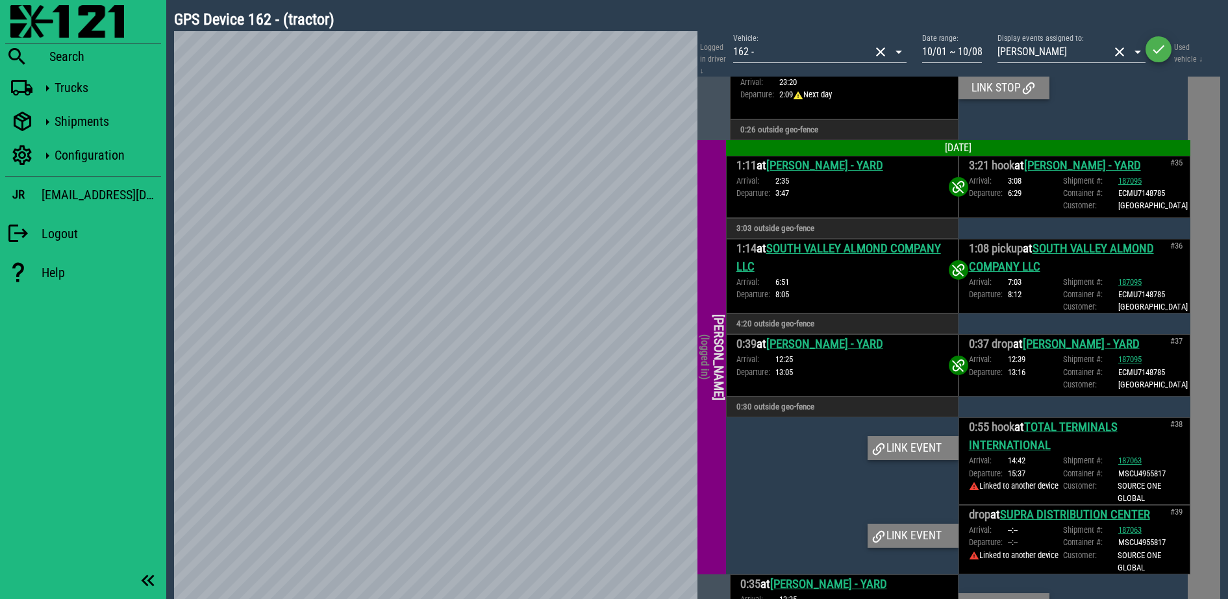
scroll to position [5107, 0]
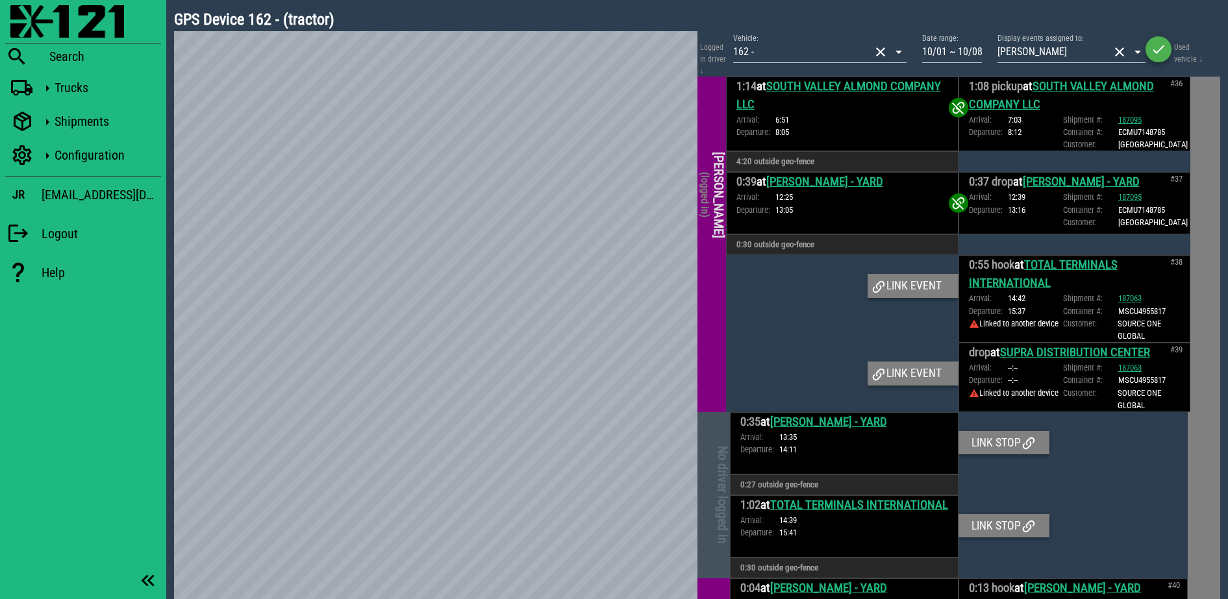
click at [771, 317] on div at bounding box center [842, 299] width 232 height 88
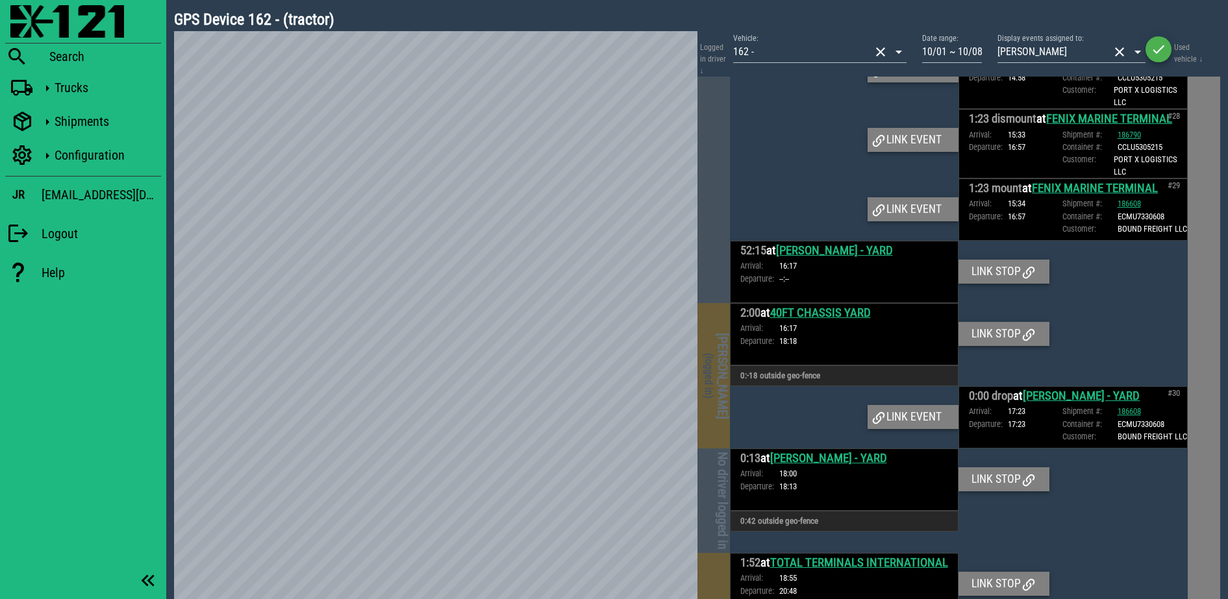
scroll to position [3241, 0]
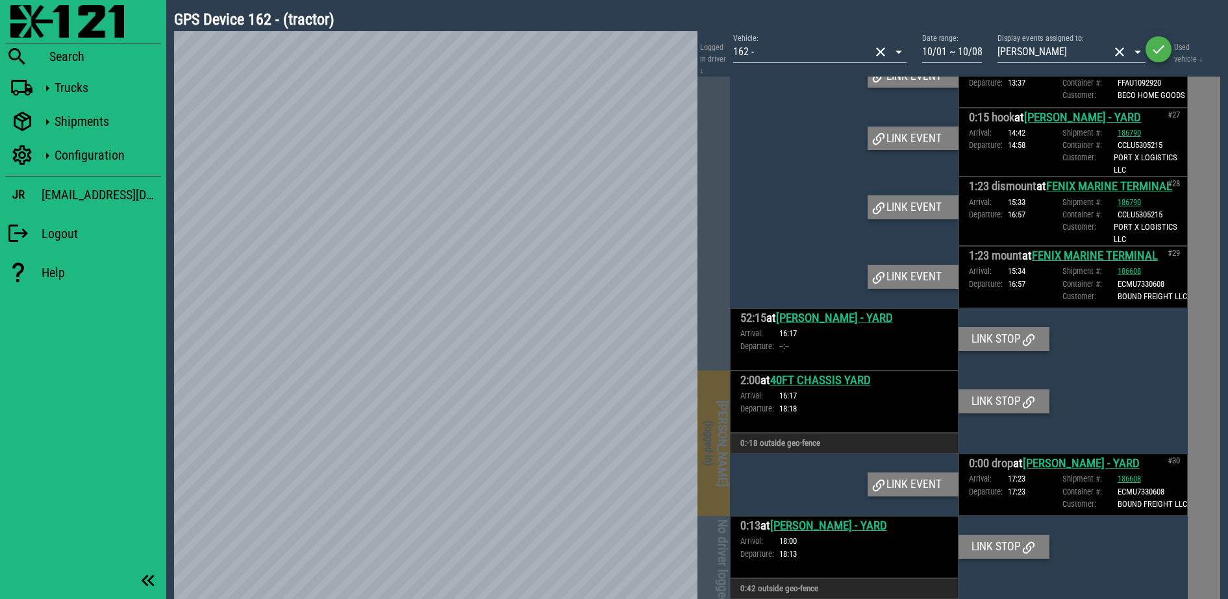
click at [723, 482] on h4 "[PERSON_NAME] (logged in)" at bounding box center [715, 443] width 29 height 139
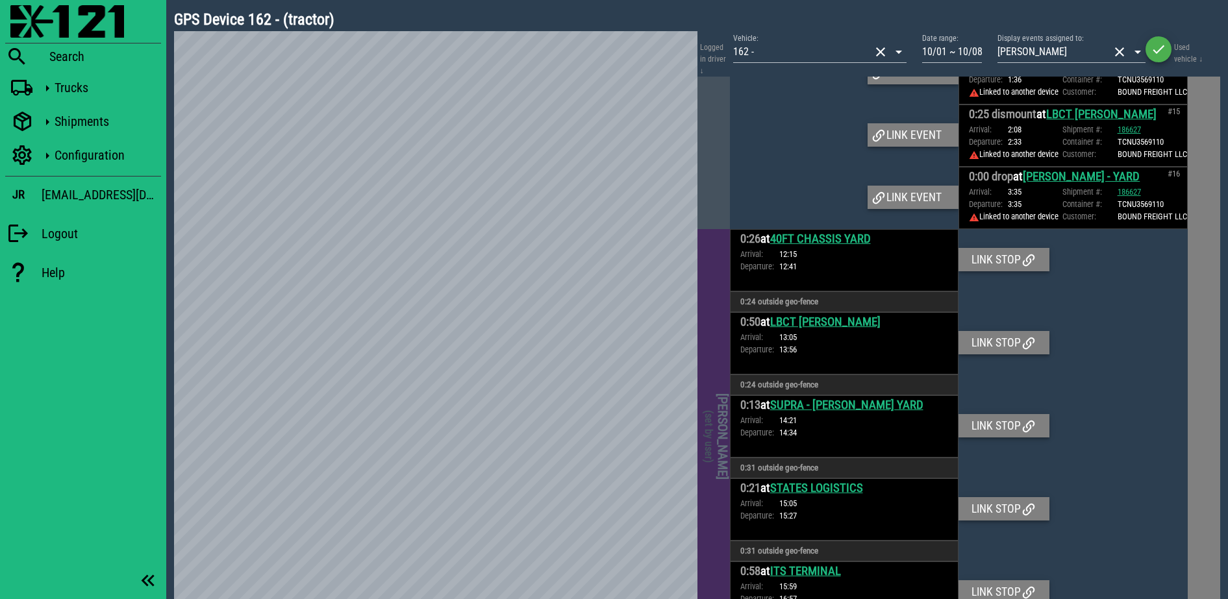
scroll to position [1135, 0]
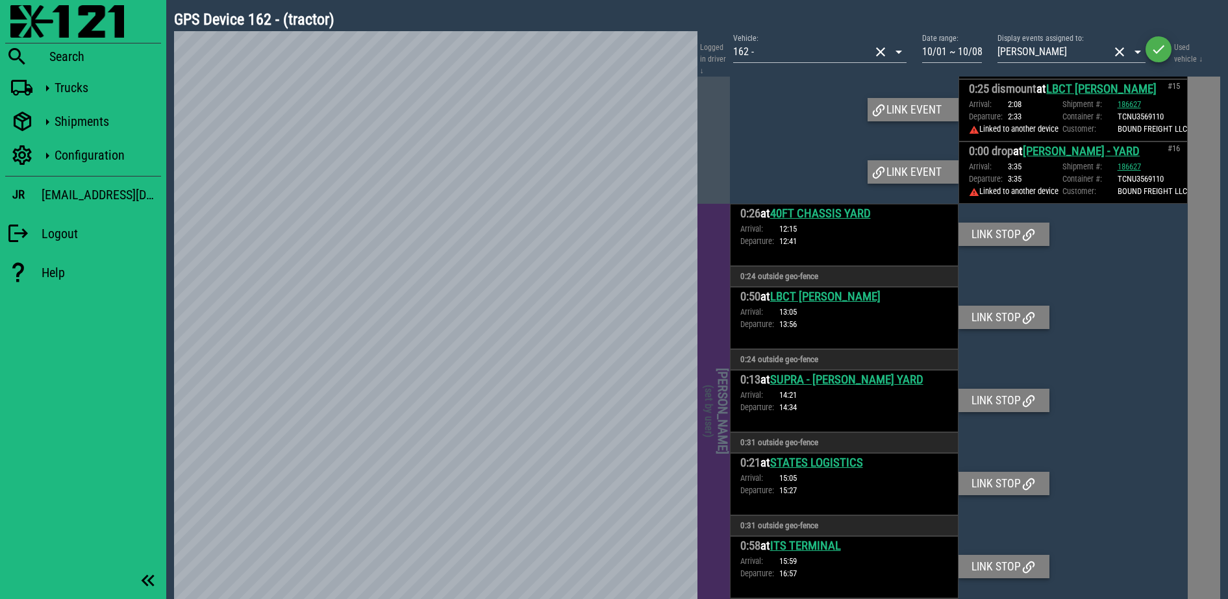
click at [702, 451] on h4 "[PERSON_NAME] (set by user)" at bounding box center [715, 411] width 29 height 409
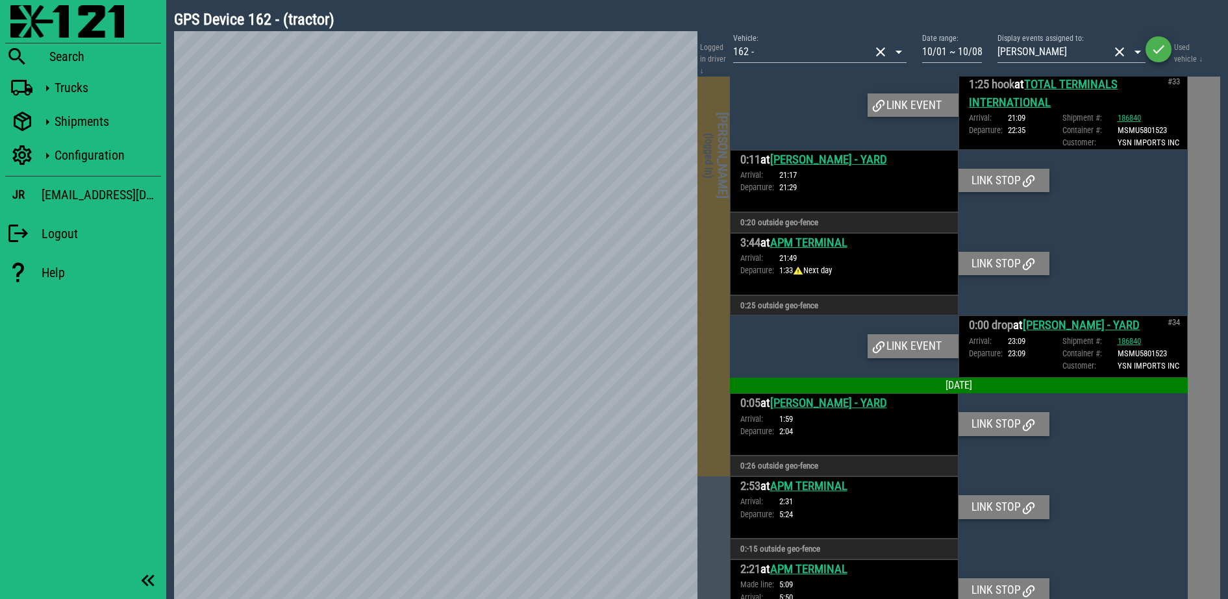
scroll to position [3890, 0]
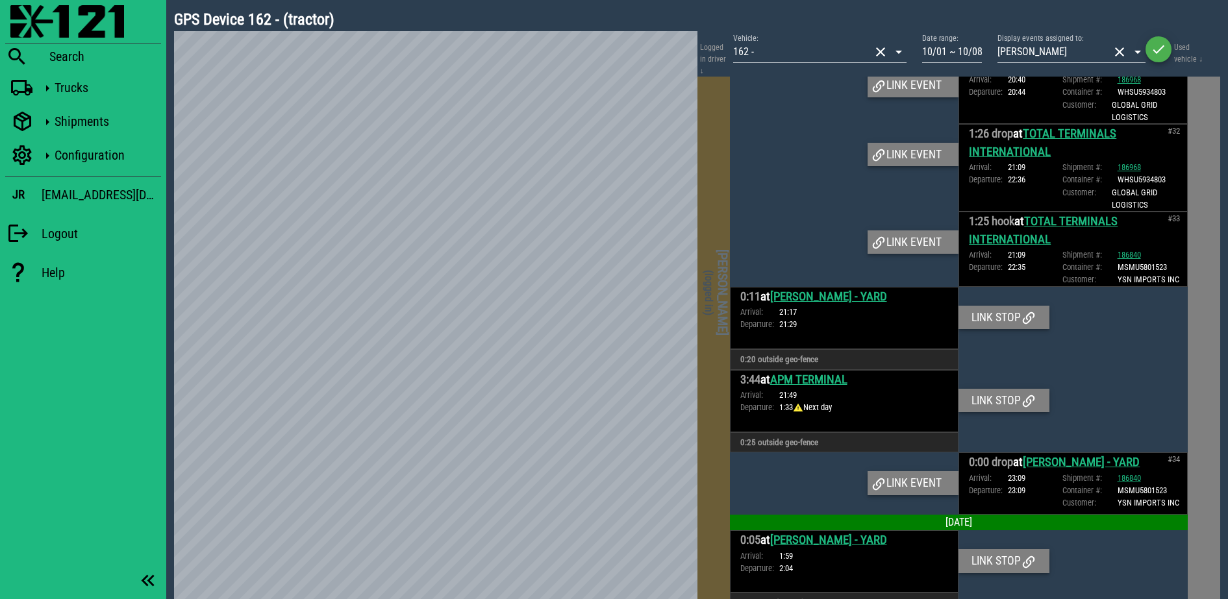
click at [710, 455] on h4 "[PERSON_NAME] (logged in)" at bounding box center [715, 293] width 29 height 636
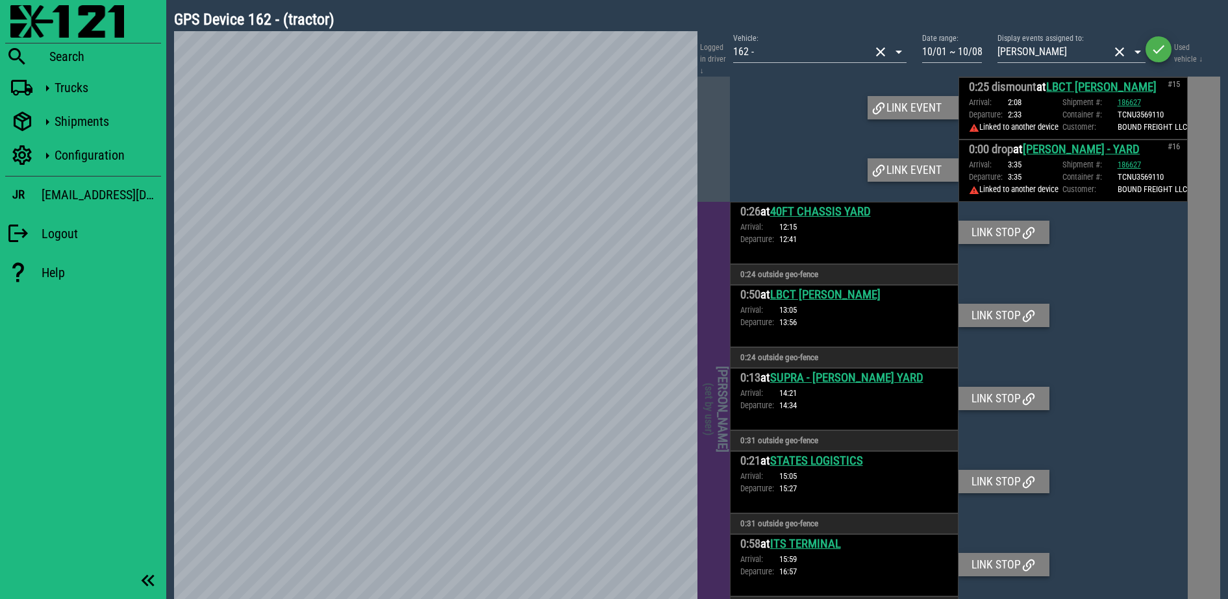
scroll to position [1217, 0]
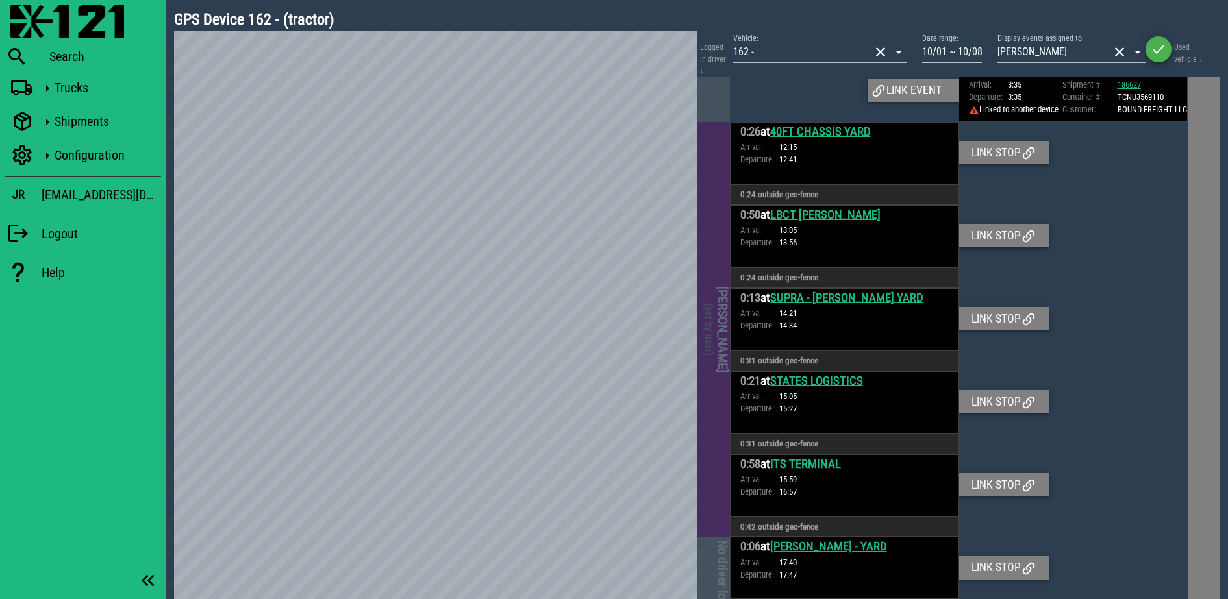
click at [713, 486] on h4 "[PERSON_NAME] (set by user)" at bounding box center [715, 329] width 29 height 409
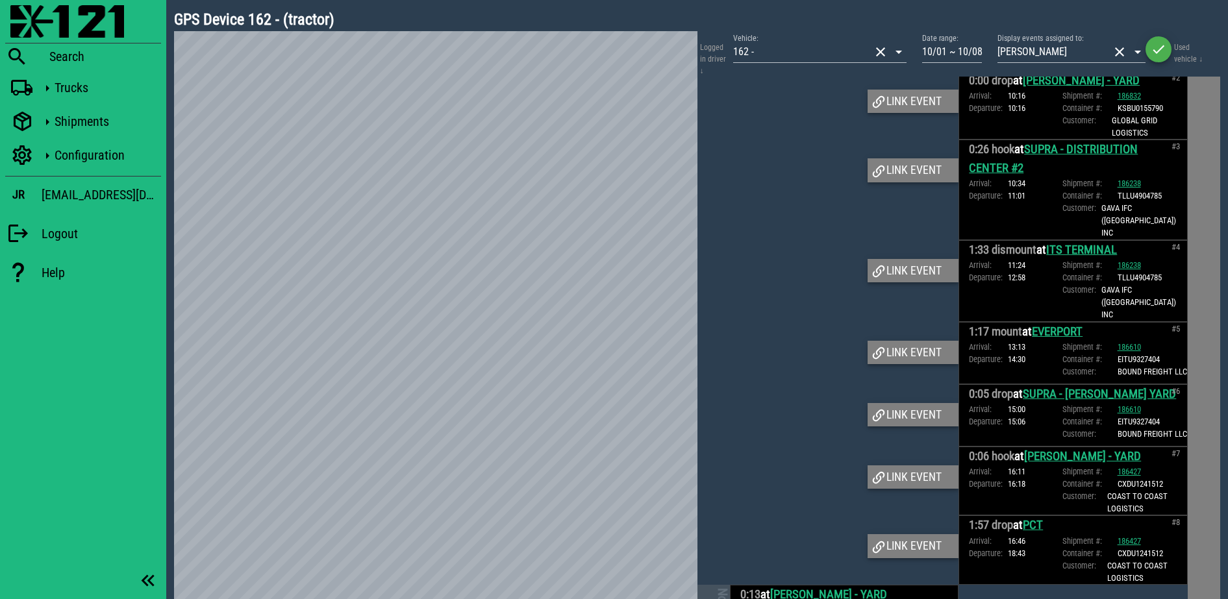
scroll to position [0, 0]
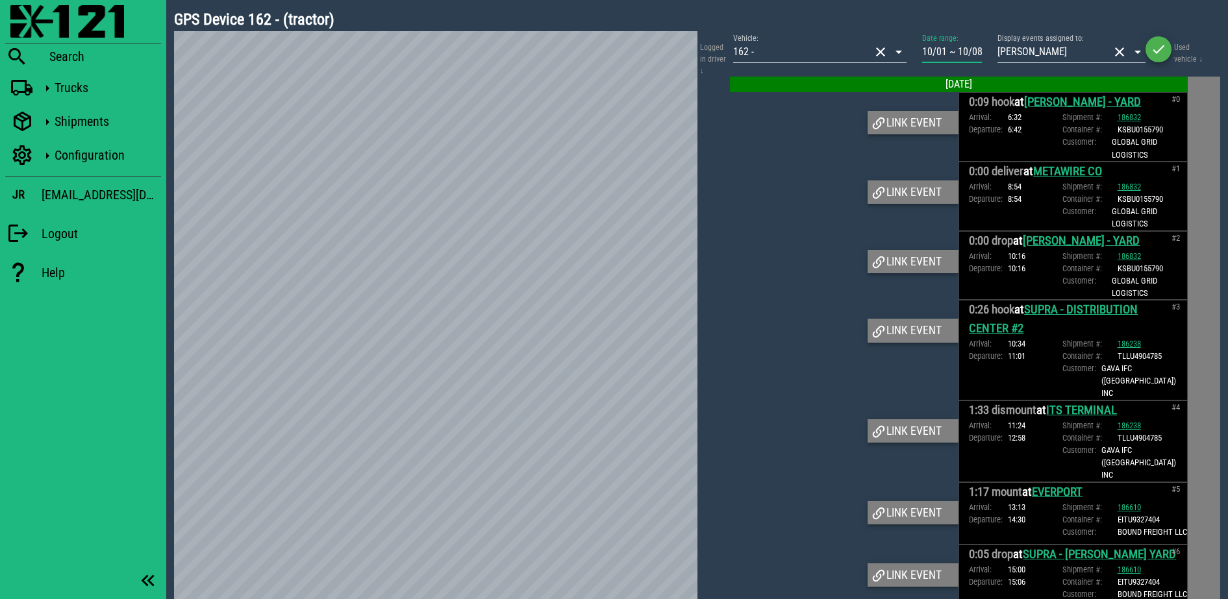
click at [961, 51] on input "10/01 ~ 10/08" at bounding box center [952, 52] width 60 height 21
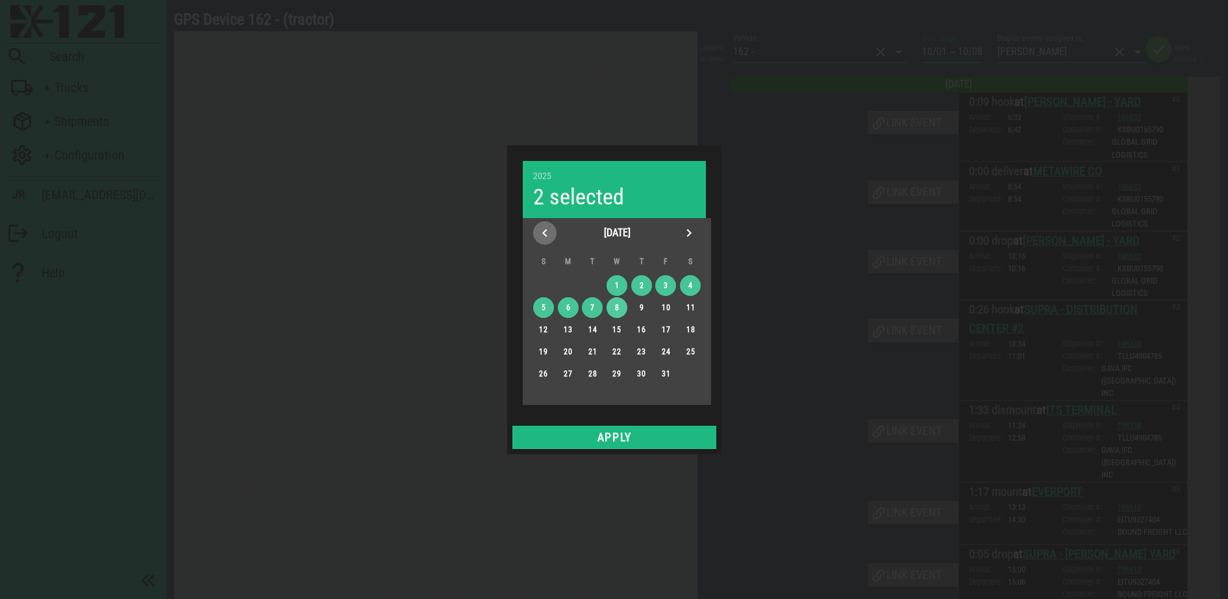
click at [539, 232] on icon "Previous month" at bounding box center [545, 233] width 16 height 16
click at [565, 377] on div "29" at bounding box center [567, 373] width 21 height 9
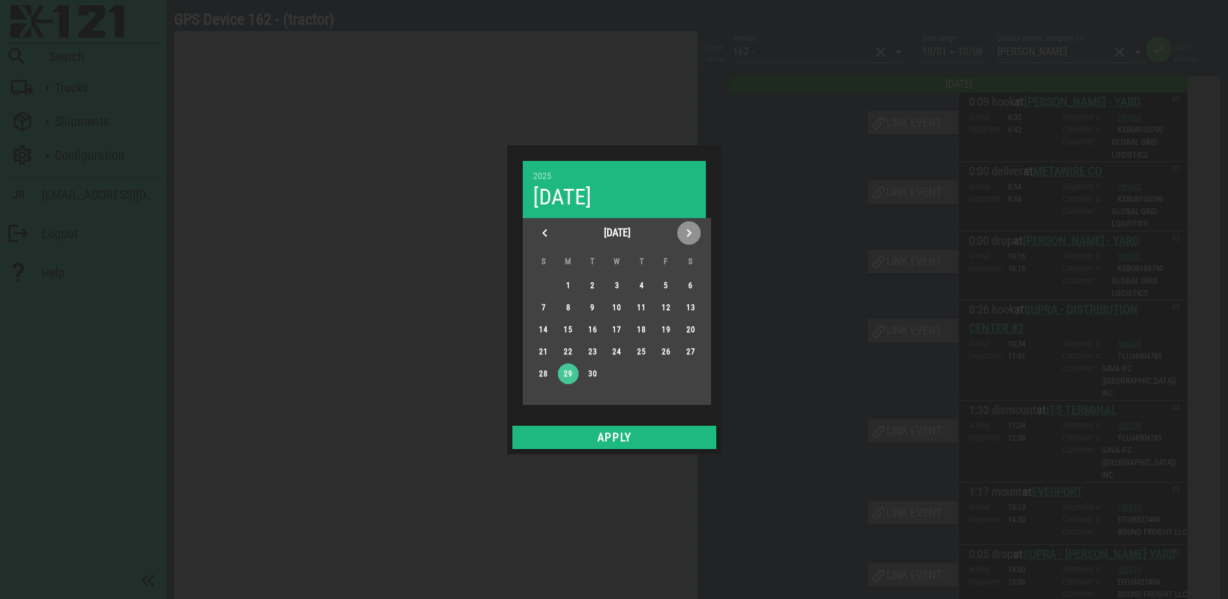
click at [693, 238] on icon "Next month" at bounding box center [689, 233] width 16 height 16
click at [616, 306] on div "8" at bounding box center [615, 307] width 19 height 9
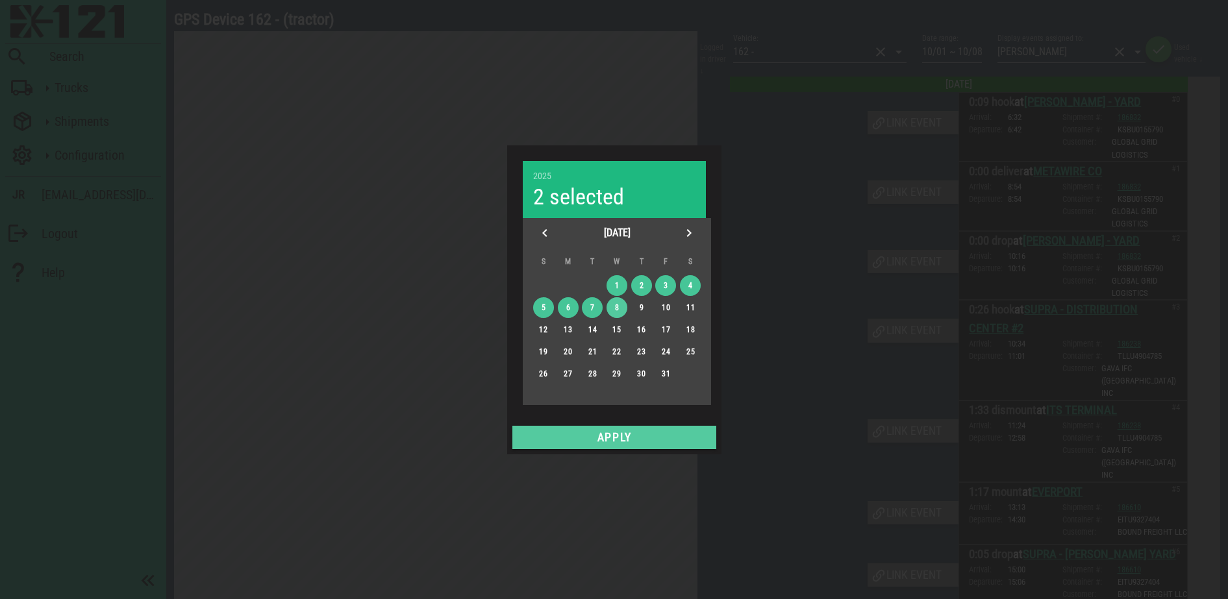
click at [637, 432] on span "Apply" at bounding box center [613, 437] width 193 height 13
type input "09/29 ~ 10/08"
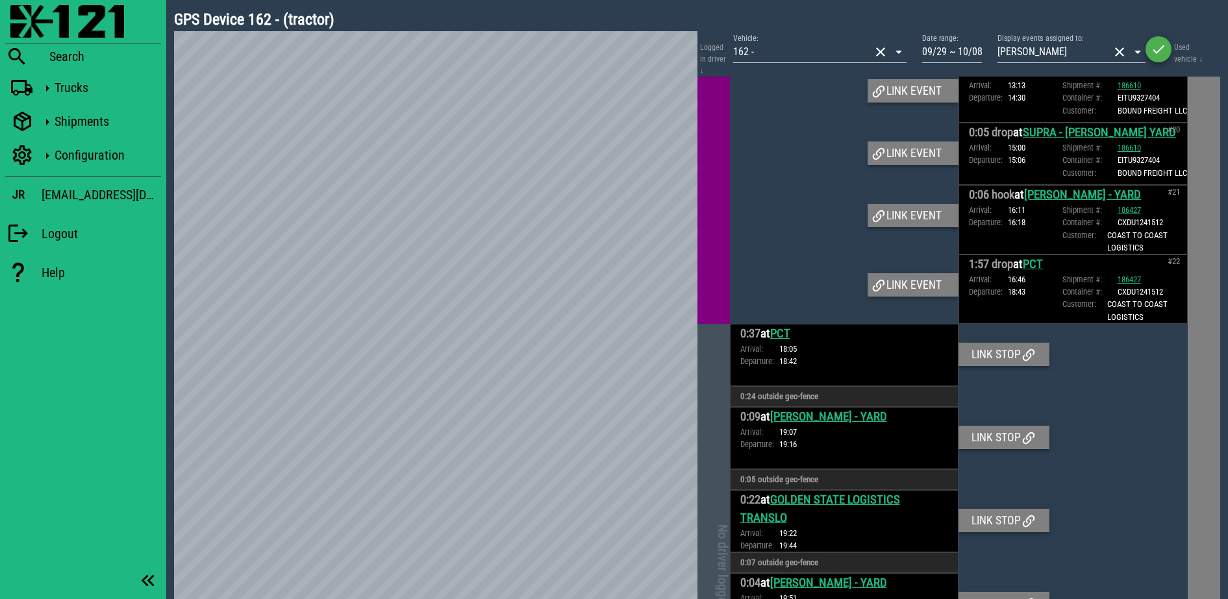
scroll to position [2921, 0]
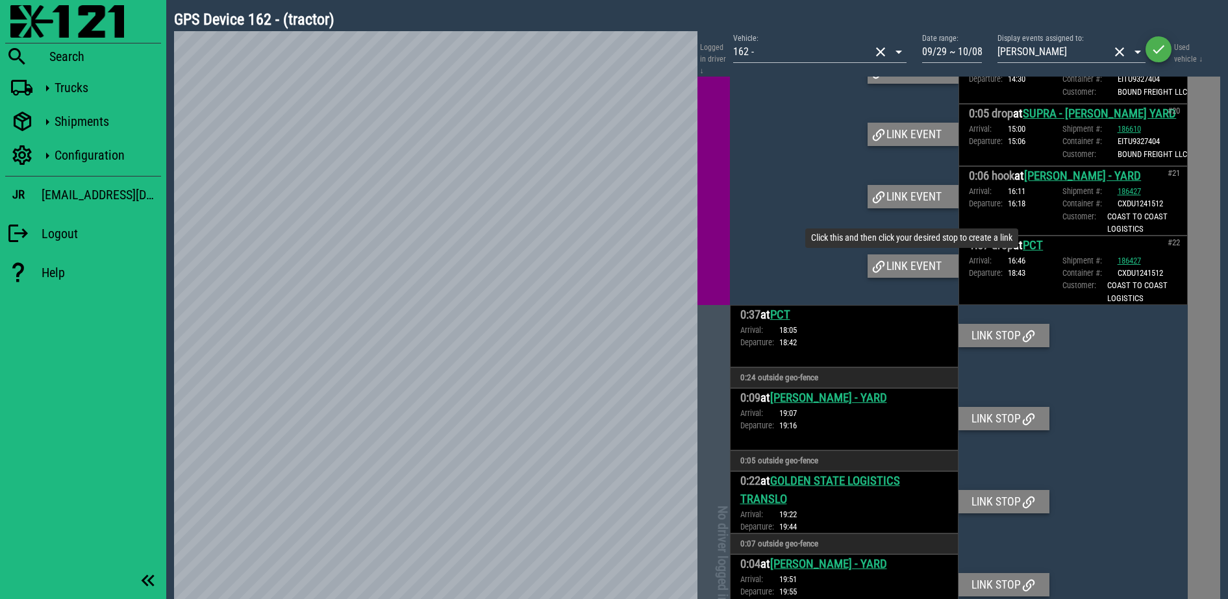
click at [923, 278] on div "Link event" at bounding box center [912, 265] width 91 height 23
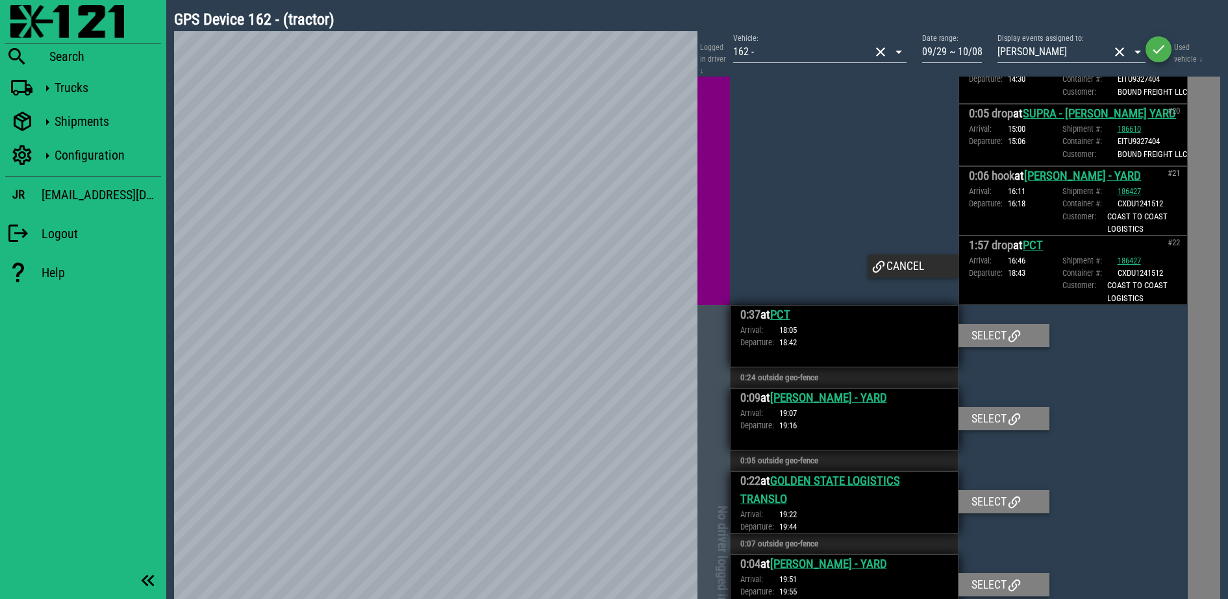
click at [923, 278] on div "Cancel" at bounding box center [912, 265] width 91 height 23
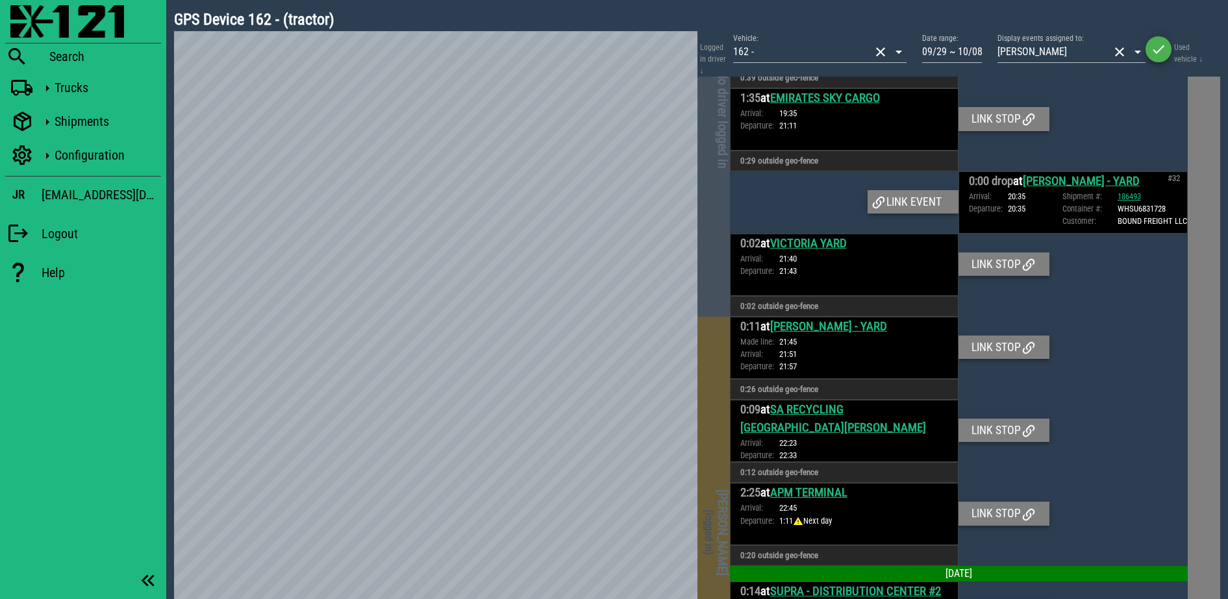
scroll to position [4545, 0]
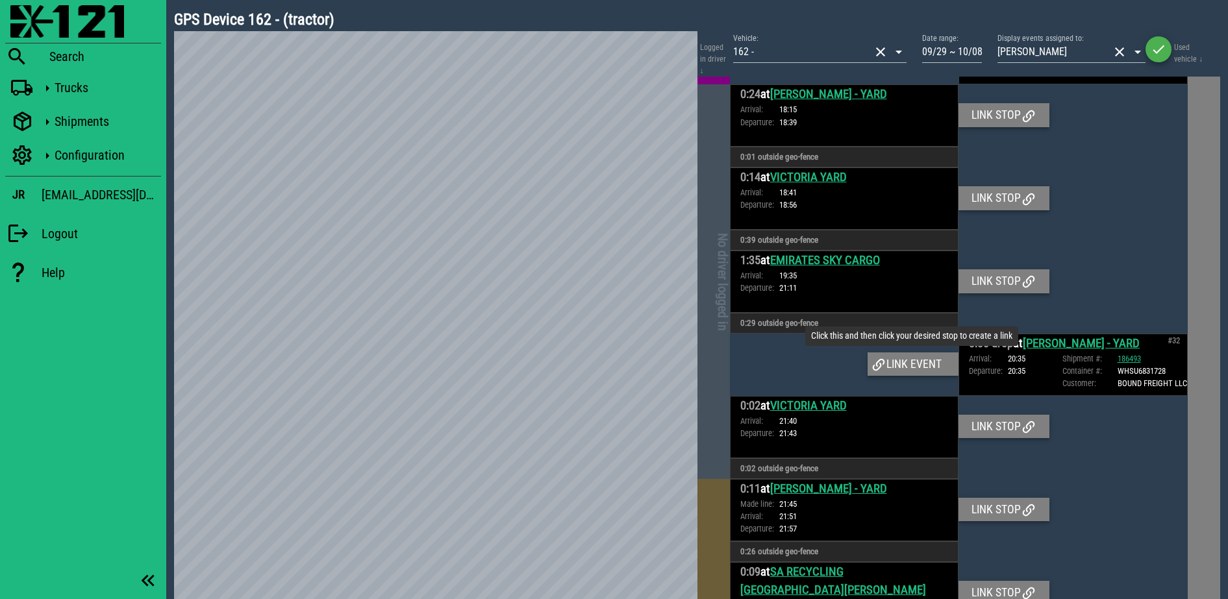
click at [913, 376] on div "Link event" at bounding box center [912, 364] width 91 height 23
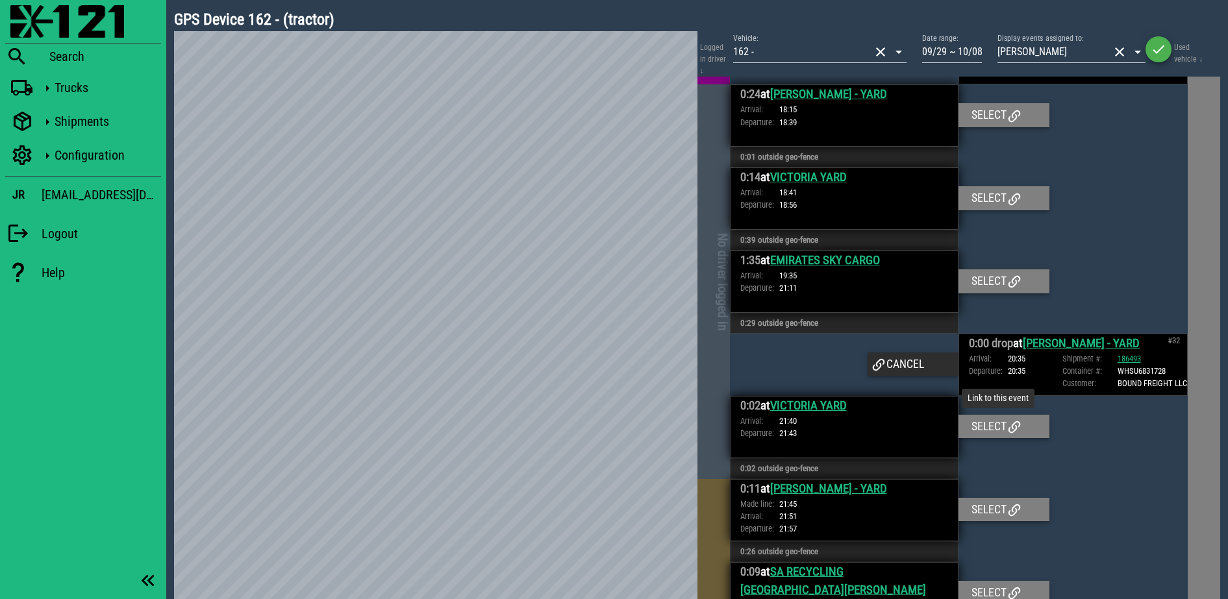
click at [1009, 435] on icon at bounding box center [1014, 427] width 16 height 16
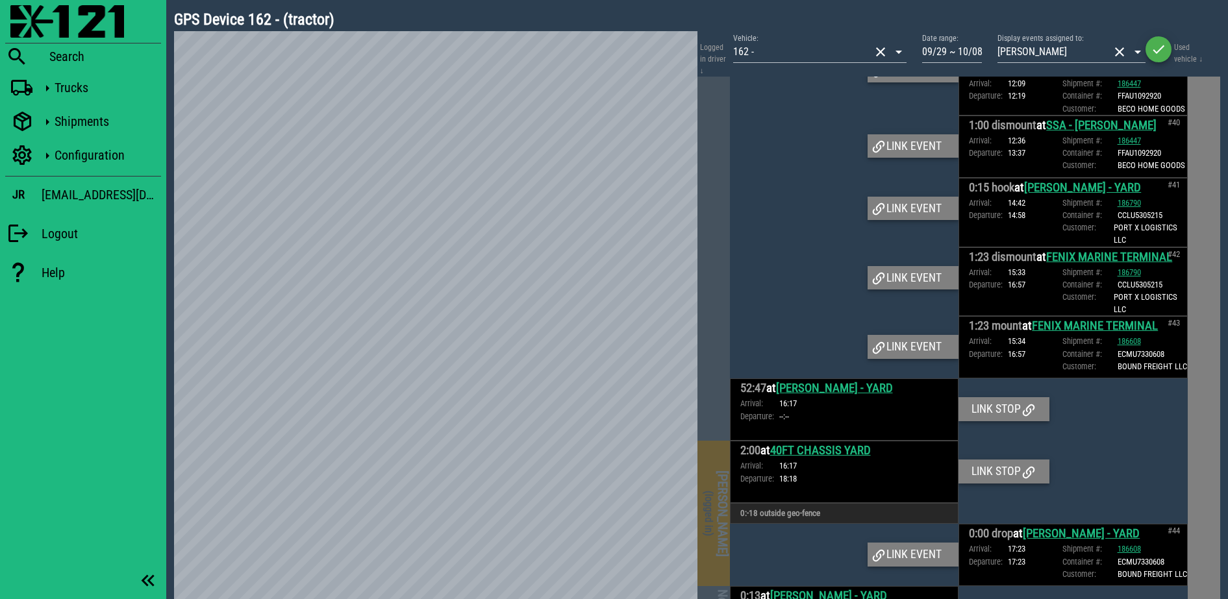
scroll to position [6168, 0]
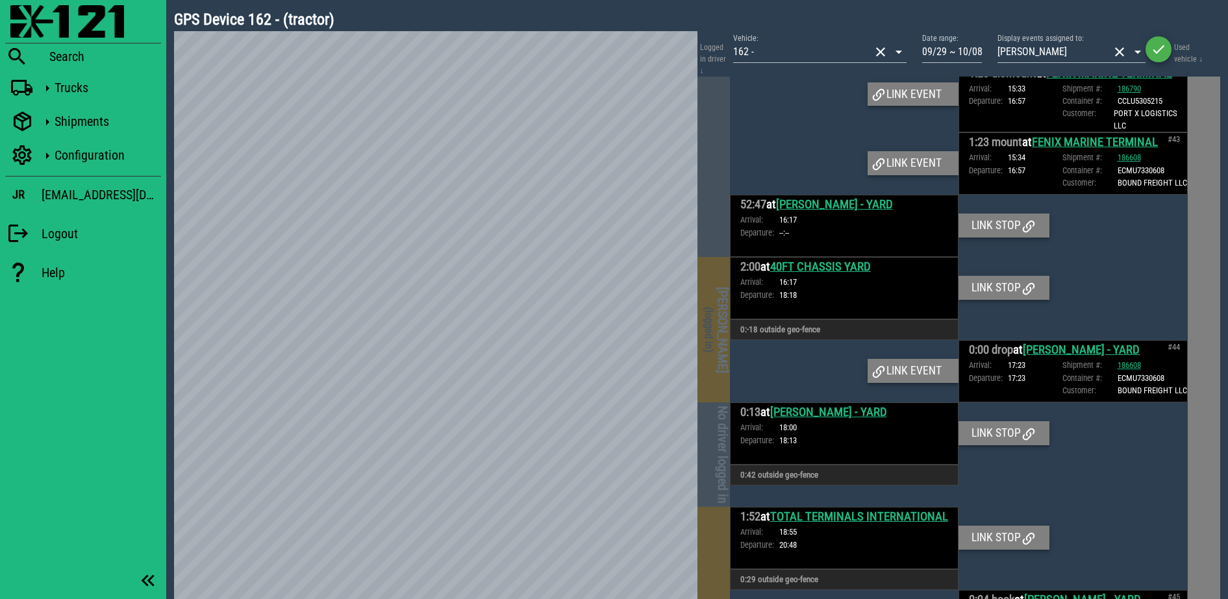
click at [712, 353] on span "(logged in)" at bounding box center [708, 329] width 12 height 45
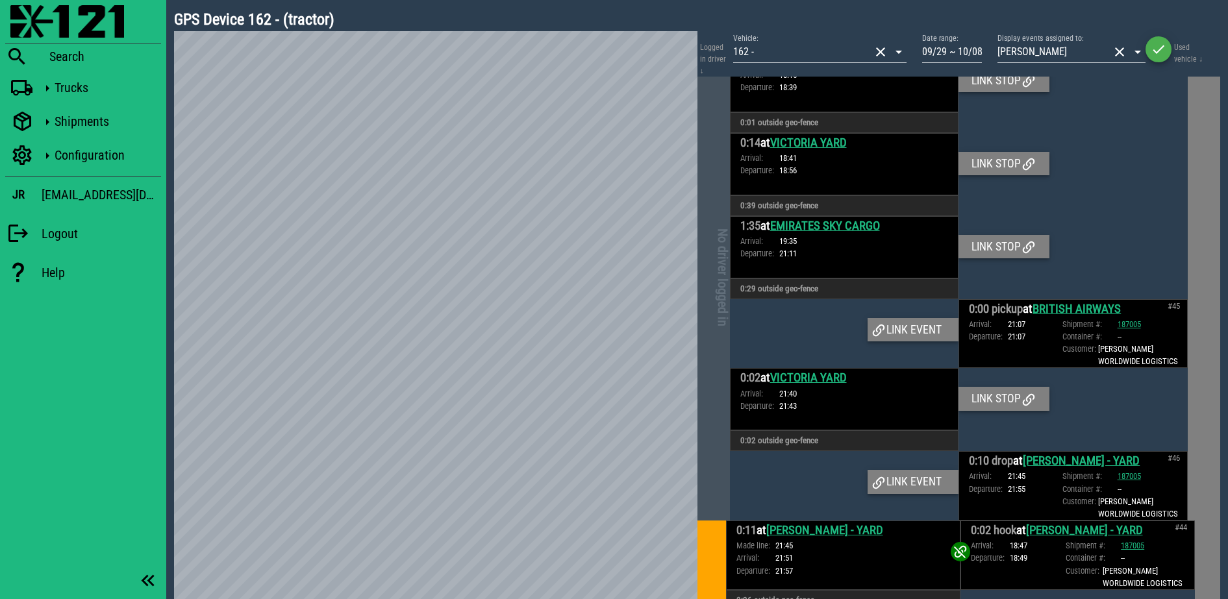
scroll to position [6802, 0]
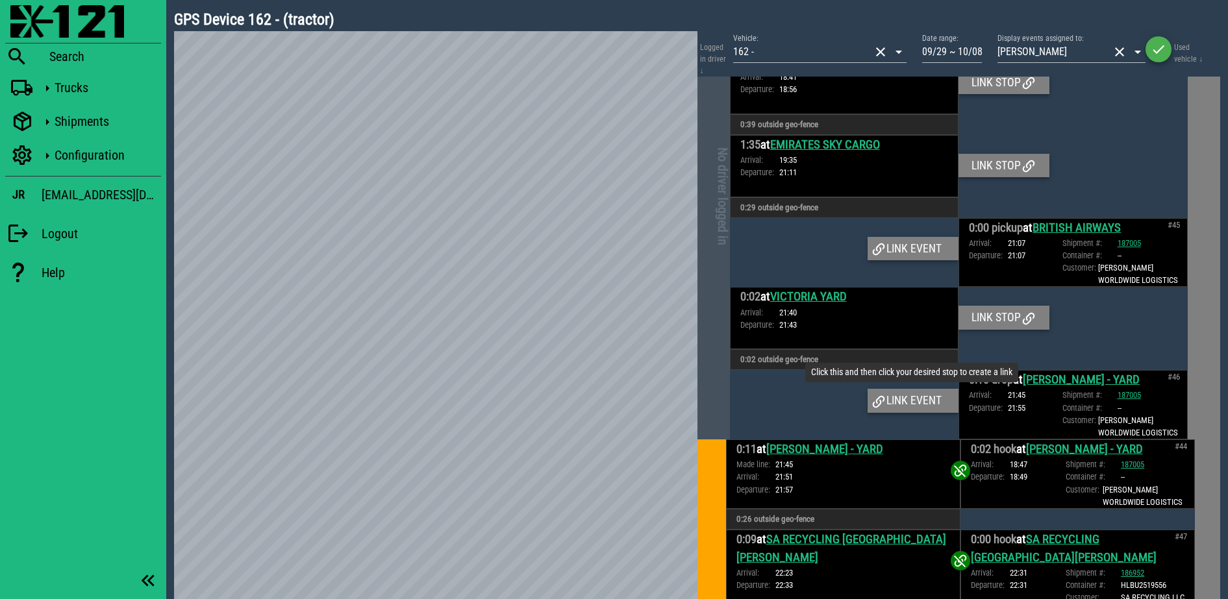
drag, startPoint x: 919, startPoint y: 445, endPoint x: 931, endPoint y: 424, distance: 23.8
click at [919, 412] on div "Link event" at bounding box center [912, 400] width 91 height 23
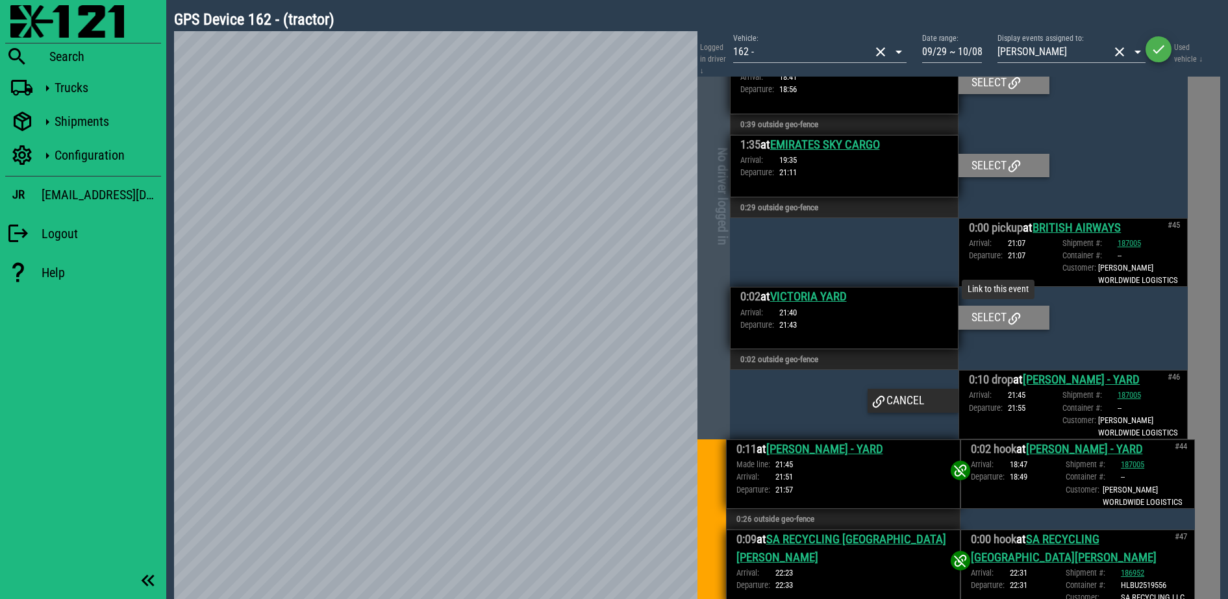
click at [978, 329] on div "Select" at bounding box center [1003, 317] width 91 height 23
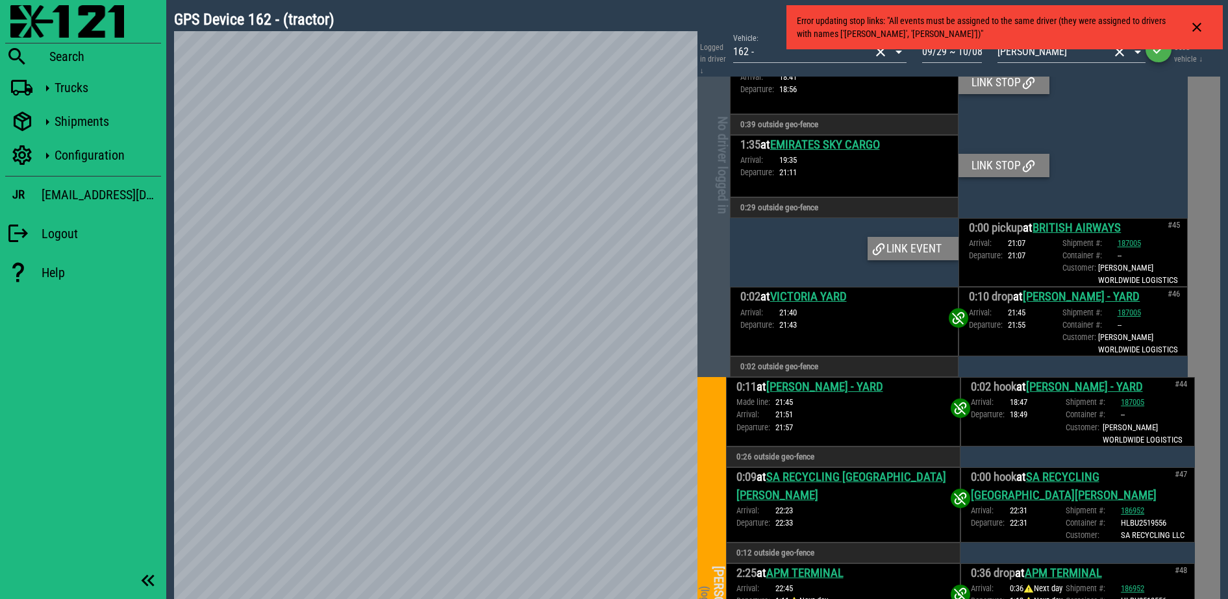
scroll to position [6771, 0]
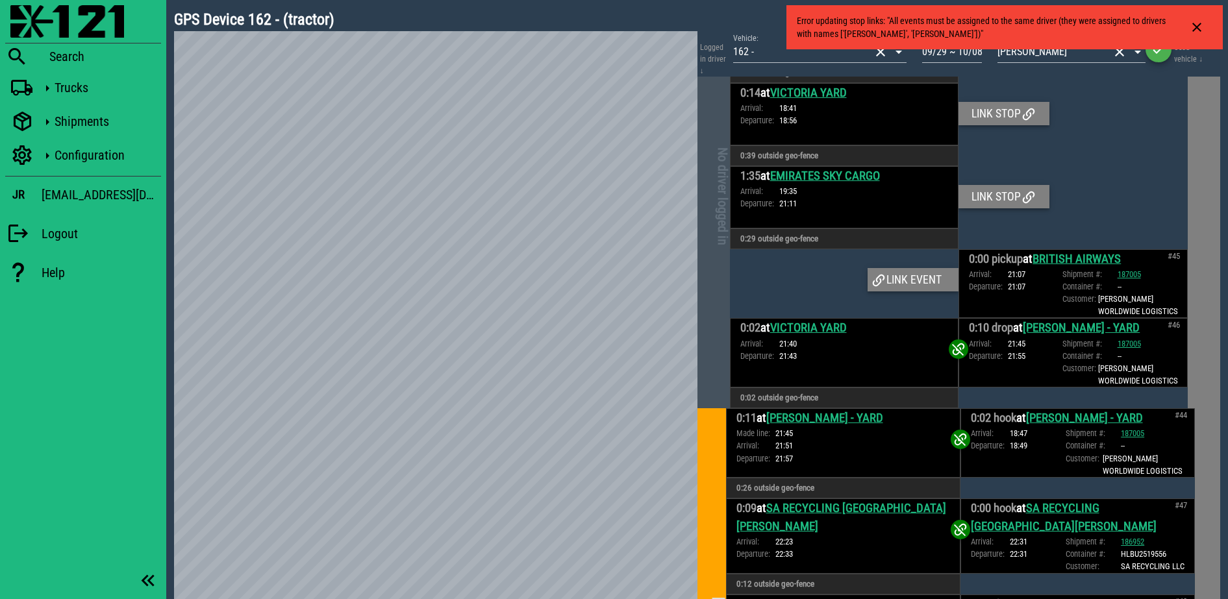
click at [836, 183] on link "EMIRATES SKY CARGO" at bounding box center [825, 176] width 110 height 14
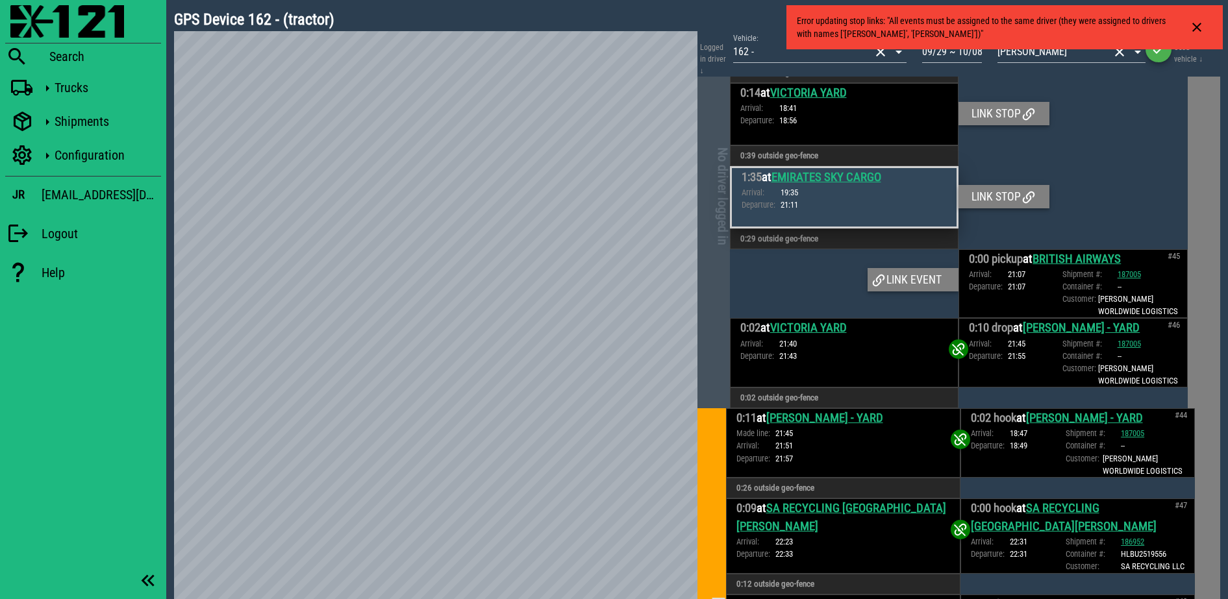
click at [1058, 266] on link "BRITISH AIRWAYS" at bounding box center [1076, 259] width 88 height 14
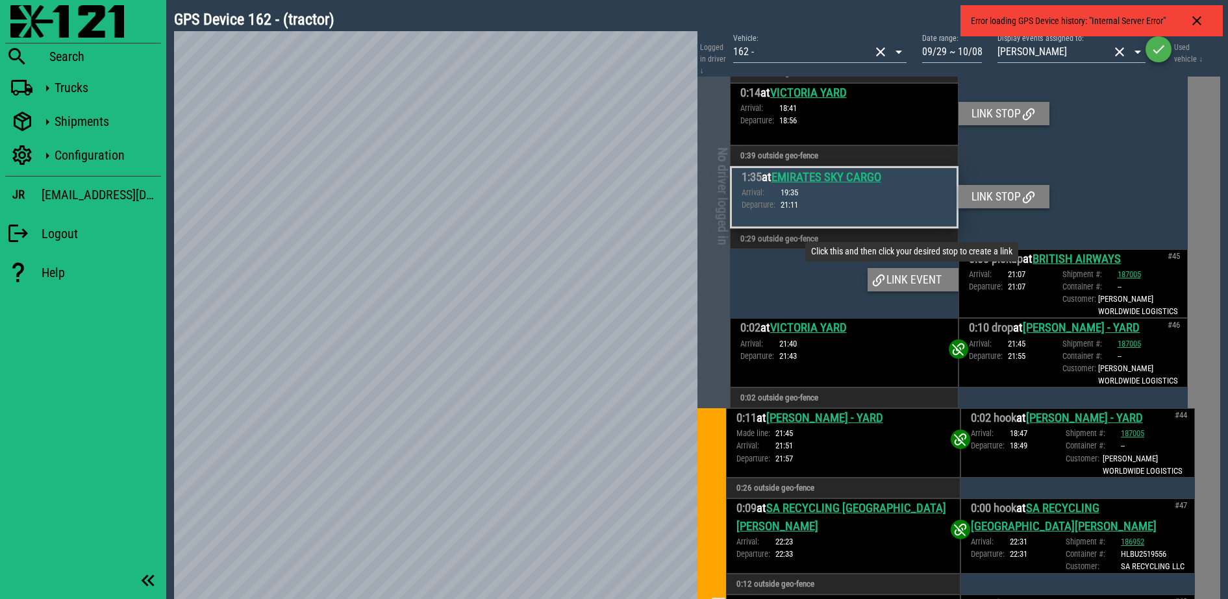
click at [918, 292] on div "Link event" at bounding box center [912, 279] width 91 height 23
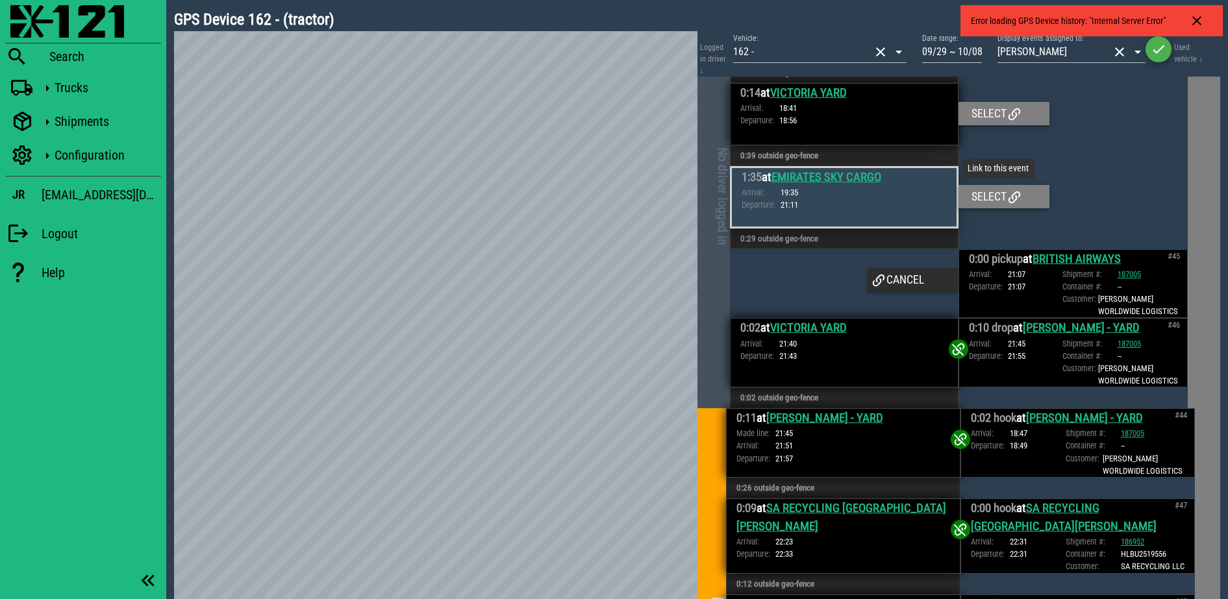
click at [981, 208] on div "Select" at bounding box center [1003, 196] width 91 height 23
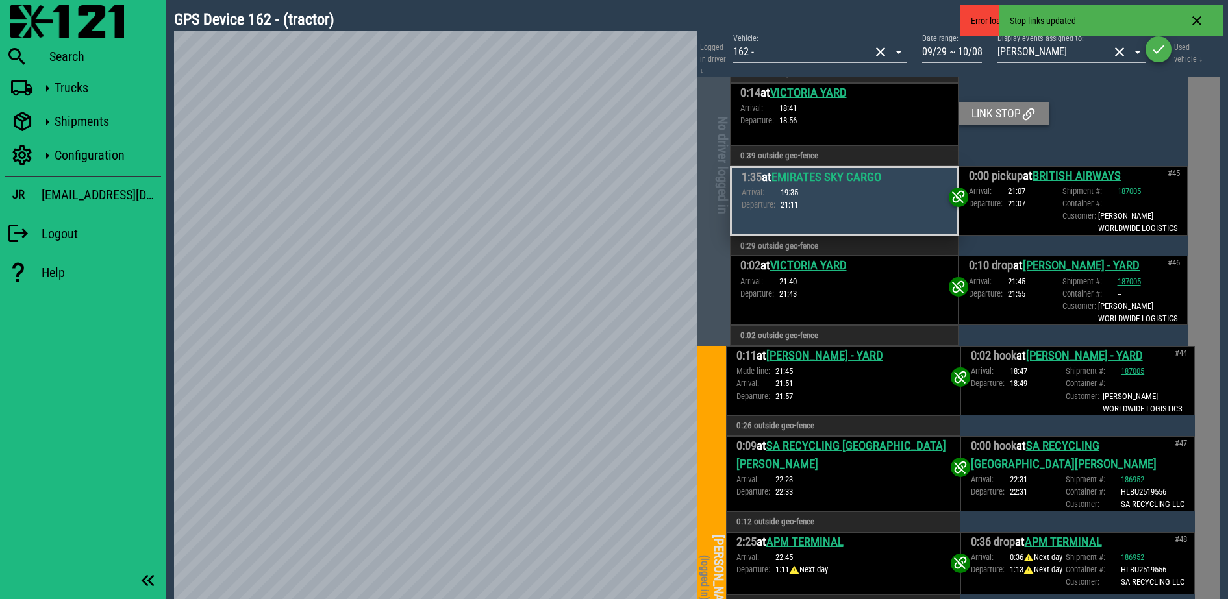
scroll to position [6740, 0]
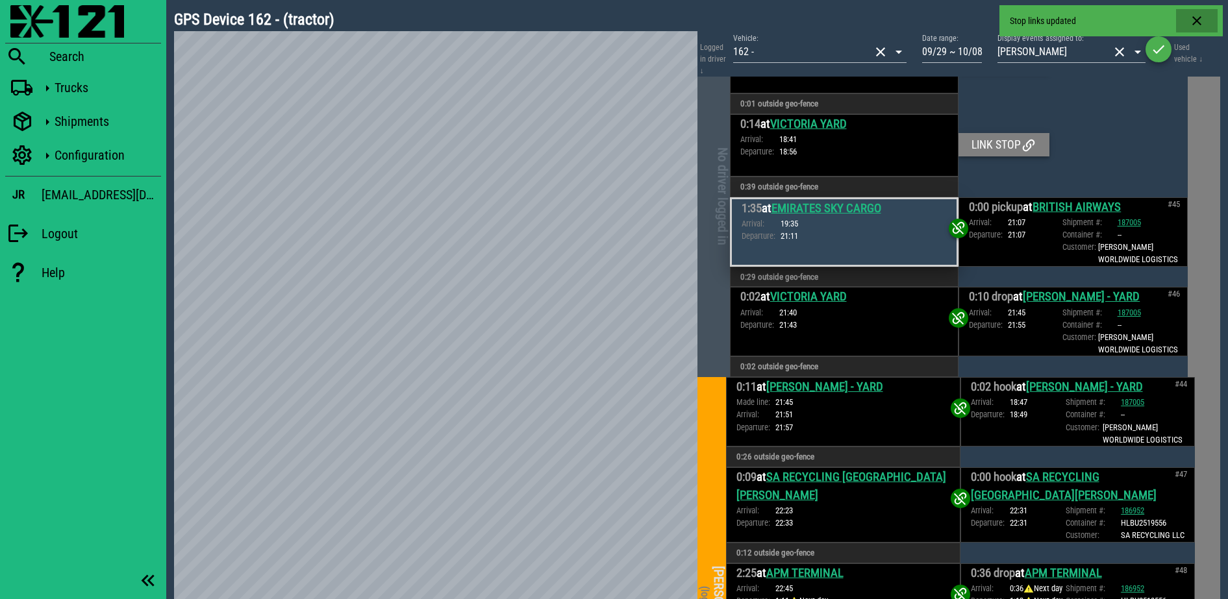
click at [1195, 20] on icon "button" at bounding box center [1197, 21] width 16 height 16
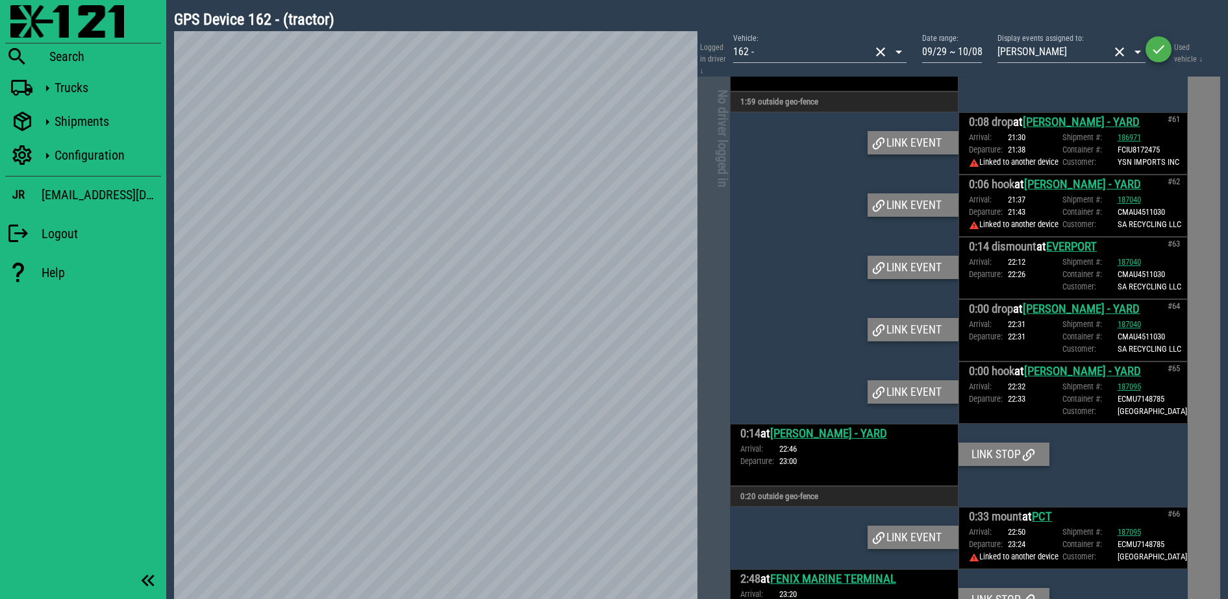
scroll to position [9012, 0]
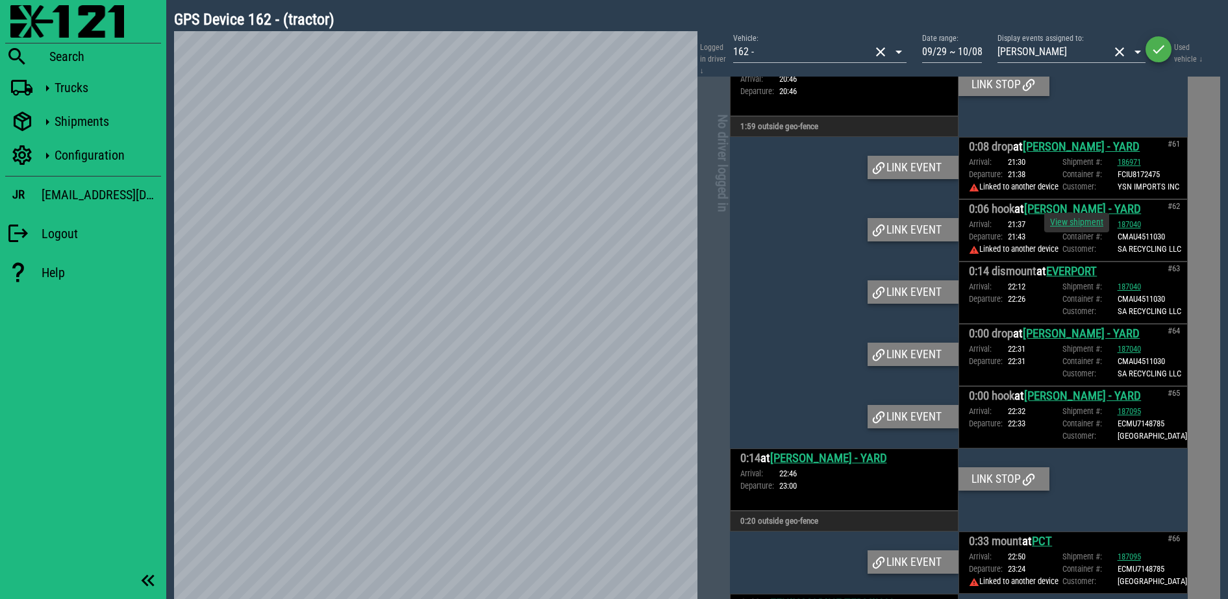
click at [1068, 227] on link "View shipment" at bounding box center [1076, 222] width 53 height 10
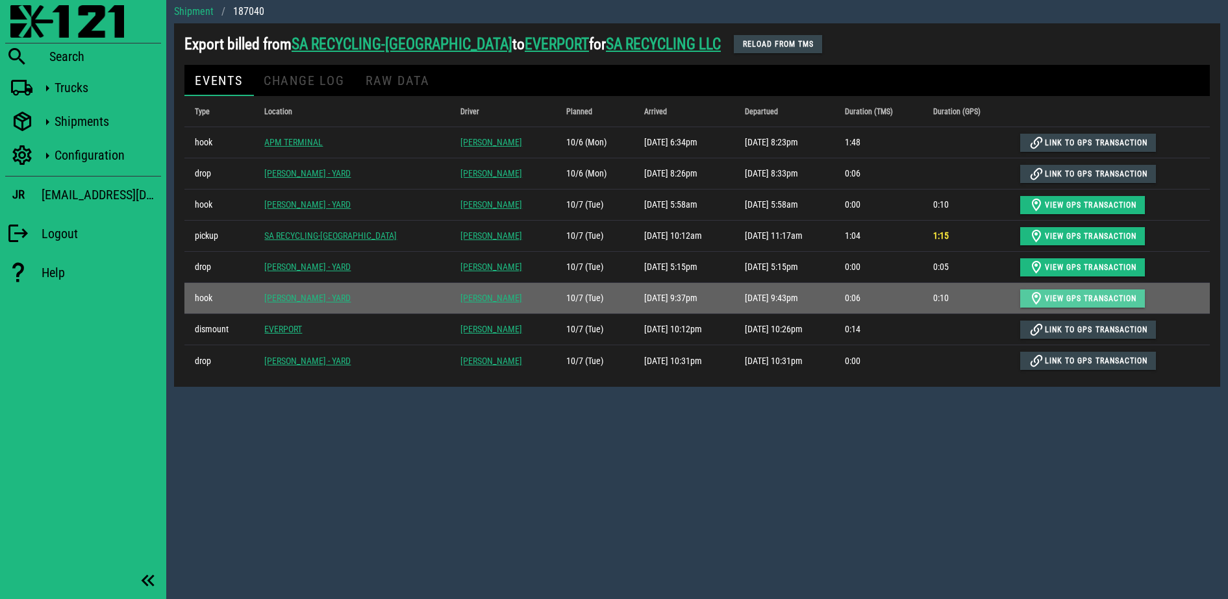
click at [1060, 297] on span "View GPS transaction" at bounding box center [1082, 299] width 108 height 16
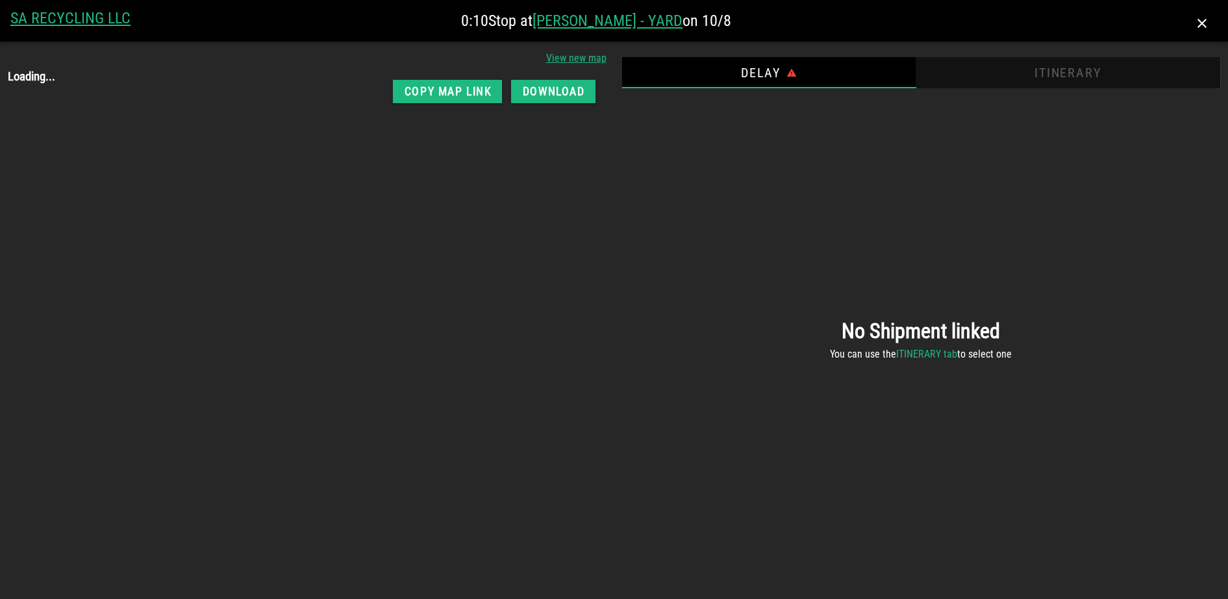
click at [1040, 77] on div "Itinerary" at bounding box center [1067, 72] width 304 height 31
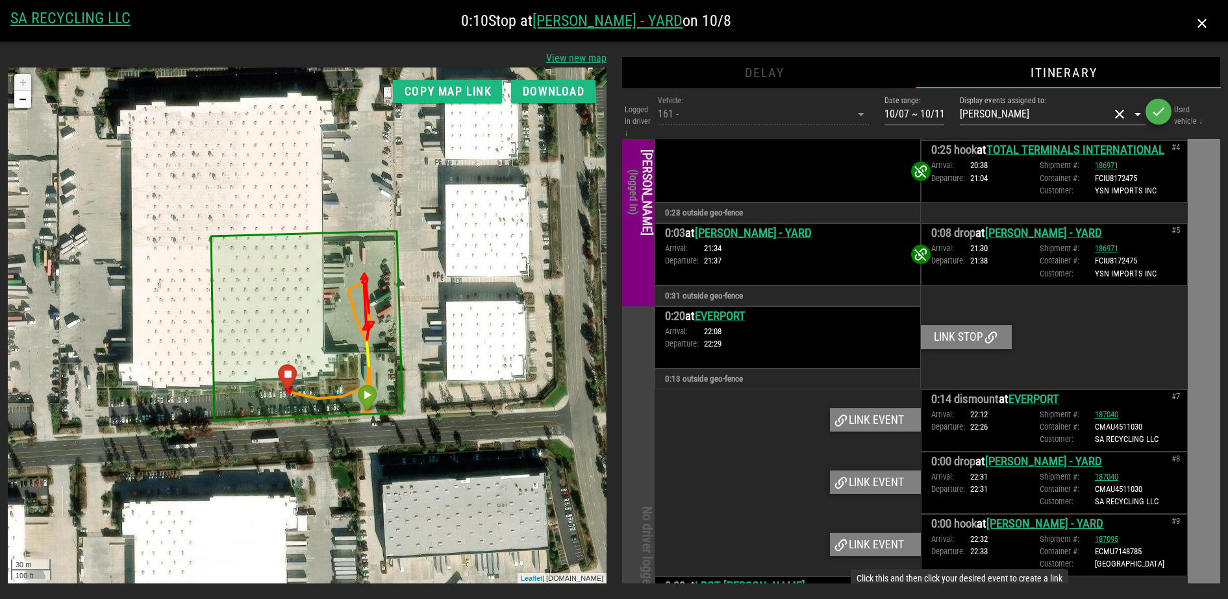
scroll to position [825, 0]
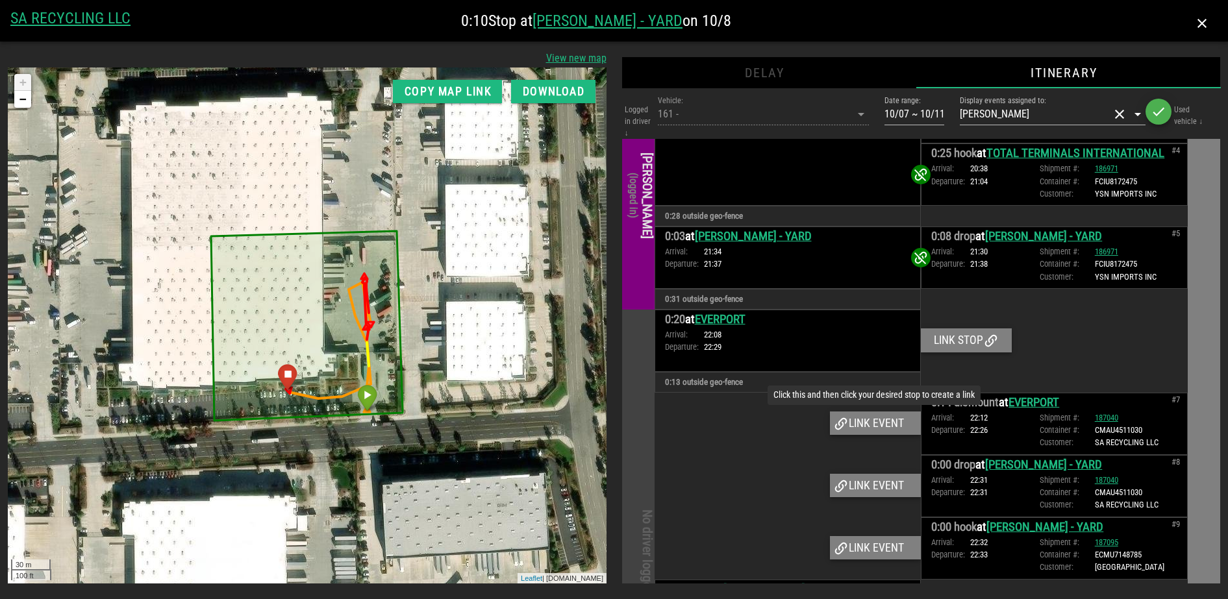
click at [877, 412] on div "Link event" at bounding box center [875, 423] width 91 height 23
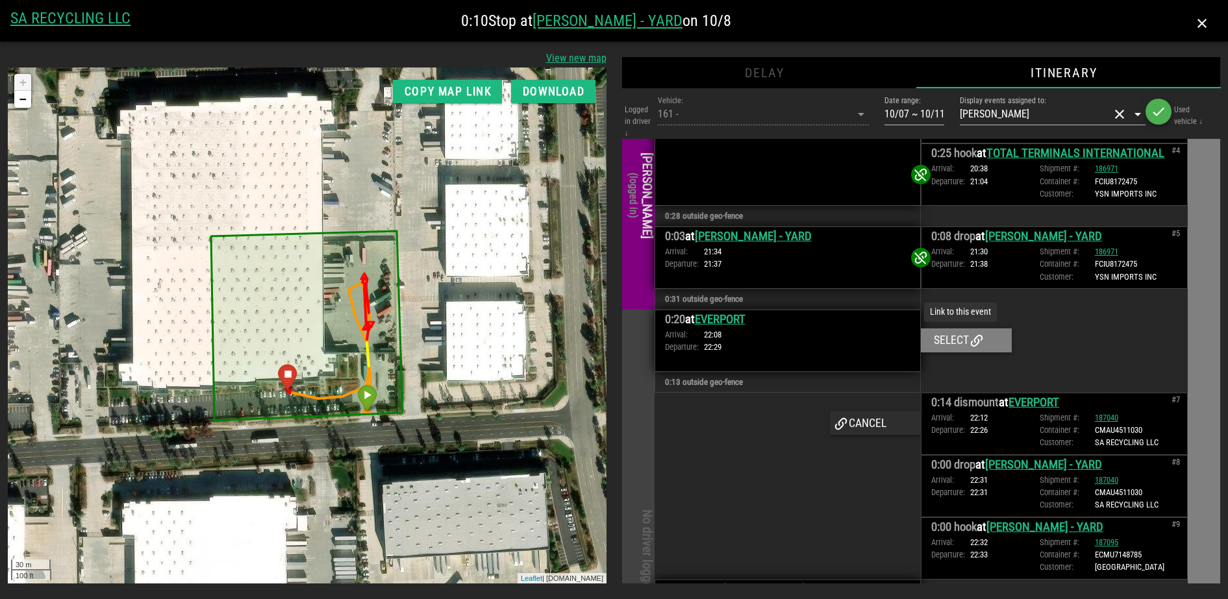
click at [956, 329] on div "Select" at bounding box center [966, 340] width 91 height 23
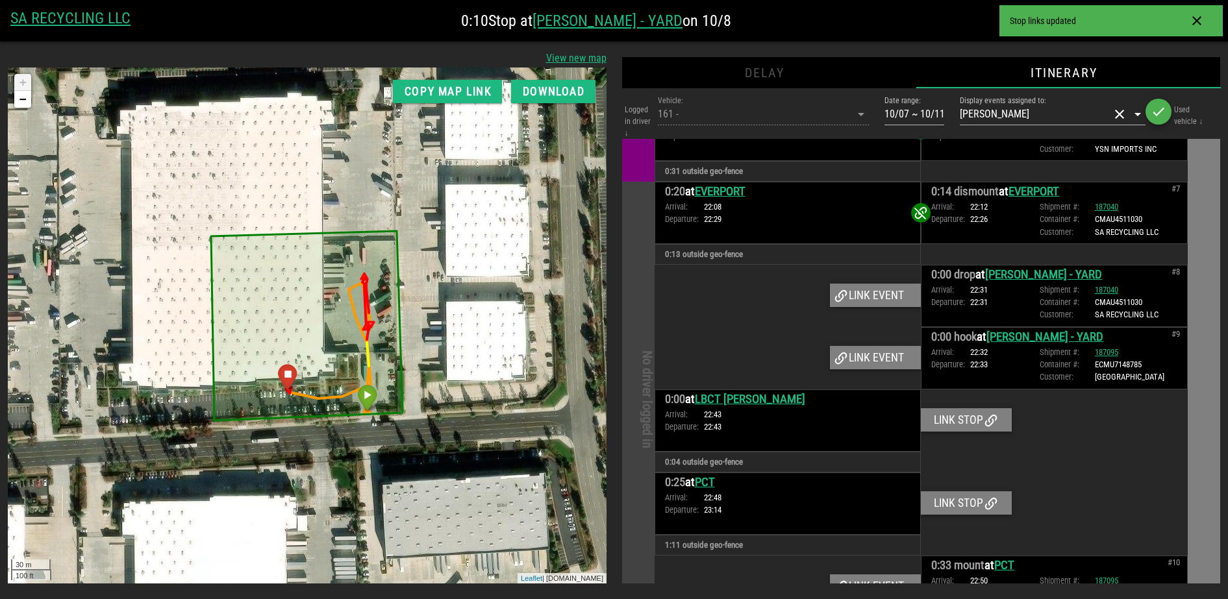
scroll to position [1230, 0]
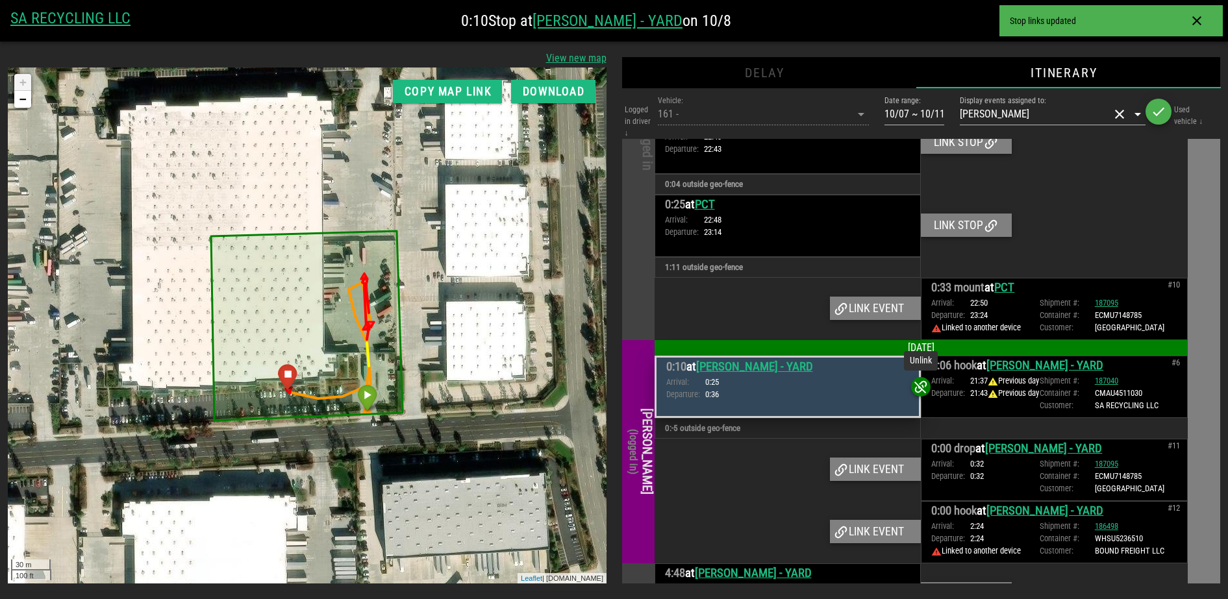
click at [916, 379] on icon at bounding box center [921, 387] width 16 height 16
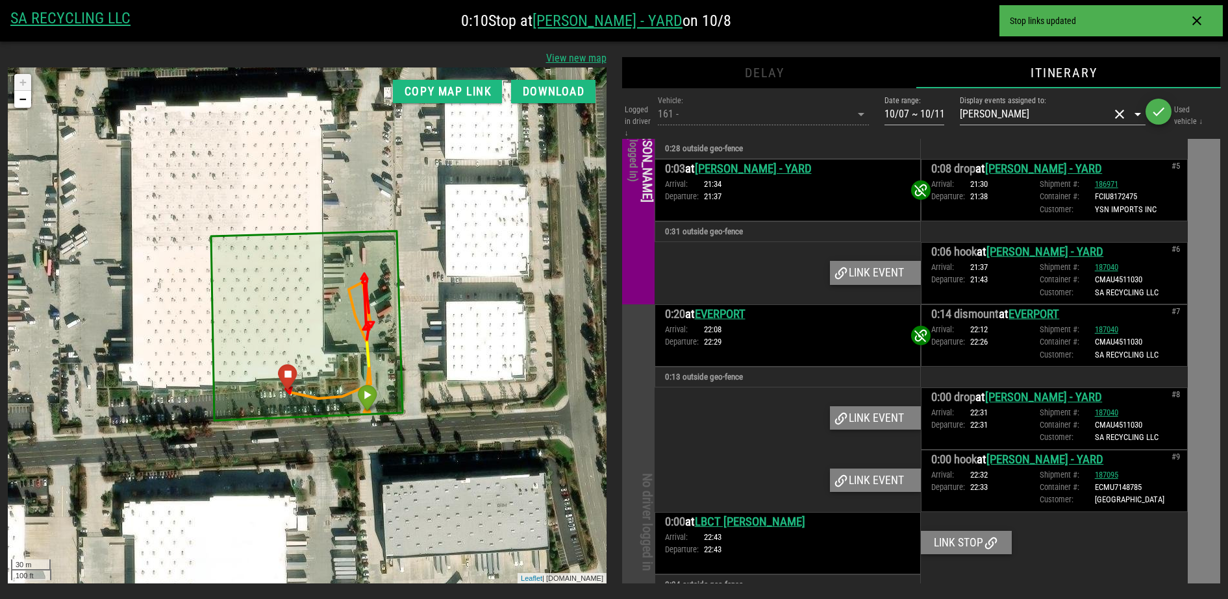
scroll to position [806, 0]
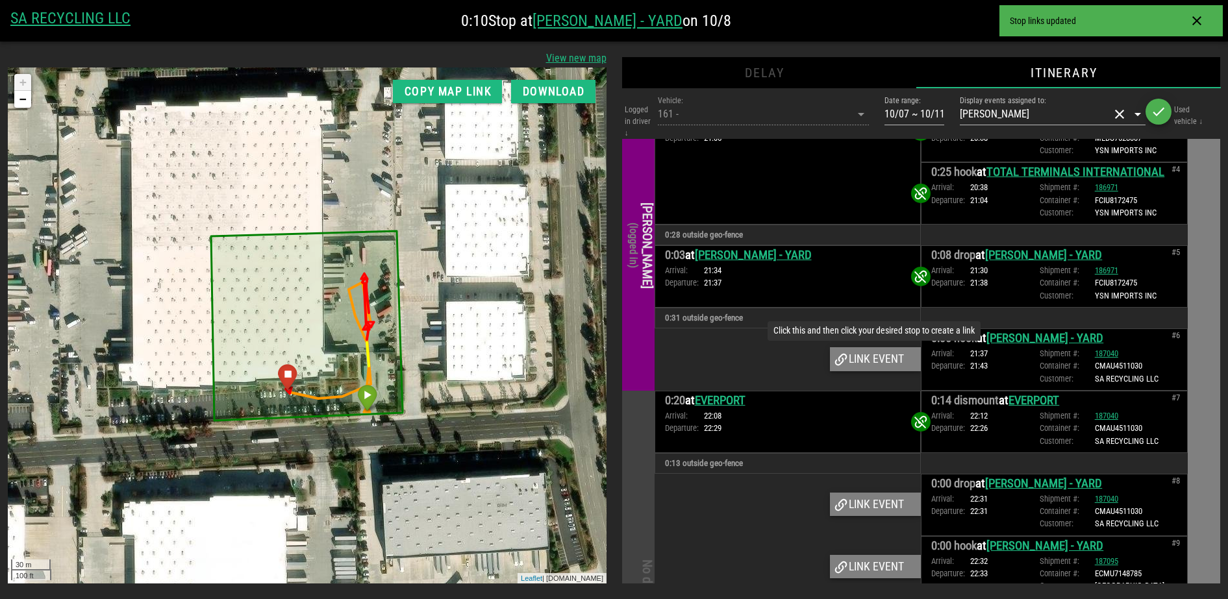
click at [865, 347] on div "Link event" at bounding box center [875, 358] width 91 height 23
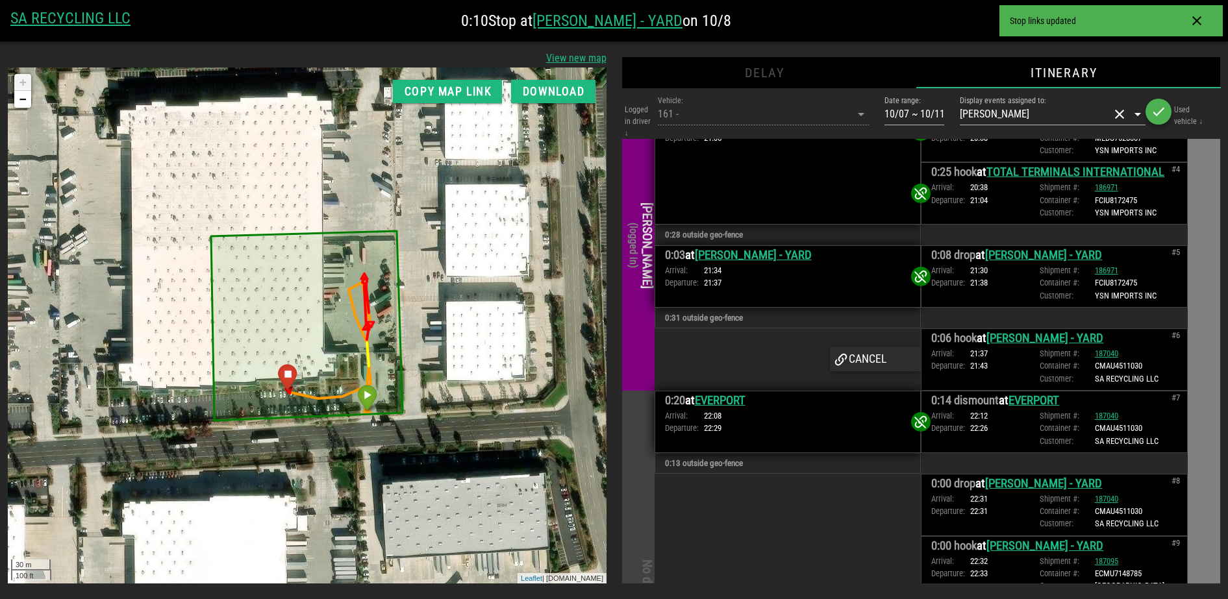
click at [865, 272] on div "Arrival: 21:34 Departure: 21:37" at bounding box center [788, 276] width 246 height 25
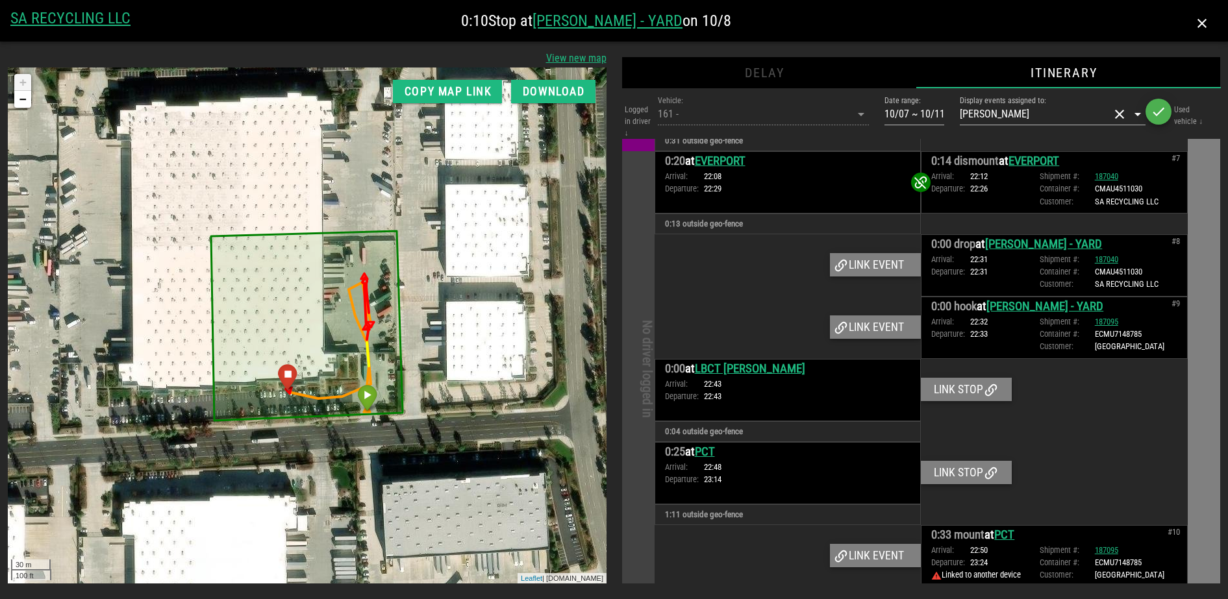
scroll to position [1049, 0]
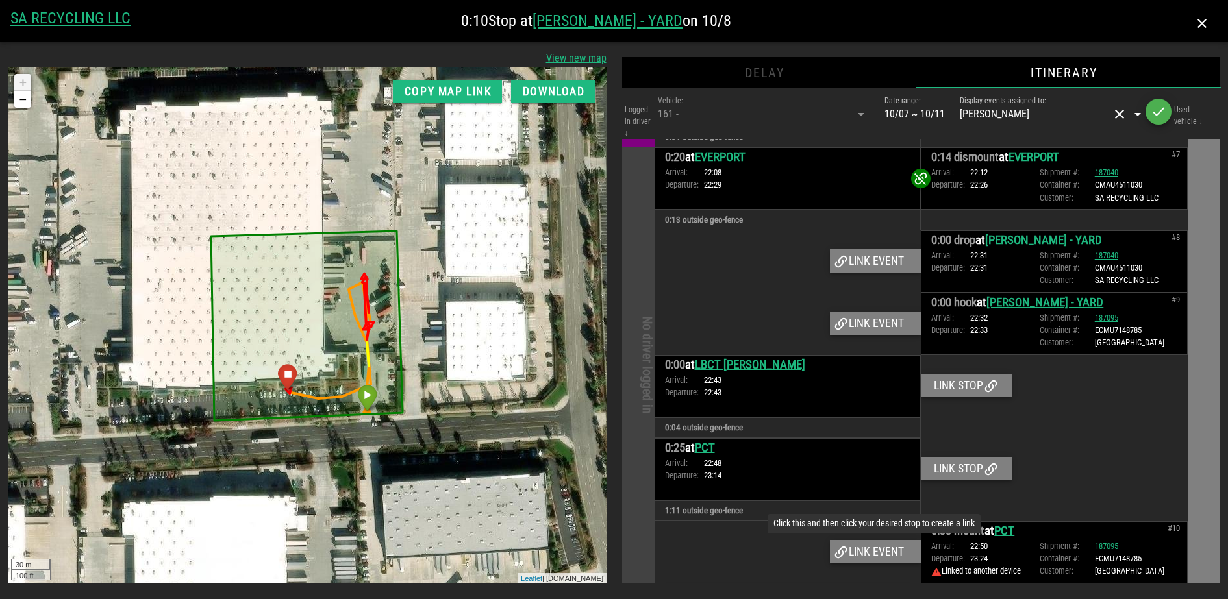
click at [861, 540] on div "Link event" at bounding box center [875, 551] width 91 height 23
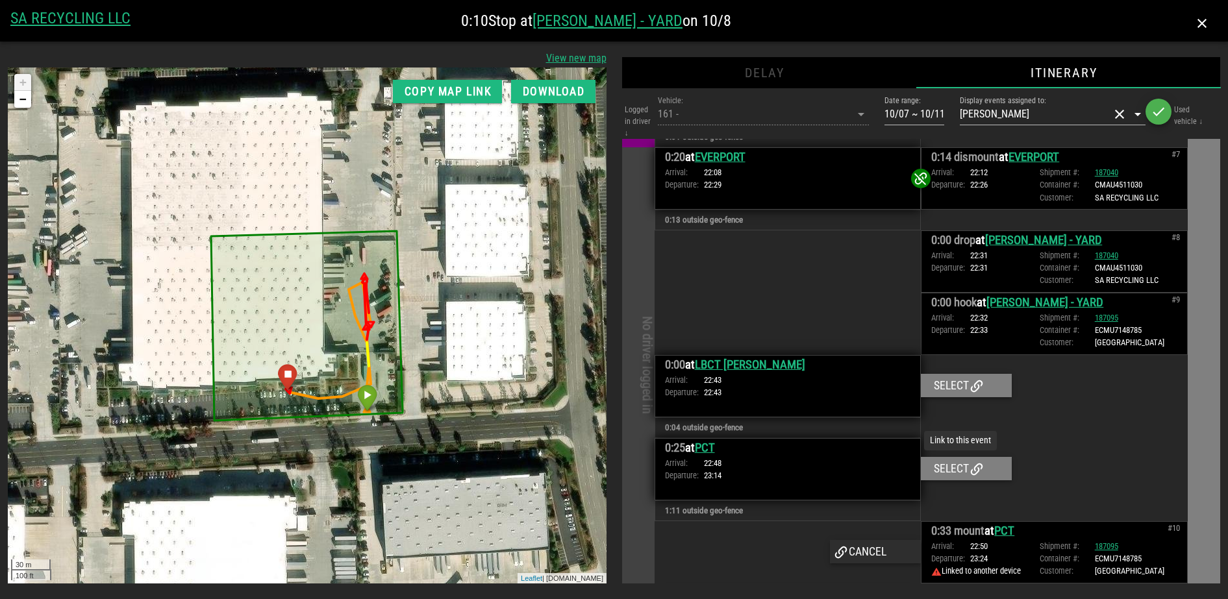
click at [936, 457] on div "Select" at bounding box center [966, 468] width 91 height 23
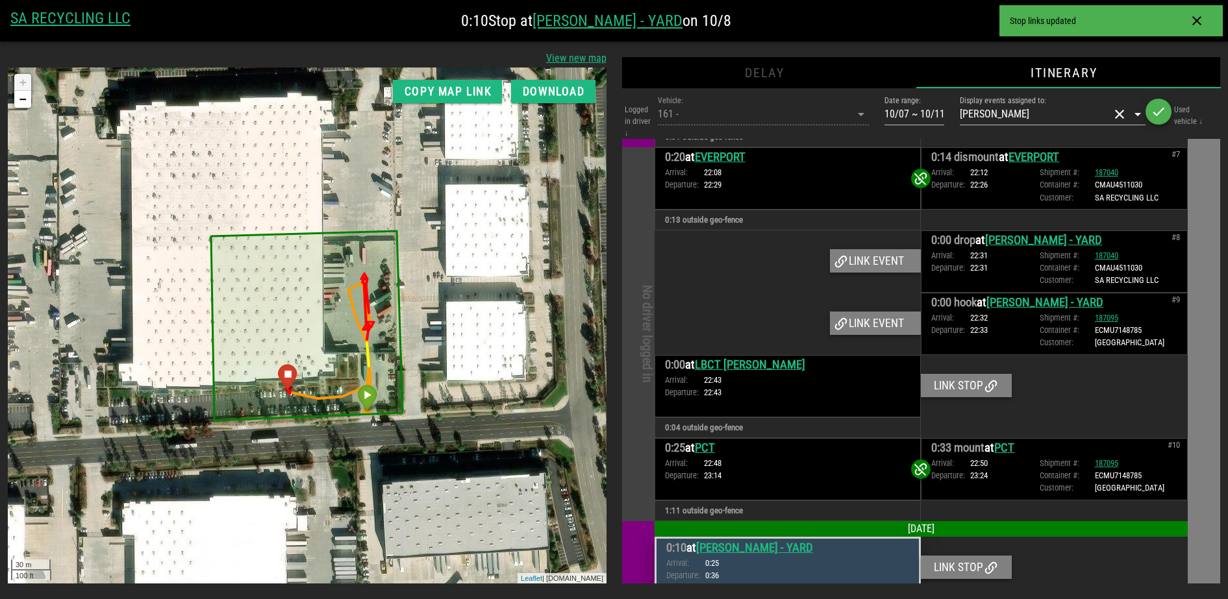
scroll to position [887, 0]
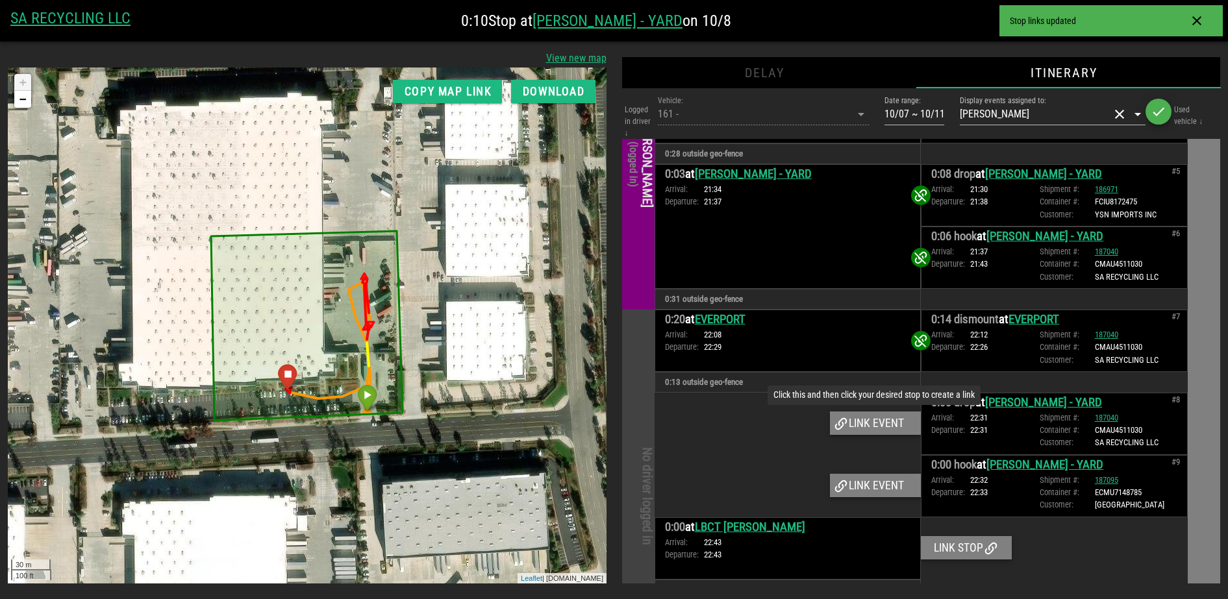
click at [878, 412] on div "Link event" at bounding box center [875, 423] width 91 height 23
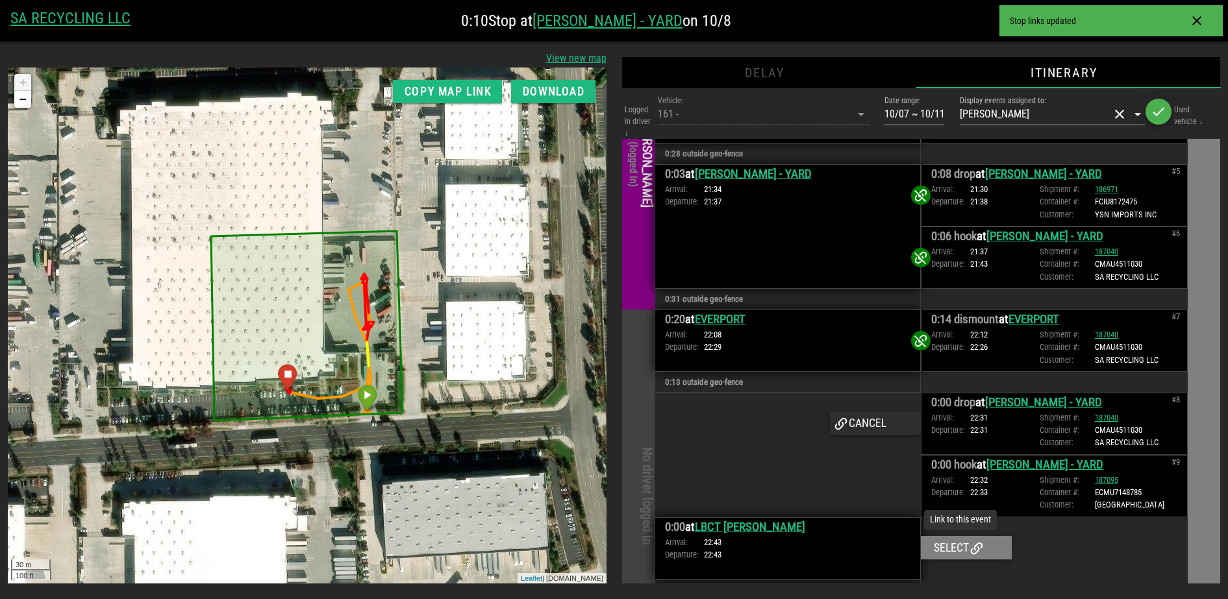
click at [946, 536] on div "Select" at bounding box center [966, 547] width 91 height 23
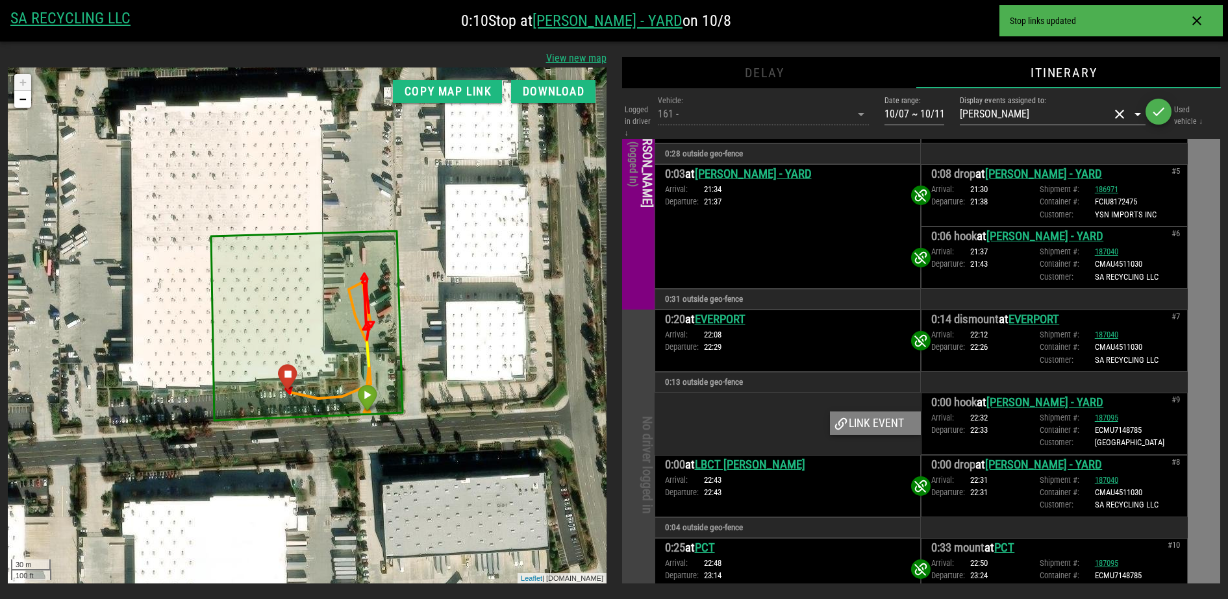
click at [866, 419] on div "Link event" at bounding box center [875, 423] width 91 height 23
click at [873, 475] on div "Arrival: 22:43 Departure: 22:43" at bounding box center [788, 486] width 246 height 25
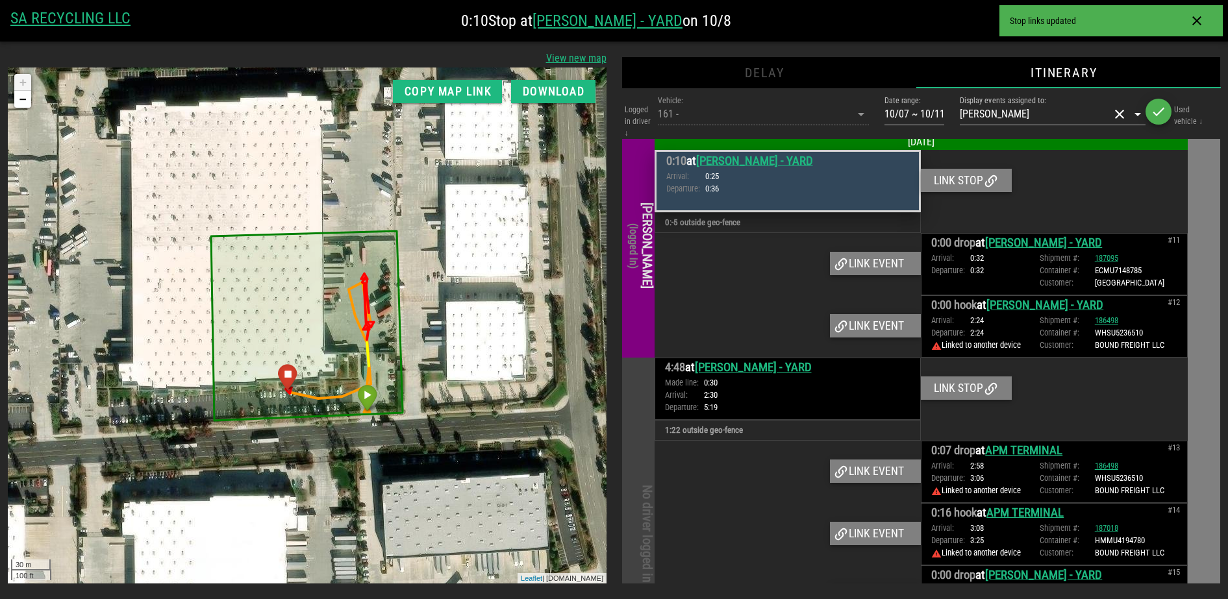
scroll to position [1293, 0]
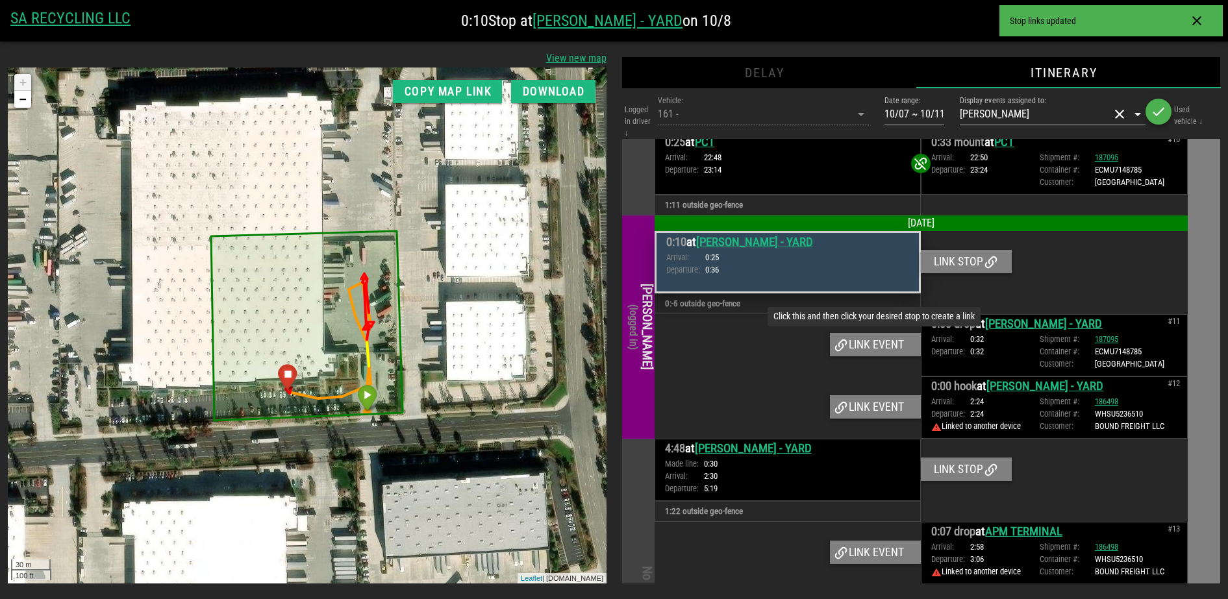
click at [872, 333] on div "Link event" at bounding box center [875, 344] width 91 height 23
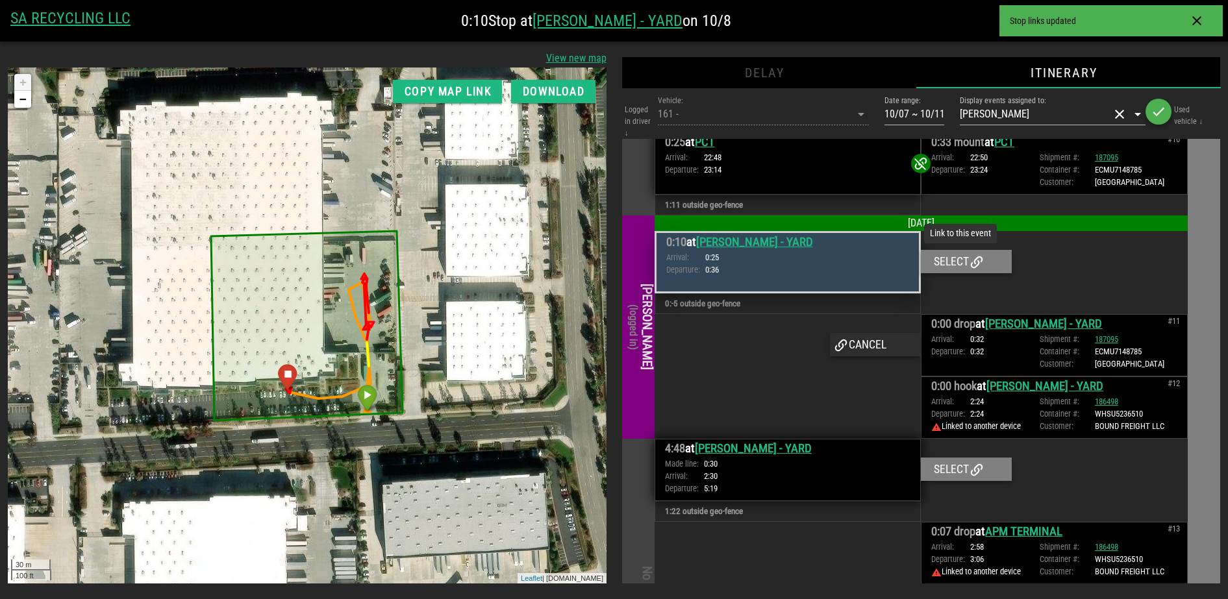
click at [943, 262] on div "Select" at bounding box center [966, 261] width 91 height 23
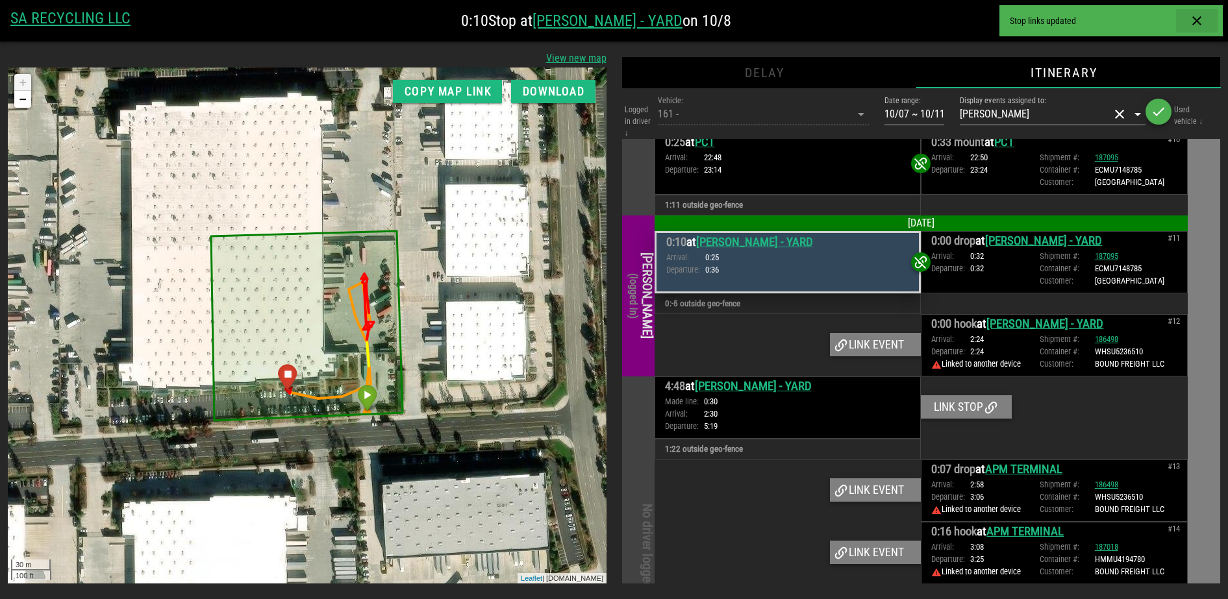
click at [1192, 27] on icon "button" at bounding box center [1197, 21] width 16 height 16
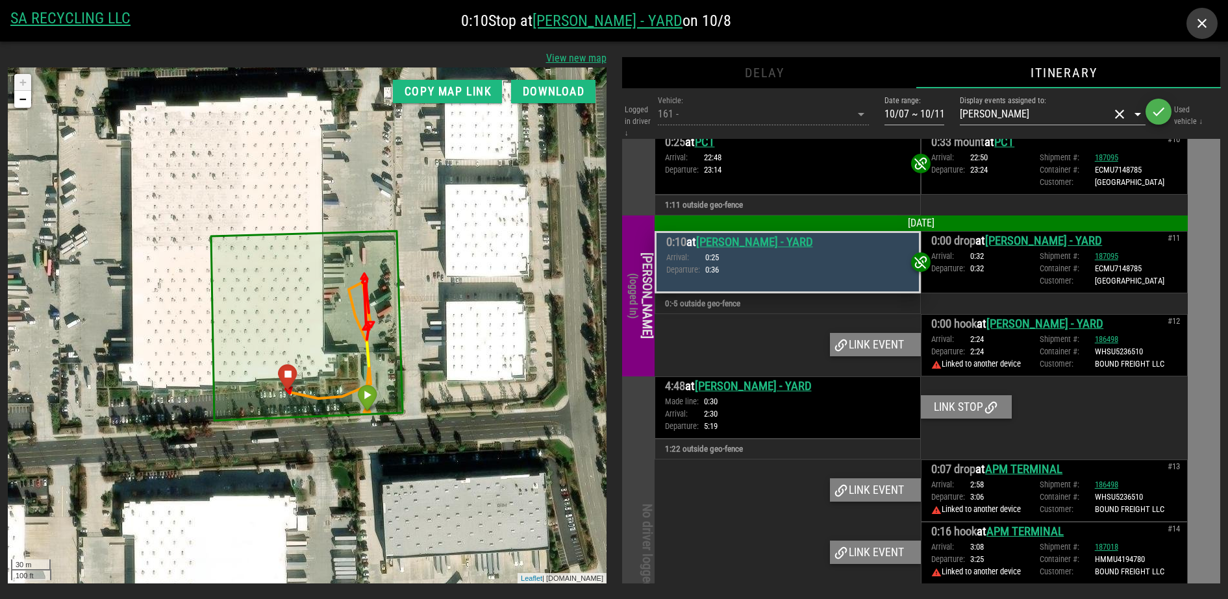
click at [1192, 27] on span "button" at bounding box center [1201, 24] width 31 height 16
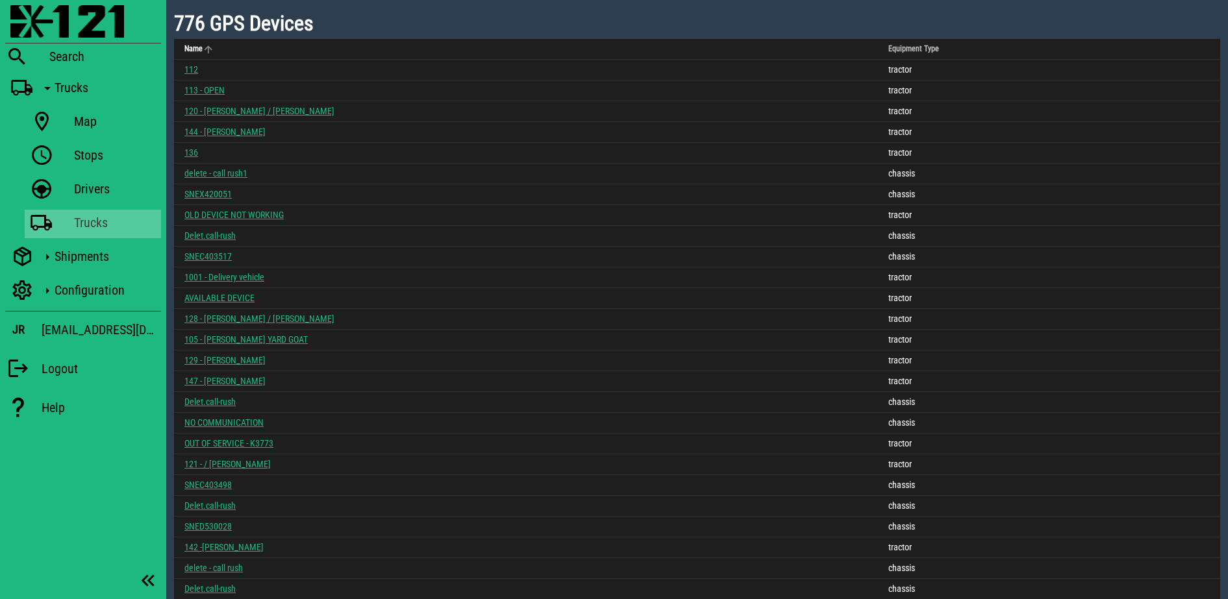
click at [211, 45] on icon "Name: Not sorted. Activate to sort ascending." at bounding box center [209, 49] width 12 height 12
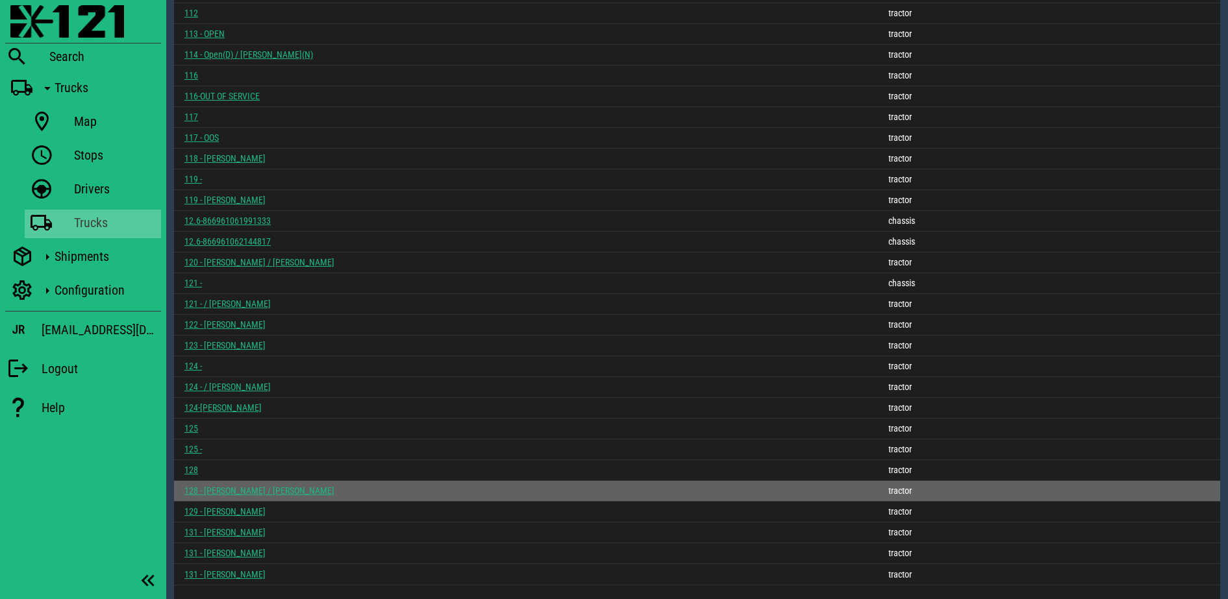
scroll to position [1584, 0]
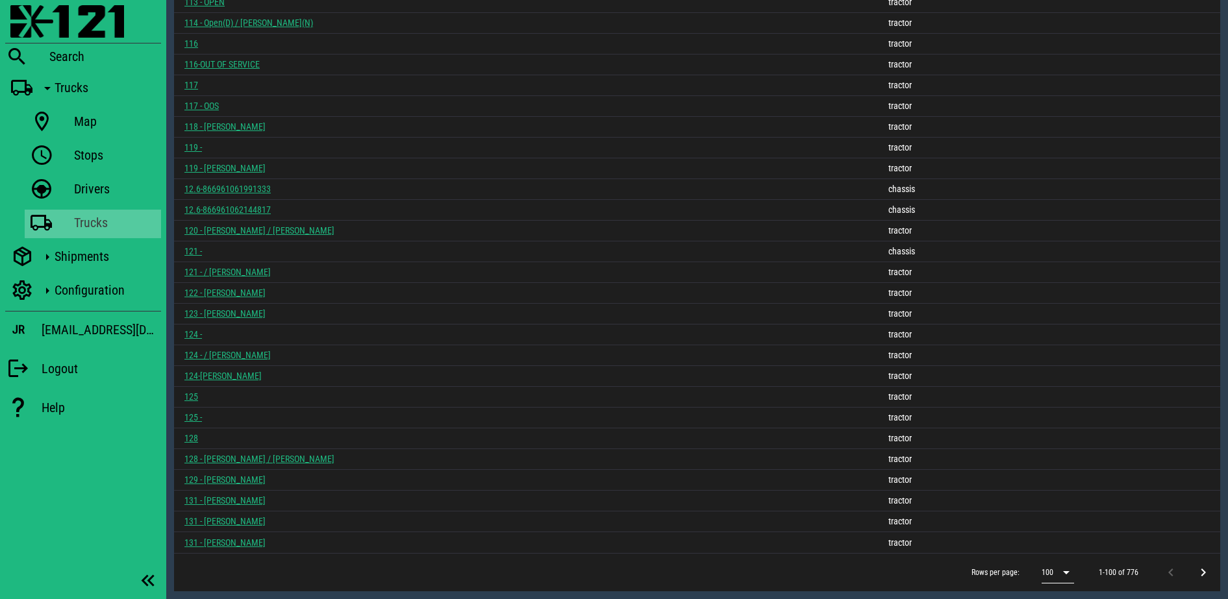
click at [1060, 569] on icon at bounding box center [1066, 573] width 16 height 16
click at [1060, 569] on div "500" at bounding box center [1060, 570] width 16 height 12
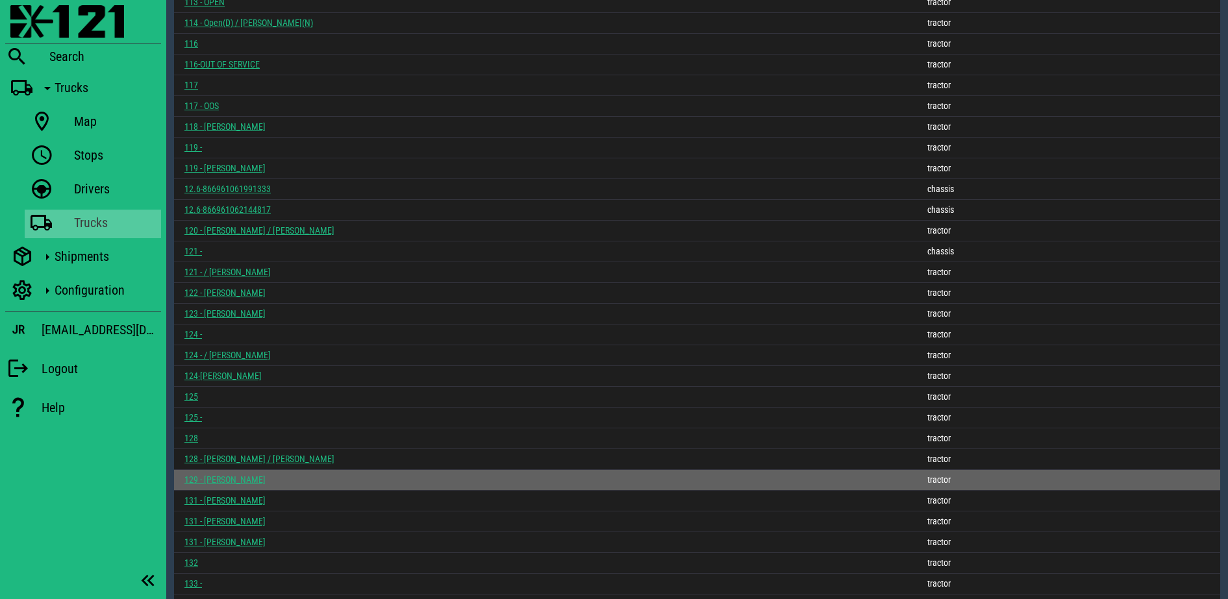
scroll to position [2429, 0]
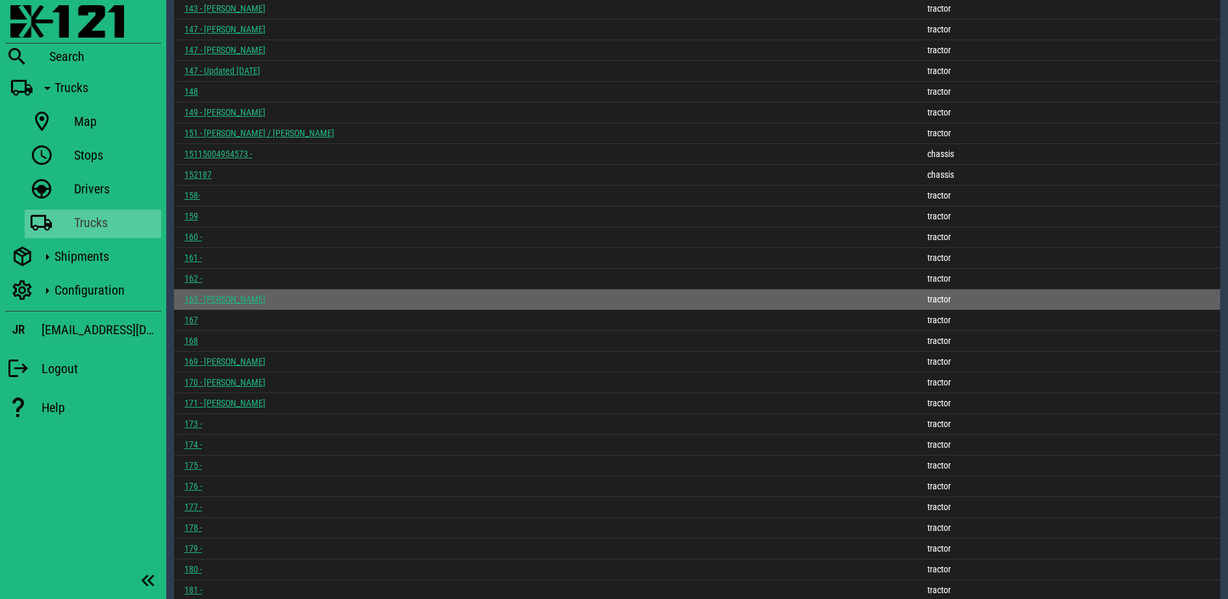
click at [214, 297] on link "163 - [PERSON_NAME]" at bounding box center [224, 299] width 81 height 10
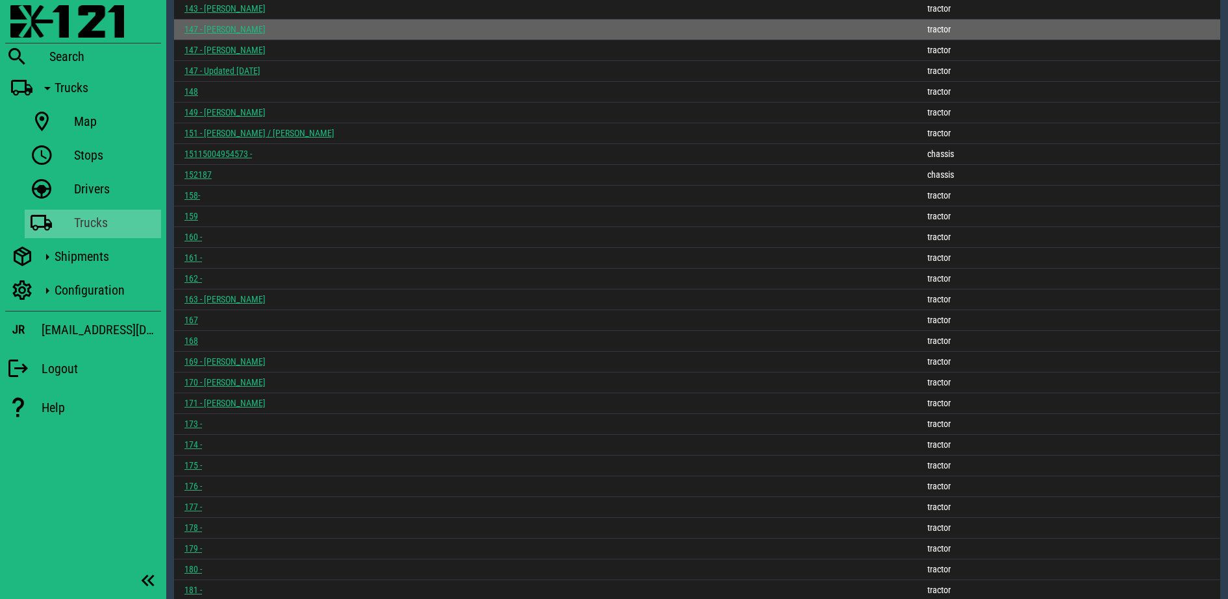
scroll to position [3343, 0]
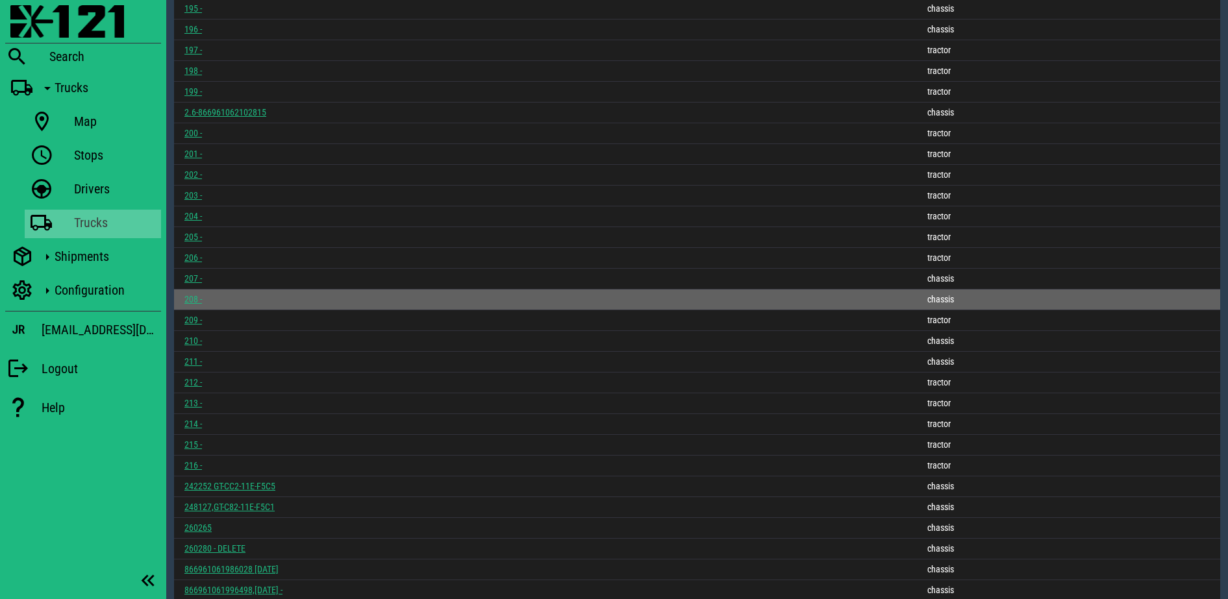
click at [190, 298] on link "208 -" at bounding box center [193, 299] width 18 height 10
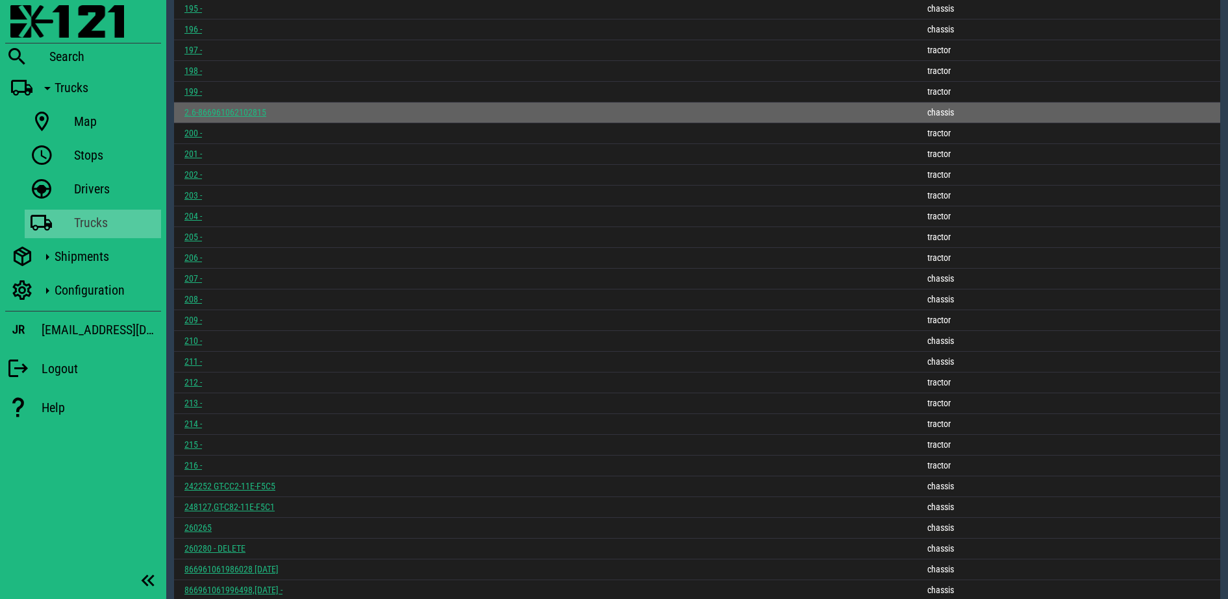
scroll to position [4403, 0]
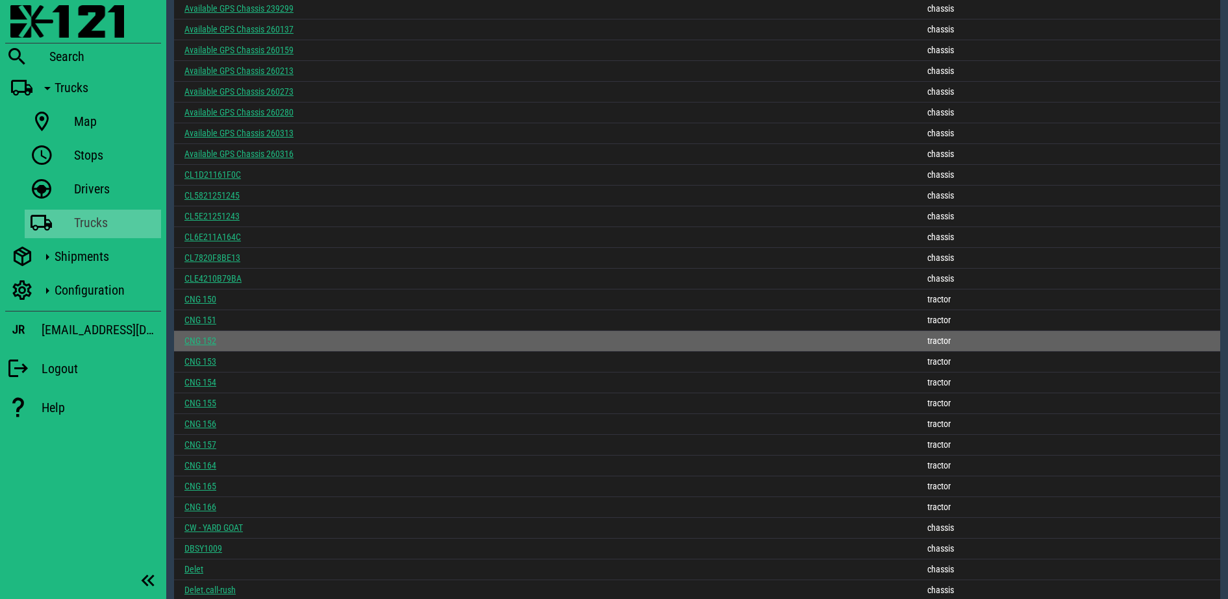
click at [199, 345] on link "CNG 152" at bounding box center [200, 341] width 32 height 10
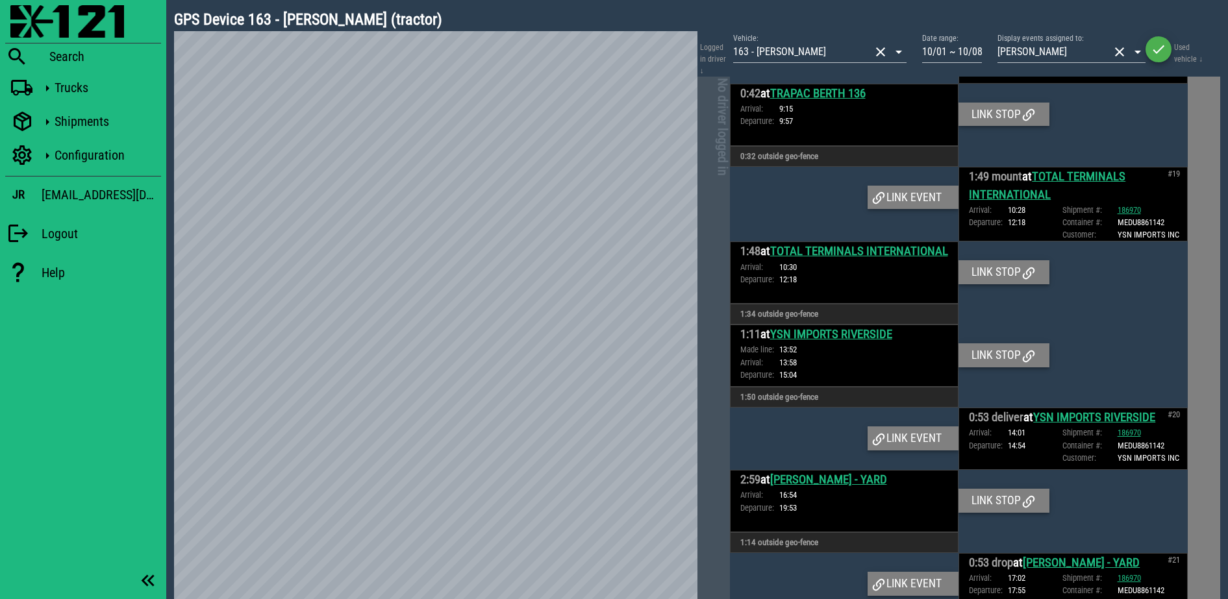
scroll to position [2938, 0]
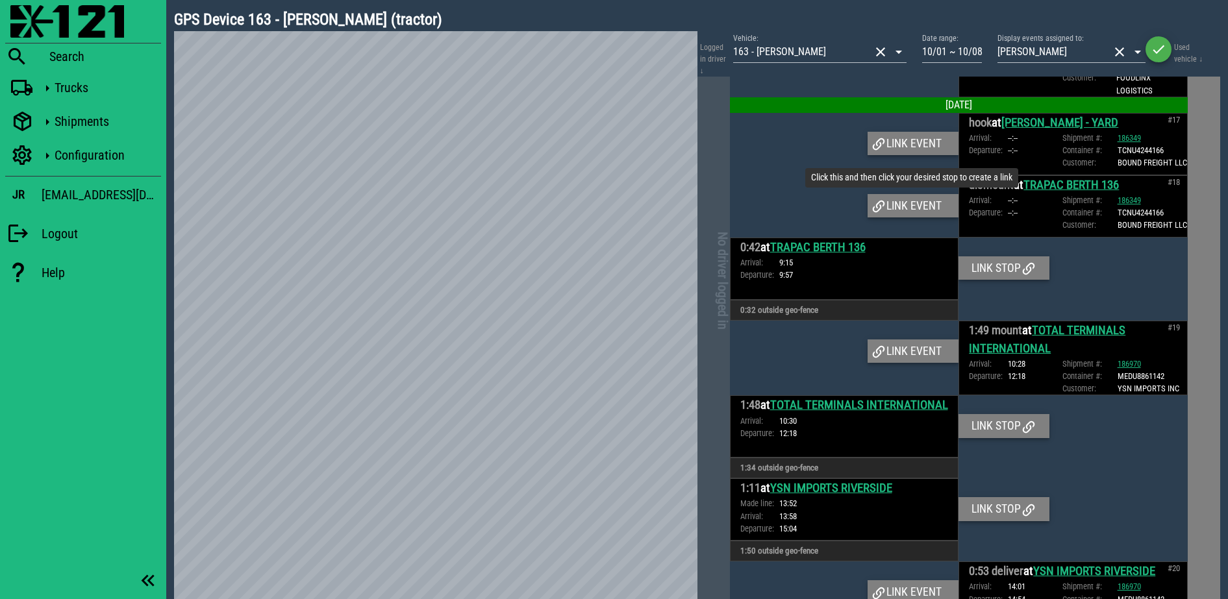
click at [904, 217] on div "Link event" at bounding box center [912, 205] width 91 height 23
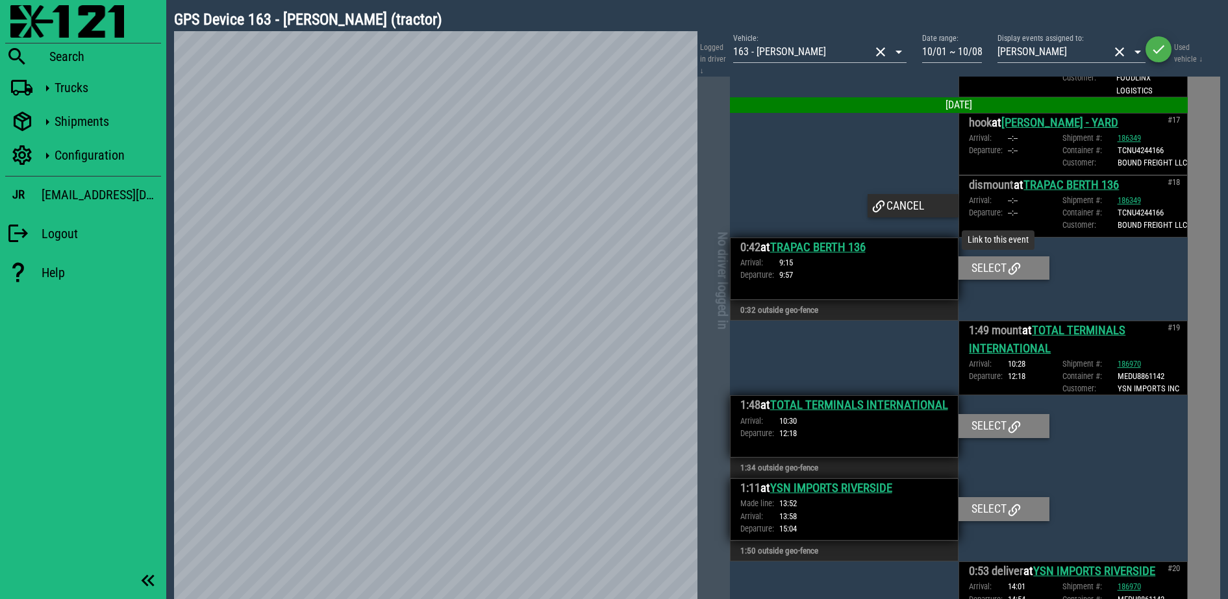
click at [963, 280] on div "Select" at bounding box center [1003, 267] width 91 height 23
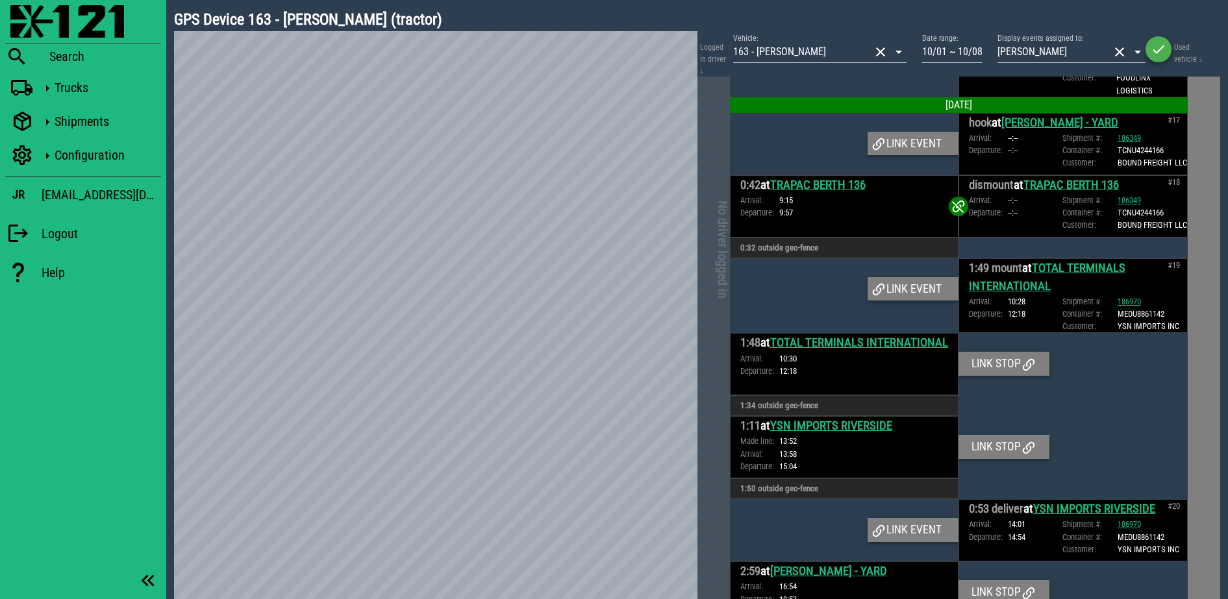
scroll to position [2907, 0]
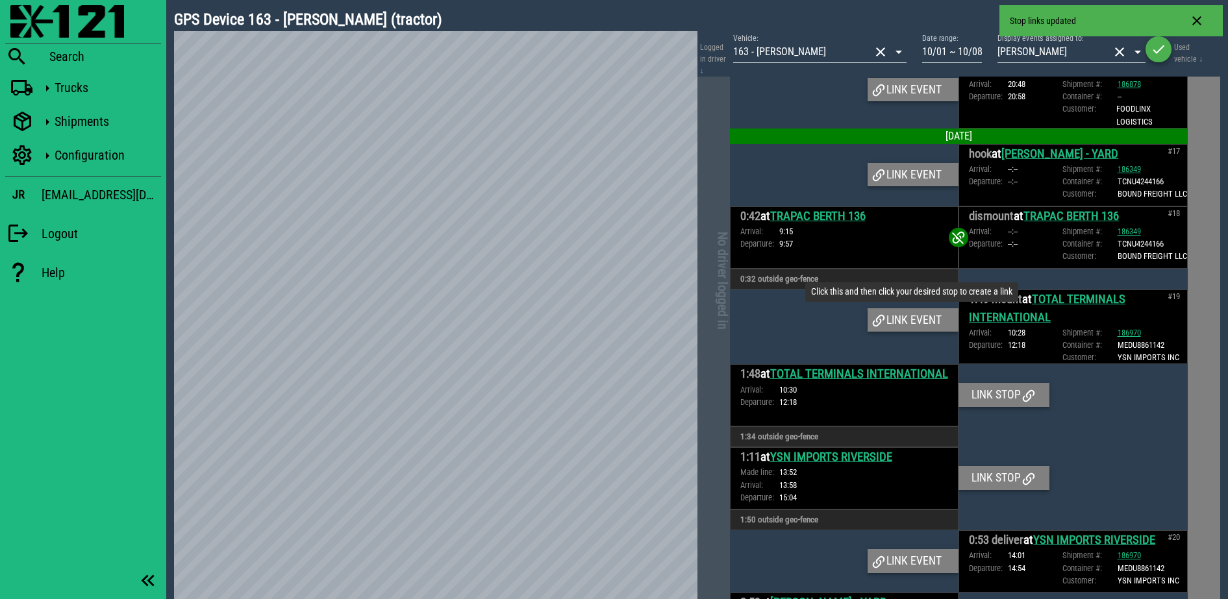
click at [903, 332] on div "Link event" at bounding box center [912, 319] width 91 height 23
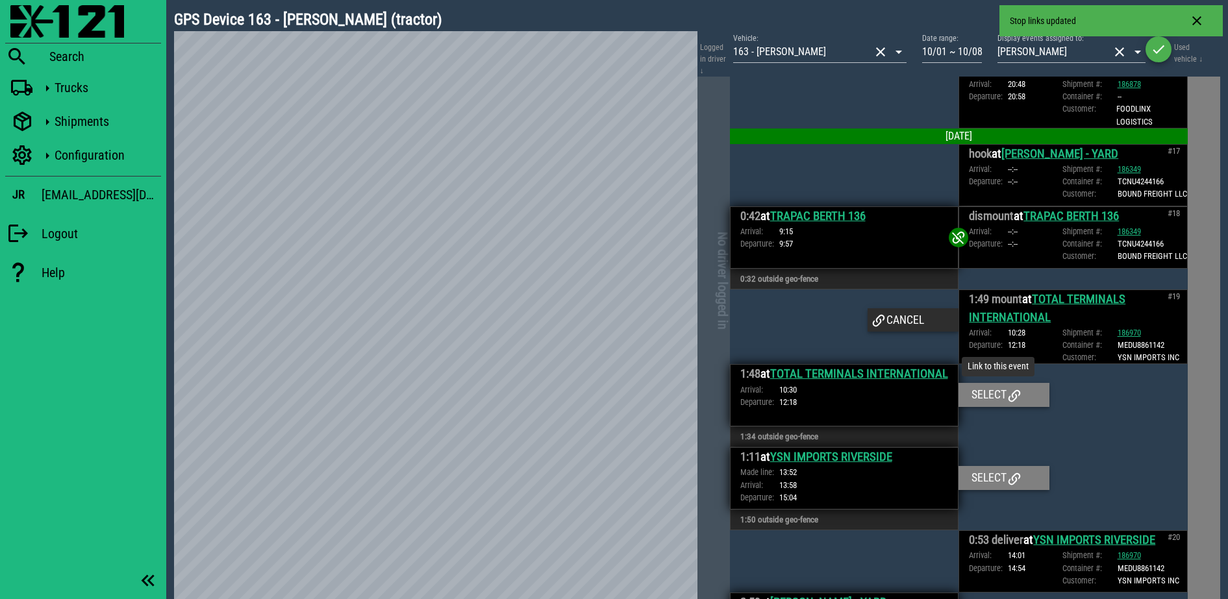
click at [992, 406] on div "Select" at bounding box center [1003, 394] width 91 height 23
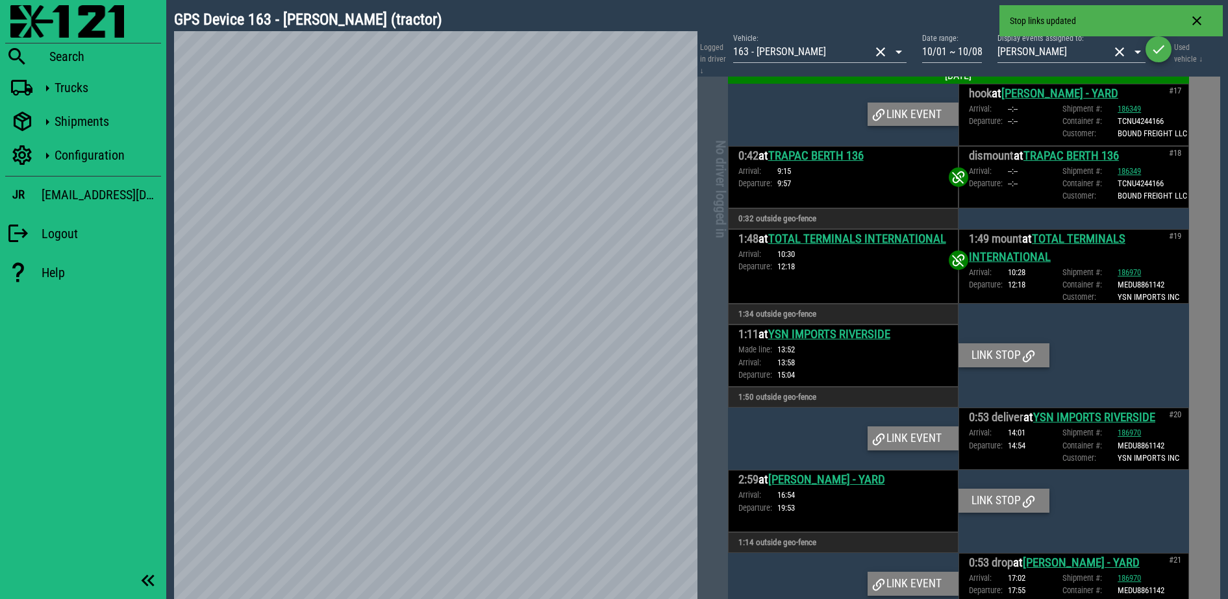
scroll to position [3056, 0]
click at [895, 436] on div "Link event" at bounding box center [912, 438] width 91 height 23
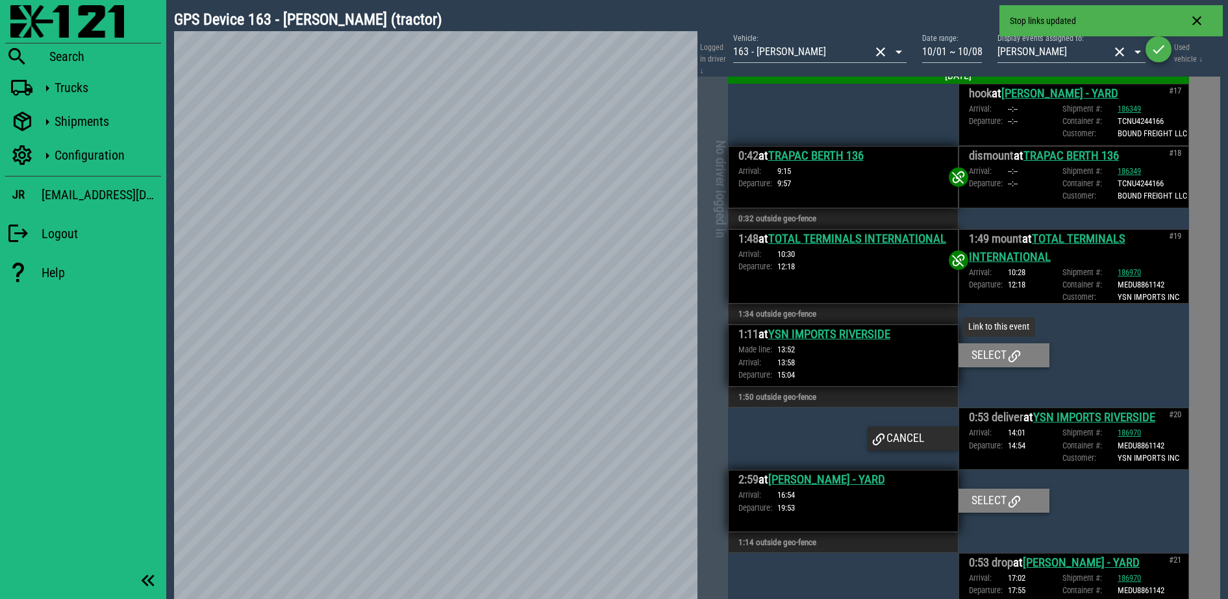
click at [969, 356] on div "Select" at bounding box center [1003, 354] width 91 height 23
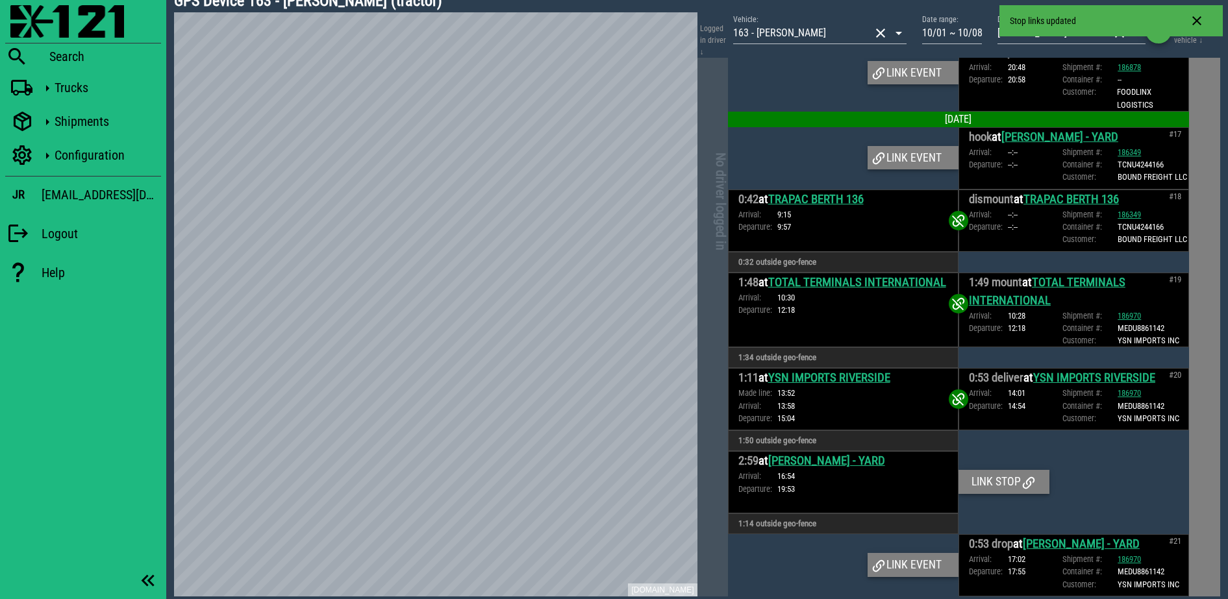
scroll to position [24, 0]
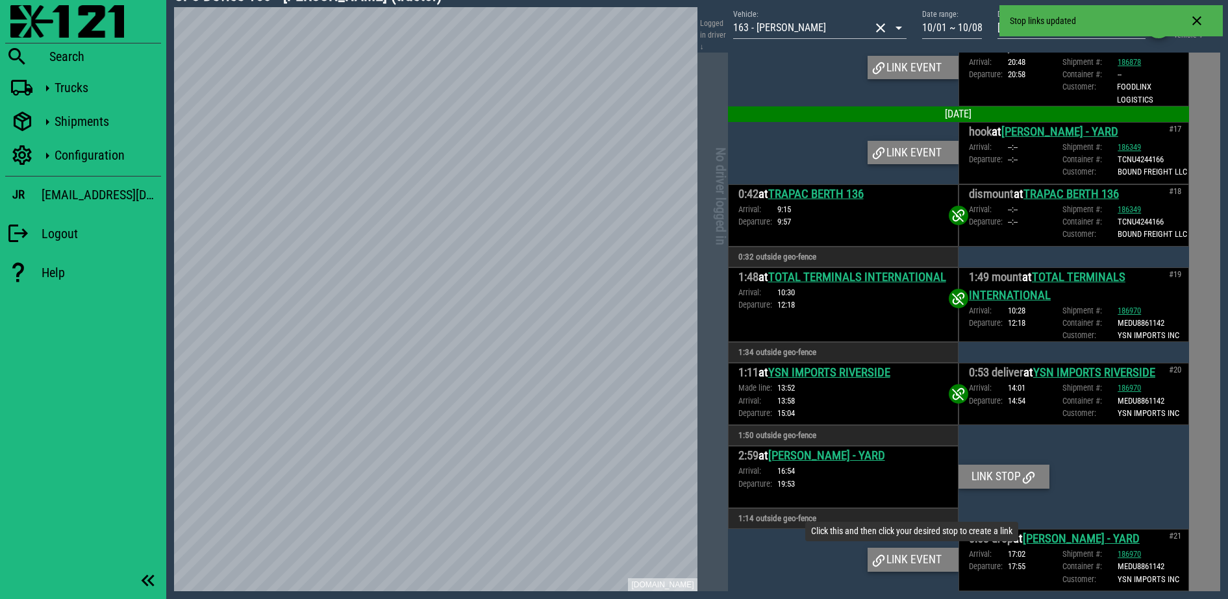
click at [918, 554] on div "Link event" at bounding box center [912, 559] width 91 height 23
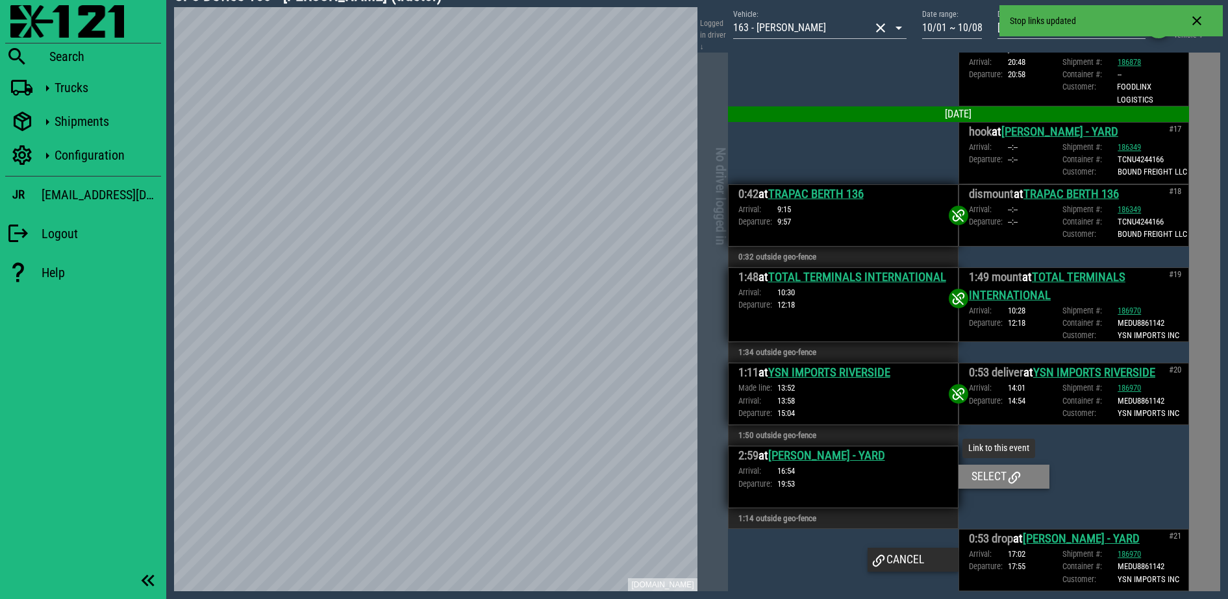
click at [972, 480] on div "Select" at bounding box center [1003, 476] width 91 height 23
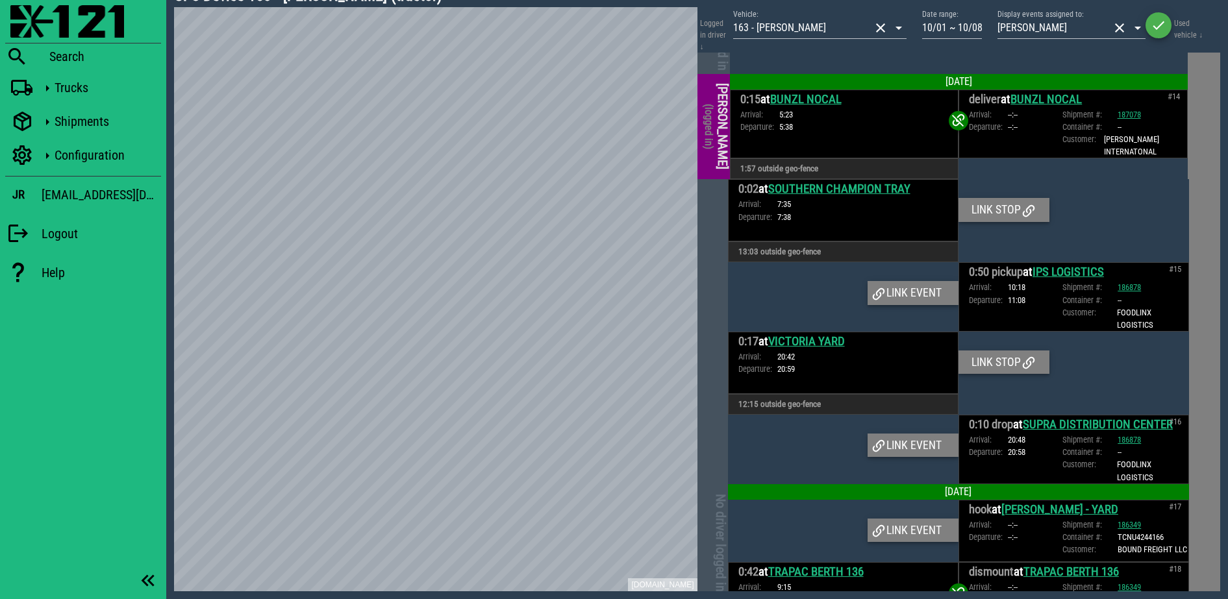
scroll to position [2525, 0]
click at [868, 197] on link "SOUTHERN CHAMPION TRAY" at bounding box center [839, 190] width 142 height 14
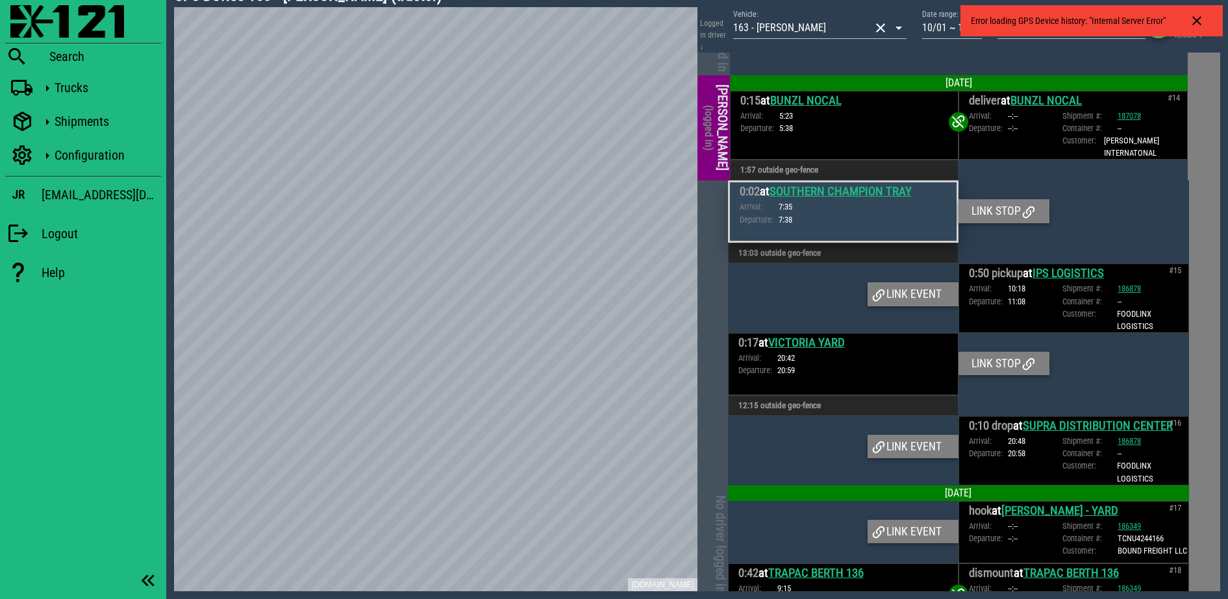
click at [1063, 280] on link "IPS LOGISTICS" at bounding box center [1067, 273] width 71 height 14
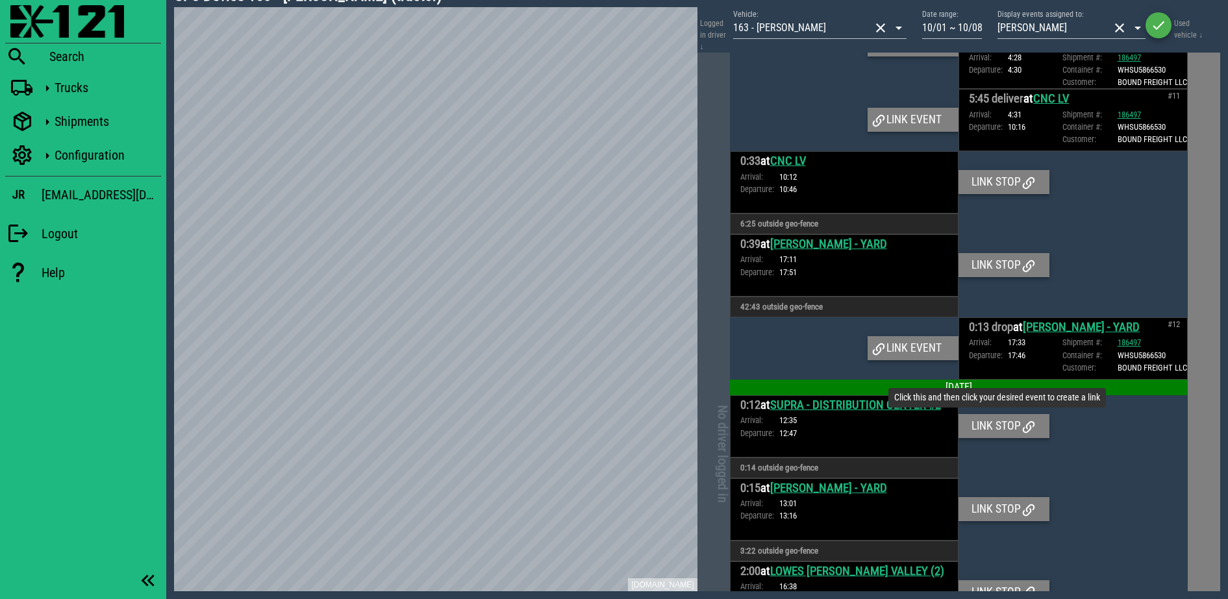
scroll to position [1065, 0]
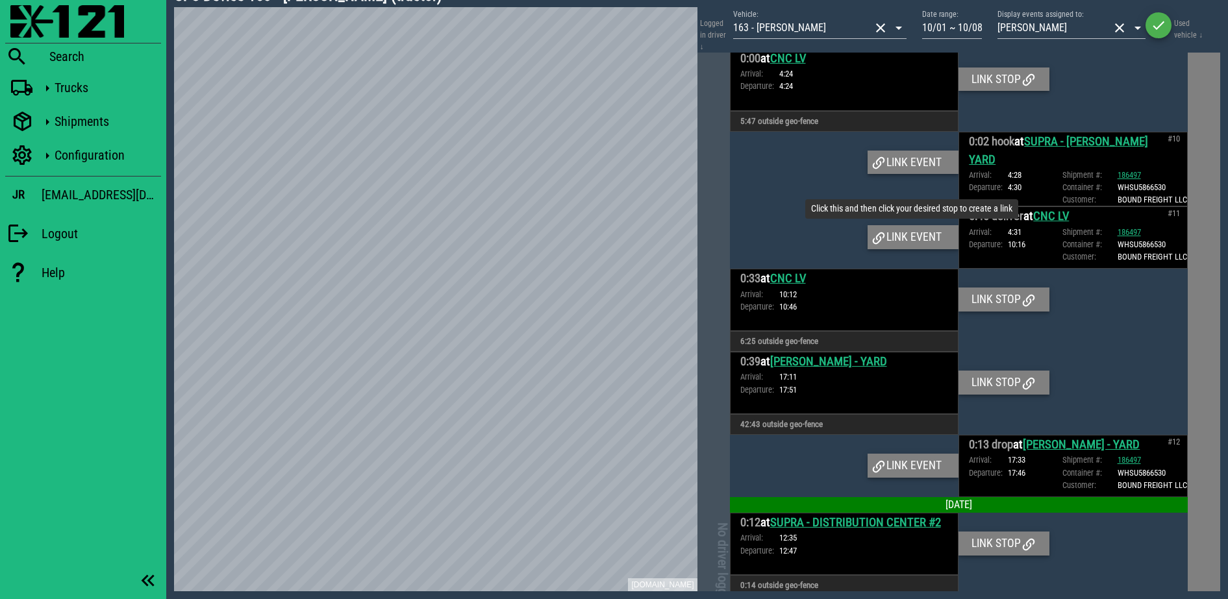
click at [897, 249] on div "Link event" at bounding box center [912, 236] width 91 height 23
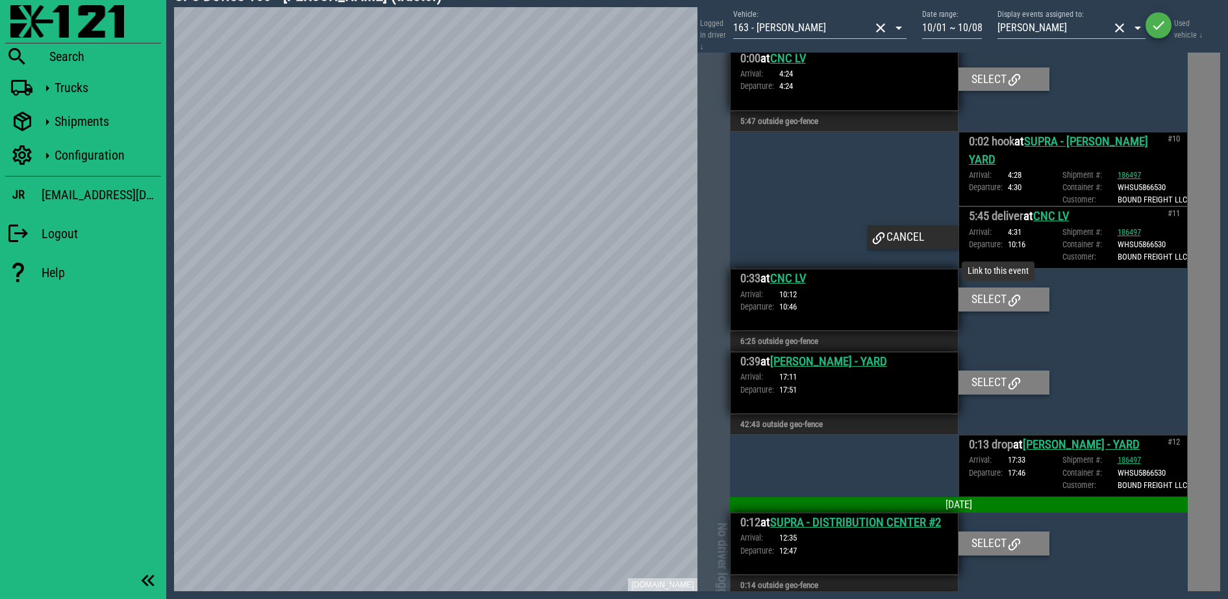
click at [996, 311] on div "Select" at bounding box center [1003, 299] width 91 height 23
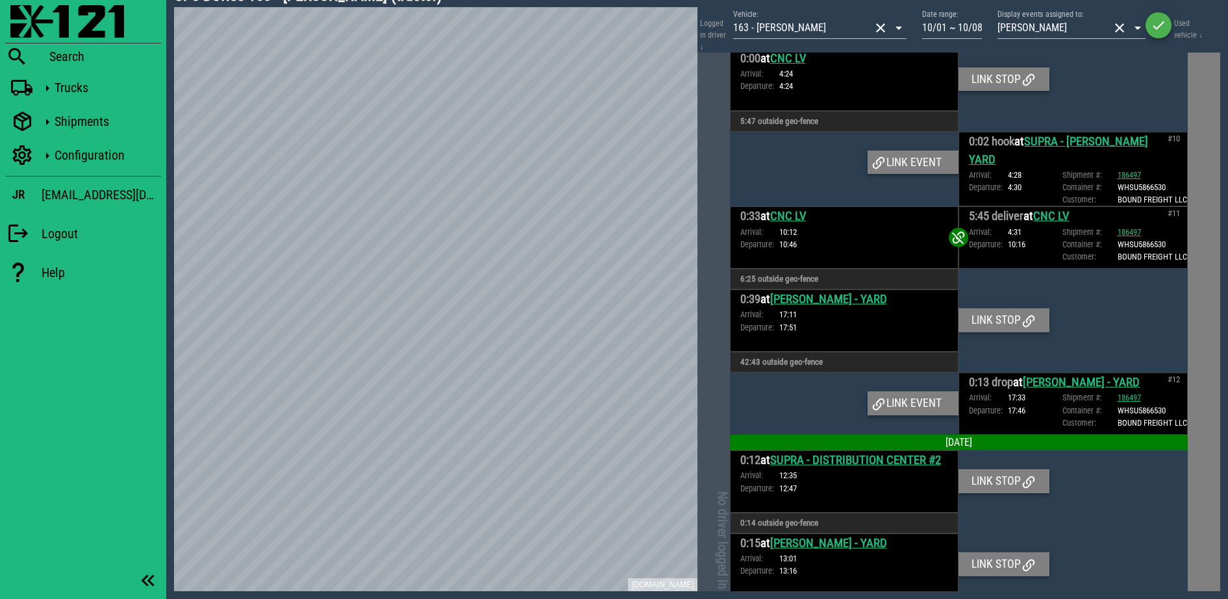
scroll to position [1010, 0]
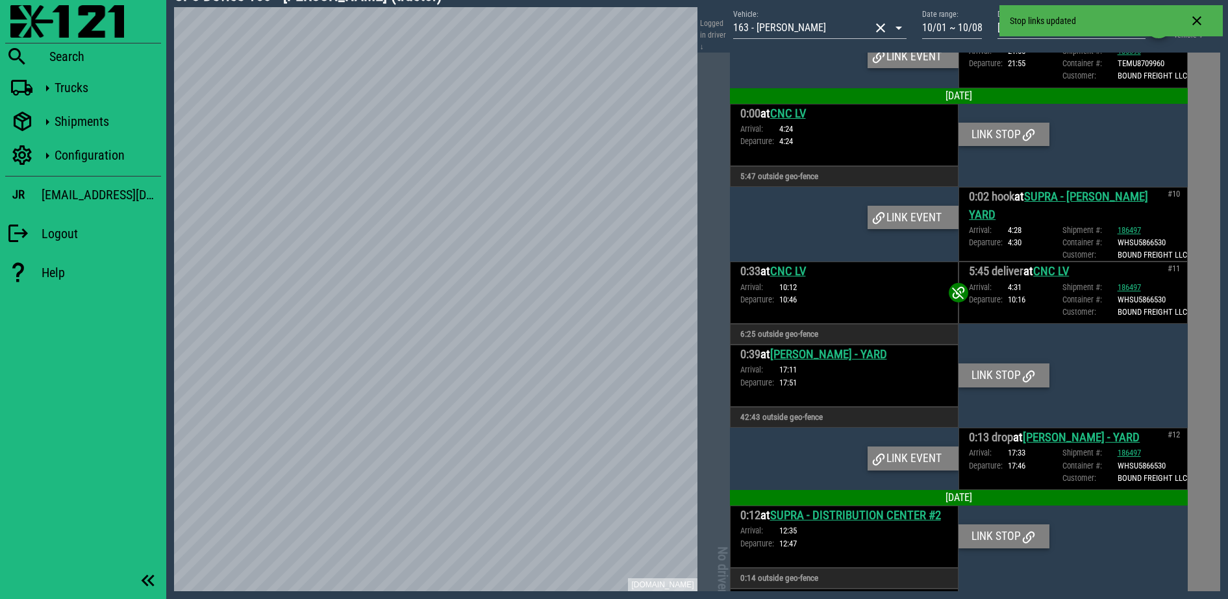
click at [921, 472] on div at bounding box center [844, 459] width 229 height 62
click at [915, 470] on div "Link event" at bounding box center [912, 458] width 91 height 23
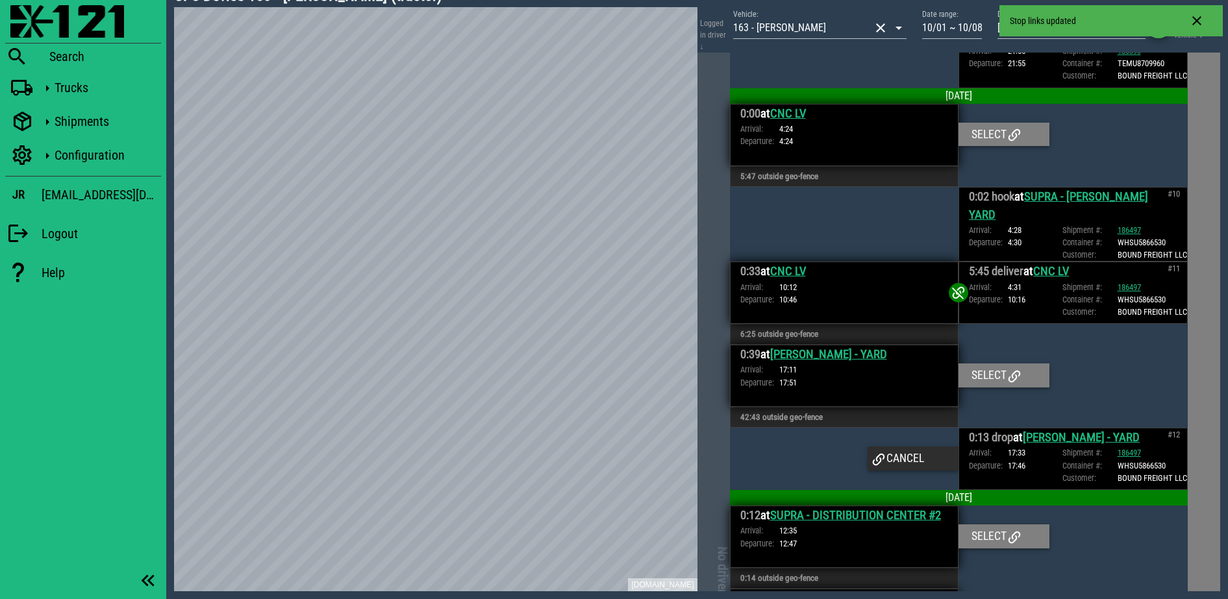
click at [988, 384] on div at bounding box center [1072, 376] width 229 height 62
click at [988, 387] on div "Select" at bounding box center [1003, 375] width 91 height 23
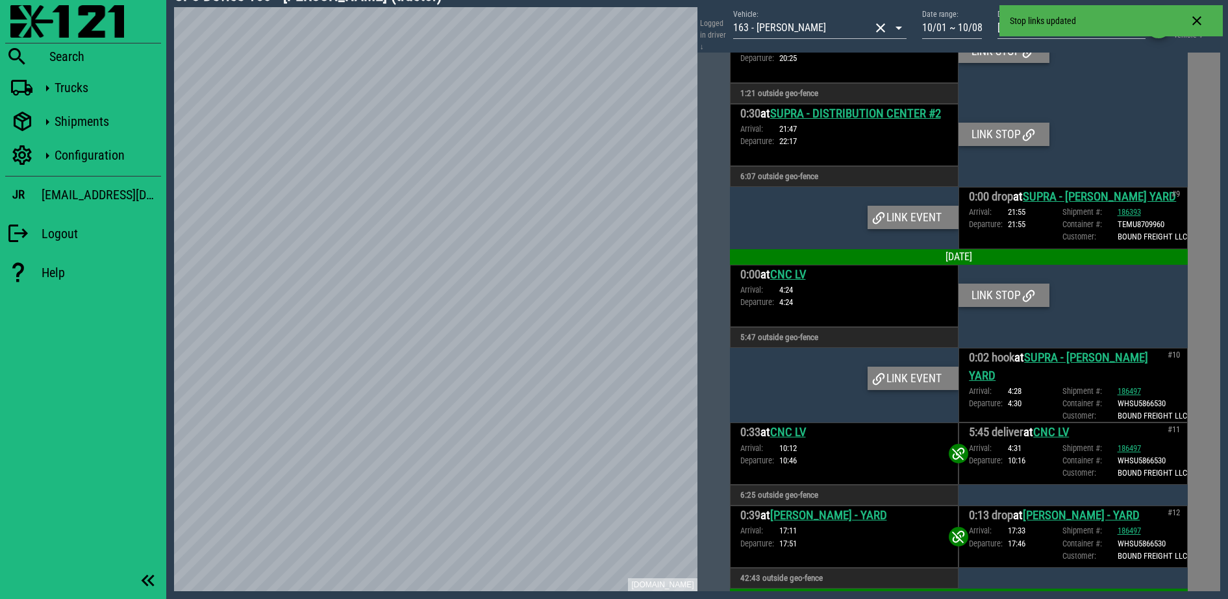
scroll to position [654, 0]
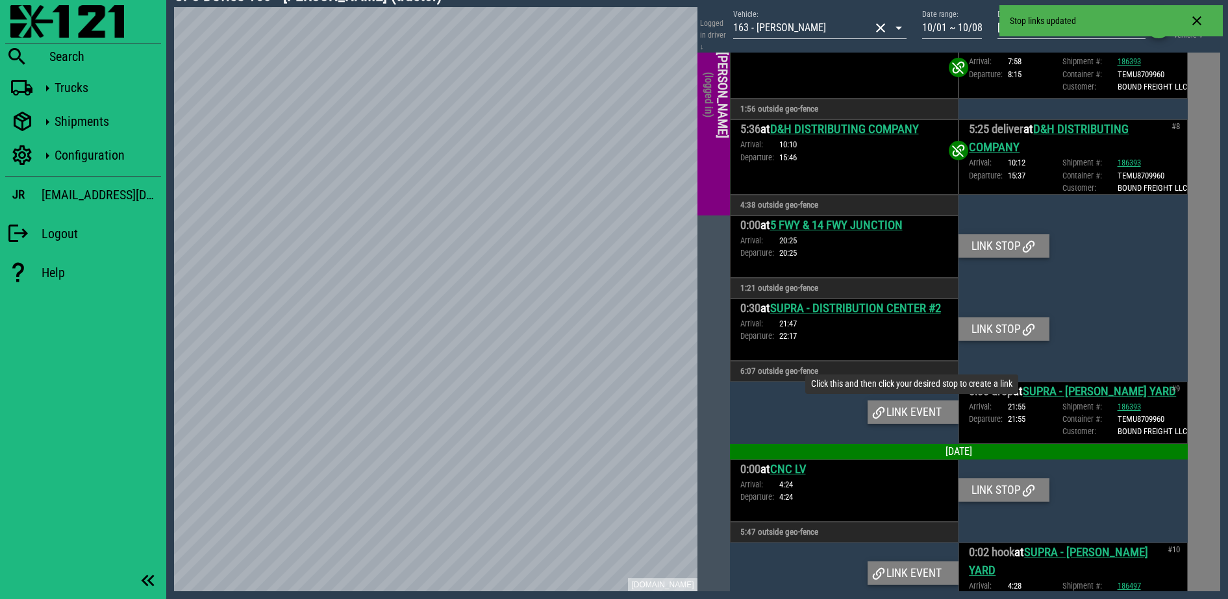
click at [924, 424] on div "Link event" at bounding box center [912, 412] width 91 height 23
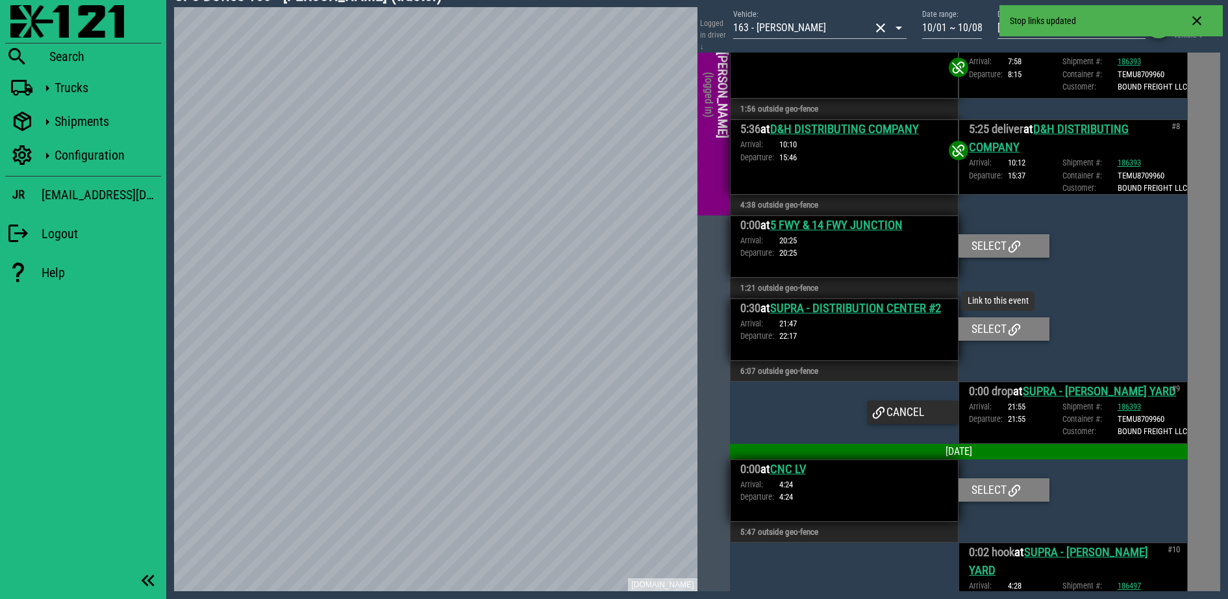
click at [1017, 338] on icon at bounding box center [1014, 330] width 16 height 16
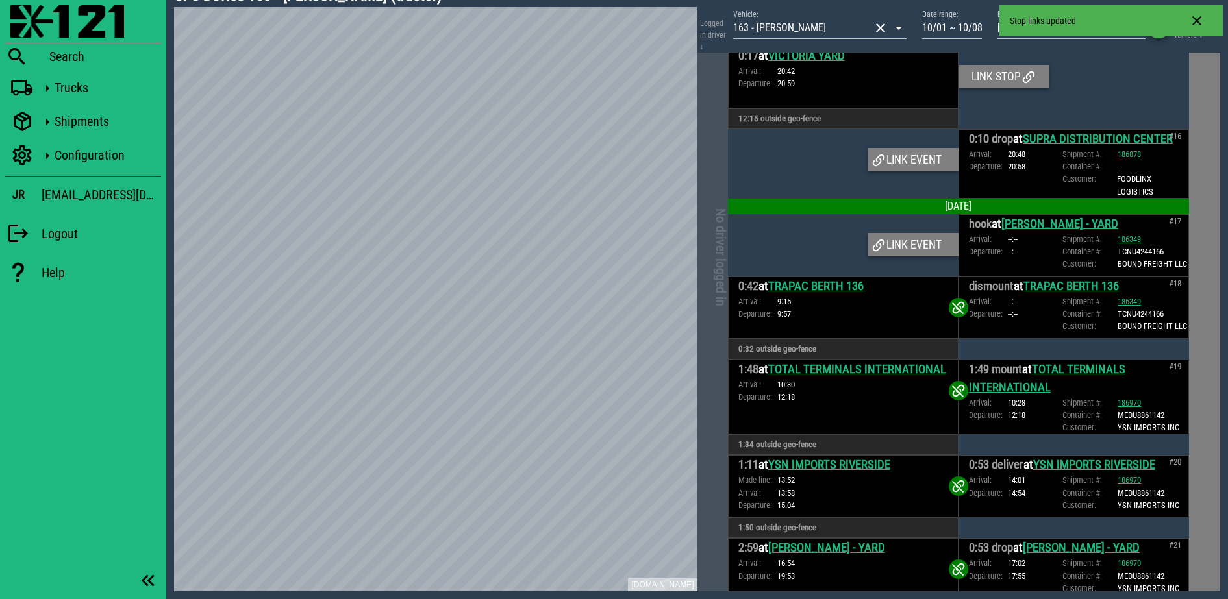
scroll to position [2744, 0]
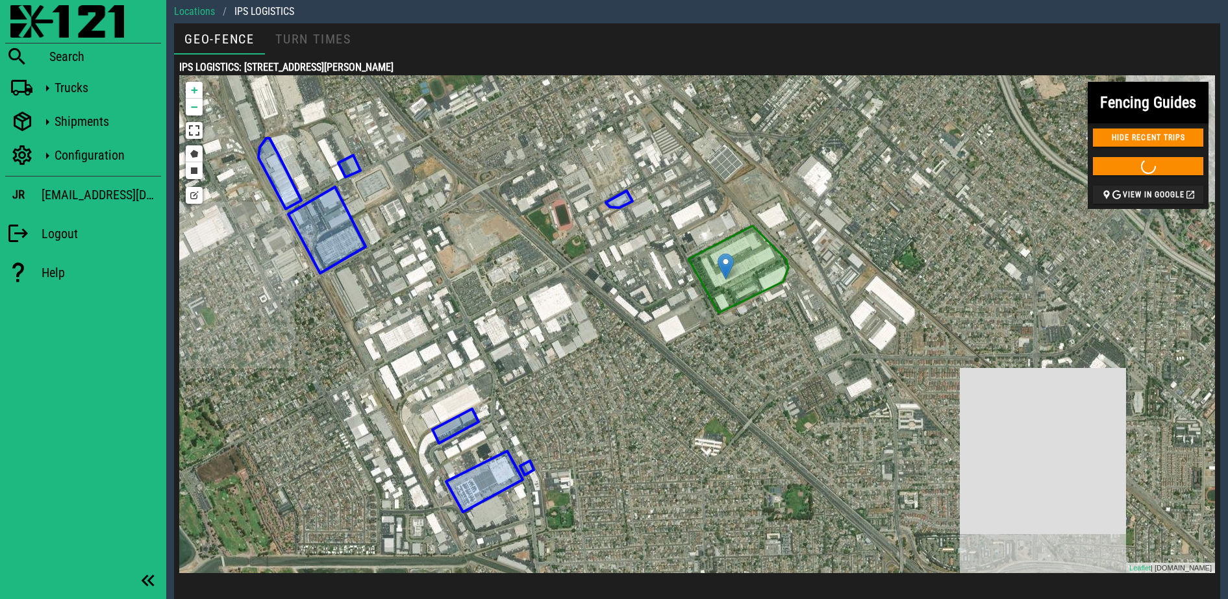
drag, startPoint x: 876, startPoint y: 279, endPoint x: 904, endPoint y: 309, distance: 41.8
click at [904, 309] on div "ALOHA NIKO # 2 USE THIS GEO-FENCE ANCHOR DISTRIBUTING WAREHOUSE USE THIS GEO-FE…" at bounding box center [697, 324] width 1036 height 498
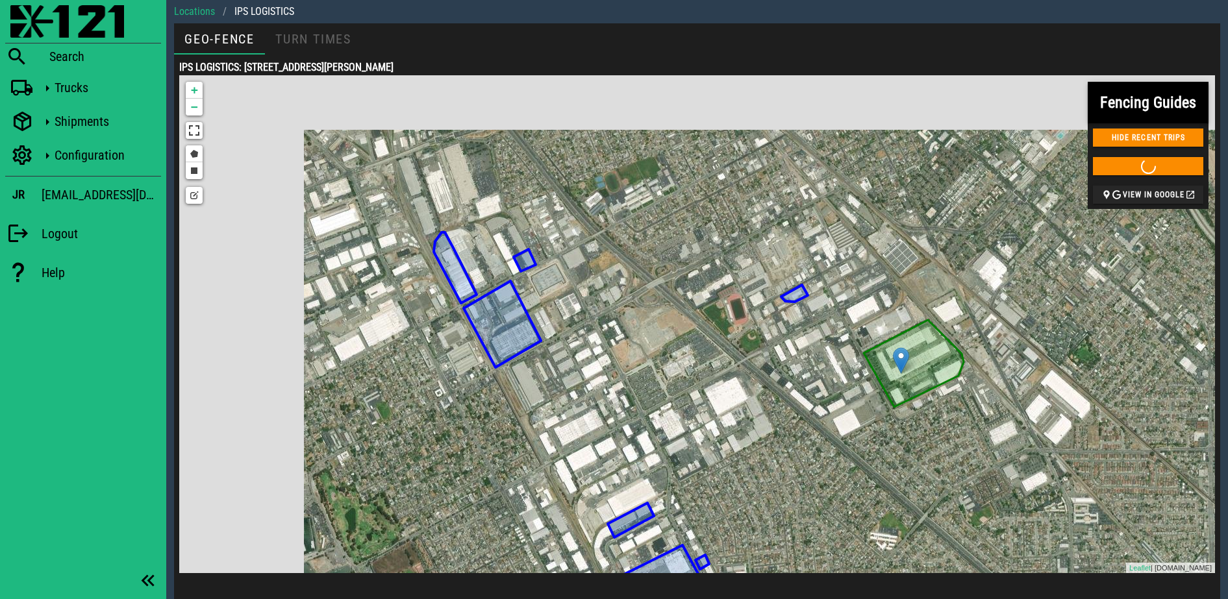
drag, startPoint x: 546, startPoint y: 267, endPoint x: 713, endPoint y: 347, distance: 185.0
click at [711, 347] on div "ALOHA NIKO # 2 USE THIS GEO-FENCE ANCHOR DISTRIBUTING WAREHOUSE USE THIS GEO-FE…" at bounding box center [697, 324] width 1036 height 498
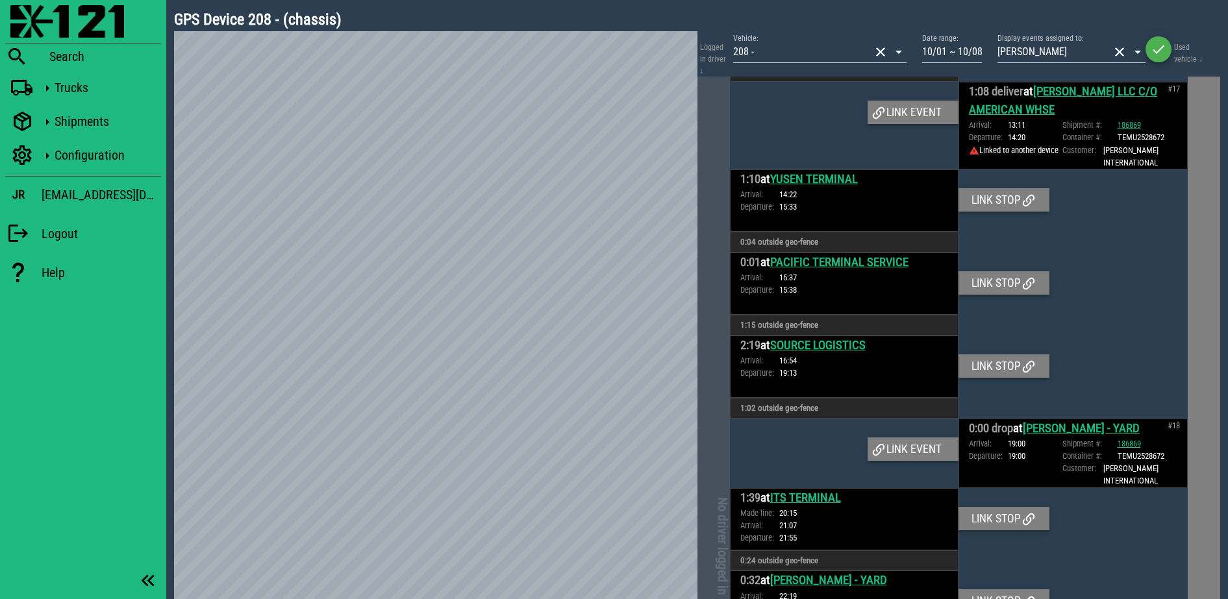
scroll to position [2921, 0]
click at [1076, 129] on link "View shipment" at bounding box center [1076, 123] width 53 height 10
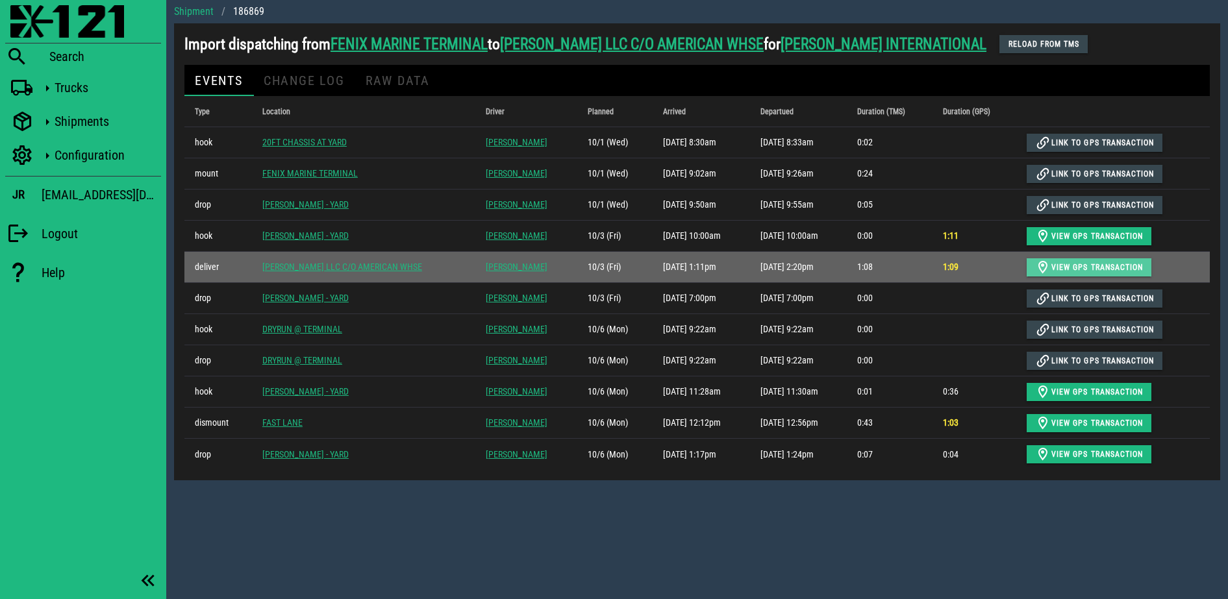
click at [1052, 266] on span "View GPS transaction" at bounding box center [1089, 268] width 108 height 16
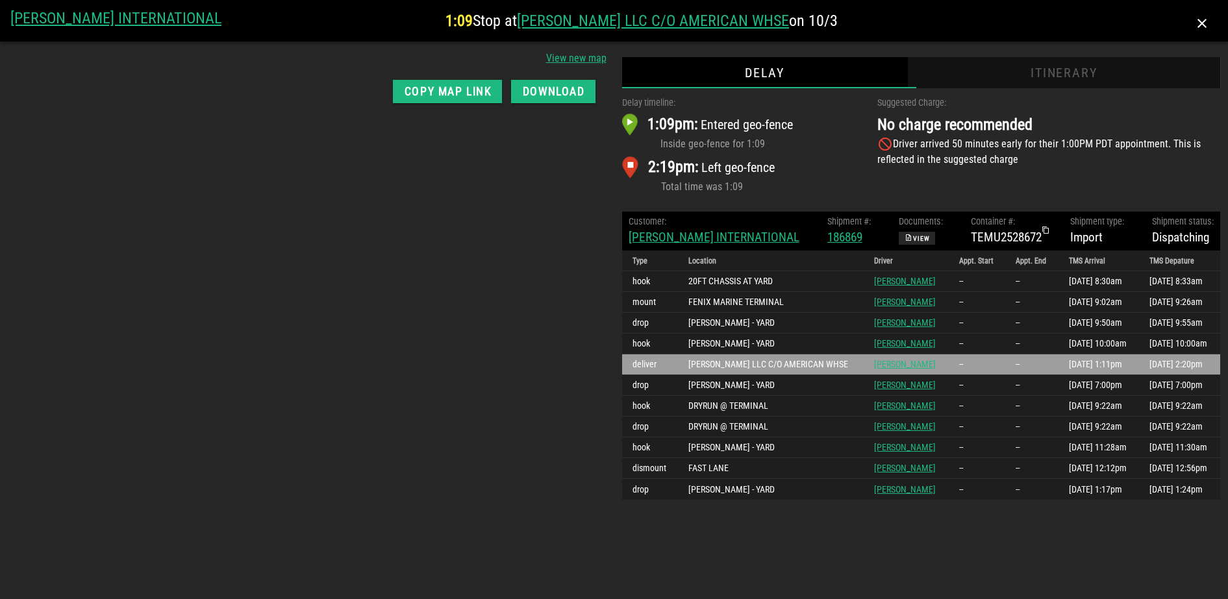
click at [1061, 77] on div "Itinerary" at bounding box center [1064, 72] width 312 height 31
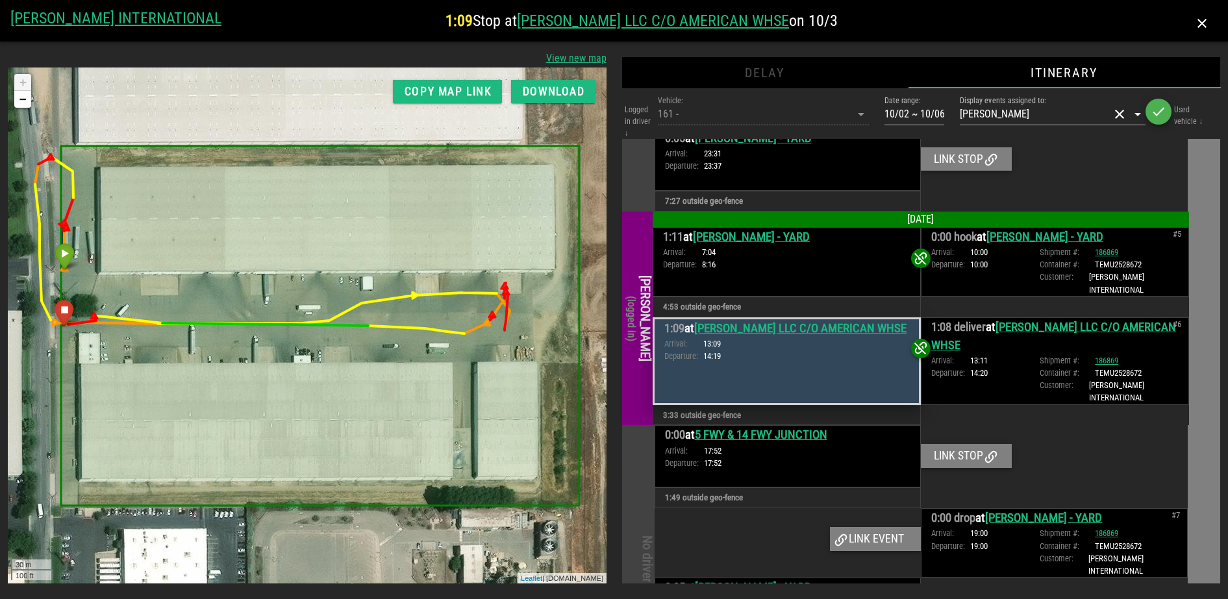
scroll to position [1075, 0]
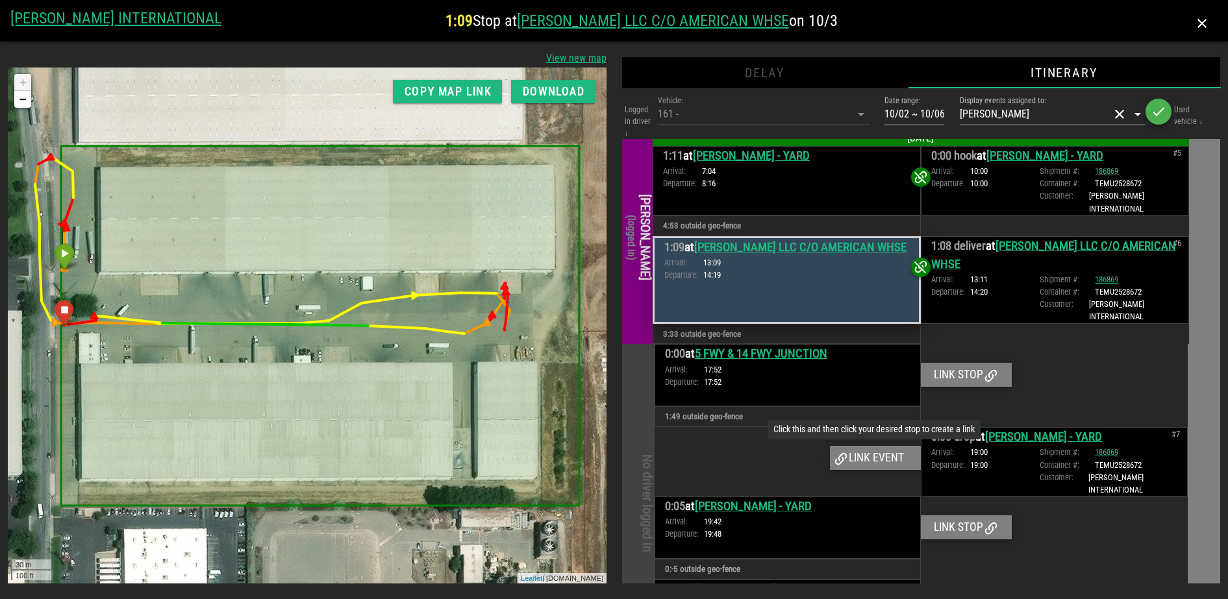
click at [874, 454] on div "Link event" at bounding box center [875, 457] width 91 height 23
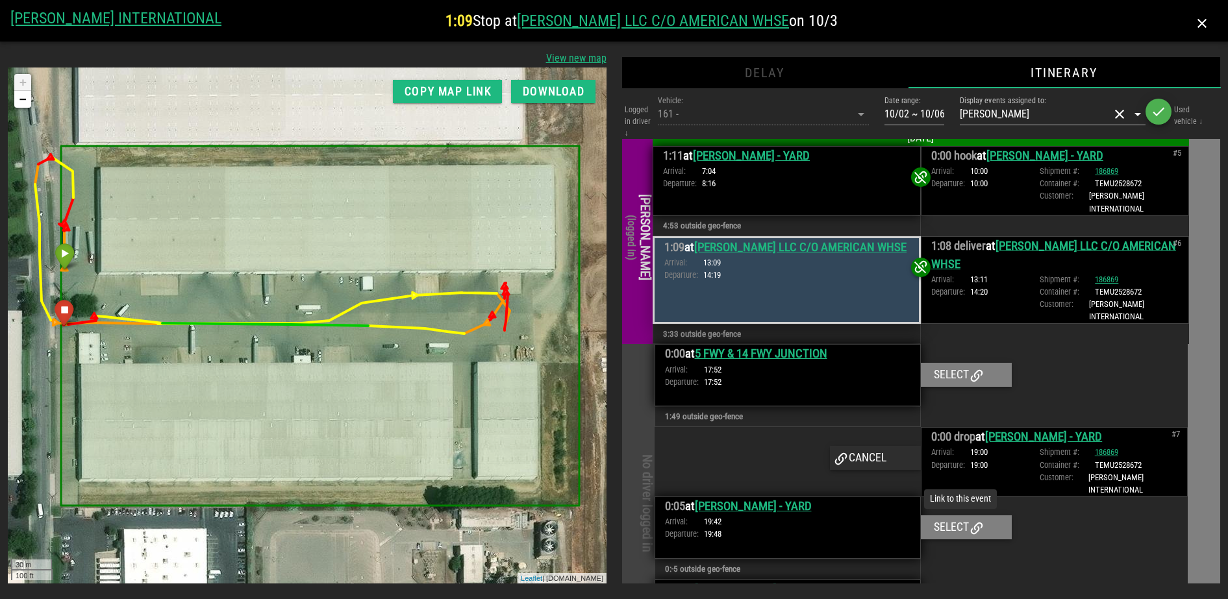
click at [959, 533] on div "Select" at bounding box center [966, 526] width 91 height 23
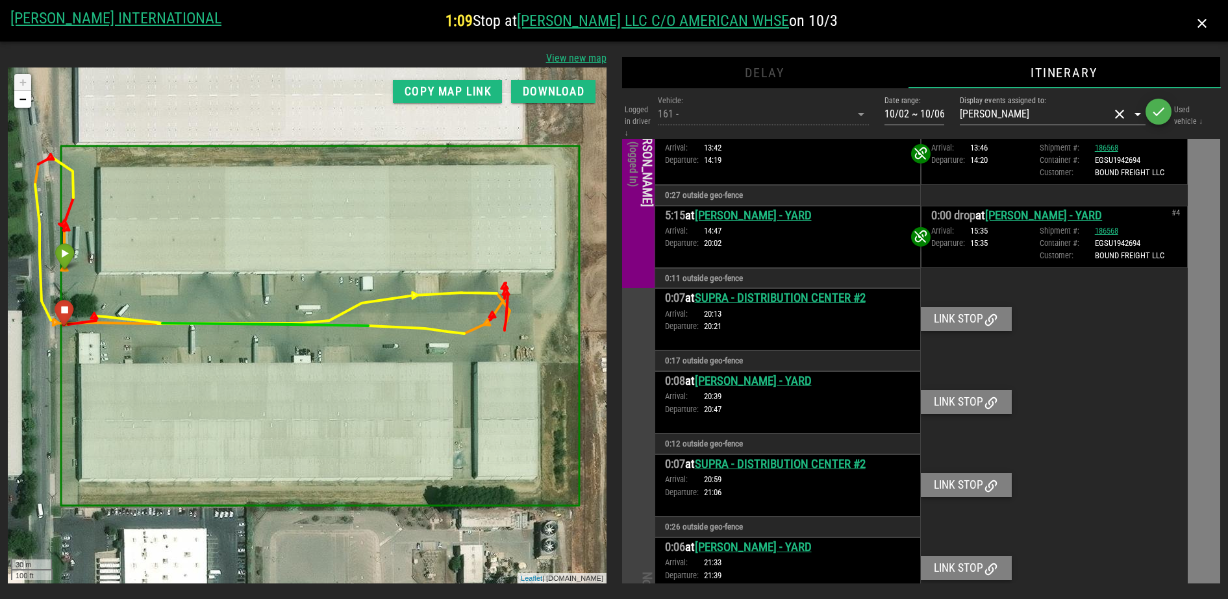
scroll to position [182, 0]
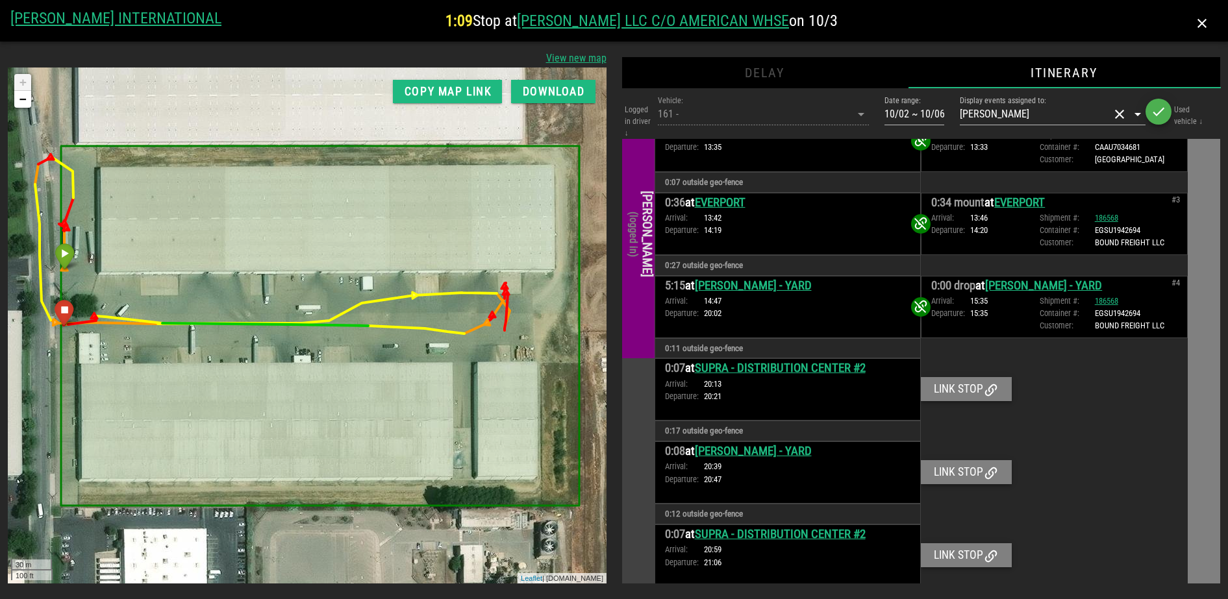
click at [1185, 19] on h4 at bounding box center [1139, 23] width 156 height 31
click at [1197, 21] on icon "button" at bounding box center [1202, 24] width 16 height 16
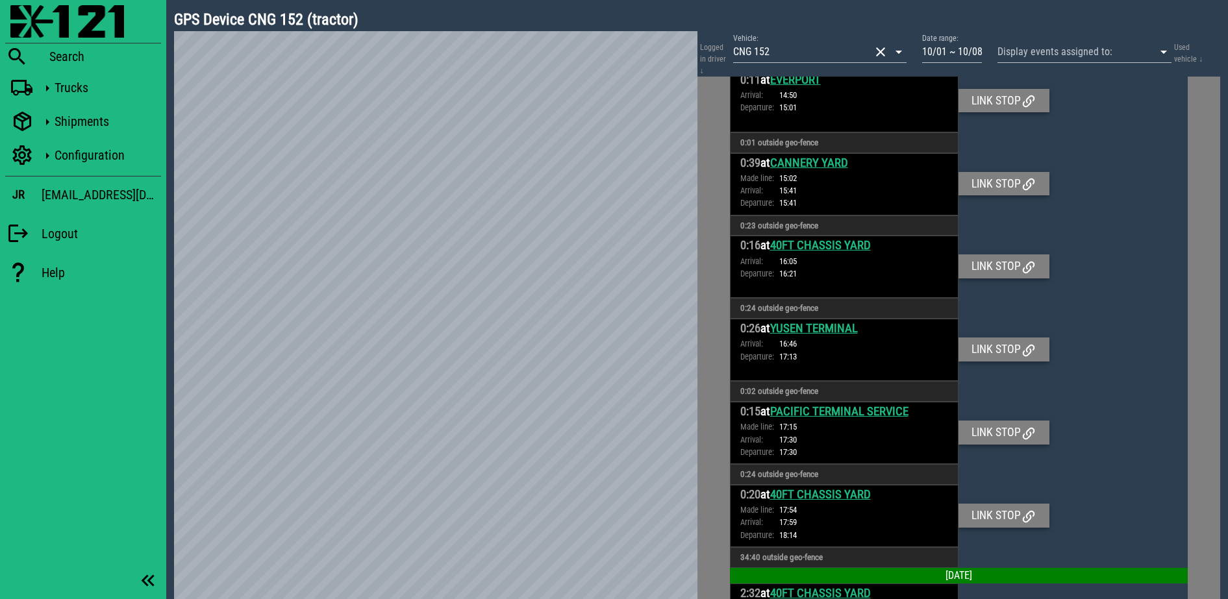
scroll to position [2029, 0]
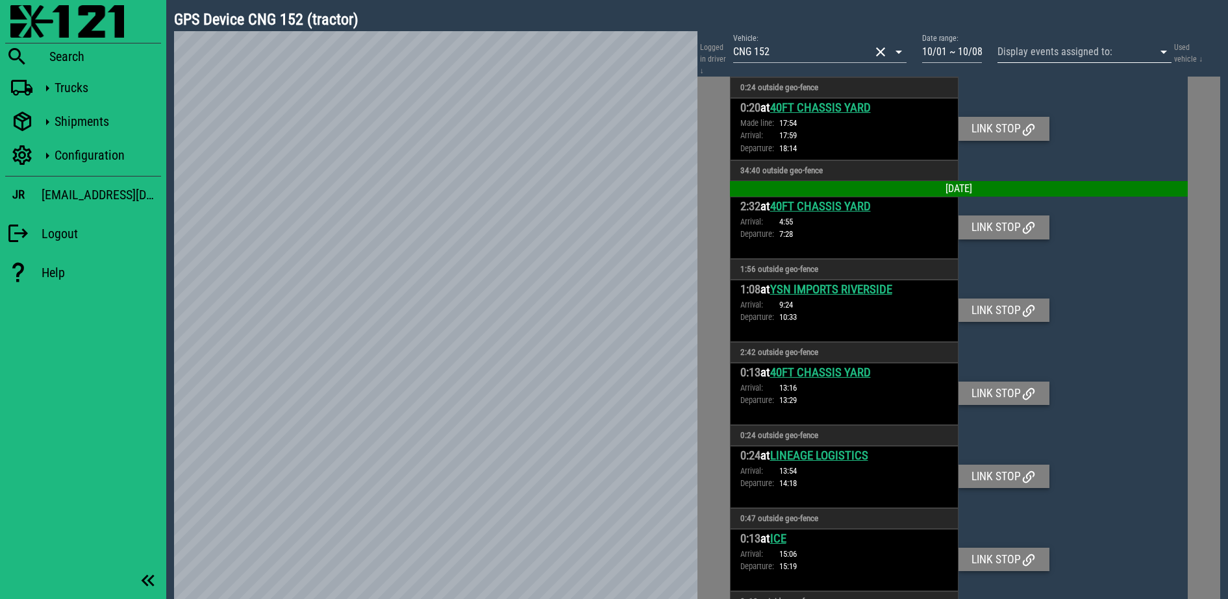
click at [1097, 42] on input "Display events assigned to:" at bounding box center [1066, 52] width 138 height 21
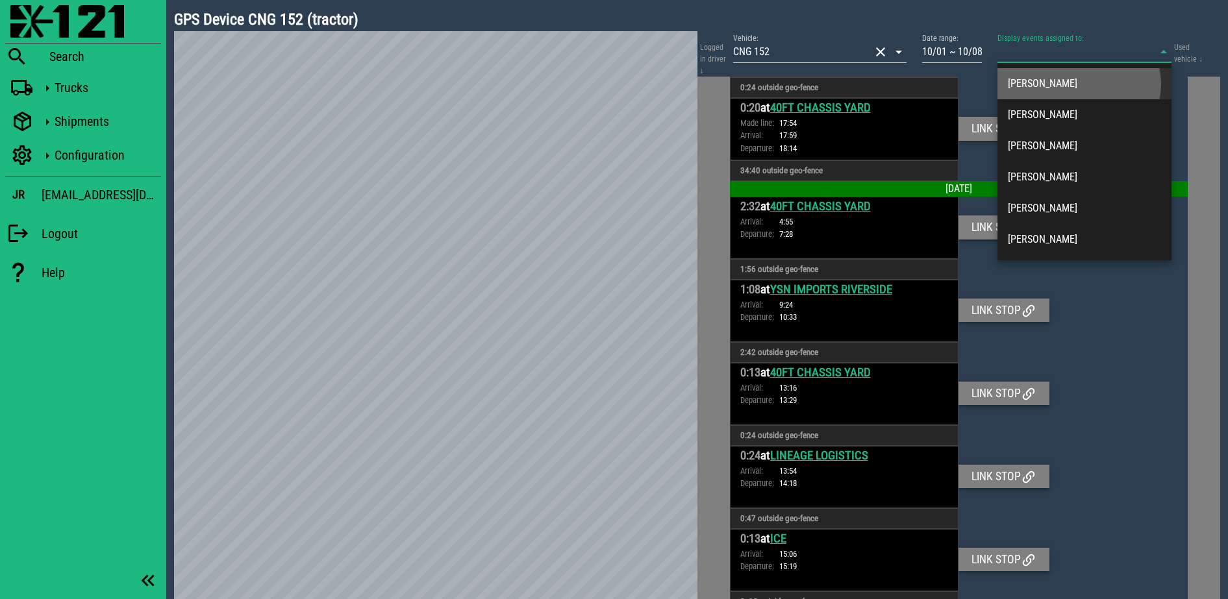
click at [1043, 74] on div "[PERSON_NAME]" at bounding box center [1084, 83] width 153 height 28
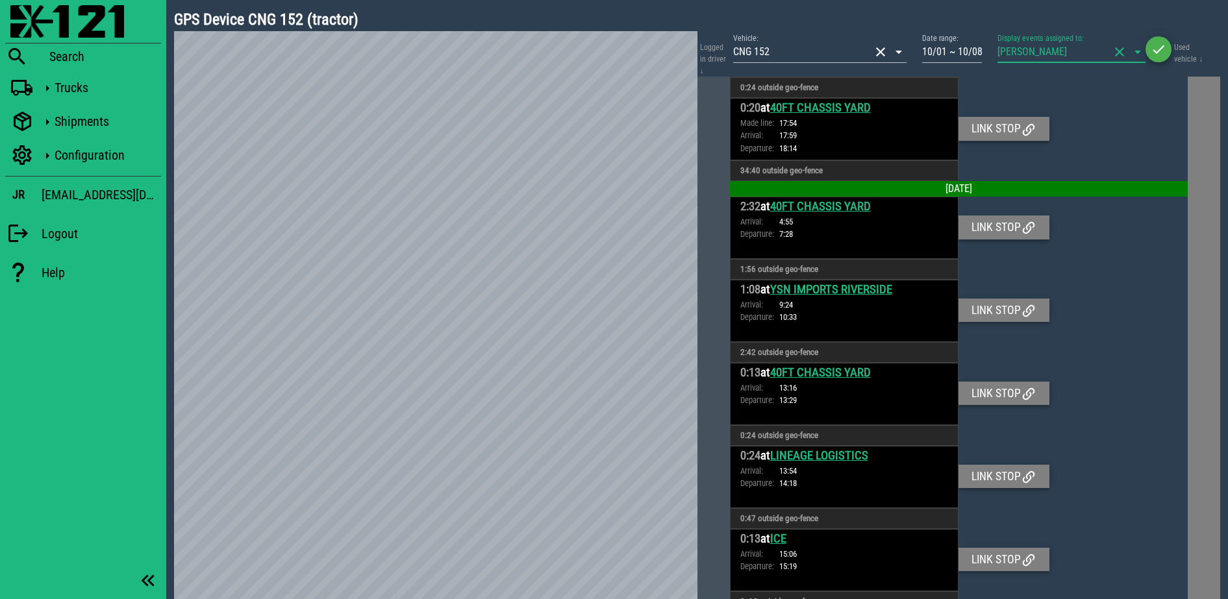
scroll to position [2254, 0]
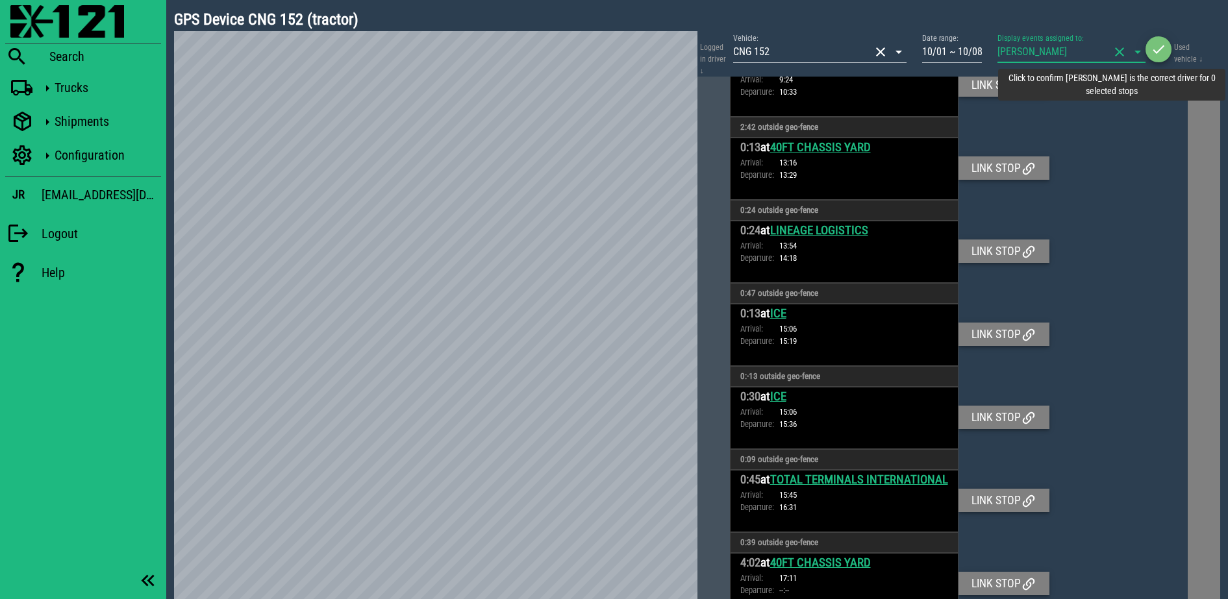
click at [1160, 53] on icon "button" at bounding box center [1158, 50] width 16 height 16
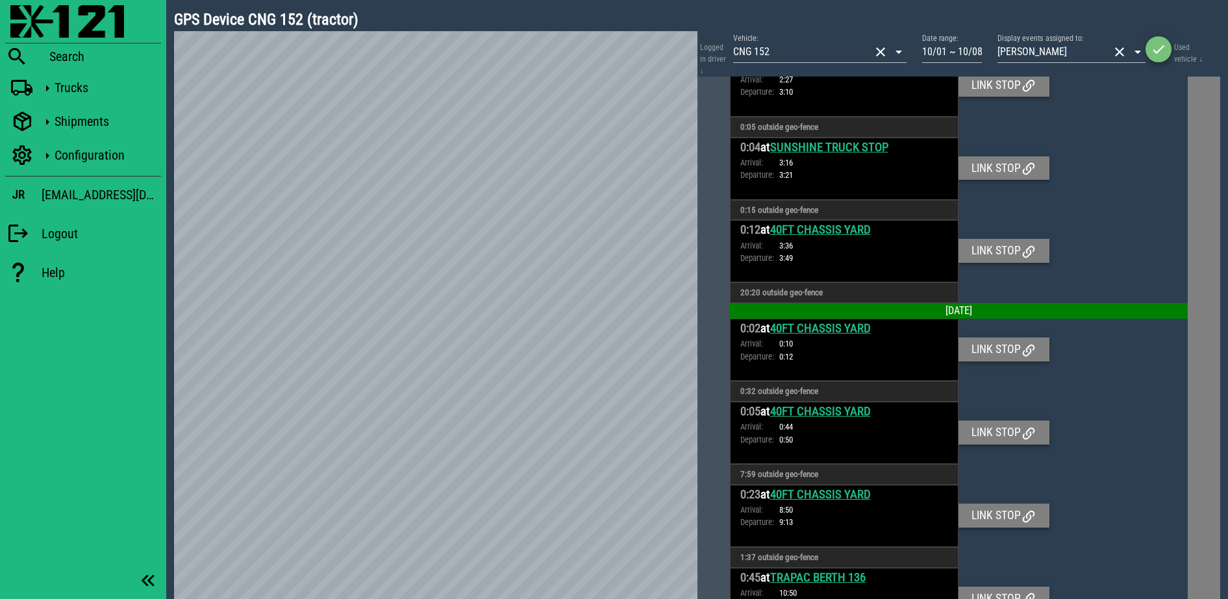
scroll to position [0, 0]
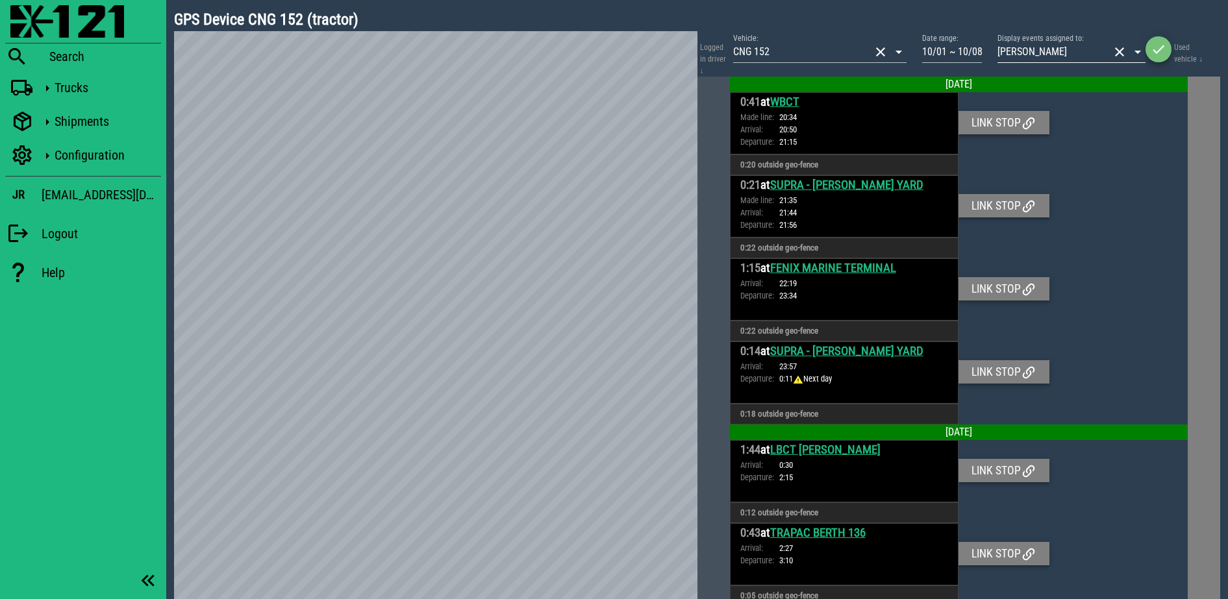
click at [1121, 47] on button "clear icon" at bounding box center [1119, 52] width 16 height 16
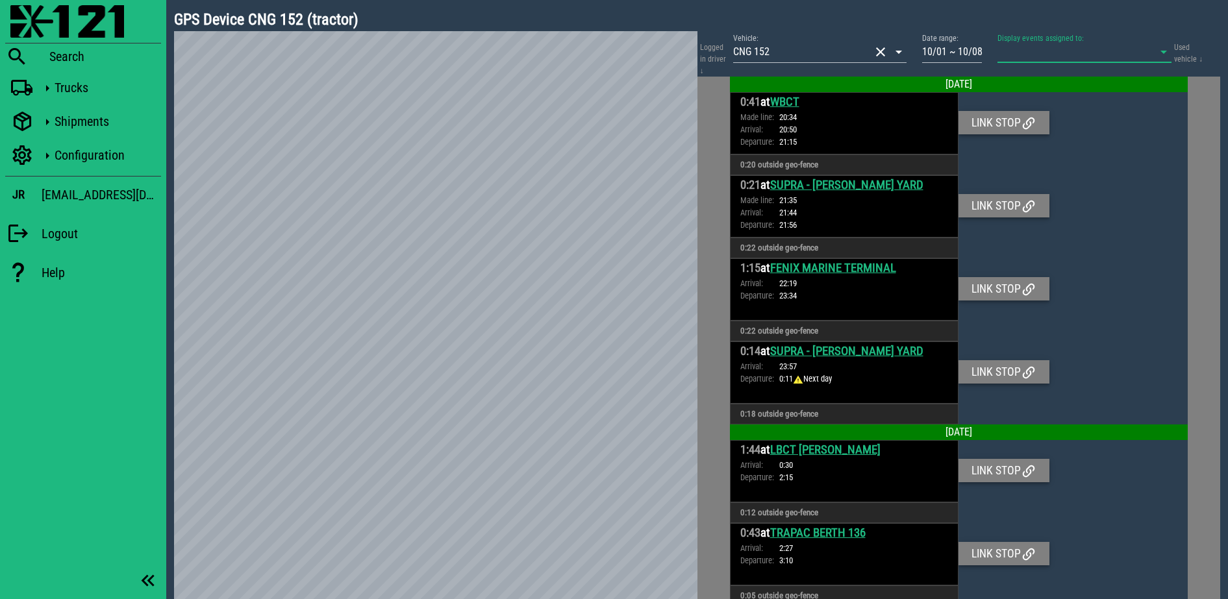
click at [1113, 52] on input "Display events assigned to:" at bounding box center [1066, 52] width 138 height 21
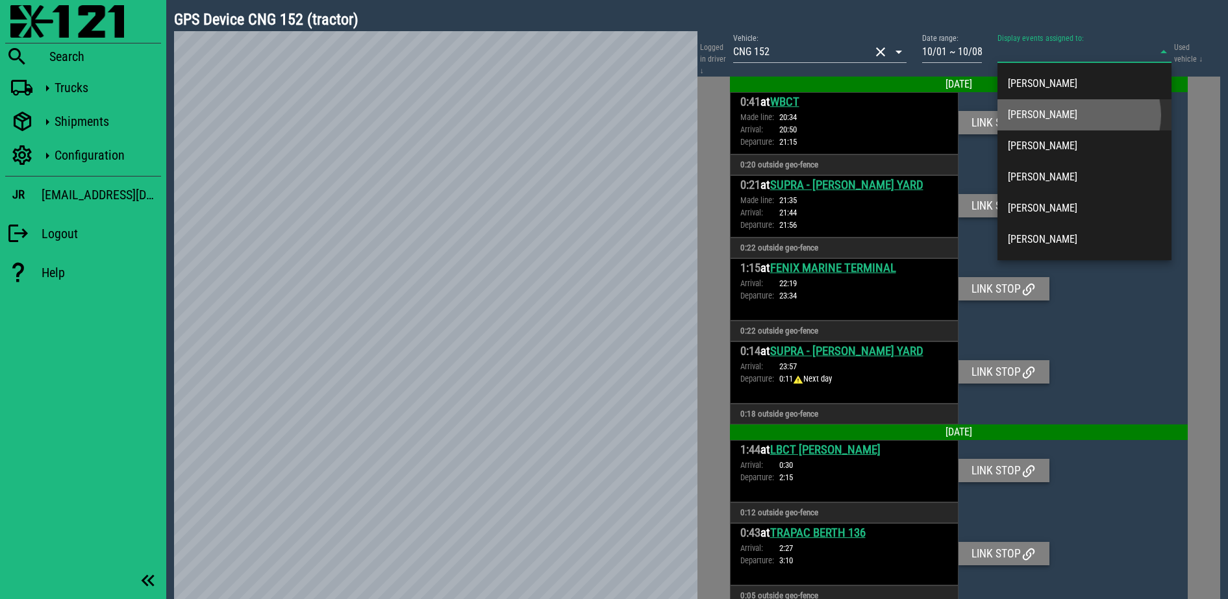
click at [1060, 116] on div "[PERSON_NAME]" at bounding box center [1084, 114] width 153 height 12
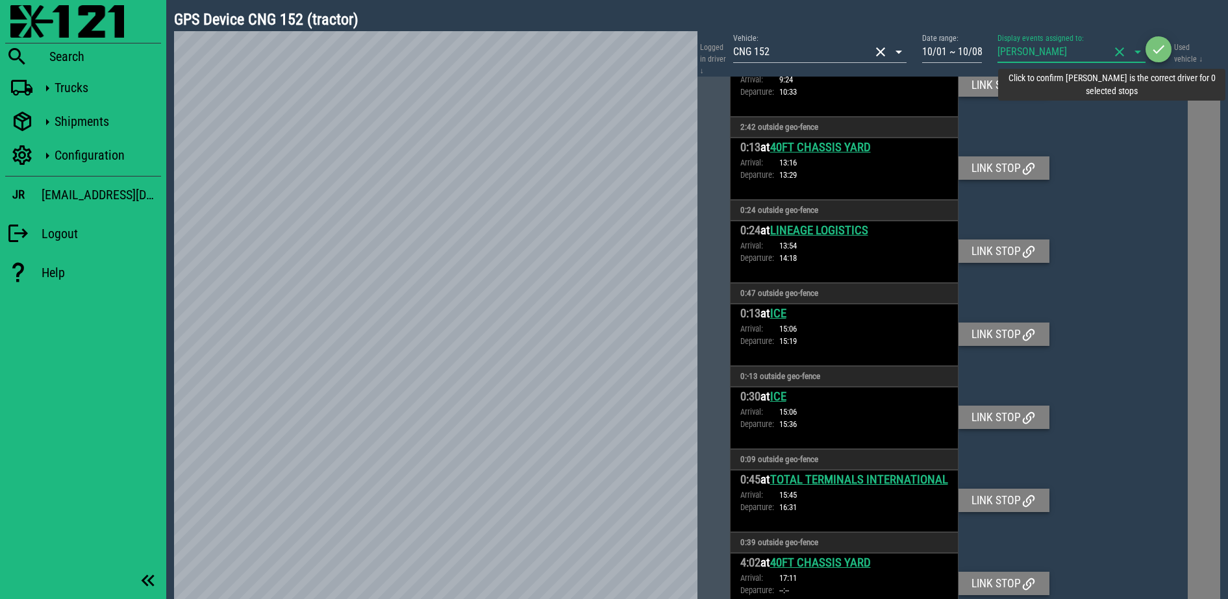
click at [1147, 51] on span "button" at bounding box center [1158, 50] width 26 height 16
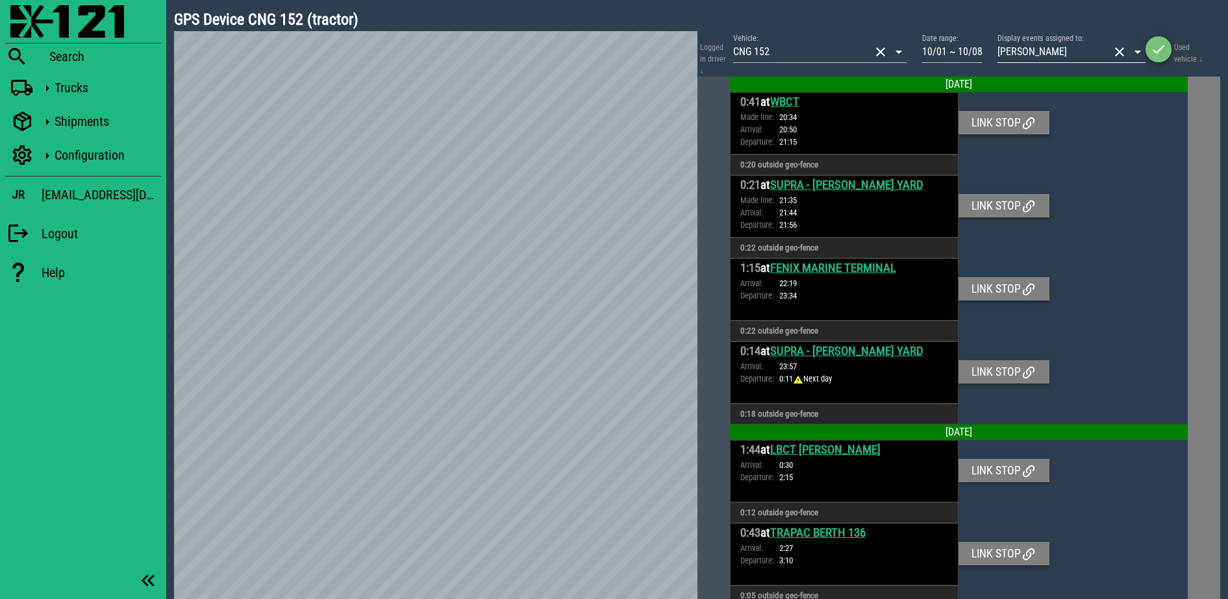
click at [1122, 55] on button "clear icon" at bounding box center [1119, 52] width 16 height 16
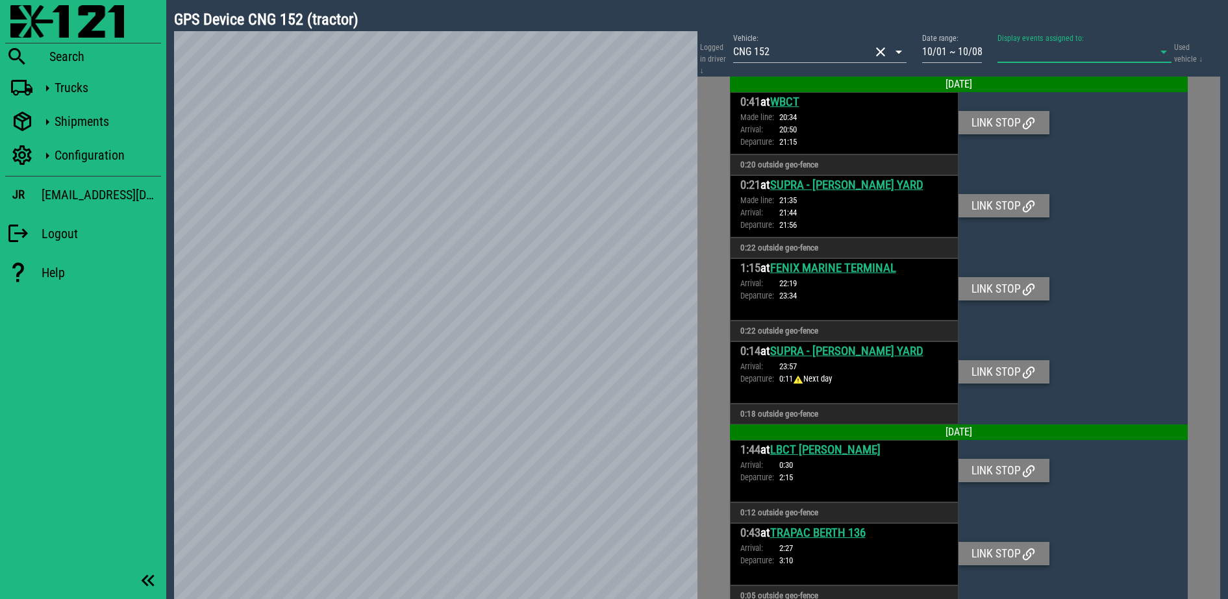
click at [1161, 51] on icon at bounding box center [1164, 52] width 16 height 16
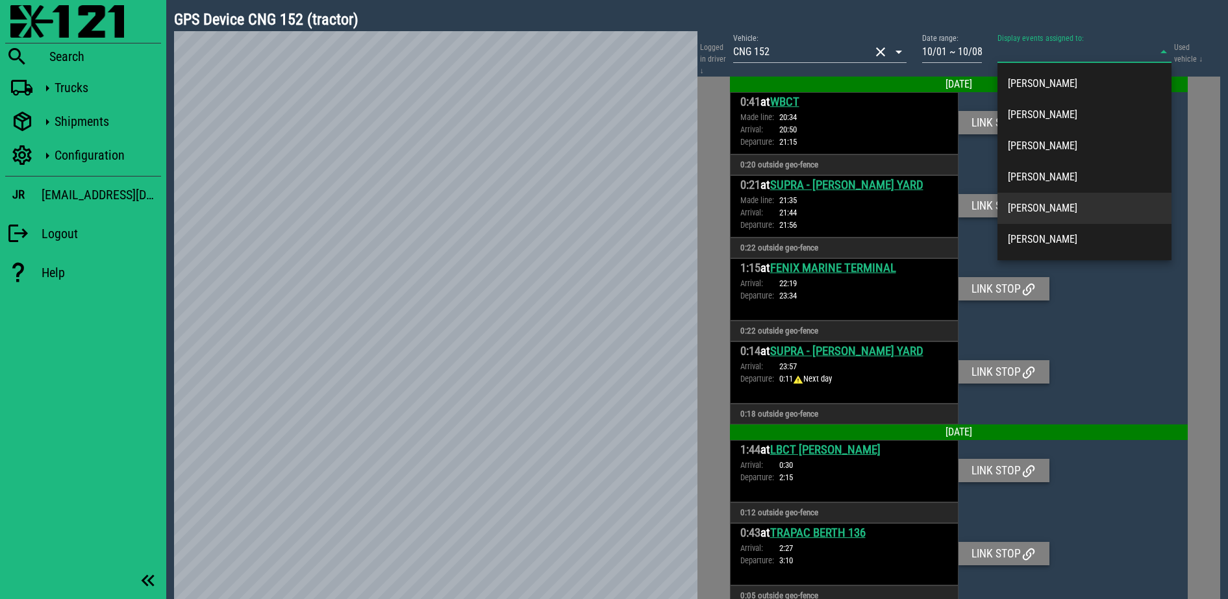
click at [1043, 206] on div "[PERSON_NAME]" at bounding box center [1084, 208] width 153 height 12
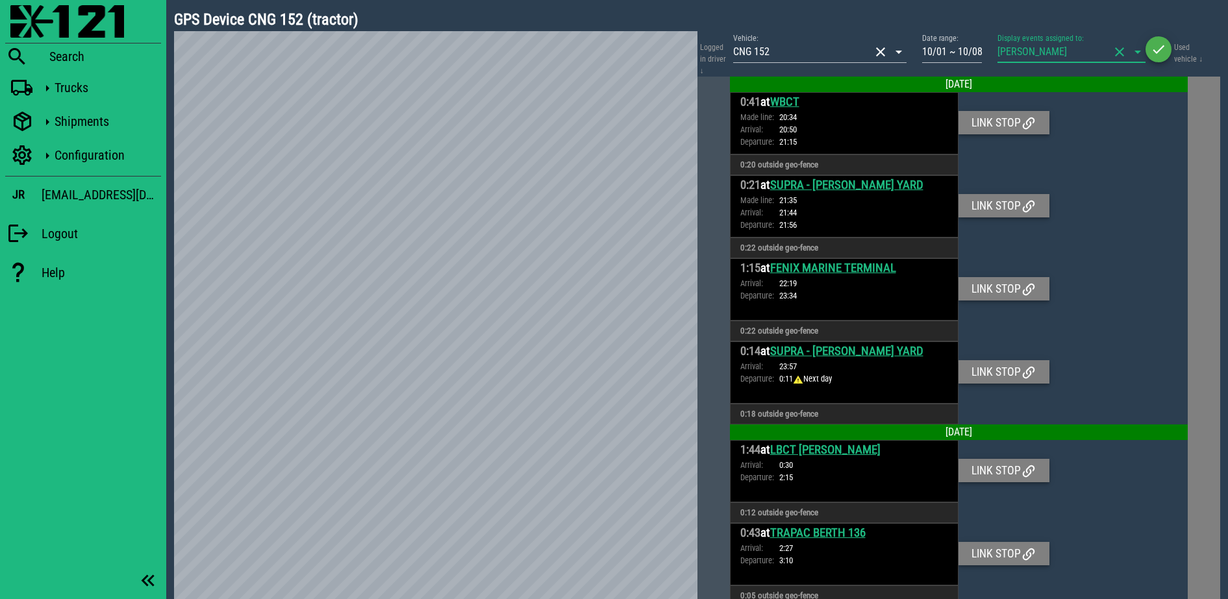
scroll to position [2254, 0]
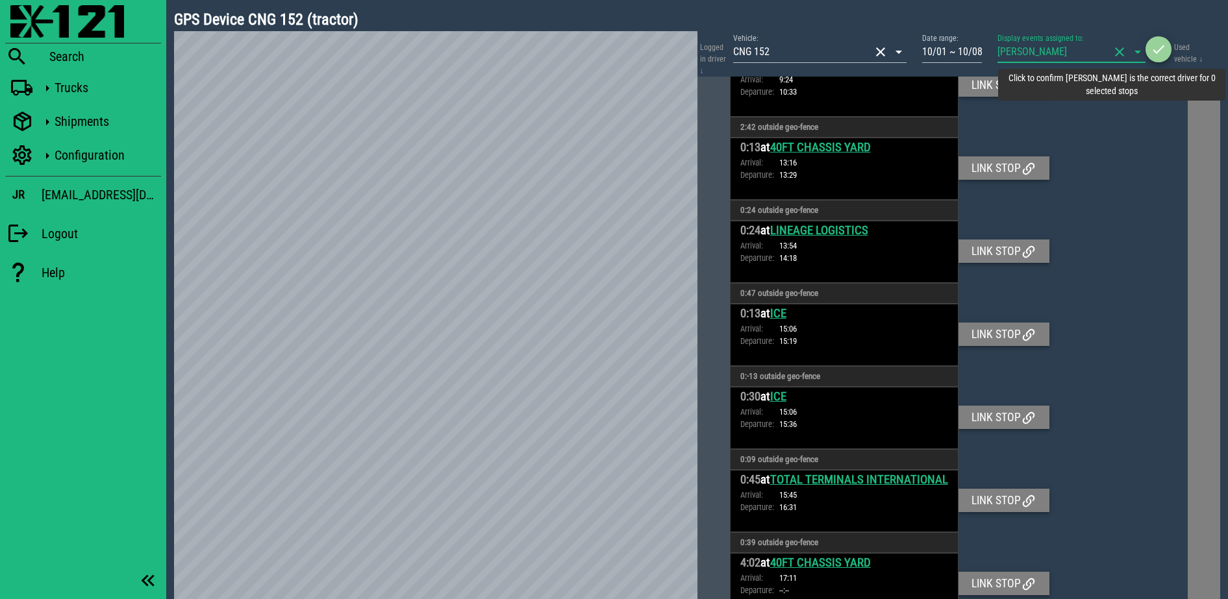
click at [1154, 50] on icon "button" at bounding box center [1158, 50] width 16 height 16
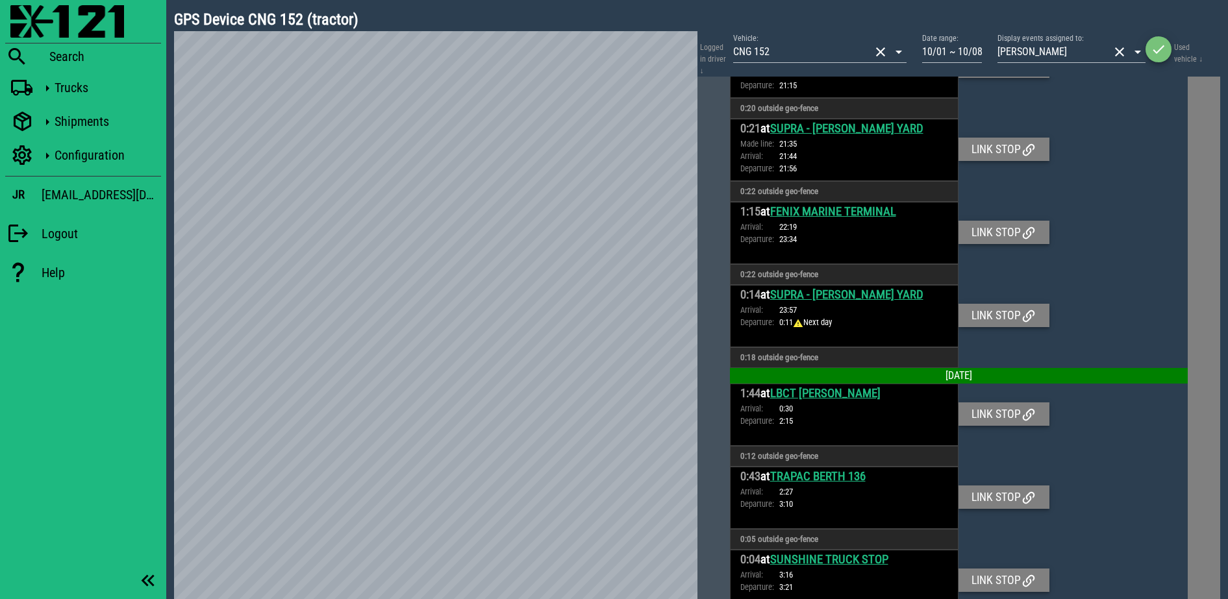
scroll to position [0, 0]
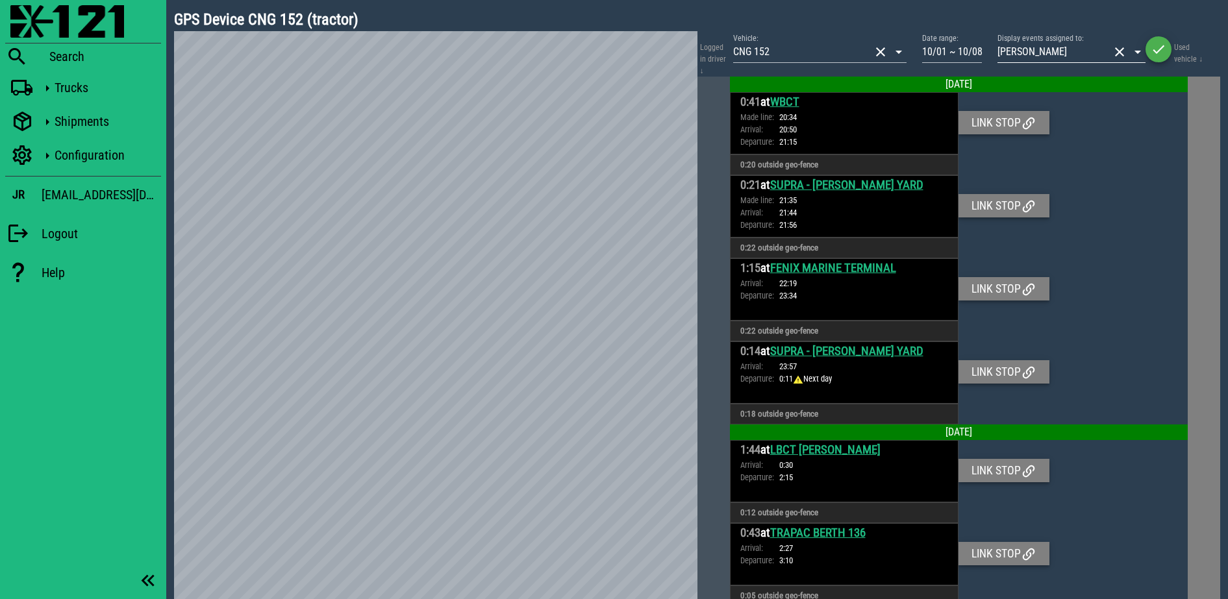
click at [1110, 48] on div at bounding box center [1118, 52] width 18 height 16
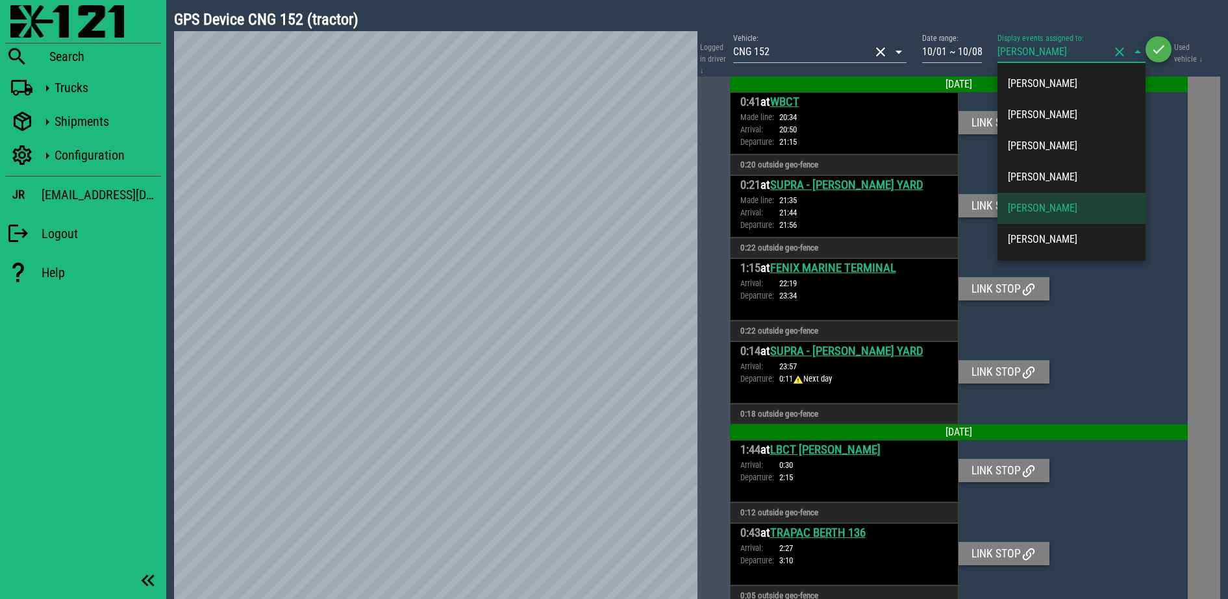
click at [1126, 53] on button "clear icon" at bounding box center [1119, 52] width 16 height 16
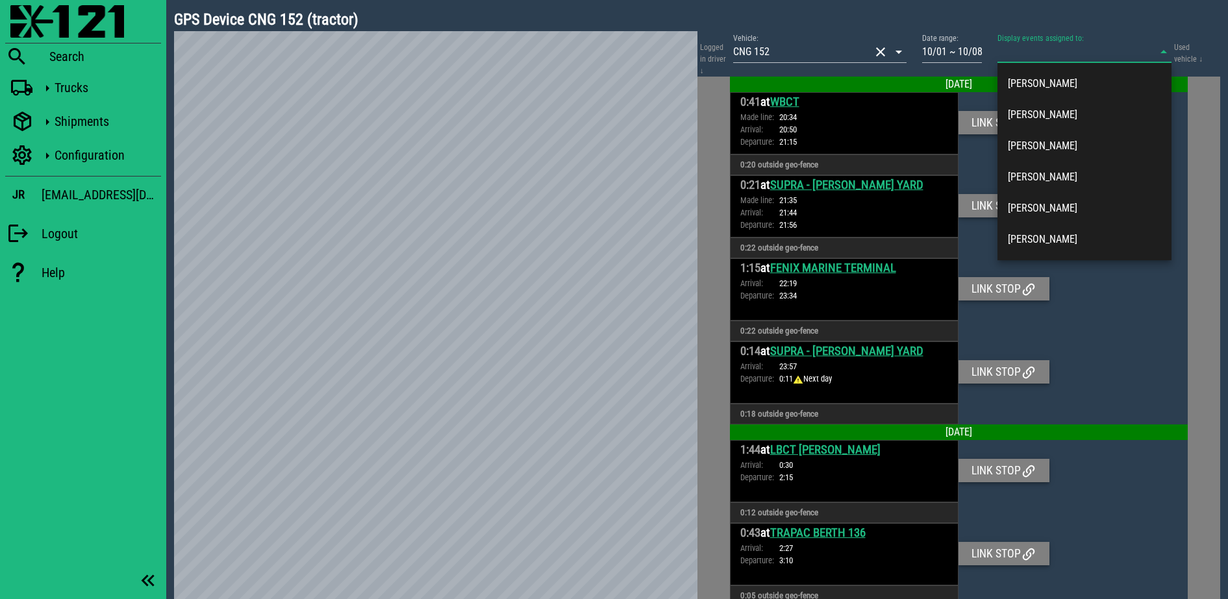
click at [1150, 55] on div at bounding box center [1145, 52] width 16 height 16
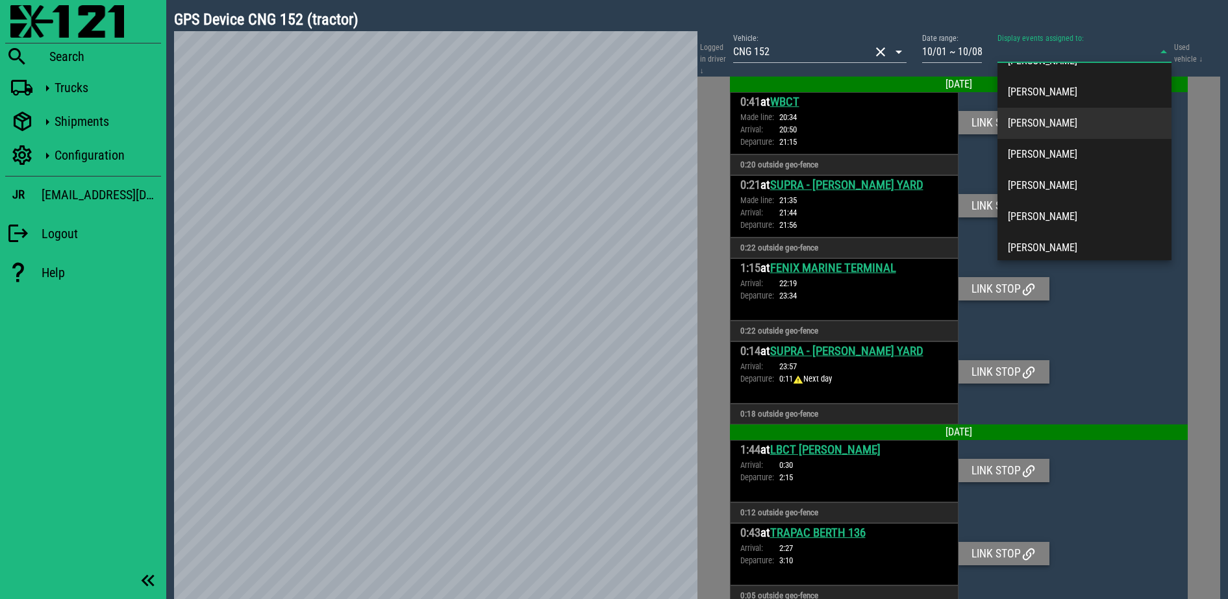
scroll to position [81, 0]
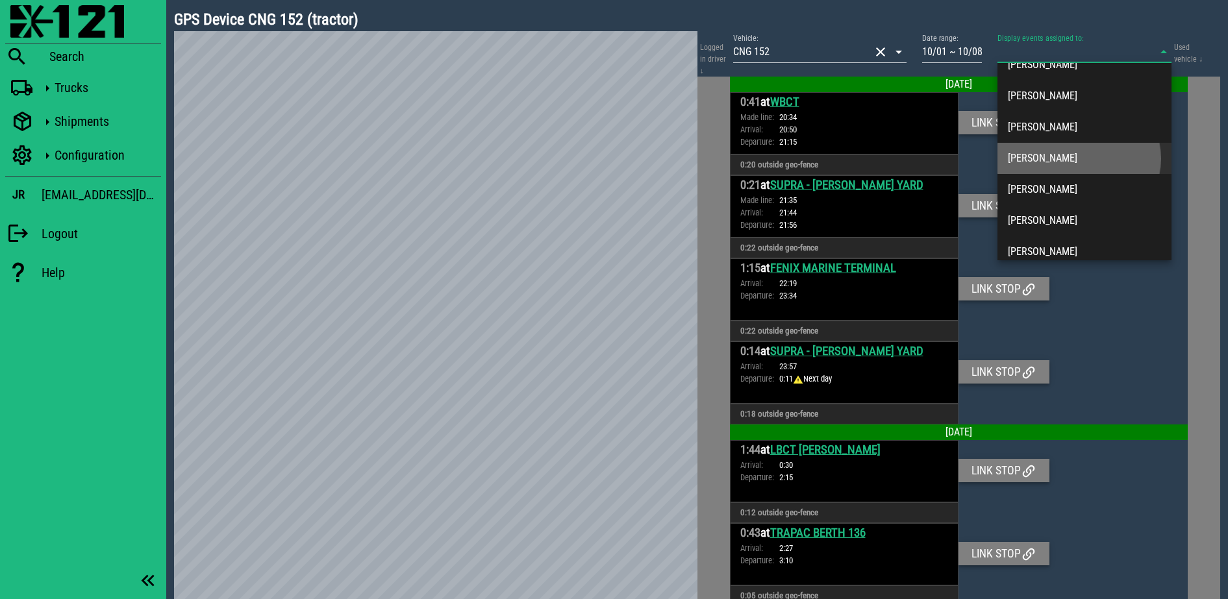
click at [1032, 157] on div "[PERSON_NAME]" at bounding box center [1084, 158] width 153 height 12
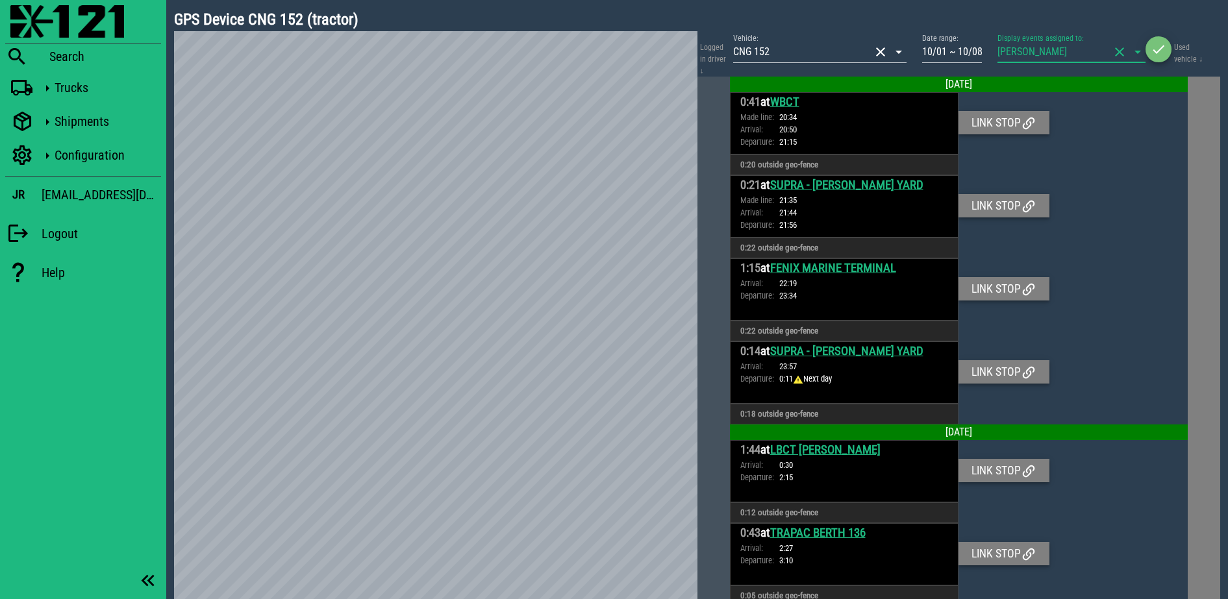
click at [1151, 58] on button "button" at bounding box center [1158, 49] width 26 height 26
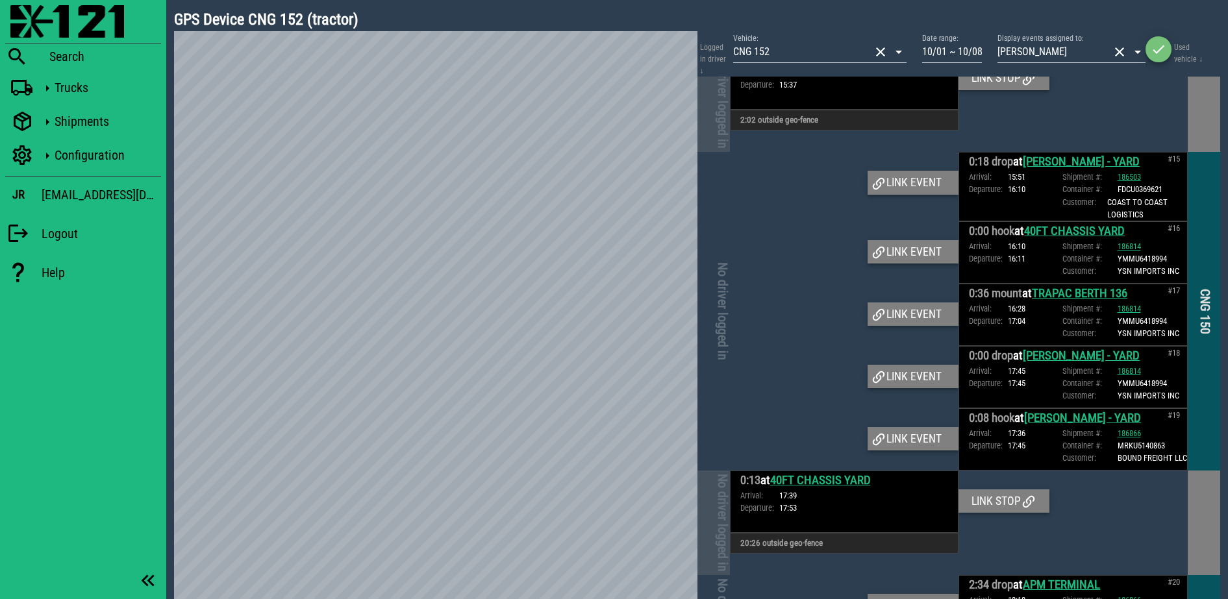
scroll to position [2353, 0]
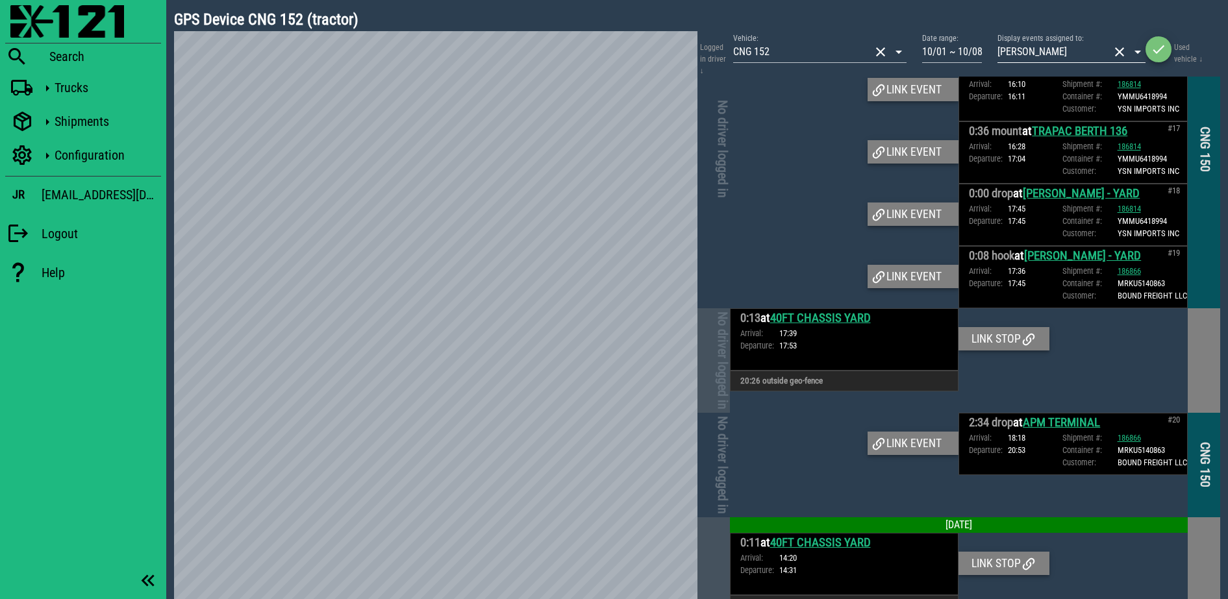
click at [1120, 51] on button "clear icon" at bounding box center [1119, 52] width 16 height 16
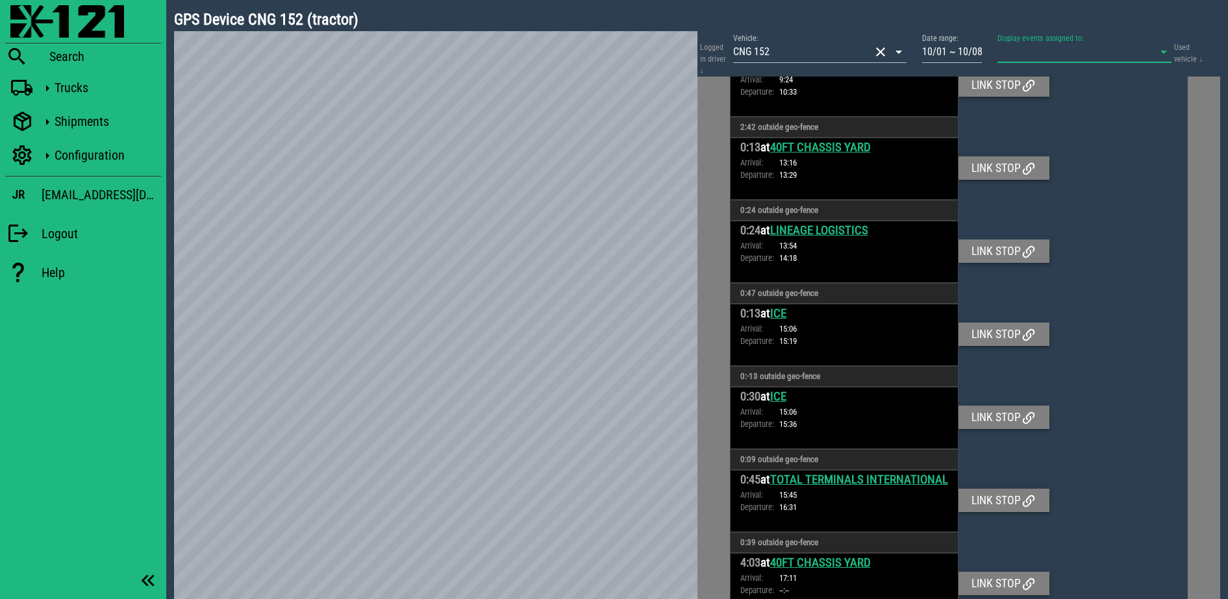
scroll to position [2254, 0]
click at [1101, 49] on input "Display events assigned to:" at bounding box center [1066, 52] width 138 height 21
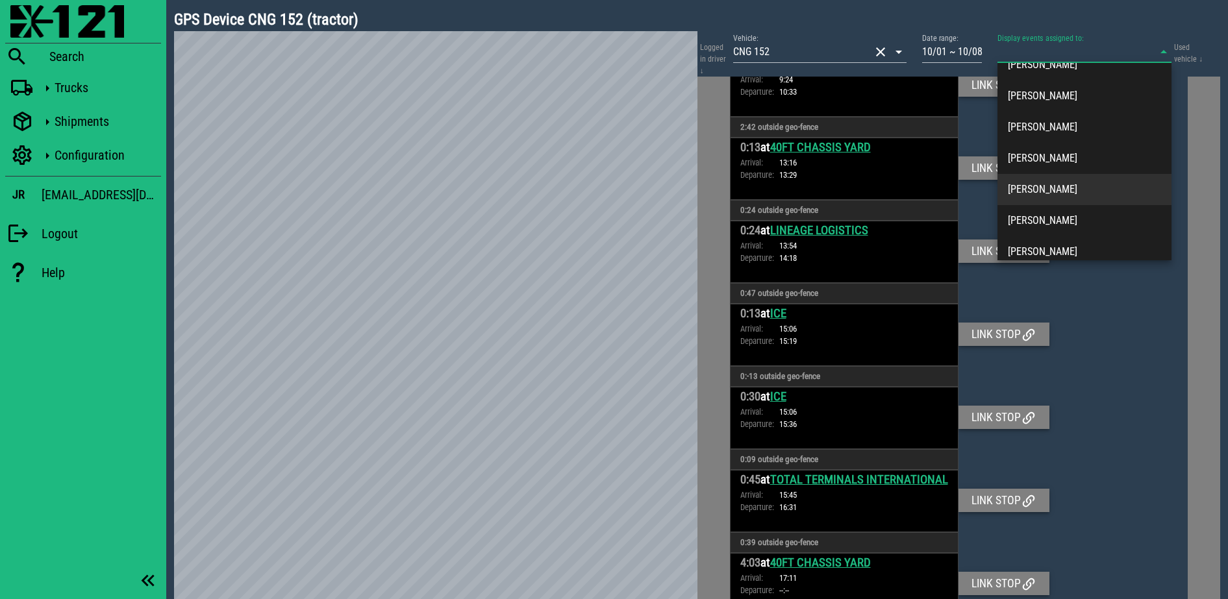
click at [1065, 186] on div "Alan Vargas" at bounding box center [1084, 189] width 153 height 12
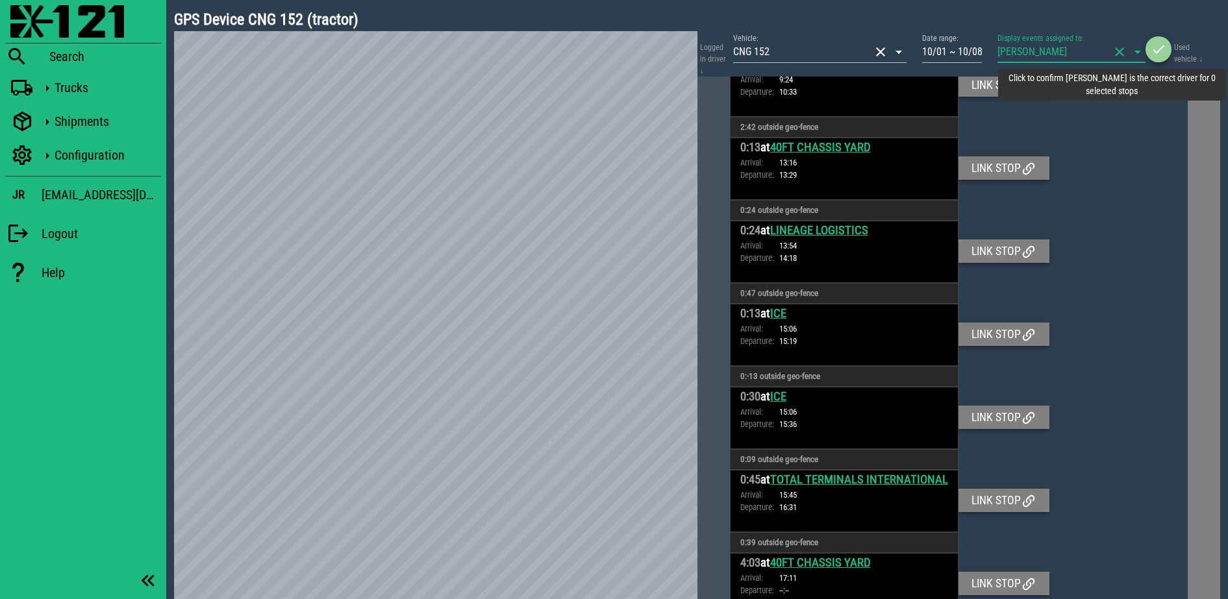
click at [1152, 54] on icon "button" at bounding box center [1158, 50] width 16 height 16
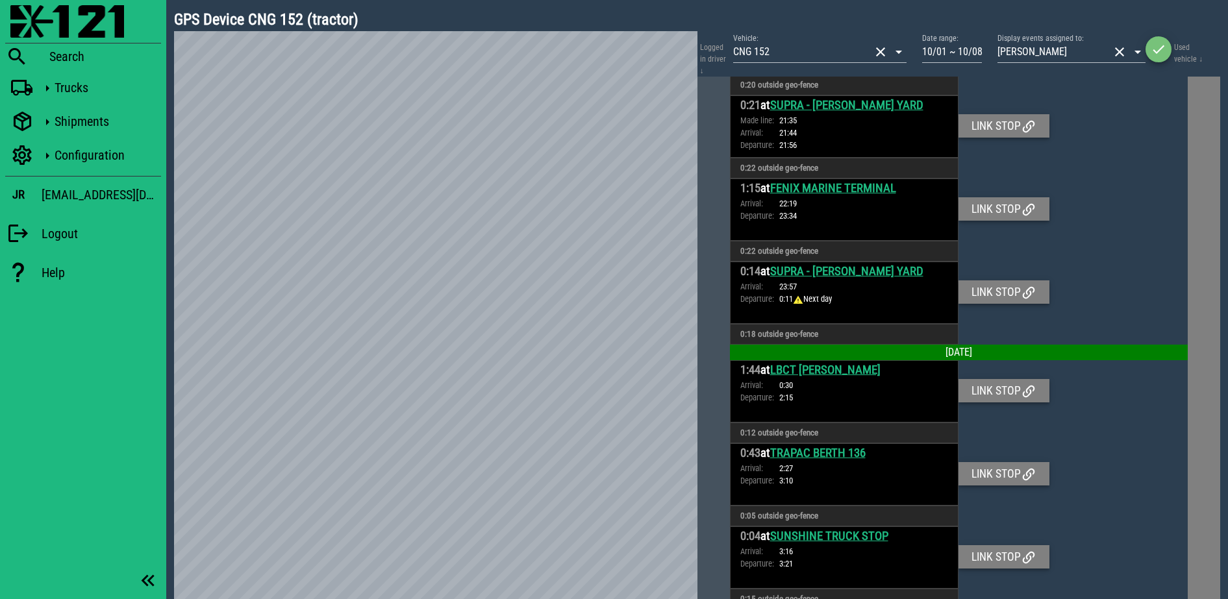
scroll to position [0, 0]
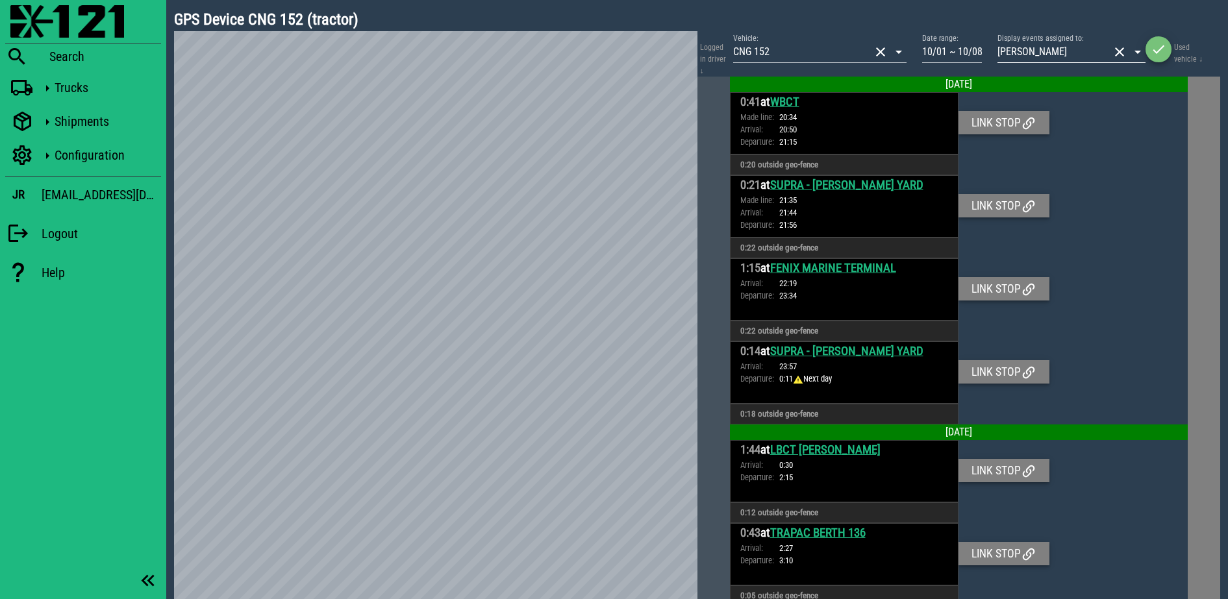
click at [1123, 54] on button "clear icon" at bounding box center [1119, 52] width 16 height 16
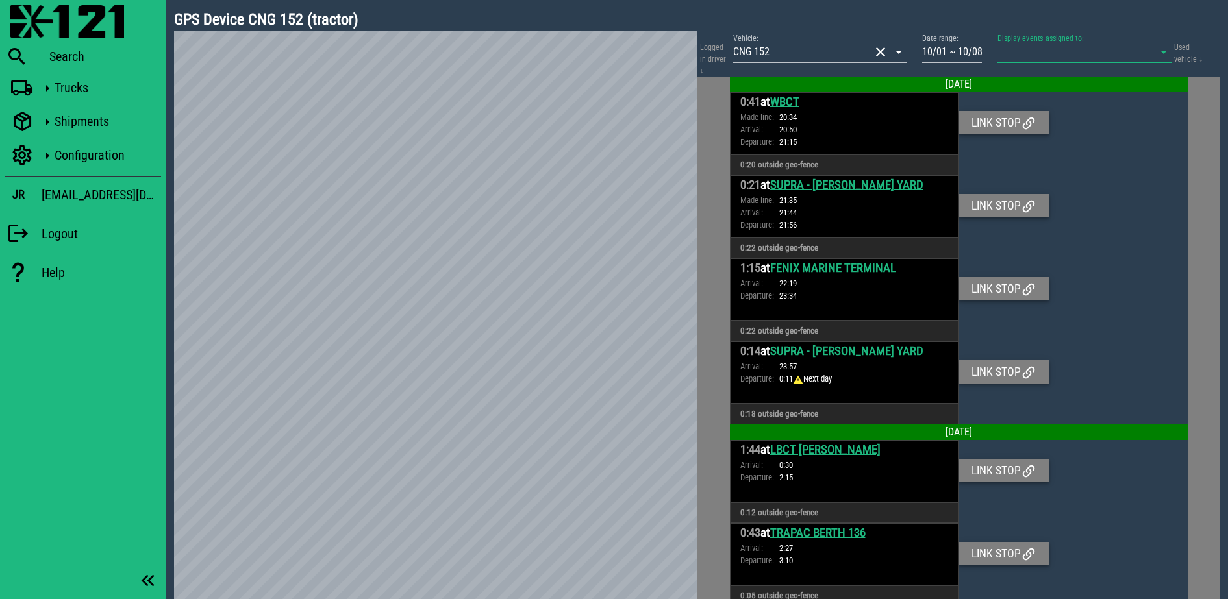
click at [1160, 47] on icon at bounding box center [1164, 52] width 16 height 16
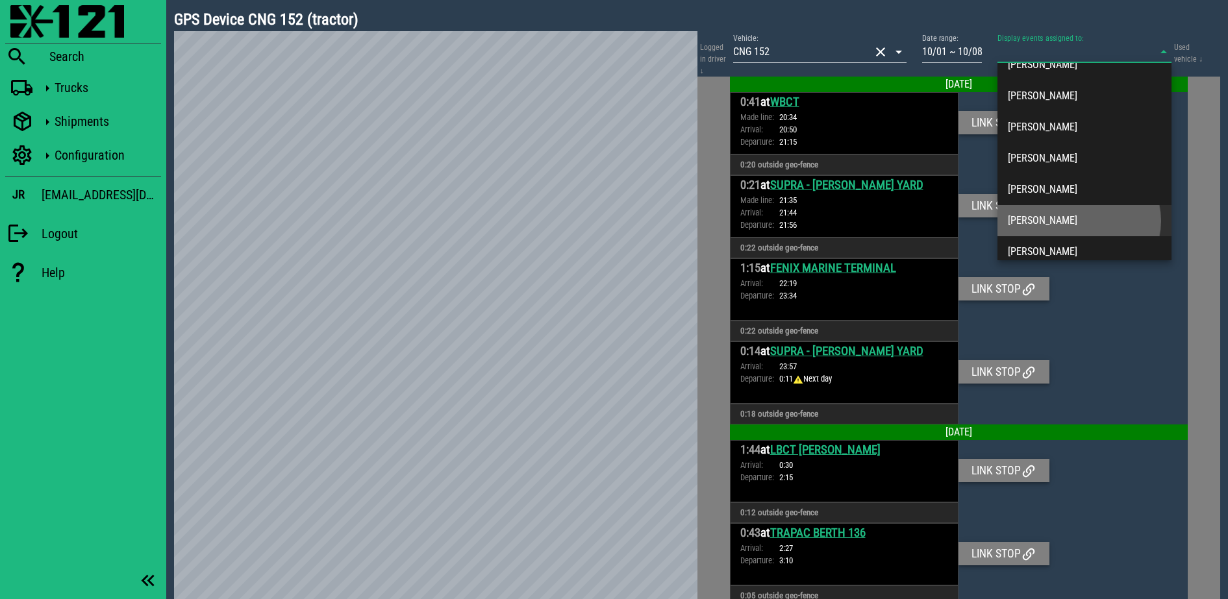
click at [1071, 216] on div "Alberto Acevedo" at bounding box center [1084, 220] width 153 height 12
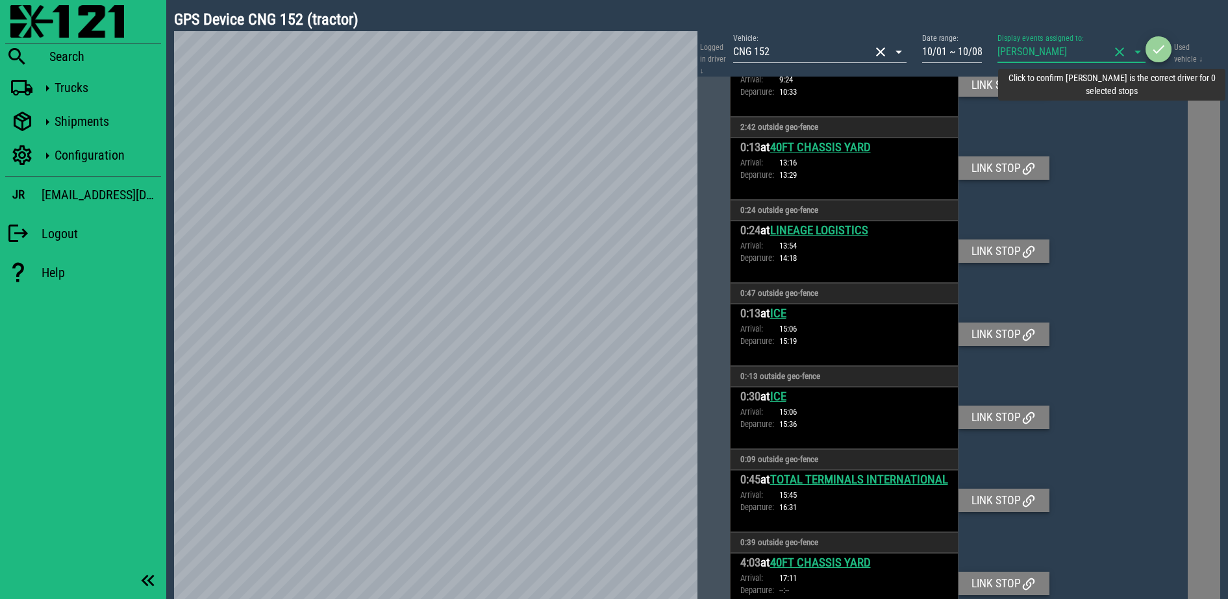
click at [1159, 56] on icon "button" at bounding box center [1158, 50] width 16 height 16
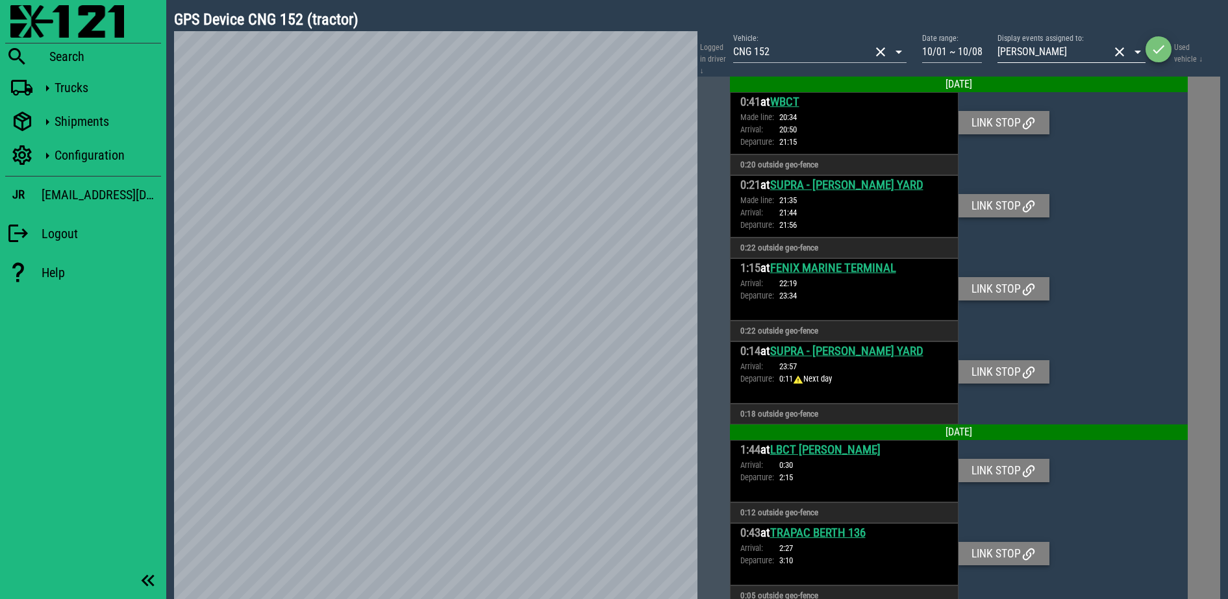
click at [1123, 58] on button "clear icon" at bounding box center [1119, 52] width 16 height 16
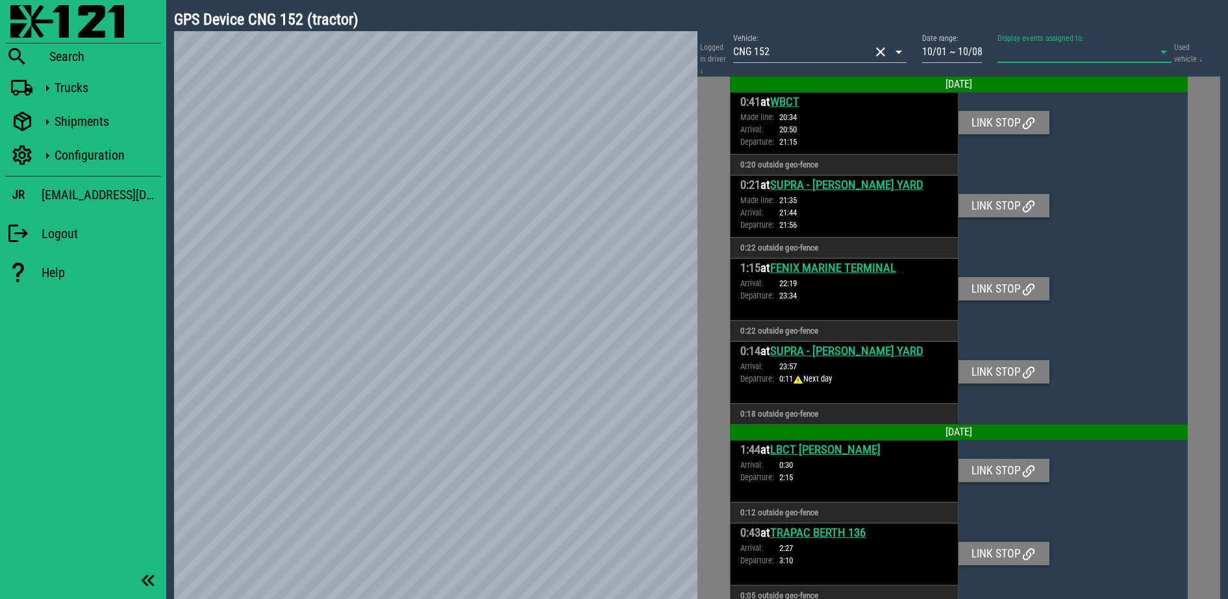
click at [1178, 51] on div "Used vehicle ↓" at bounding box center [1189, 53] width 36 height 45
click at [1160, 53] on icon at bounding box center [1164, 52] width 16 height 16
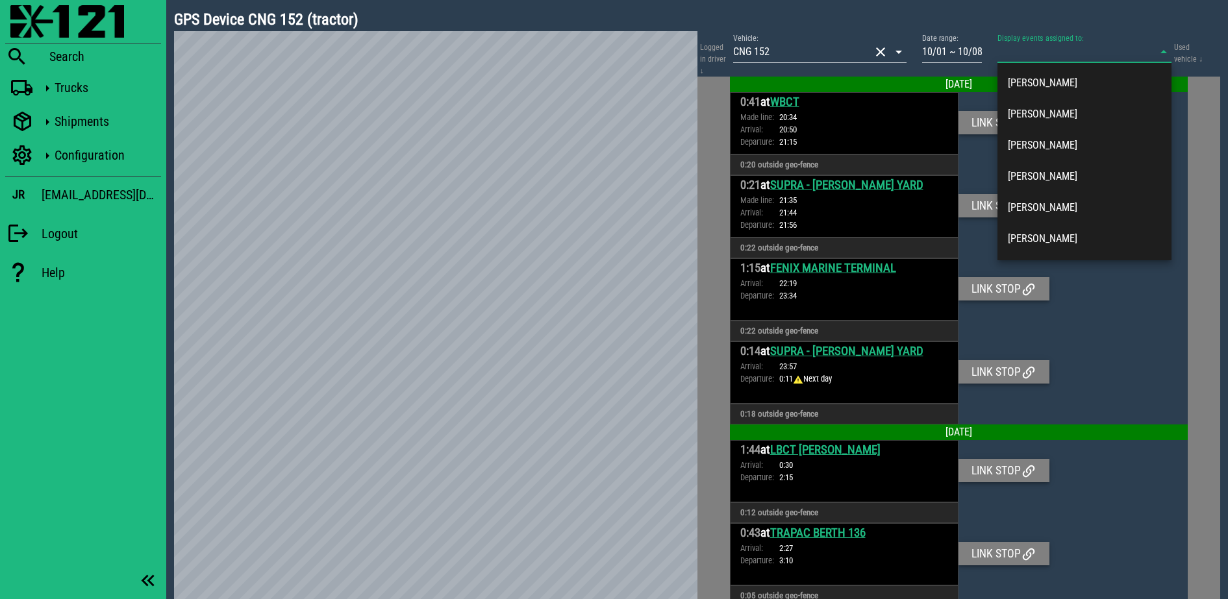
scroll to position [243, 0]
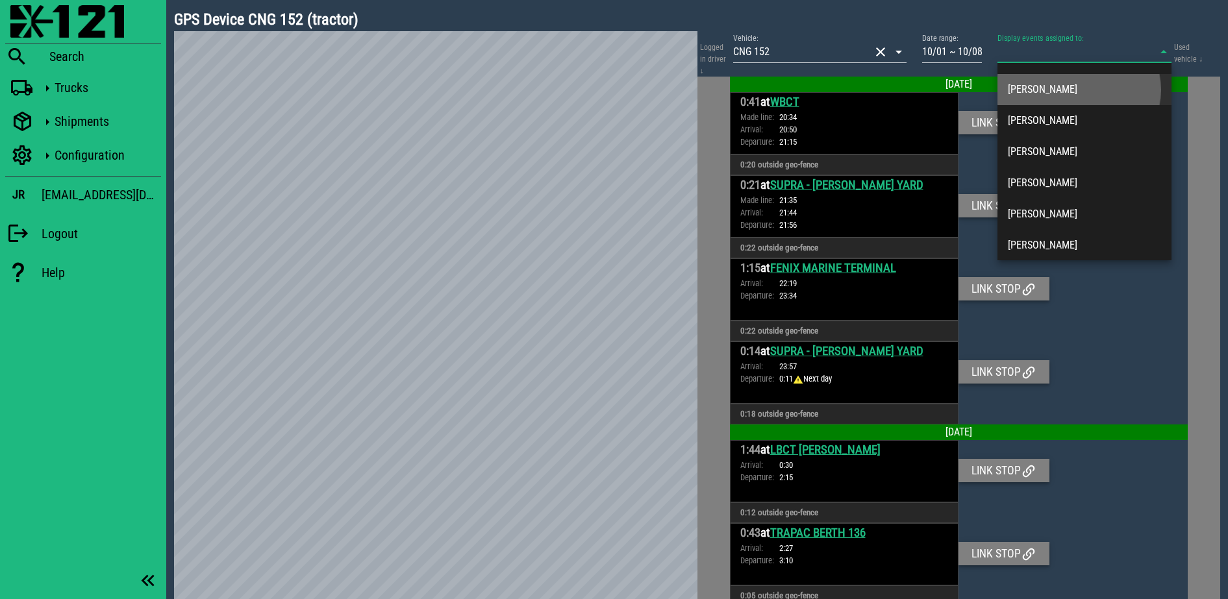
click at [1047, 88] on div "Alberto Galan" at bounding box center [1084, 89] width 153 height 12
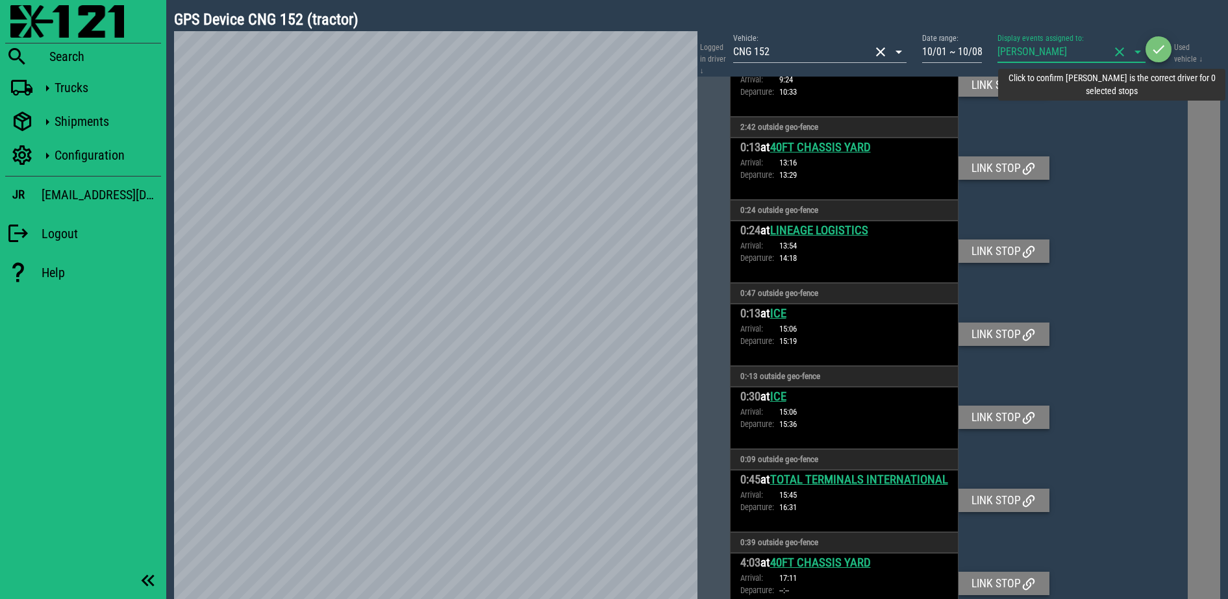
click at [1150, 51] on span "button" at bounding box center [1158, 50] width 26 height 16
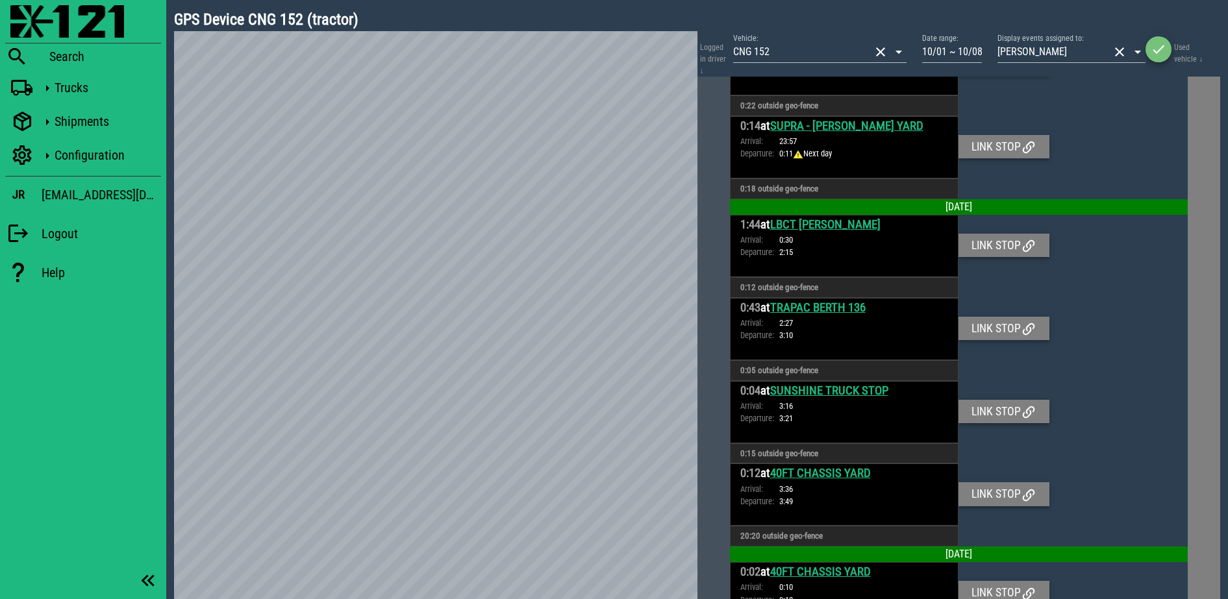
scroll to position [0, 0]
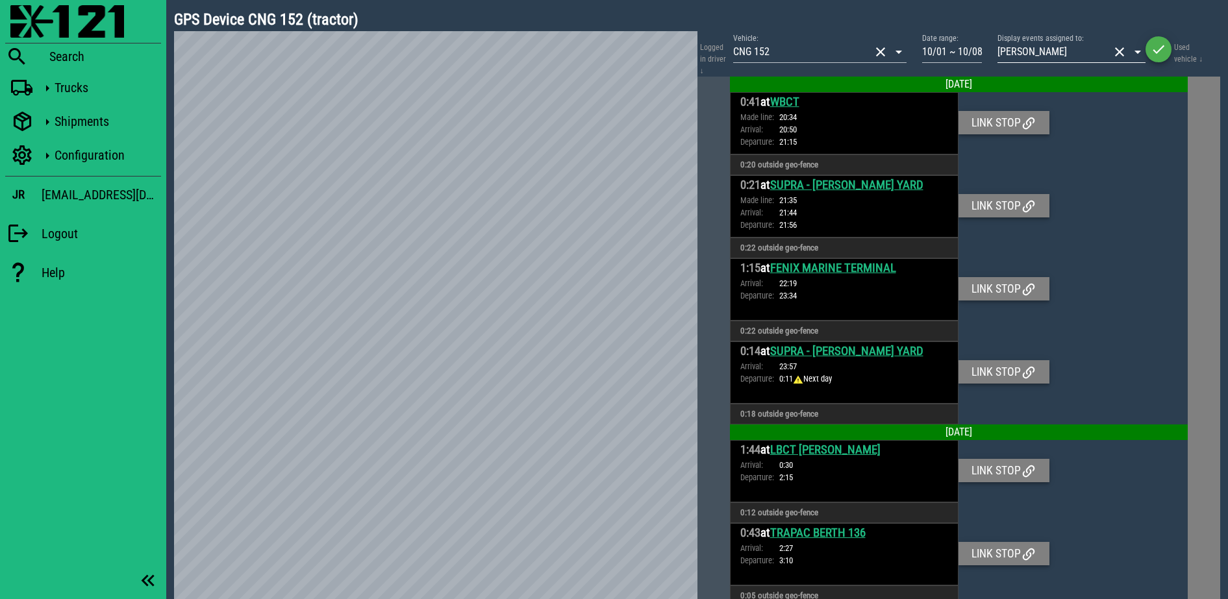
click at [1123, 60] on div "Display events assigned to: Alberto Galan" at bounding box center [1071, 52] width 148 height 21
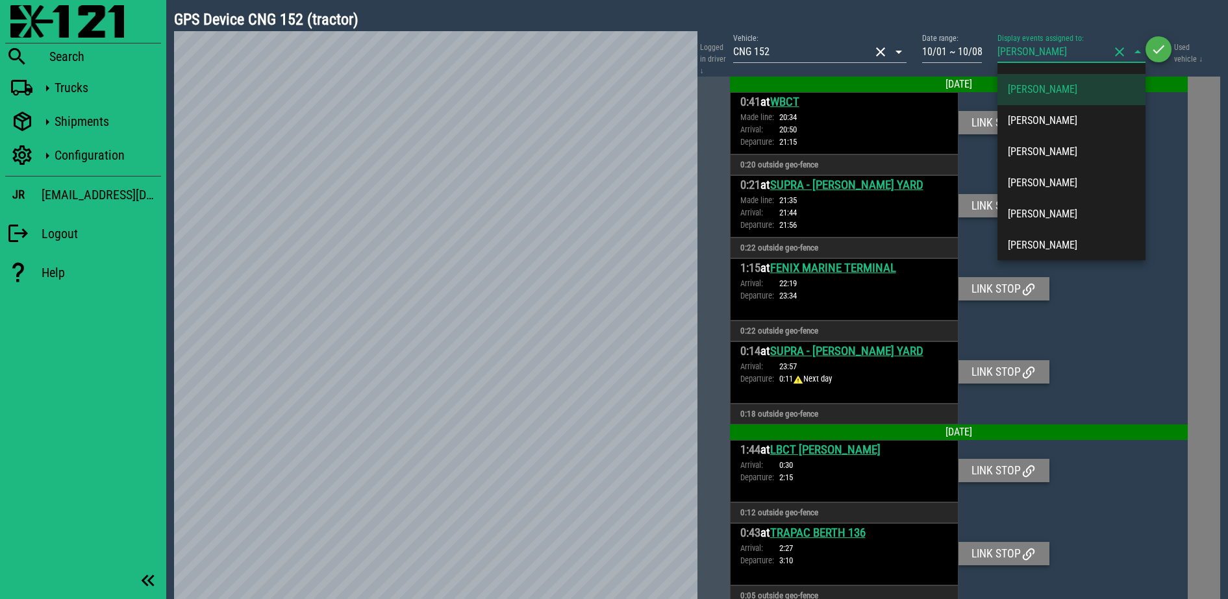
click at [1116, 52] on button "clear icon" at bounding box center [1119, 52] width 16 height 16
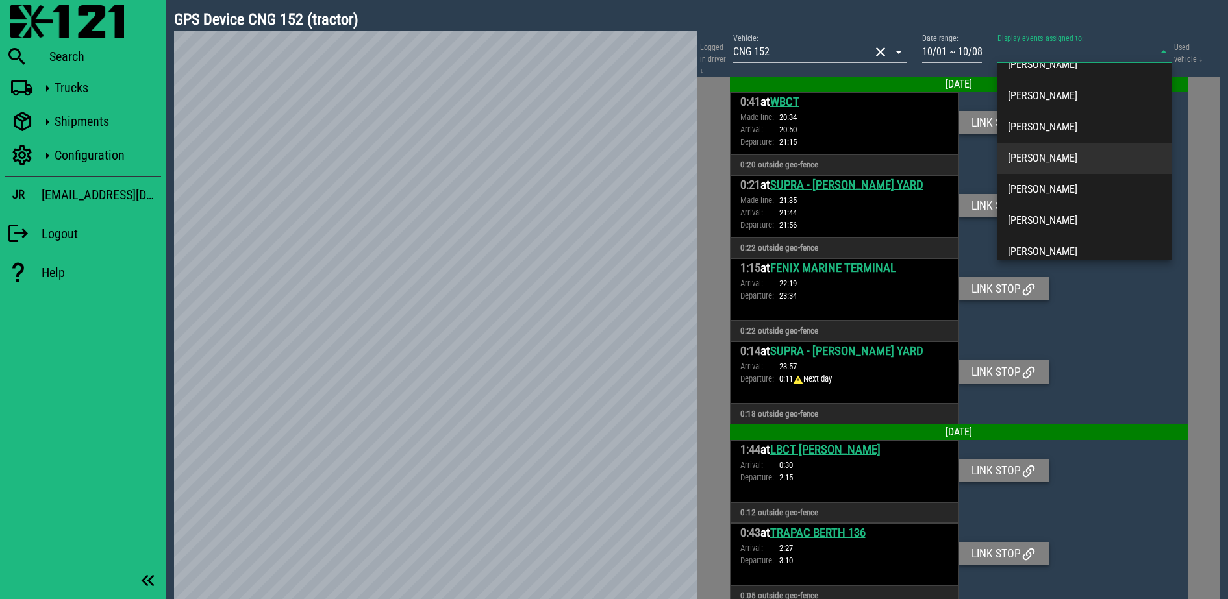
scroll to position [162, 0]
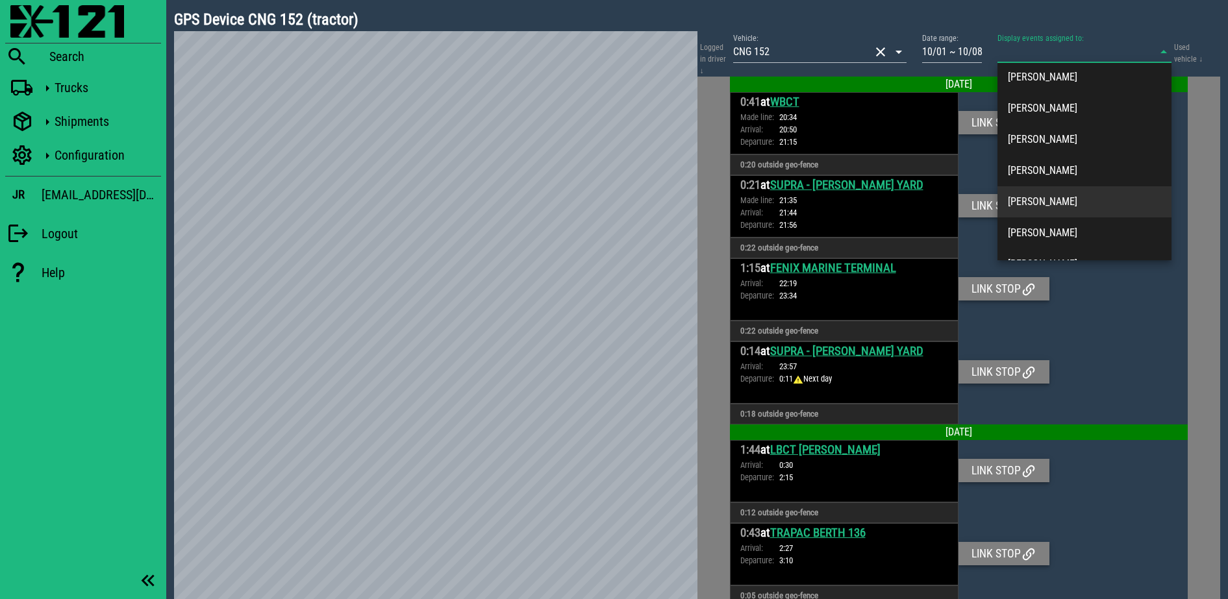
click at [1058, 208] on div "Alberto Guerra" at bounding box center [1084, 201] width 153 height 12
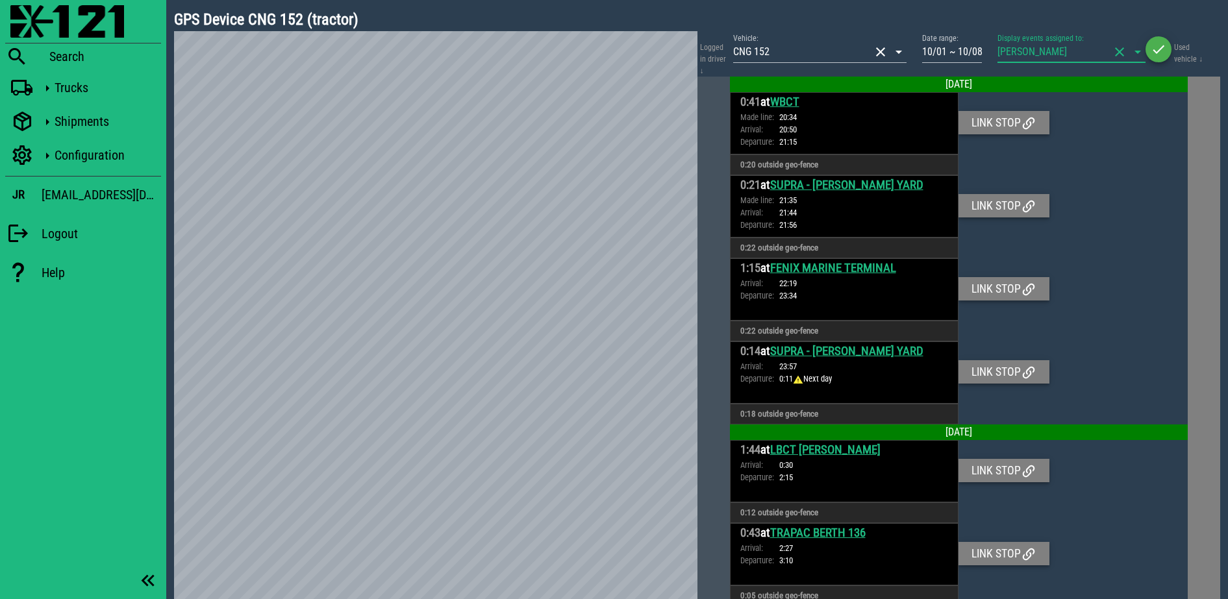
scroll to position [2254, 0]
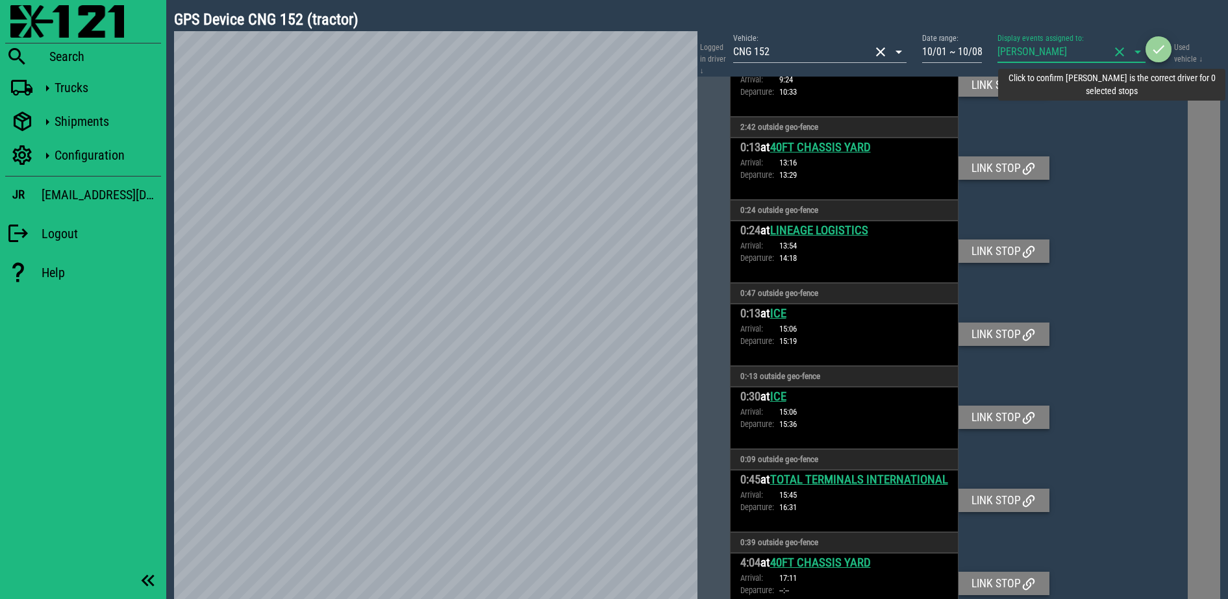
click at [1163, 54] on icon "button" at bounding box center [1158, 50] width 16 height 16
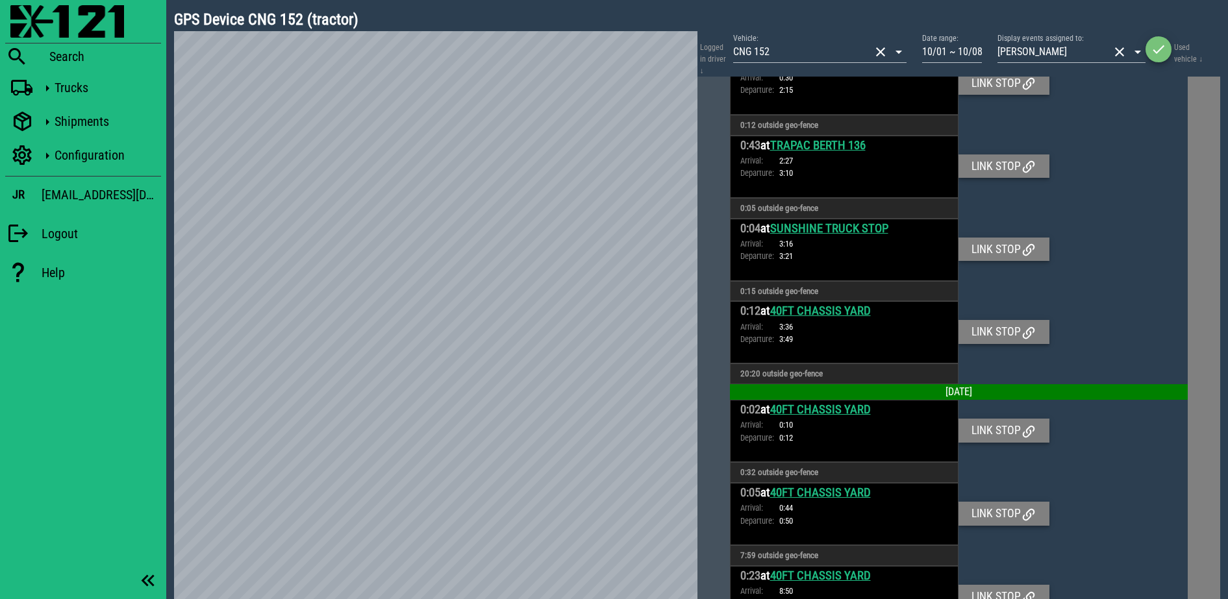
scroll to position [0, 0]
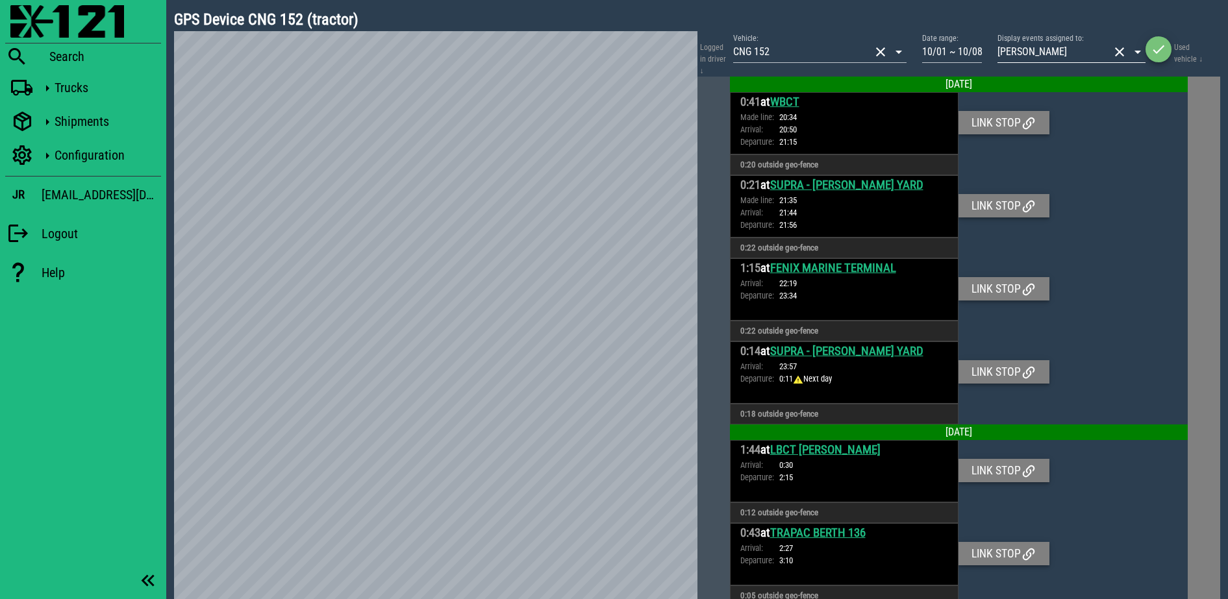
click at [1121, 53] on button "clear icon" at bounding box center [1119, 52] width 16 height 16
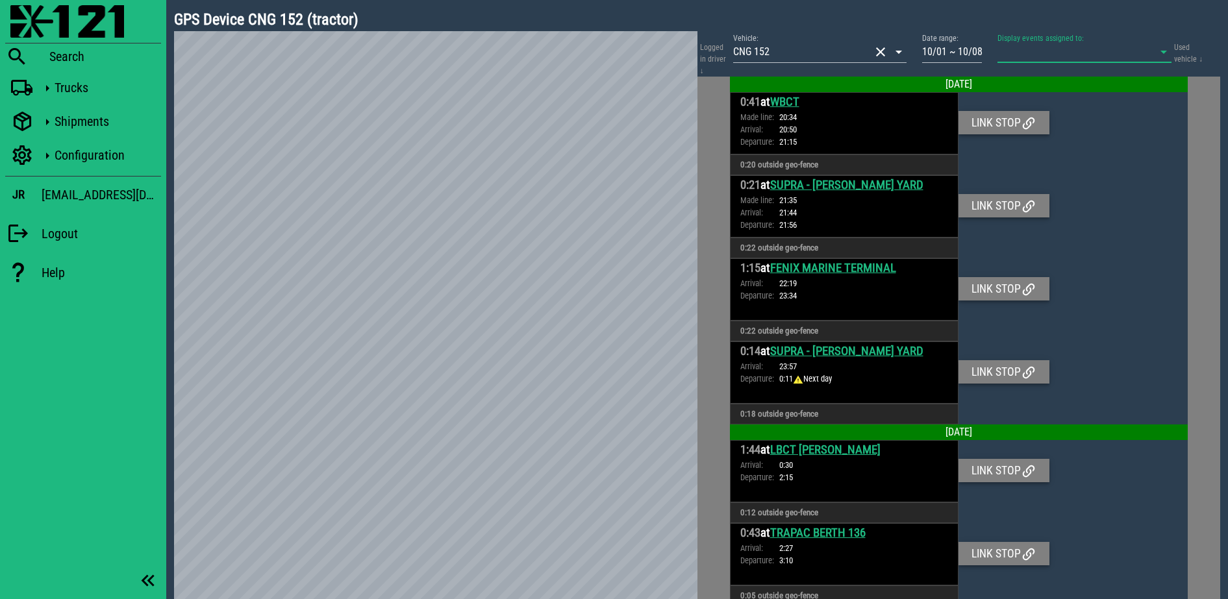
click at [1169, 52] on icon at bounding box center [1164, 52] width 16 height 16
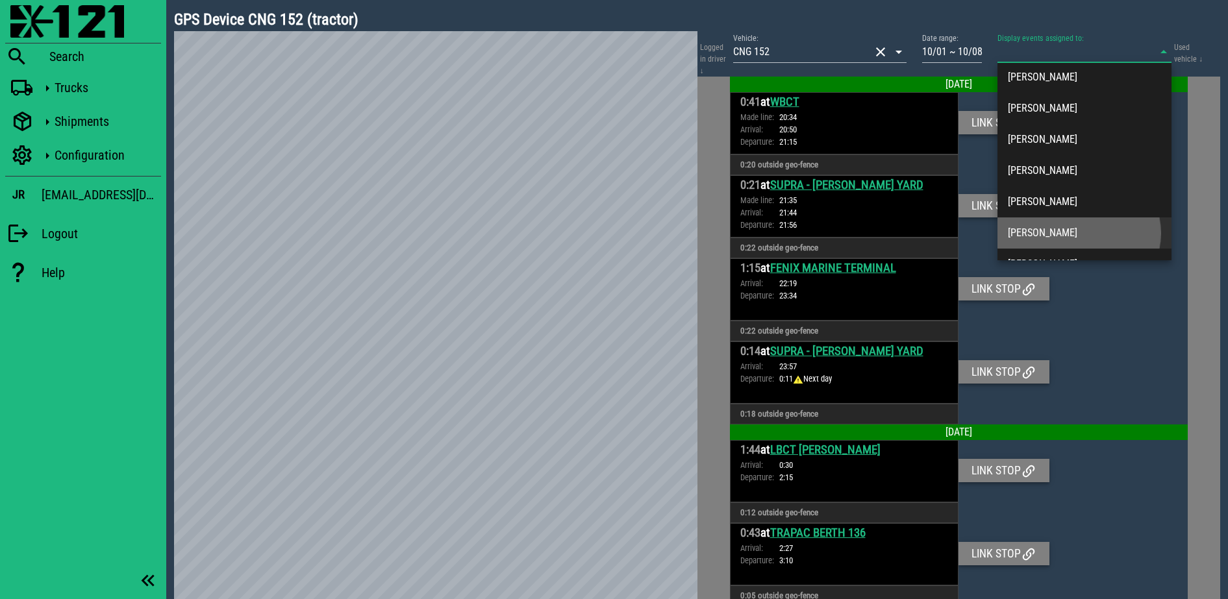
click at [1053, 232] on div "Alberto Valdovinos" at bounding box center [1084, 233] width 153 height 12
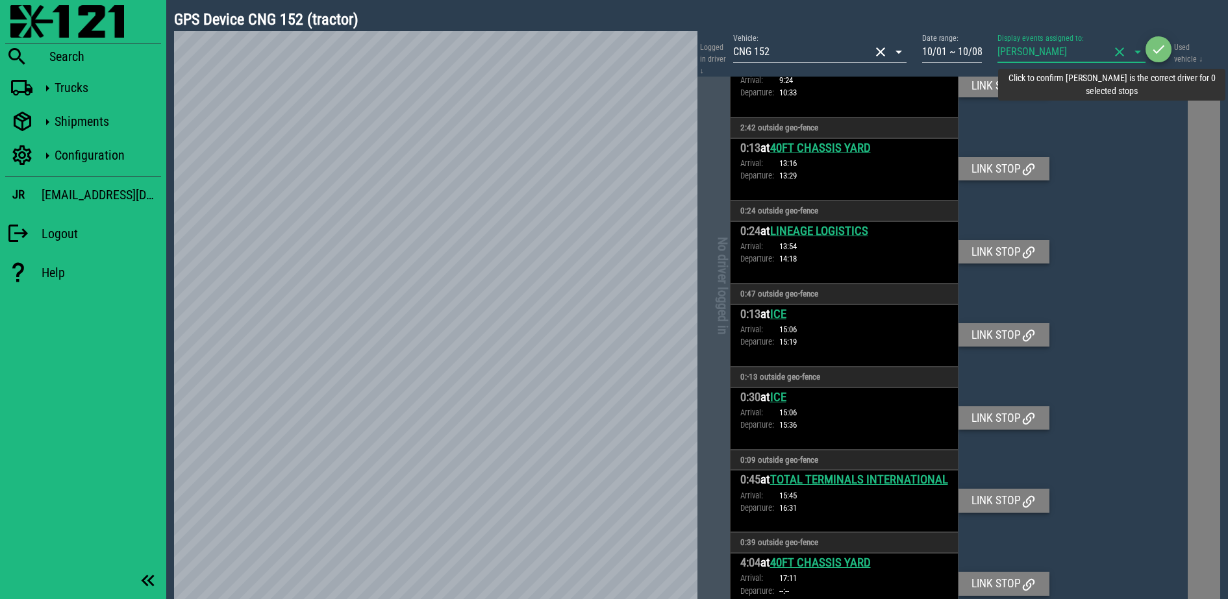
click at [1153, 55] on icon "button" at bounding box center [1158, 50] width 16 height 16
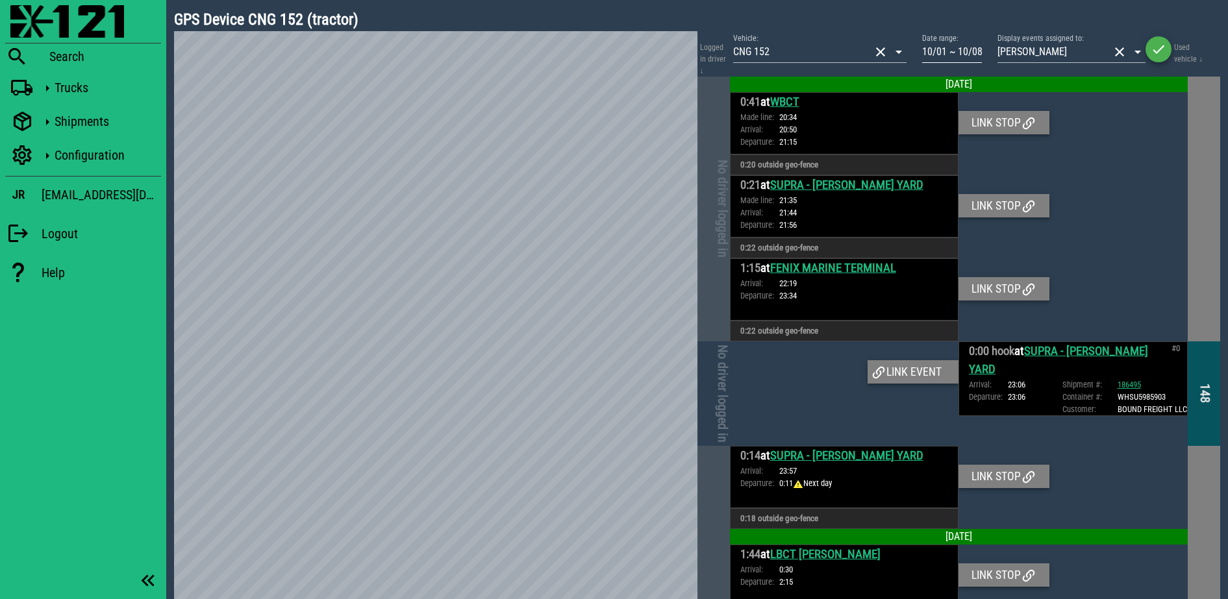
click at [951, 52] on input "10/01 ~ 10/08" at bounding box center [952, 52] width 60 height 21
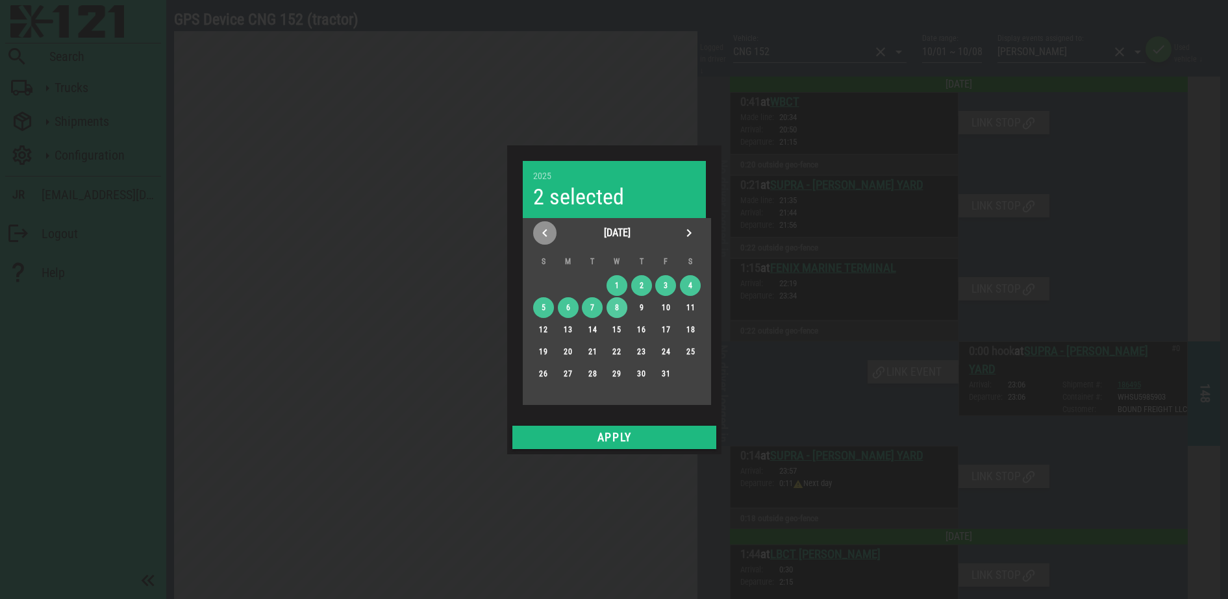
click at [551, 229] on icon "Previous month" at bounding box center [545, 233] width 16 height 16
click at [589, 373] on div "30" at bounding box center [592, 373] width 21 height 9
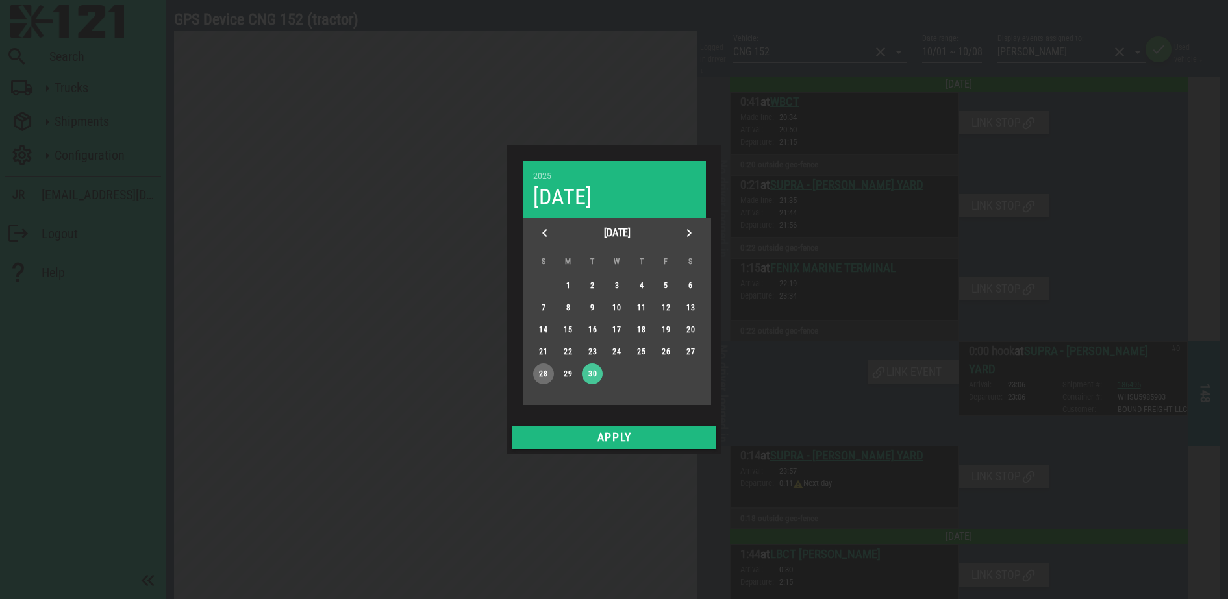
click at [543, 372] on div "28" at bounding box center [542, 373] width 21 height 9
click at [684, 227] on icon "Next month" at bounding box center [689, 233] width 16 height 16
click at [619, 312] on div "8" at bounding box center [615, 307] width 19 height 9
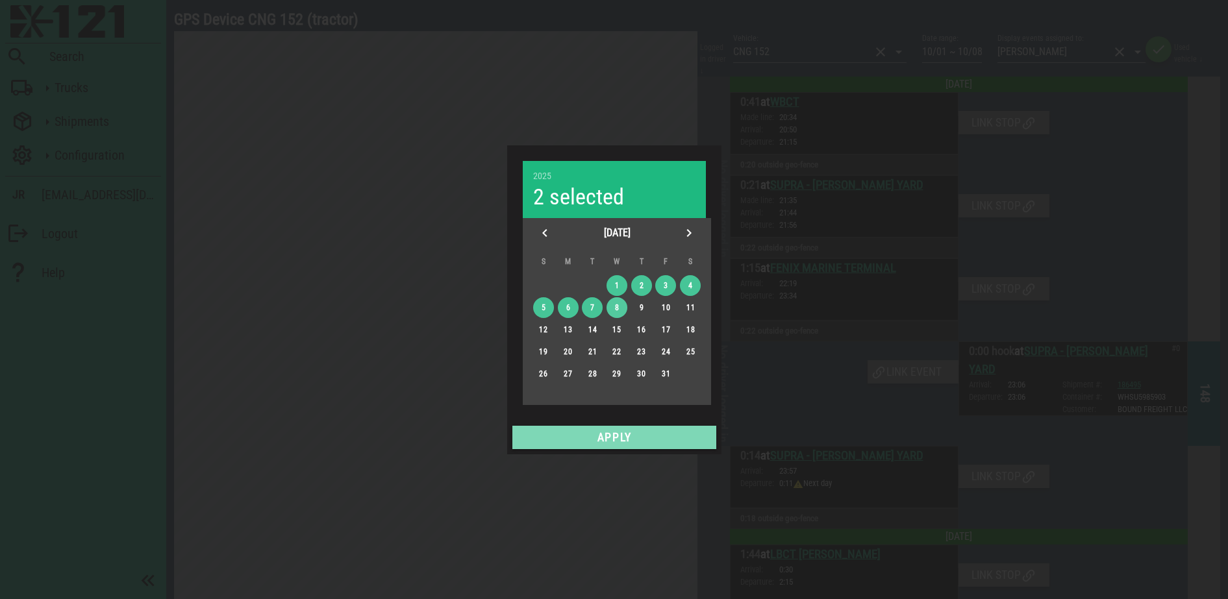
click at [628, 439] on span "Apply" at bounding box center [613, 437] width 193 height 13
type input "09/28 ~ 10/08"
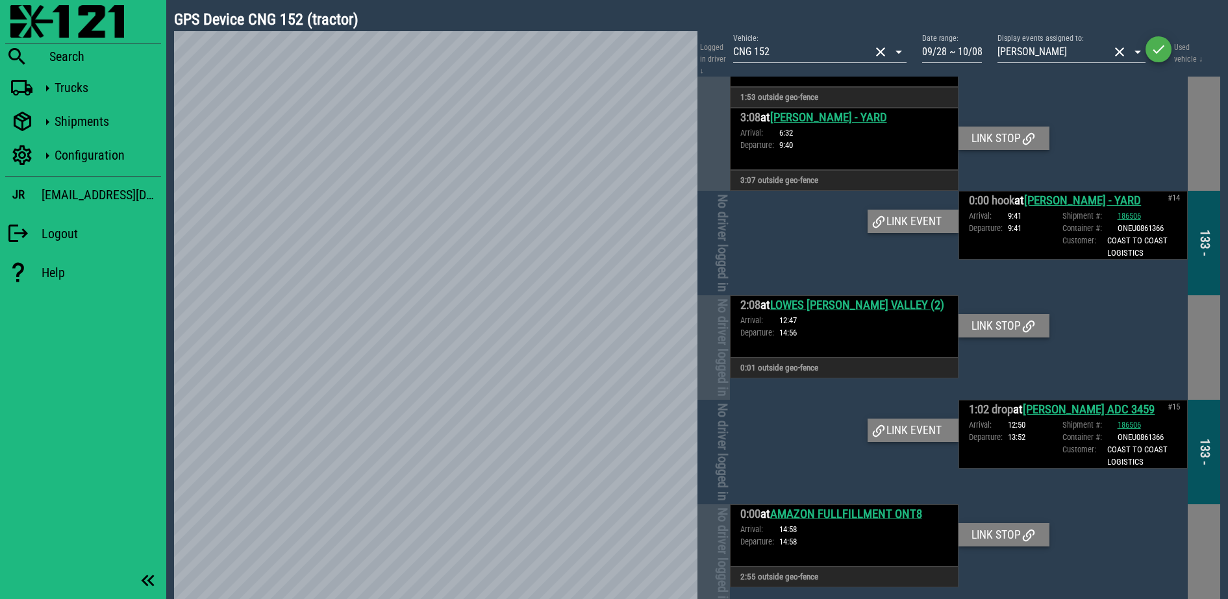
scroll to position [2110, 0]
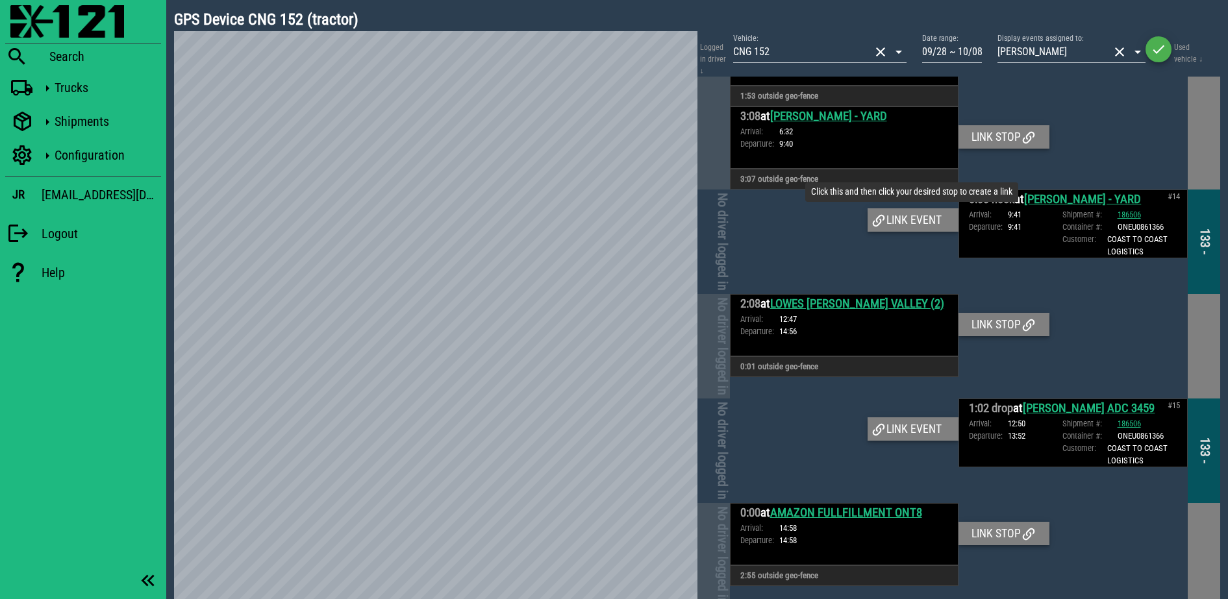
click at [919, 208] on div "Link event" at bounding box center [912, 219] width 91 height 23
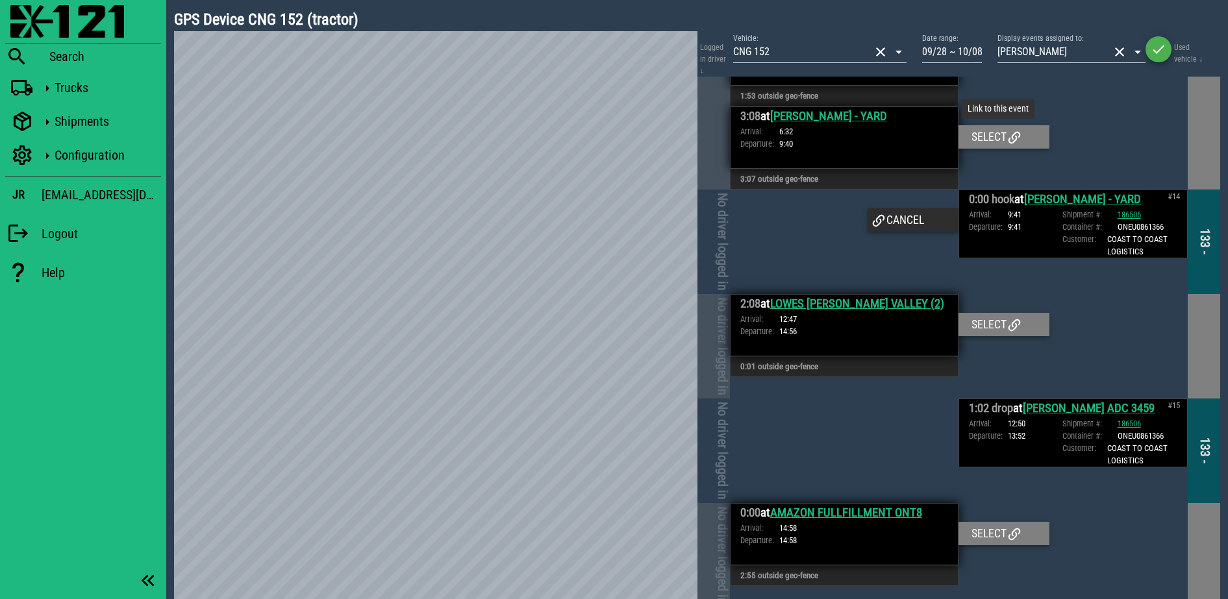
click at [984, 125] on div "Select" at bounding box center [1003, 136] width 91 height 23
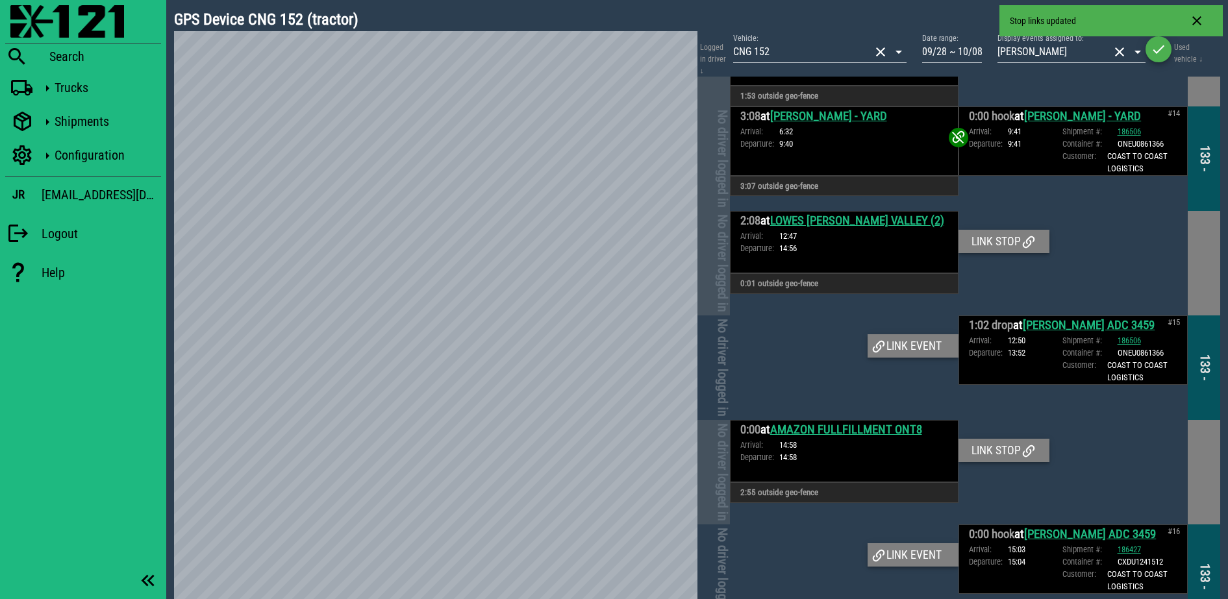
scroll to position [2191, 0]
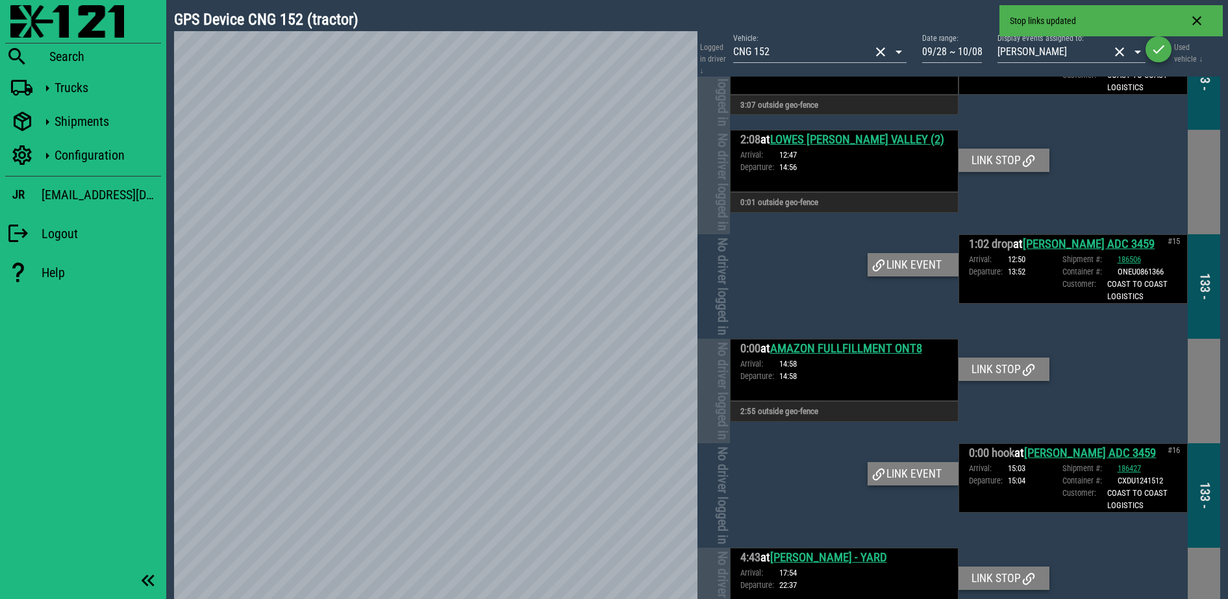
click at [877, 132] on link "LOWES MORENO VALLEY (2)" at bounding box center [857, 139] width 174 height 14
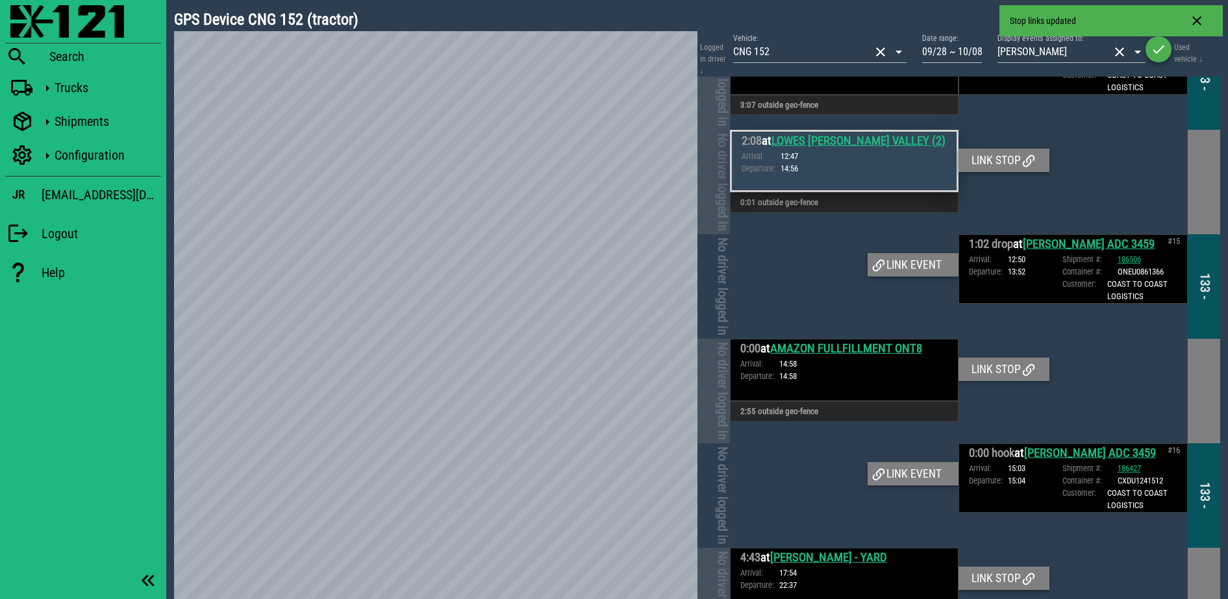
click at [1073, 237] on link "LOWE'S ADC 3459" at bounding box center [1089, 244] width 132 height 14
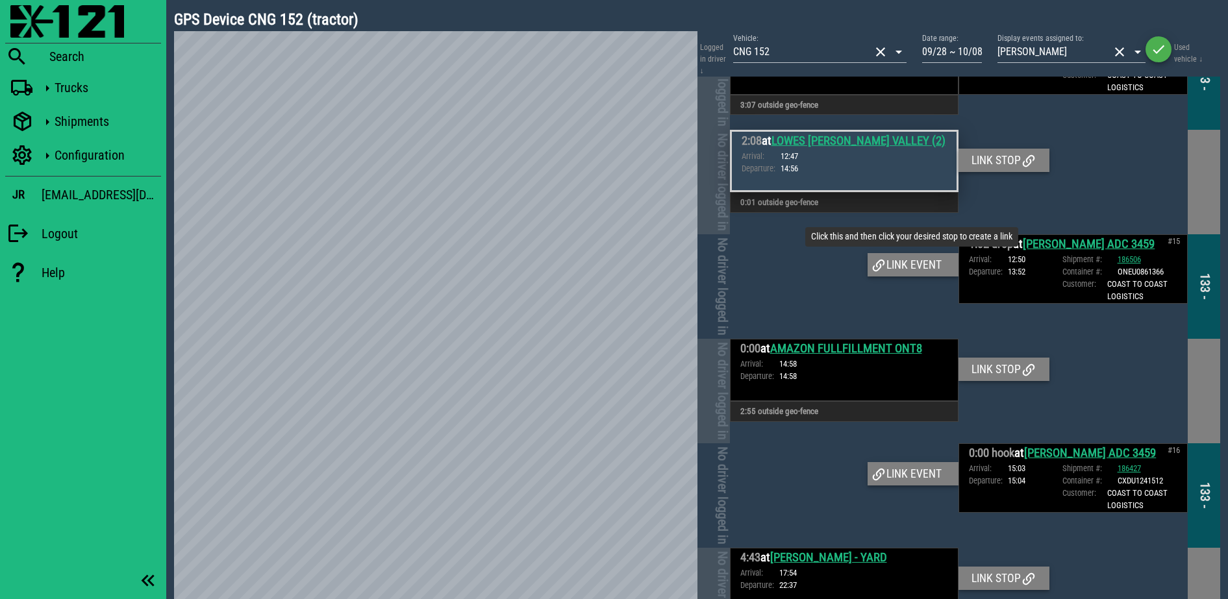
click at [908, 253] on div "Link event" at bounding box center [912, 264] width 91 height 23
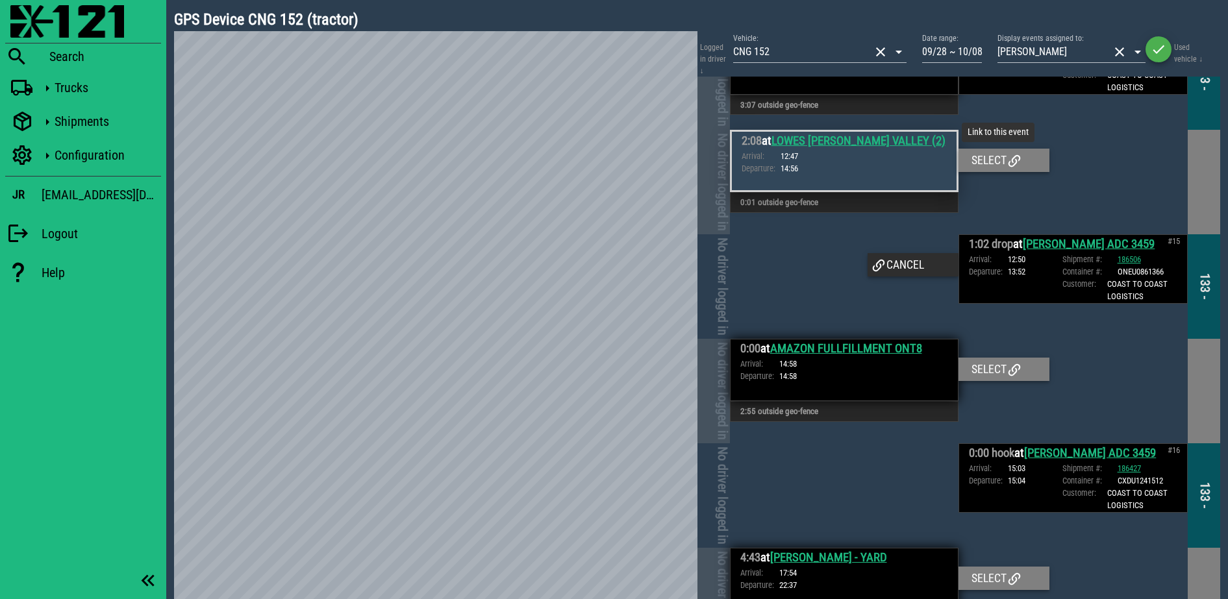
click at [983, 149] on div "Select" at bounding box center [1003, 160] width 91 height 23
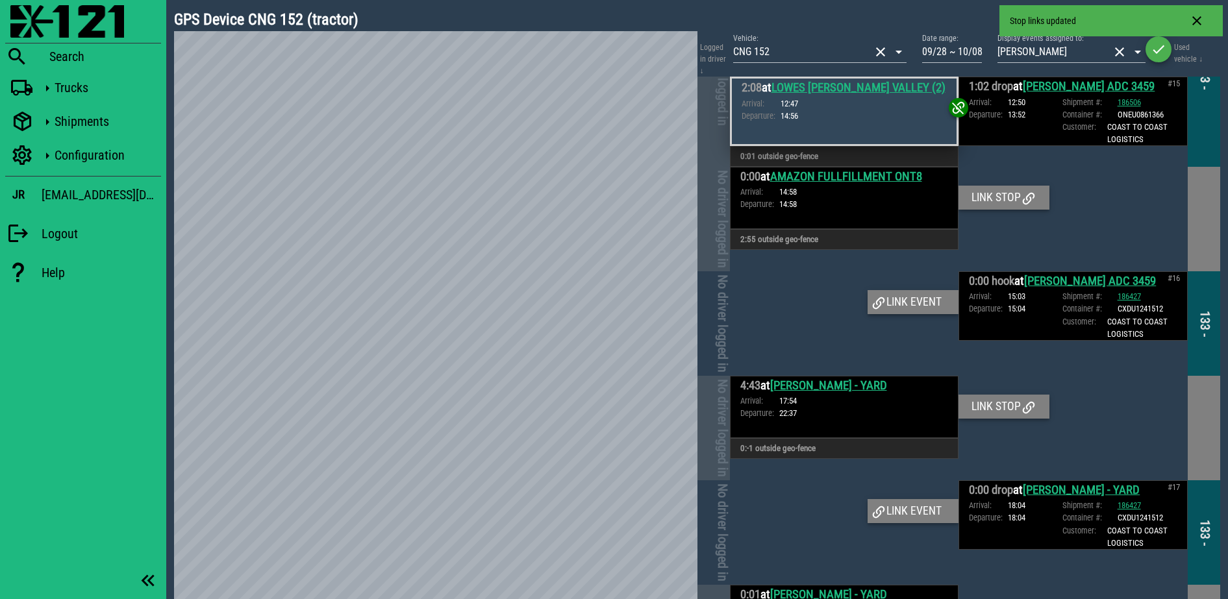
scroll to position [2148, 0]
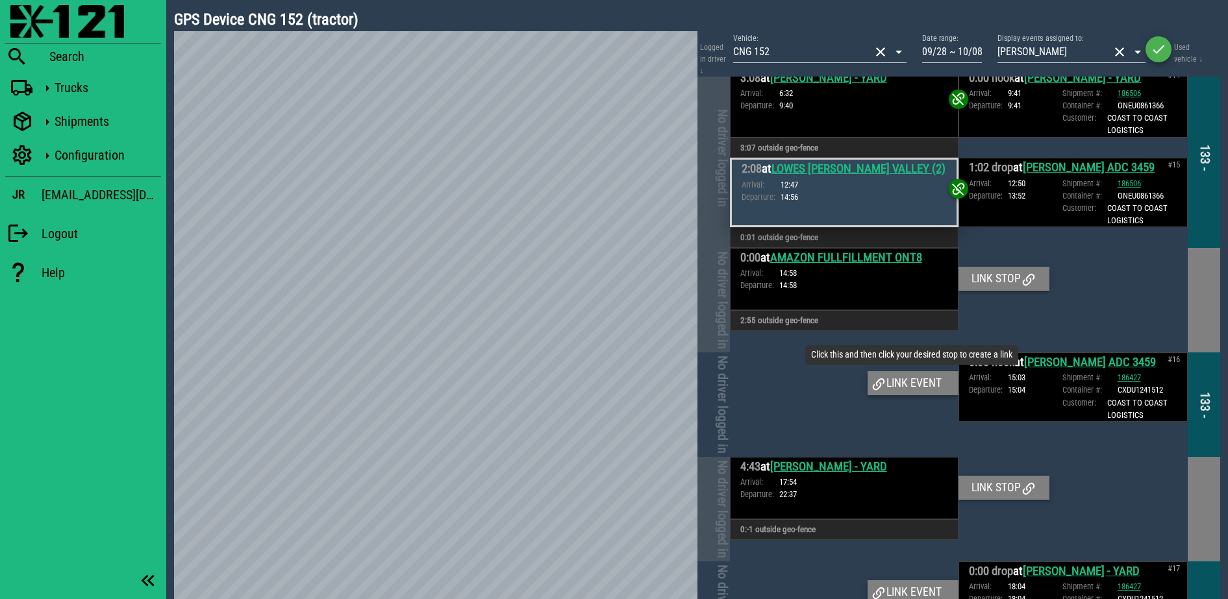
click at [902, 371] on div "Link event" at bounding box center [912, 382] width 91 height 23
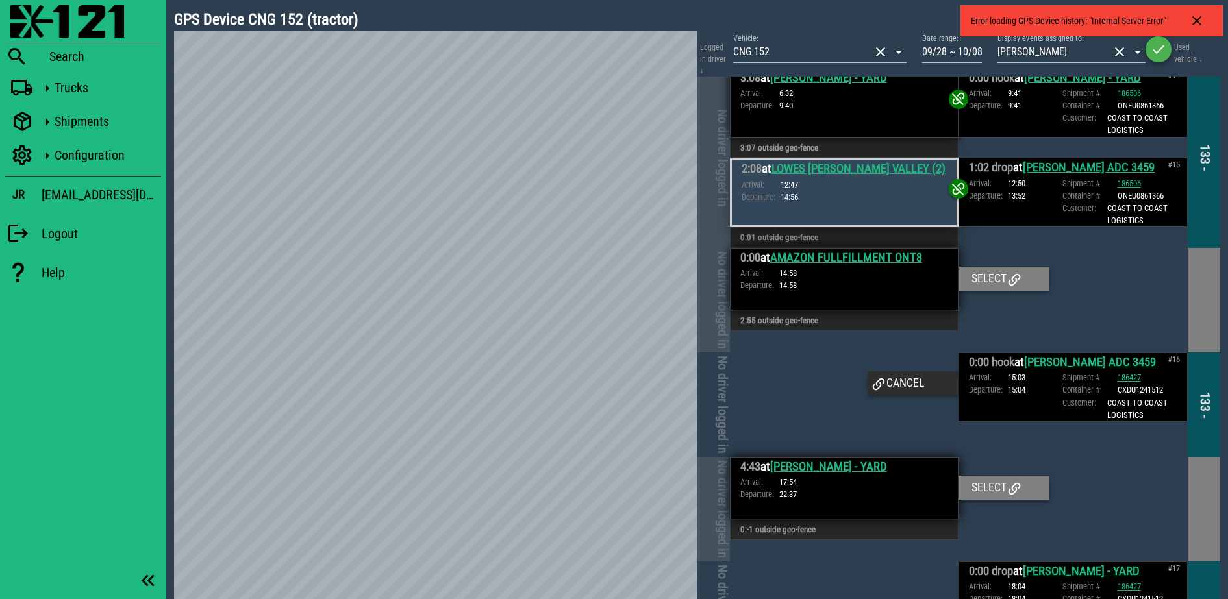
click at [891, 180] on div "2:08 at LOWES MORENO VALLEY (2) Arrival: 12:47 Departure: 14:56" at bounding box center [844, 192] width 229 height 69
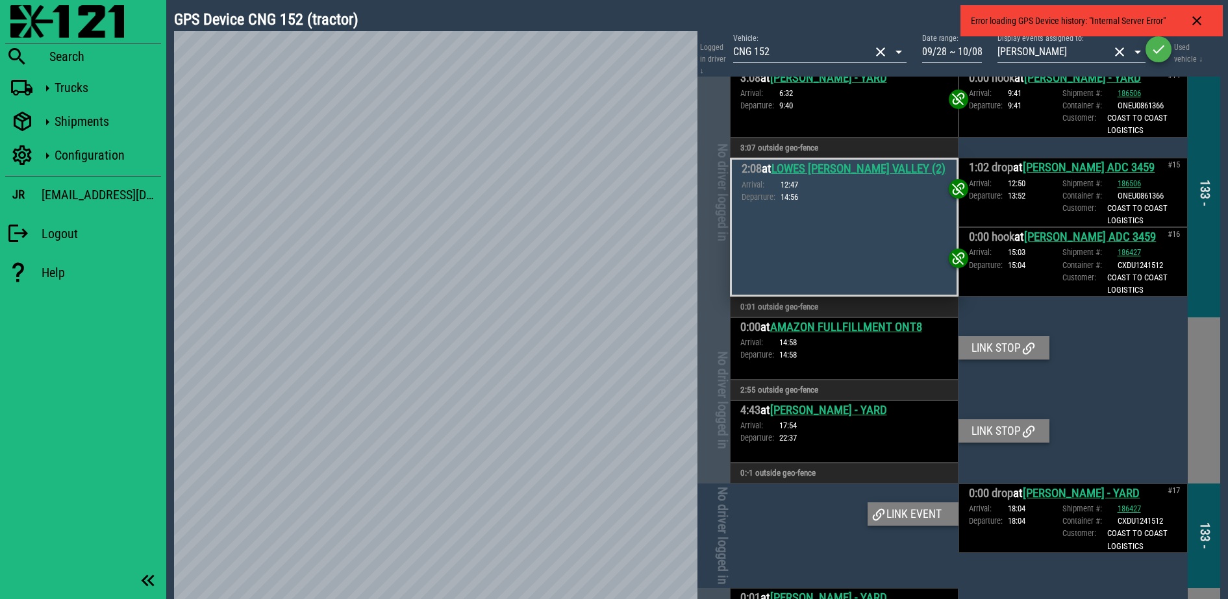
scroll to position [2183, 0]
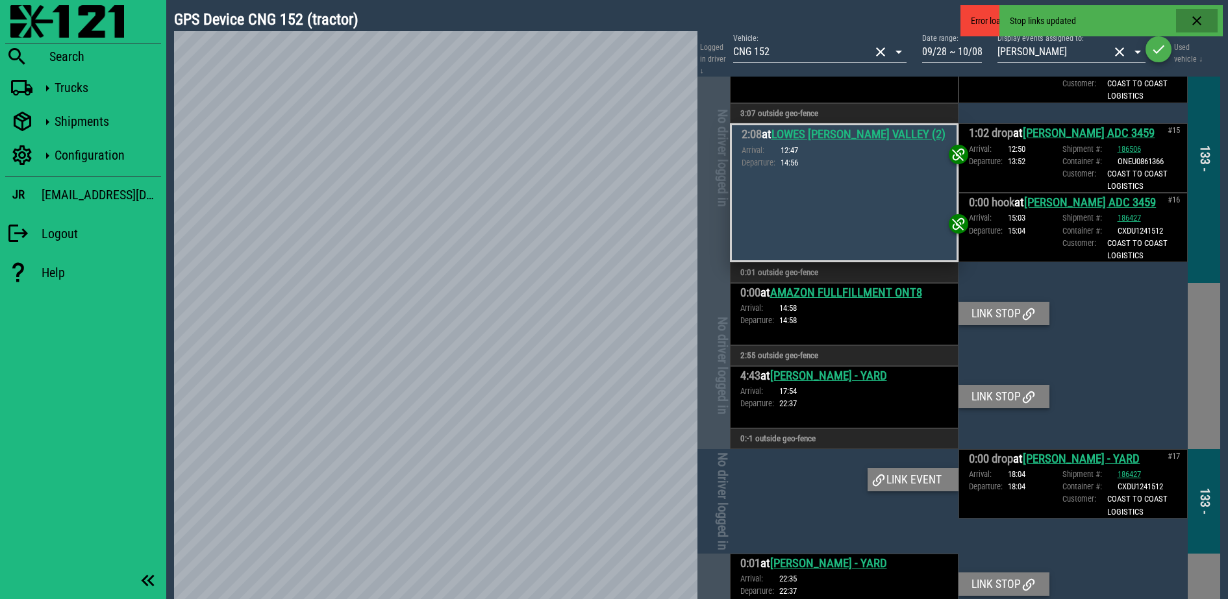
click at [1200, 23] on icon "button" at bounding box center [1197, 21] width 16 height 16
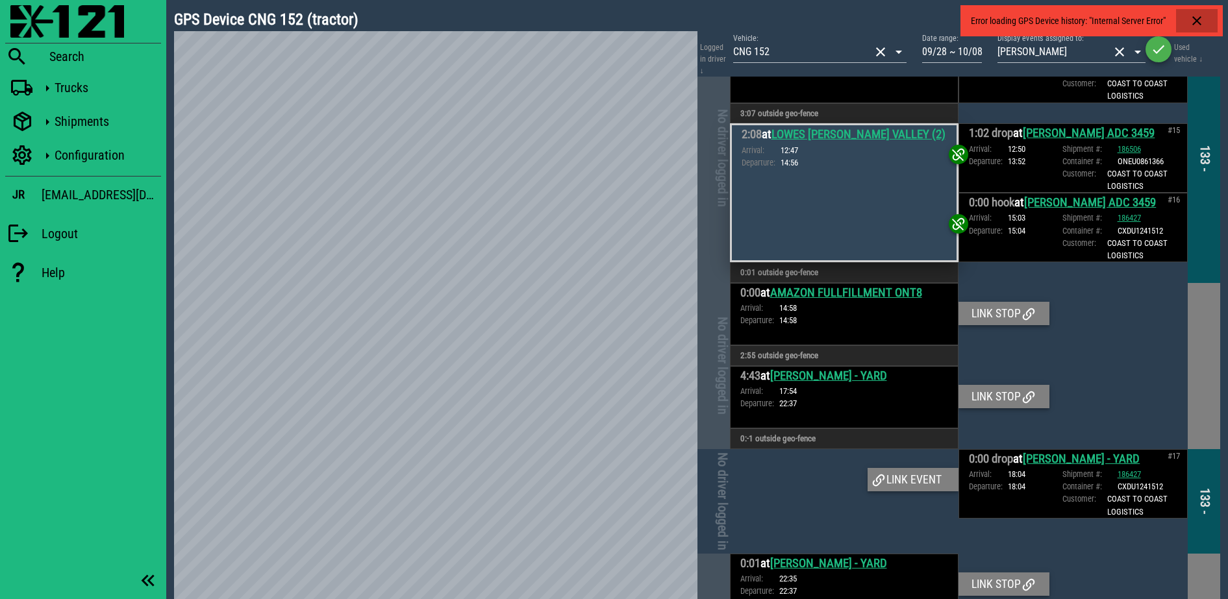
click at [1200, 23] on icon "button" at bounding box center [1197, 21] width 16 height 16
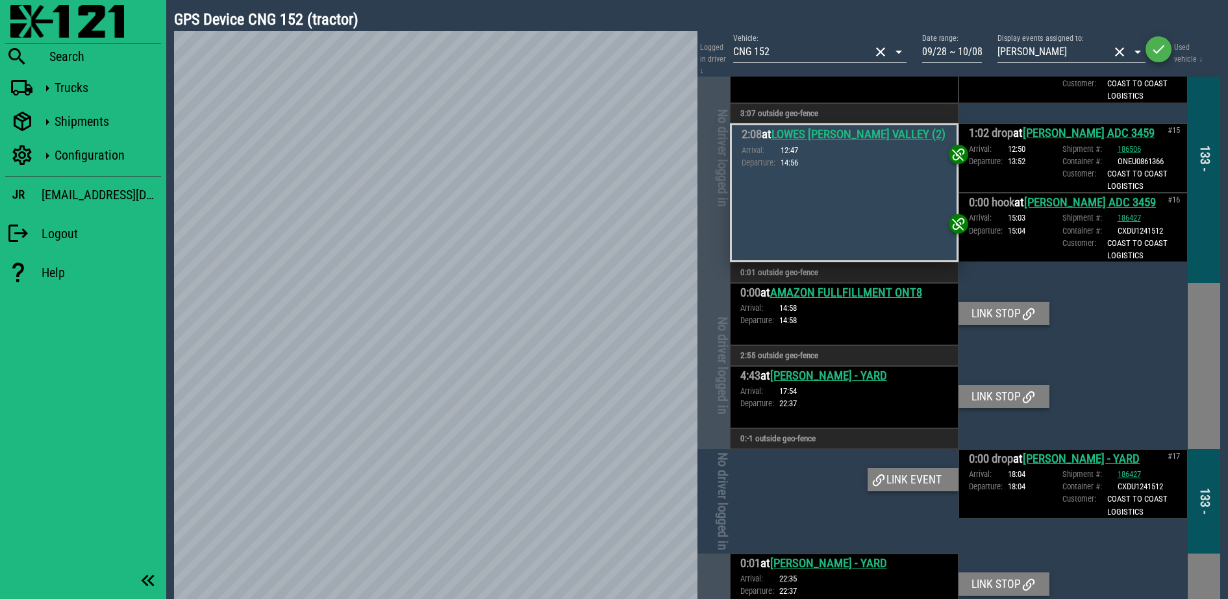
scroll to position [2345, 0]
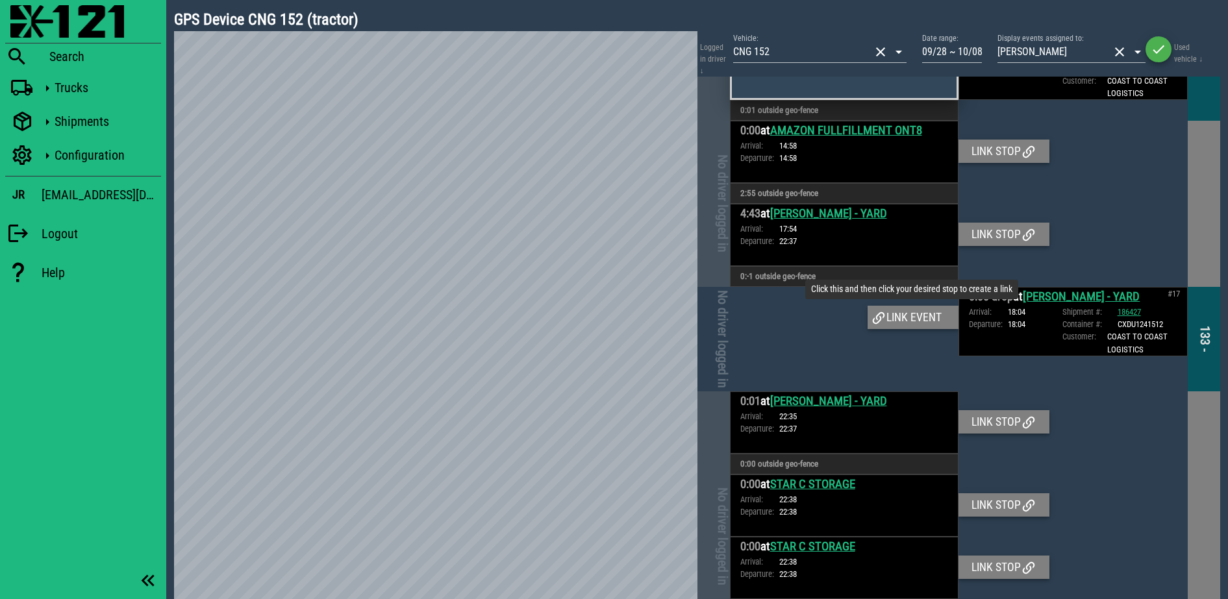
click at [907, 306] on div "Link event" at bounding box center [912, 317] width 91 height 23
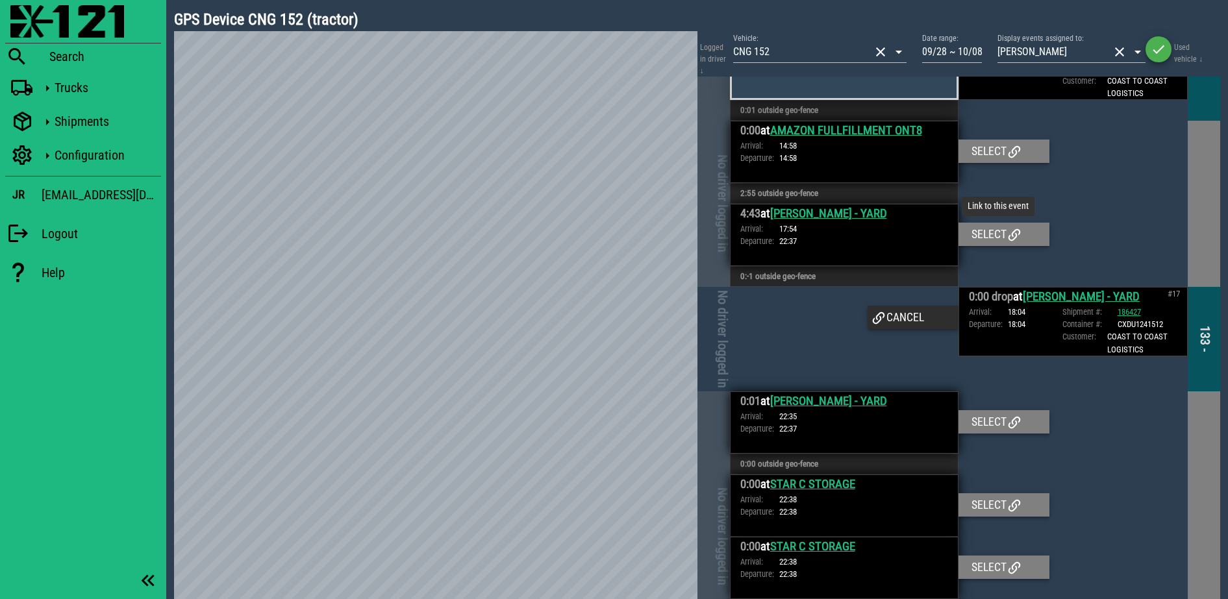
click at [978, 223] on div "Select" at bounding box center [1003, 234] width 91 height 23
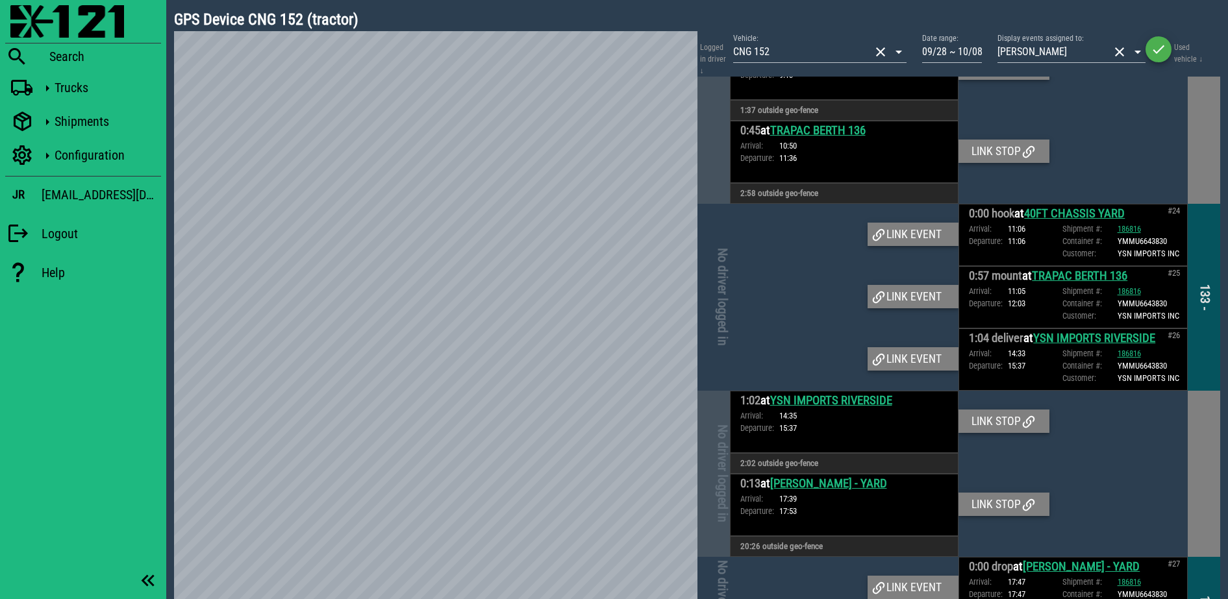
scroll to position [4130, 0]
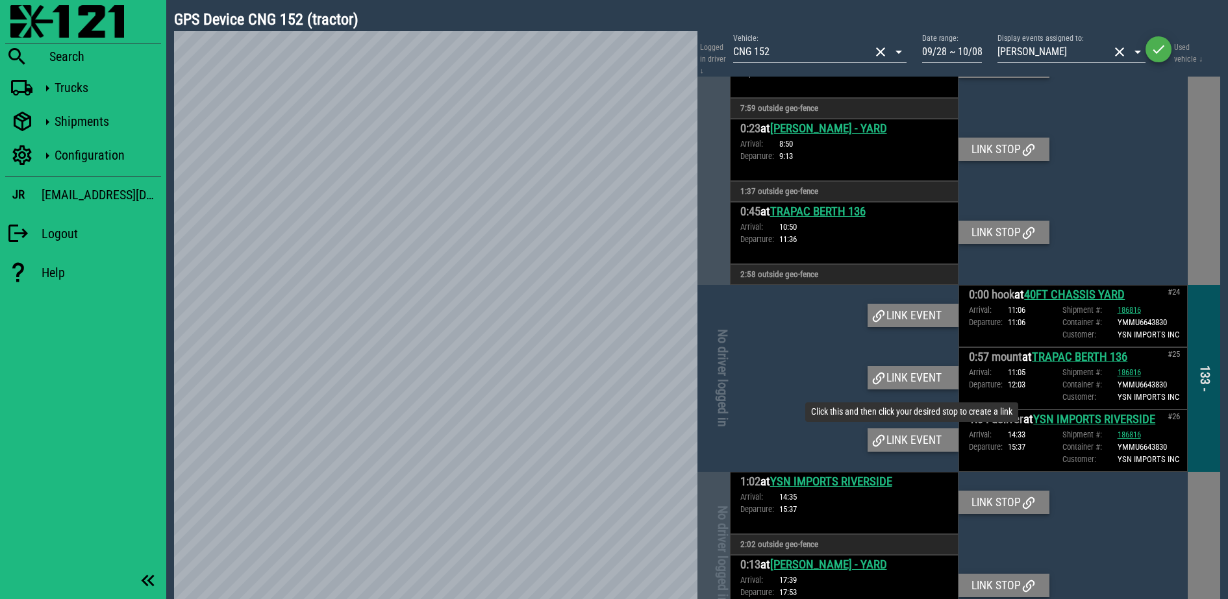
click at [926, 428] on div "Link event" at bounding box center [912, 439] width 91 height 23
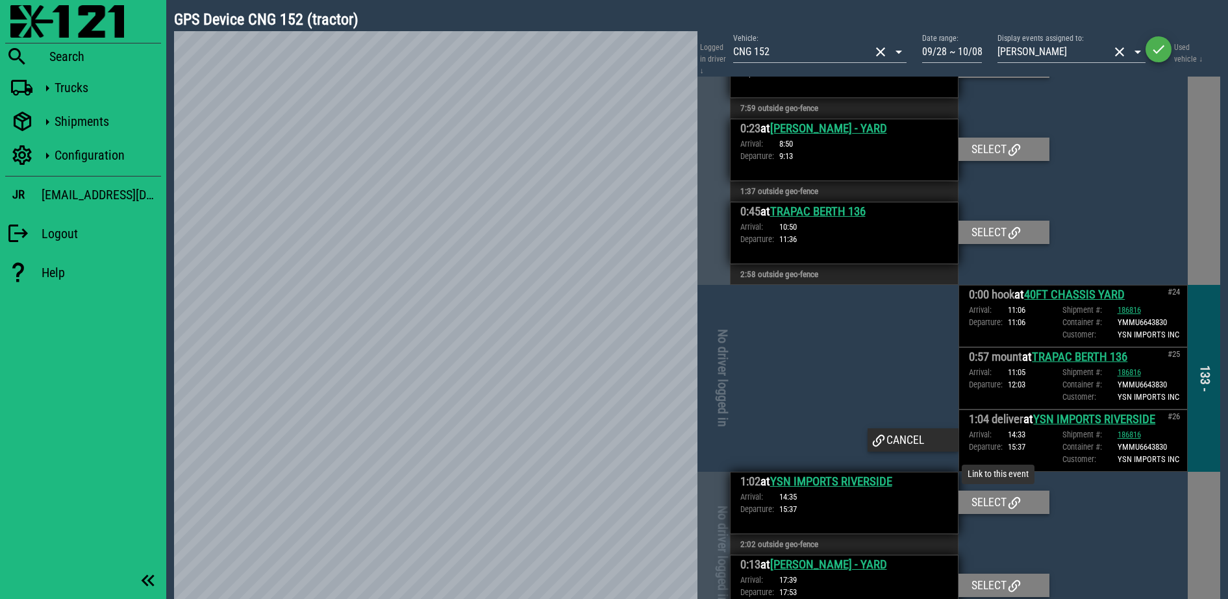
click at [968, 491] on div "Select" at bounding box center [1003, 502] width 91 height 23
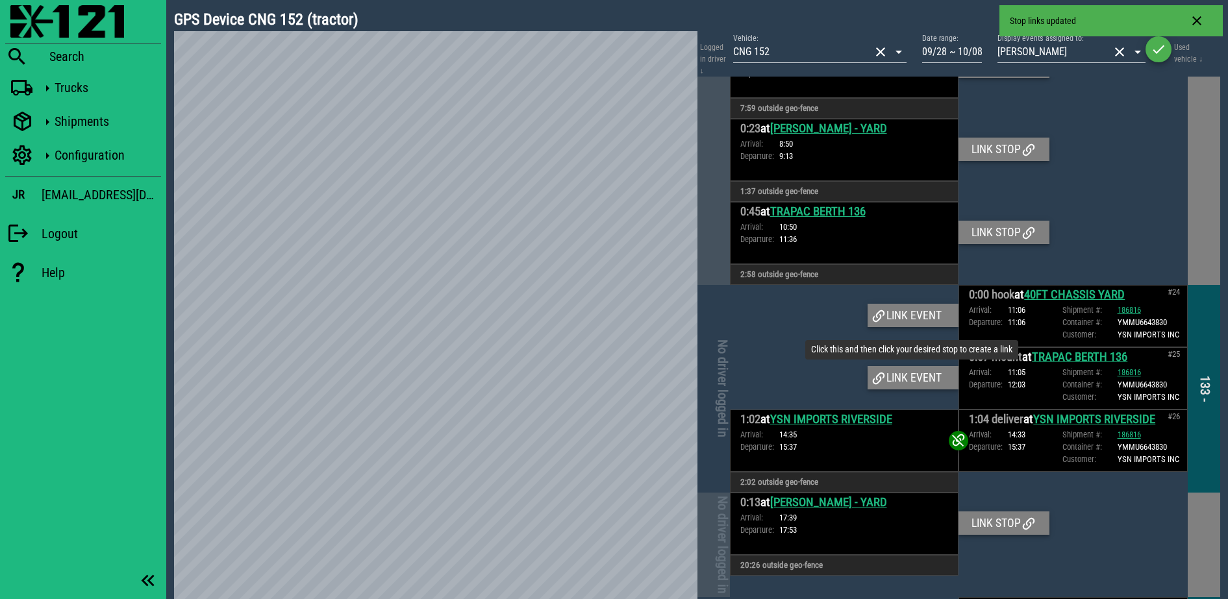
click at [937, 366] on div "Link event" at bounding box center [912, 377] width 91 height 23
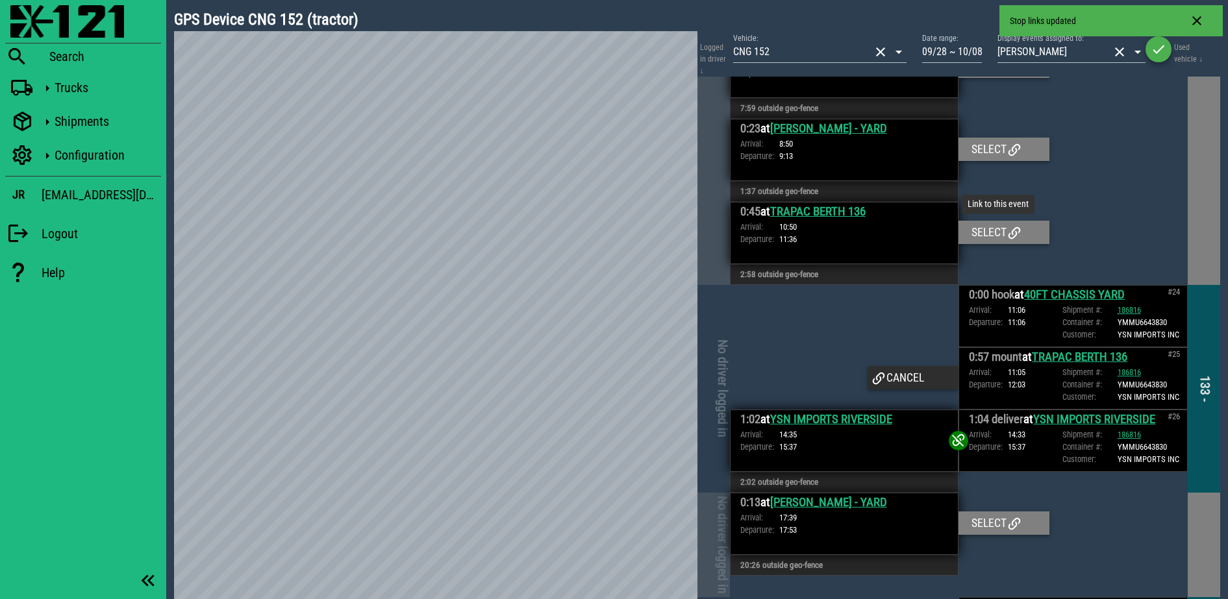
click at [987, 221] on div "Select" at bounding box center [1003, 232] width 91 height 23
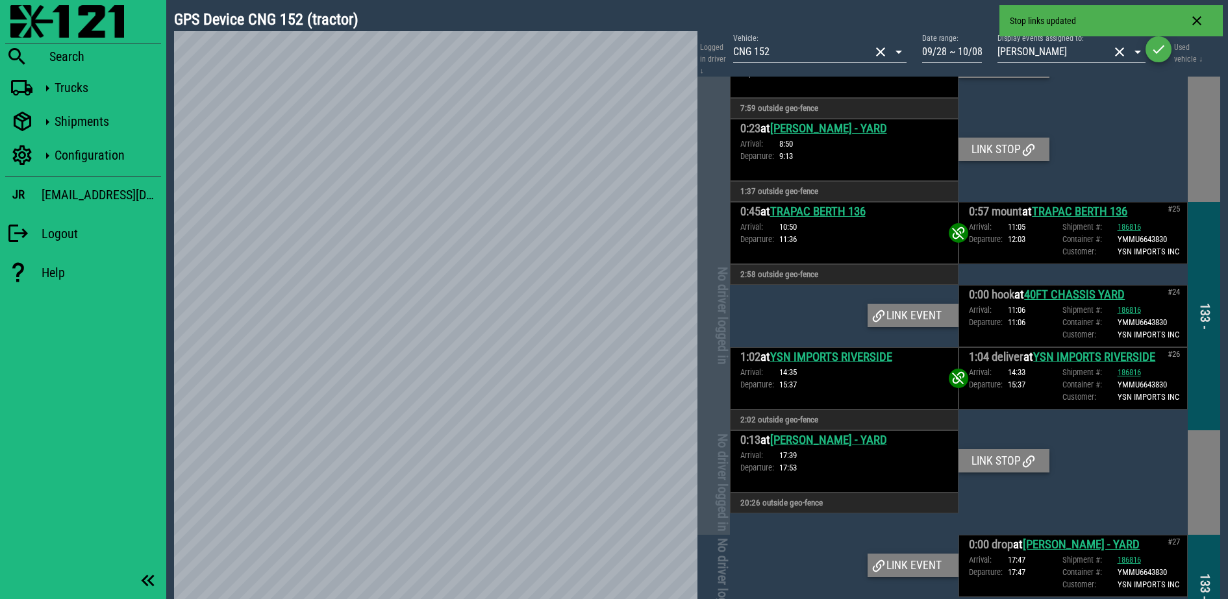
click at [1071, 288] on link "40FT CHASSIS YARD" at bounding box center [1074, 295] width 101 height 14
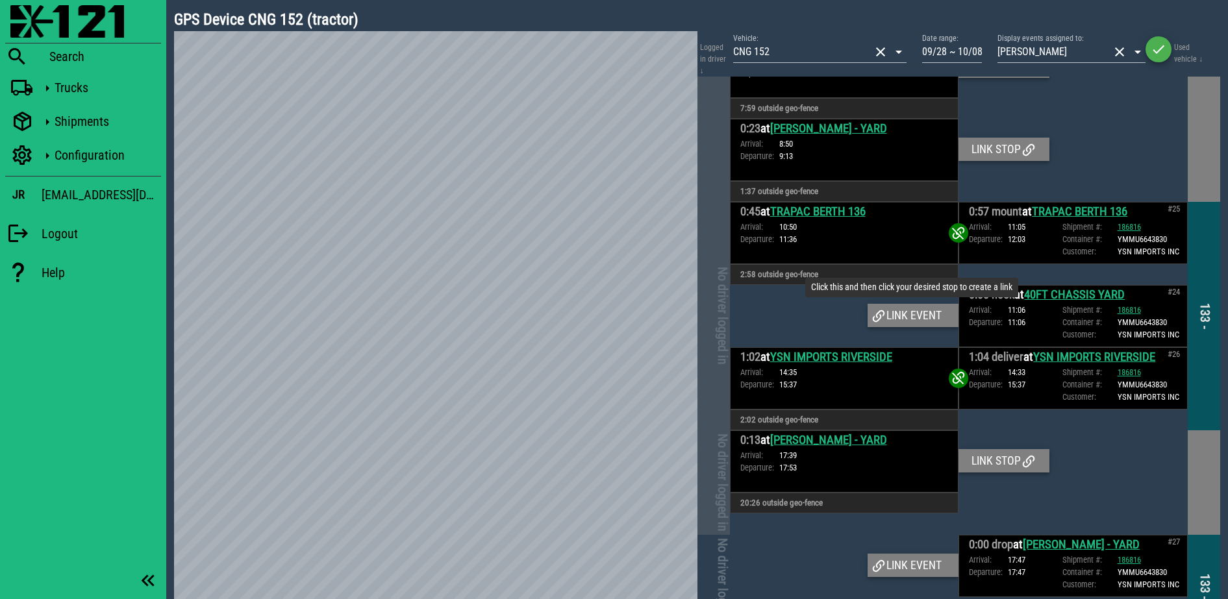
click at [912, 304] on div "Link event" at bounding box center [912, 315] width 91 height 23
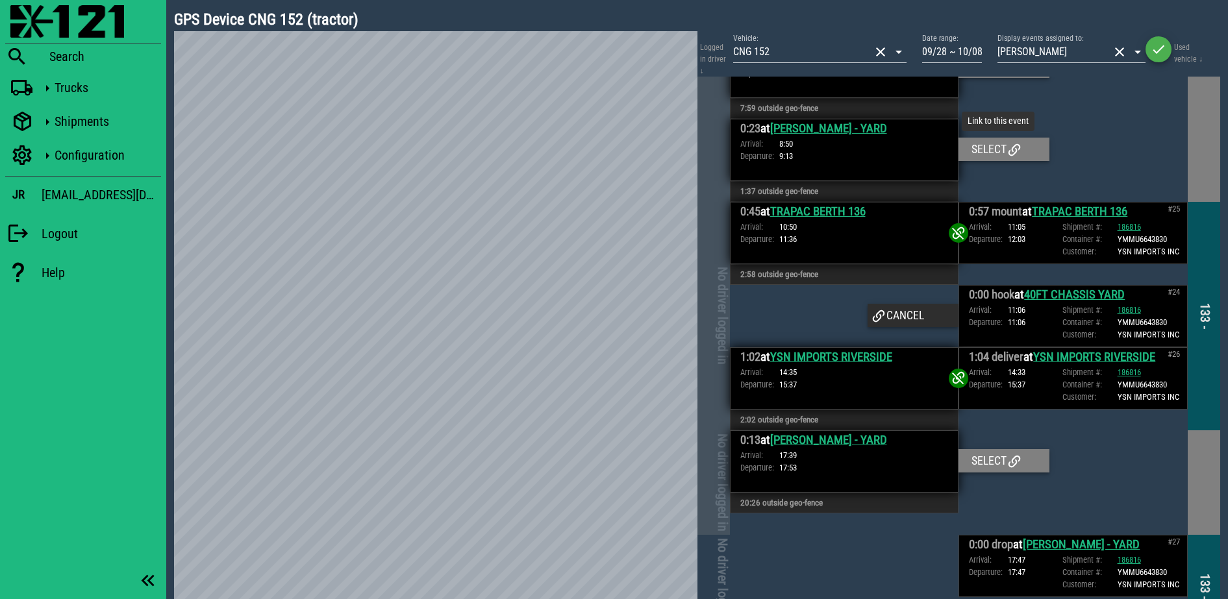
click at [1001, 138] on div "Select" at bounding box center [1003, 149] width 91 height 23
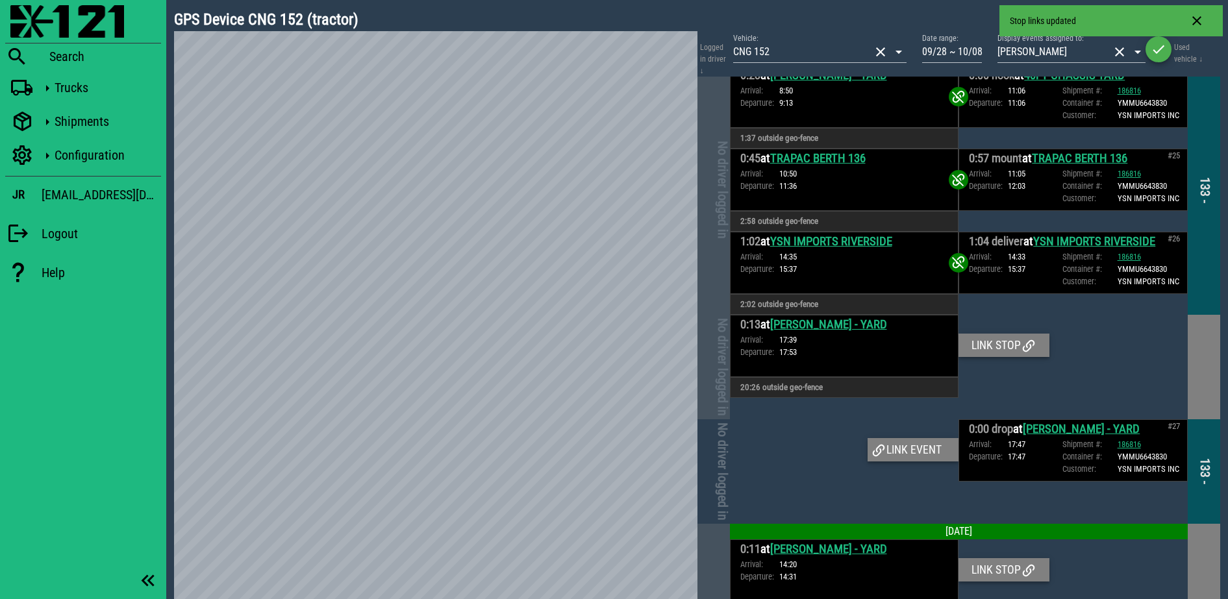
scroll to position [4212, 0]
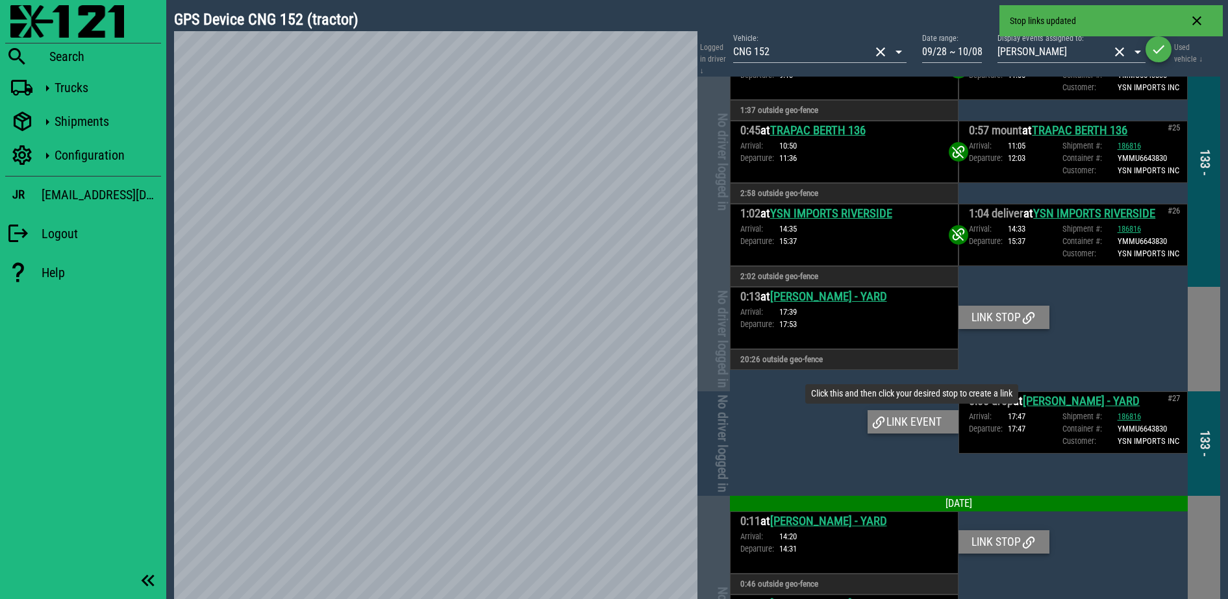
click at [912, 410] on div "Link event" at bounding box center [912, 421] width 91 height 23
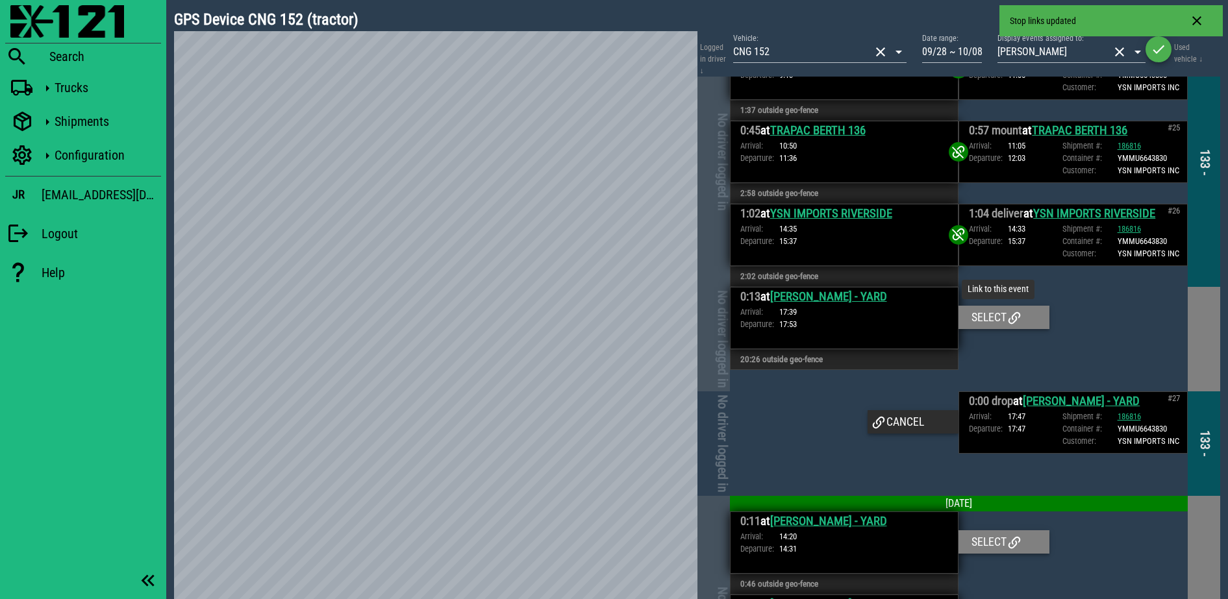
click at [974, 306] on div "Select" at bounding box center [1003, 317] width 91 height 23
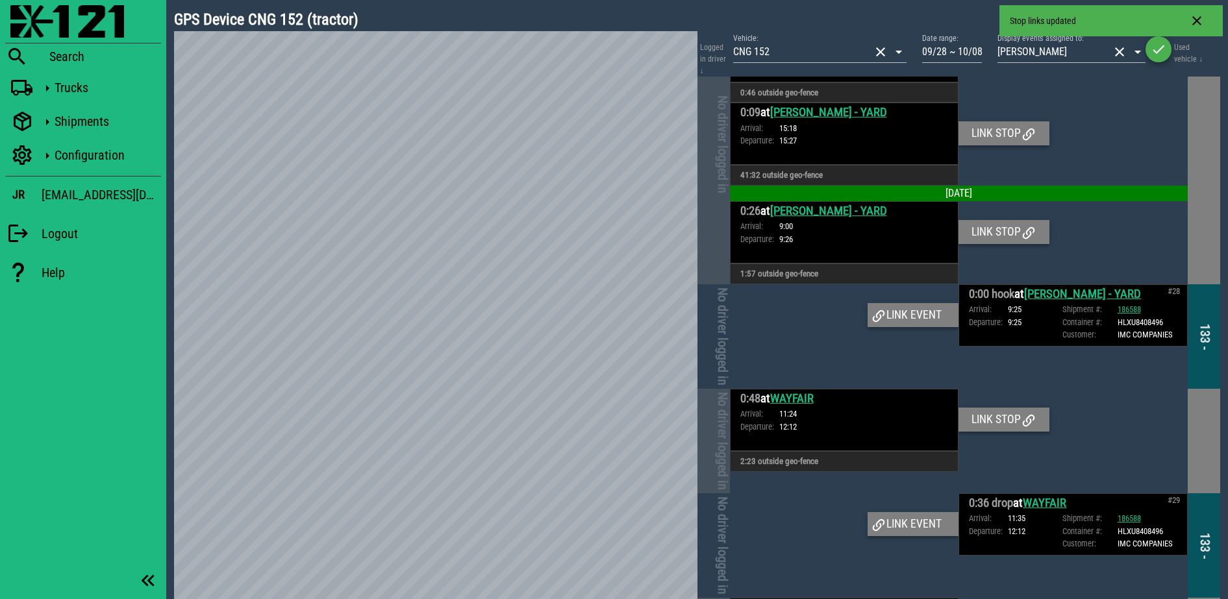
scroll to position [4578, 0]
click at [908, 303] on div "Link event" at bounding box center [912, 314] width 91 height 23
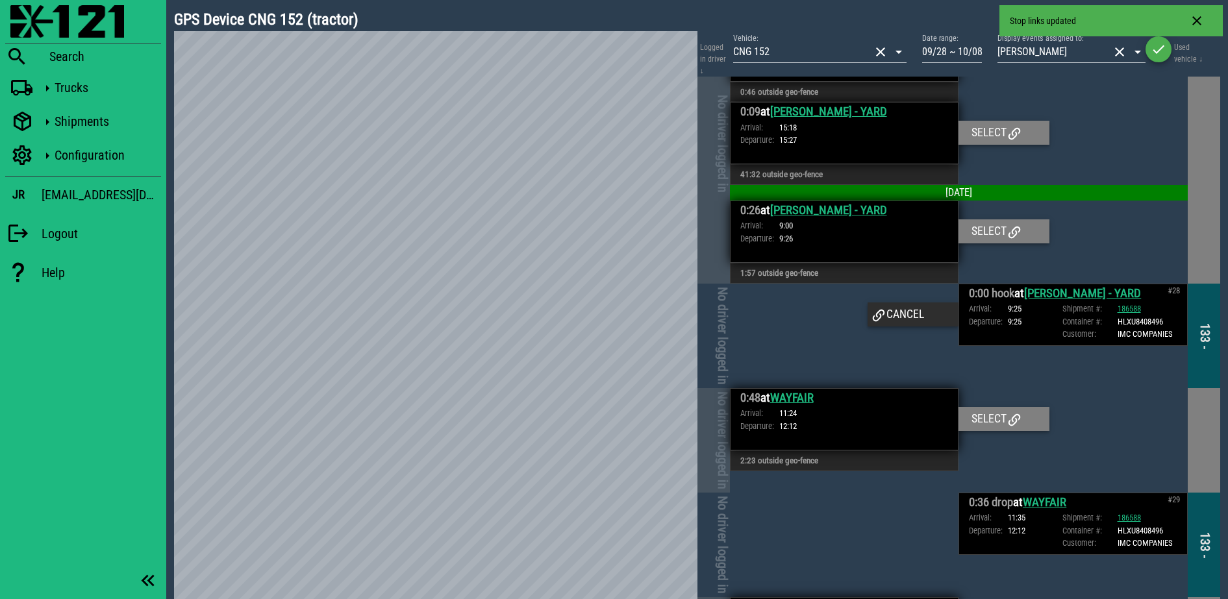
click at [973, 201] on div at bounding box center [1072, 232] width 229 height 62
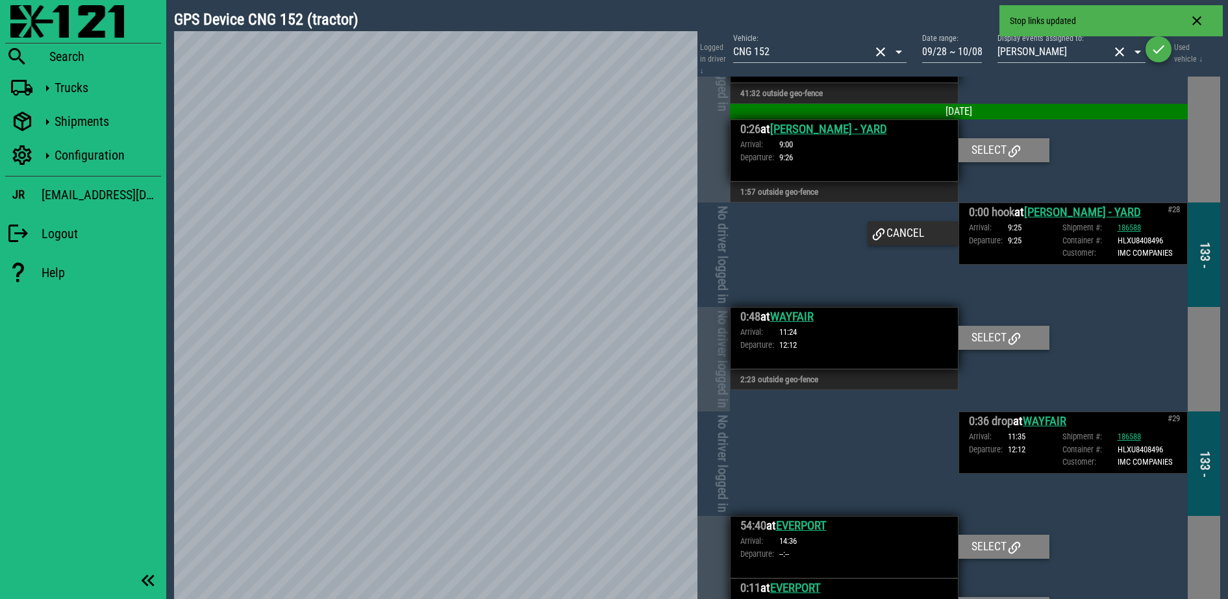
click at [985, 138] on div "Select" at bounding box center [1003, 149] width 91 height 23
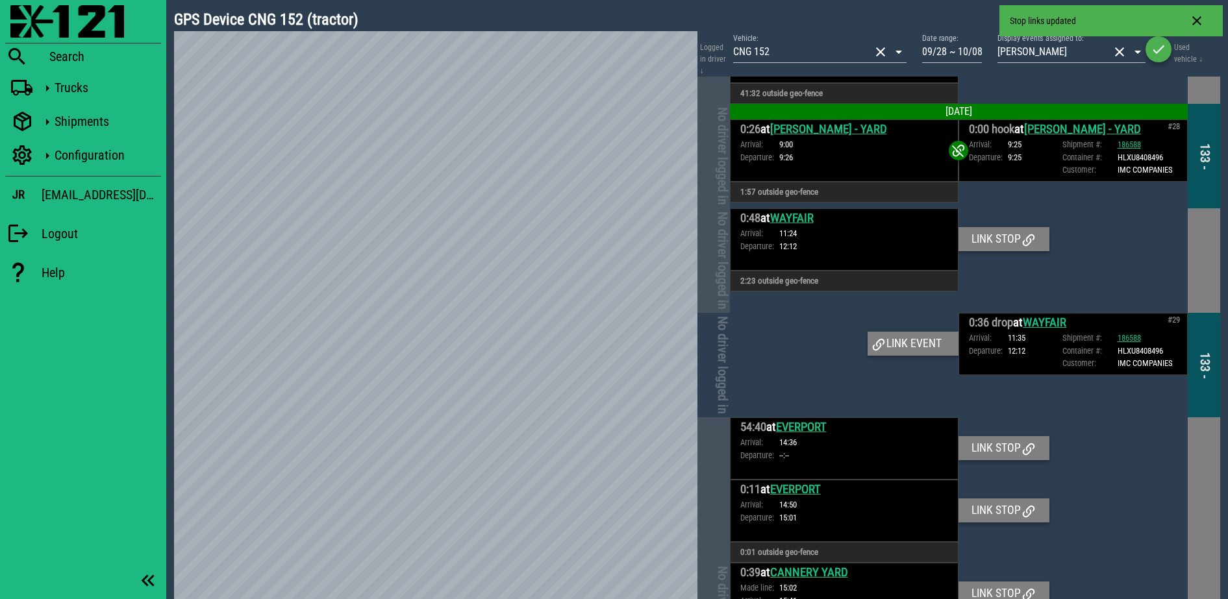
scroll to position [4609, 0]
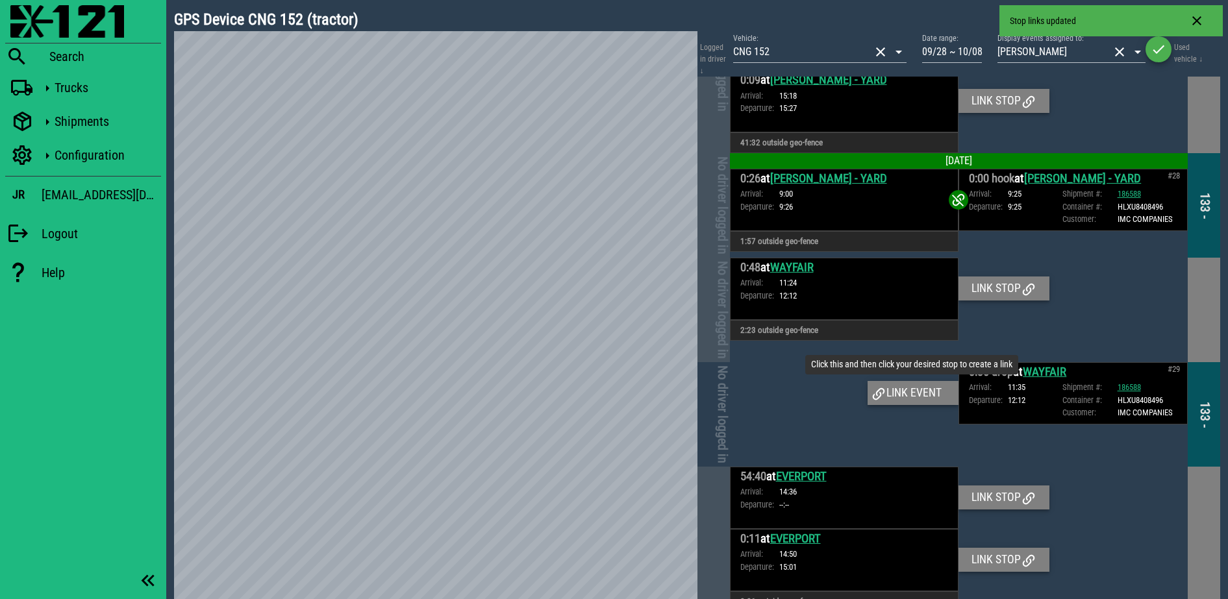
click at [919, 381] on div "Link event" at bounding box center [912, 392] width 91 height 23
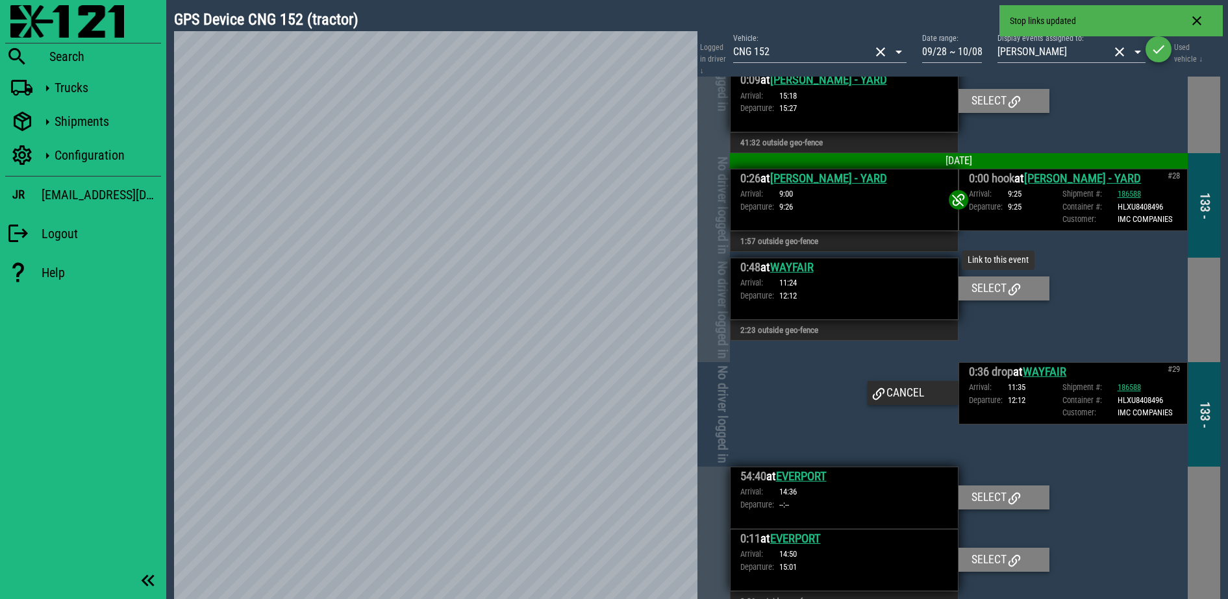
click at [997, 277] on div "Select" at bounding box center [1003, 288] width 91 height 23
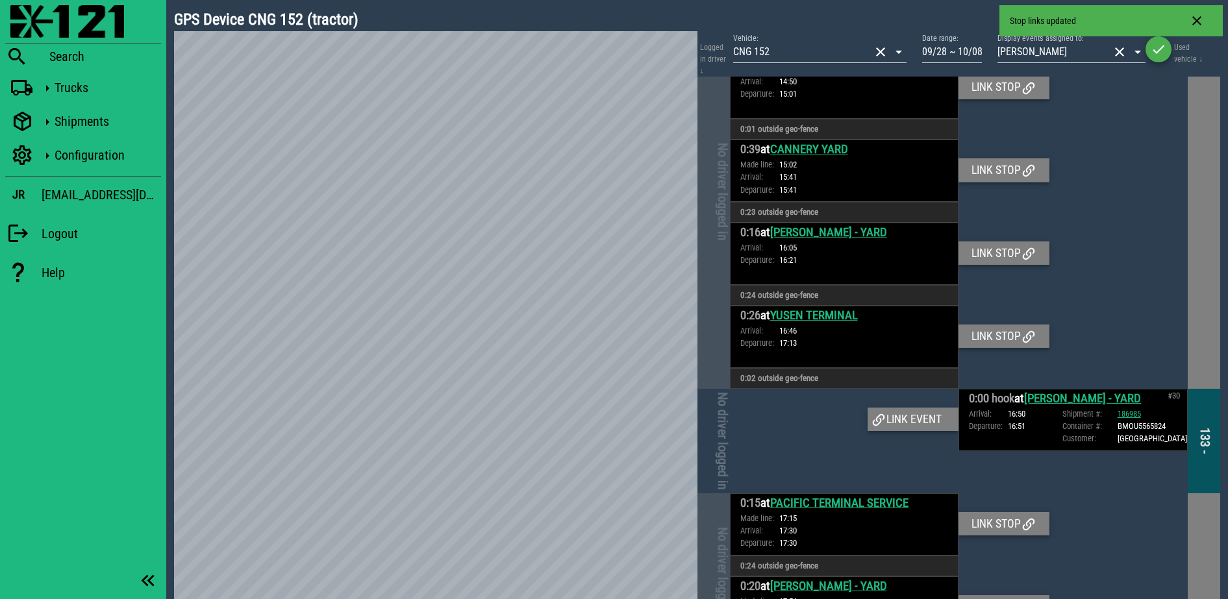
scroll to position [5015, 0]
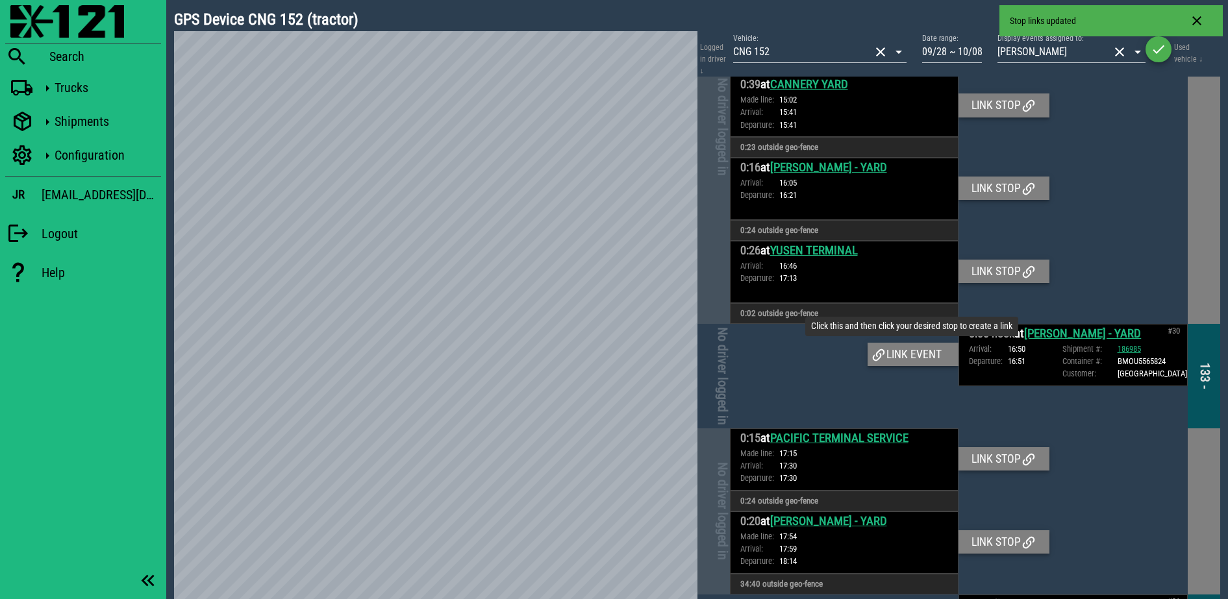
click at [919, 343] on div "Link event" at bounding box center [912, 354] width 91 height 23
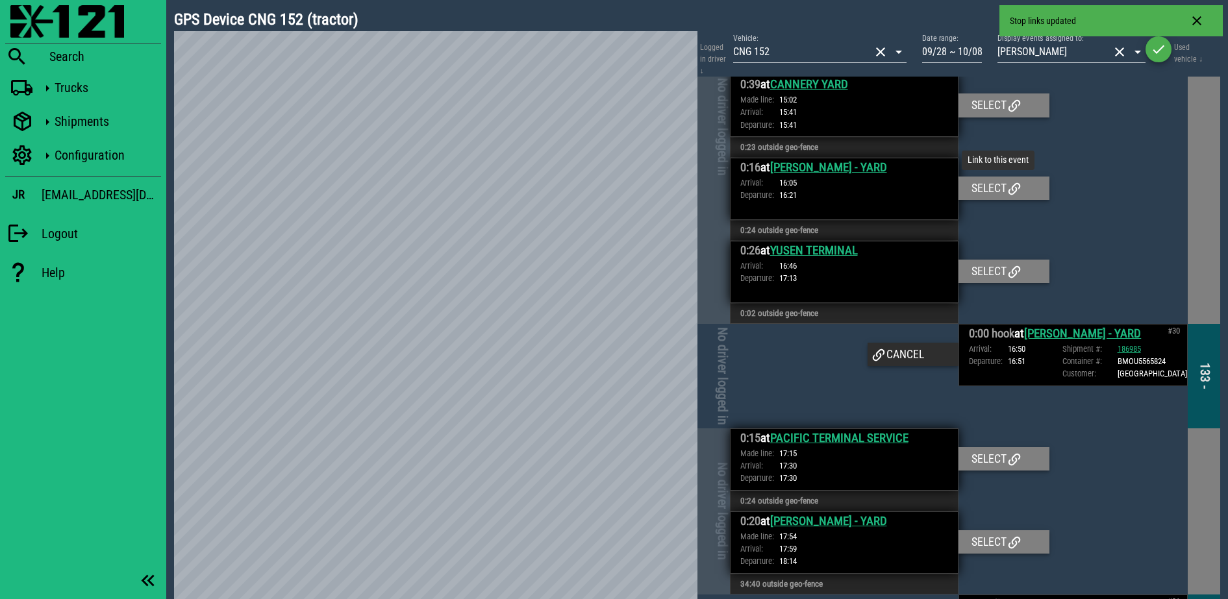
click at [986, 177] on div "Select" at bounding box center [1003, 188] width 91 height 23
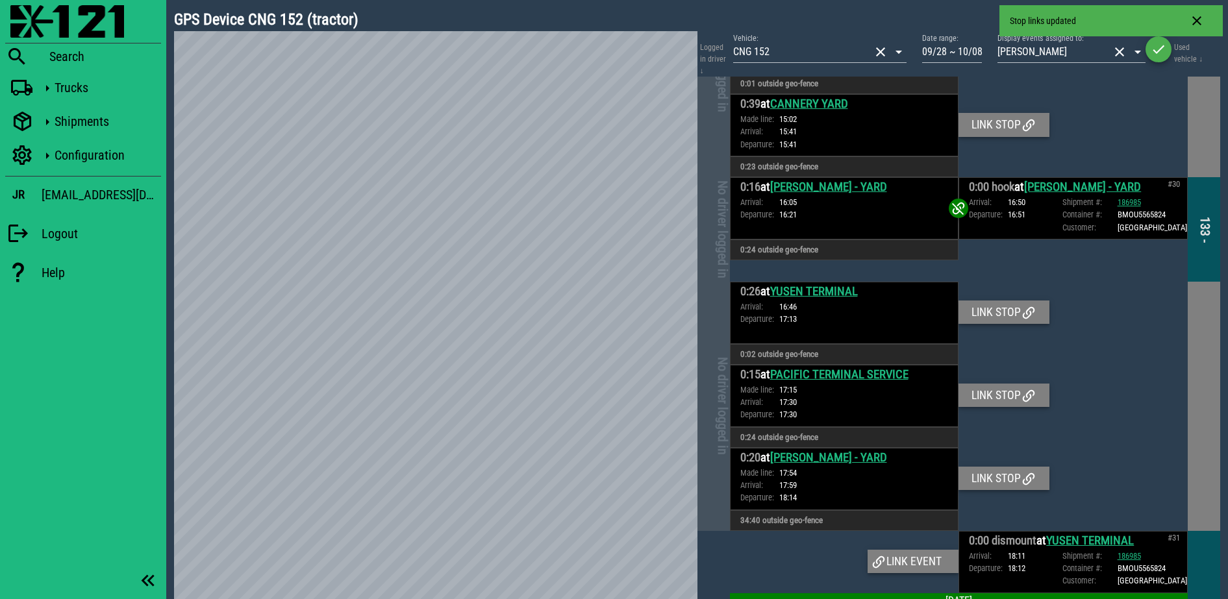
scroll to position [5013, 0]
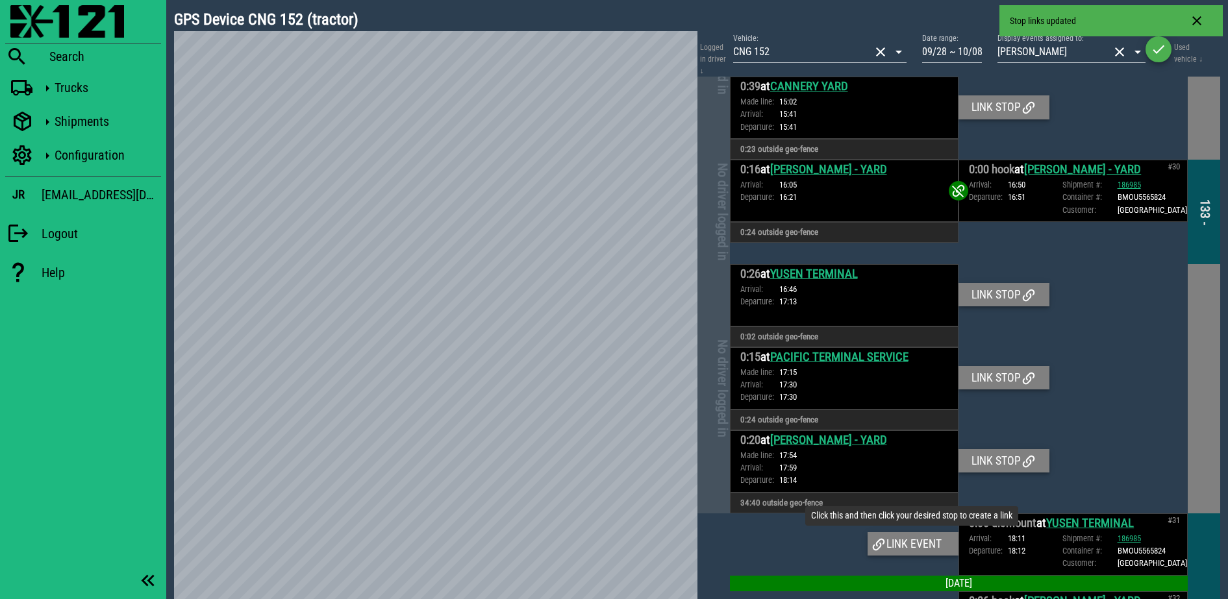
click at [916, 532] on div "Link event" at bounding box center [912, 543] width 91 height 23
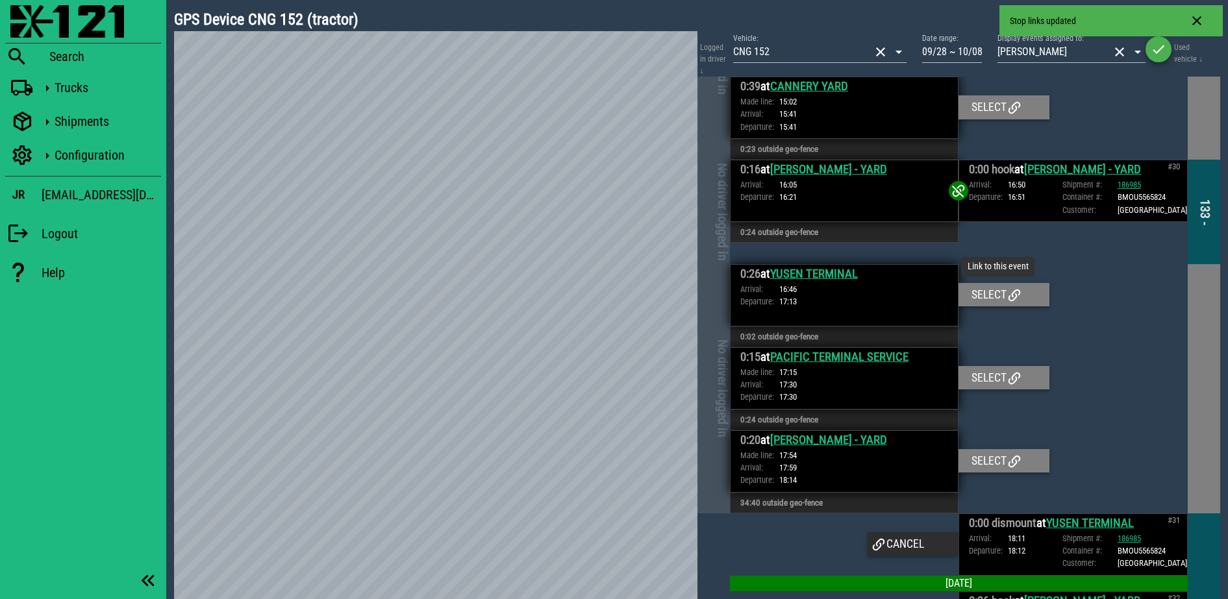
click at [983, 283] on div "Select" at bounding box center [1003, 294] width 91 height 23
